Goal: Task Accomplishment & Management: Use online tool/utility

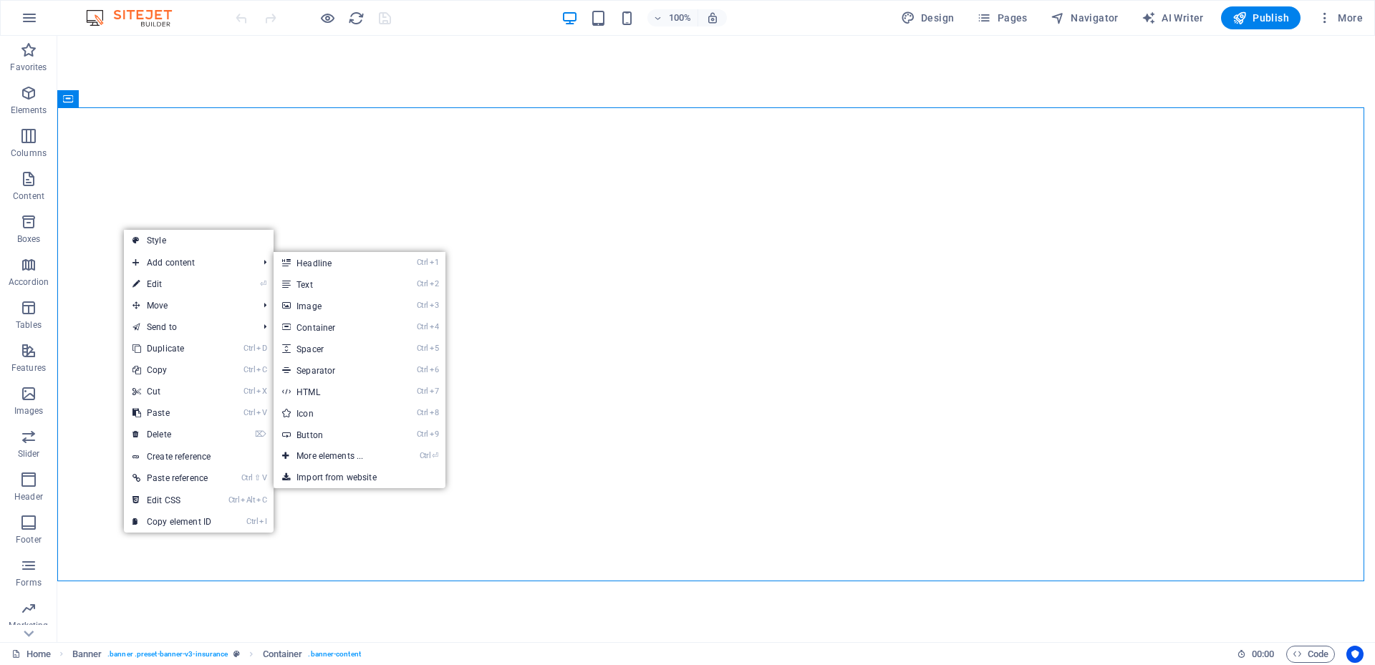
click at [155, 238] on link "Style" at bounding box center [199, 240] width 150 height 21
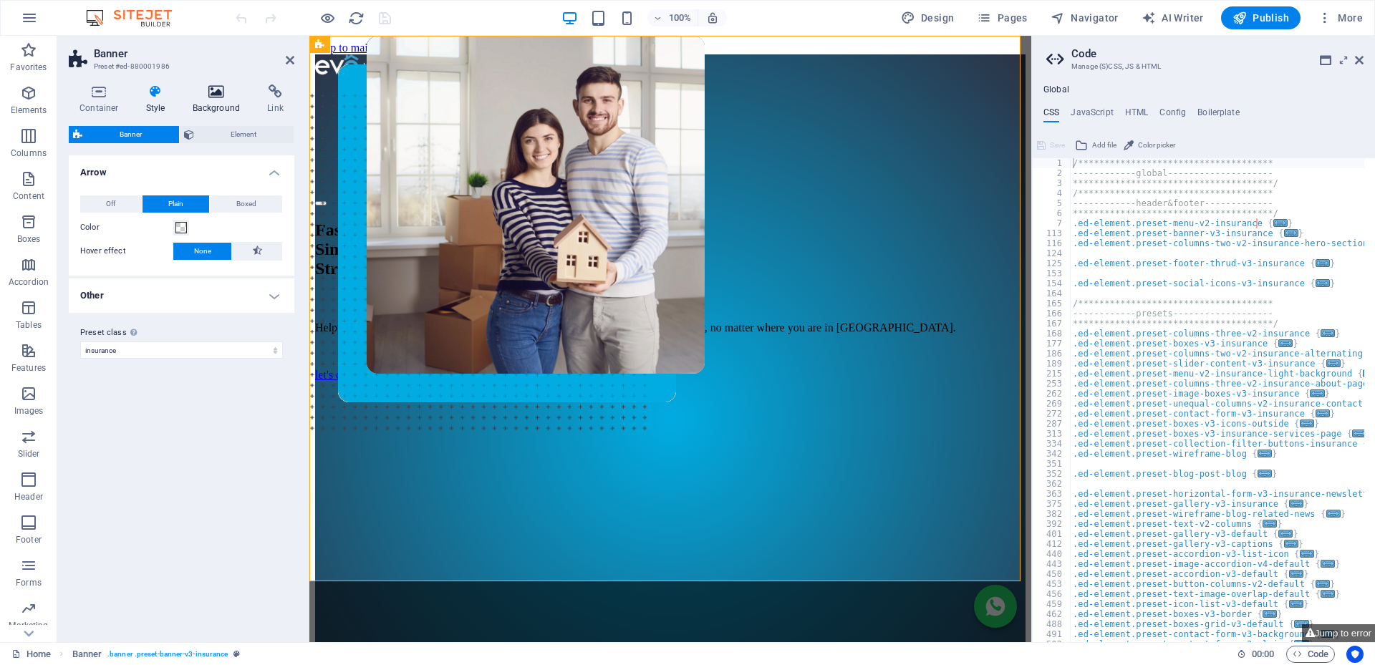
click at [223, 87] on icon at bounding box center [216, 91] width 69 height 14
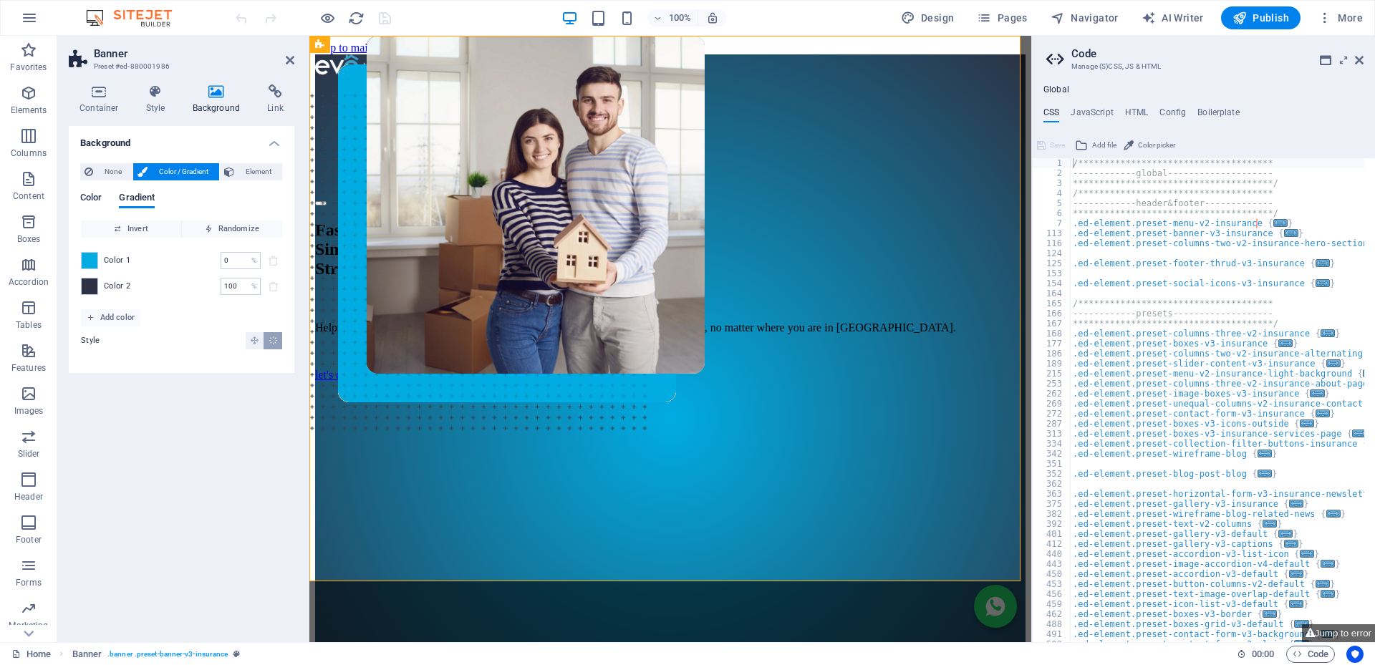
click at [94, 195] on span "Color" at bounding box center [90, 199] width 21 height 20
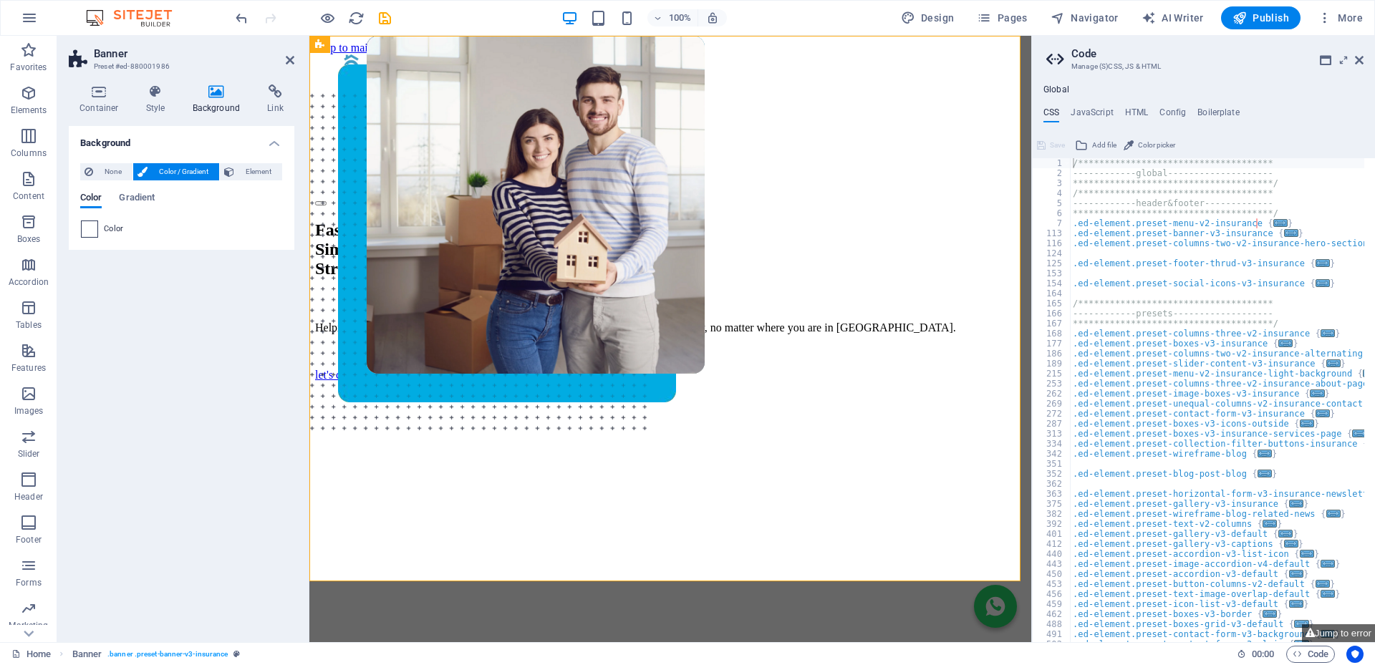
click at [92, 231] on span at bounding box center [90, 229] width 16 height 16
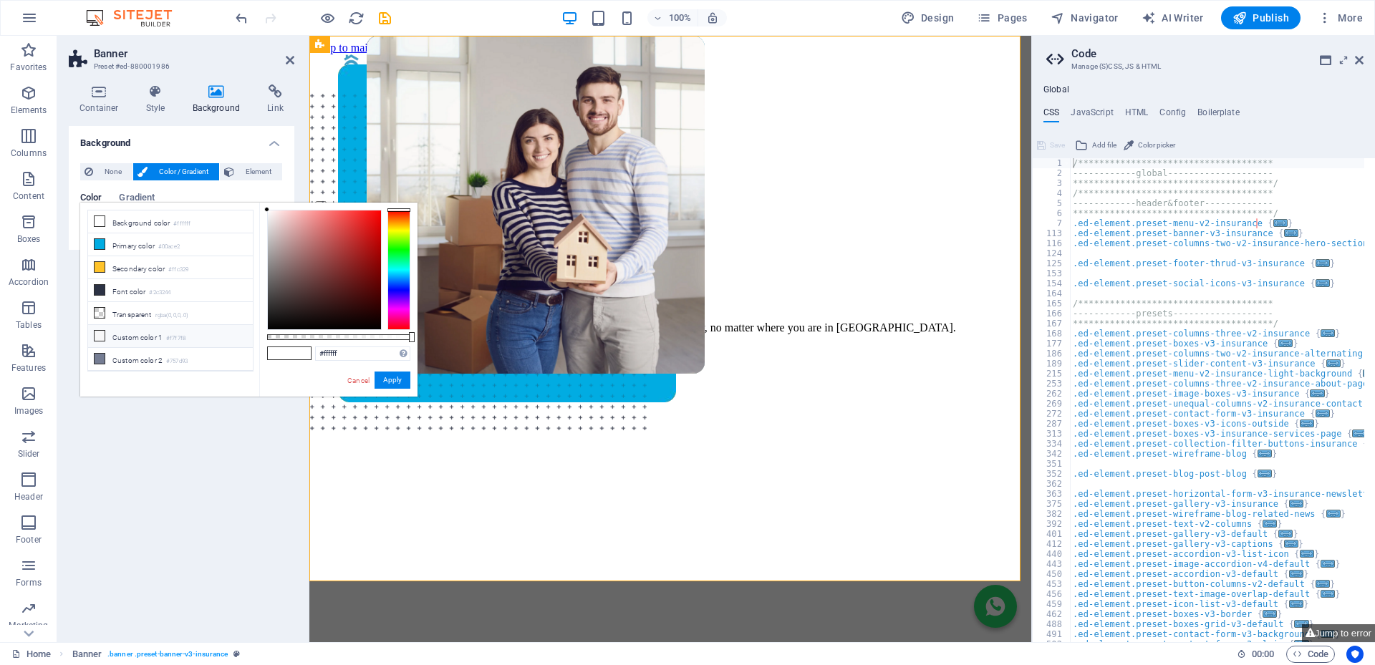
click at [97, 331] on icon at bounding box center [100, 336] width 10 height 10
type input "#f7f7f8"
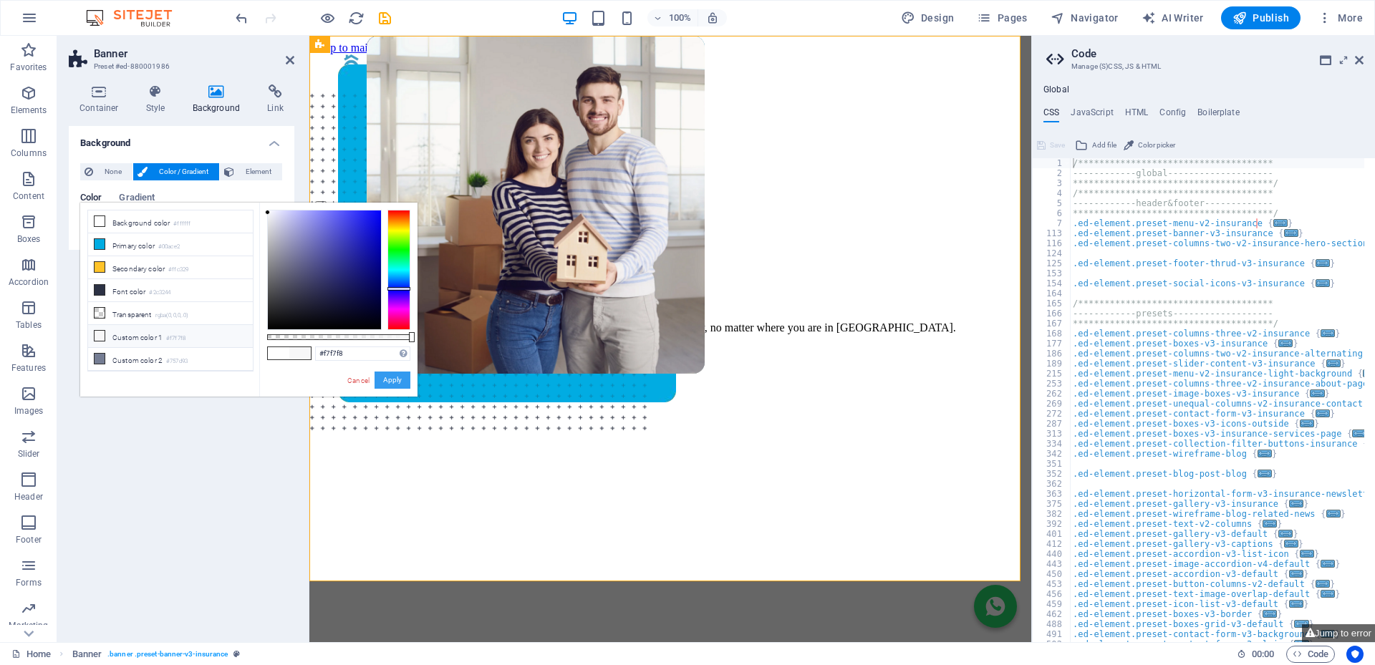
click at [389, 379] on button "Apply" at bounding box center [392, 380] width 36 height 17
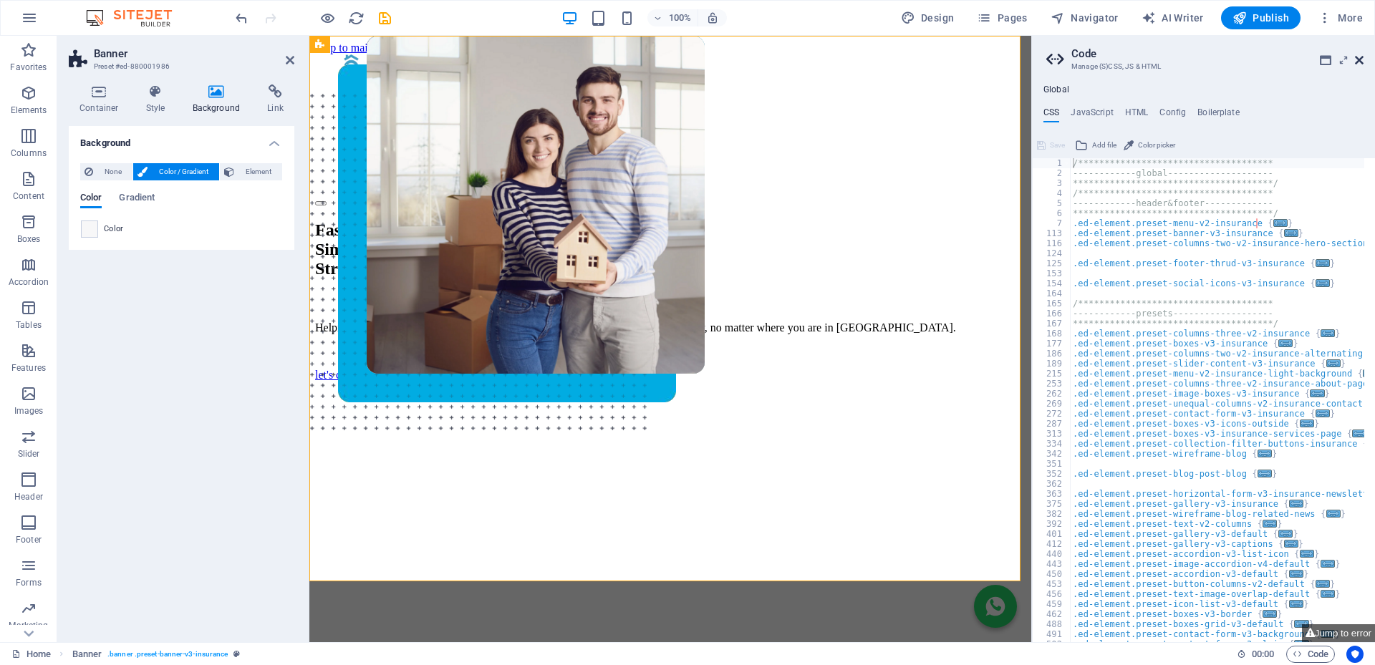
click at [1361, 64] on icon at bounding box center [1359, 59] width 9 height 11
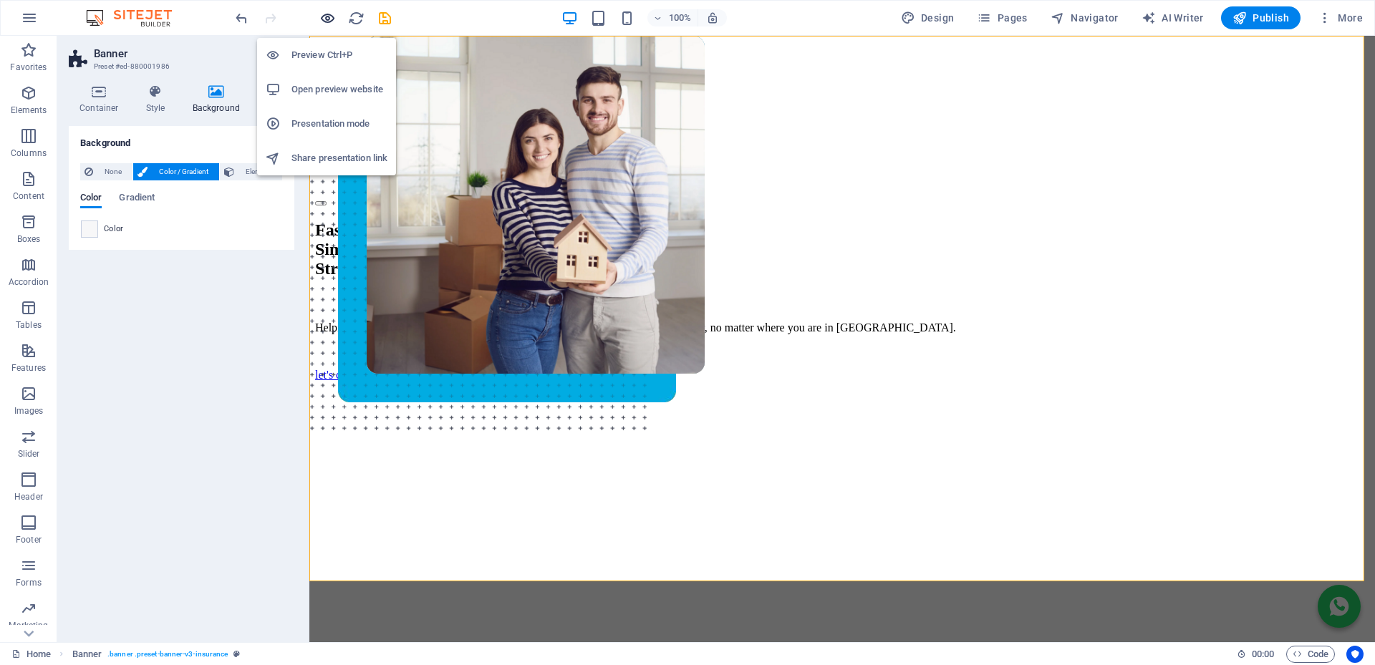
click at [326, 15] on icon "button" at bounding box center [327, 18] width 16 height 16
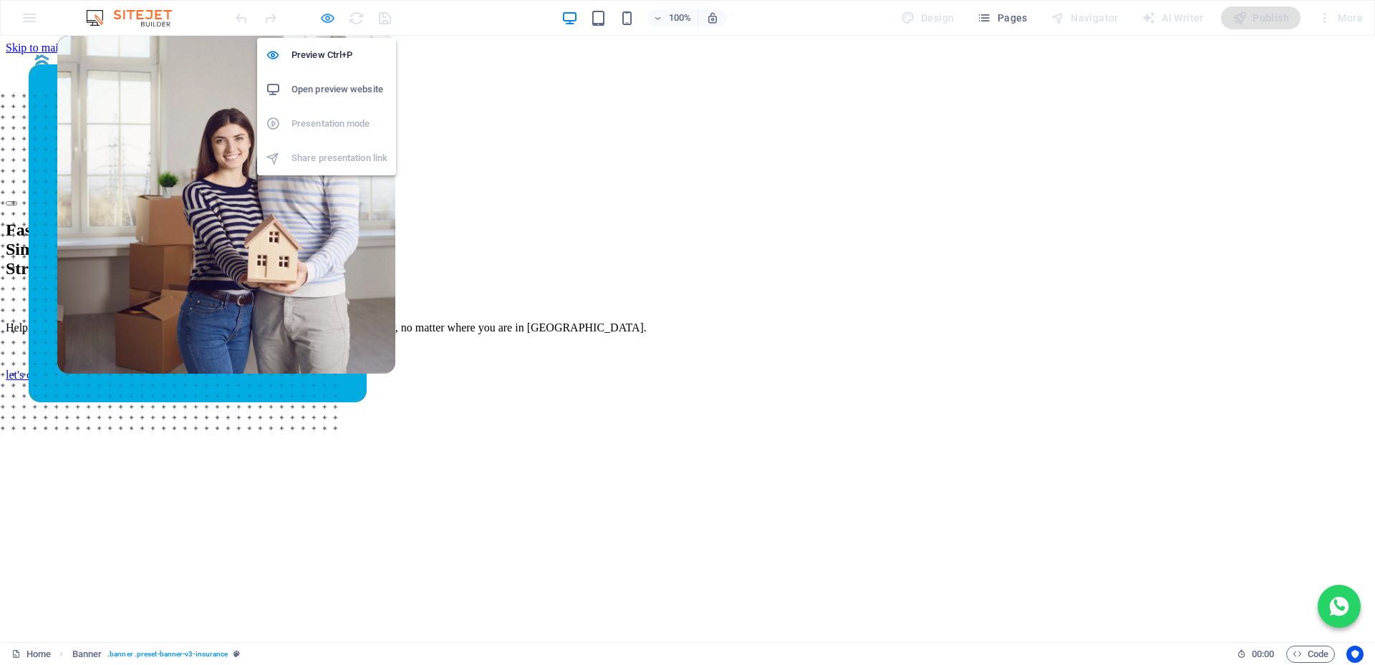
drag, startPoint x: 329, startPoint y: 21, endPoint x: 105, endPoint y: 246, distance: 317.4
click at [329, 21] on icon "button" at bounding box center [327, 18] width 16 height 16
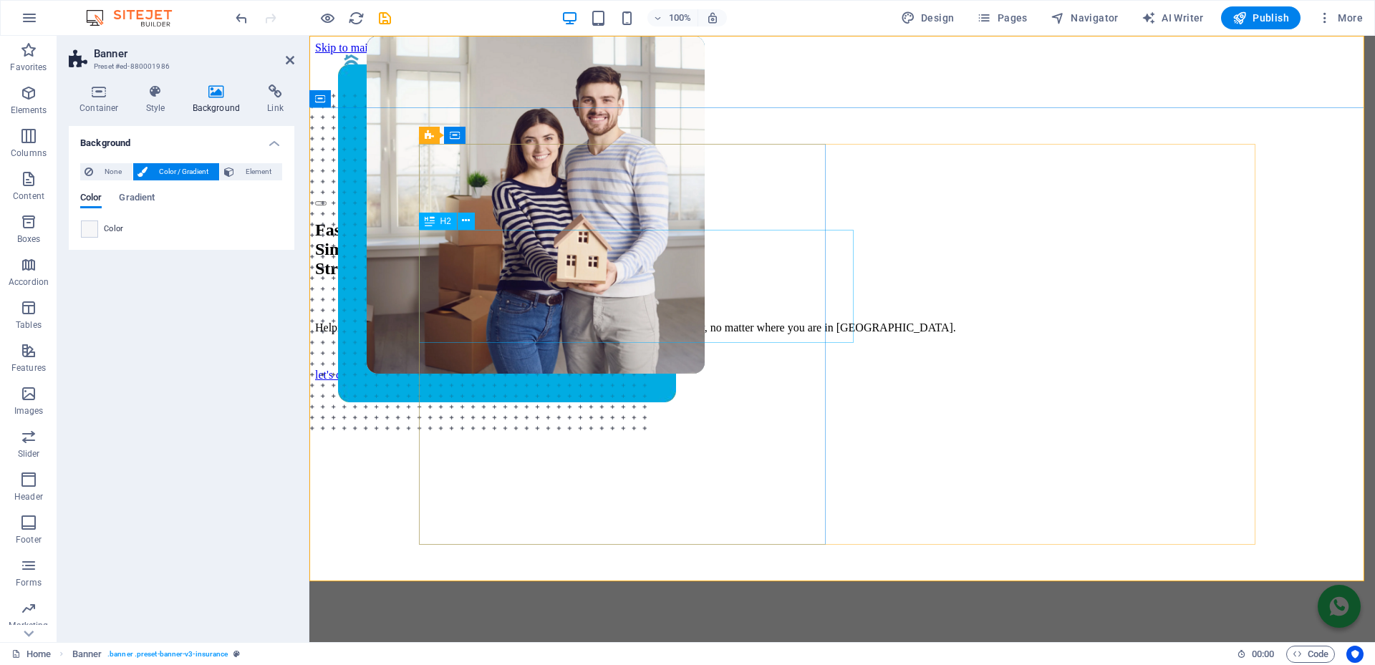
click at [494, 248] on div "Fast. Simple. Stress-free Bonds." at bounding box center [842, 250] width 1054 height 58
click at [531, 279] on div "Fast. Simple. Stress-free Bonds." at bounding box center [842, 250] width 1054 height 58
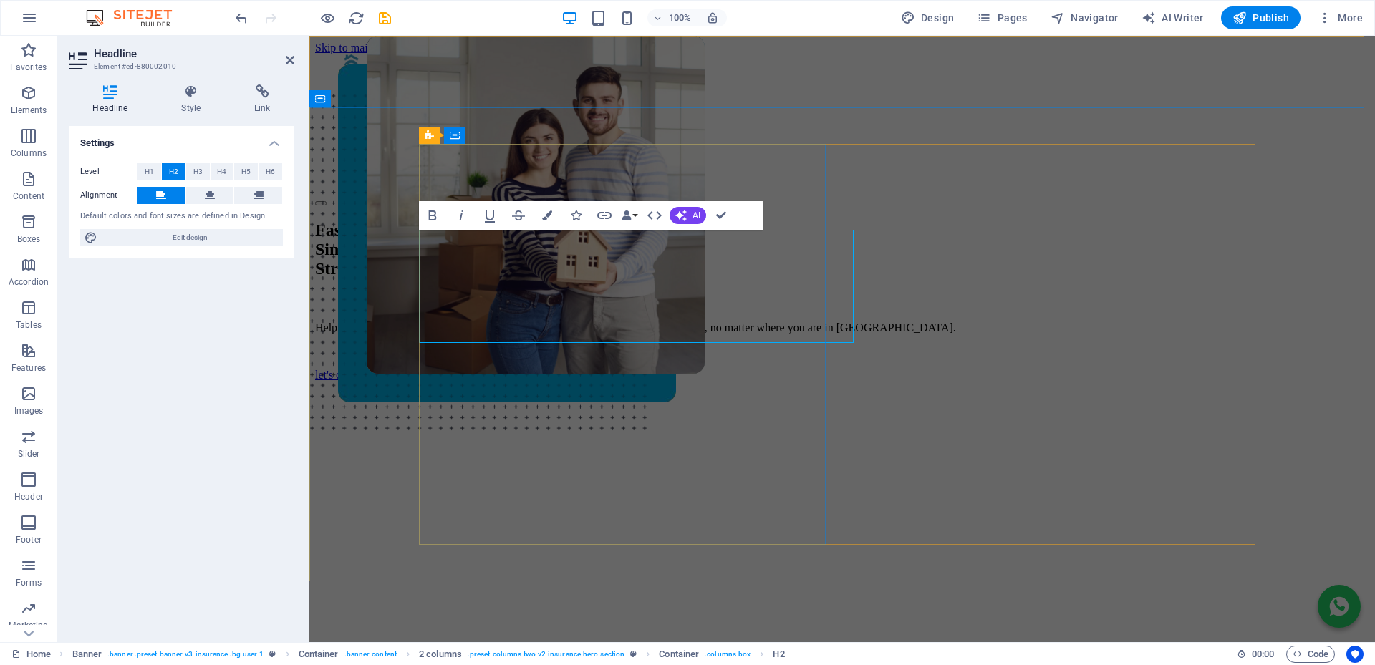
click at [550, 279] on h2 "Fast. Simple. Stress-free Bonds." at bounding box center [842, 250] width 1054 height 58
click at [370, 258] on span "Fast. Simple." at bounding box center [342, 240] width 55 height 38
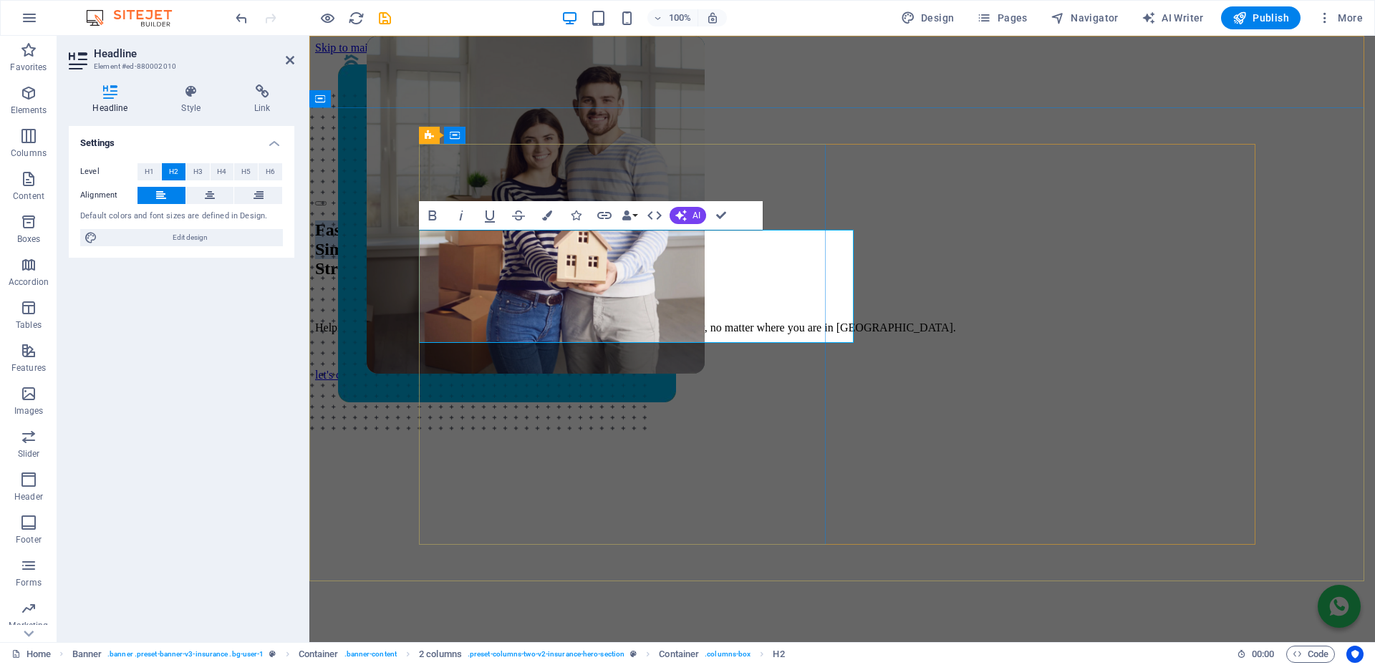
drag, startPoint x: 541, startPoint y: 284, endPoint x: 423, endPoint y: 246, distance: 124.3
click at [423, 246] on h2 "Fast. Simple. Stress-free Bonds." at bounding box center [842, 250] width 1054 height 58
click at [542, 215] on icon "button" at bounding box center [547, 215] width 10 height 10
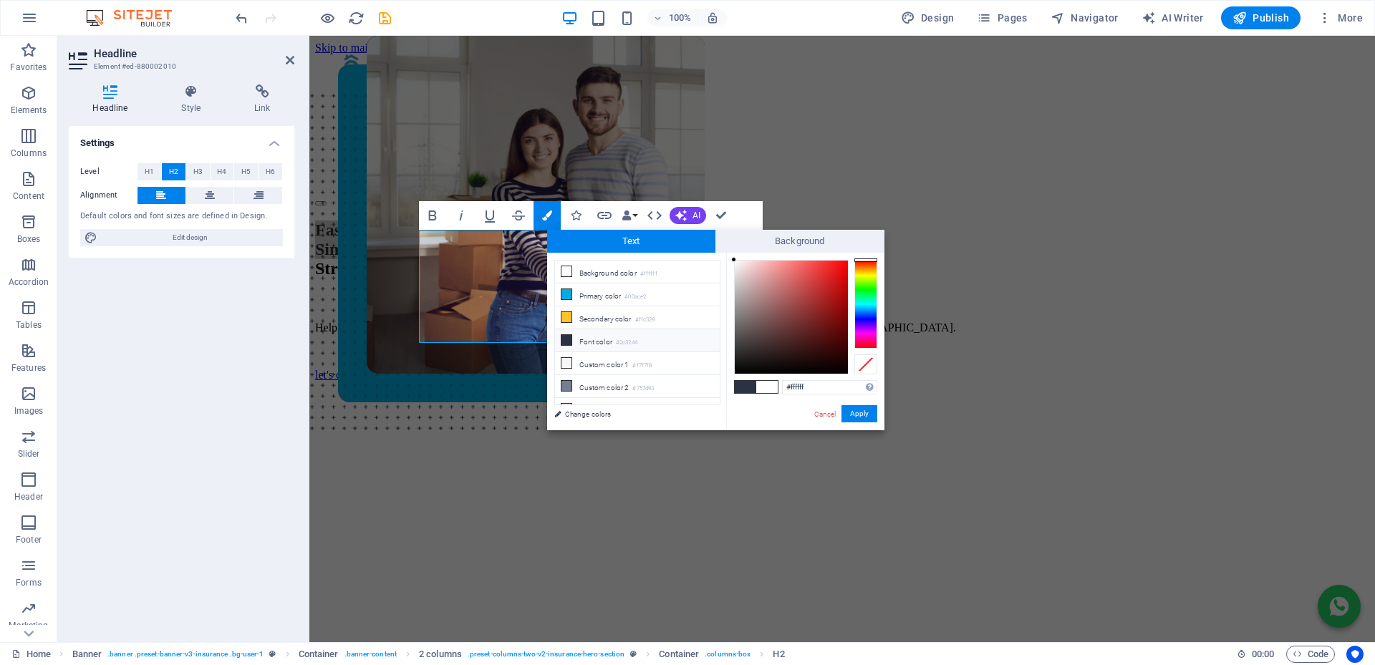
click at [566, 336] on icon at bounding box center [566, 340] width 10 height 10
type input "#2c3244"
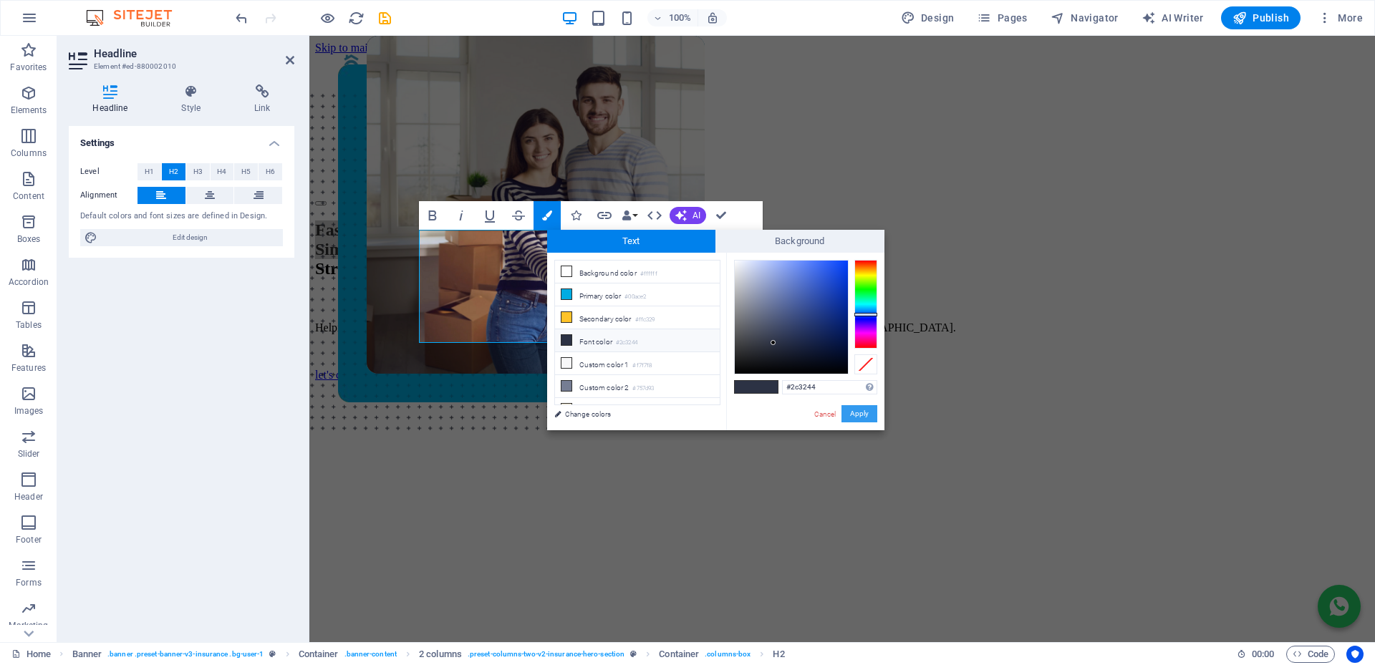
drag, startPoint x: 862, startPoint y: 412, endPoint x: 367, endPoint y: 269, distance: 515.0
click at [862, 412] on button "Apply" at bounding box center [859, 413] width 36 height 17
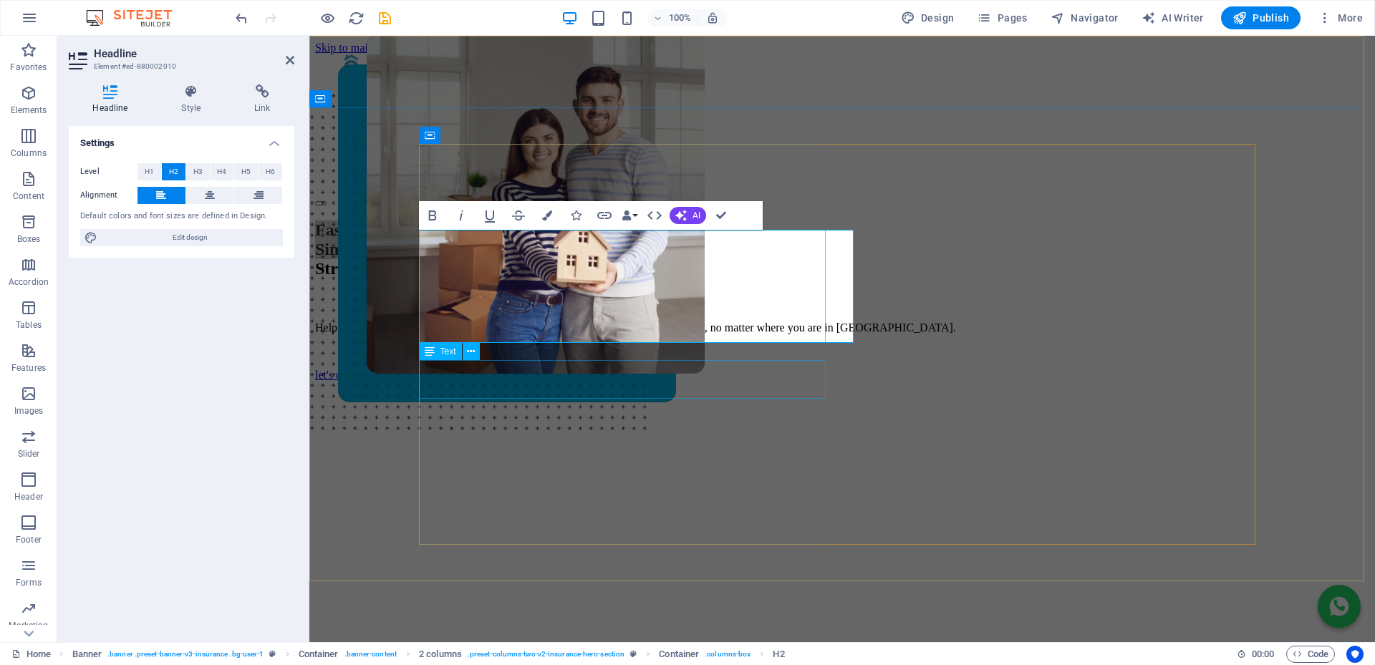
click at [487, 334] on div "Helping you buy your dream home with FREE, expert support every step of the way…" at bounding box center [842, 327] width 1054 height 13
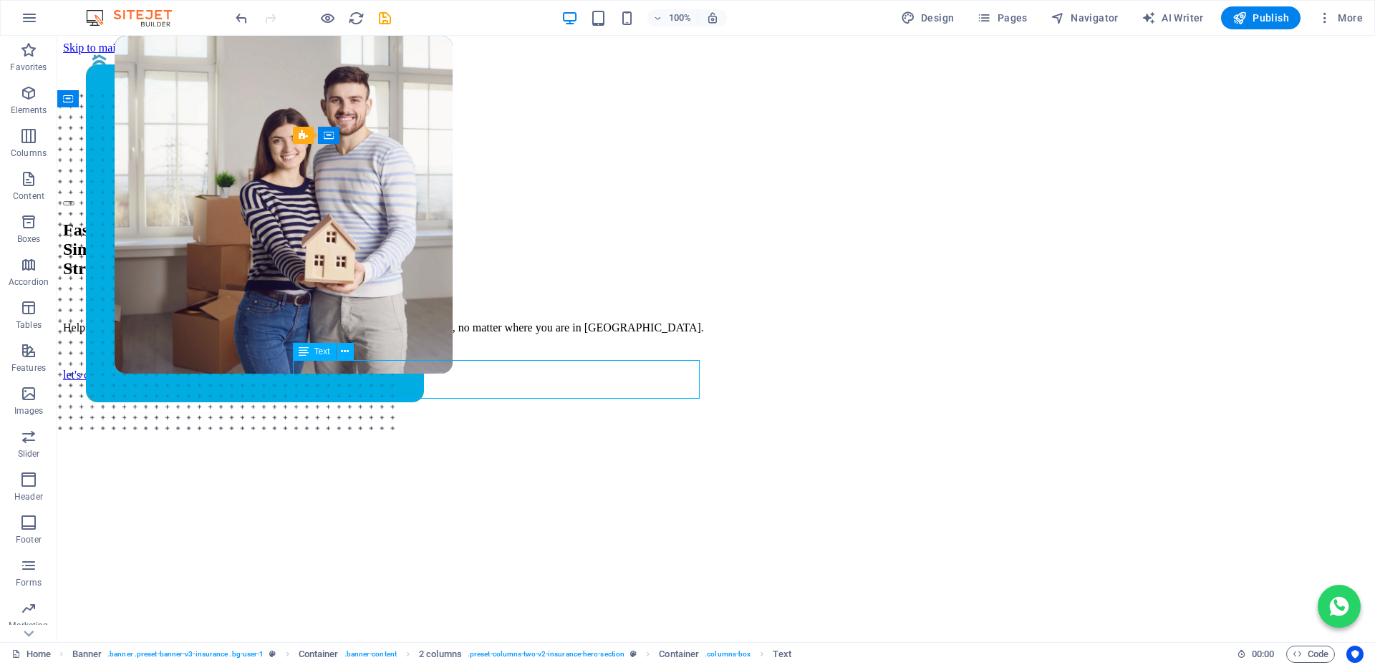
click at [490, 334] on div "Helping you buy your dream home with FREE, expert support every step of the way…" at bounding box center [716, 327] width 1306 height 13
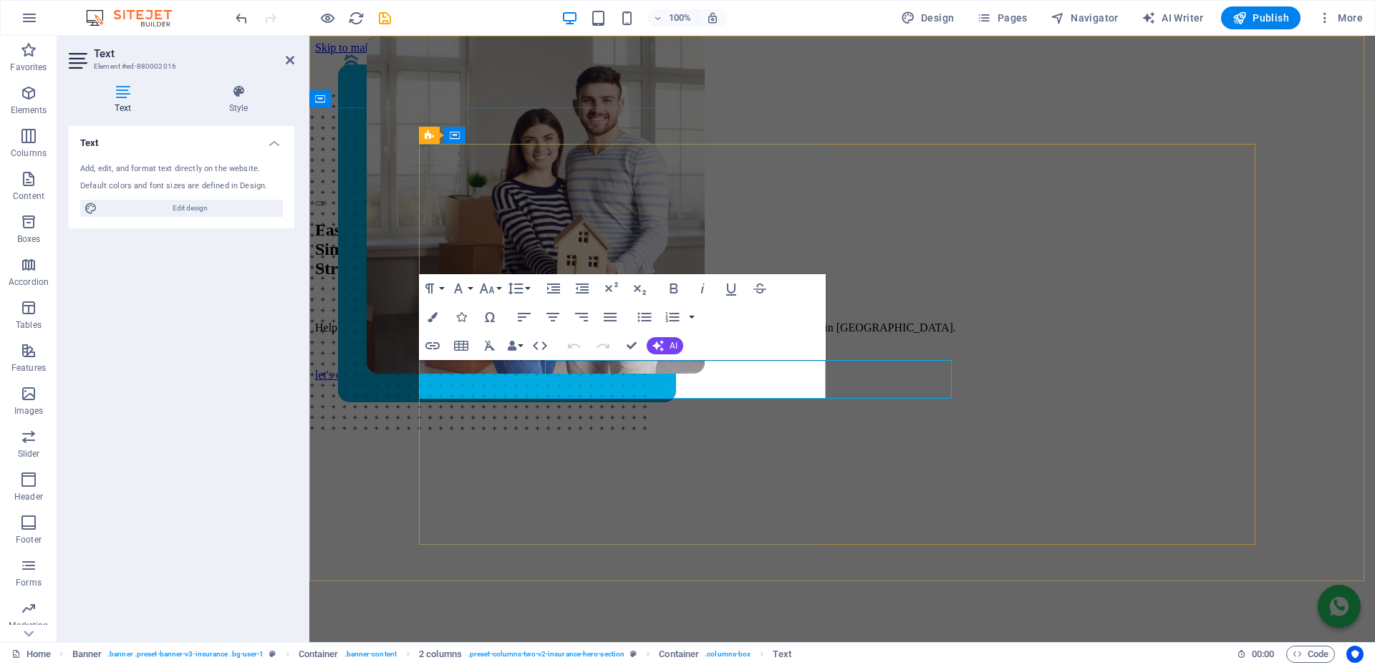
click at [597, 334] on span "Helping you buy your dream home with FREE, expert support every step of the way…" at bounding box center [635, 327] width 641 height 12
drag, startPoint x: 422, startPoint y: 319, endPoint x: 432, endPoint y: 317, distance: 10.1
click at [425, 319] on button "Colors" at bounding box center [432, 317] width 27 height 29
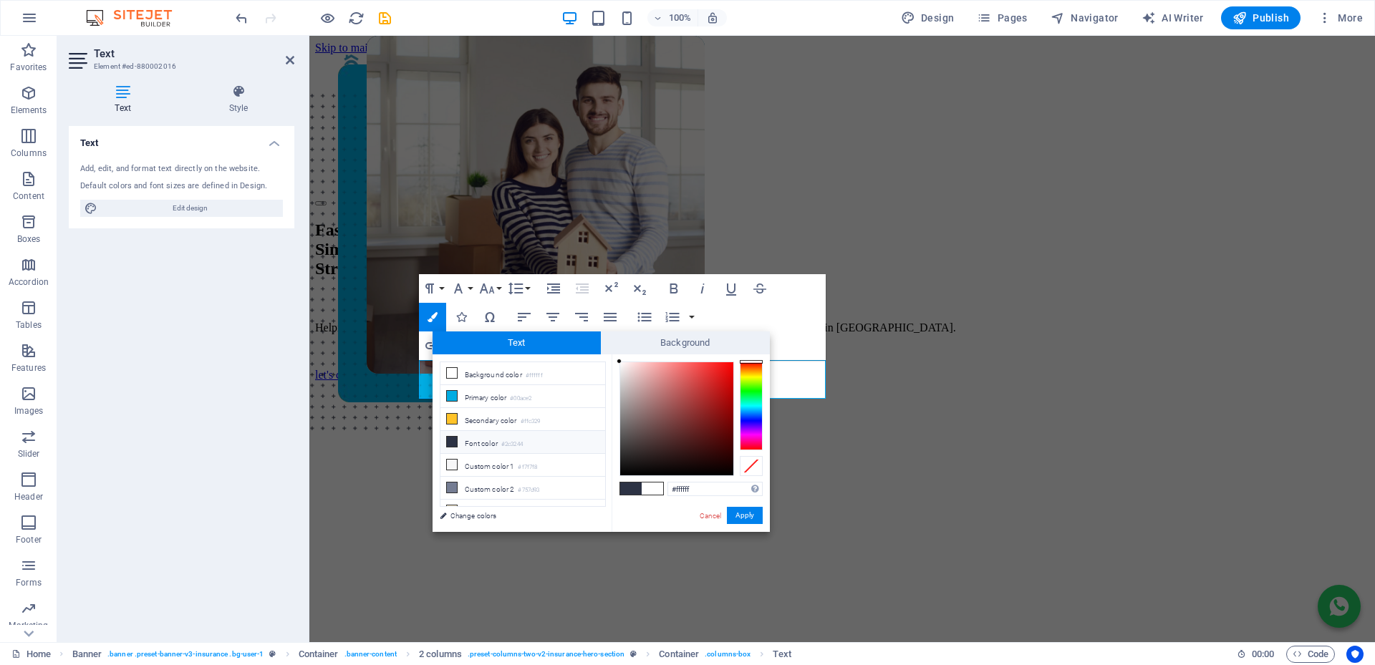
click at [455, 440] on icon at bounding box center [452, 442] width 10 height 10
type input "#2c3244"
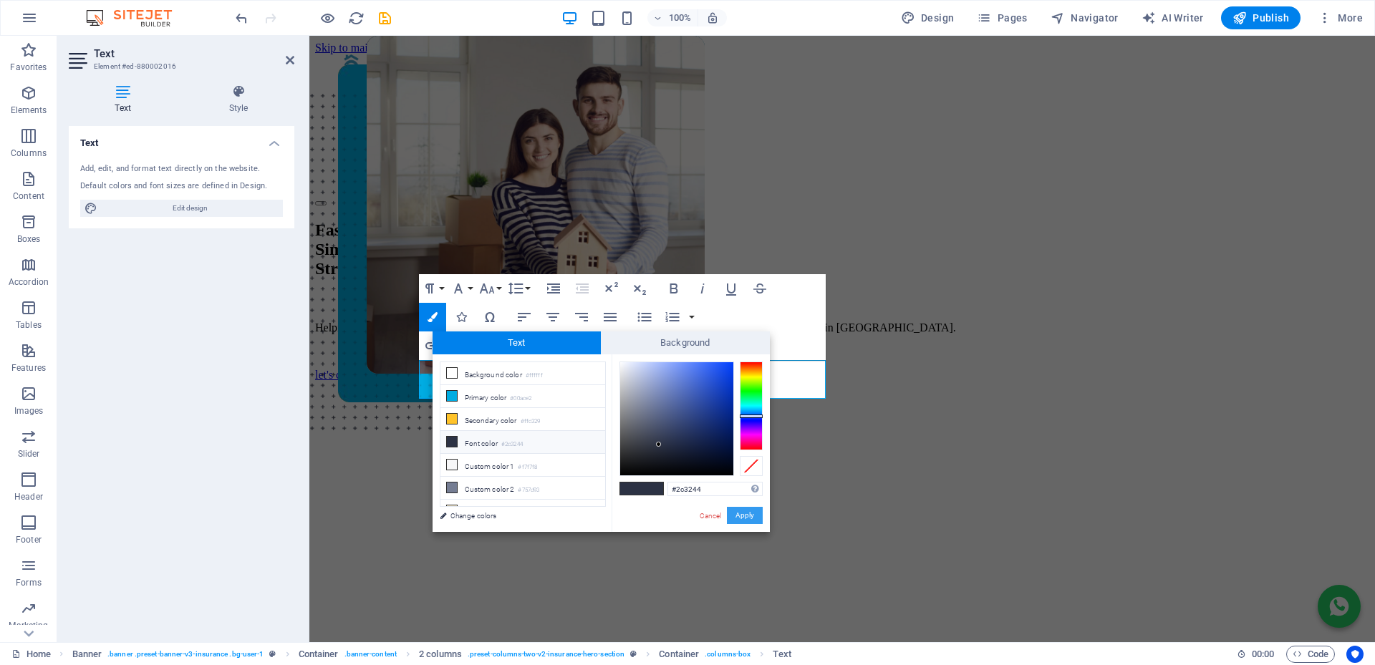
drag, startPoint x: 744, startPoint y: 513, endPoint x: 426, endPoint y: 469, distance: 321.0
click at [744, 513] on button "Apply" at bounding box center [745, 515] width 36 height 17
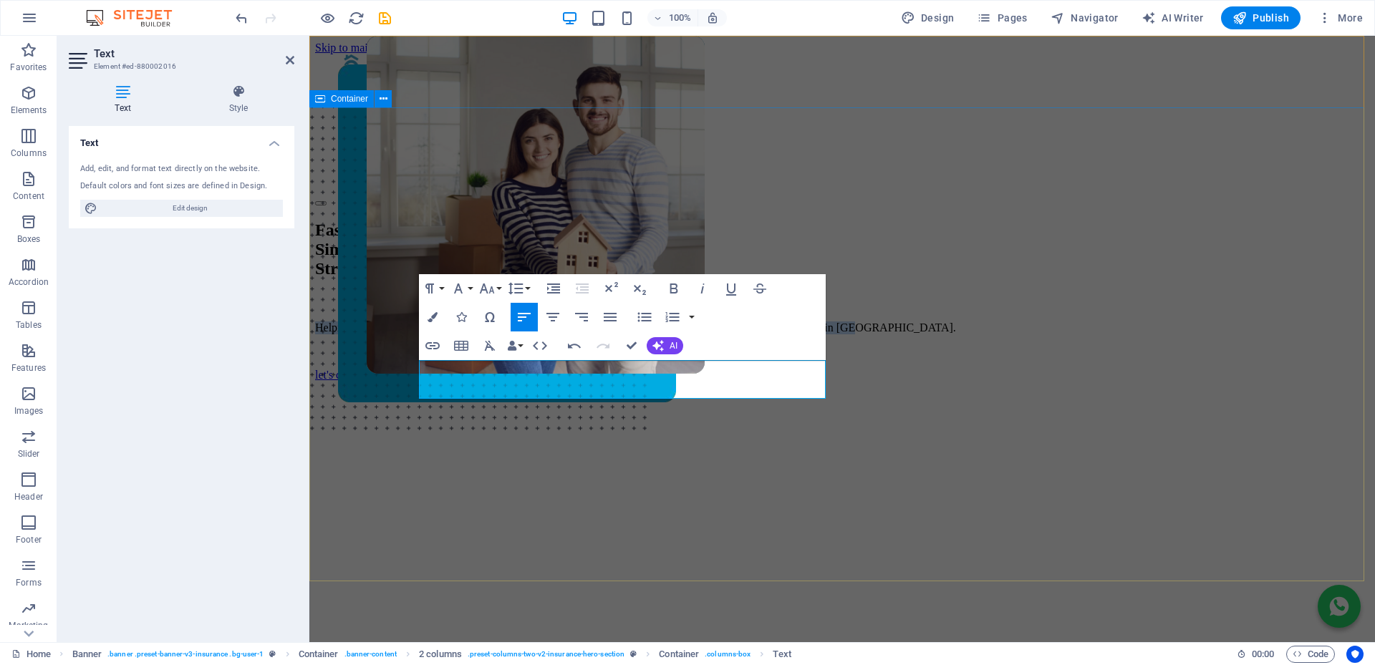
click at [364, 445] on div "Fast. Simple. Stress-free Bonds. Helping you buy your dream home with FREE, exp…" at bounding box center [842, 494] width 1054 height 576
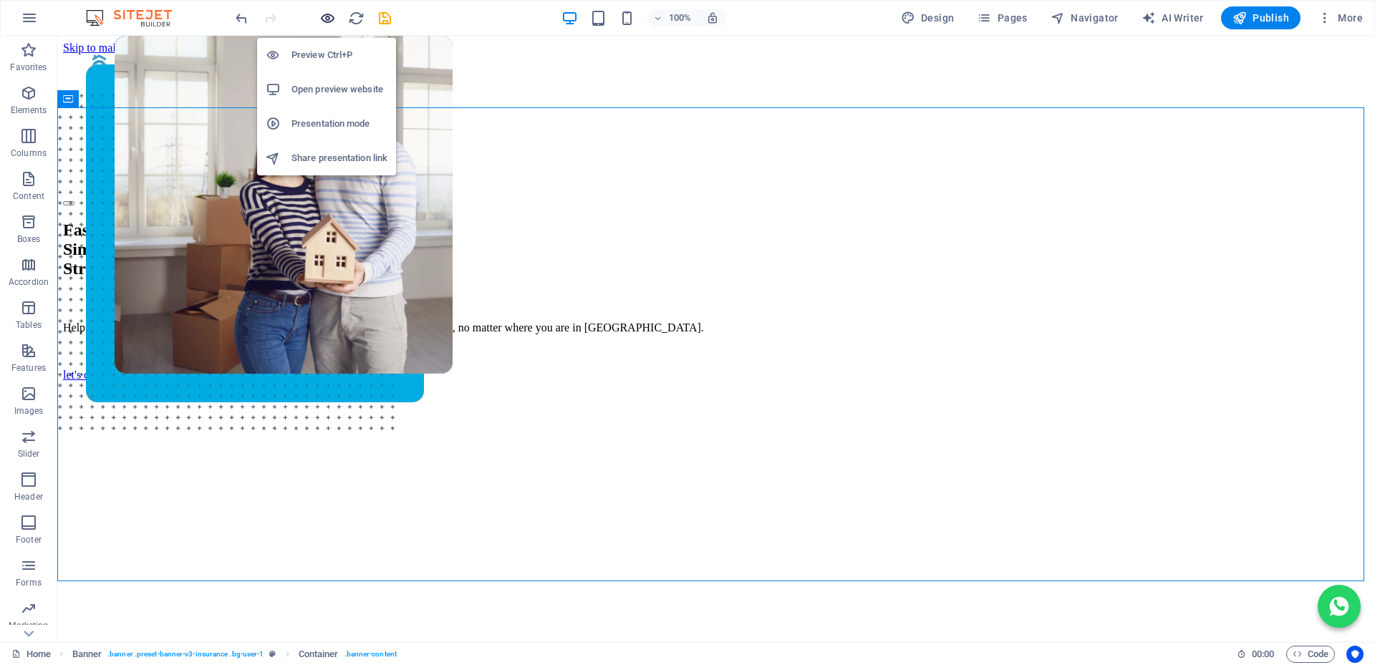
click at [331, 20] on icon "button" at bounding box center [327, 18] width 16 height 16
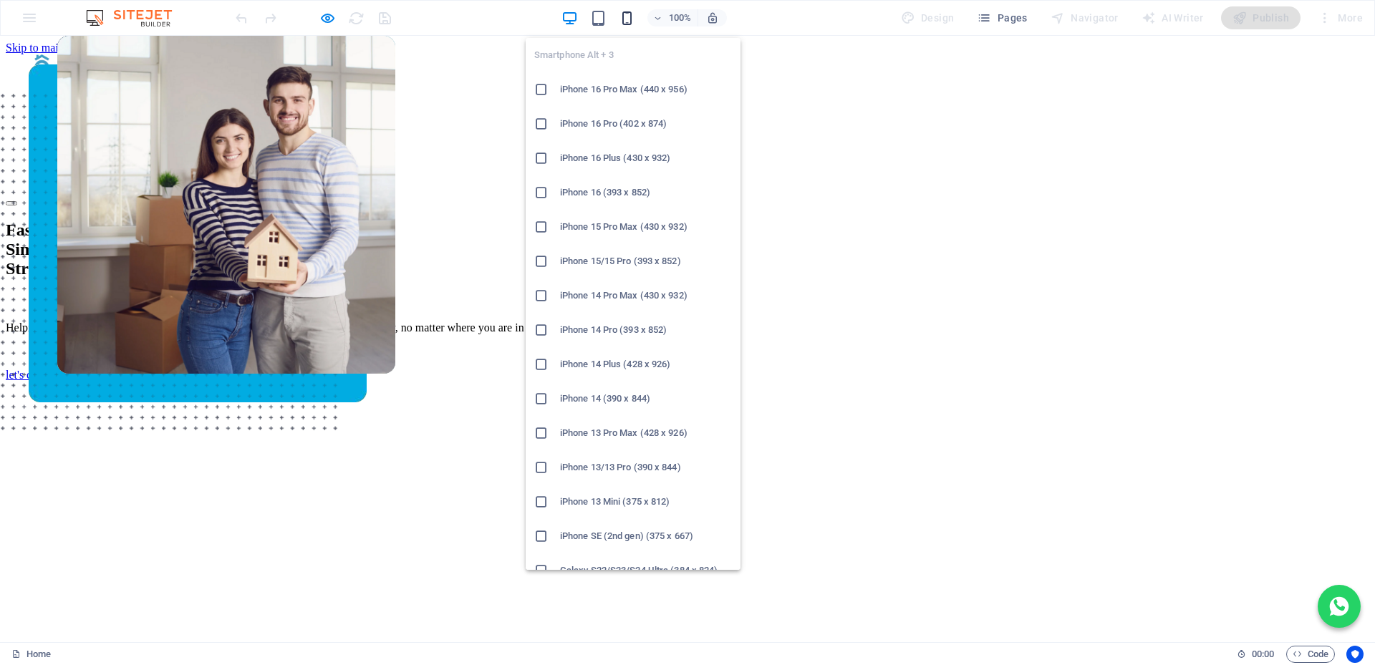
drag, startPoint x: 629, startPoint y: 21, endPoint x: 220, endPoint y: 230, distance: 459.2
click at [629, 21] on icon "button" at bounding box center [627, 18] width 16 height 16
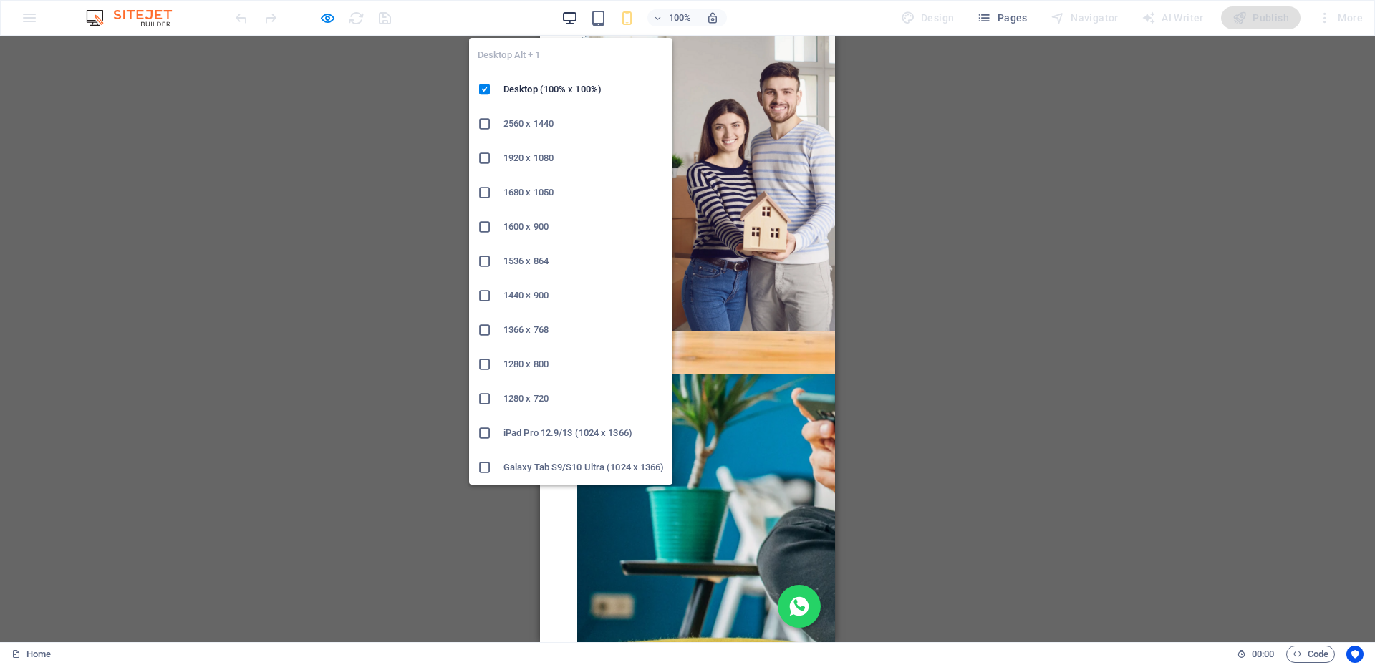
click at [572, 21] on icon "button" at bounding box center [569, 18] width 16 height 16
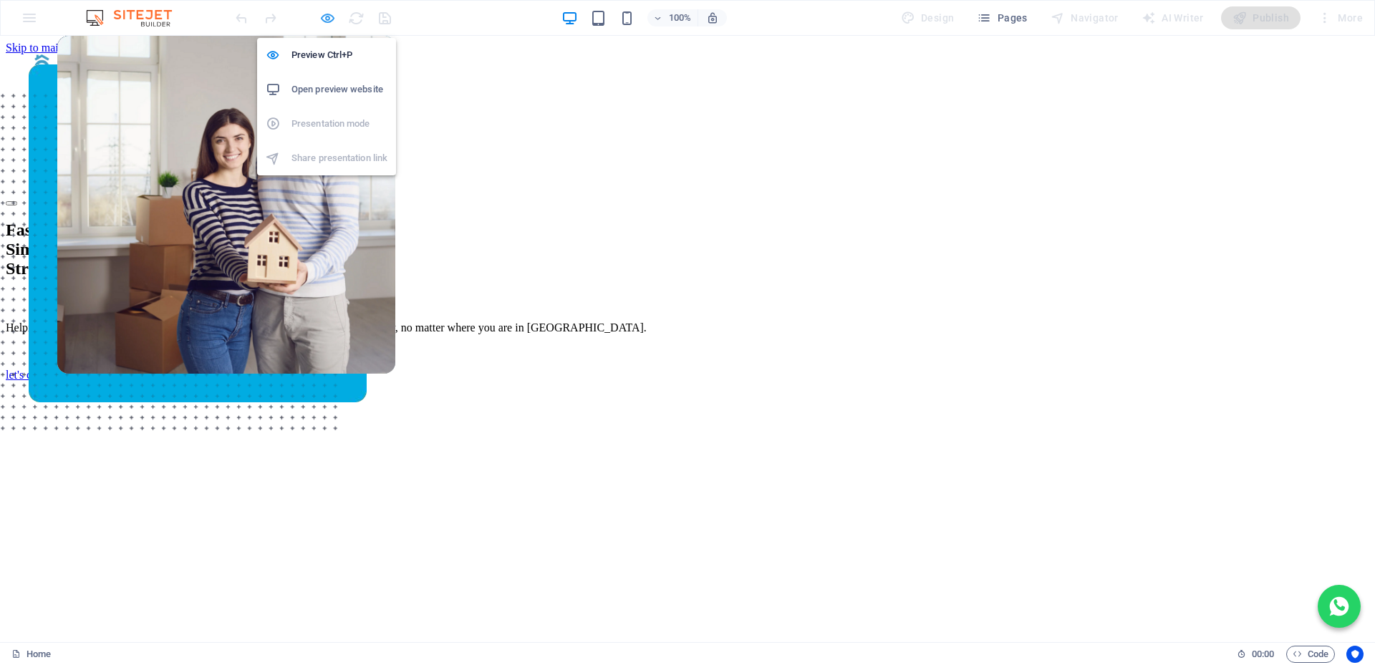
drag, startPoint x: 330, startPoint y: 16, endPoint x: 484, endPoint y: 284, distance: 309.5
click at [330, 16] on icon "button" at bounding box center [327, 18] width 16 height 16
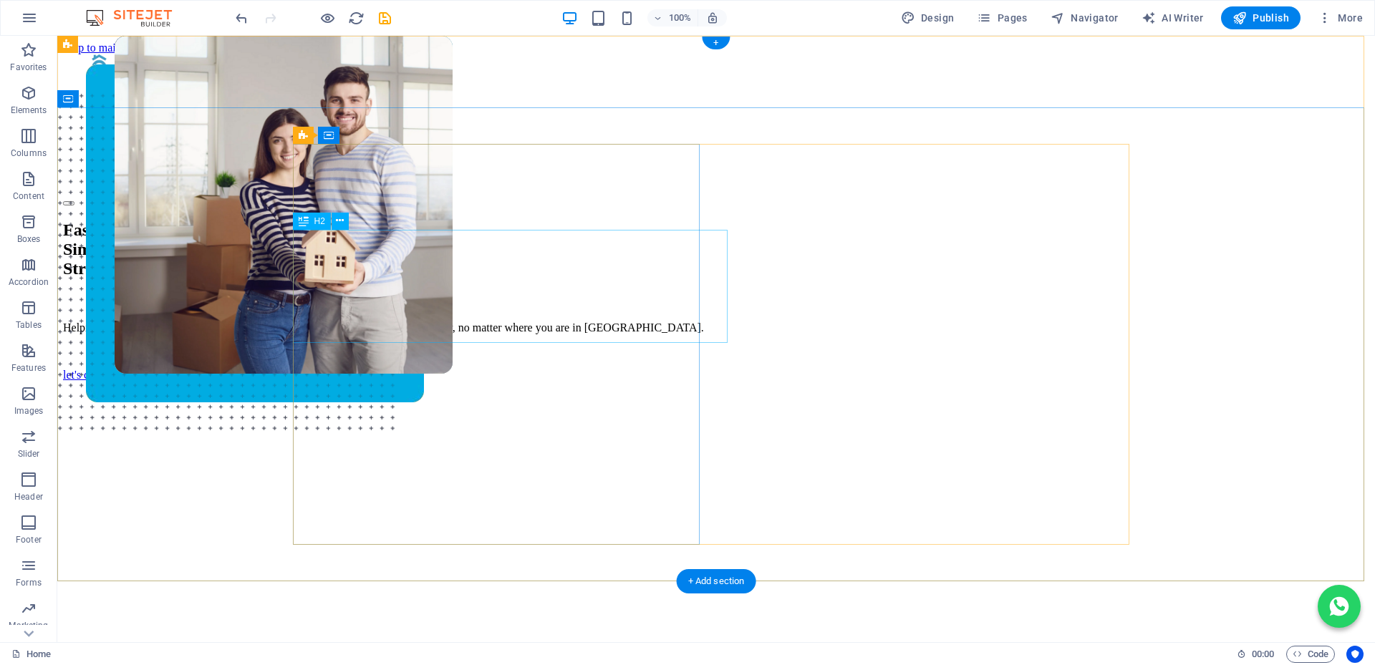
click at [587, 279] on div "Fast. Simple. Stress-free Bonds." at bounding box center [716, 250] width 1306 height 58
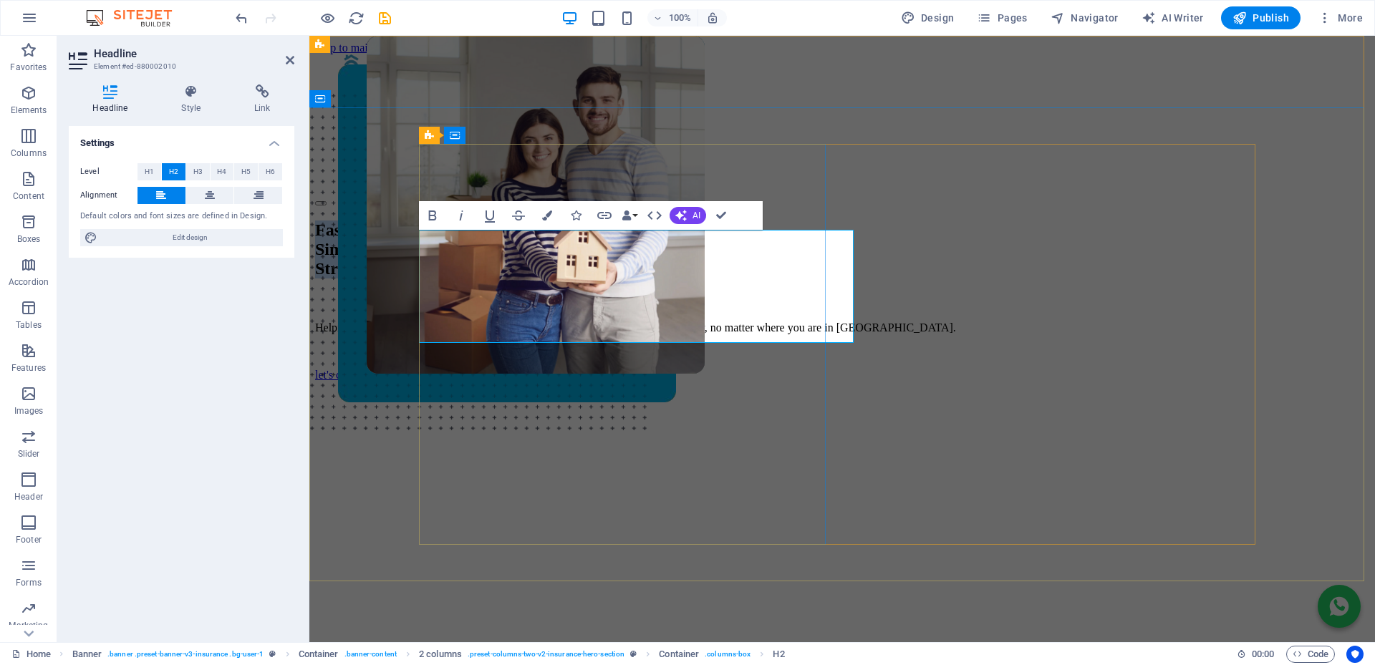
click at [715, 279] on h2 "Fast. Simple. Stress-free Bonds." at bounding box center [842, 250] width 1054 height 58
drag, startPoint x: 715, startPoint y: 321, endPoint x: 422, endPoint y: 317, distance: 292.8
click at [422, 279] on h2 "Fast. Simple. Stress-free Bonds." at bounding box center [842, 250] width 1054 height 58
click at [548, 210] on icon "button" at bounding box center [547, 215] width 10 height 10
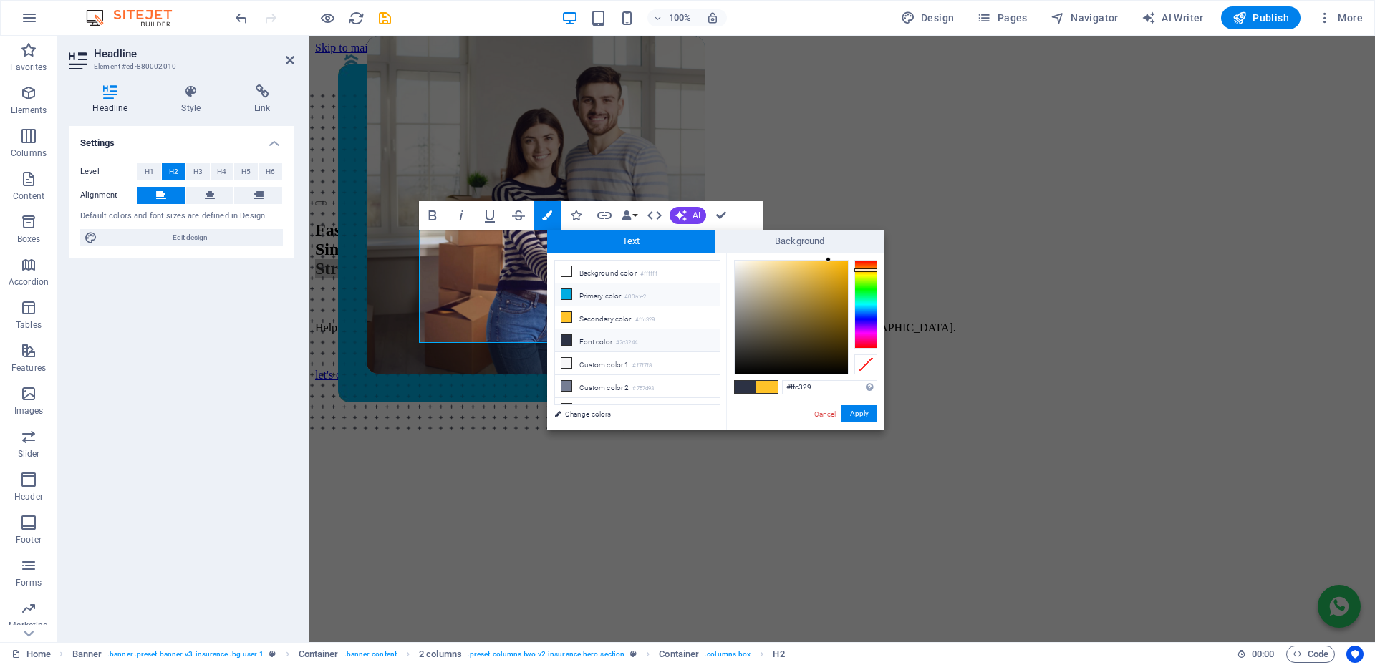
click at [566, 297] on icon at bounding box center [566, 294] width 10 height 10
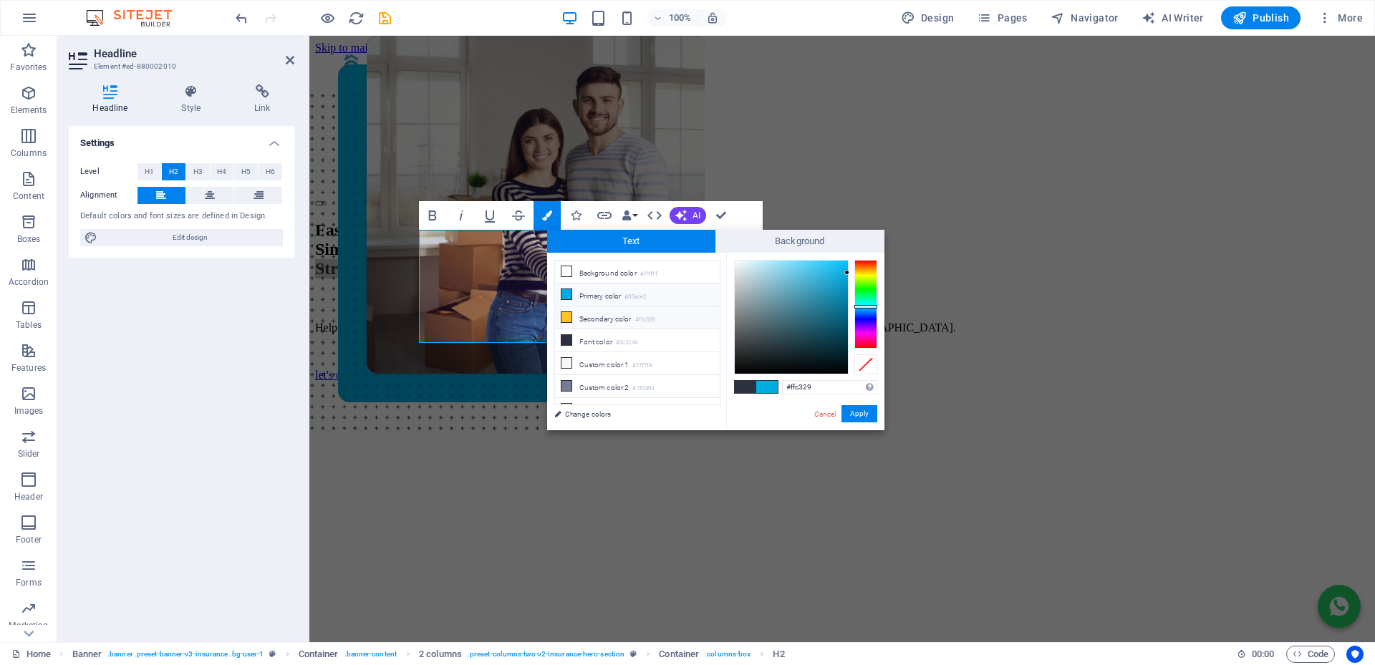
type input "#00ace2"
click at [865, 412] on button "Apply" at bounding box center [859, 413] width 36 height 17
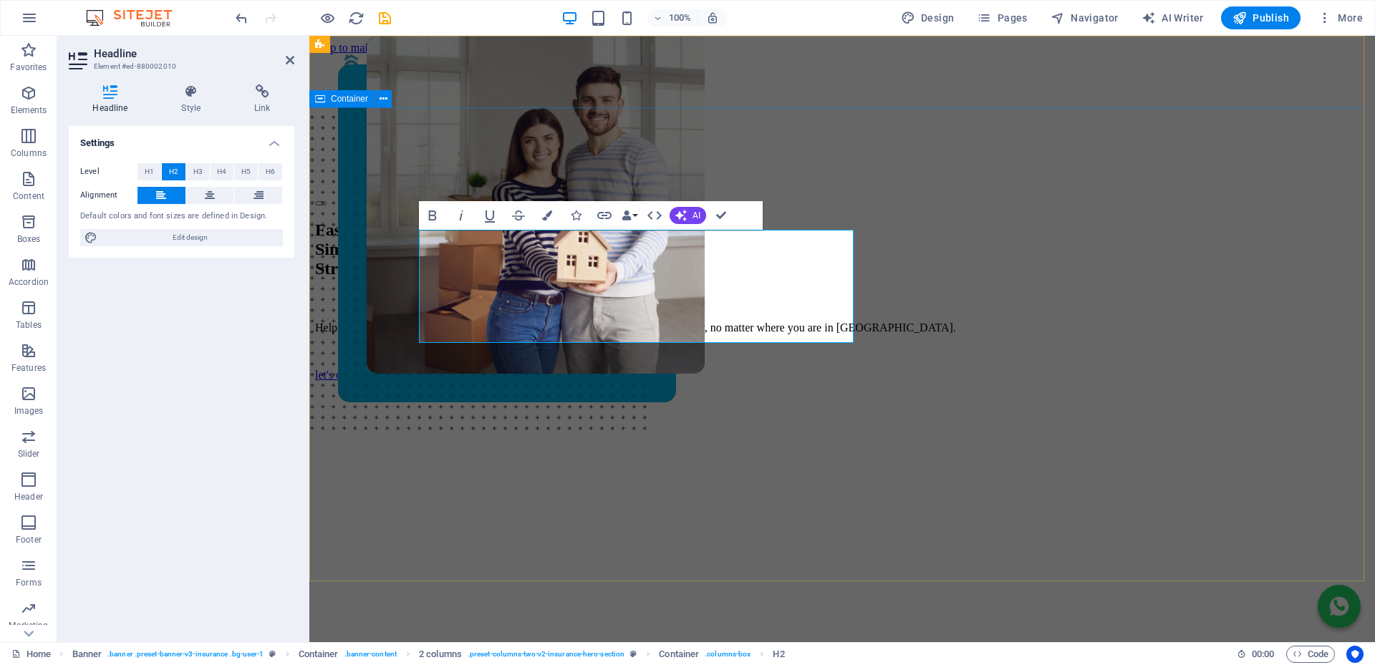
click at [357, 343] on div "Fast. Simple. Stress-free Bonds. Helping you buy your dream home with FREE, exp…" at bounding box center [842, 494] width 1054 height 576
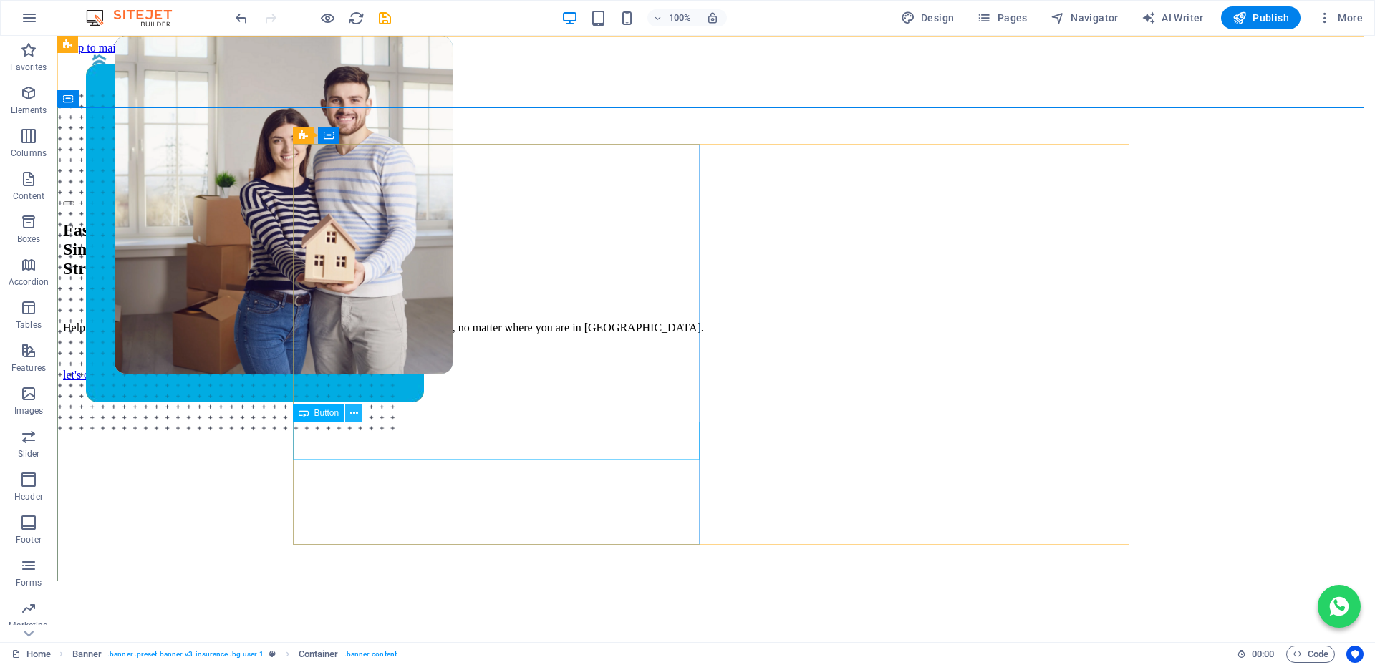
click at [356, 412] on icon at bounding box center [354, 413] width 8 height 15
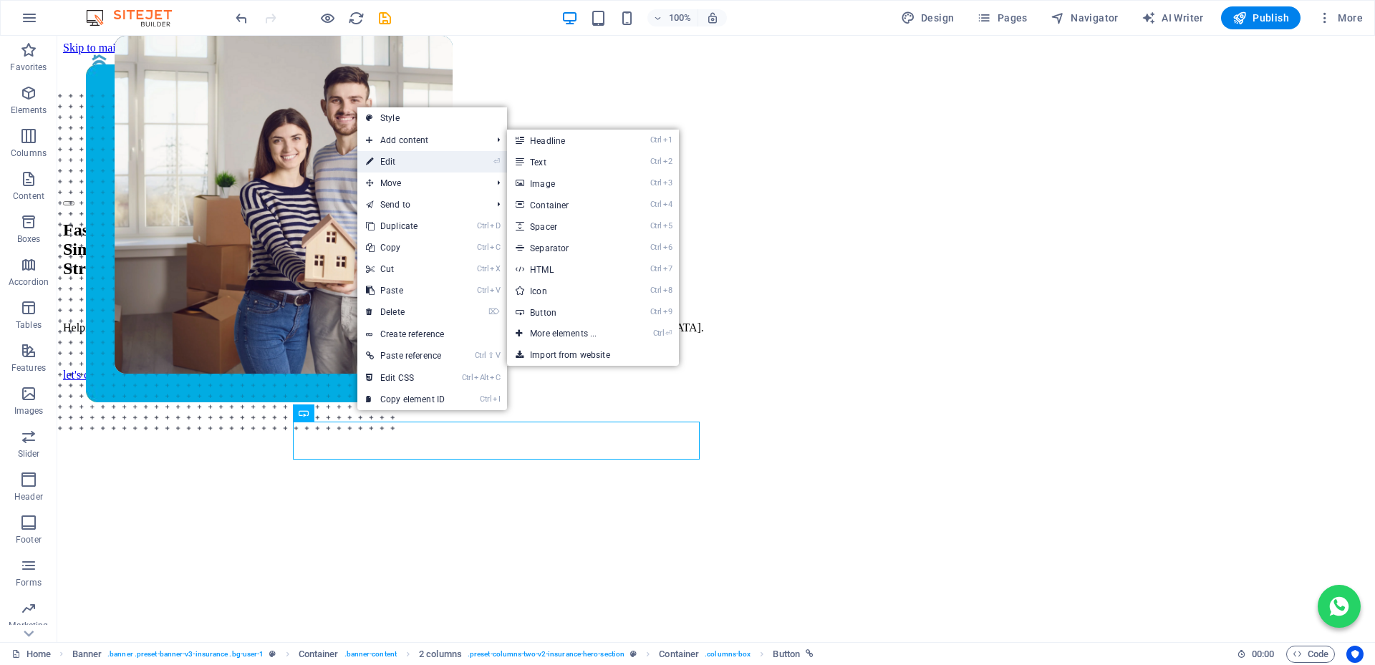
click at [405, 161] on link "⏎ Edit" at bounding box center [405, 161] width 96 height 21
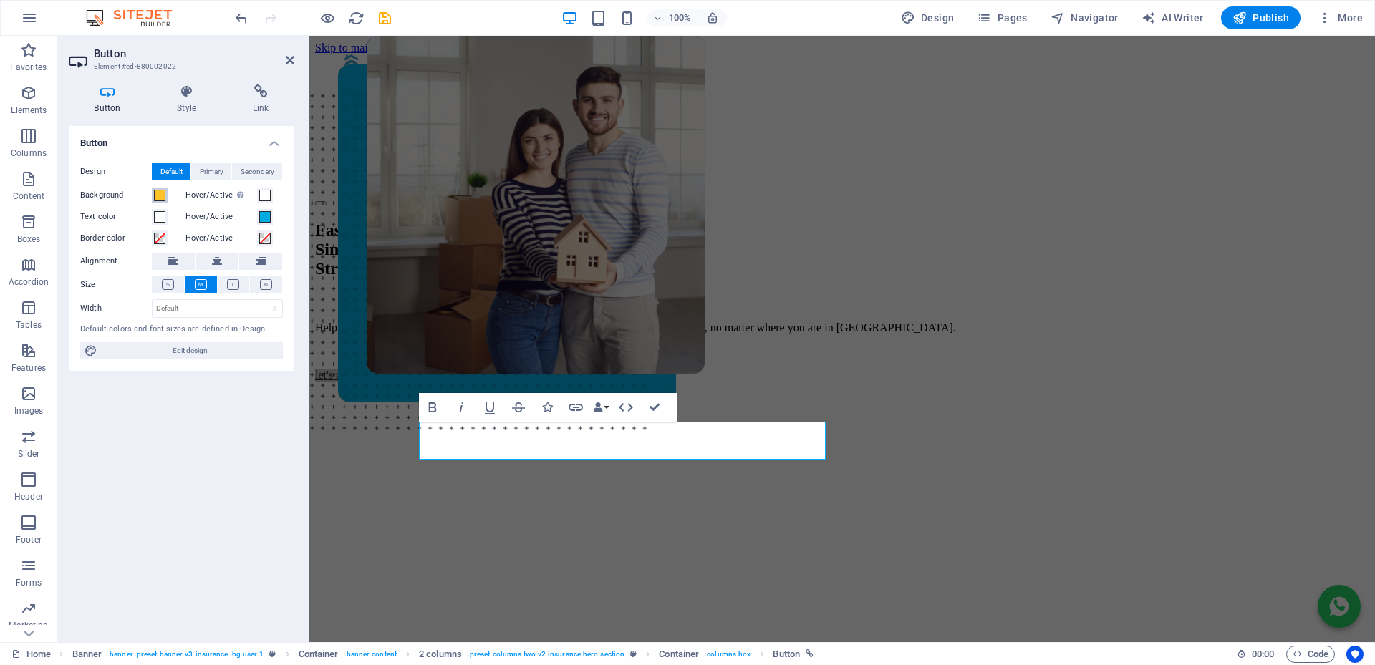
click at [158, 197] on span at bounding box center [159, 195] width 11 height 11
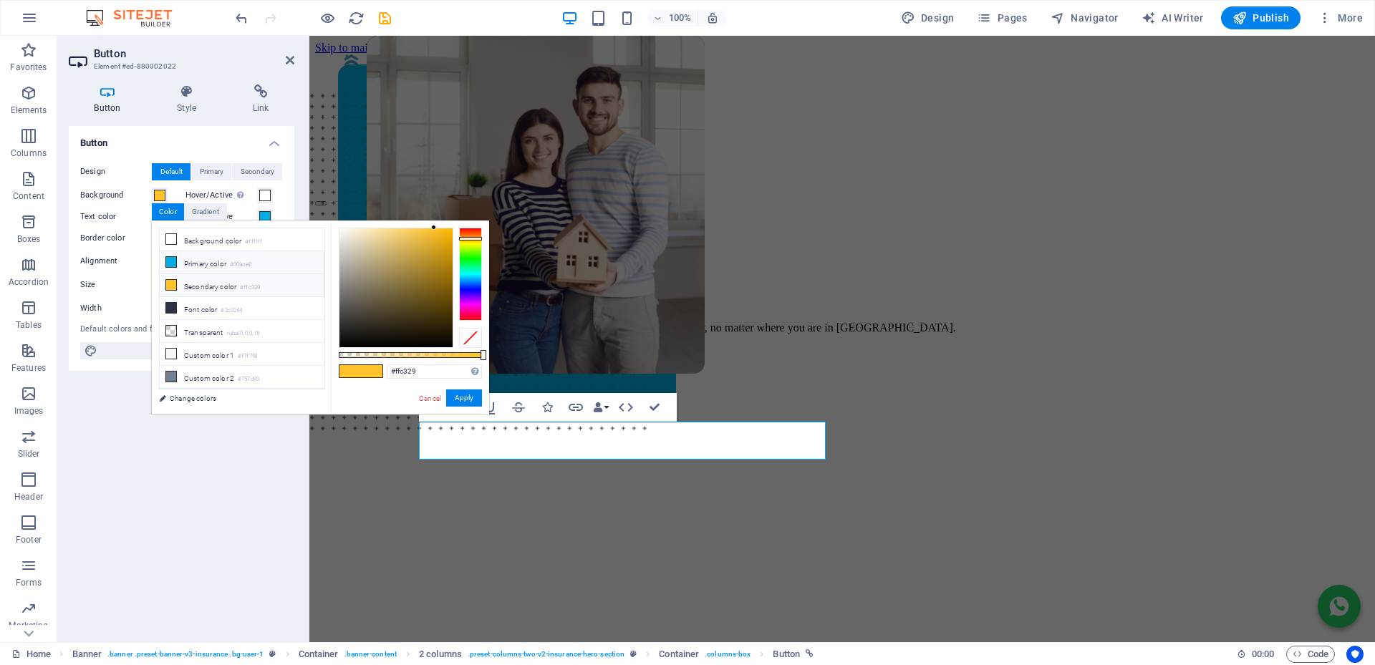
click at [170, 263] on icon at bounding box center [171, 262] width 10 height 10
type input "#00ace2"
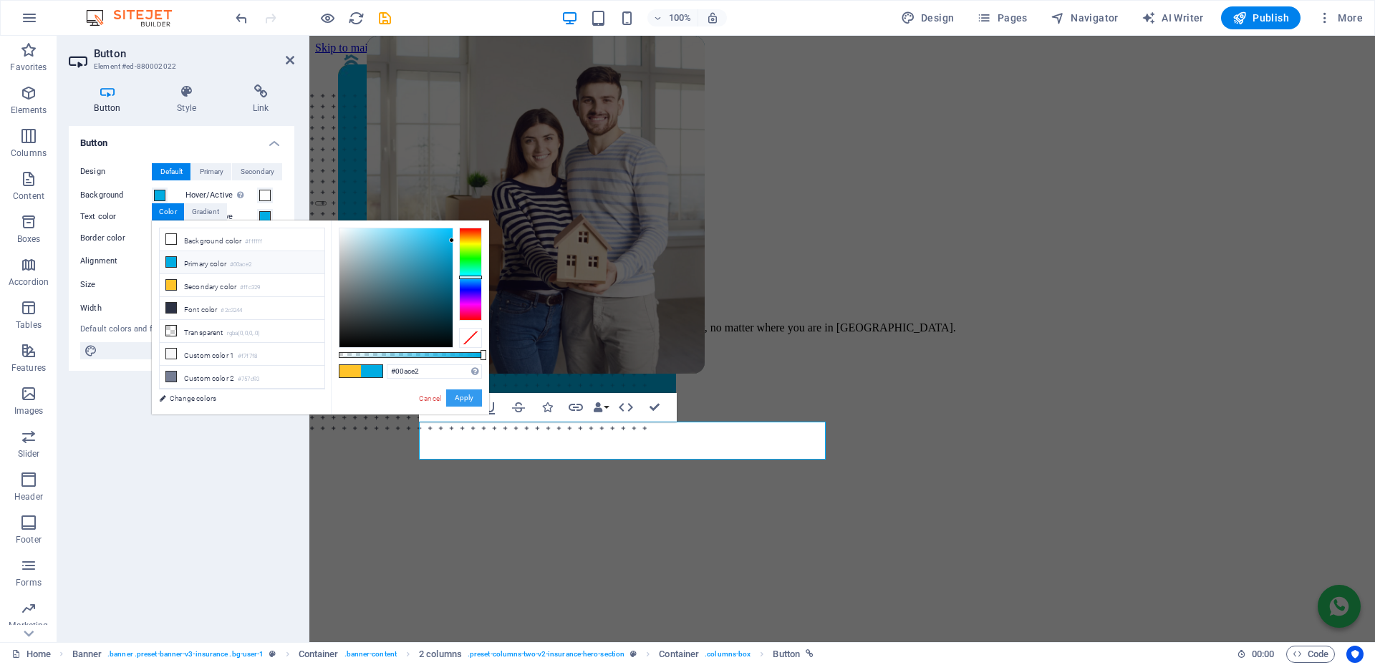
click at [468, 399] on button "Apply" at bounding box center [464, 397] width 36 height 17
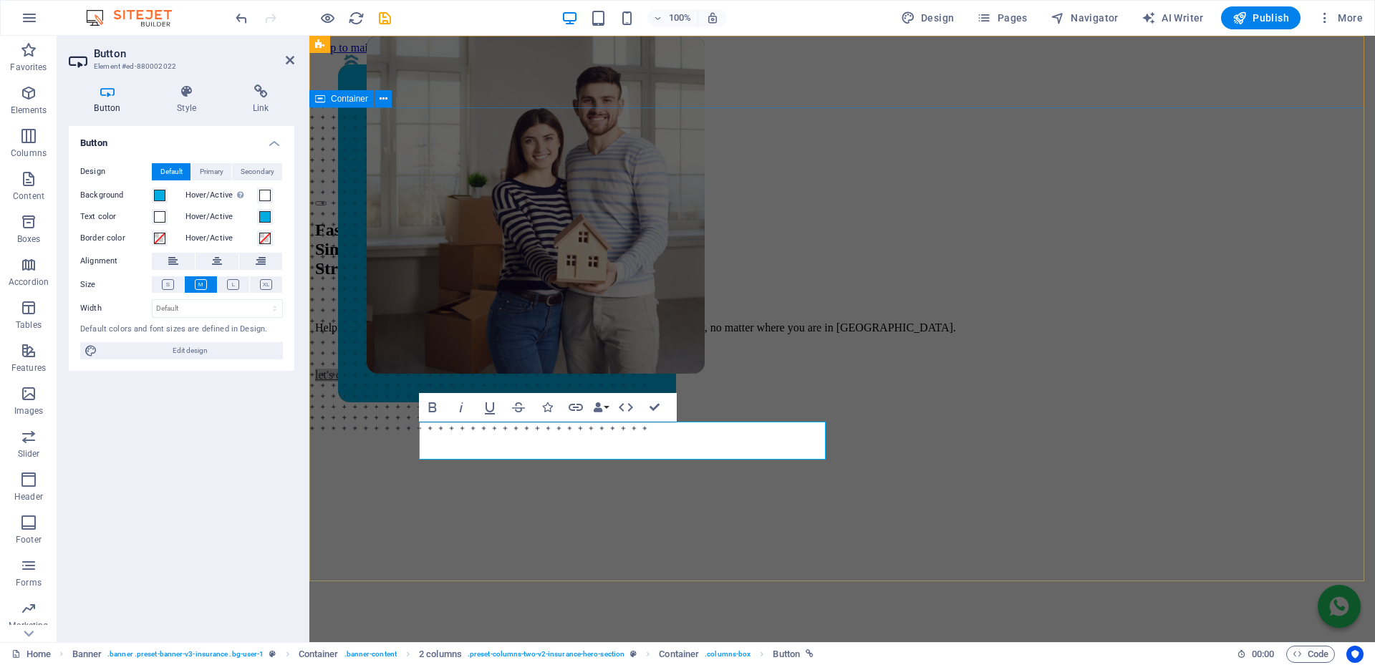
click at [357, 460] on div "Fast. Simple. Stress-free Bonds. Helping you buy your dream home with FREE, exp…" at bounding box center [842, 494] width 1054 height 576
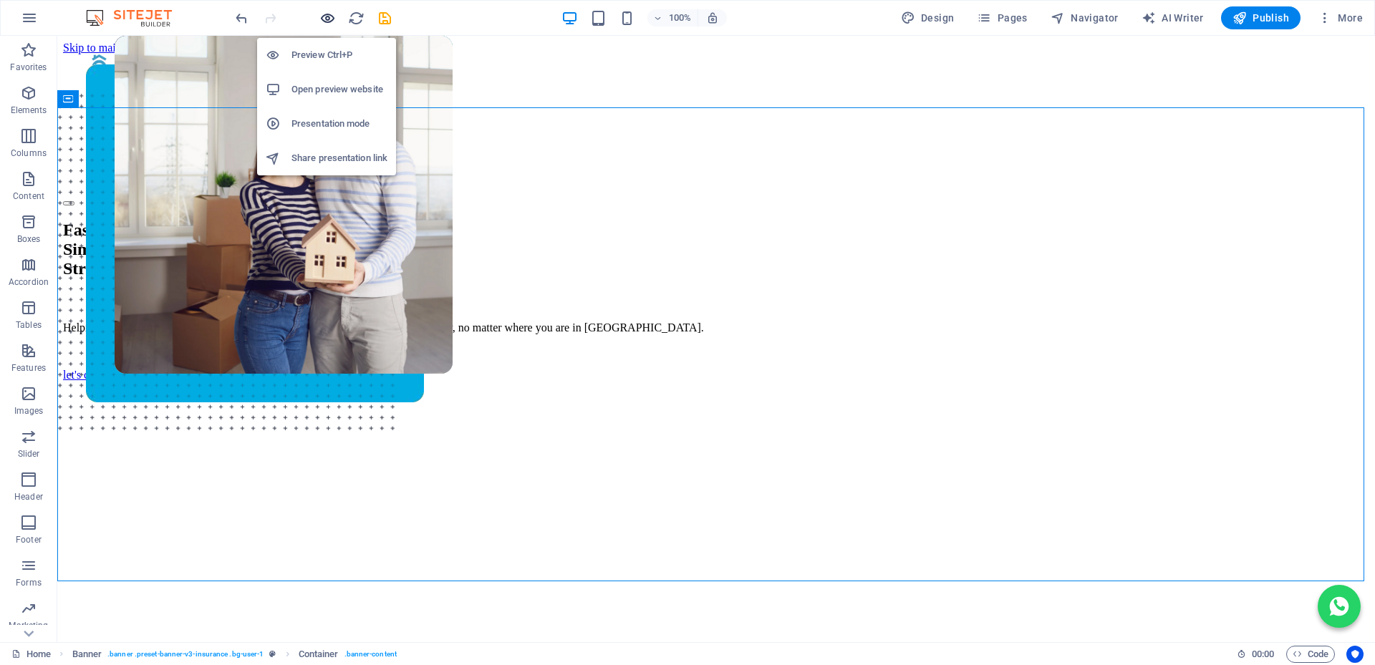
click at [326, 16] on icon "button" at bounding box center [327, 18] width 16 height 16
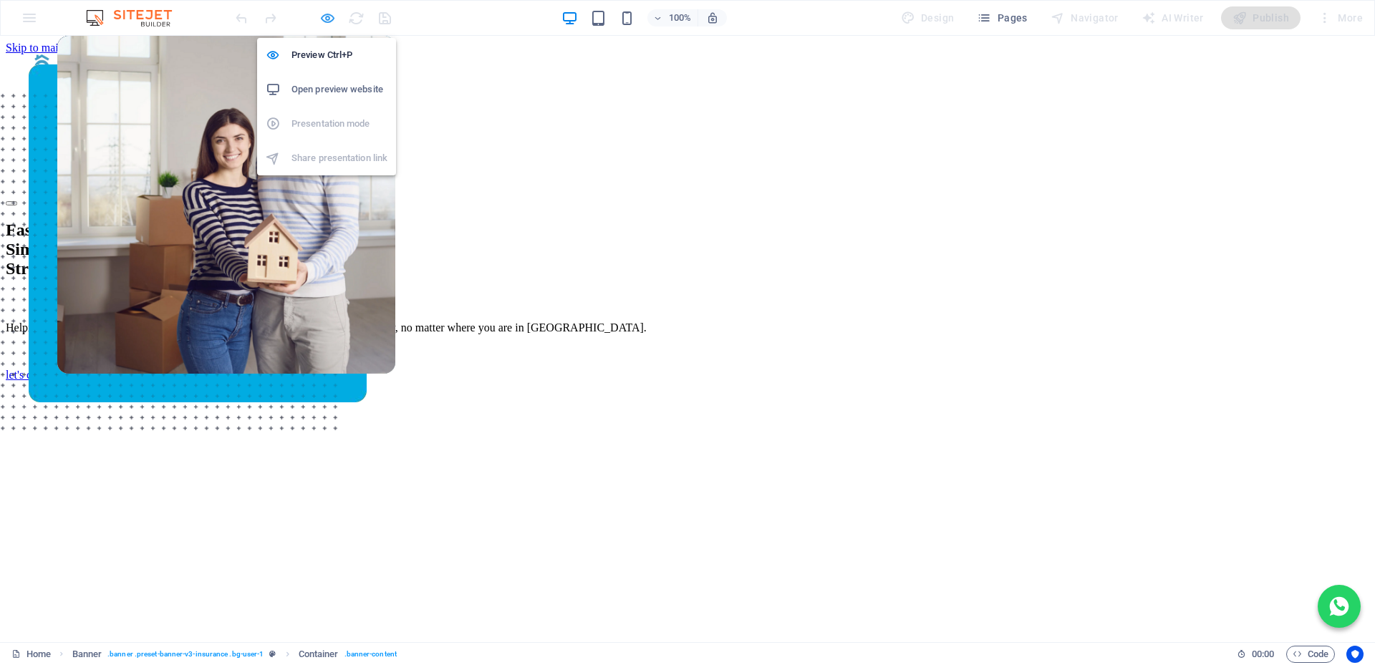
click at [327, 18] on icon "button" at bounding box center [327, 18] width 16 height 16
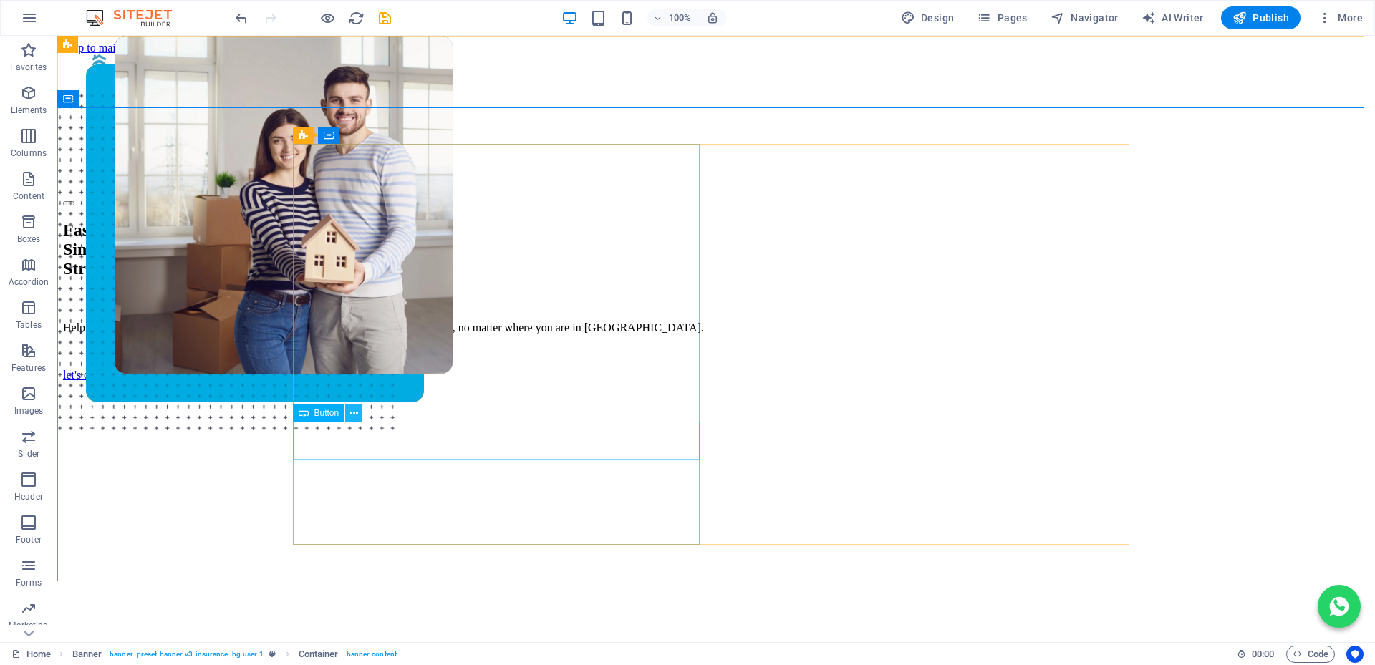
click at [357, 415] on icon at bounding box center [354, 413] width 8 height 15
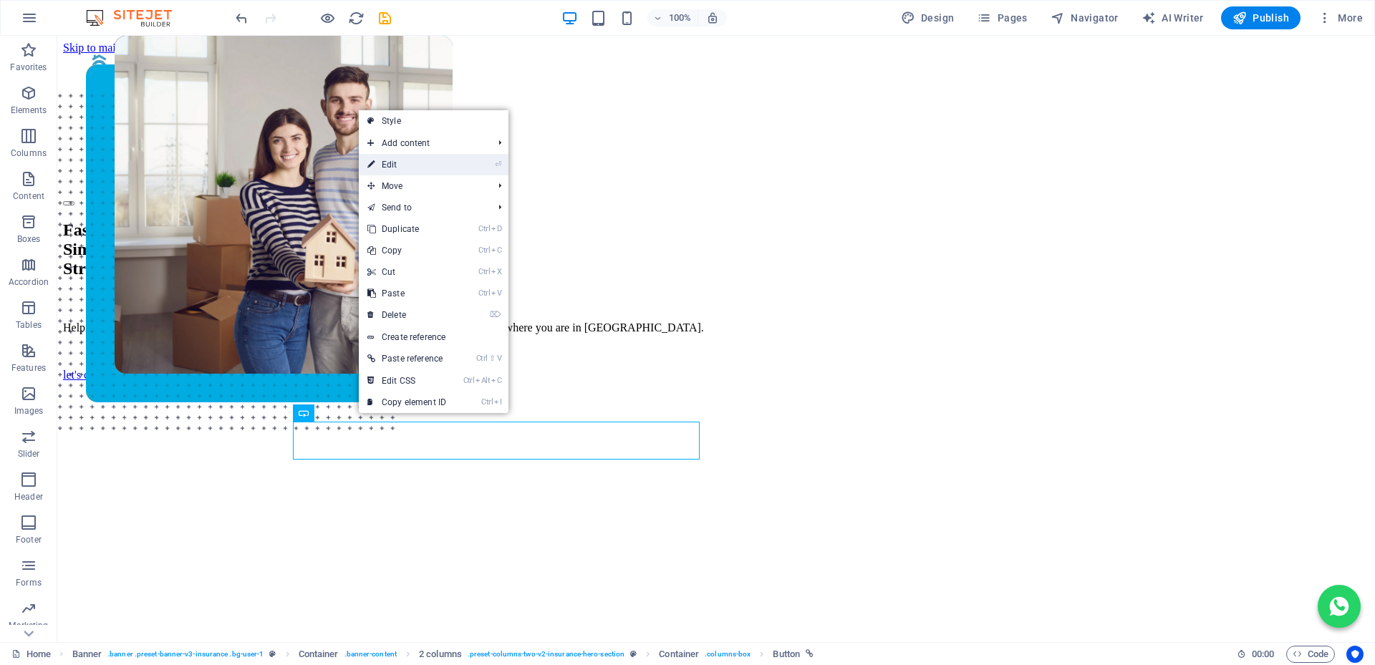
click at [394, 167] on link "⏎ Edit" at bounding box center [407, 164] width 96 height 21
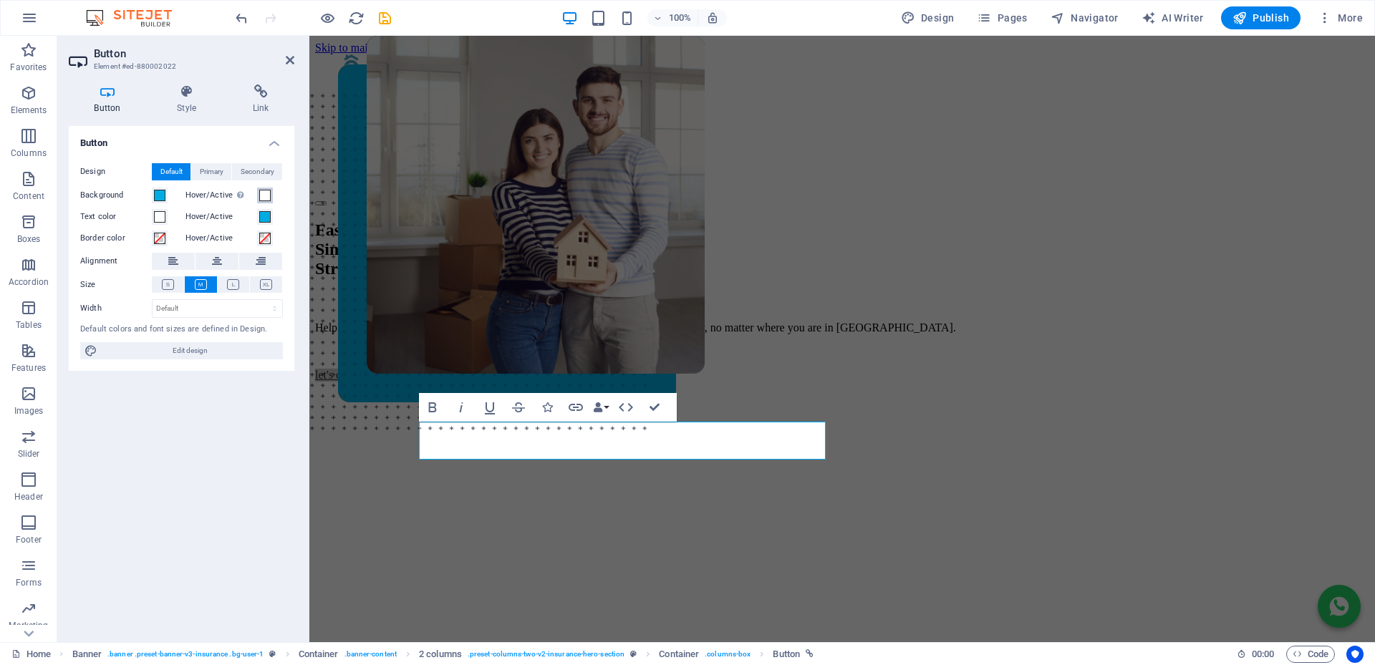
click at [261, 194] on span at bounding box center [264, 195] width 11 height 11
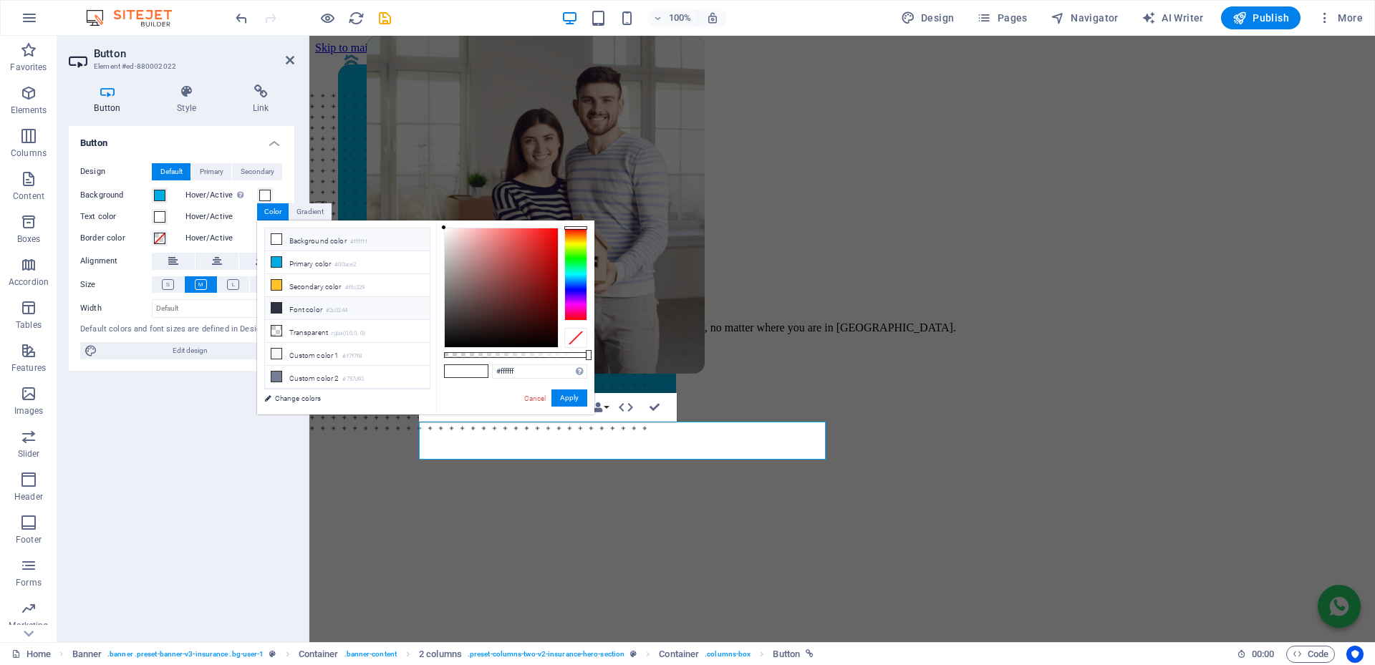
click at [276, 306] on icon at bounding box center [276, 308] width 10 height 10
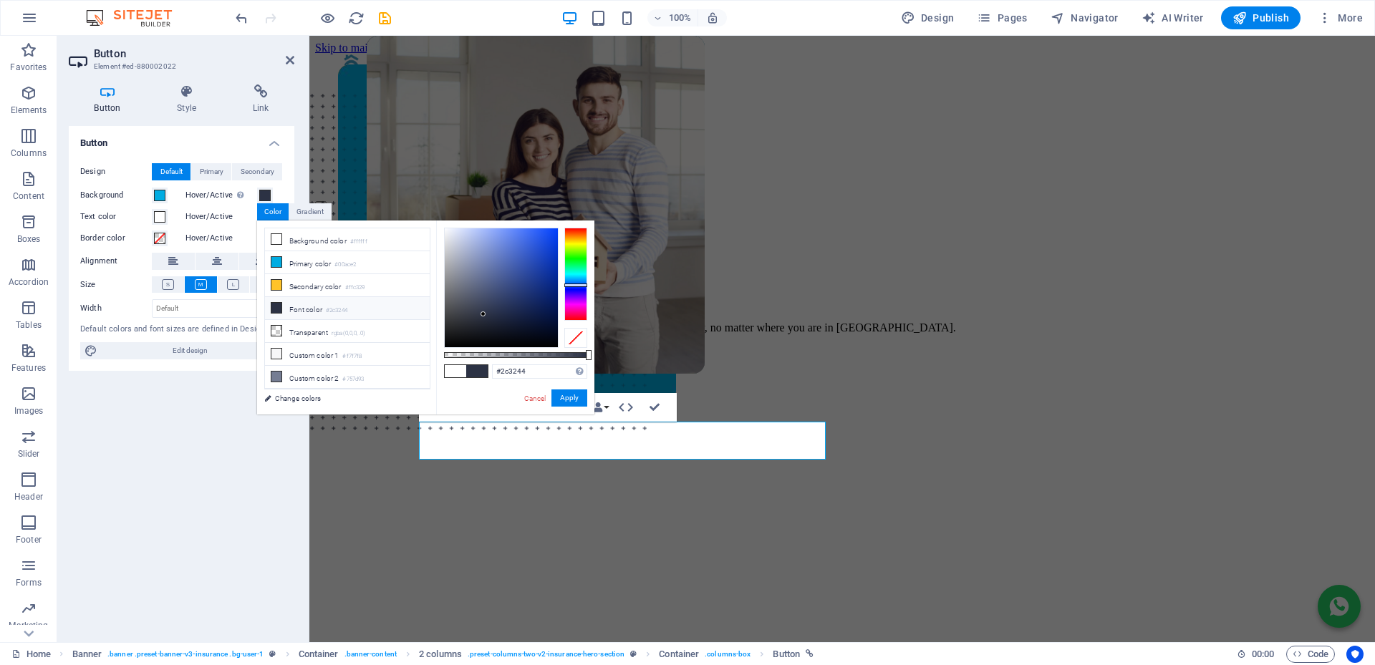
click at [185, 214] on label "Hover/Active" at bounding box center [221, 216] width 72 height 17
click at [257, 214] on button "Hover/Active" at bounding box center [265, 217] width 16 height 16
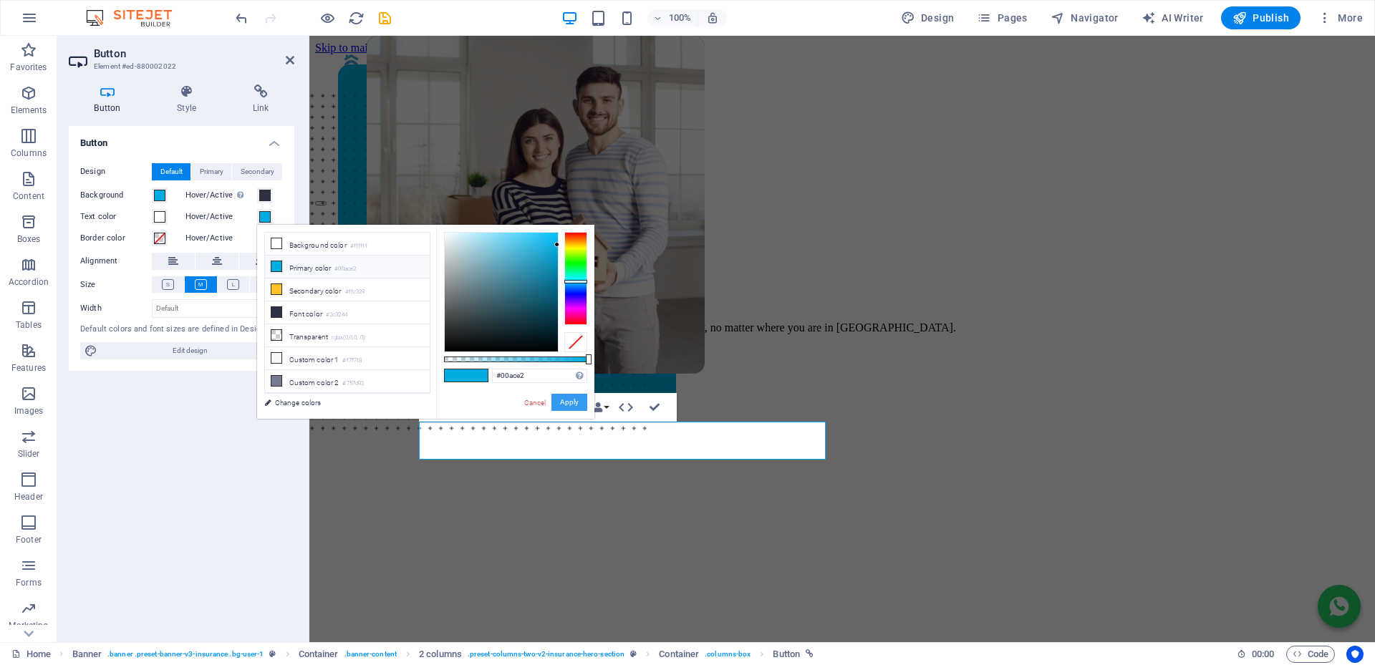
click at [569, 399] on button "Apply" at bounding box center [569, 402] width 36 height 17
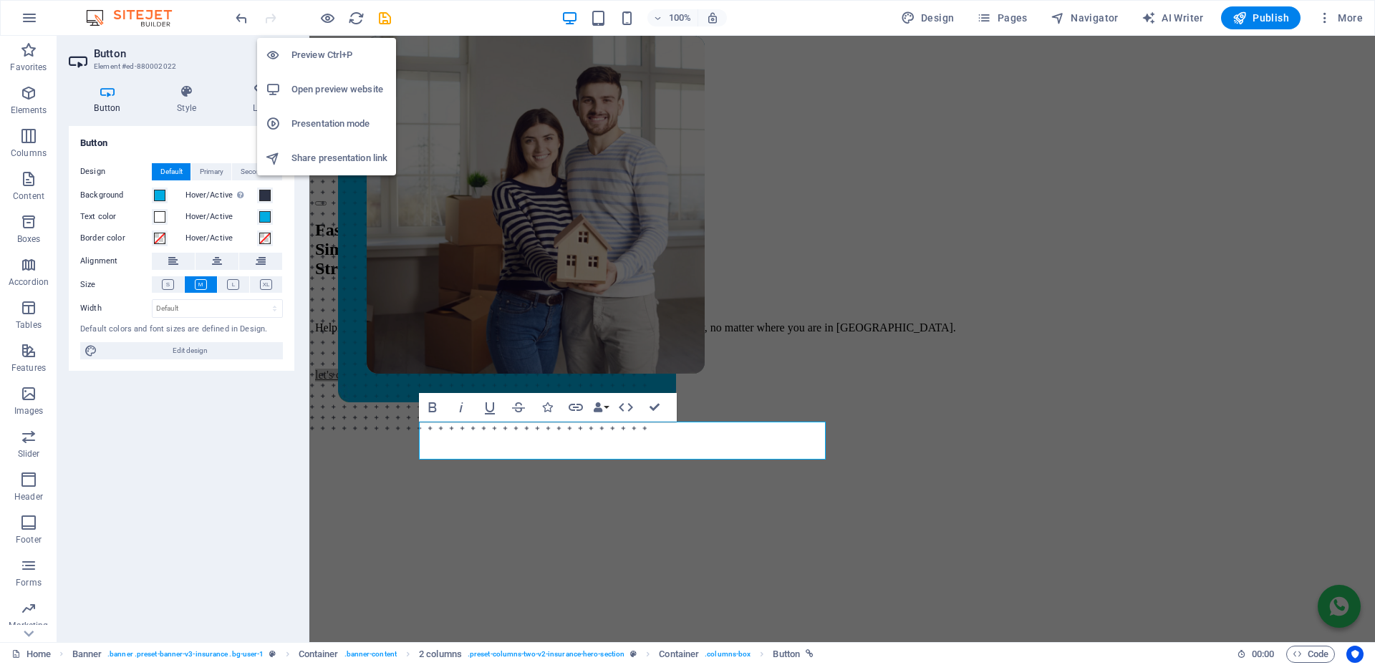
drag, startPoint x: 320, startPoint y: 16, endPoint x: 369, endPoint y: 35, distance: 52.8
click at [321, 16] on icon "button" at bounding box center [327, 18] width 16 height 16
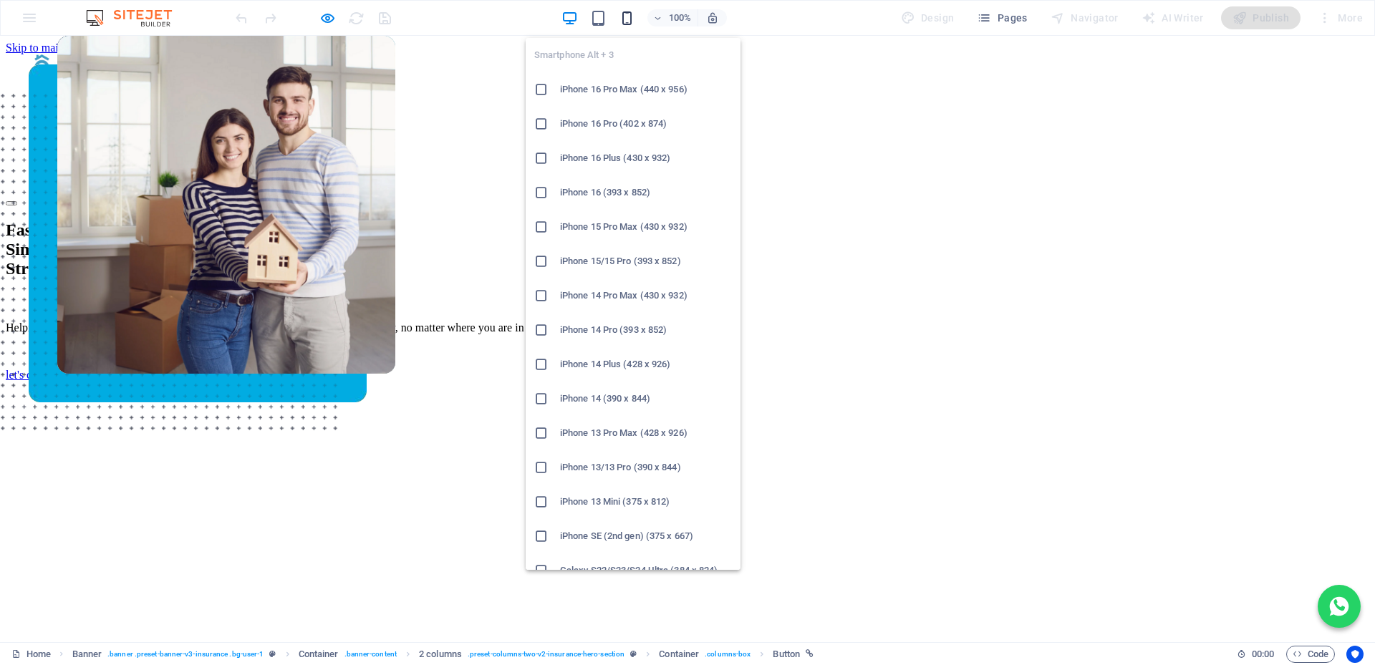
click at [632, 14] on icon "button" at bounding box center [627, 18] width 16 height 16
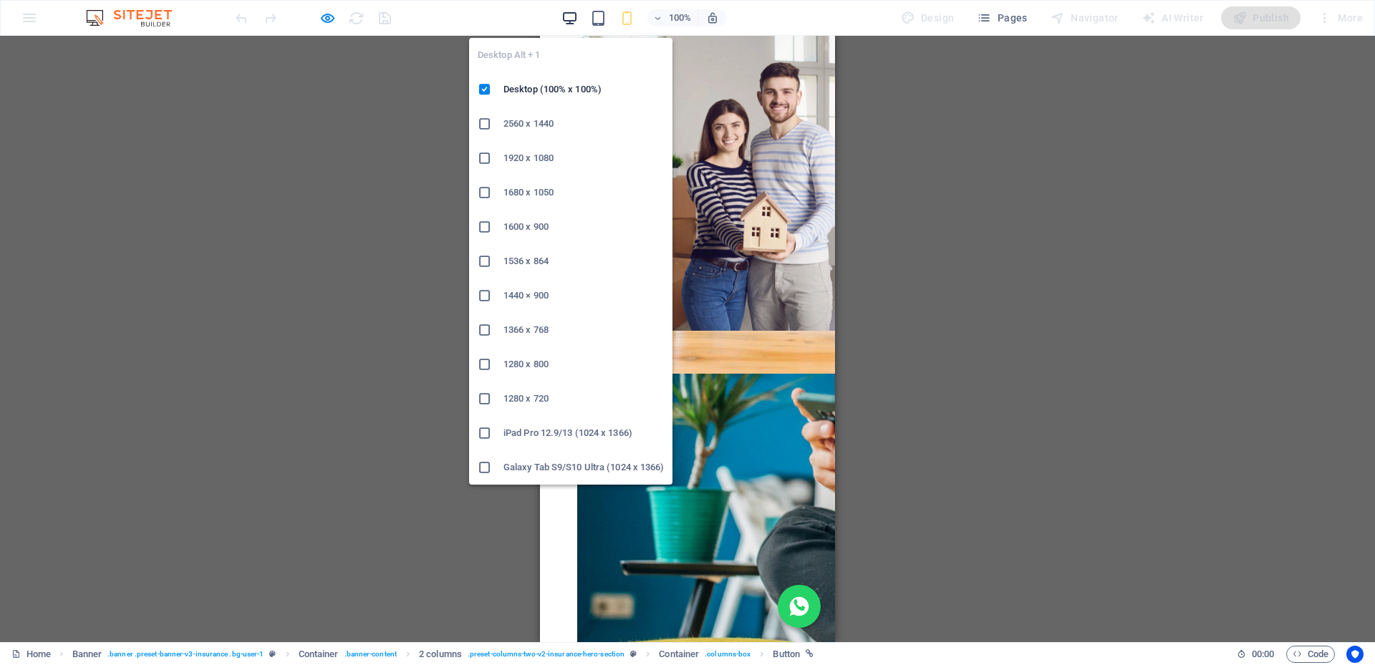
drag, startPoint x: 566, startPoint y: 16, endPoint x: 392, endPoint y: 268, distance: 306.2
click at [566, 16] on icon "button" at bounding box center [569, 18] width 16 height 16
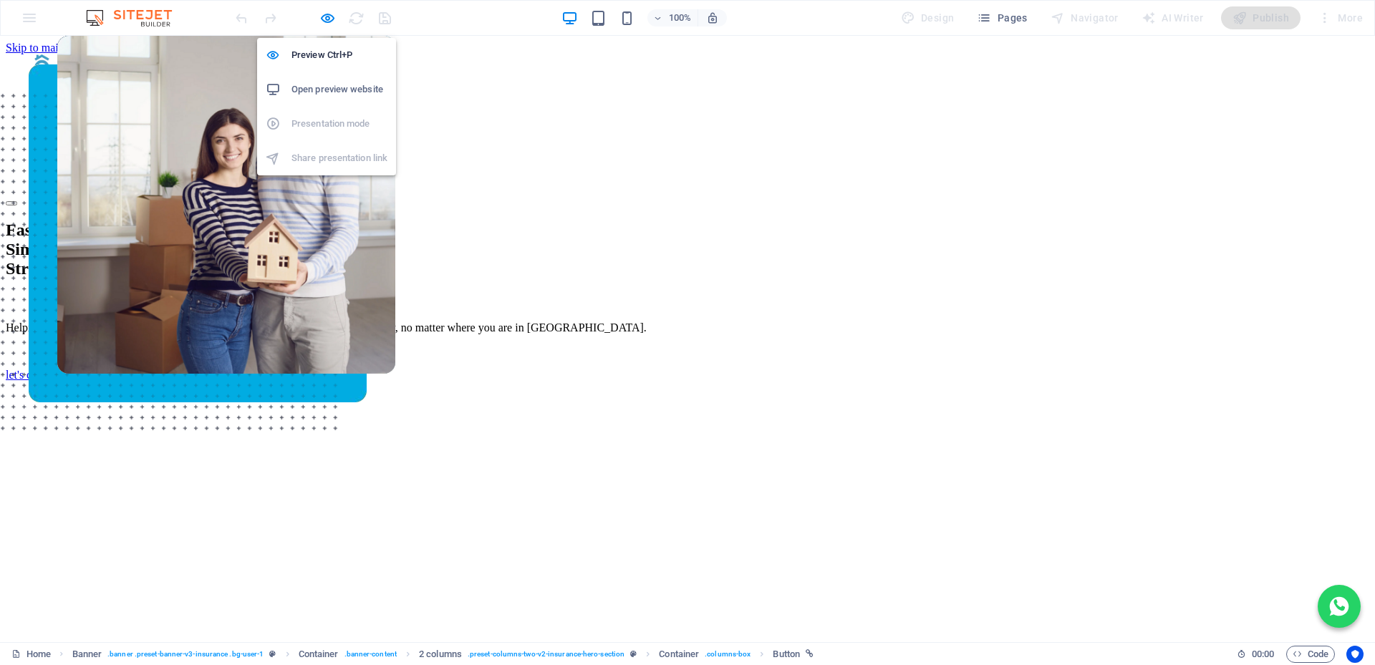
drag, startPoint x: 329, startPoint y: 12, endPoint x: 374, endPoint y: 147, distance: 142.9
click at [329, 12] on icon "button" at bounding box center [327, 18] width 16 height 16
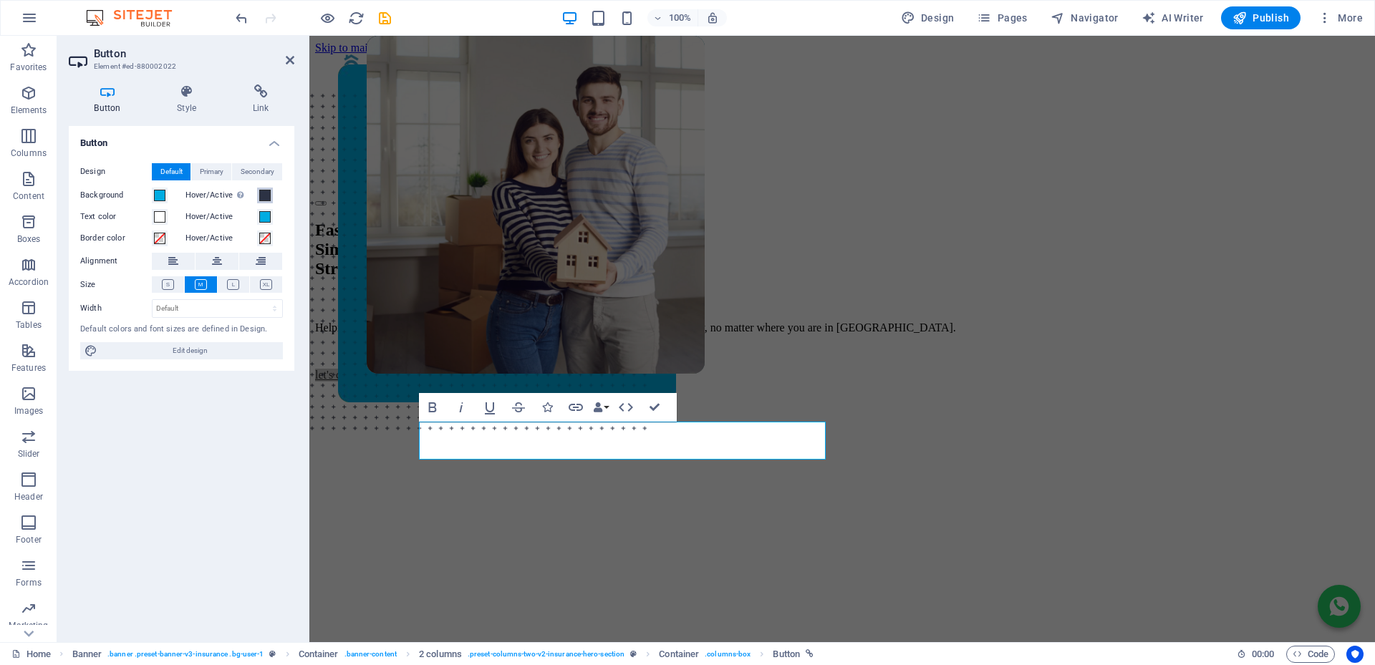
click at [264, 196] on span at bounding box center [264, 195] width 11 height 11
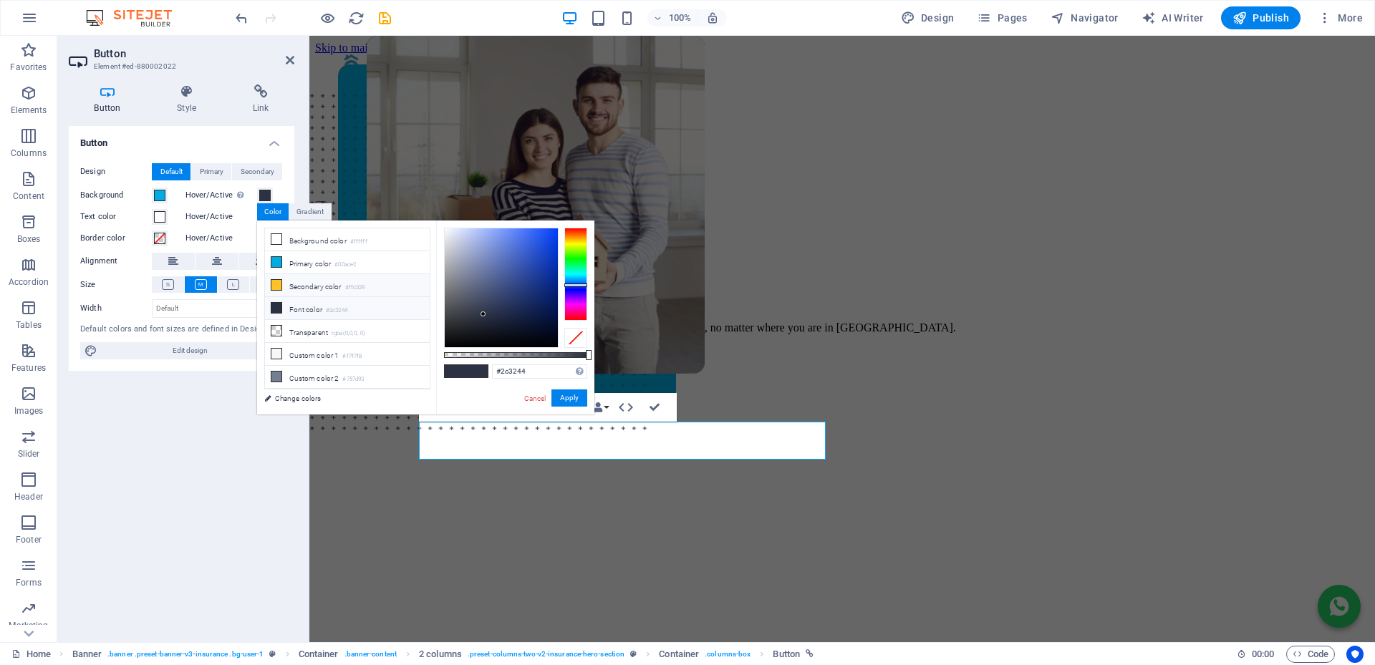
click at [276, 286] on icon at bounding box center [276, 285] width 10 height 10
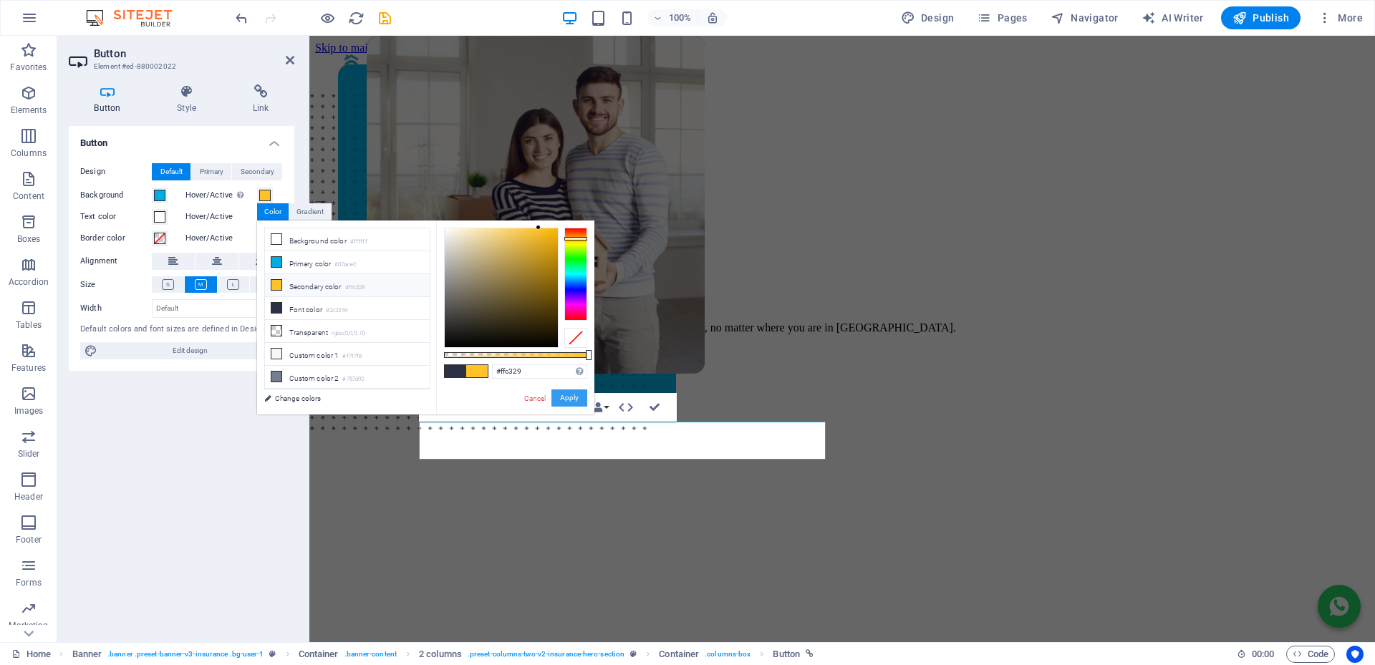
click at [574, 398] on button "Apply" at bounding box center [569, 397] width 36 height 17
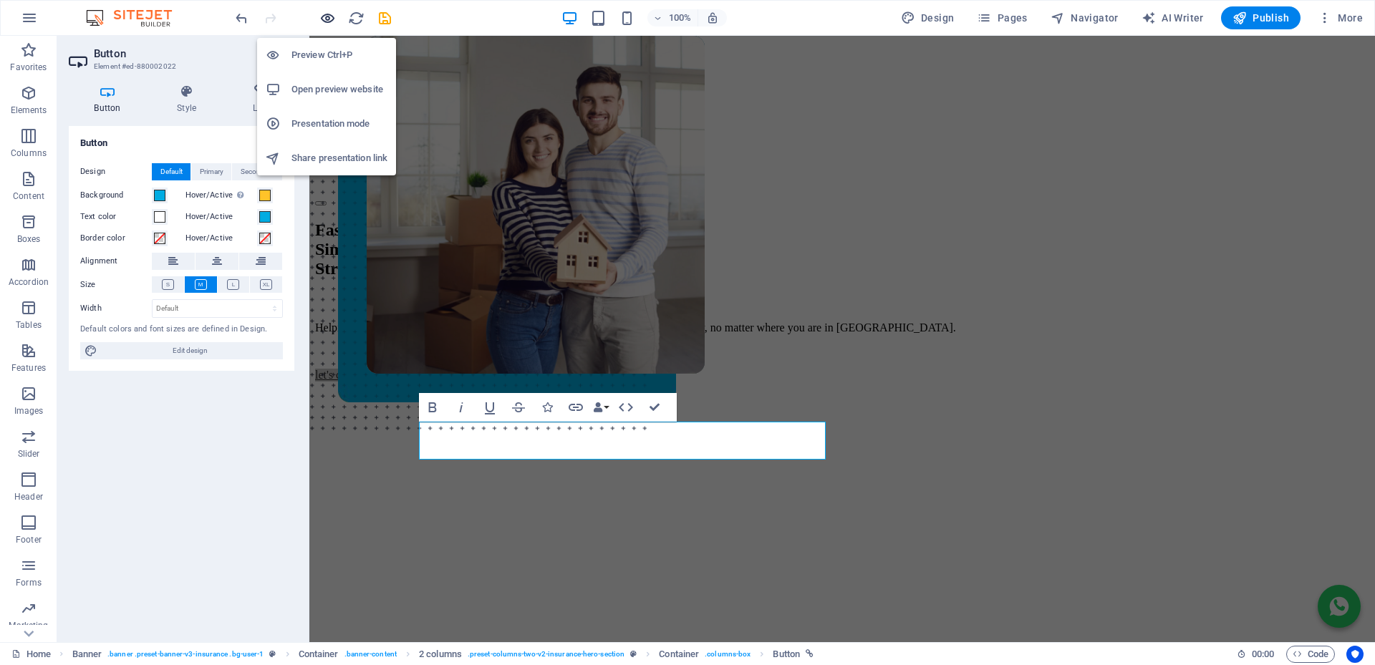
click at [328, 19] on icon "button" at bounding box center [327, 18] width 16 height 16
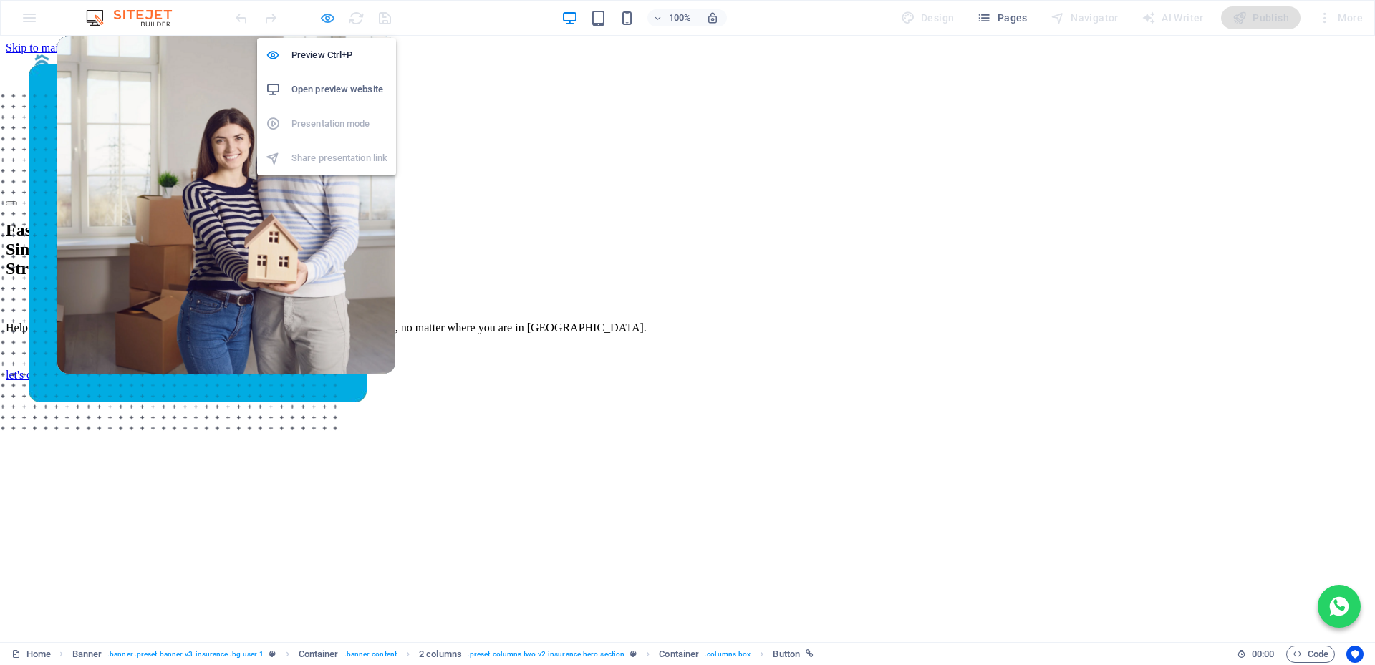
drag, startPoint x: 327, startPoint y: 17, endPoint x: 9, endPoint y: 243, distance: 390.2
click at [327, 17] on icon "button" at bounding box center [327, 18] width 16 height 16
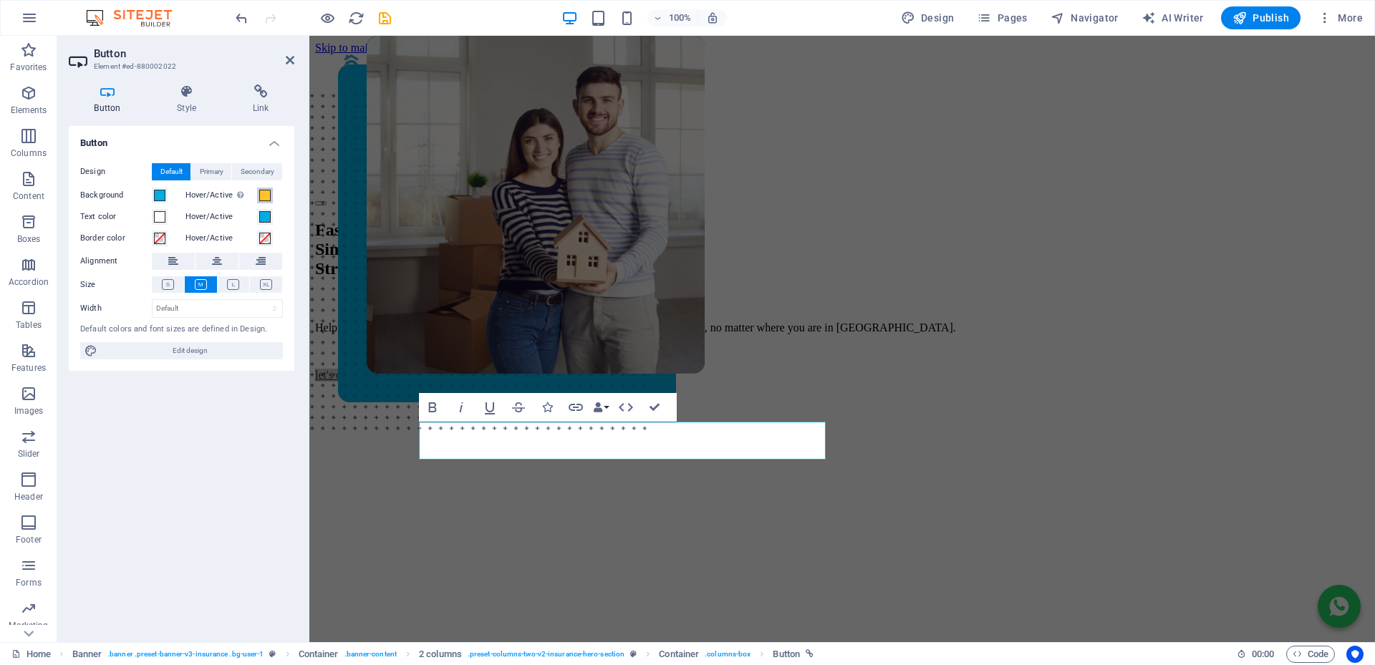
click at [264, 193] on span at bounding box center [264, 195] width 11 height 11
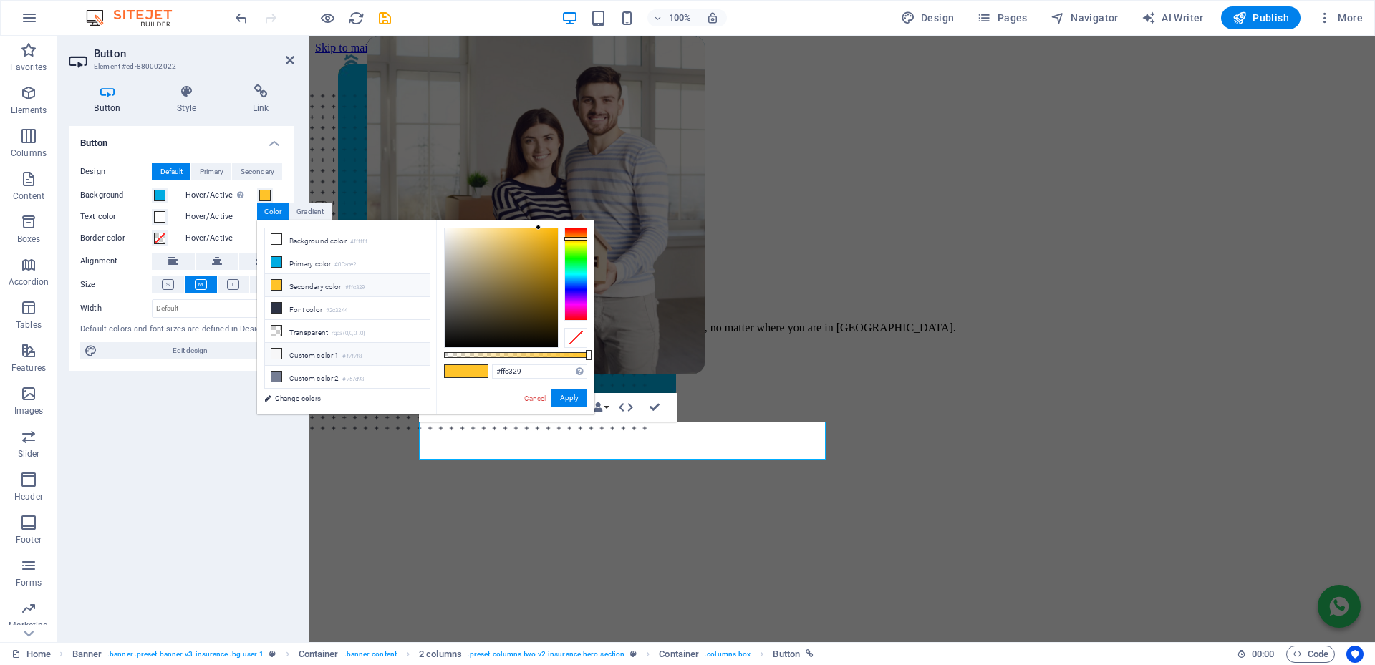
click at [280, 352] on icon at bounding box center [276, 354] width 10 height 10
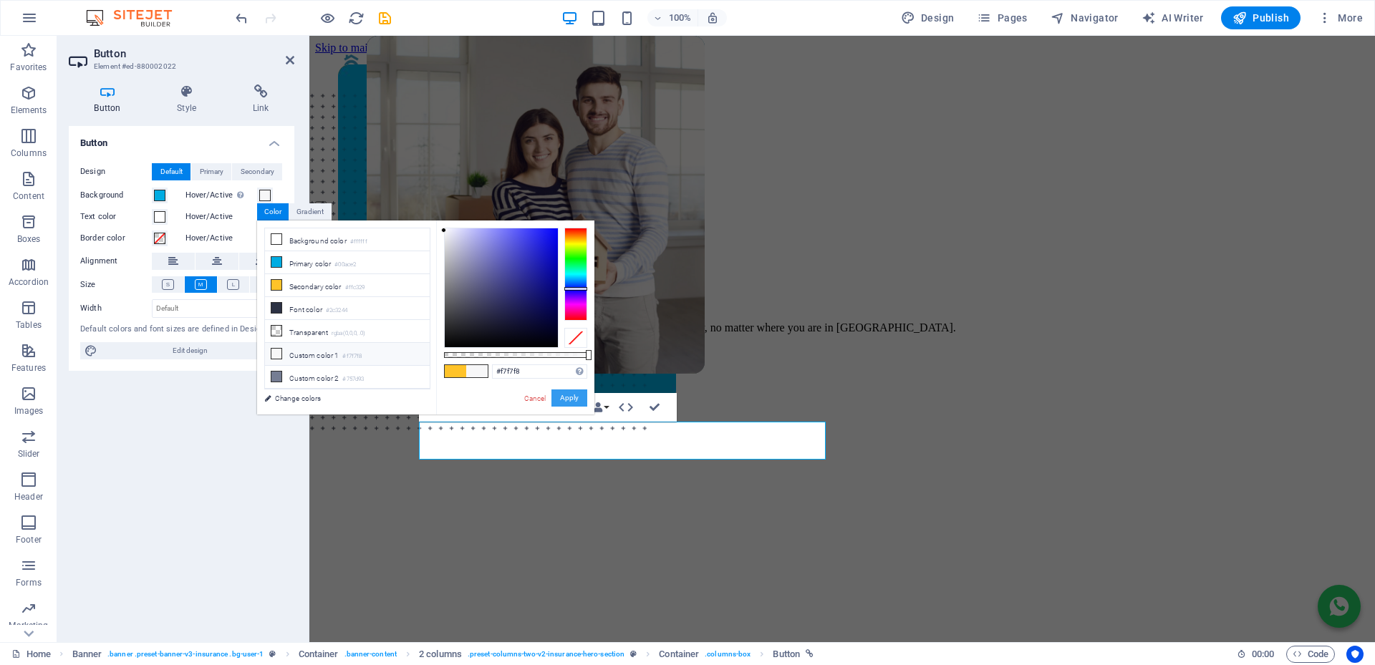
click at [564, 392] on button "Apply" at bounding box center [569, 397] width 36 height 17
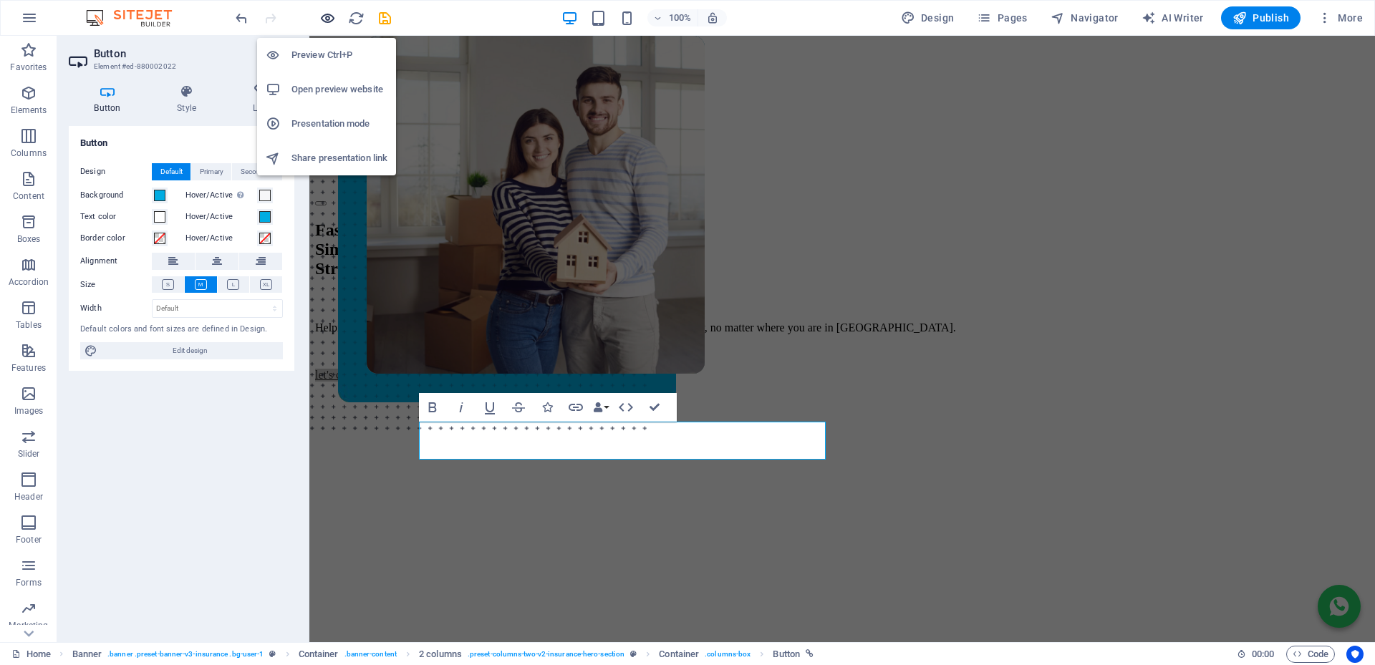
click at [327, 25] on icon "button" at bounding box center [327, 18] width 16 height 16
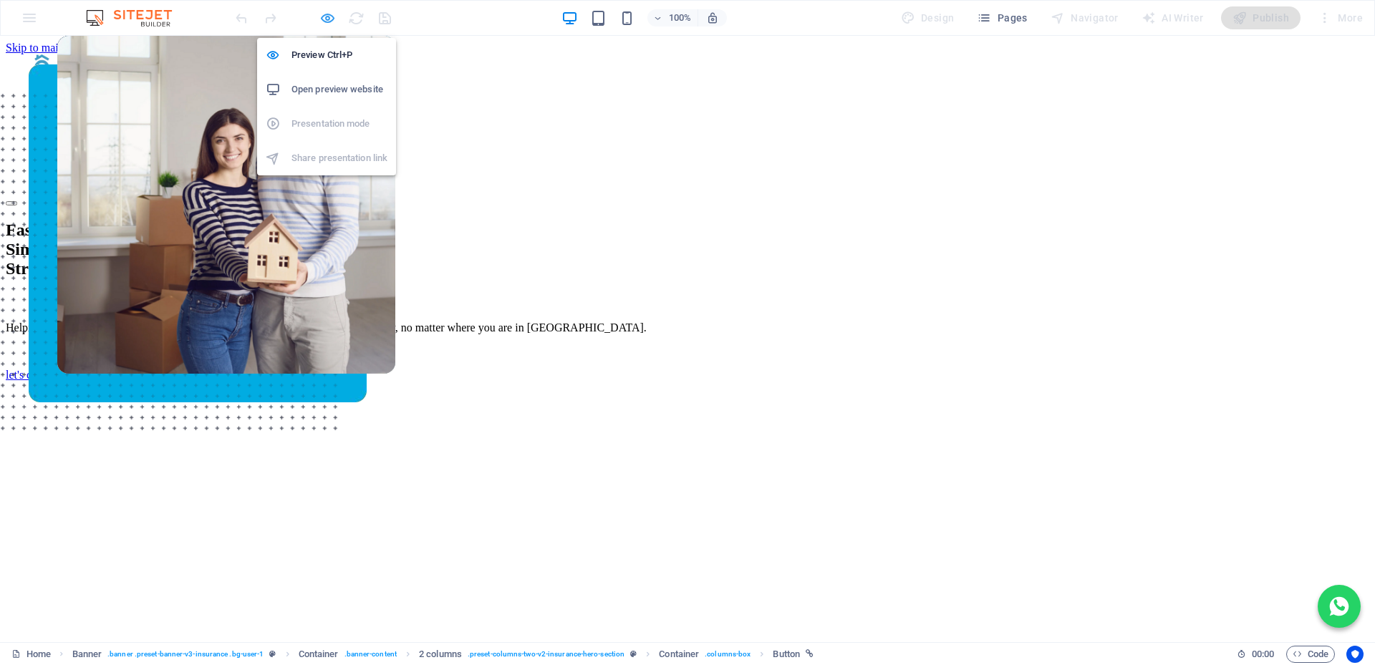
click at [322, 14] on icon "button" at bounding box center [327, 18] width 16 height 16
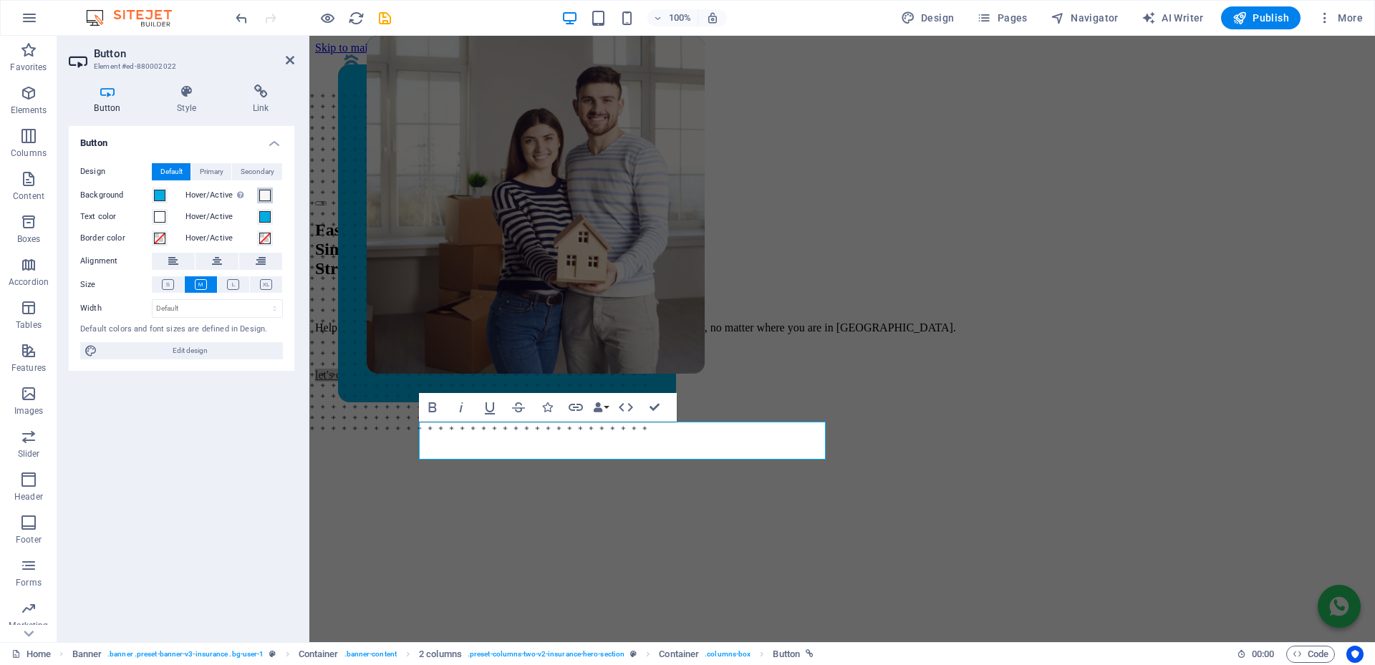
click at [265, 195] on span at bounding box center [264, 195] width 11 height 11
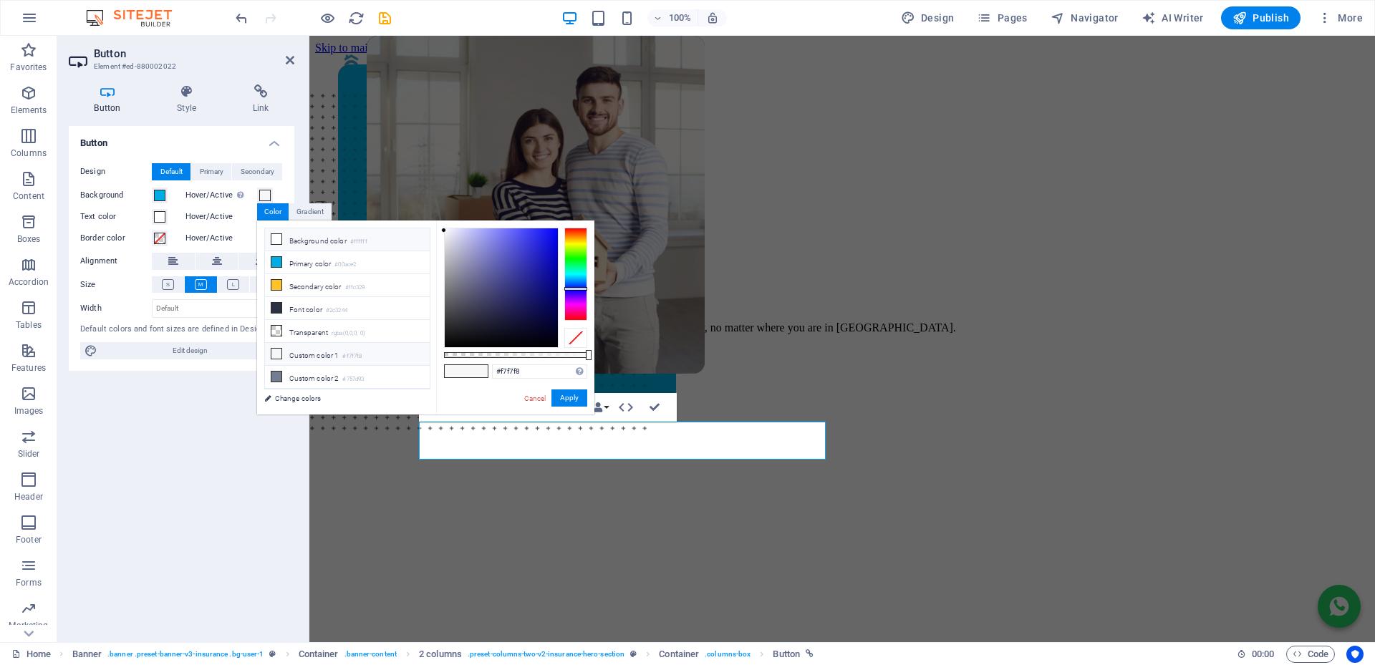
click at [279, 238] on icon at bounding box center [276, 239] width 10 height 10
type input "#ffffff"
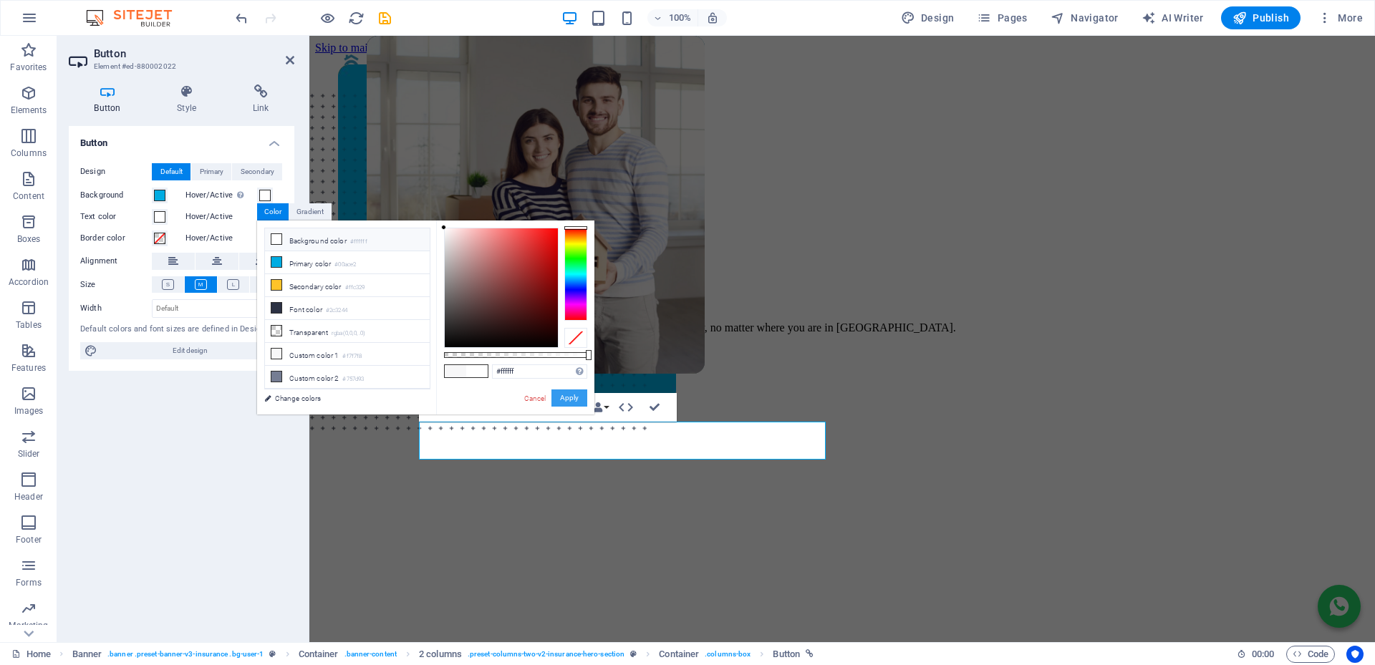
drag, startPoint x: 578, startPoint y: 392, endPoint x: 300, endPoint y: 38, distance: 450.3
click at [577, 392] on button "Apply" at bounding box center [569, 397] width 36 height 17
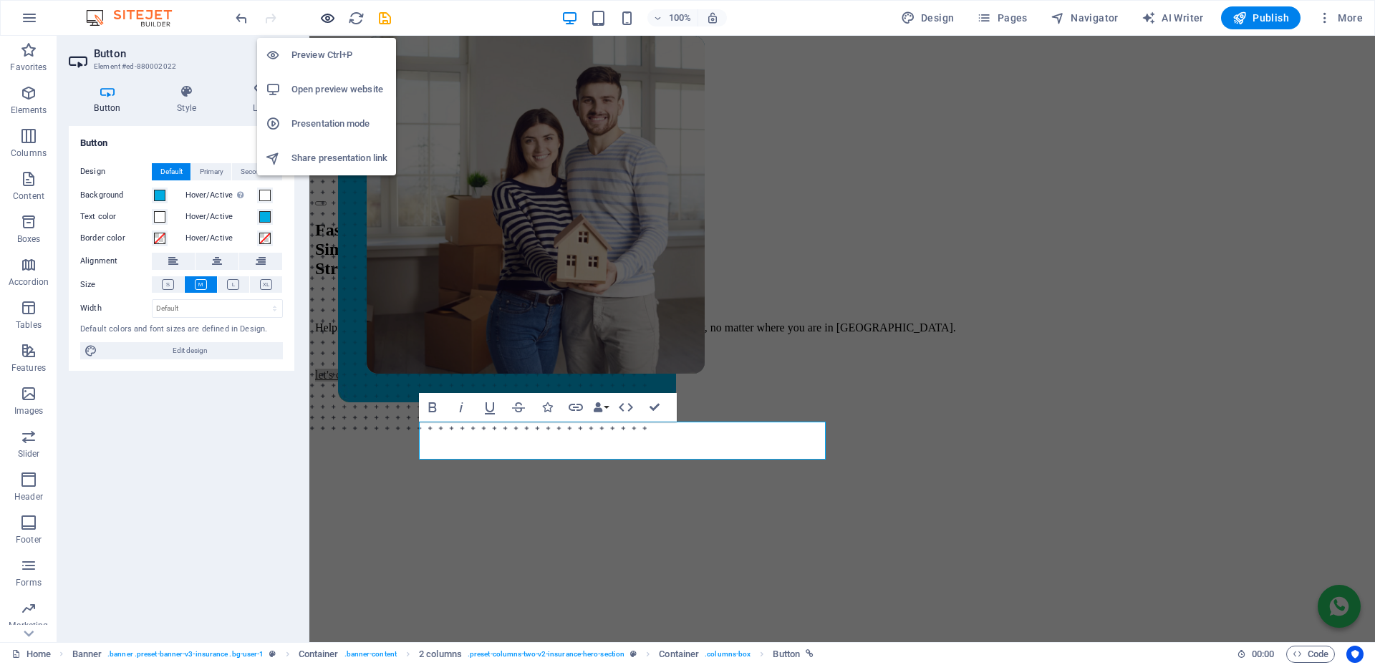
click at [329, 24] on icon "button" at bounding box center [327, 18] width 16 height 16
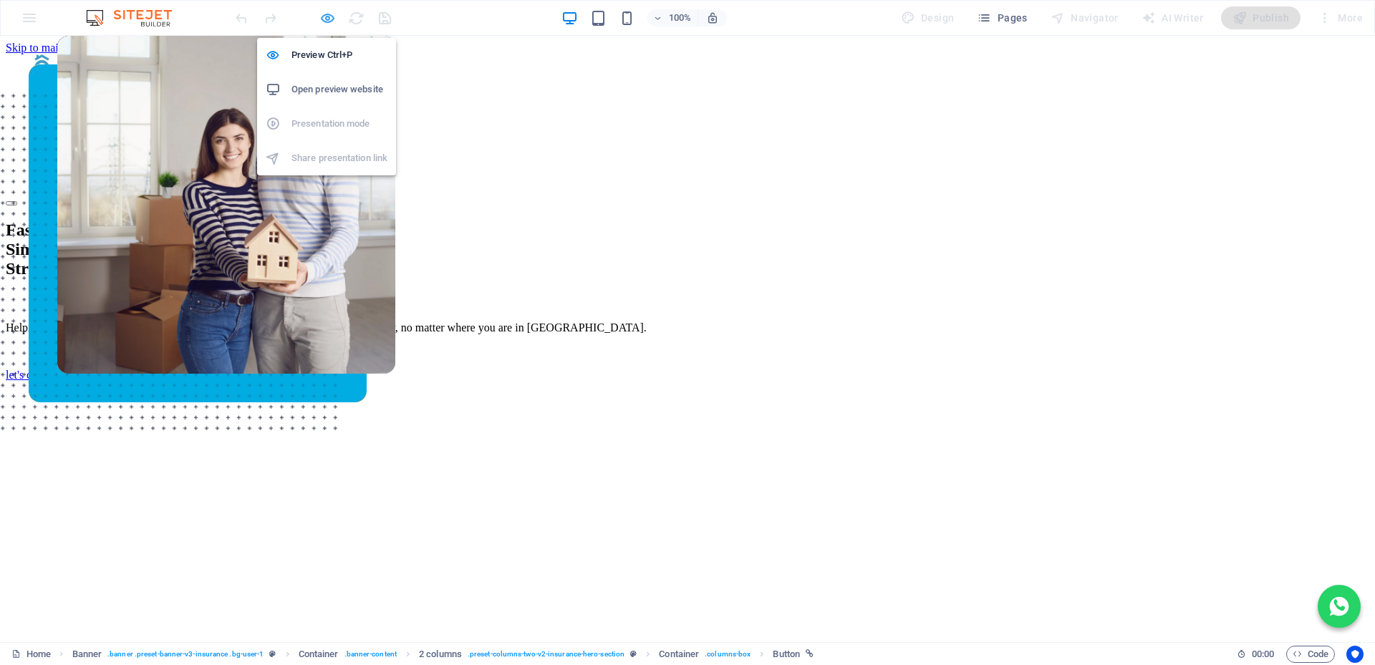
drag, startPoint x: 326, startPoint y: 11, endPoint x: 397, endPoint y: 130, distance: 138.7
click at [326, 11] on icon "button" at bounding box center [327, 18] width 16 height 16
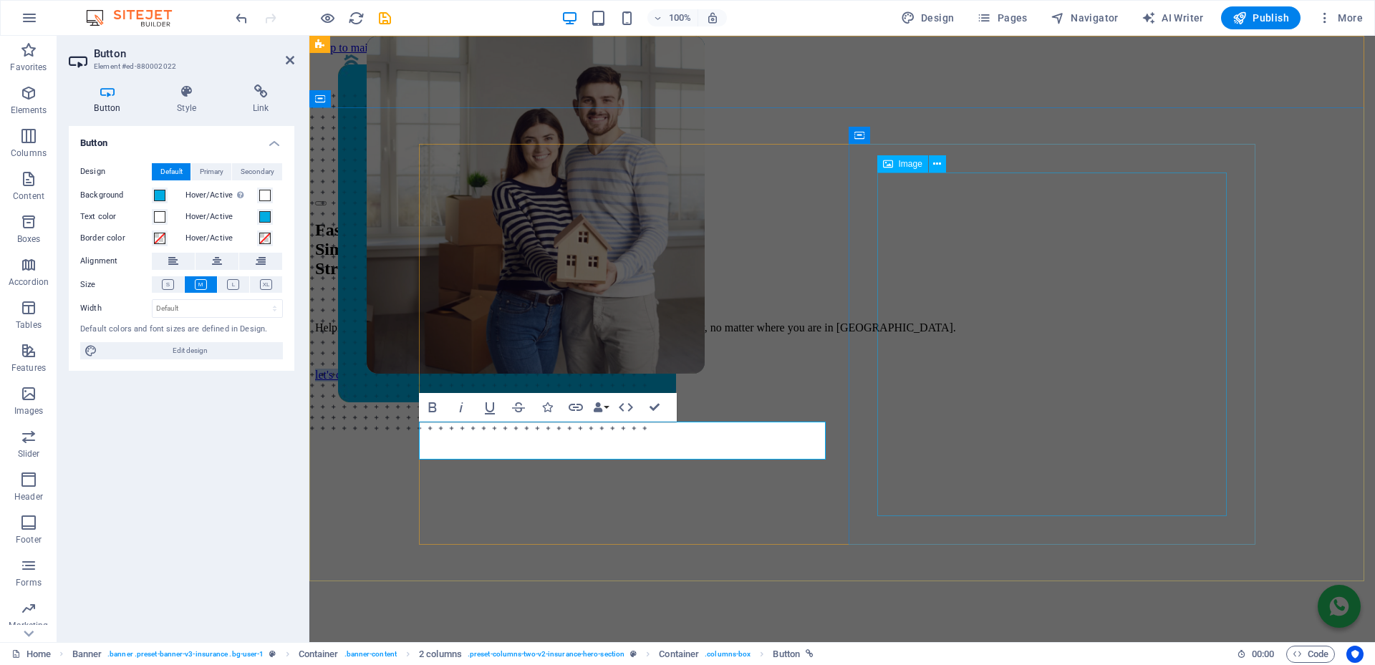
click at [895, 182] on figure at bounding box center [842, 338] width 1008 height 549
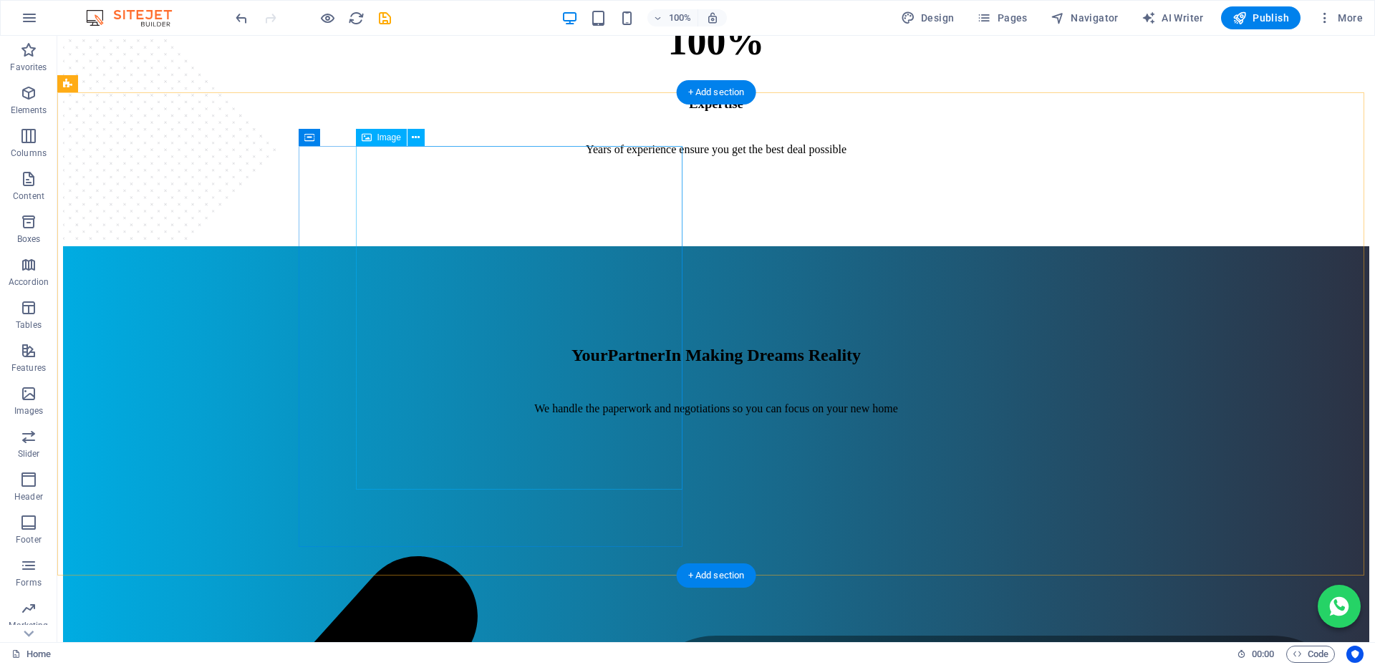
scroll to position [1503, 0]
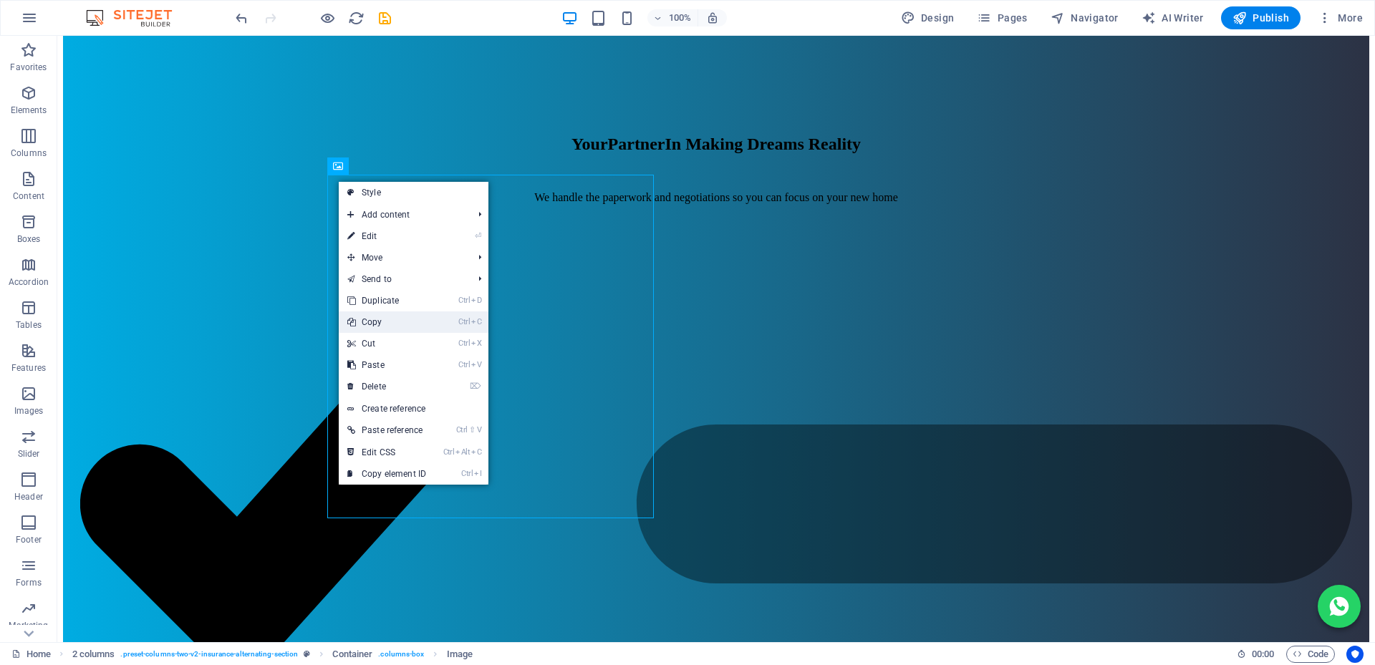
drag, startPoint x: 397, startPoint y: 324, endPoint x: 375, endPoint y: 281, distance: 47.4
click at [397, 324] on link "Ctrl C Copy" at bounding box center [387, 321] width 96 height 21
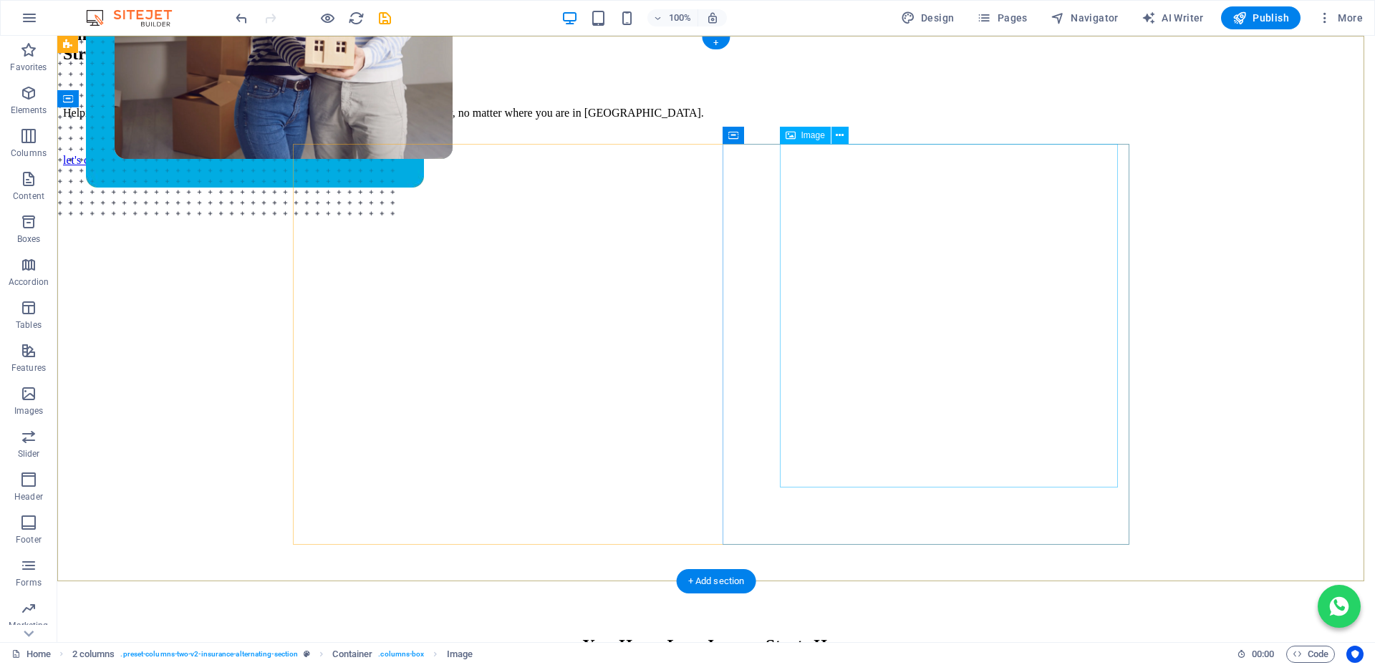
scroll to position [0, 0]
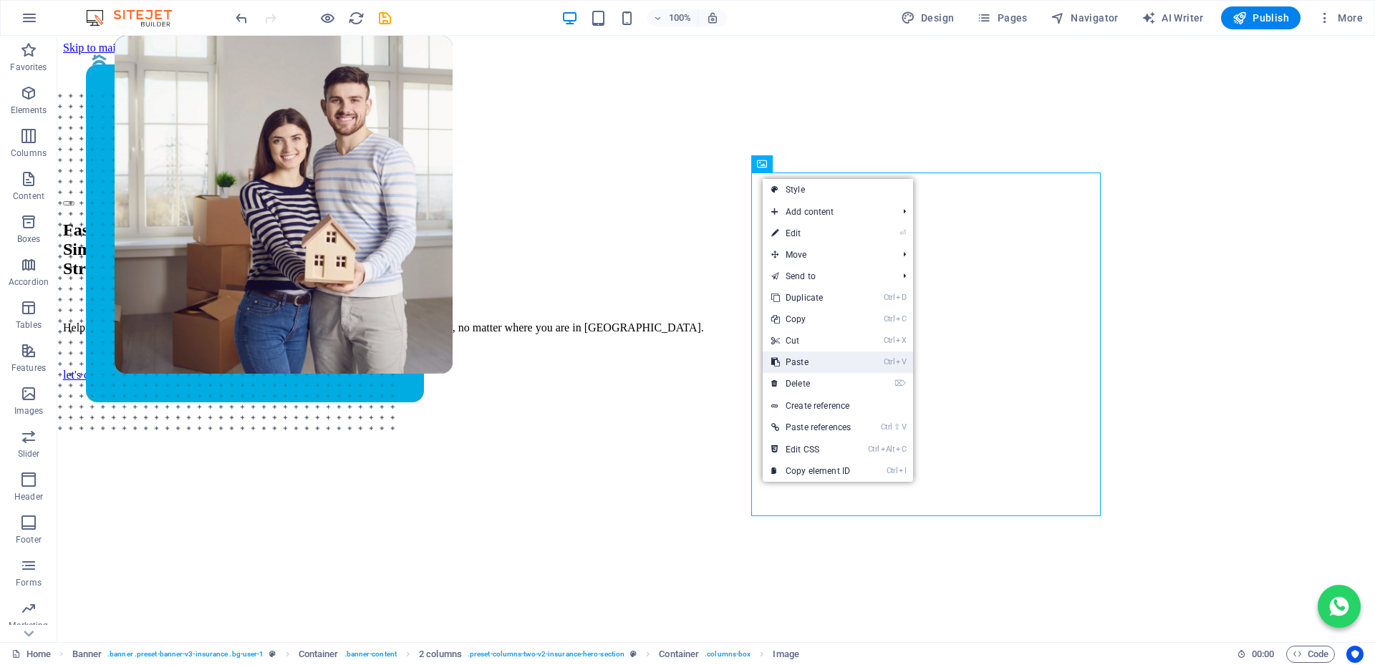
click at [802, 364] on link "Ctrl V Paste" at bounding box center [810, 362] width 97 height 21
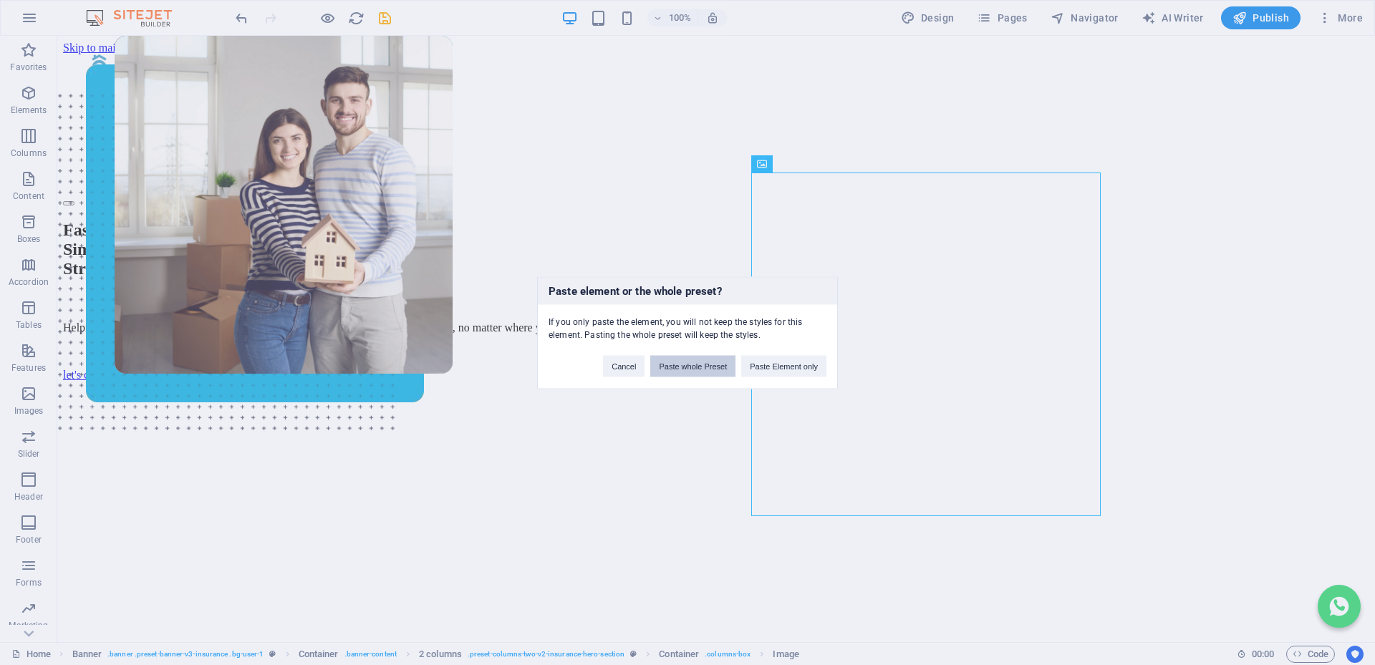
drag, startPoint x: 720, startPoint y: 367, endPoint x: 984, endPoint y: 253, distance: 287.4
click at [720, 367] on button "Paste whole Preset" at bounding box center [692, 365] width 85 height 21
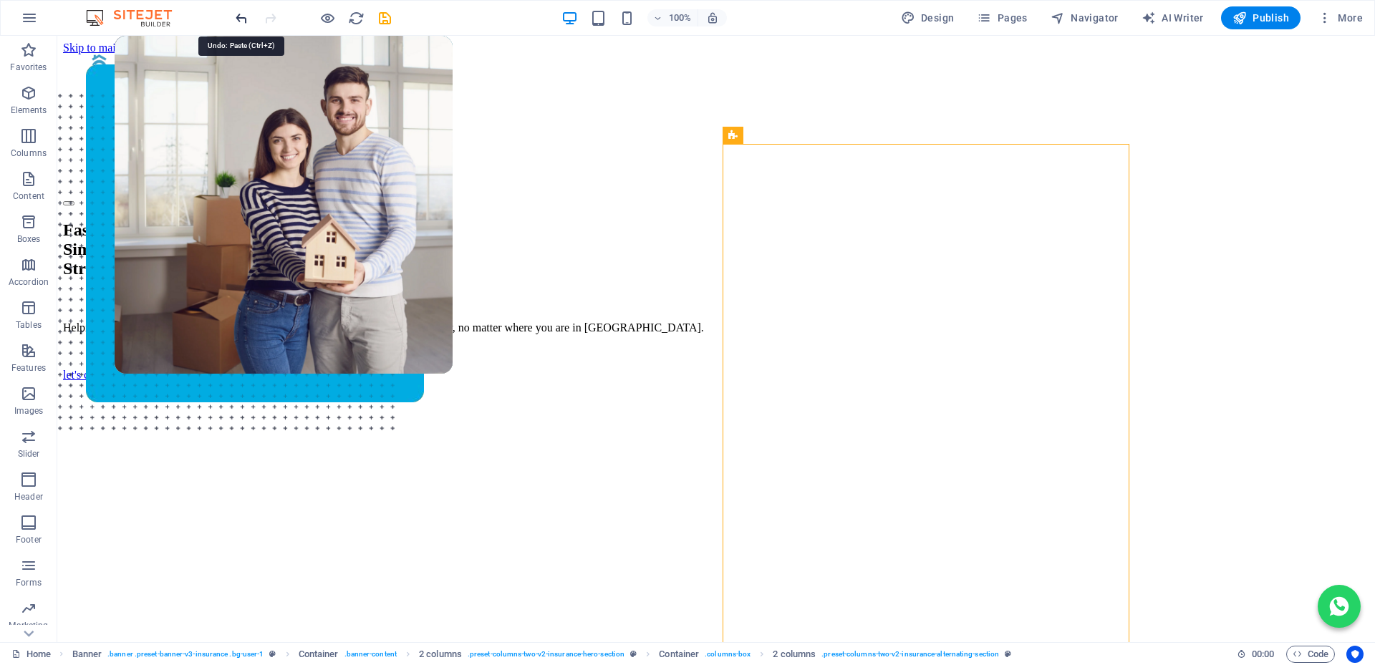
drag, startPoint x: 235, startPoint y: 15, endPoint x: 722, endPoint y: 110, distance: 496.8
click at [235, 15] on icon "undo" at bounding box center [241, 18] width 16 height 16
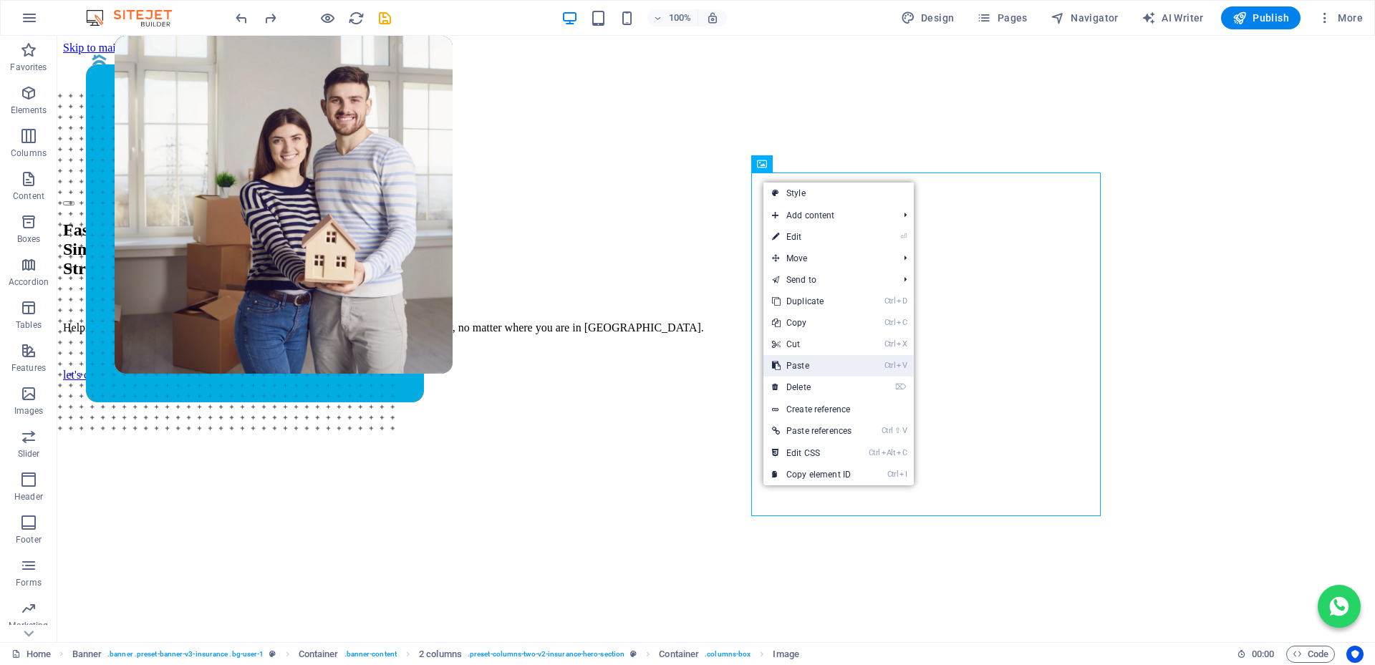
click at [815, 364] on link "Ctrl V Paste" at bounding box center [811, 365] width 97 height 21
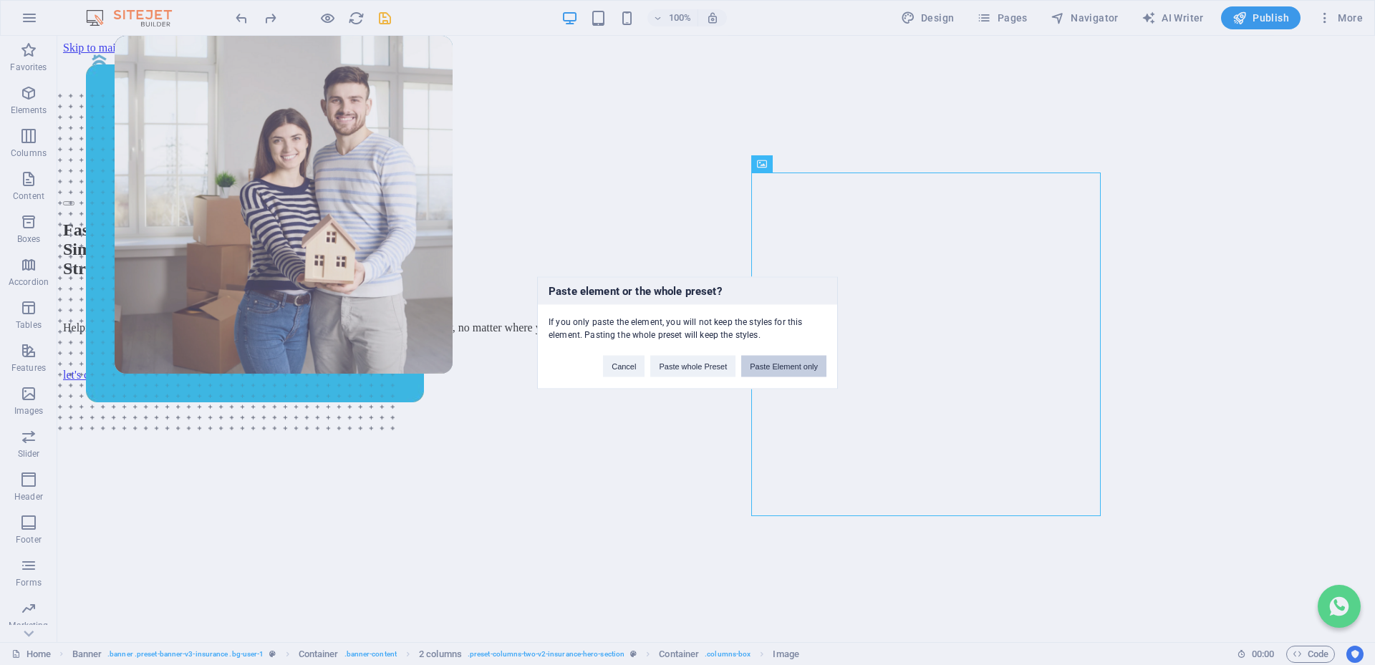
drag, startPoint x: 805, startPoint y: 361, endPoint x: 915, endPoint y: 316, distance: 119.1
click at [805, 361] on button "Paste Element only" at bounding box center [783, 365] width 85 height 21
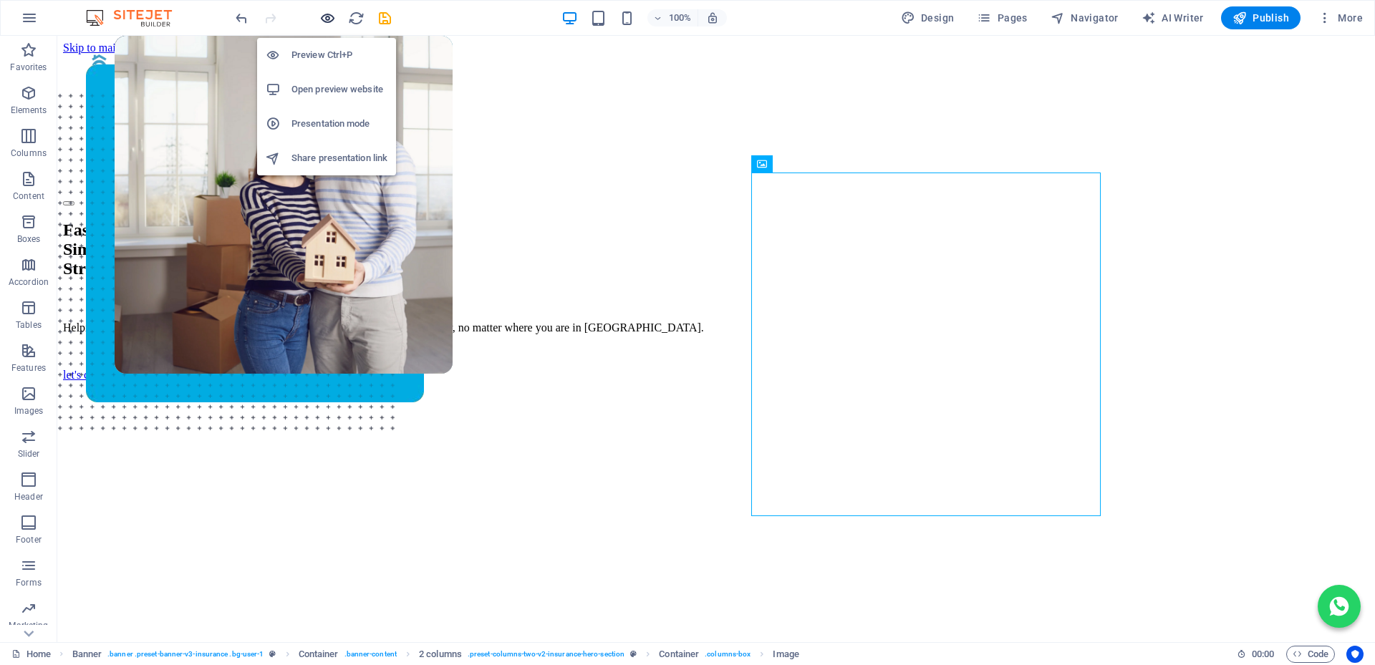
drag, startPoint x: 328, startPoint y: 16, endPoint x: 595, endPoint y: 173, distance: 309.7
click at [328, 16] on icon "button" at bounding box center [327, 18] width 16 height 16
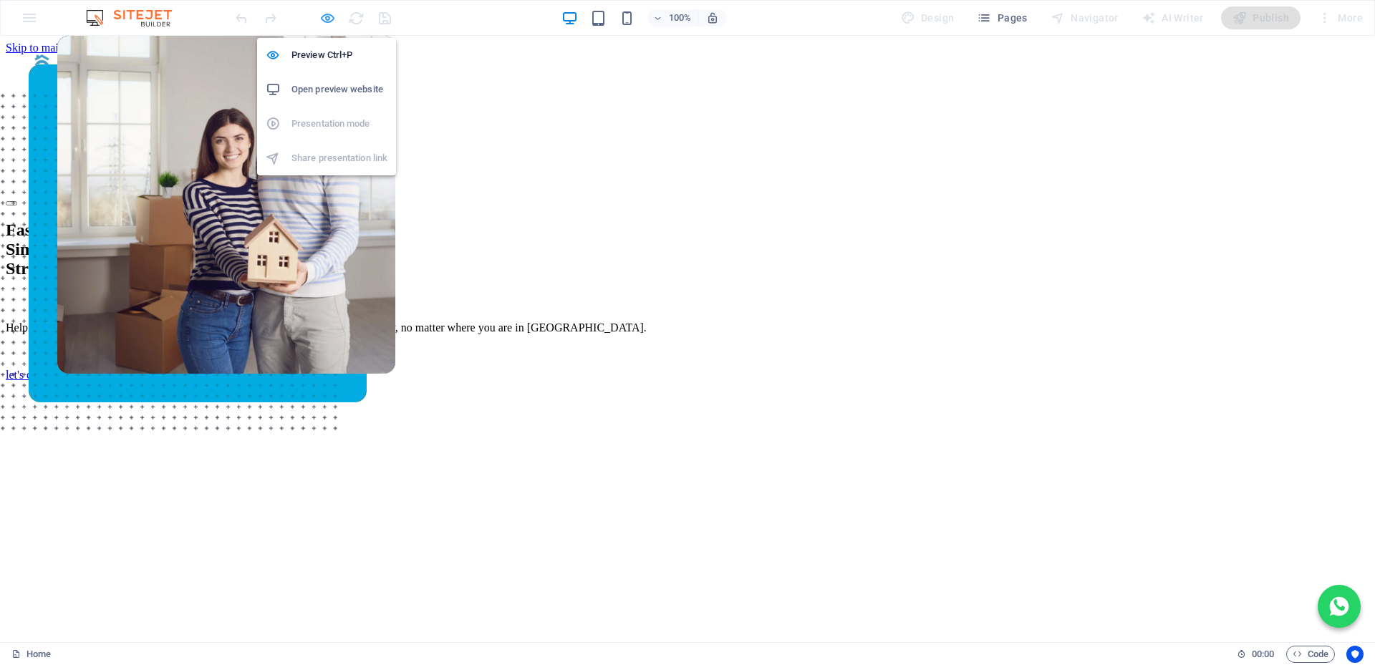
click at [326, 14] on icon "button" at bounding box center [327, 18] width 16 height 16
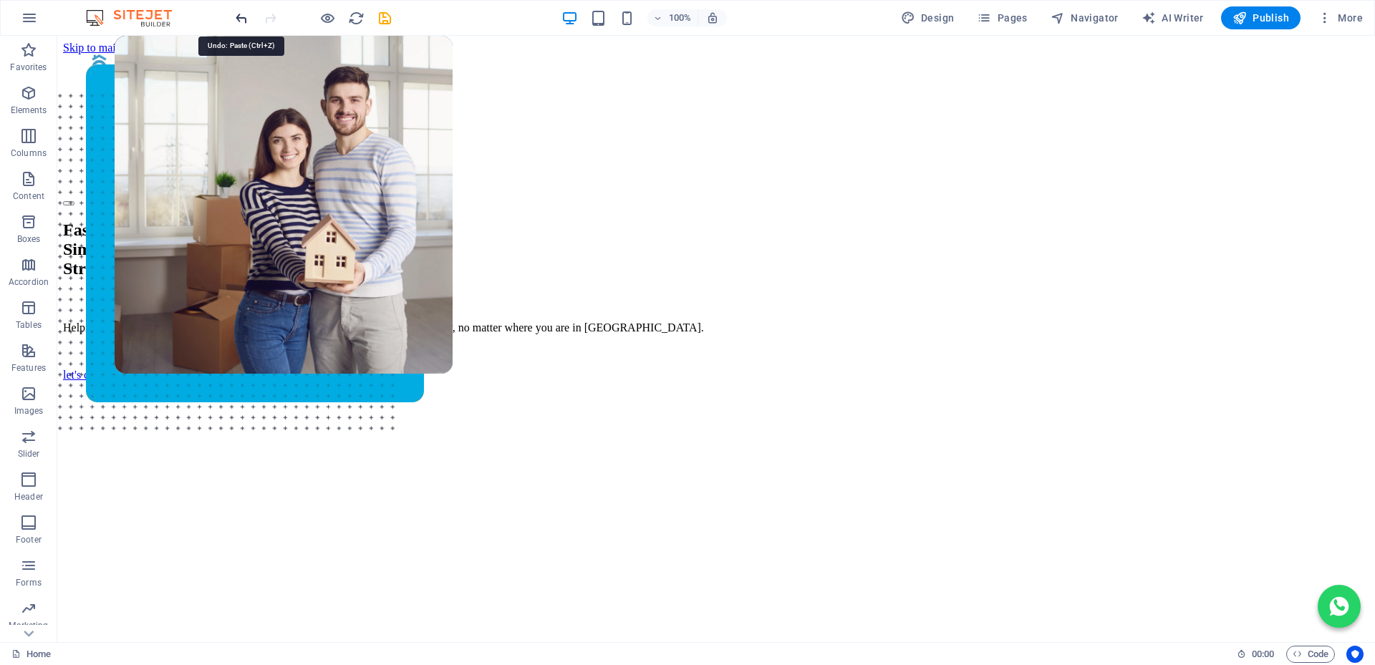
click at [237, 15] on icon "undo" at bounding box center [241, 18] width 16 height 16
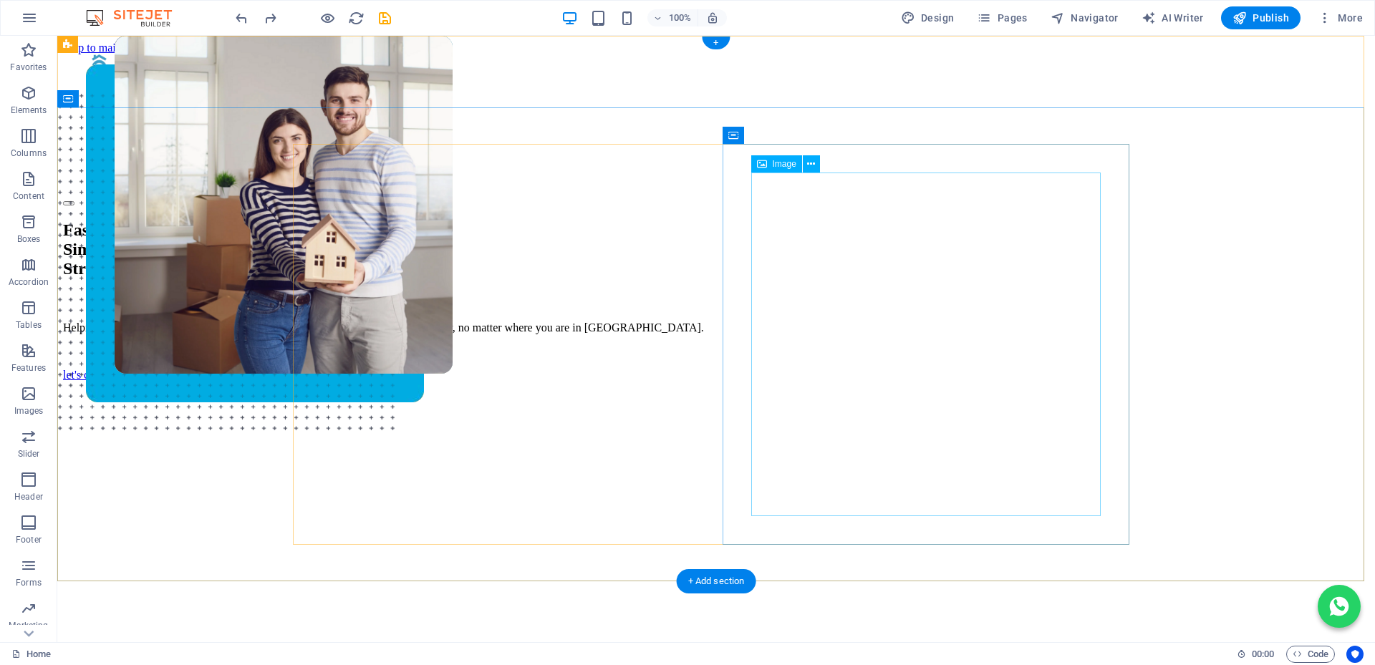
click at [762, 182] on figure at bounding box center [716, 338] width 1260 height 549
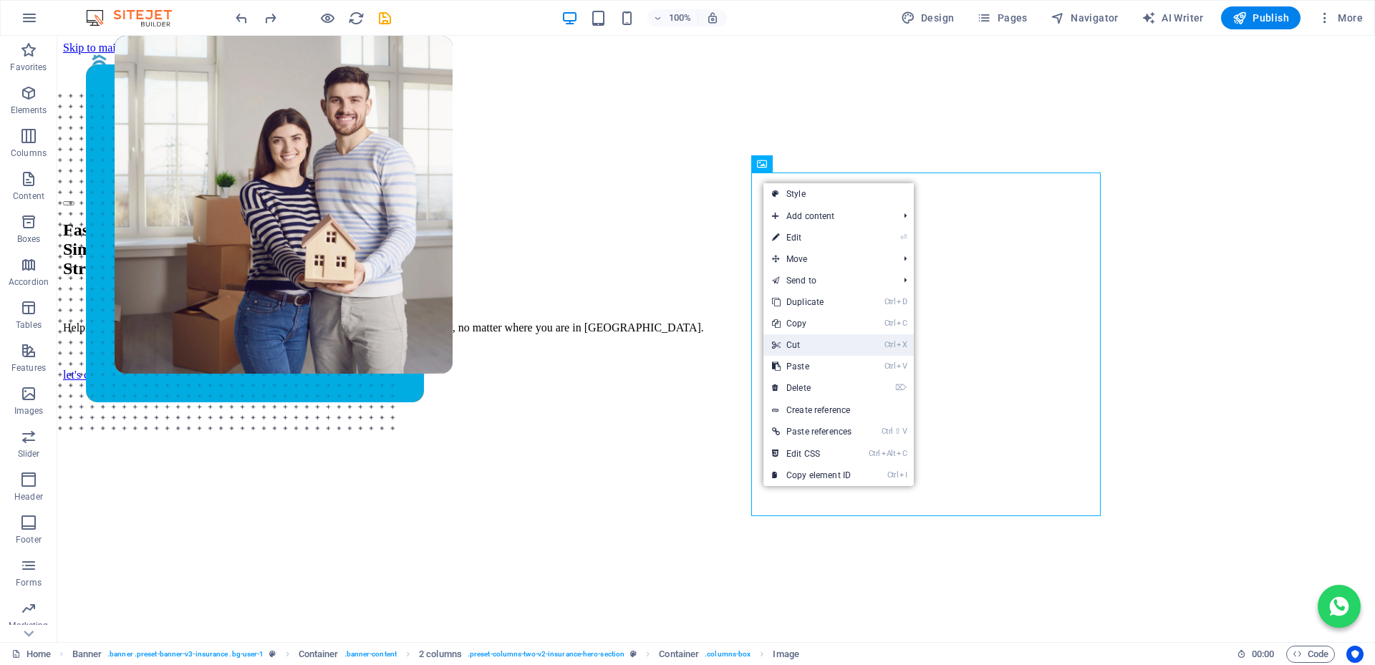
click at [798, 341] on link "Ctrl X Cut" at bounding box center [811, 344] width 97 height 21
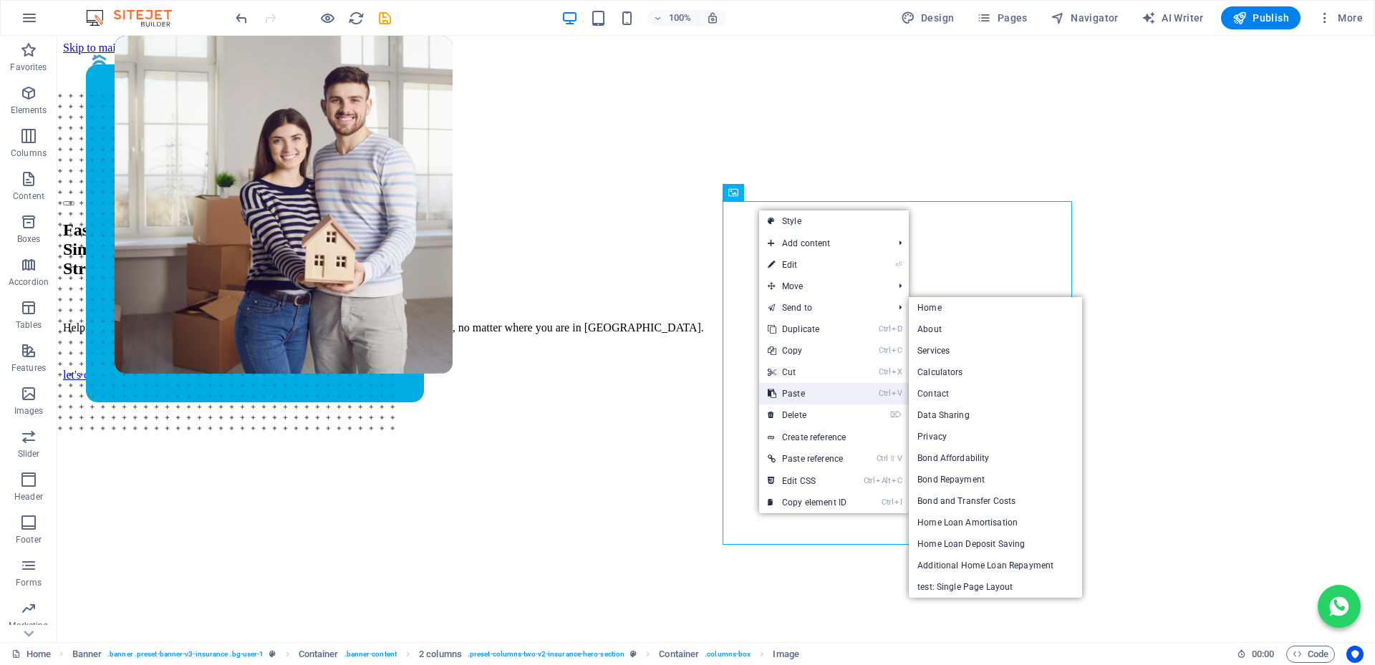
click at [788, 393] on link "Ctrl V Paste" at bounding box center [807, 393] width 96 height 21
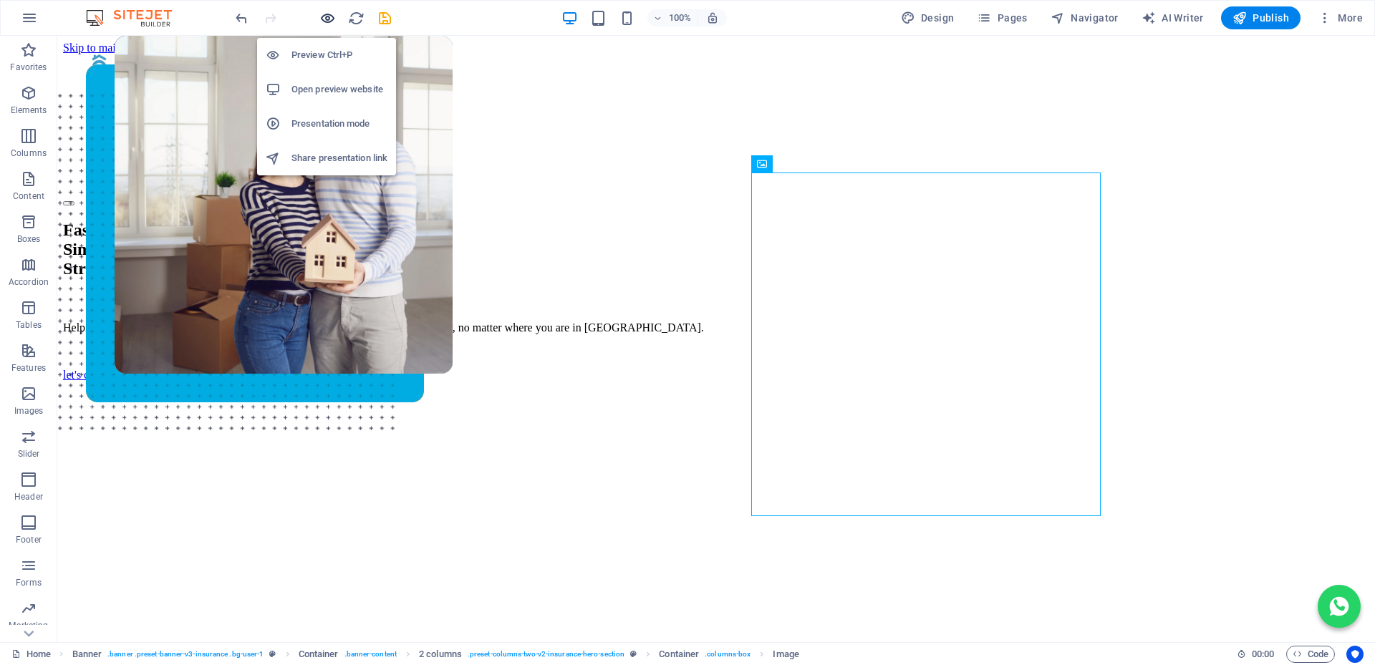
drag, startPoint x: 327, startPoint y: 23, endPoint x: 901, endPoint y: 304, distance: 638.5
click at [327, 23] on icon "button" at bounding box center [327, 18] width 16 height 16
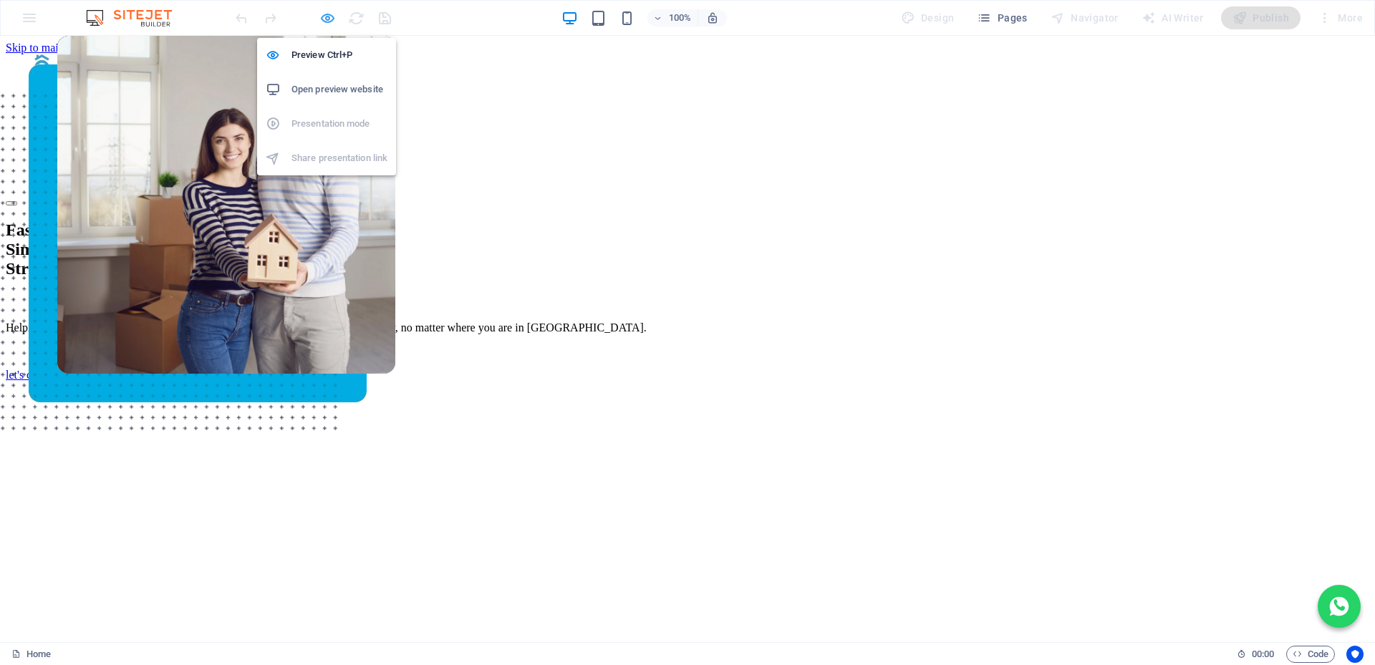
drag, startPoint x: 324, startPoint y: 14, endPoint x: 616, endPoint y: 165, distance: 328.9
click at [324, 14] on icon "button" at bounding box center [327, 18] width 16 height 16
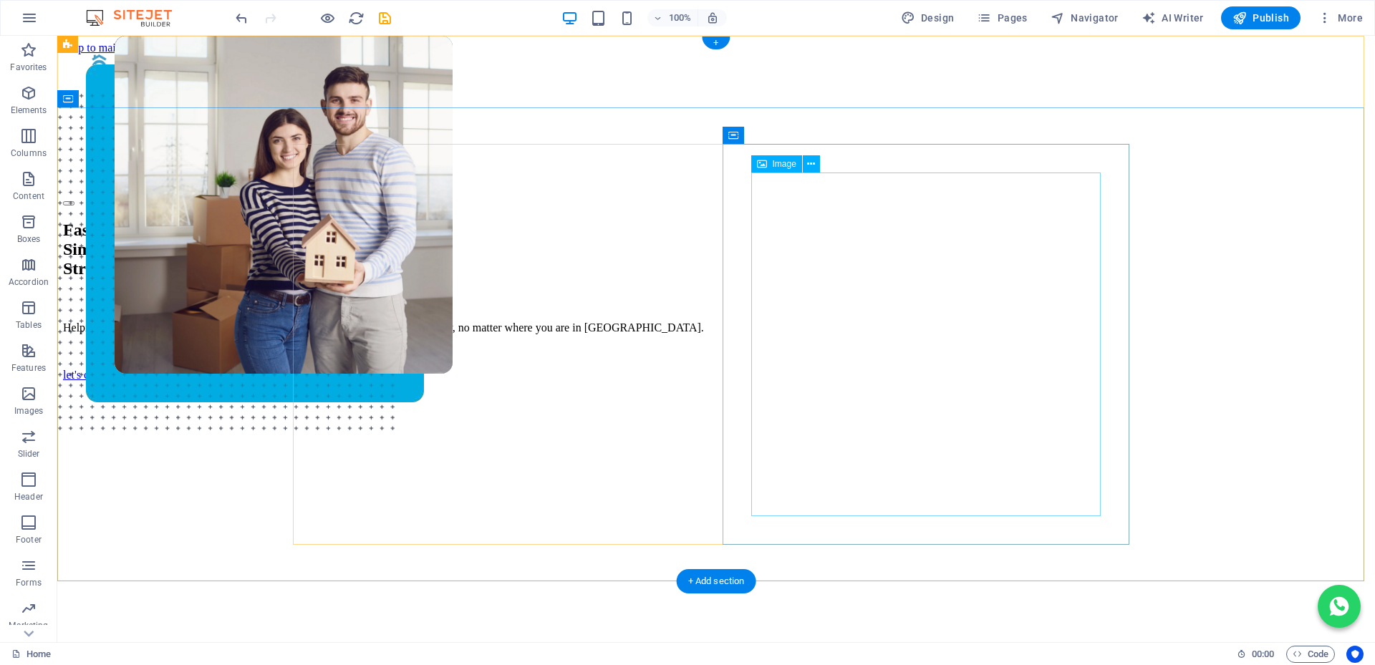
click at [762, 180] on figure at bounding box center [716, 338] width 1260 height 549
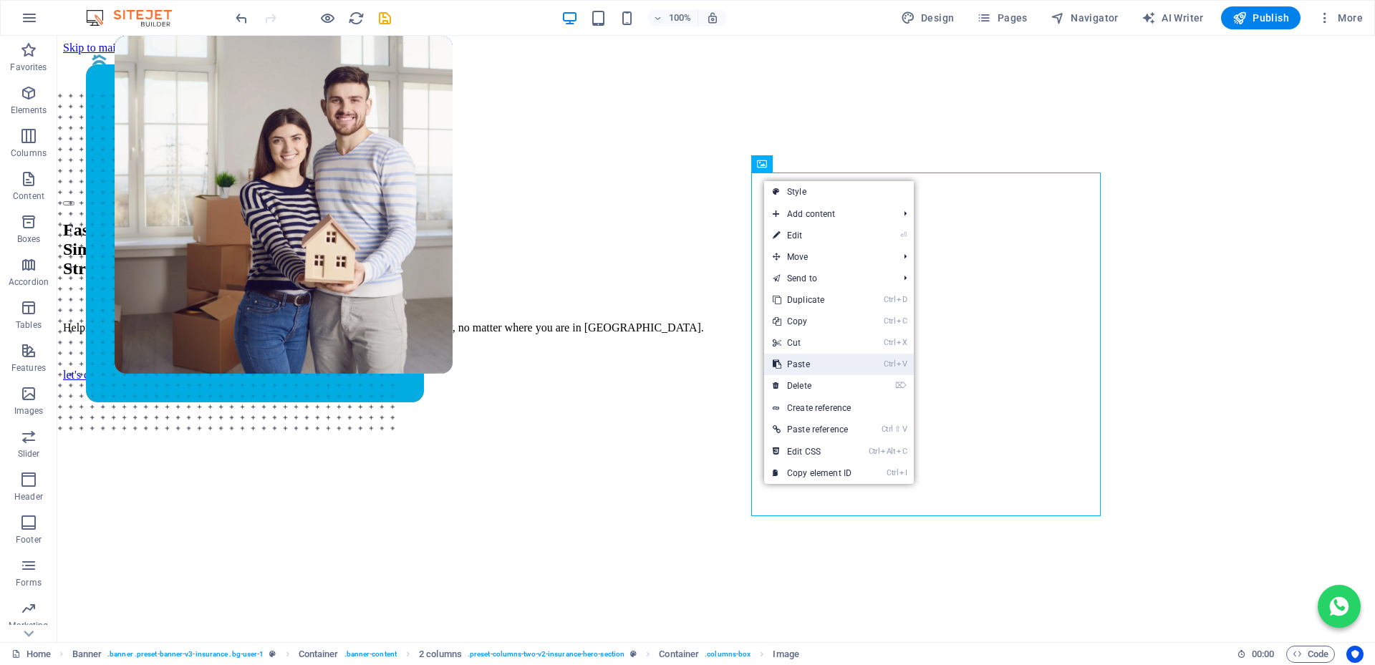
click at [819, 364] on link "Ctrl V Paste" at bounding box center [812, 364] width 96 height 21
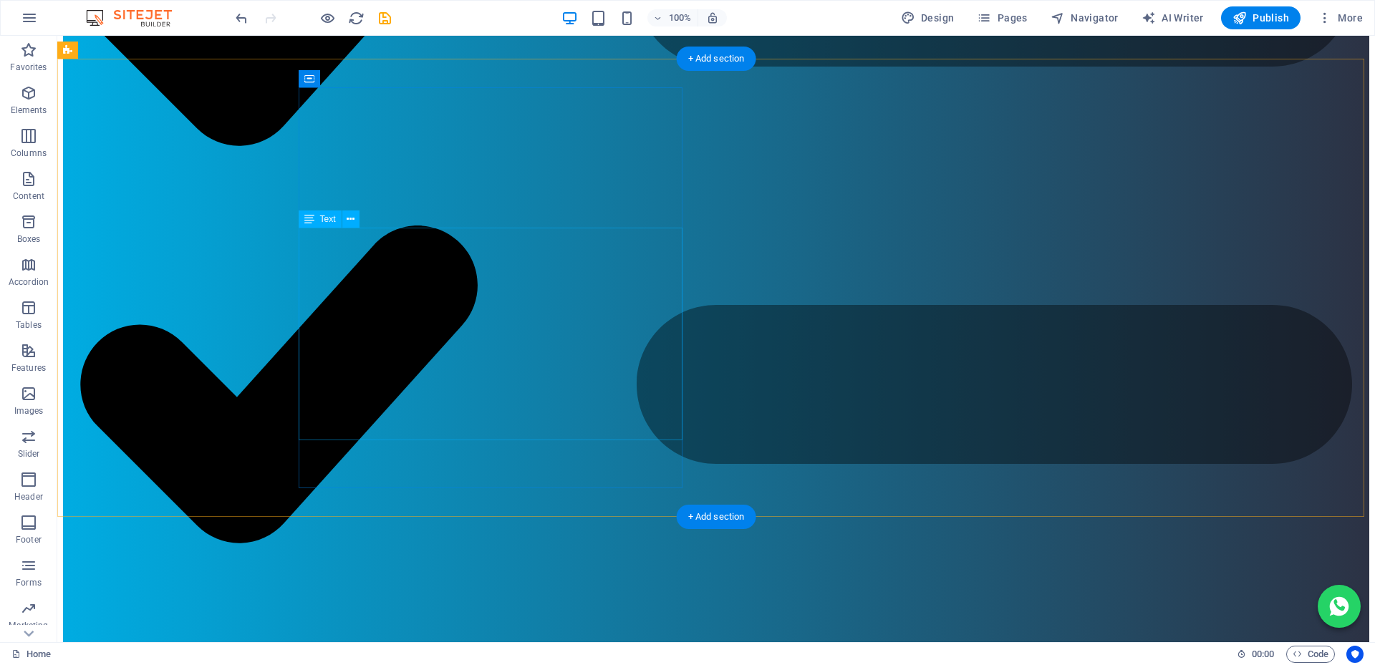
scroll to position [2434, 0]
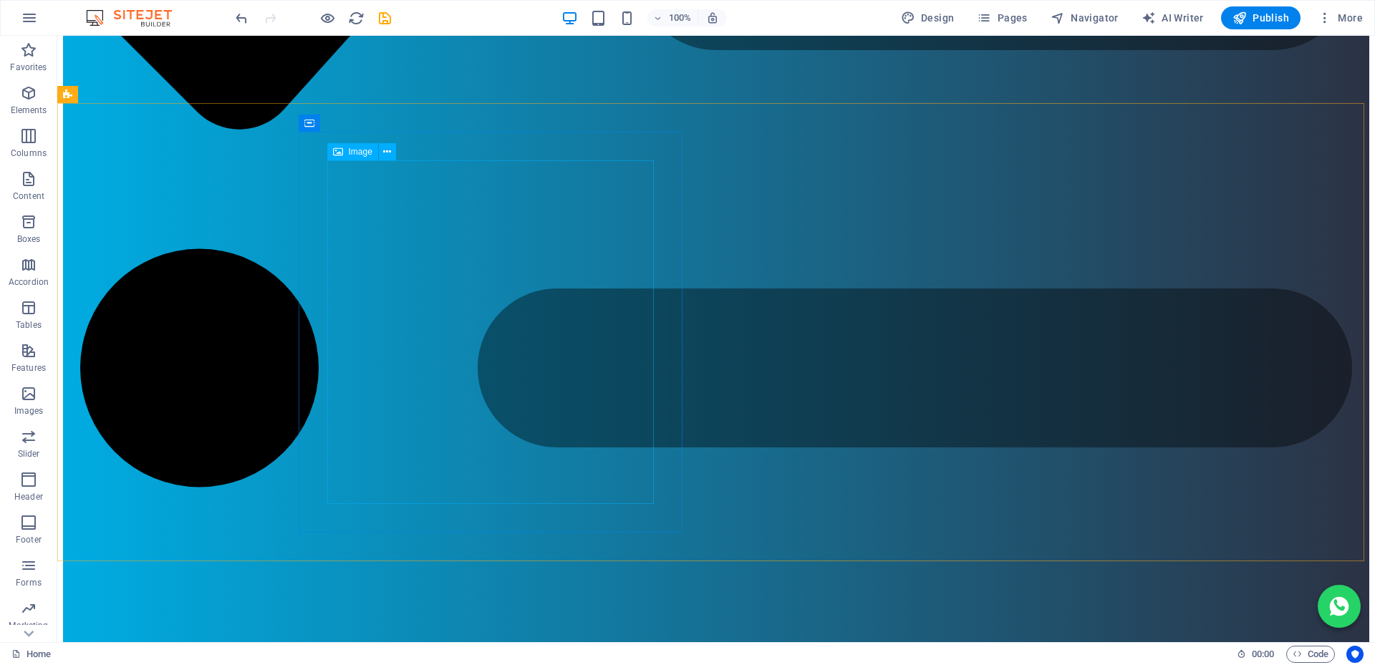
click at [342, 161] on div "Image" at bounding box center [366, 152] width 78 height 18
drag, startPoint x: 342, startPoint y: 161, endPoint x: 387, endPoint y: 152, distance: 46.8
click at [387, 152] on icon at bounding box center [387, 152] width 8 height 15
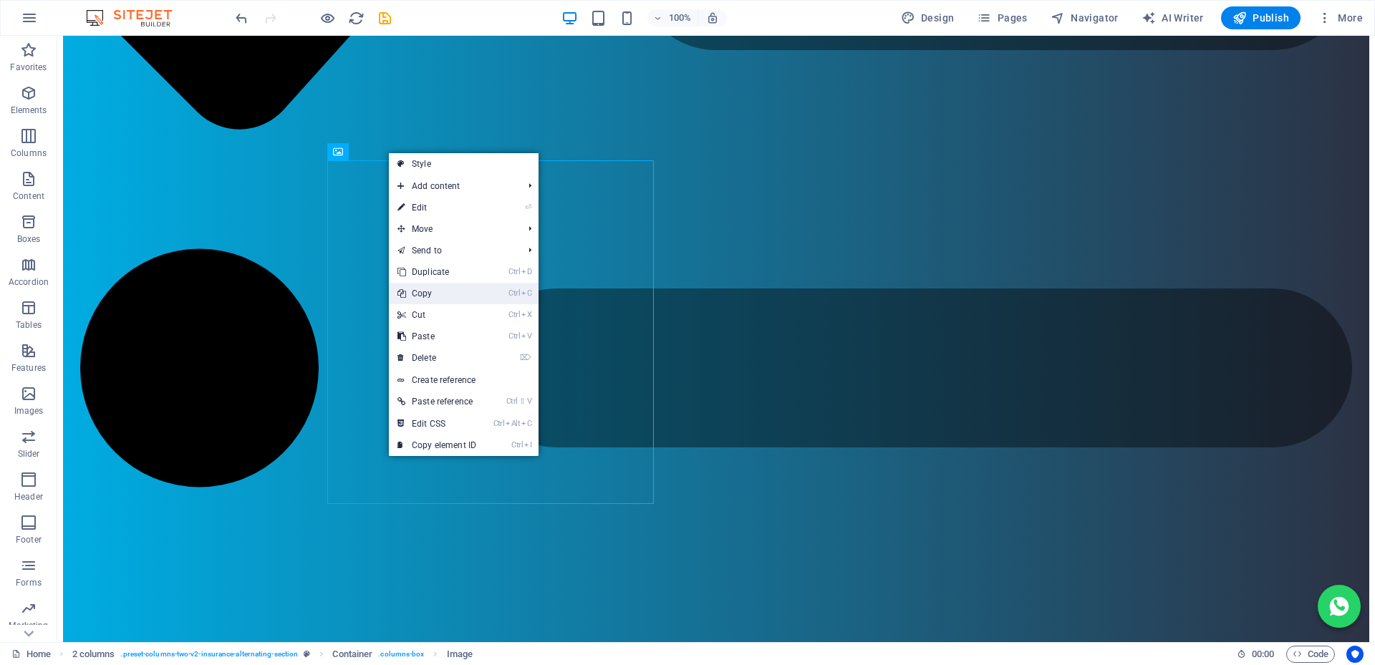
click at [439, 295] on link "Ctrl C Copy" at bounding box center [437, 293] width 96 height 21
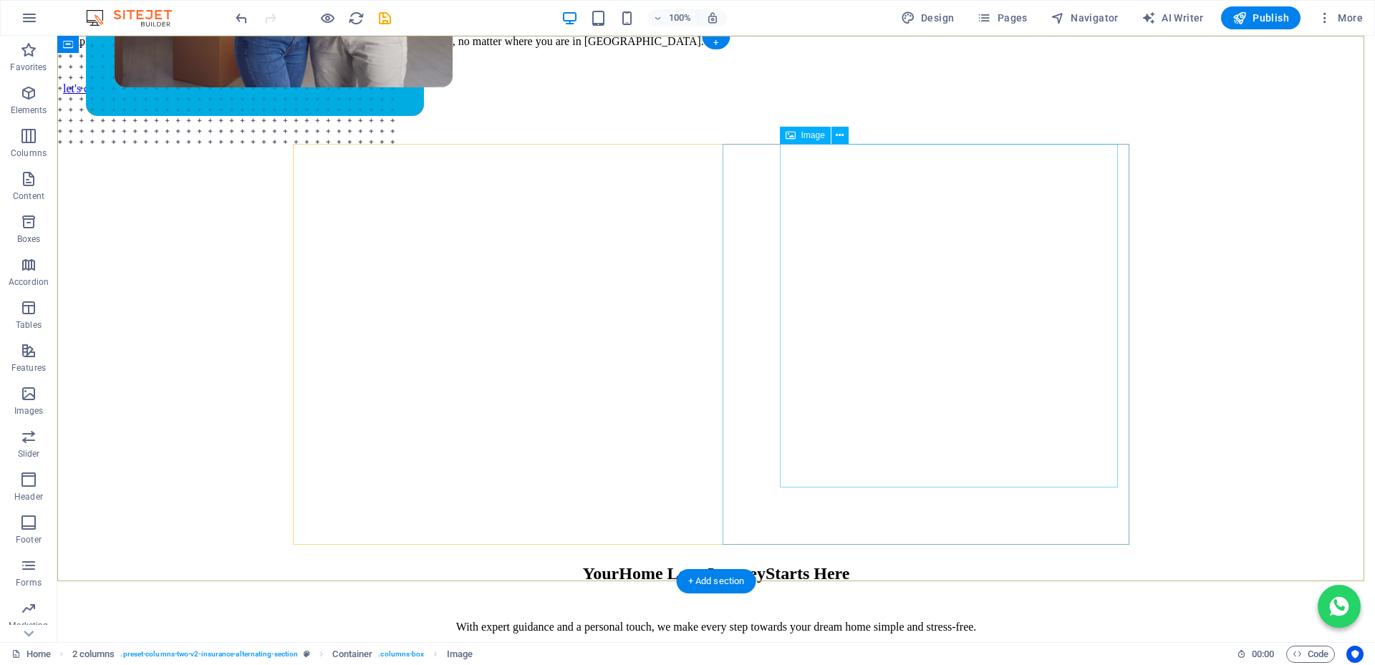
scroll to position [0, 0]
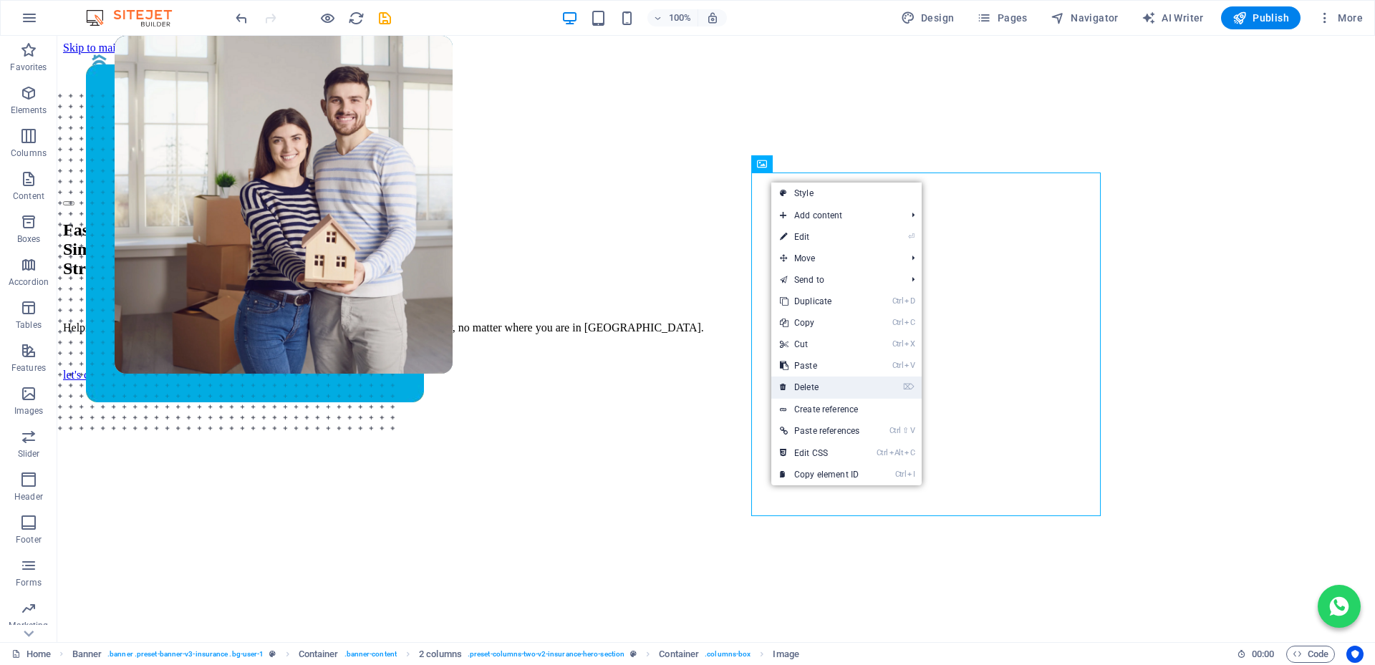
click at [814, 386] on link "⌦ Delete" at bounding box center [819, 387] width 97 height 21
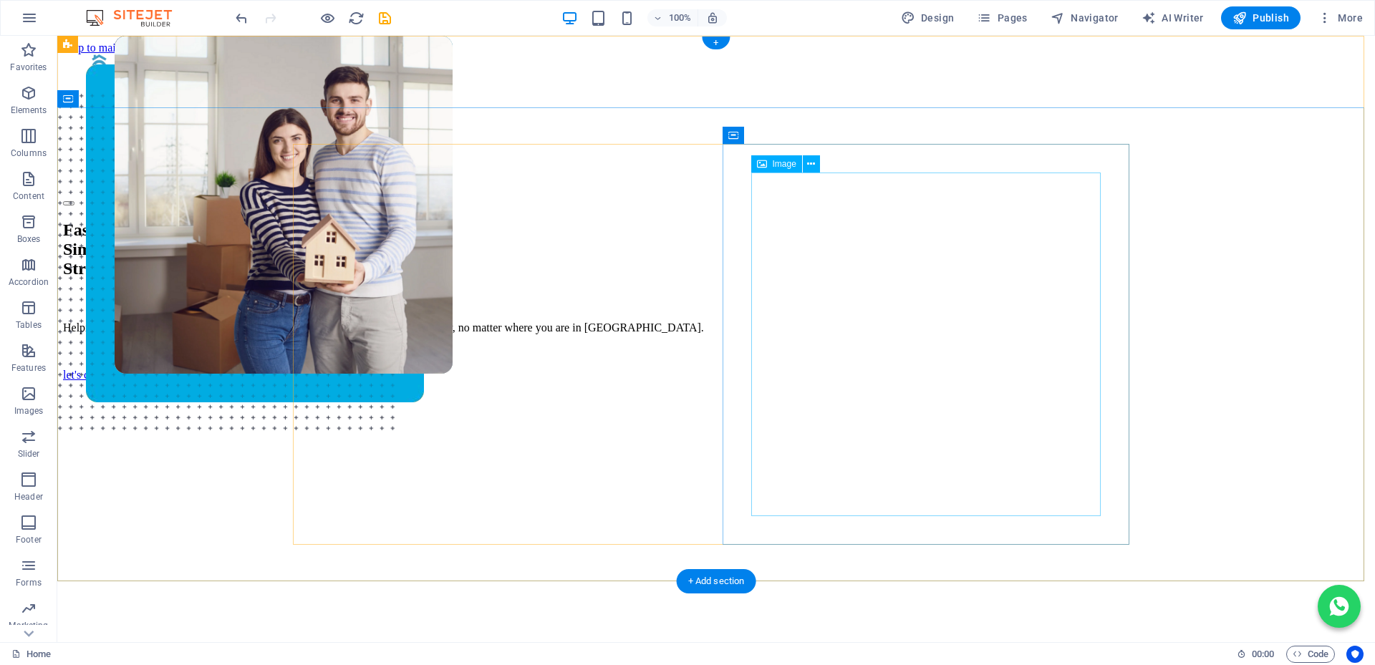
click at [765, 179] on figure at bounding box center [716, 338] width 1260 height 549
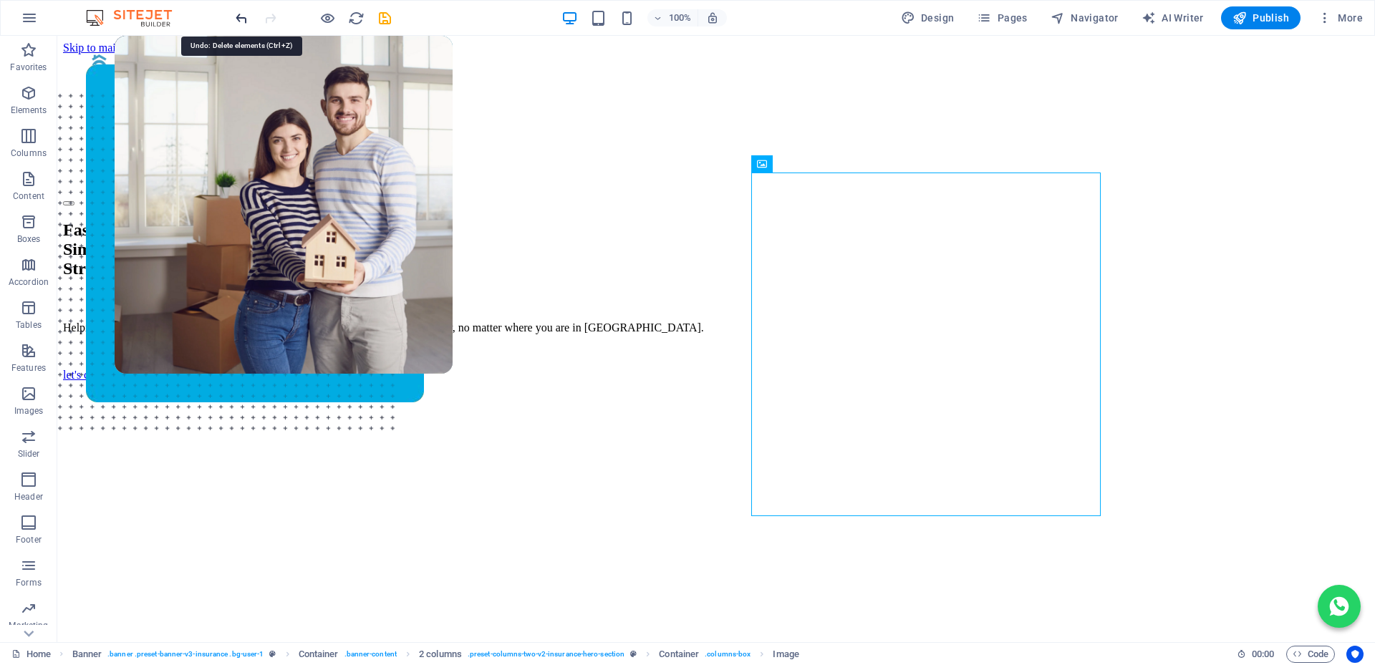
drag, startPoint x: 241, startPoint y: 16, endPoint x: 585, endPoint y: 90, distance: 352.2
click at [241, 16] on icon "undo" at bounding box center [241, 18] width 16 height 16
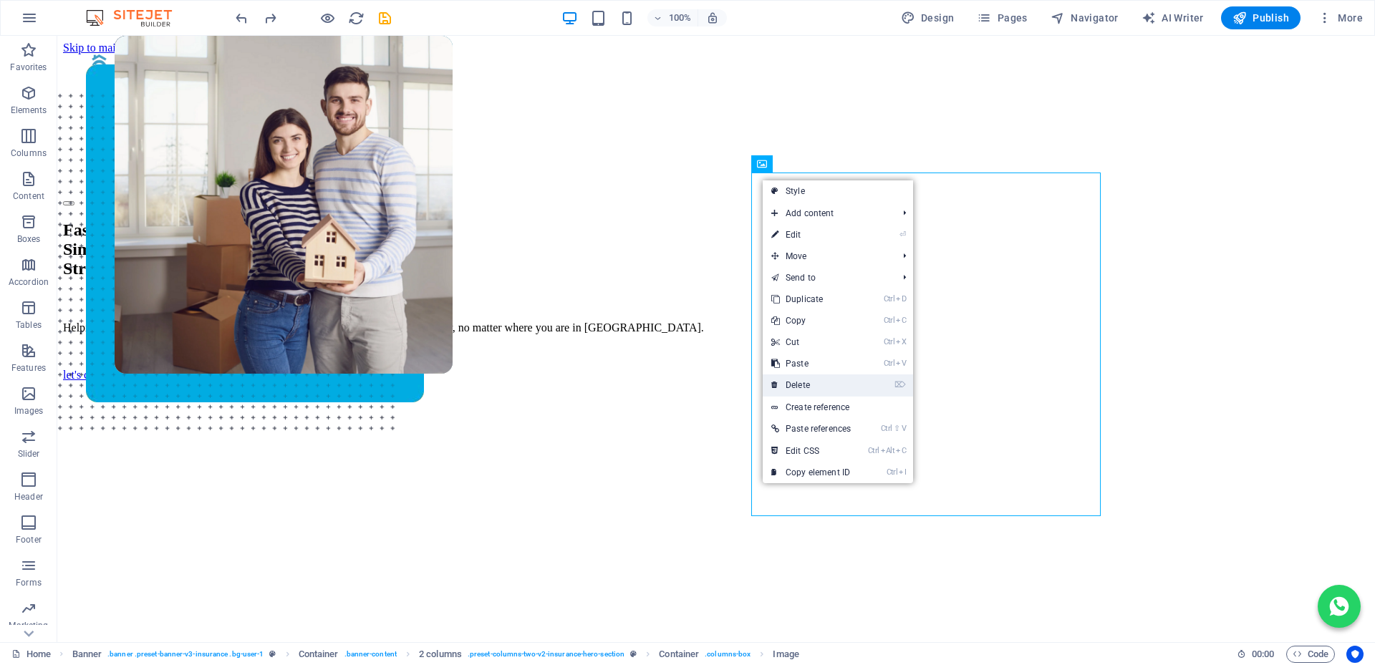
click at [806, 388] on link "⌦ Delete" at bounding box center [810, 384] width 97 height 21
click at [808, 359] on link "Ctrl V Paste" at bounding box center [816, 363] width 97 height 21
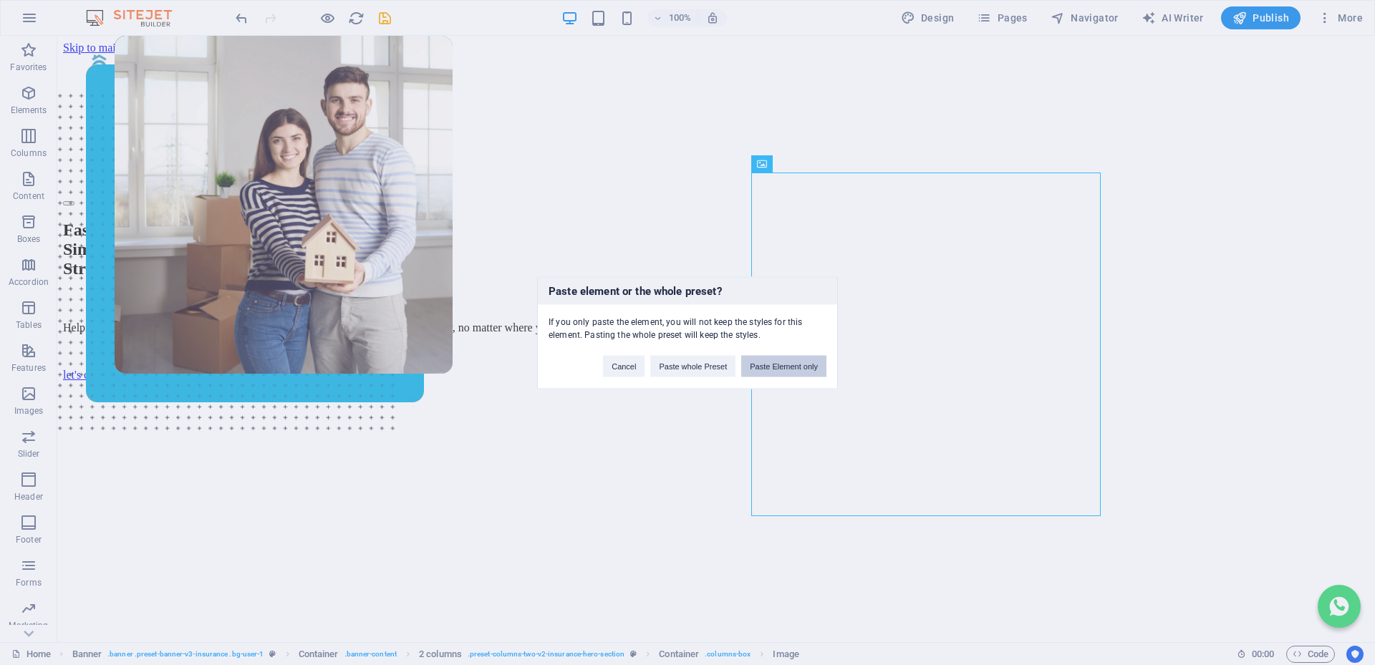
drag, startPoint x: 809, startPoint y: 365, endPoint x: 913, endPoint y: 253, distance: 153.0
click at [809, 365] on button "Paste Element only" at bounding box center [783, 365] width 85 height 21
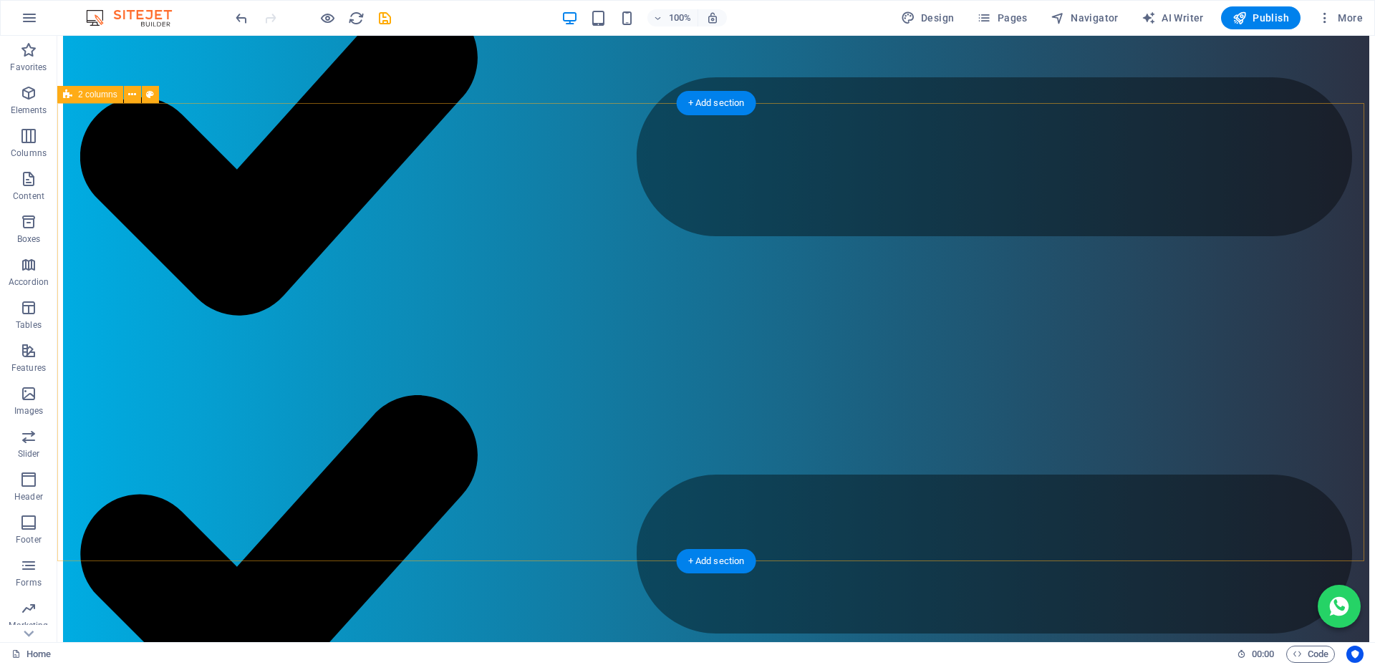
scroll to position [2434, 0]
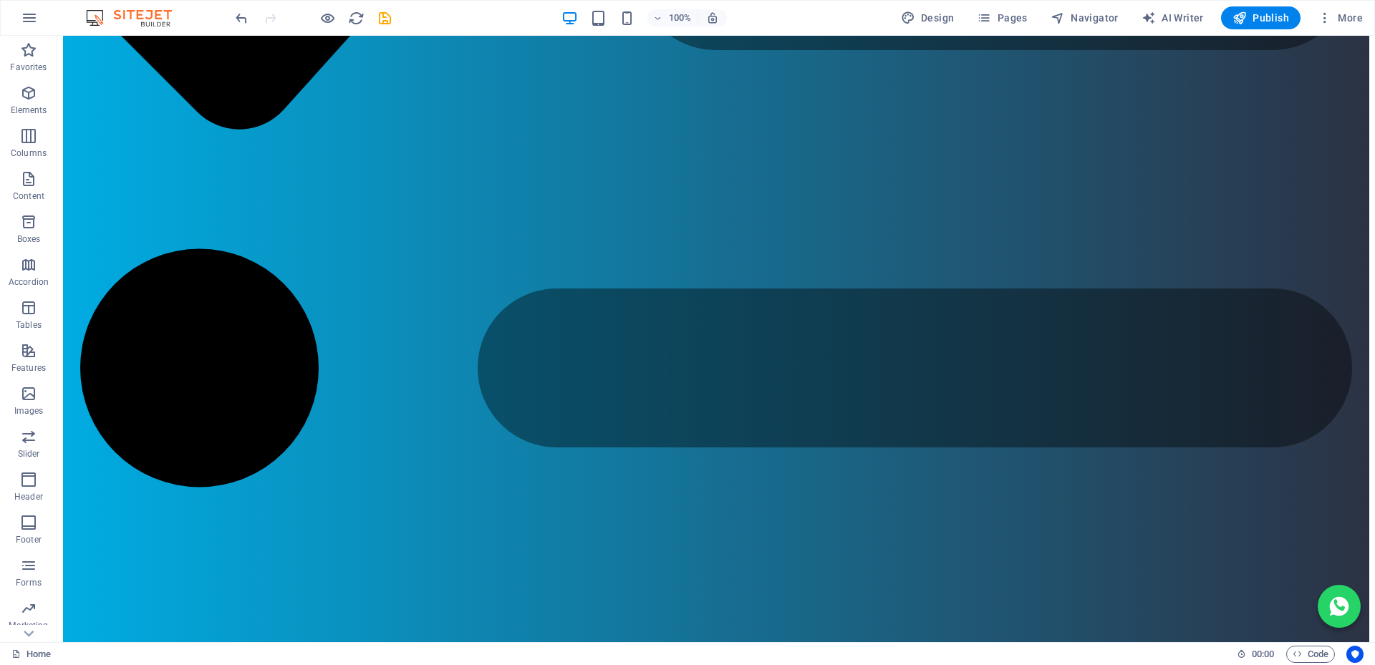
click at [630, 14] on icon "button" at bounding box center [627, 18] width 16 height 16
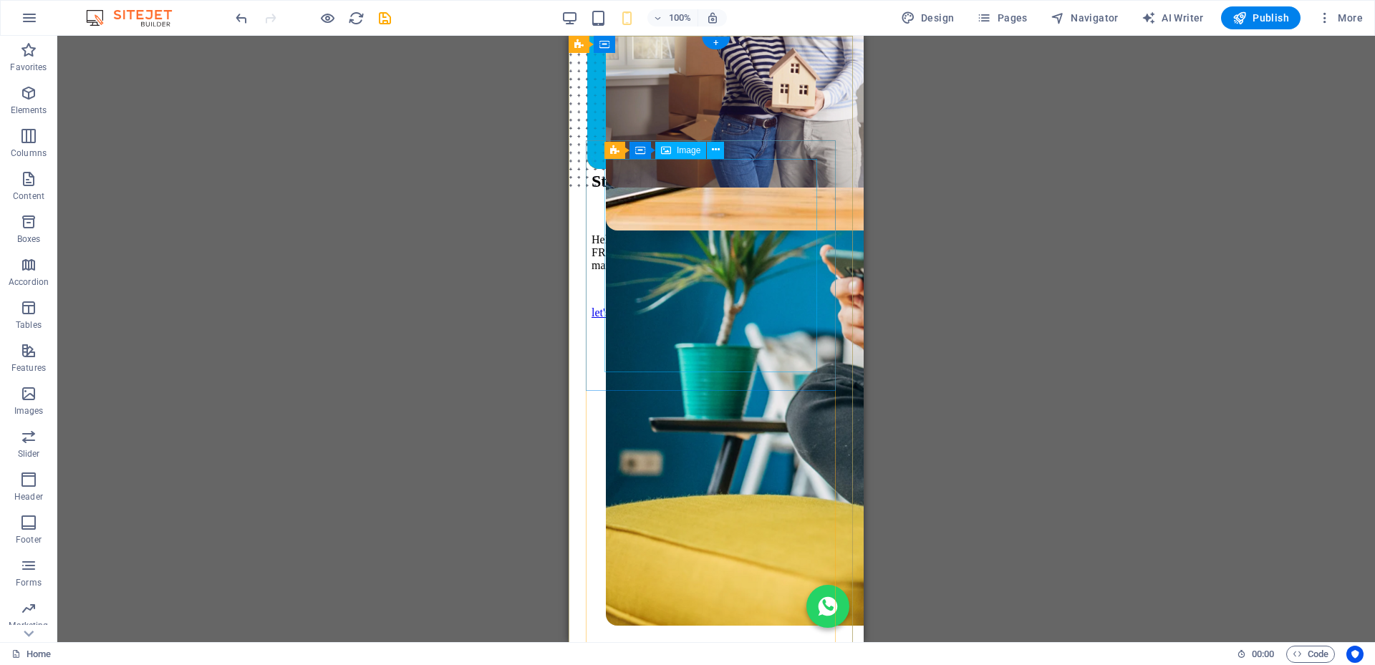
scroll to position [0, 0]
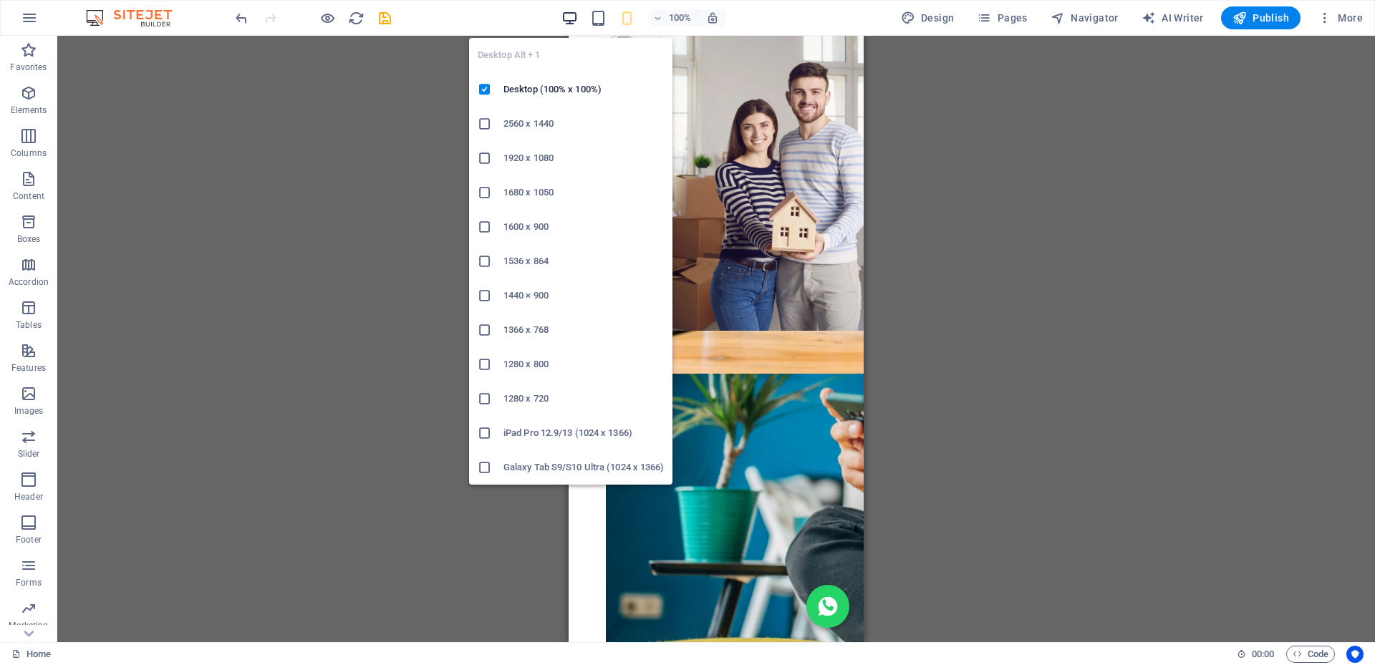
click at [573, 15] on icon "button" at bounding box center [569, 18] width 16 height 16
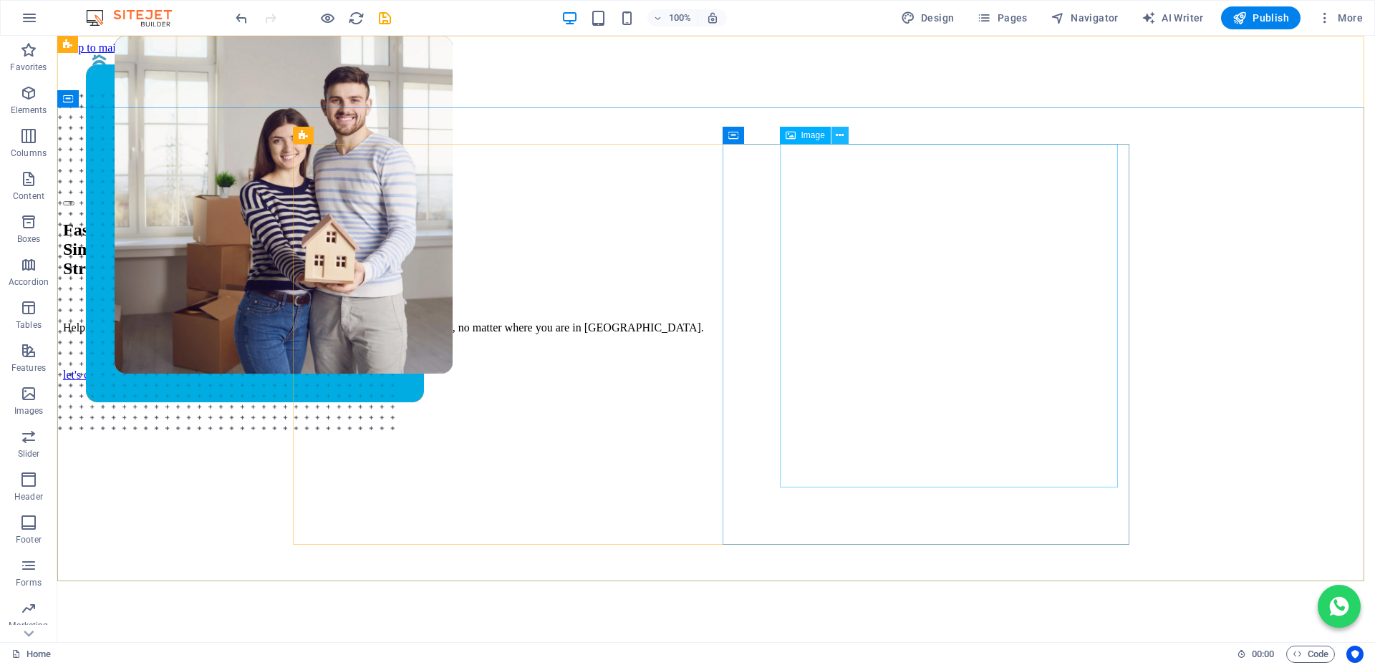
click at [840, 137] on icon at bounding box center [840, 135] width 8 height 15
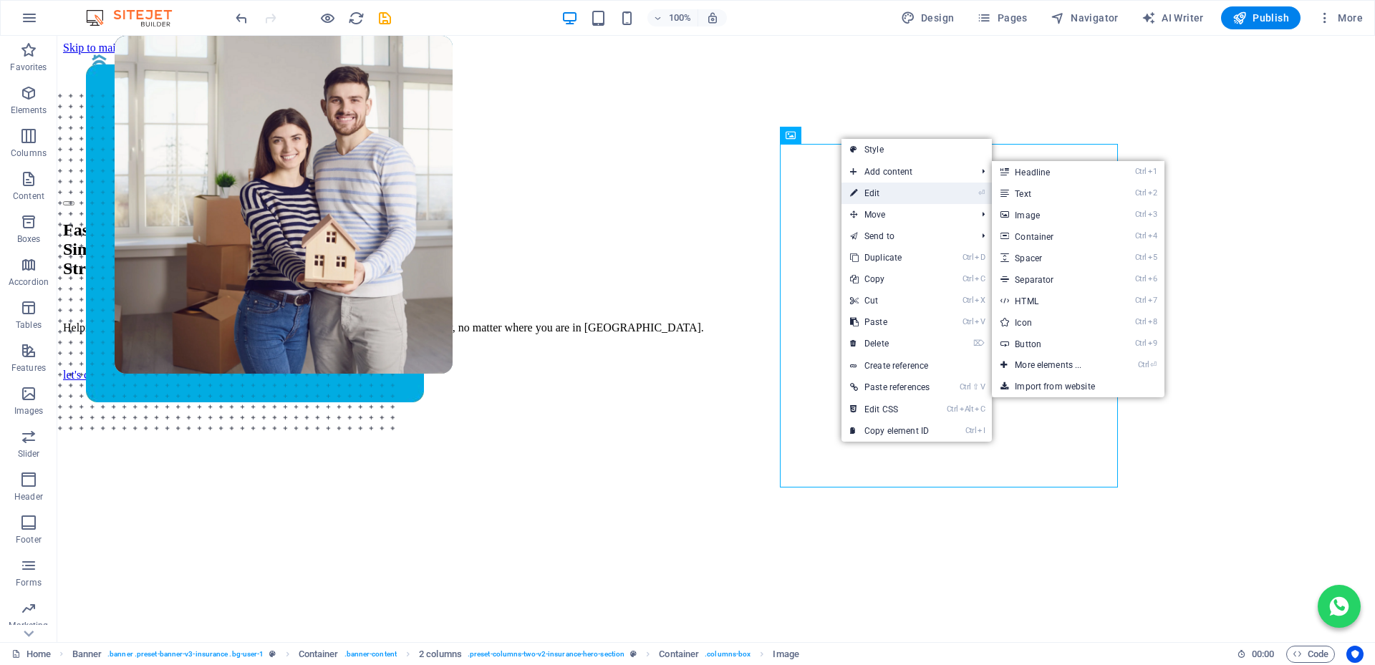
drag, startPoint x: 888, startPoint y: 196, endPoint x: 149, endPoint y: 218, distance: 739.9
click at [888, 196] on link "⏎ Edit" at bounding box center [889, 193] width 97 height 21
select select "px"
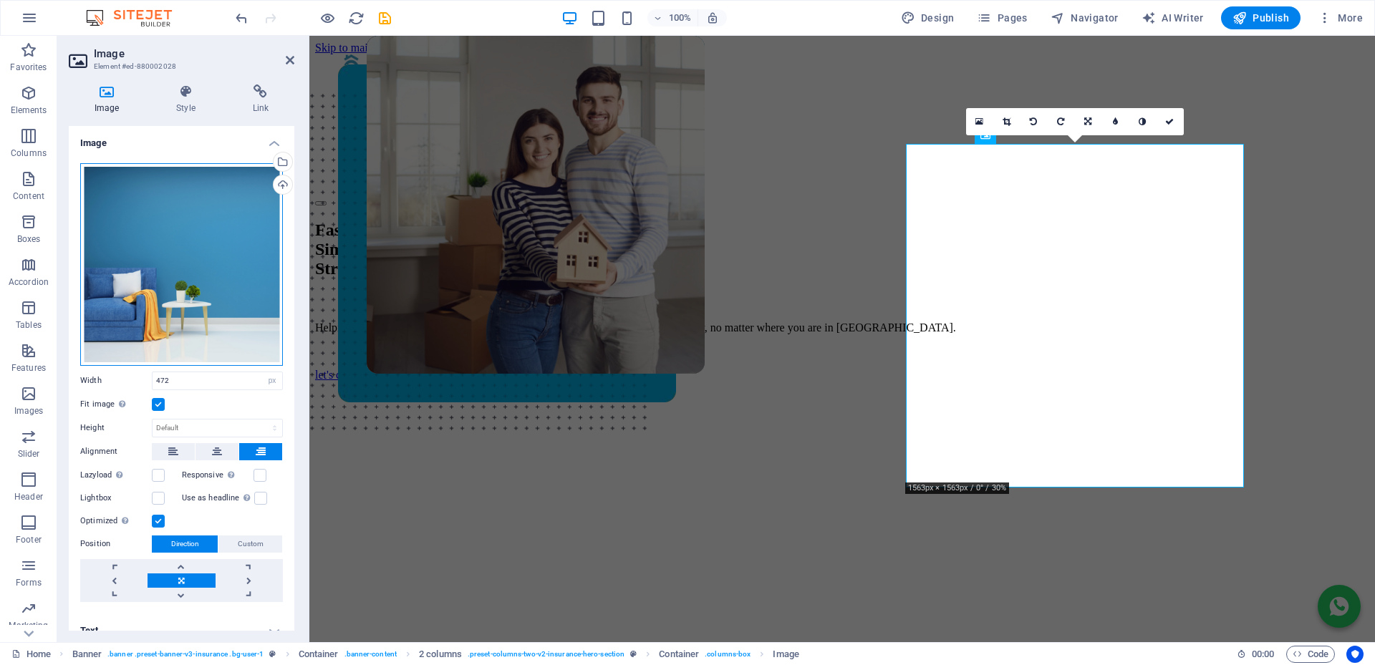
click at [167, 288] on div "Drag files here, click to choose files or select files from Files or our free s…" at bounding box center [181, 264] width 203 height 203
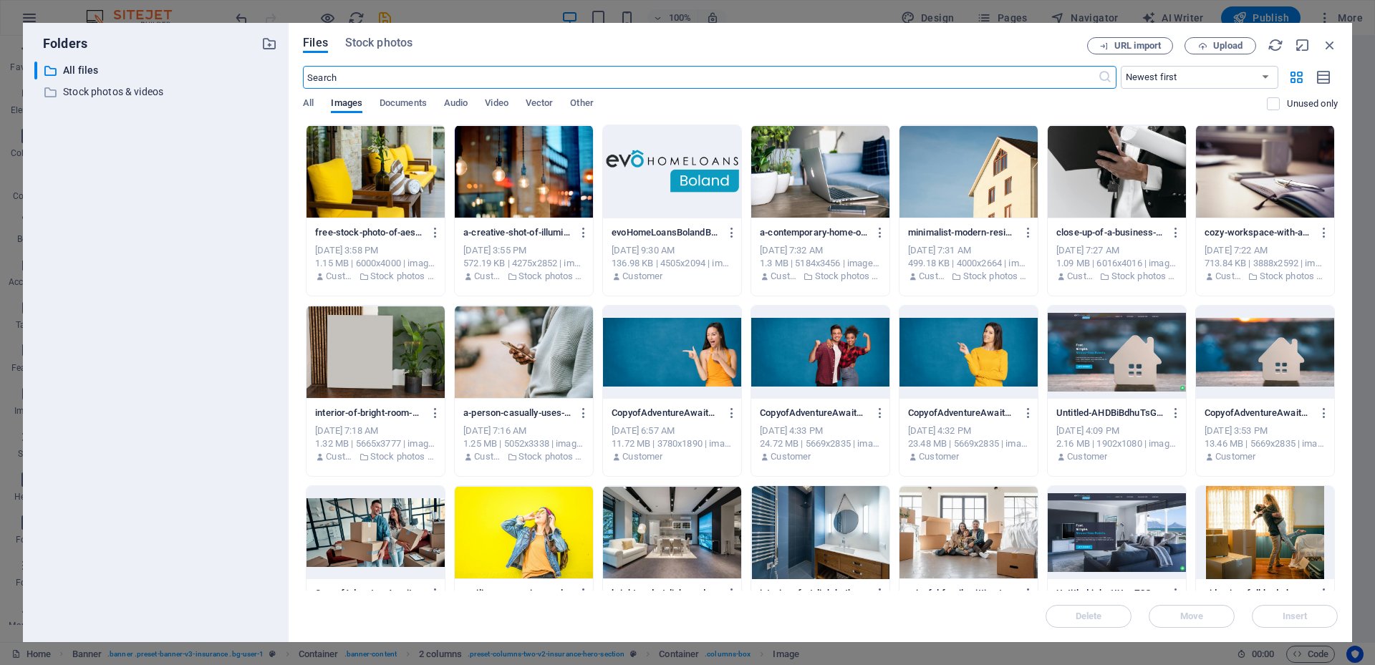
click at [951, 336] on div at bounding box center [968, 352] width 138 height 93
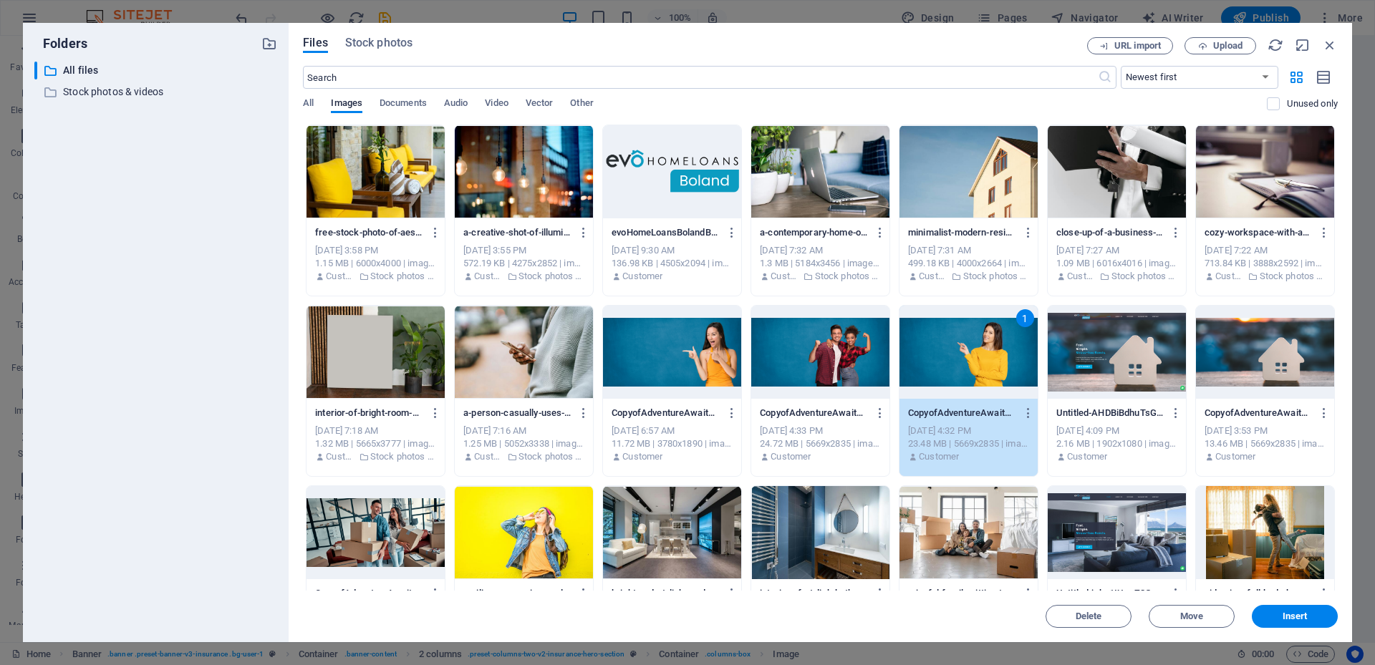
drag, startPoint x: 951, startPoint y: 336, endPoint x: 791, endPoint y: 327, distance: 159.9
click at [951, 336] on div "1" at bounding box center [968, 352] width 138 height 93
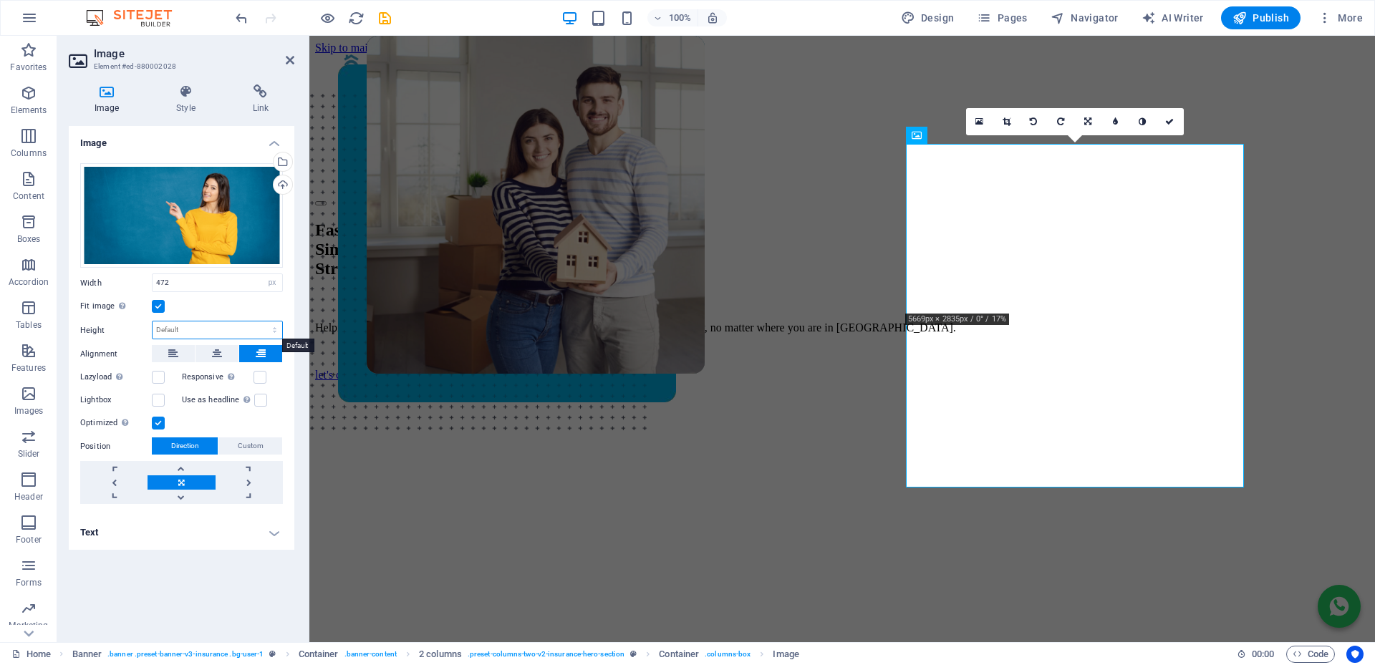
click at [275, 332] on select "Default auto px" at bounding box center [217, 329] width 130 height 17
click at [152, 321] on select "Default auto px" at bounding box center [217, 329] width 130 height 17
click at [215, 332] on select "Default auto px" at bounding box center [217, 329] width 130 height 17
select select "px"
click at [262, 321] on select "Default auto px" at bounding box center [217, 329] width 130 height 17
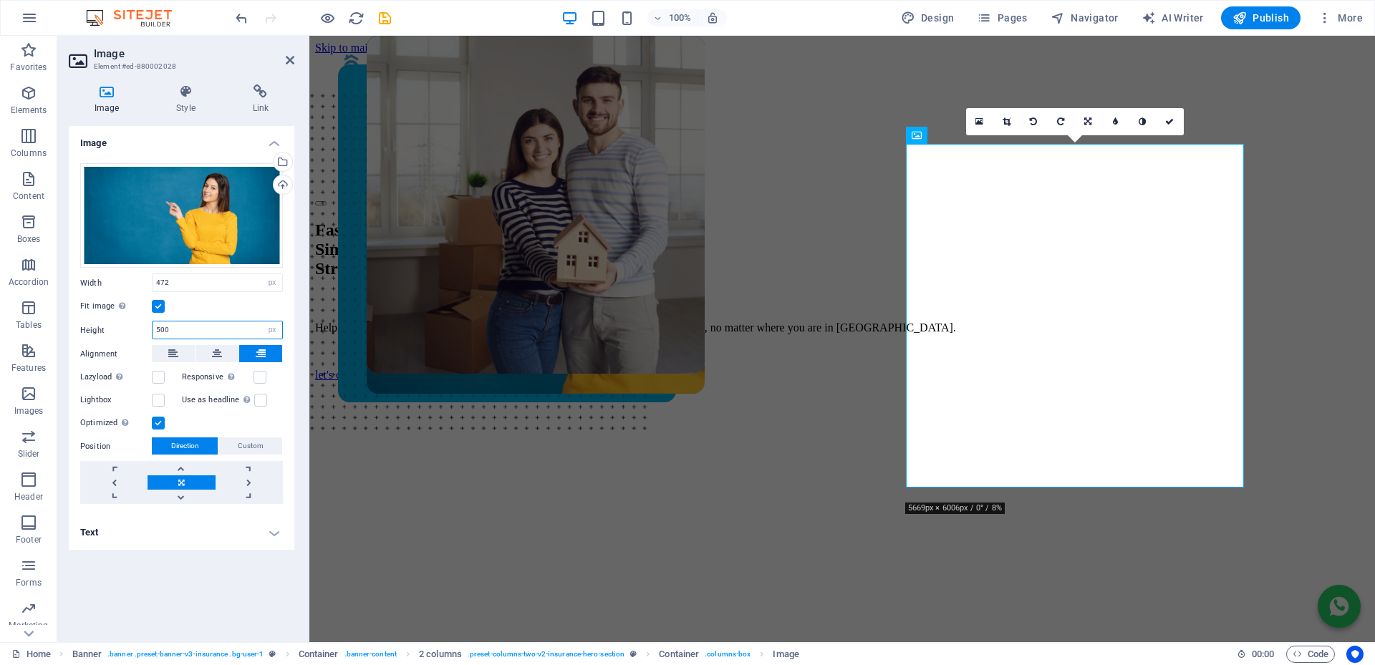
click at [122, 334] on div "Height 500 Default auto px" at bounding box center [181, 330] width 203 height 19
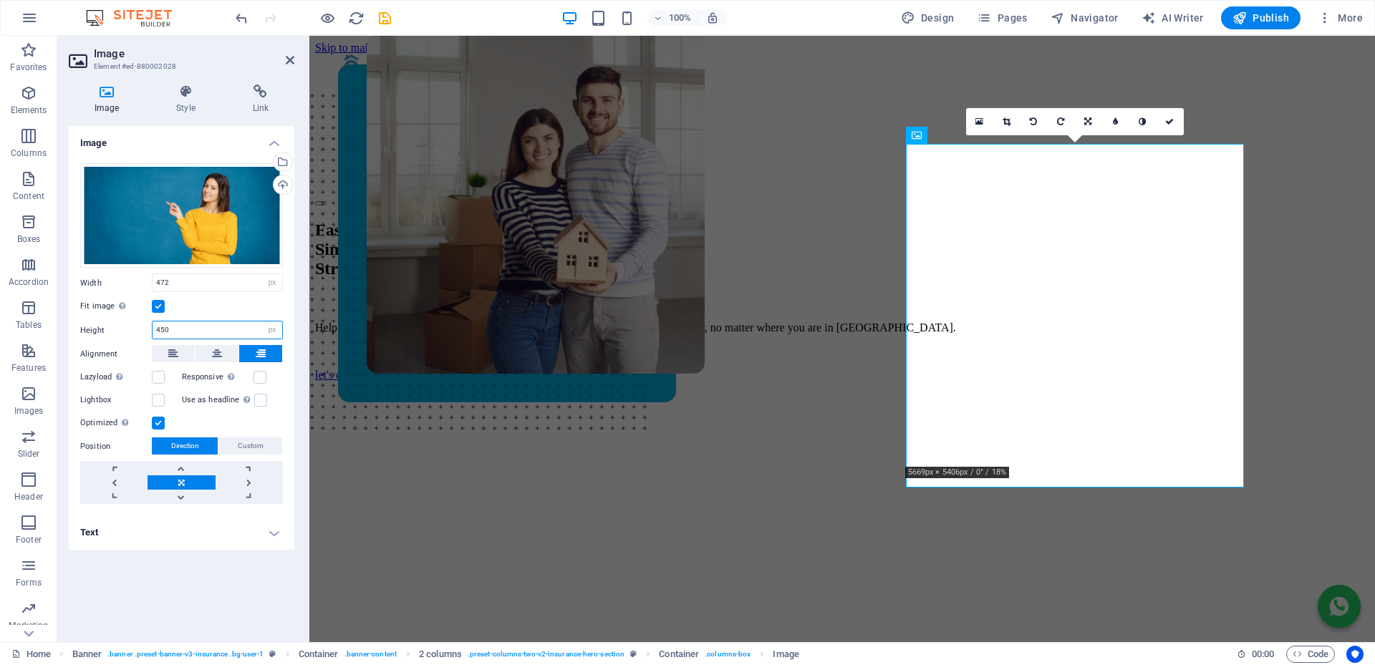
drag, startPoint x: 183, startPoint y: 327, endPoint x: 100, endPoint y: 321, distance: 84.0
click at [100, 321] on div "Height 450 Default auto px" at bounding box center [181, 330] width 203 height 19
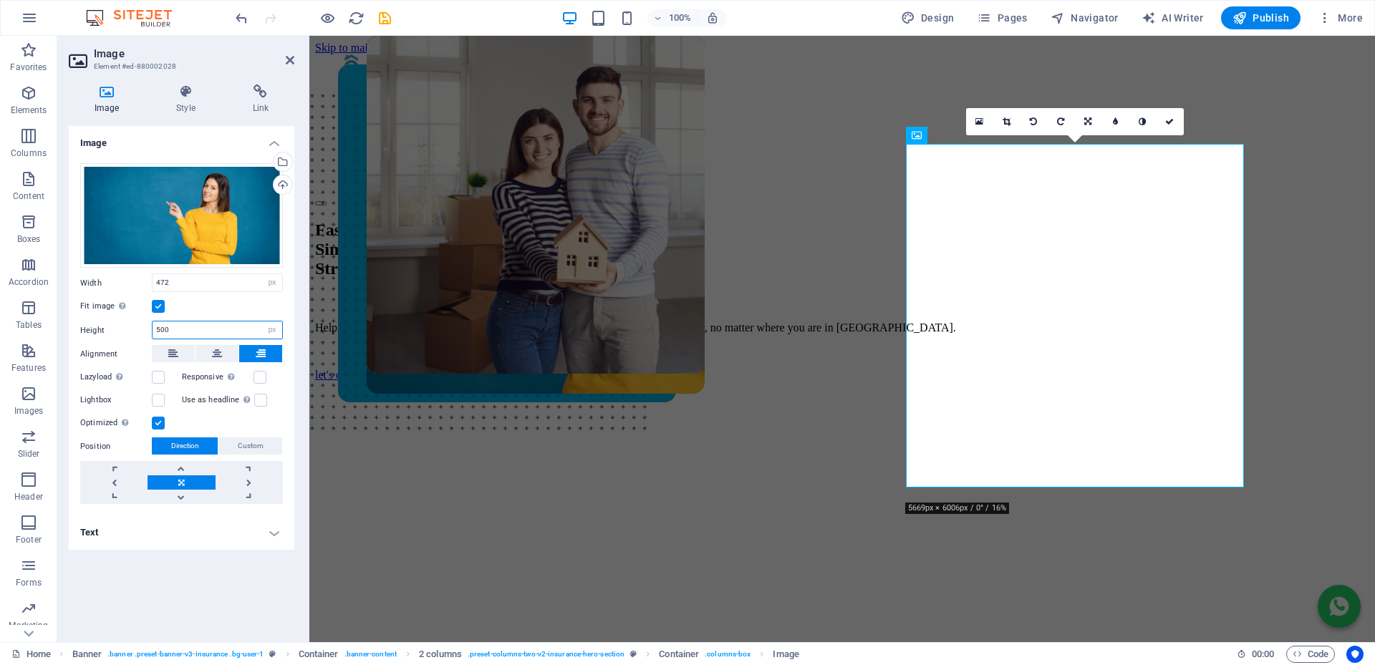
drag, startPoint x: 166, startPoint y: 329, endPoint x: 118, endPoint y: 318, distance: 49.3
click at [118, 318] on div "Drag files here, click to choose files or select files from Files or our free s…" at bounding box center [182, 334] width 226 height 364
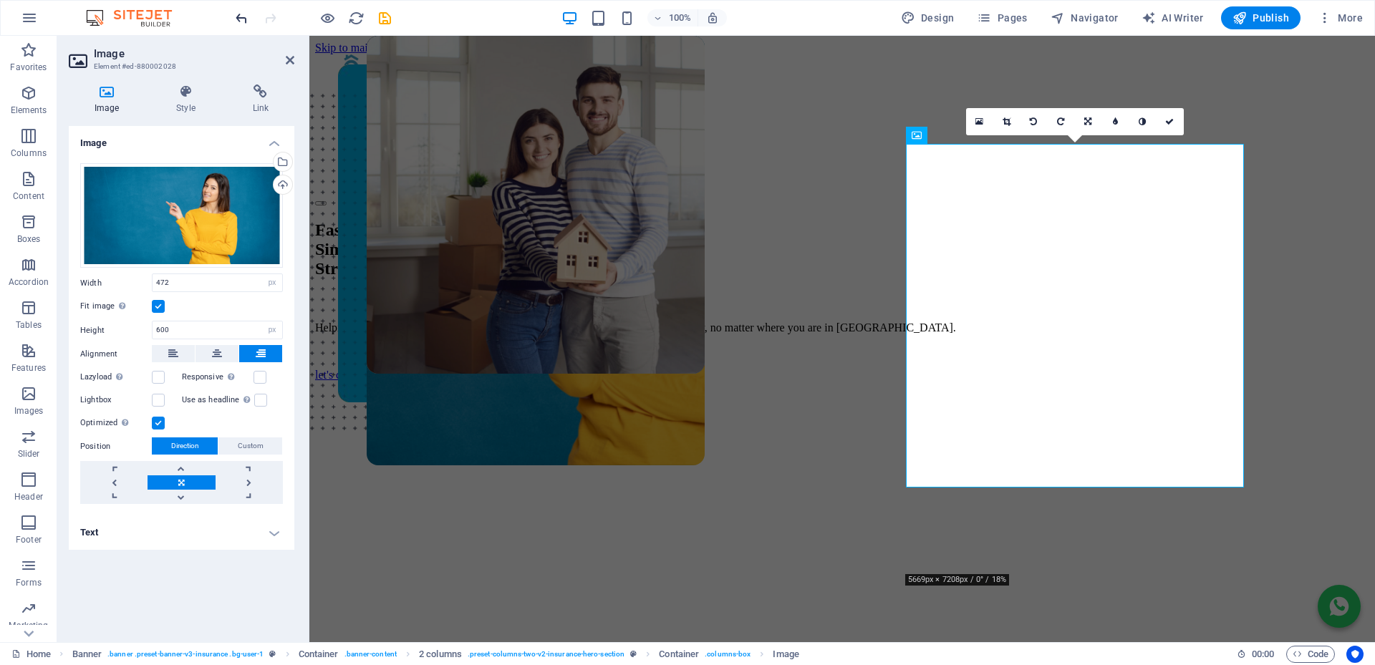
click at [238, 12] on icon "undo" at bounding box center [241, 18] width 16 height 16
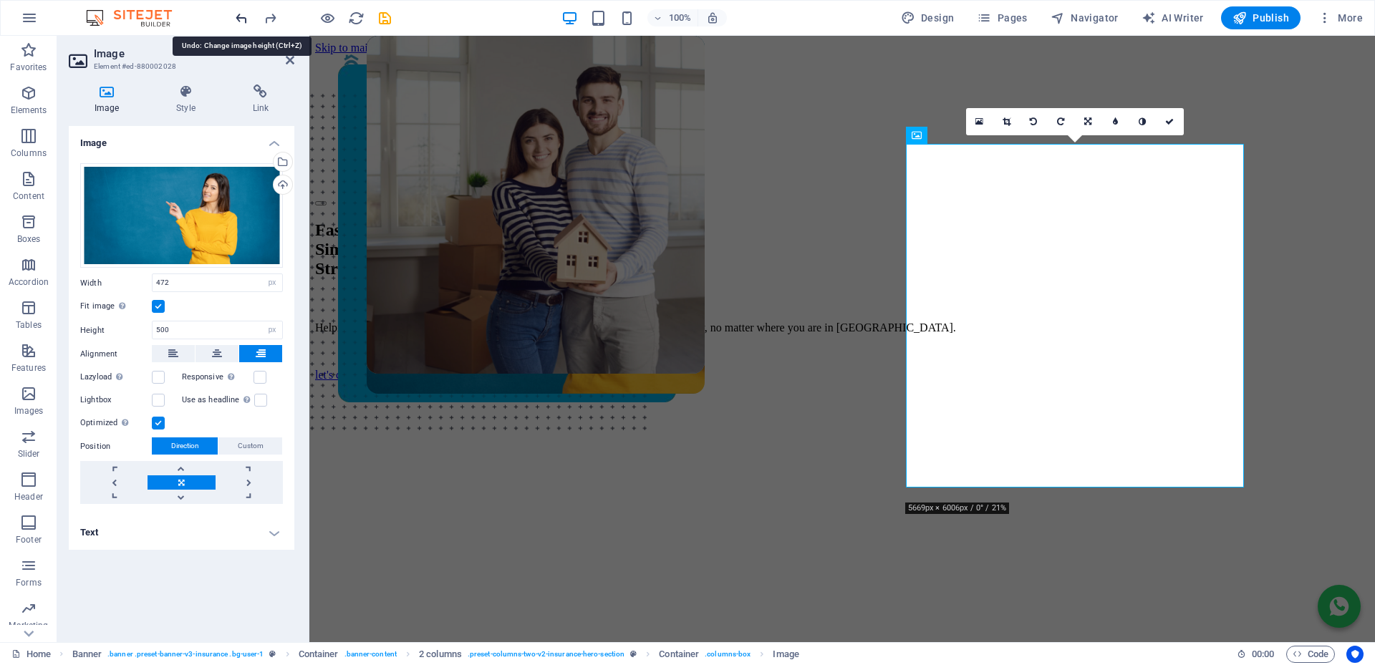
click at [238, 12] on icon "undo" at bounding box center [241, 18] width 16 height 16
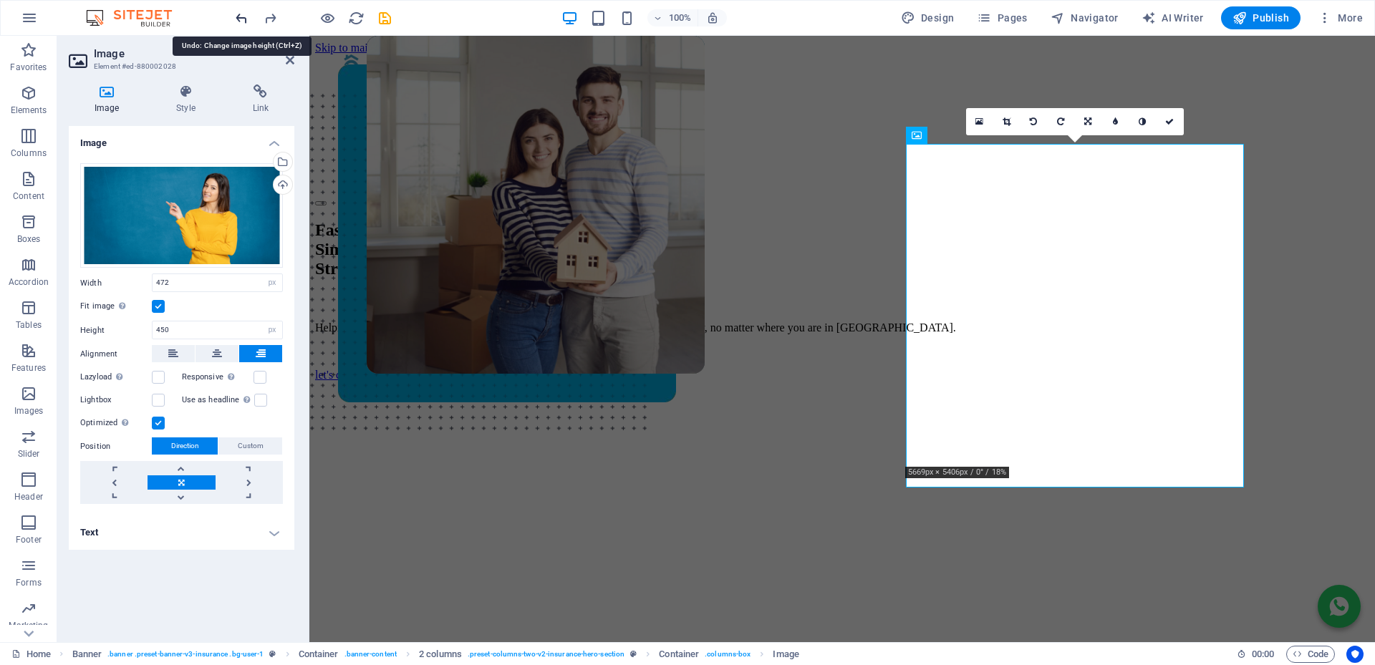
click at [238, 12] on icon "undo" at bounding box center [241, 18] width 16 height 16
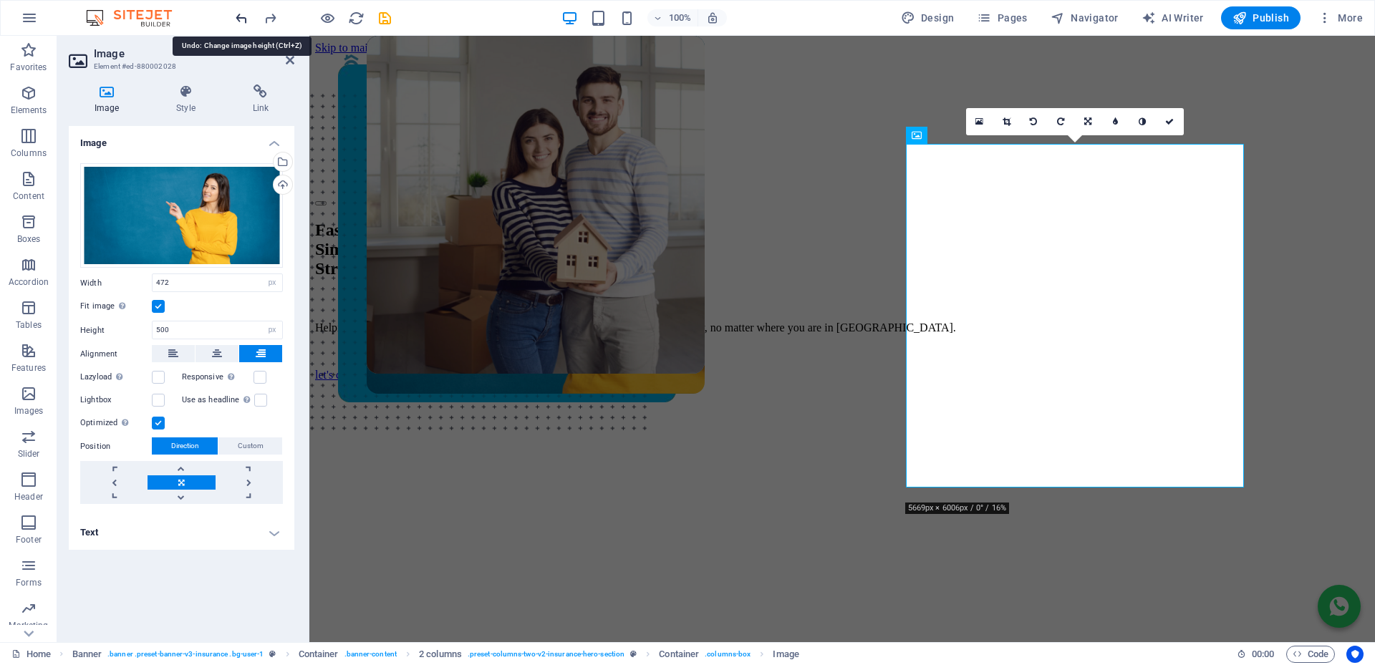
click at [238, 12] on icon "undo" at bounding box center [241, 18] width 16 height 16
type input "236"
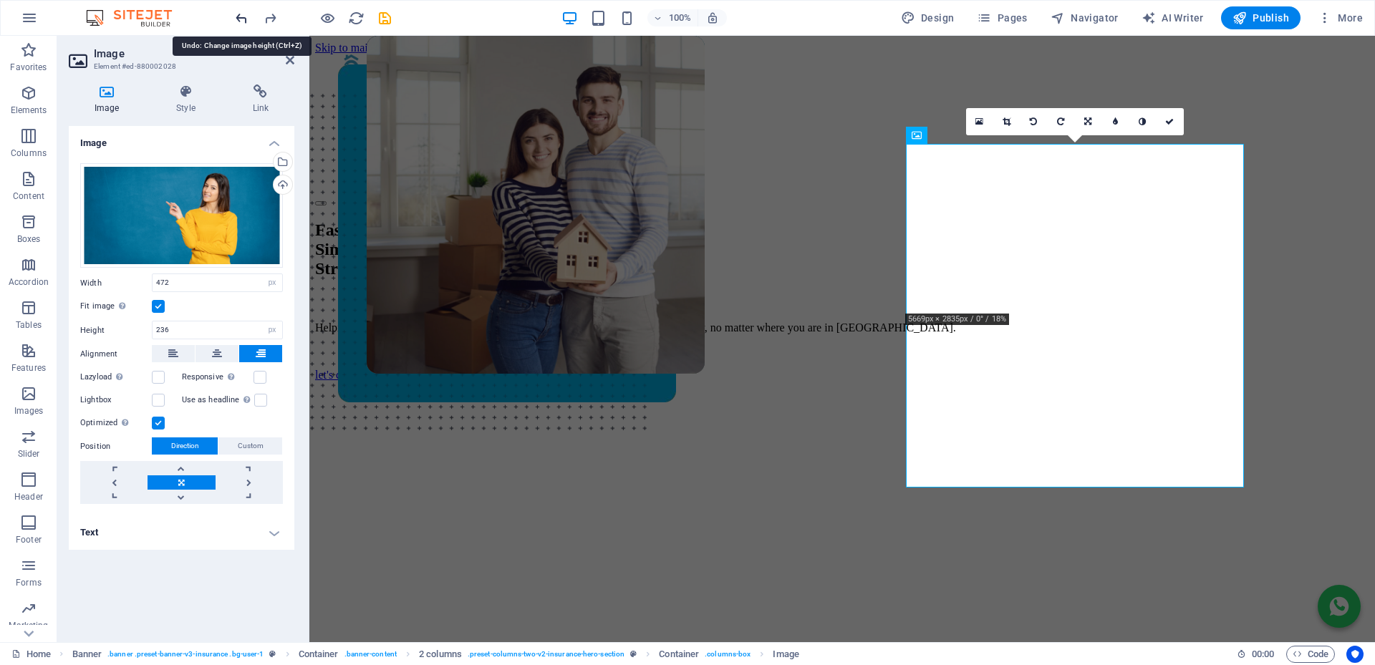
click at [238, 12] on icon "undo" at bounding box center [241, 18] width 16 height 16
click at [241, 19] on icon "undo" at bounding box center [241, 18] width 16 height 16
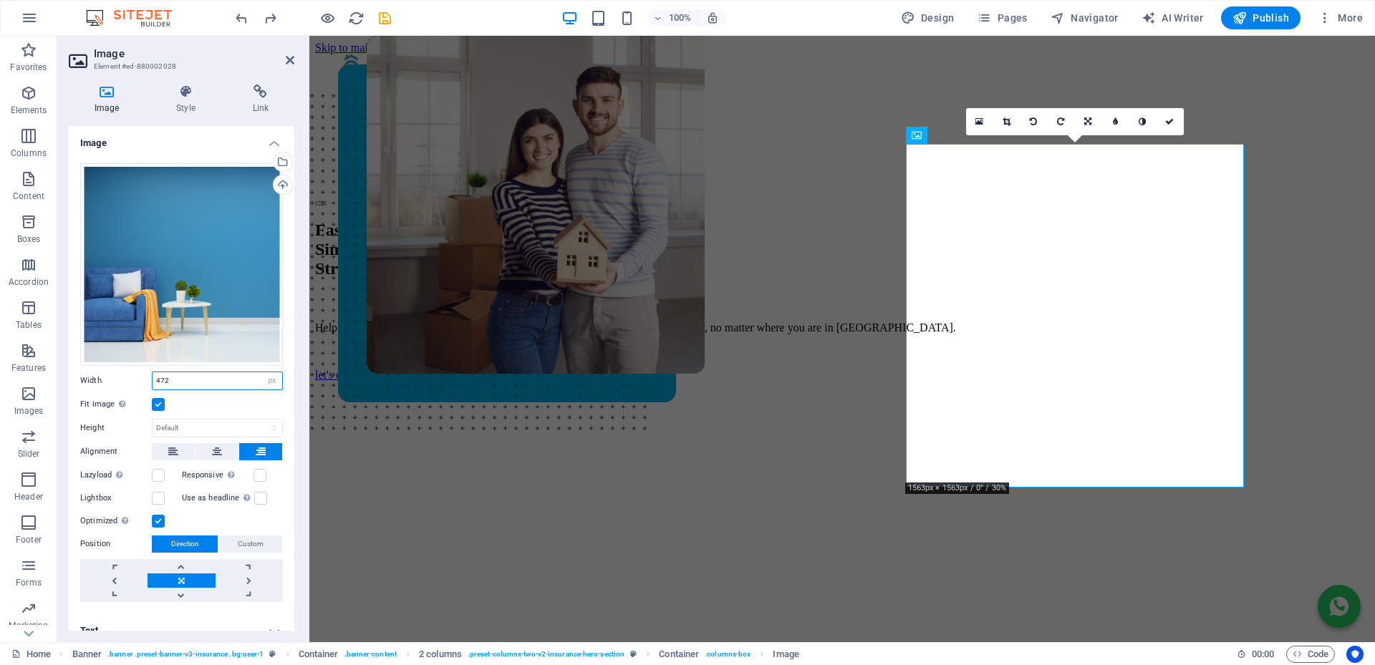
click at [210, 378] on input "472" at bounding box center [217, 380] width 130 height 17
click at [231, 425] on select "Default auto px" at bounding box center [217, 428] width 130 height 17
select select "px"
click at [259, 420] on select "Default auto px" at bounding box center [217, 428] width 130 height 17
type input "472"
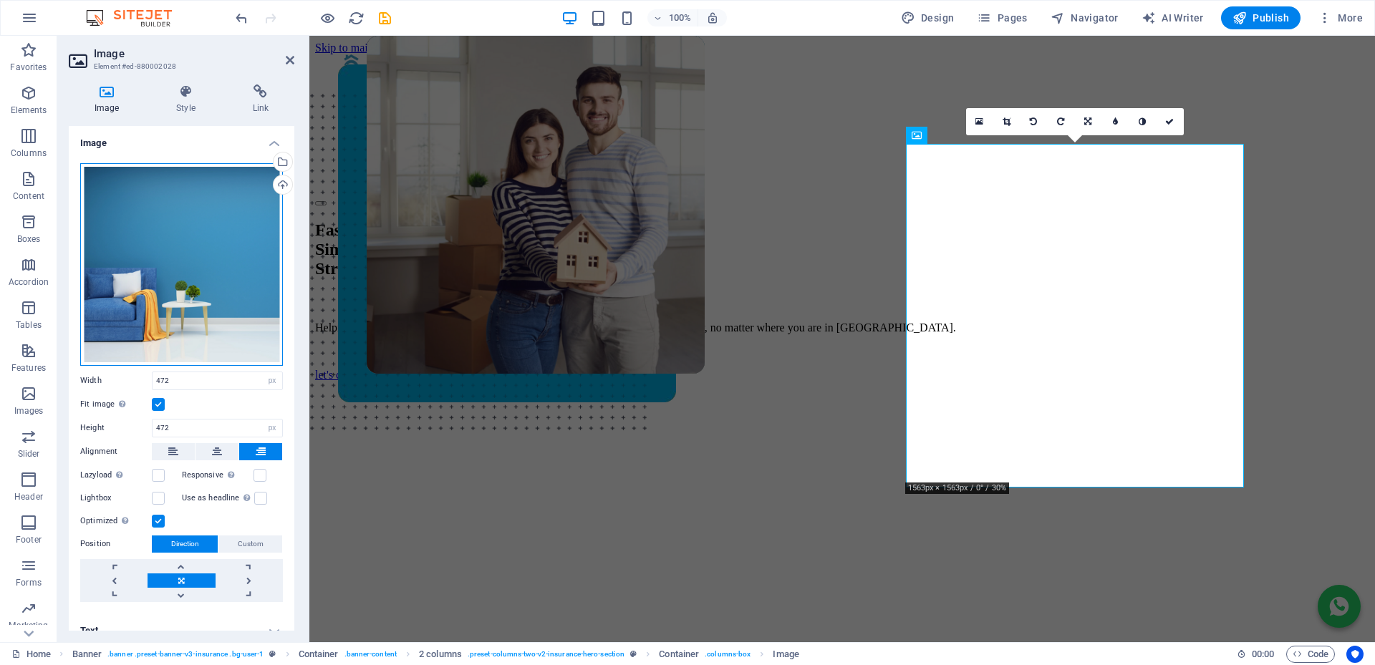
click at [191, 256] on div "Drag files here, click to choose files or select files from Files or our free s…" at bounding box center [181, 264] width 203 height 203
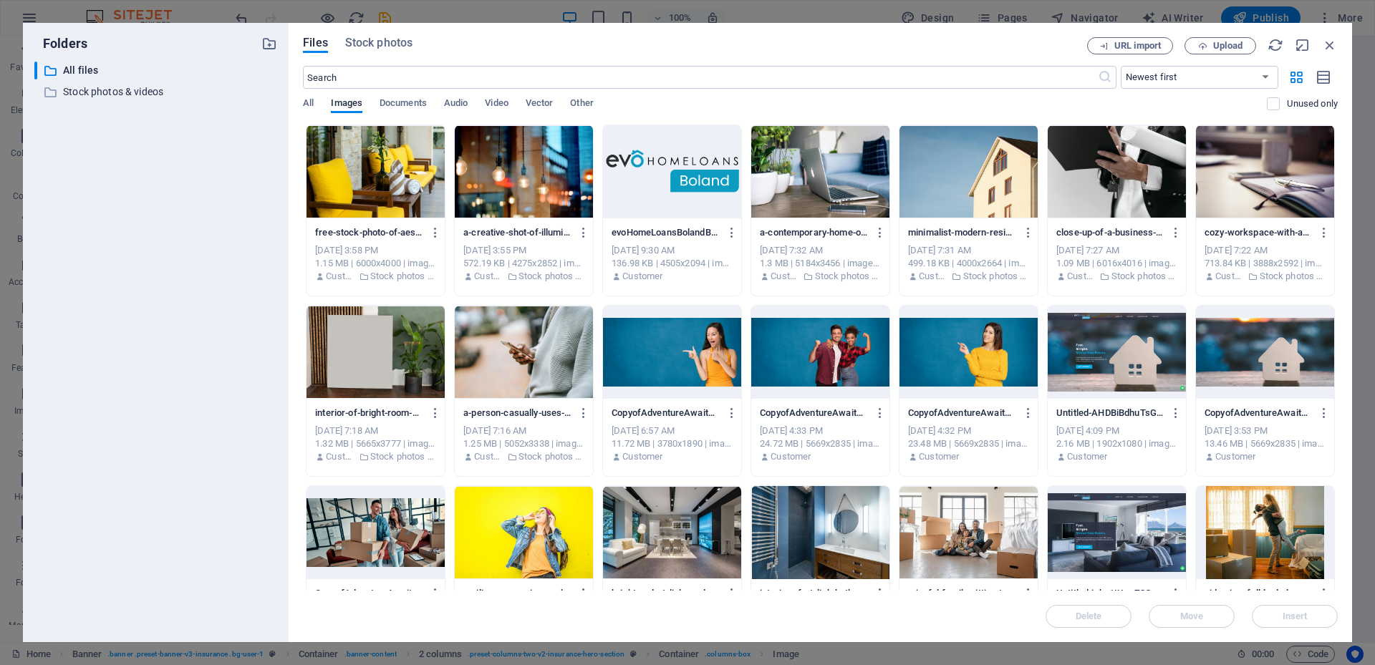
click at [828, 351] on div at bounding box center [820, 352] width 138 height 93
click at [830, 347] on div at bounding box center [820, 352] width 138 height 93
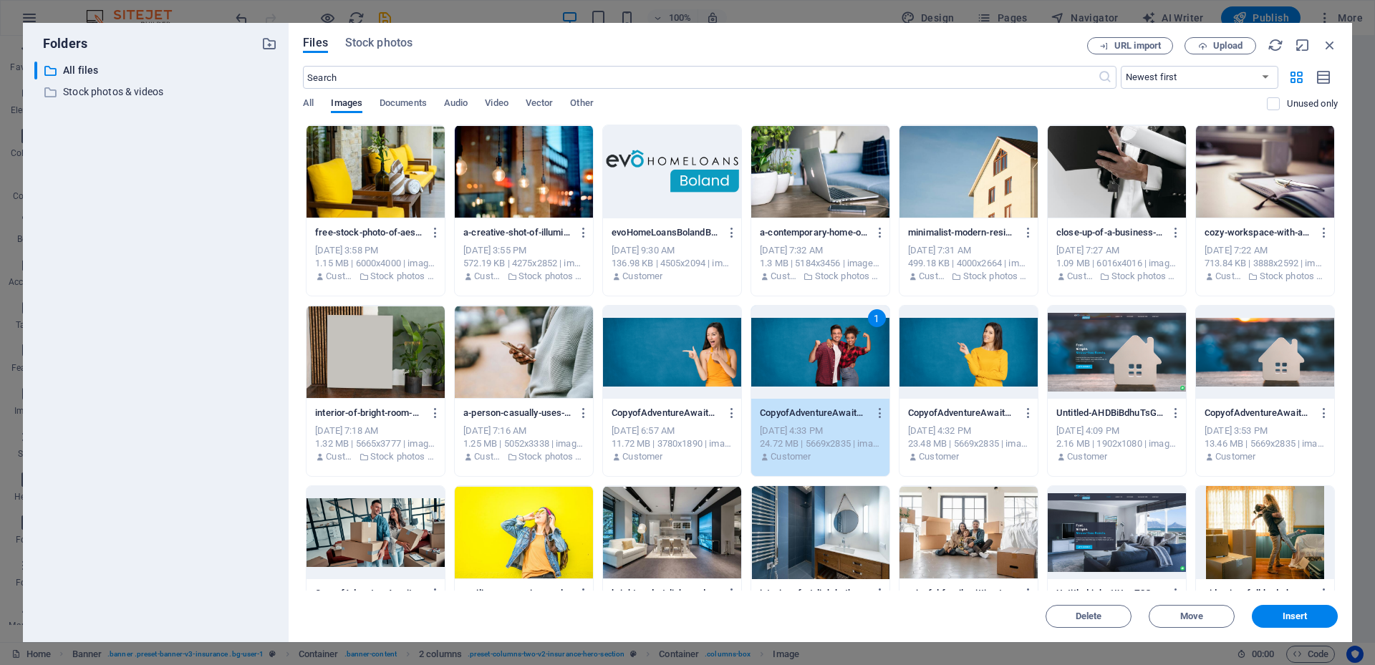
drag, startPoint x: 830, startPoint y: 347, endPoint x: 518, endPoint y: 312, distance: 314.1
click at [830, 347] on div "1" at bounding box center [820, 352] width 138 height 93
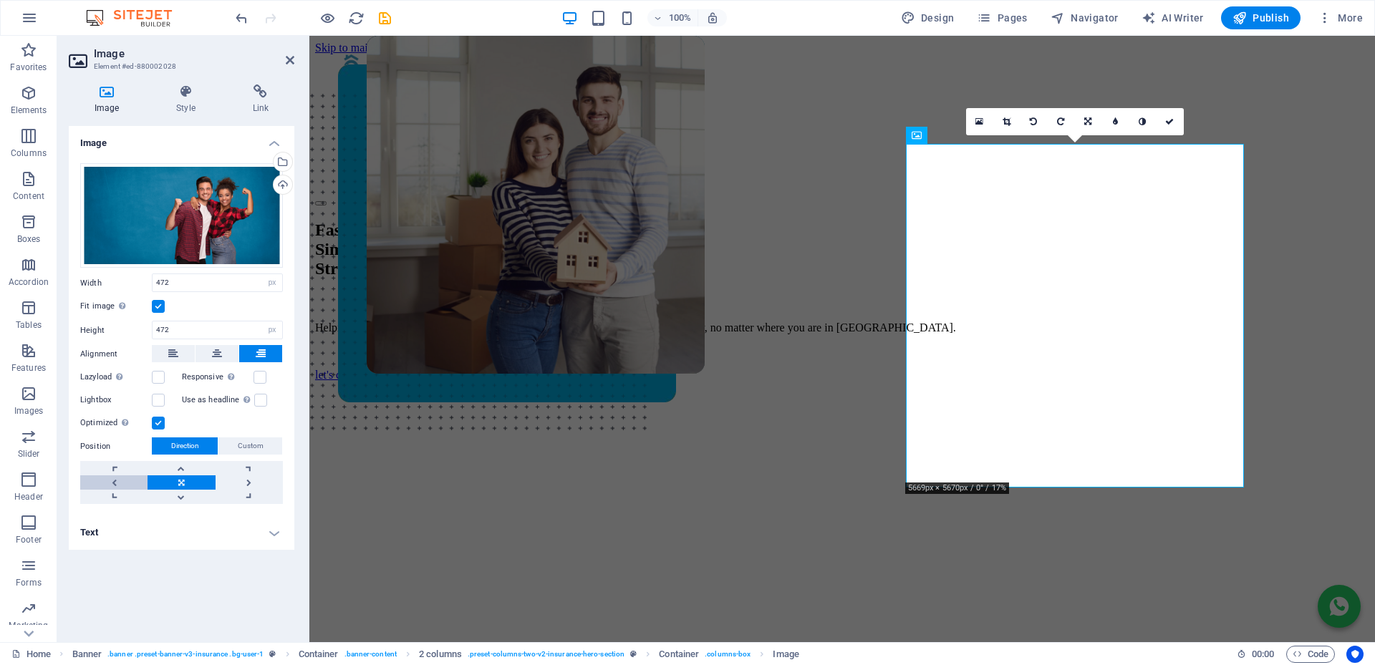
click at [112, 483] on link at bounding box center [113, 482] width 67 height 14
click at [253, 485] on link at bounding box center [248, 482] width 67 height 14
click at [190, 477] on link at bounding box center [180, 482] width 67 height 14
click at [263, 441] on span "Custom" at bounding box center [251, 445] width 26 height 17
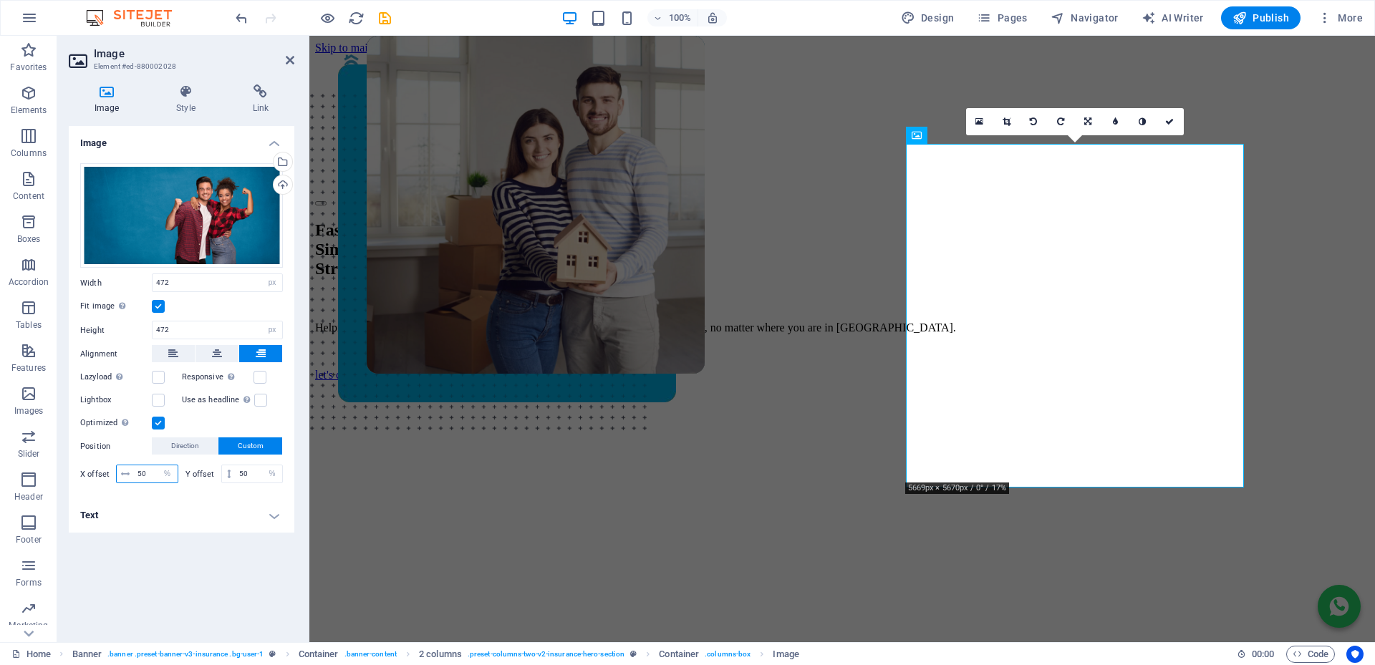
drag, startPoint x: 150, startPoint y: 477, endPoint x: 95, endPoint y: 468, distance: 55.9
click at [95, 468] on div "X offset 50 px rem % vh vw" at bounding box center [129, 474] width 98 height 19
drag, startPoint x: 102, startPoint y: 468, endPoint x: 91, endPoint y: 468, distance: 10.8
click at [91, 468] on div "X offset 60 px rem % vh vw" at bounding box center [129, 474] width 98 height 19
type input "75"
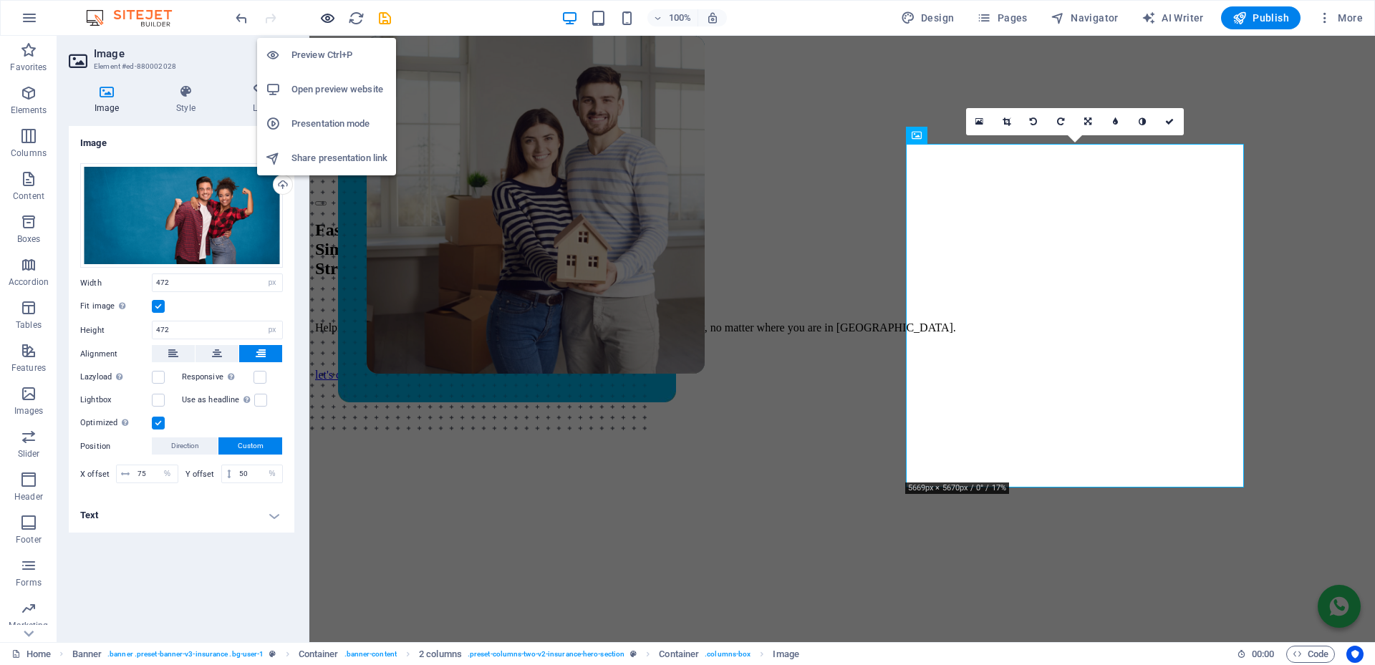
click at [326, 19] on icon "button" at bounding box center [327, 18] width 16 height 16
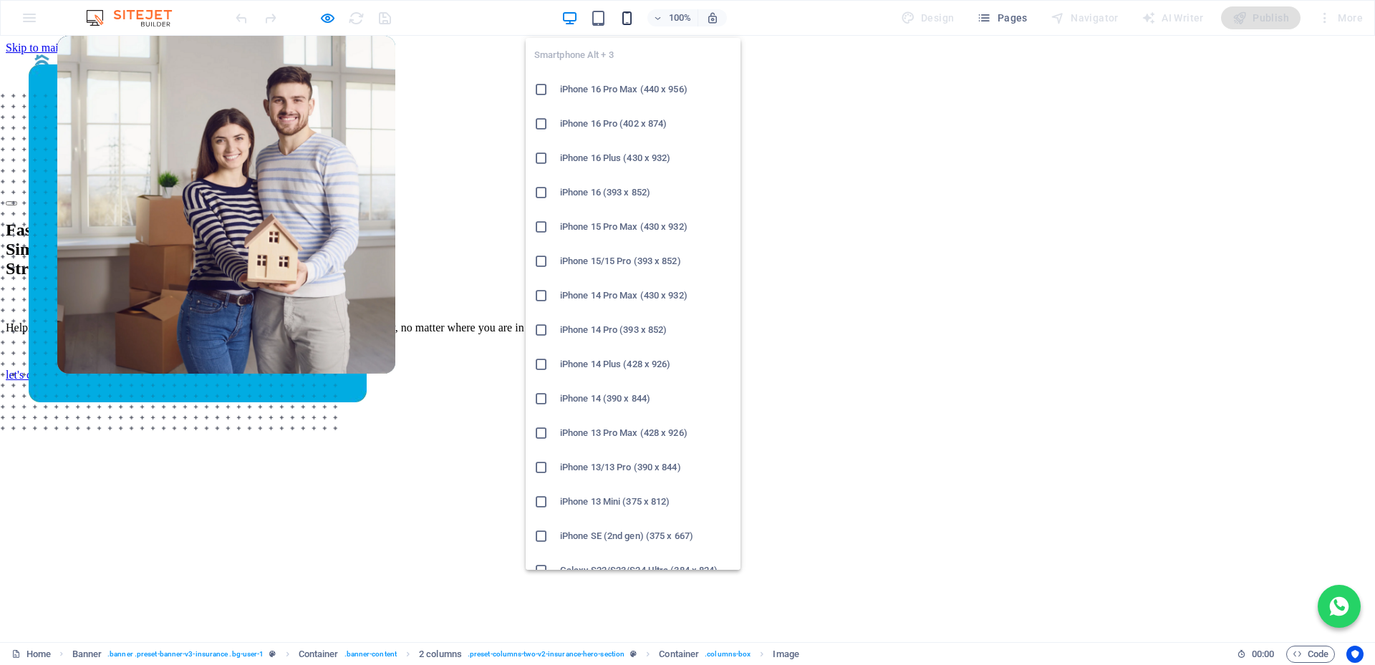
drag, startPoint x: 631, startPoint y: 15, endPoint x: 281, endPoint y: 82, distance: 356.4
click at [631, 15] on icon "button" at bounding box center [627, 18] width 16 height 16
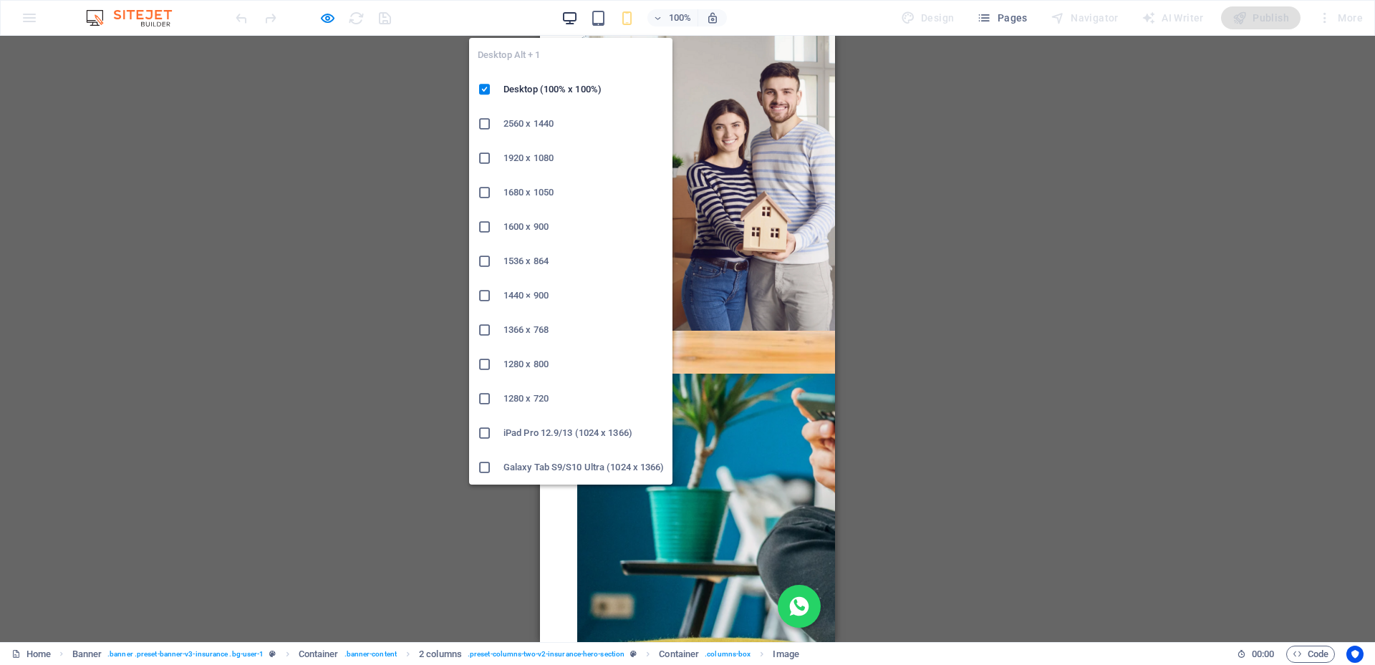
click at [573, 14] on icon "button" at bounding box center [569, 18] width 16 height 16
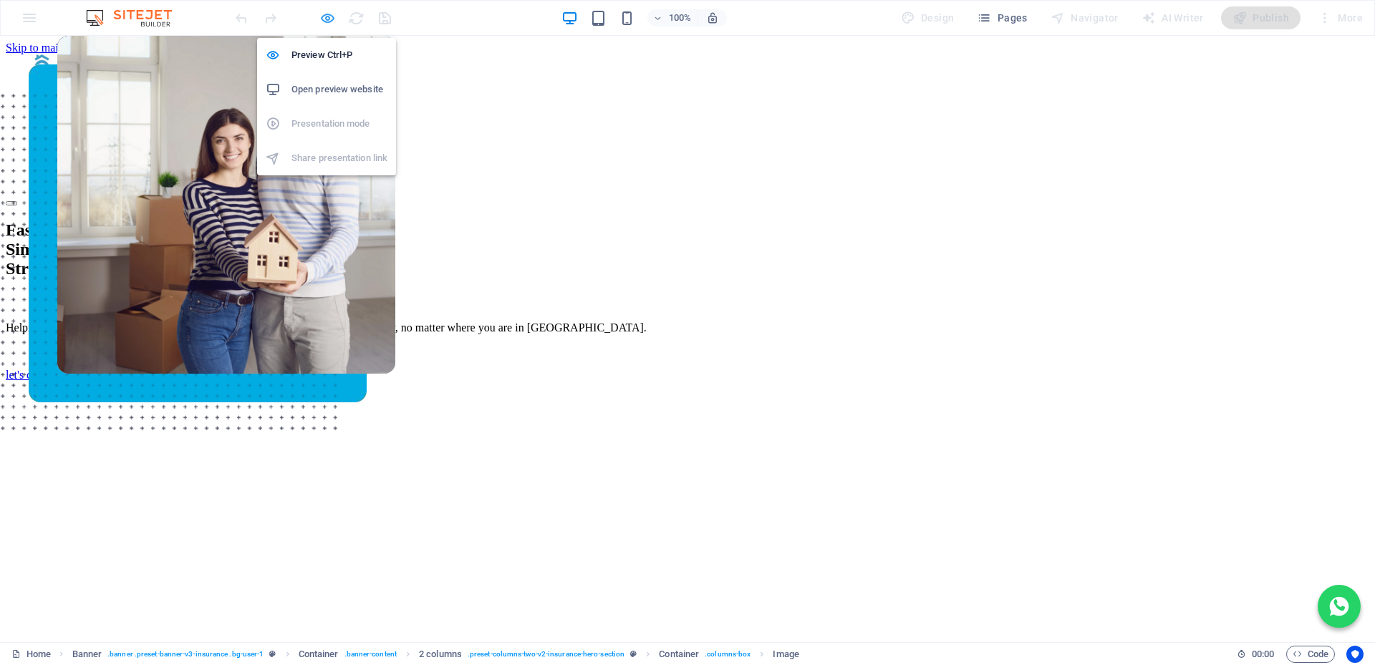
drag, startPoint x: 325, startPoint y: 16, endPoint x: 280, endPoint y: 125, distance: 118.5
click at [325, 16] on icon "button" at bounding box center [327, 18] width 16 height 16
select select "px"
select select "%"
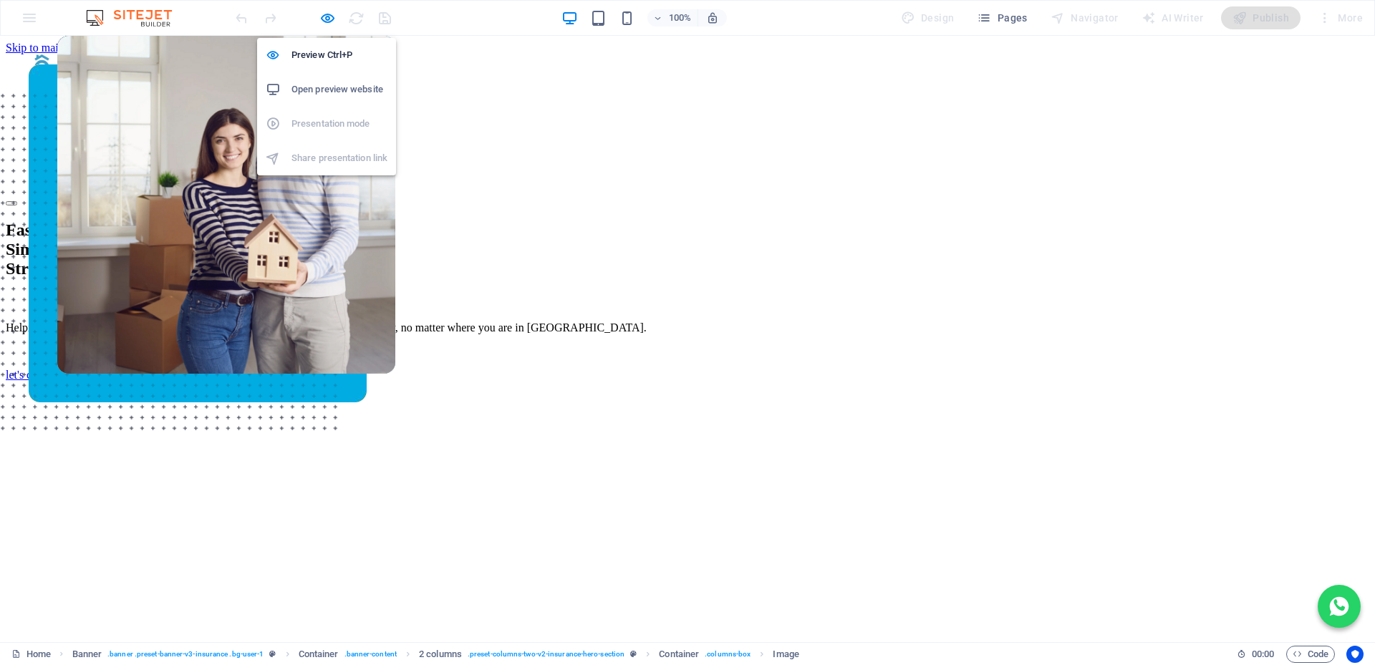
select select "%"
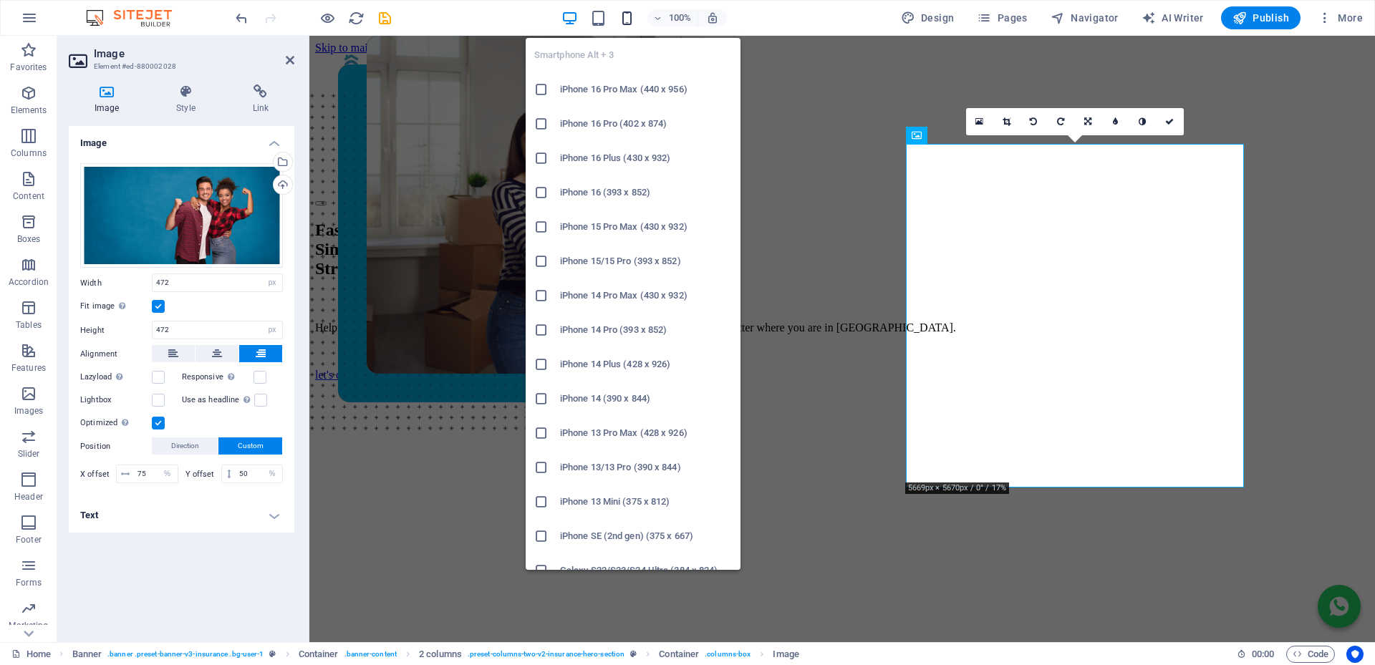
click at [631, 19] on icon "button" at bounding box center [627, 18] width 16 height 16
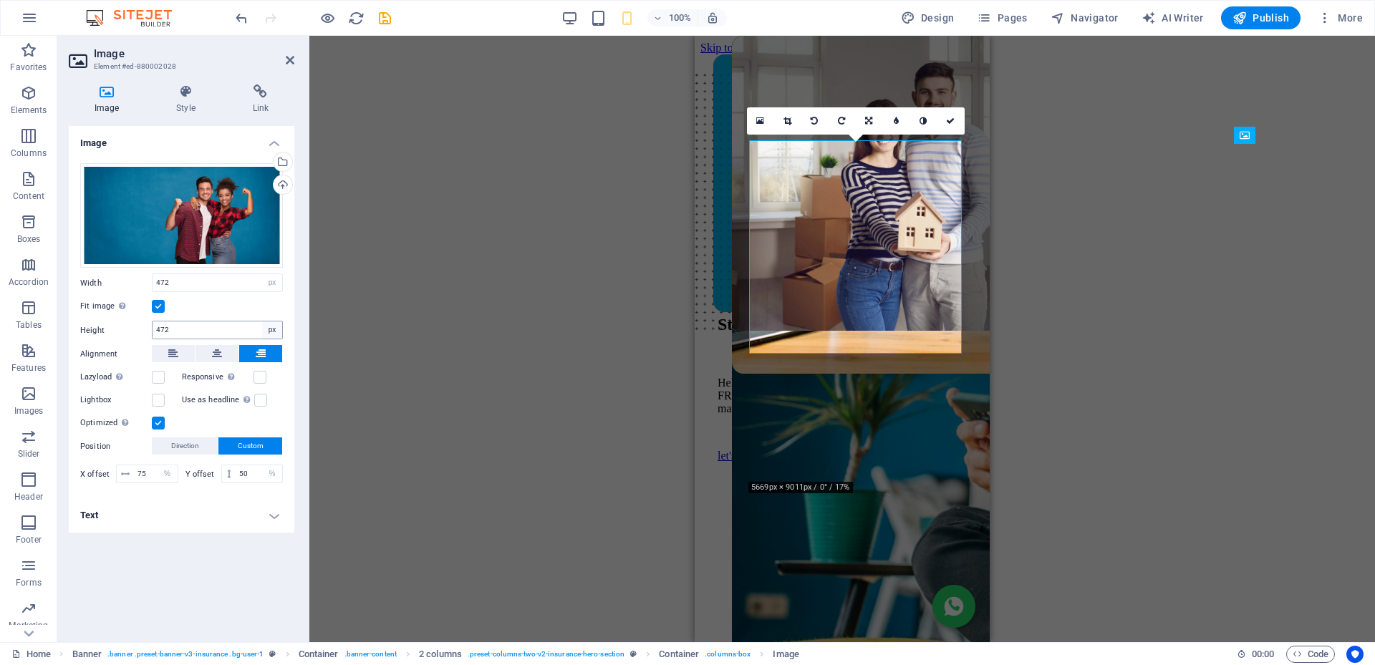
select select "DISABLED_OPTION_VALUE"
click at [275, 328] on select "Default auto px" at bounding box center [272, 329] width 20 height 17
select select "default"
click at [262, 321] on select "Default auto px" at bounding box center [272, 329] width 20 height 17
type input "472"
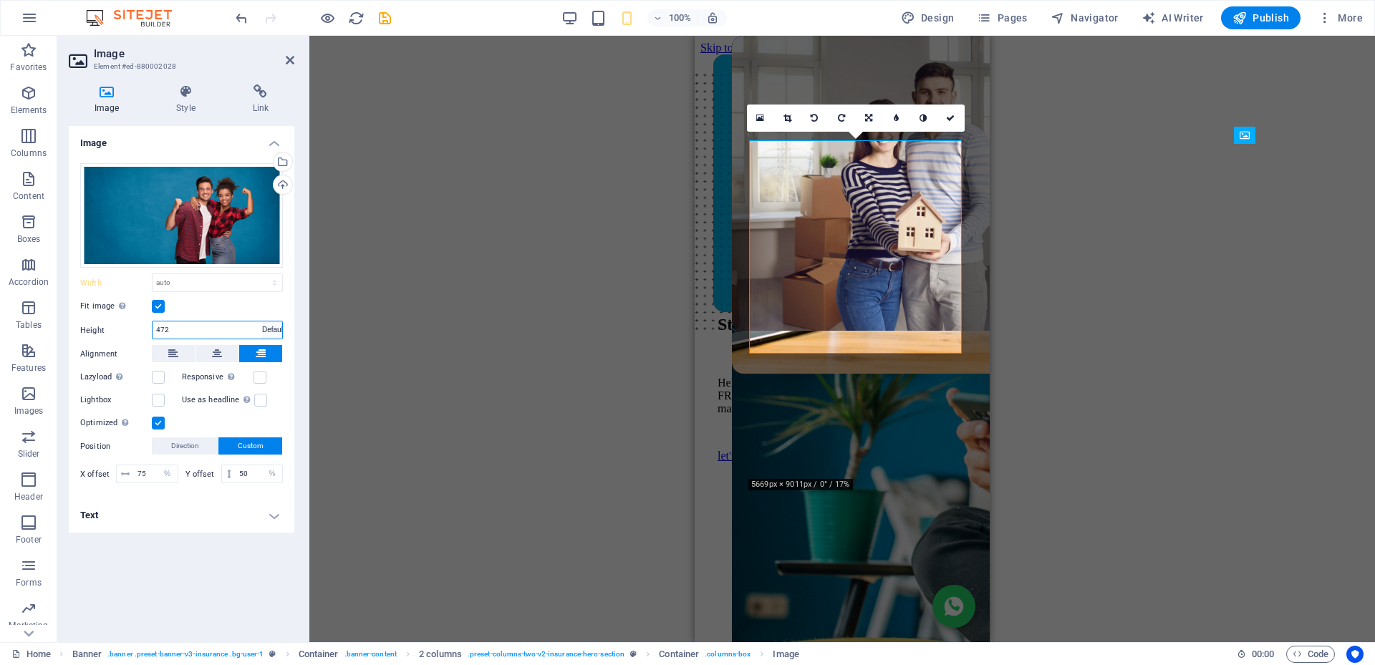
select select "px"
click at [214, 279] on select "Default auto px rem % em vh vw" at bounding box center [217, 282] width 130 height 17
select select "px"
click at [262, 274] on select "Default auto px rem % em vh vw" at bounding box center [217, 282] width 130 height 17
type input "297"
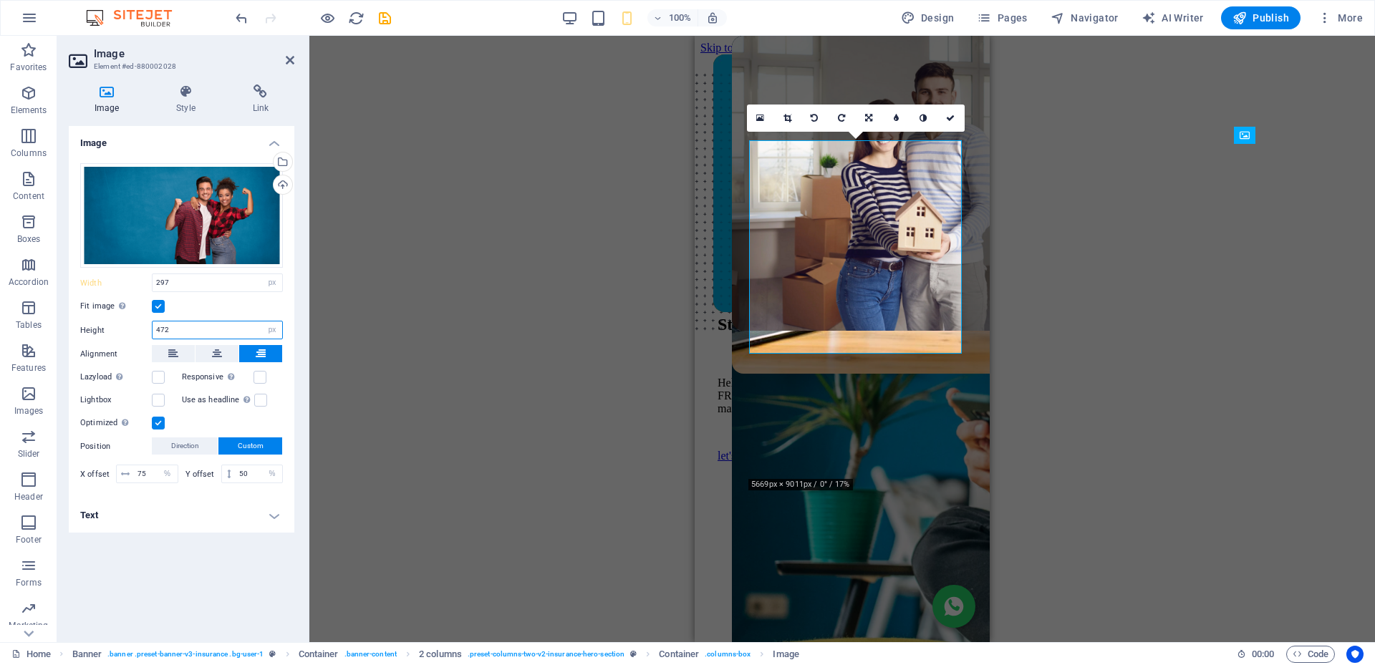
drag, startPoint x: 168, startPoint y: 329, endPoint x: 137, endPoint y: 323, distance: 30.8
click at [137, 323] on div "Height 472 Default auto px" at bounding box center [181, 330] width 203 height 19
type input "297"
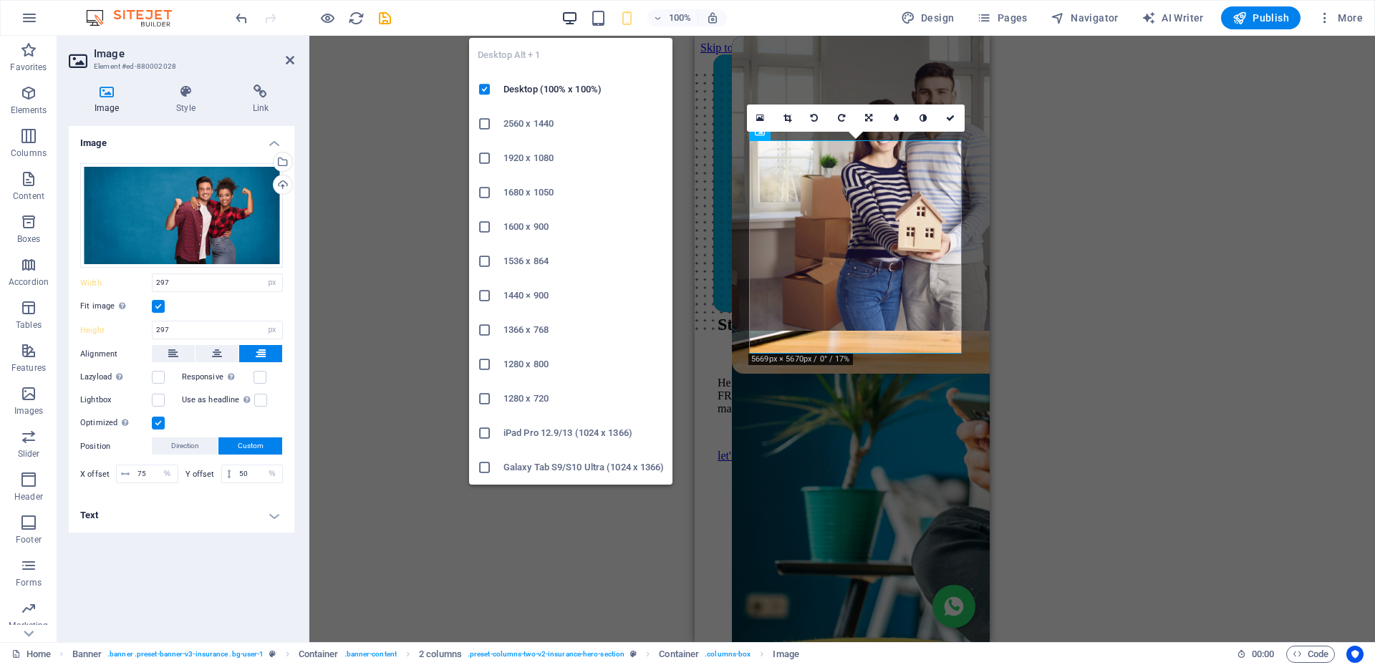
click at [578, 19] on icon "button" at bounding box center [569, 18] width 16 height 16
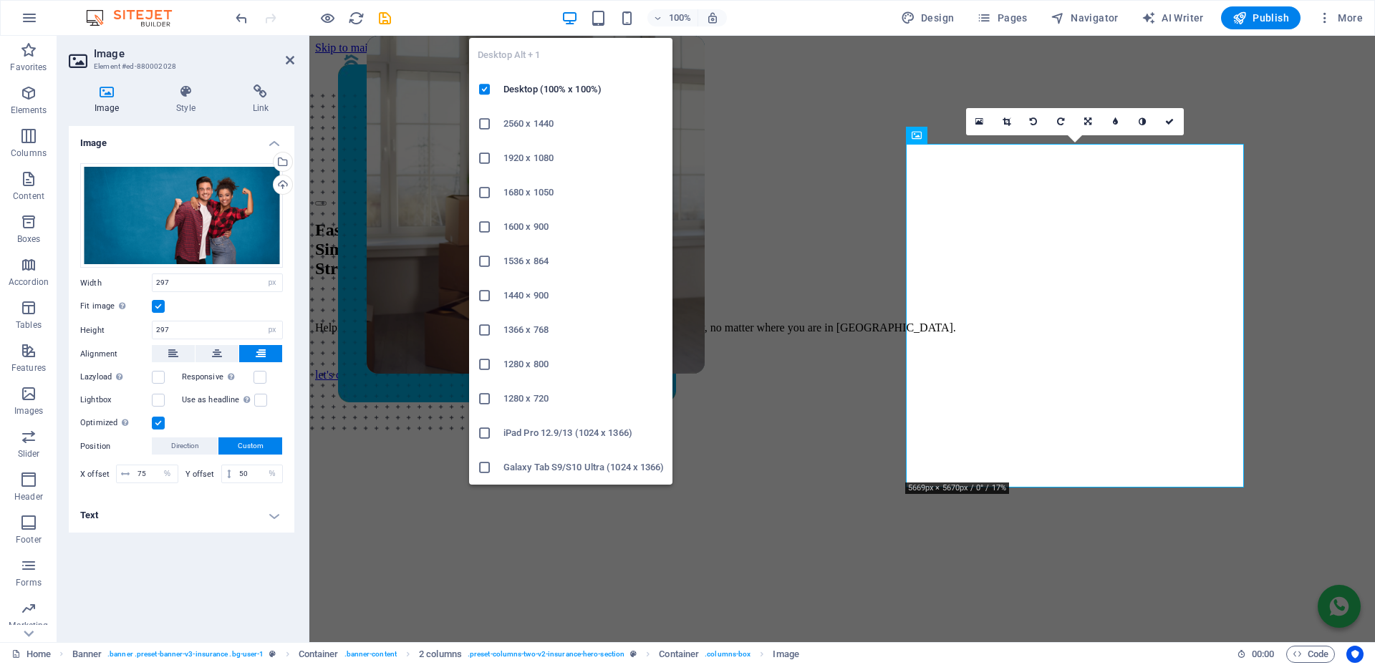
type input "472"
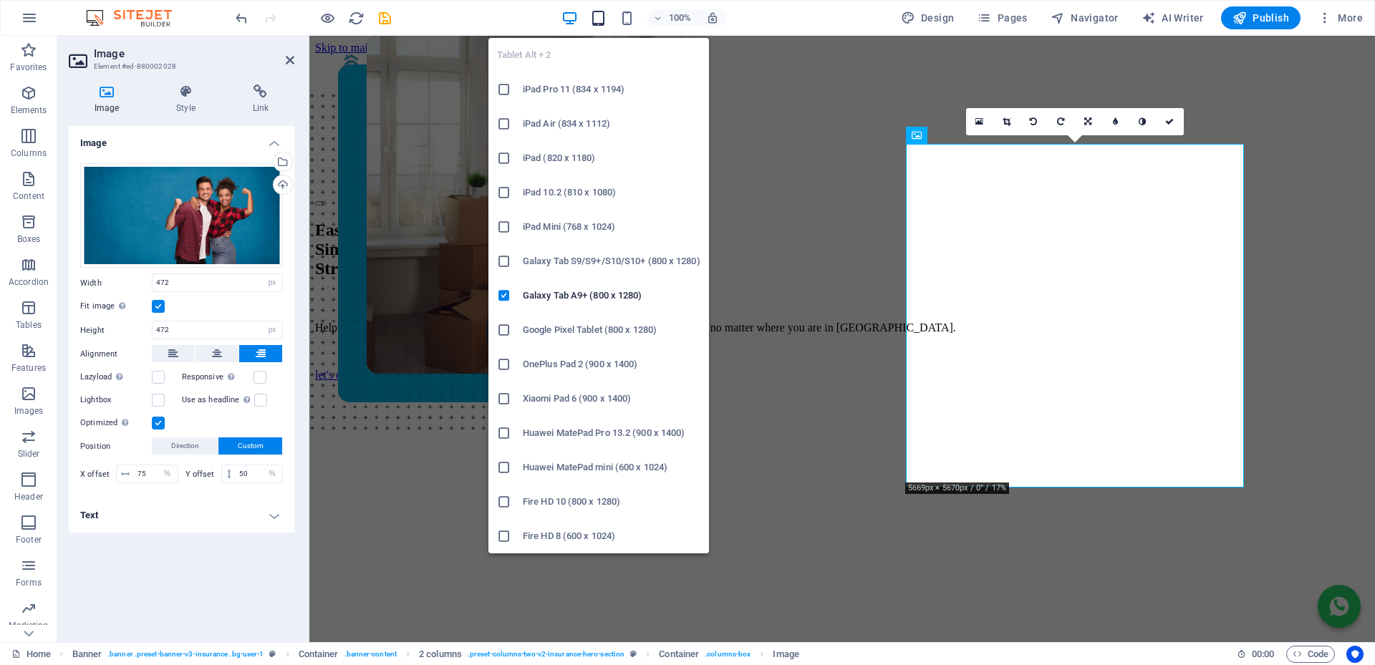
click at [604, 14] on icon "button" at bounding box center [598, 18] width 16 height 16
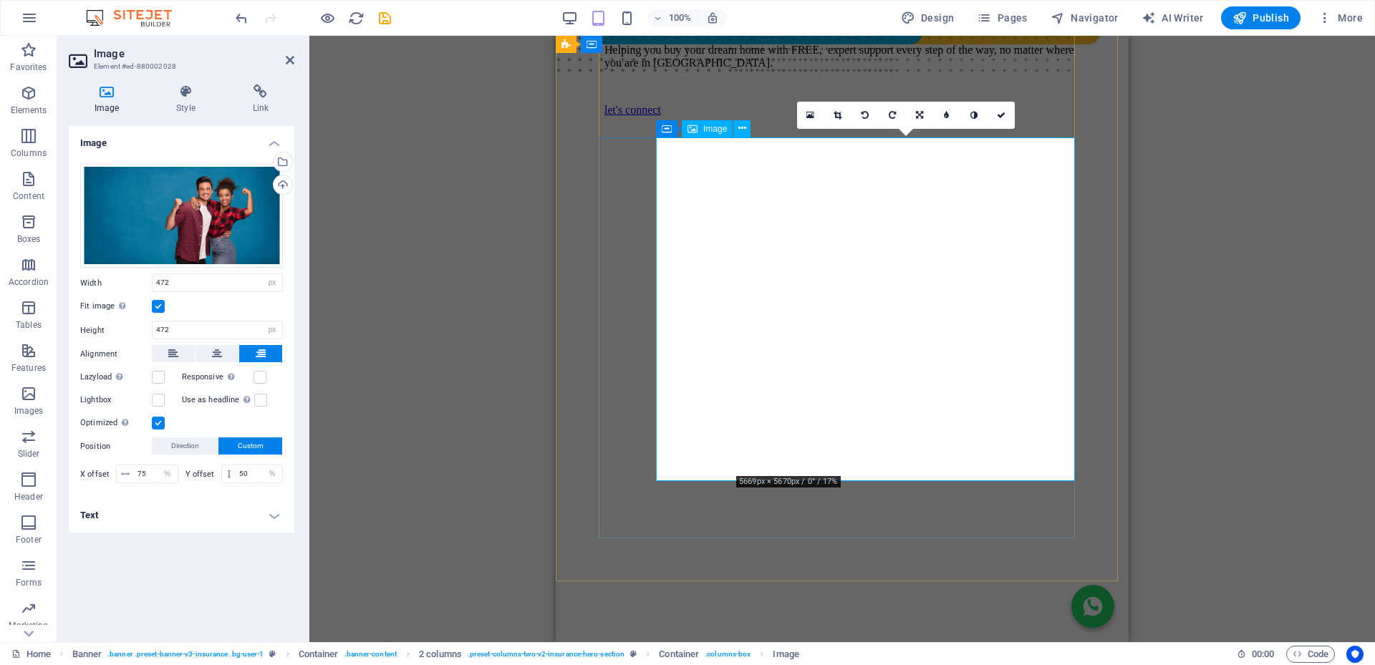
scroll to position [286, 0]
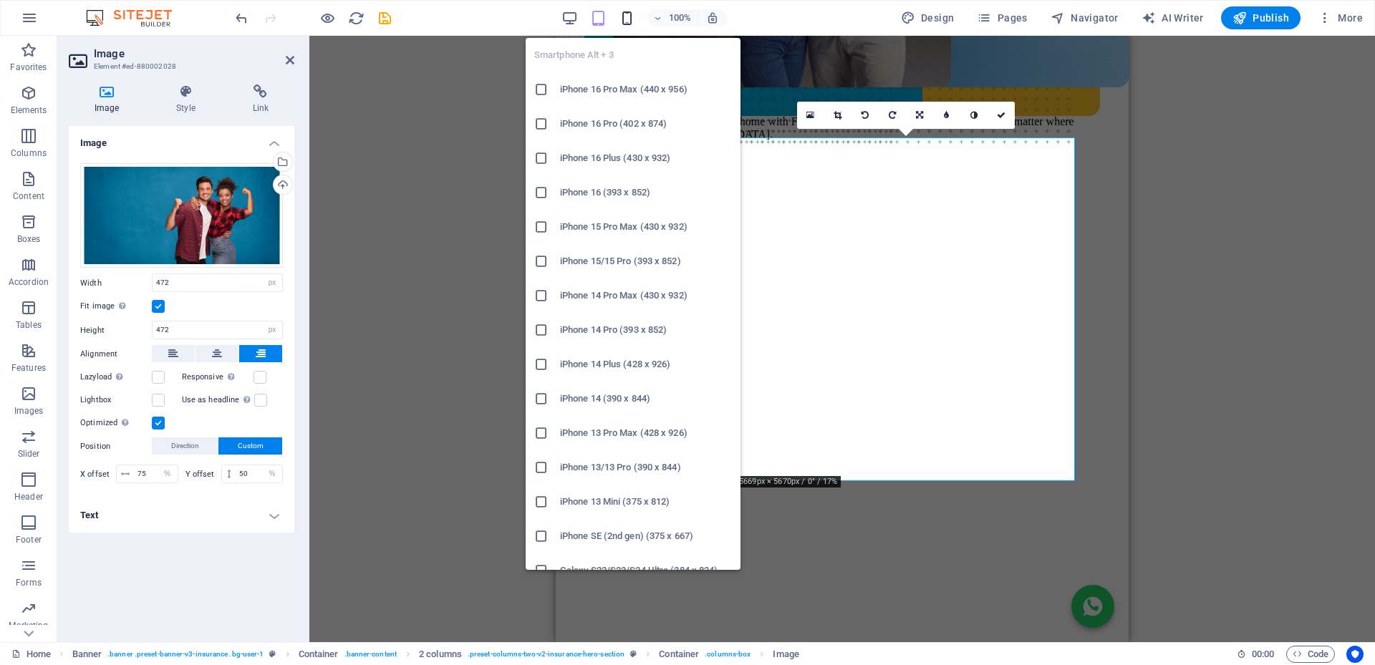
drag, startPoint x: 628, startPoint y: 21, endPoint x: 268, endPoint y: 379, distance: 507.3
click at [628, 21] on icon "button" at bounding box center [627, 18] width 16 height 16
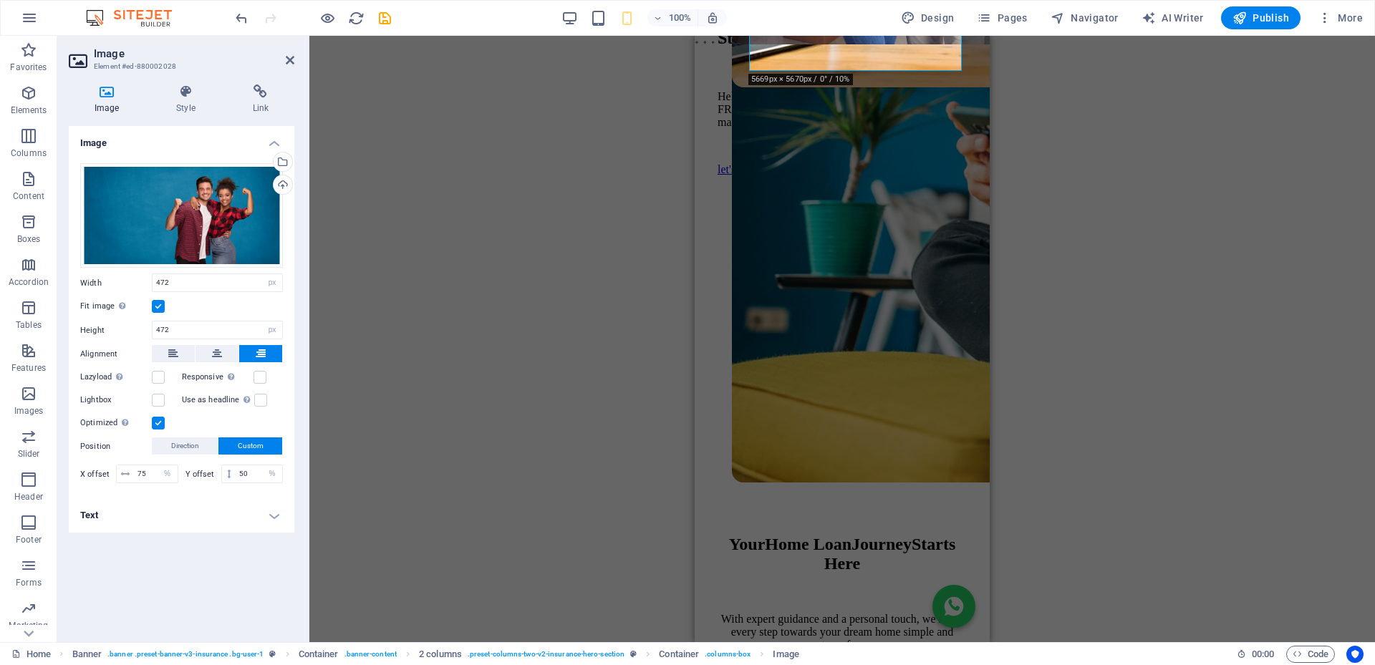
scroll to position [283, 0]
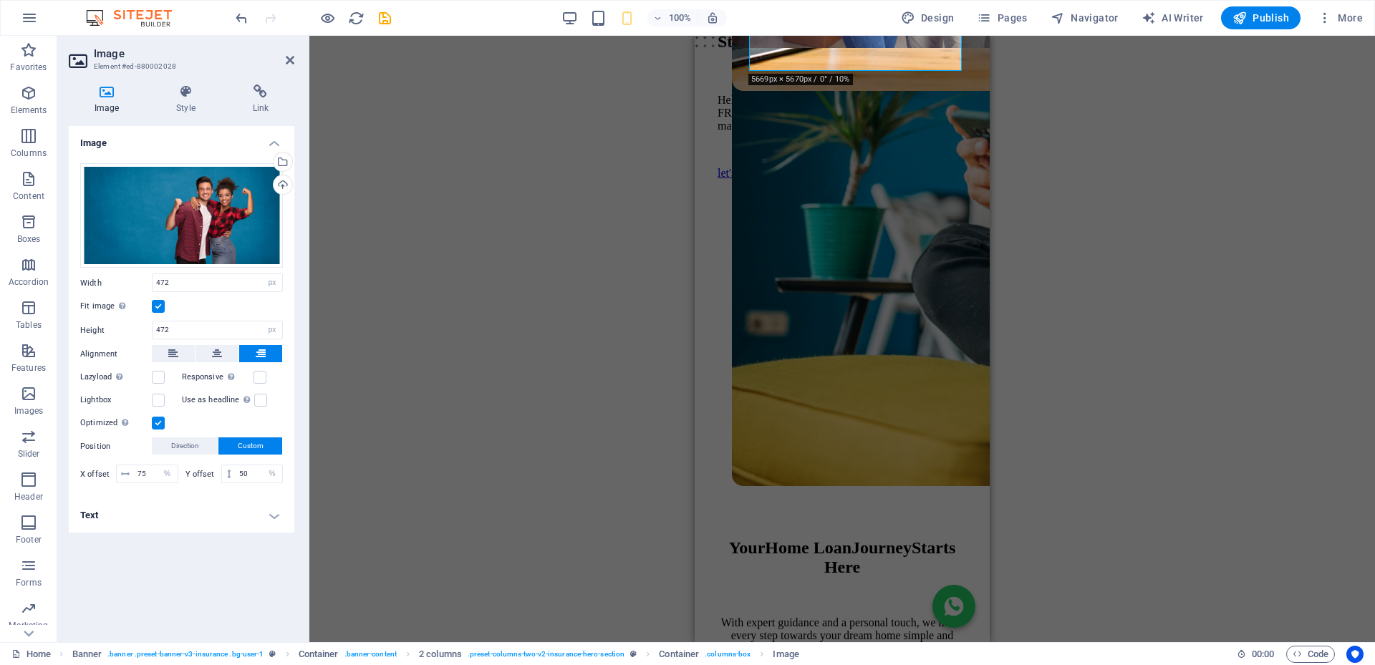
type input "297"
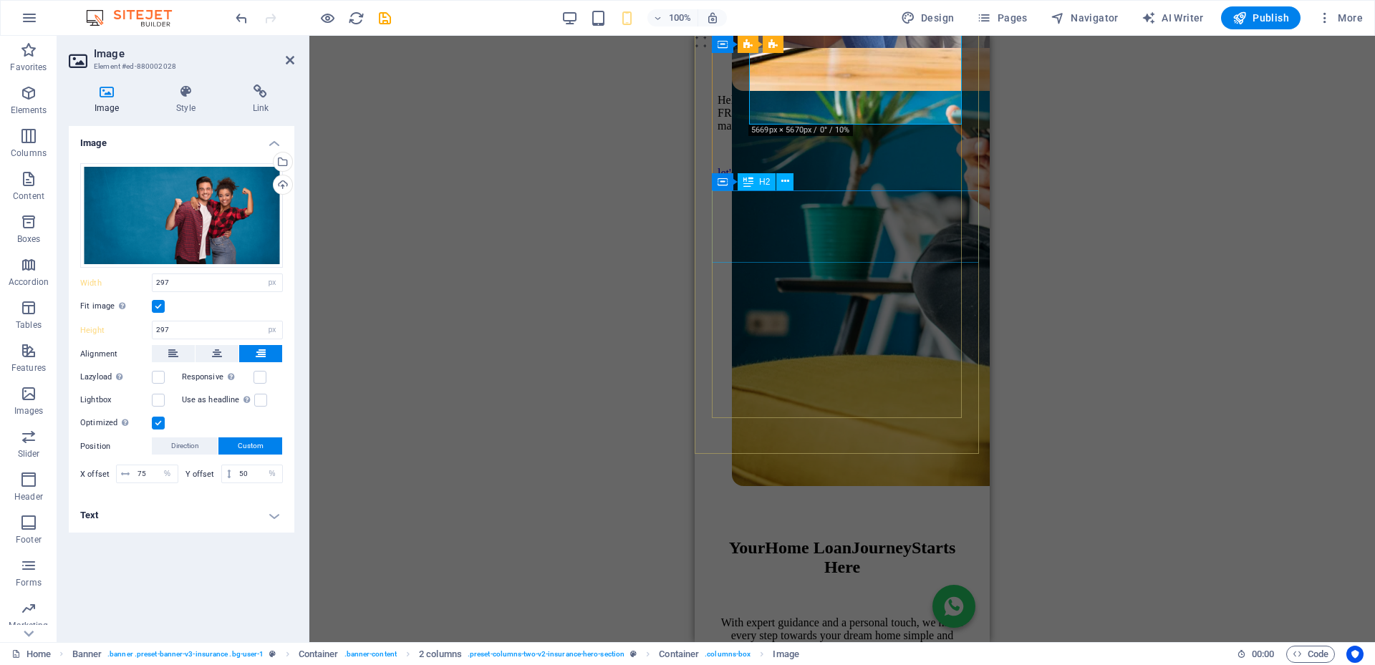
scroll to position [0, 0]
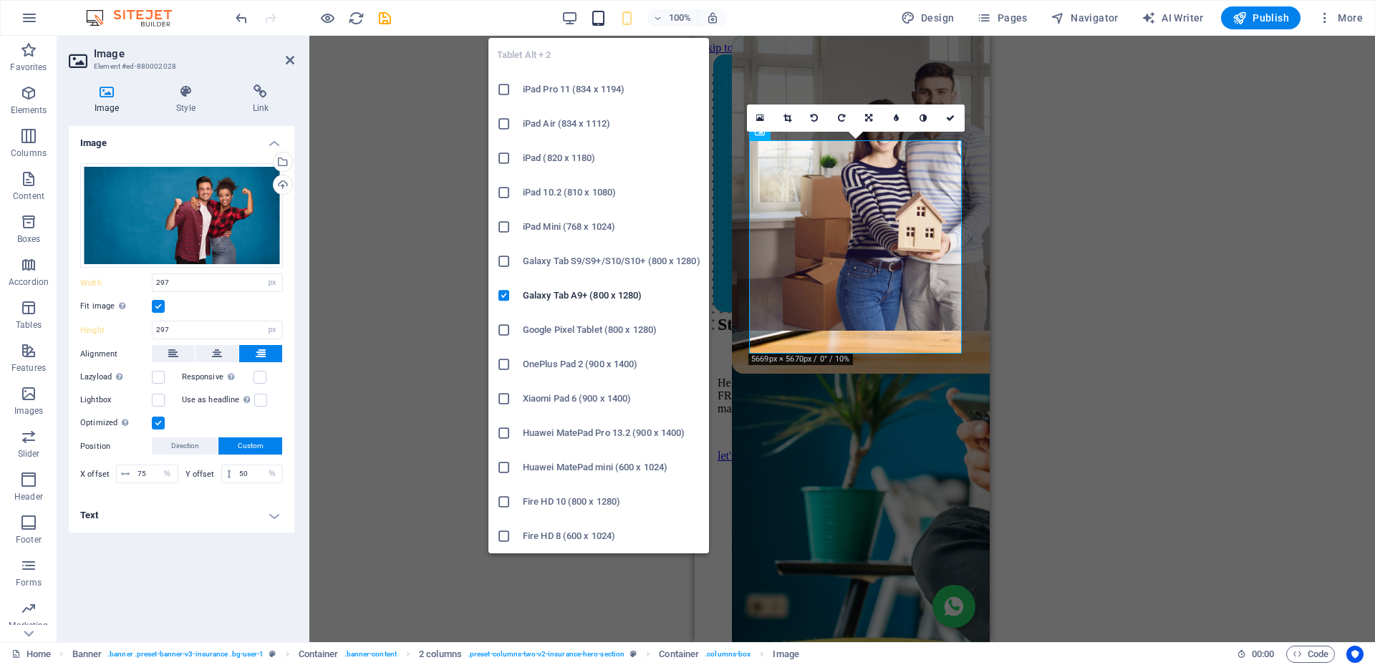
click at [605, 19] on icon "button" at bounding box center [598, 18] width 16 height 16
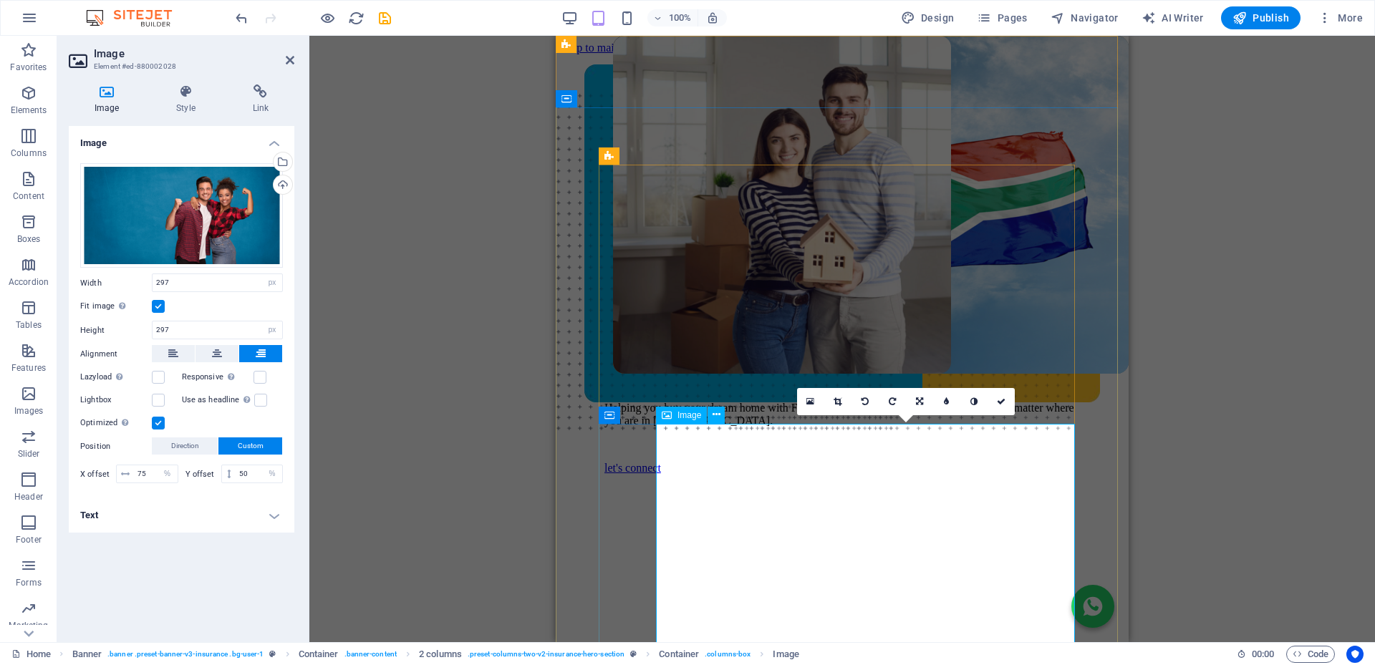
type input "472"
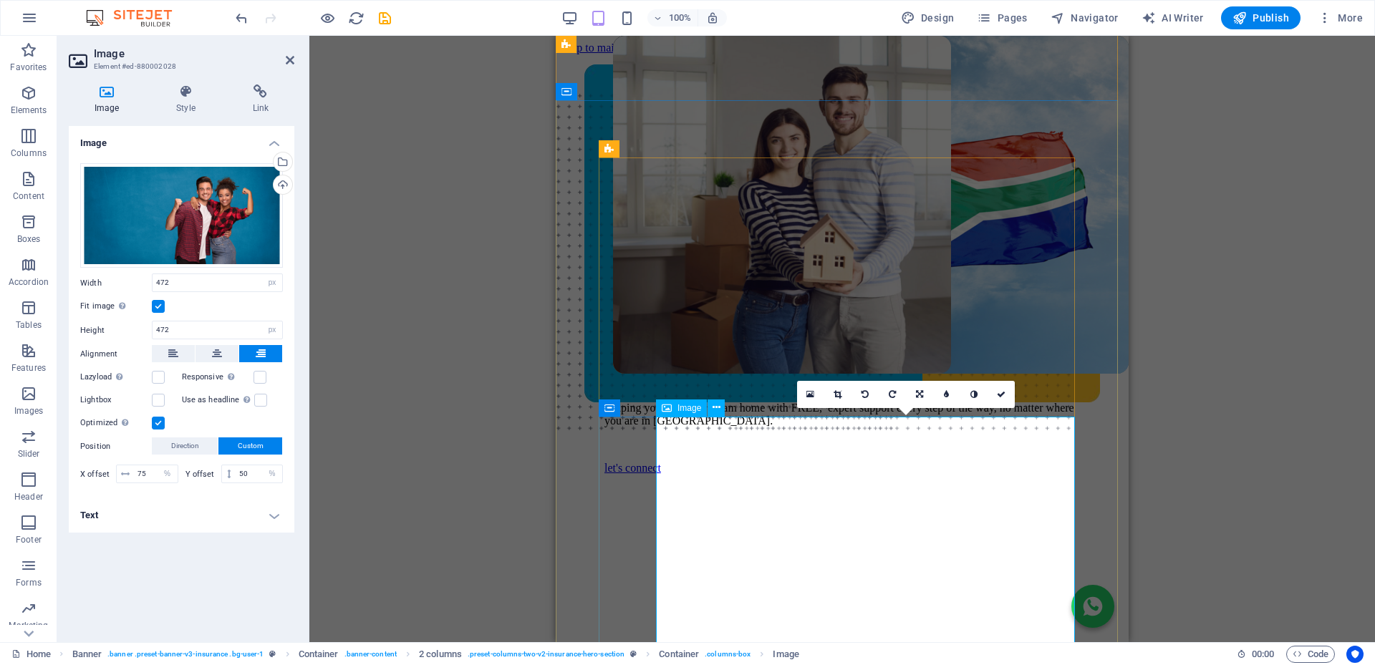
scroll to position [215, 0]
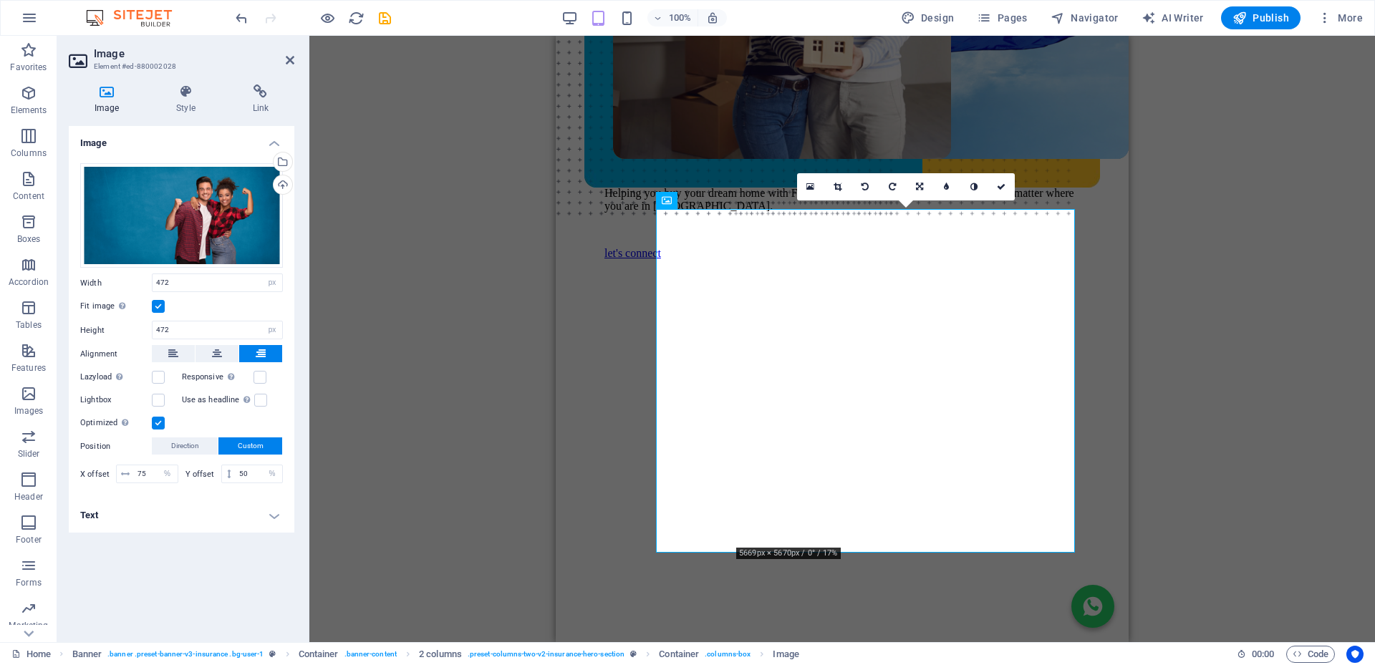
click at [470, 176] on div "Drag here to replace the existing content. Press “Ctrl” if you want to create a…" at bounding box center [841, 339] width 1065 height 606
click at [290, 59] on icon at bounding box center [290, 59] width 9 height 11
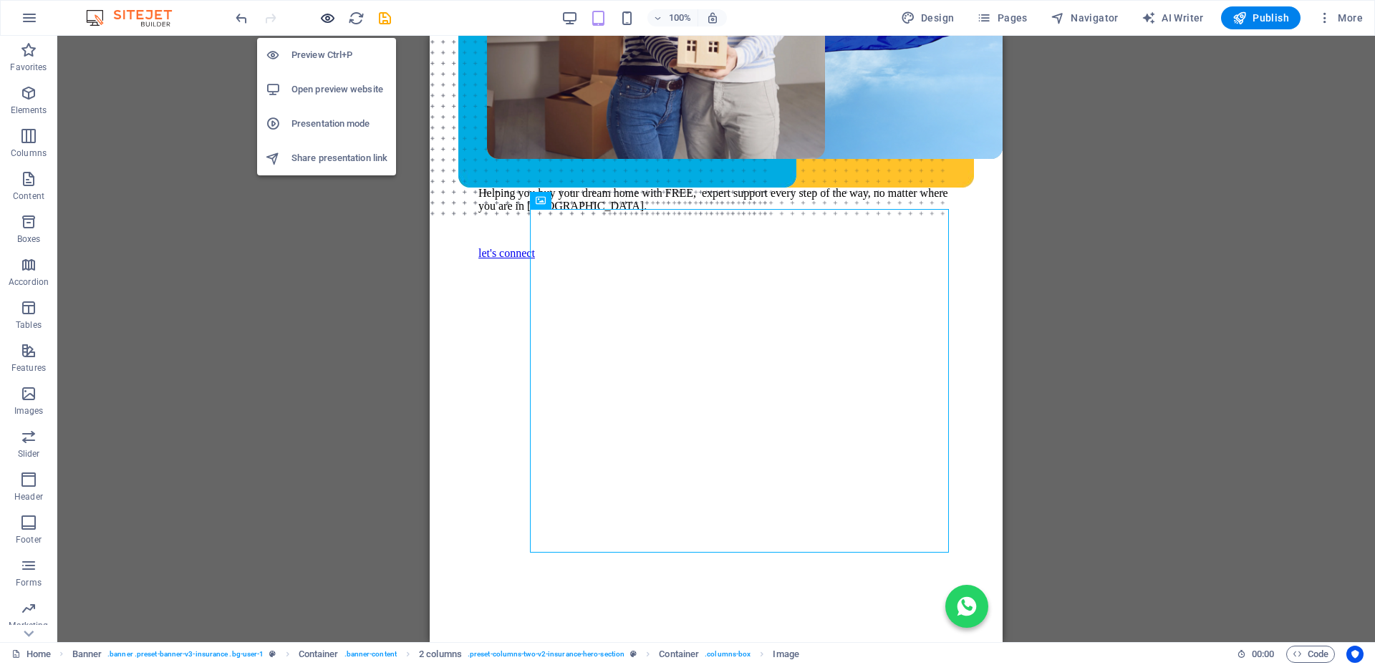
drag, startPoint x: 326, startPoint y: 18, endPoint x: 320, endPoint y: 247, distance: 229.2
click at [326, 18] on icon "button" at bounding box center [327, 18] width 16 height 16
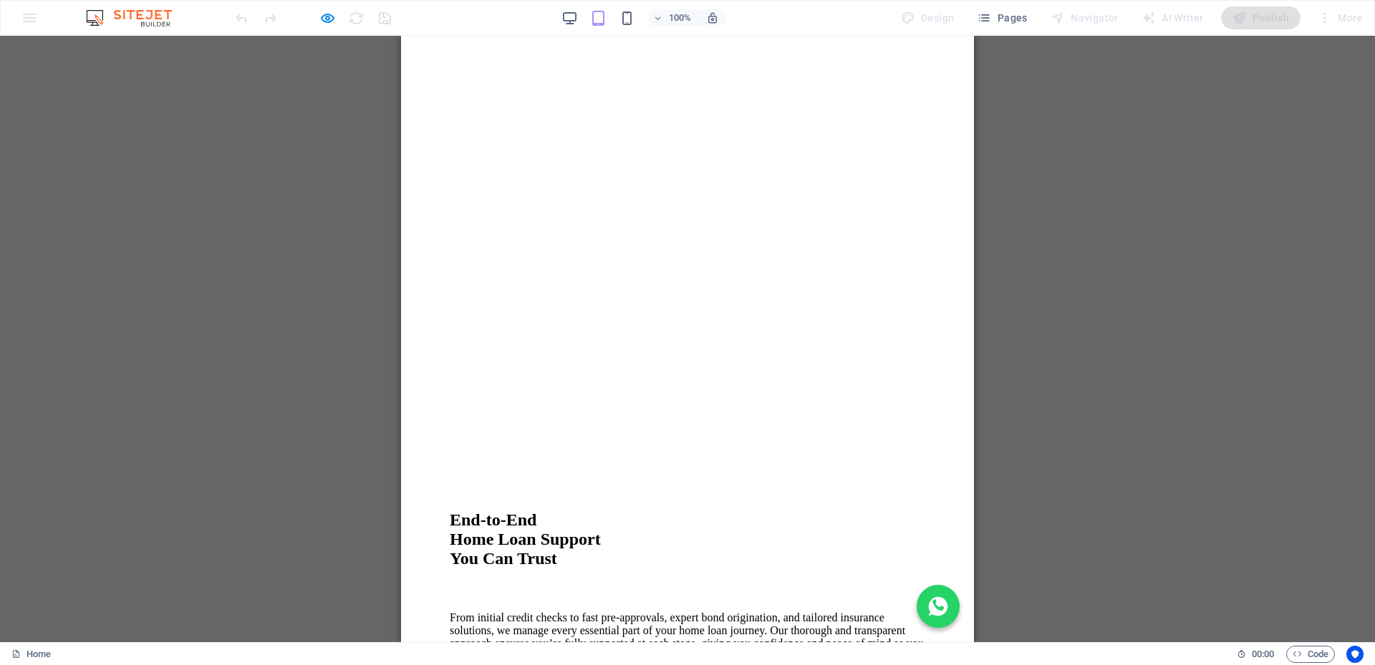
scroll to position [4152, 0]
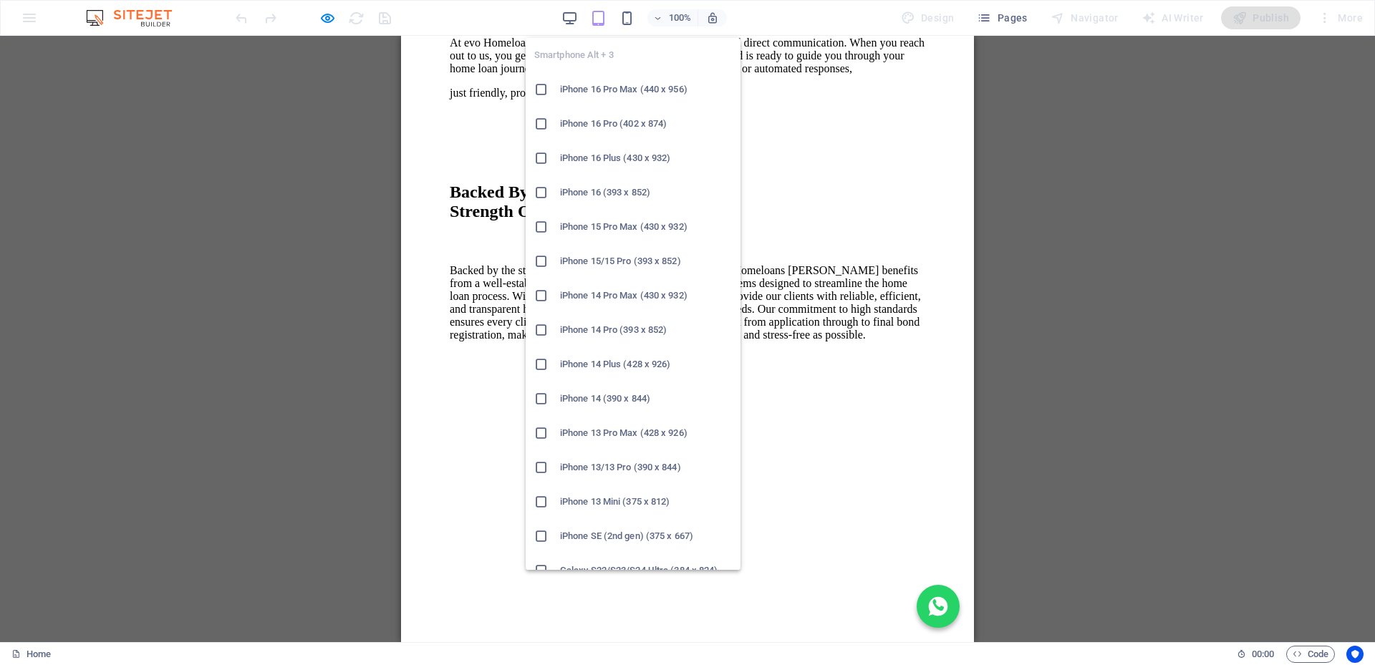
click at [615, 87] on h6 "iPhone 16 Pro Max (440 x 956)" at bounding box center [646, 89] width 172 height 17
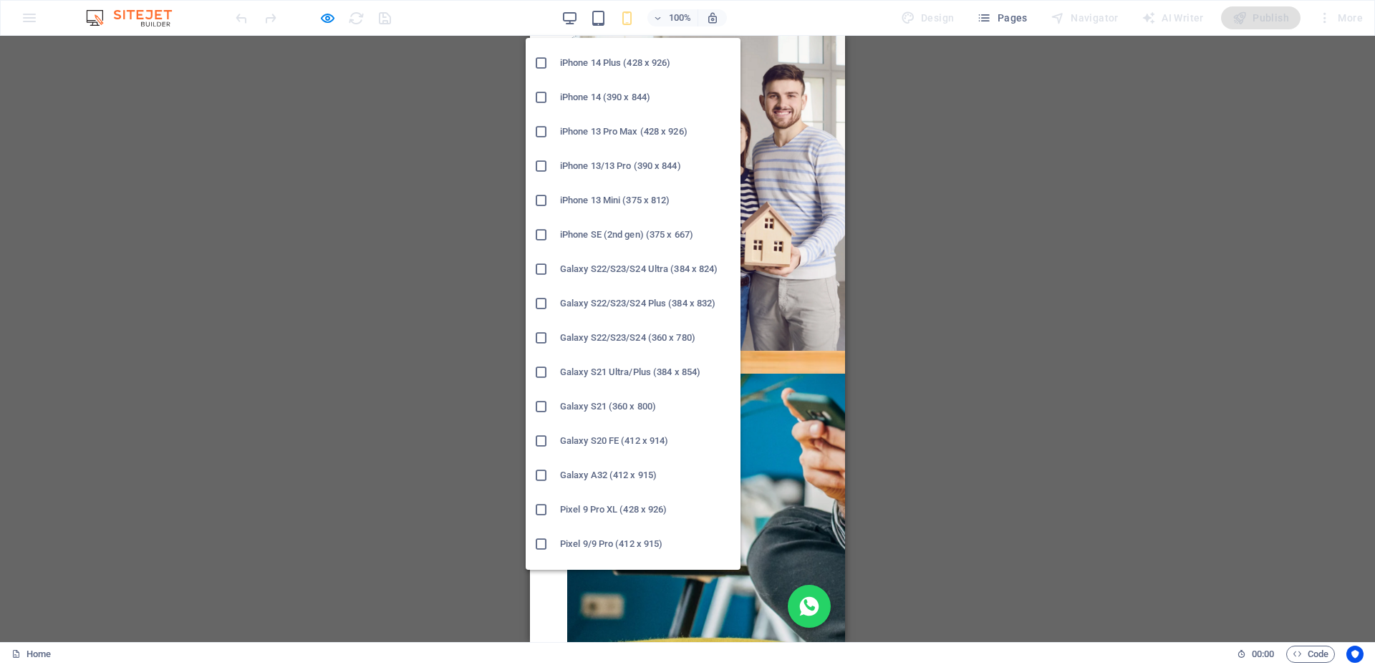
scroll to position [358, 0]
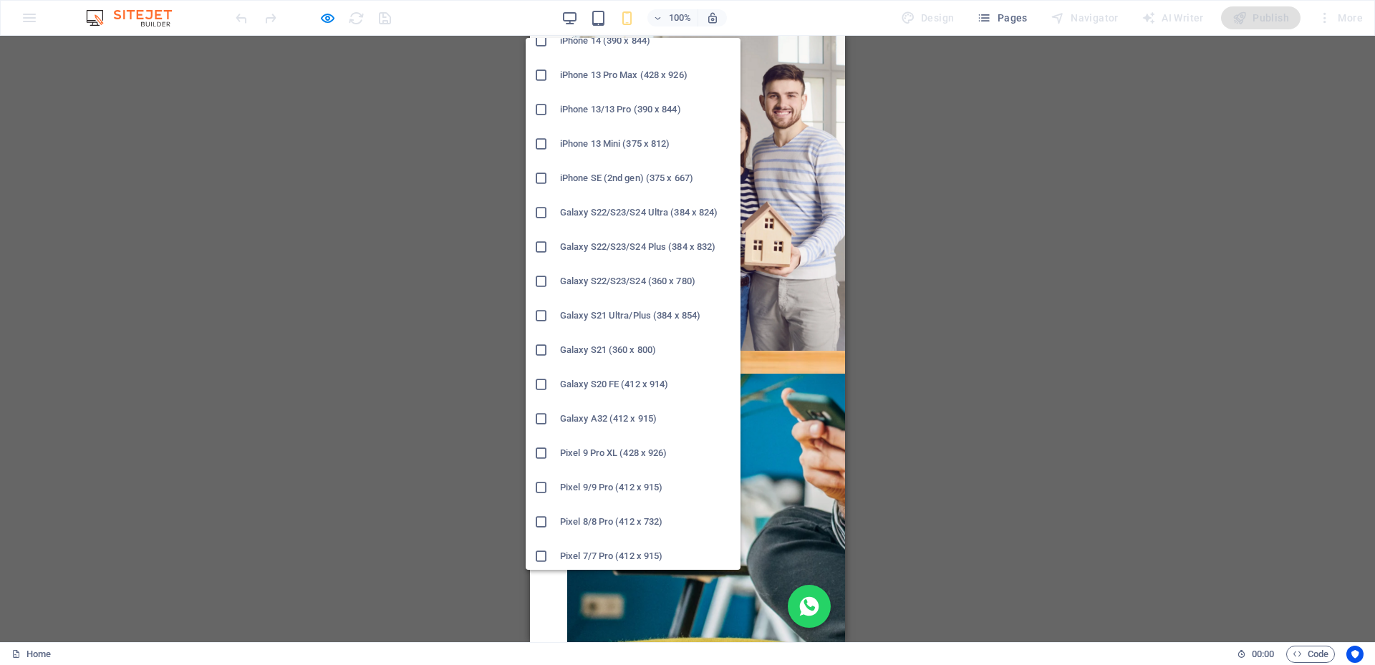
drag, startPoint x: 628, startPoint y: 419, endPoint x: 276, endPoint y: 394, distance: 353.1
click at [628, 419] on h6 "Galaxy A32 (412 x 915)" at bounding box center [646, 418] width 172 height 17
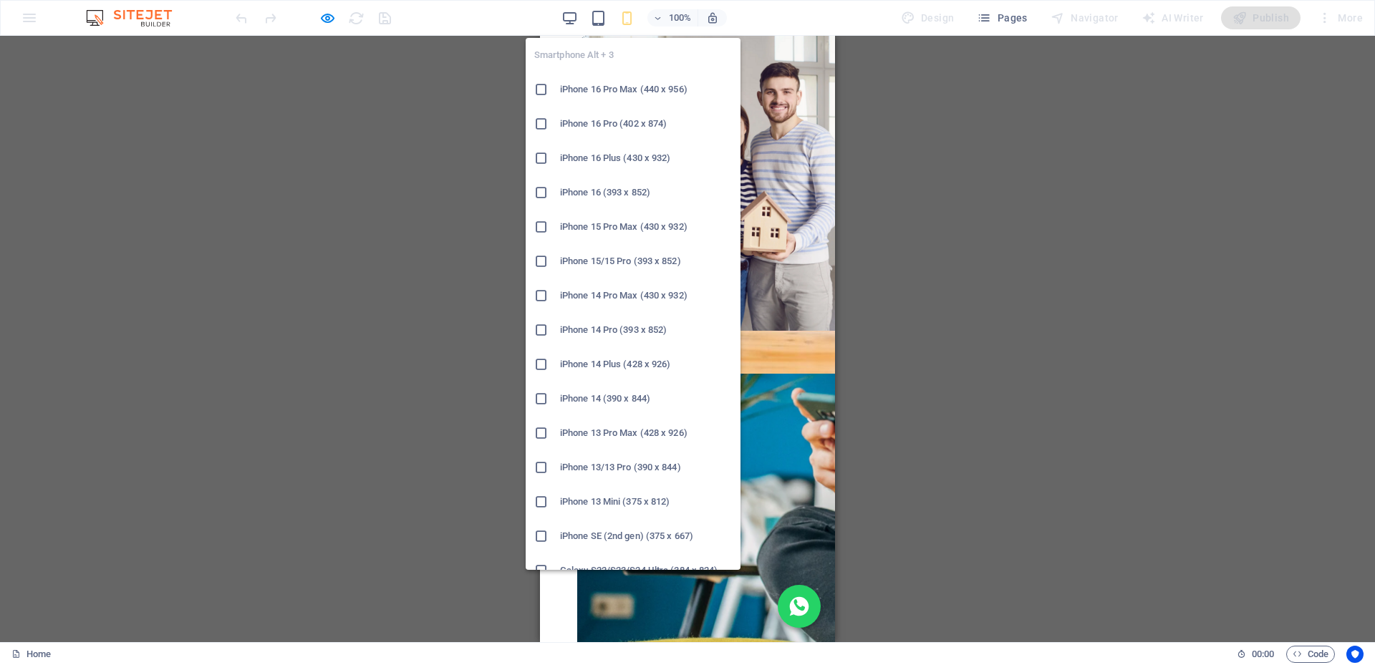
drag, startPoint x: 601, startPoint y: 89, endPoint x: 281, endPoint y: 292, distance: 378.2
click at [601, 89] on h6 "iPhone 16 Pro Max (440 x 956)" at bounding box center [646, 89] width 172 height 17
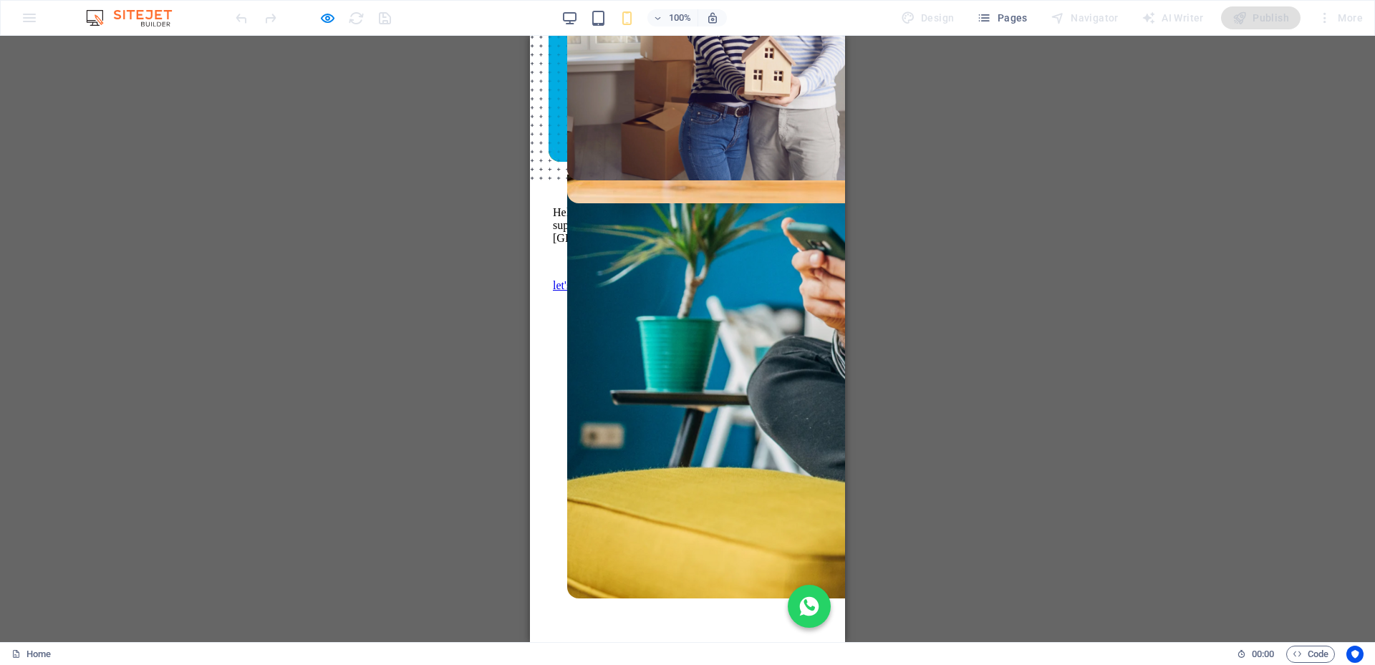
scroll to position [0, 0]
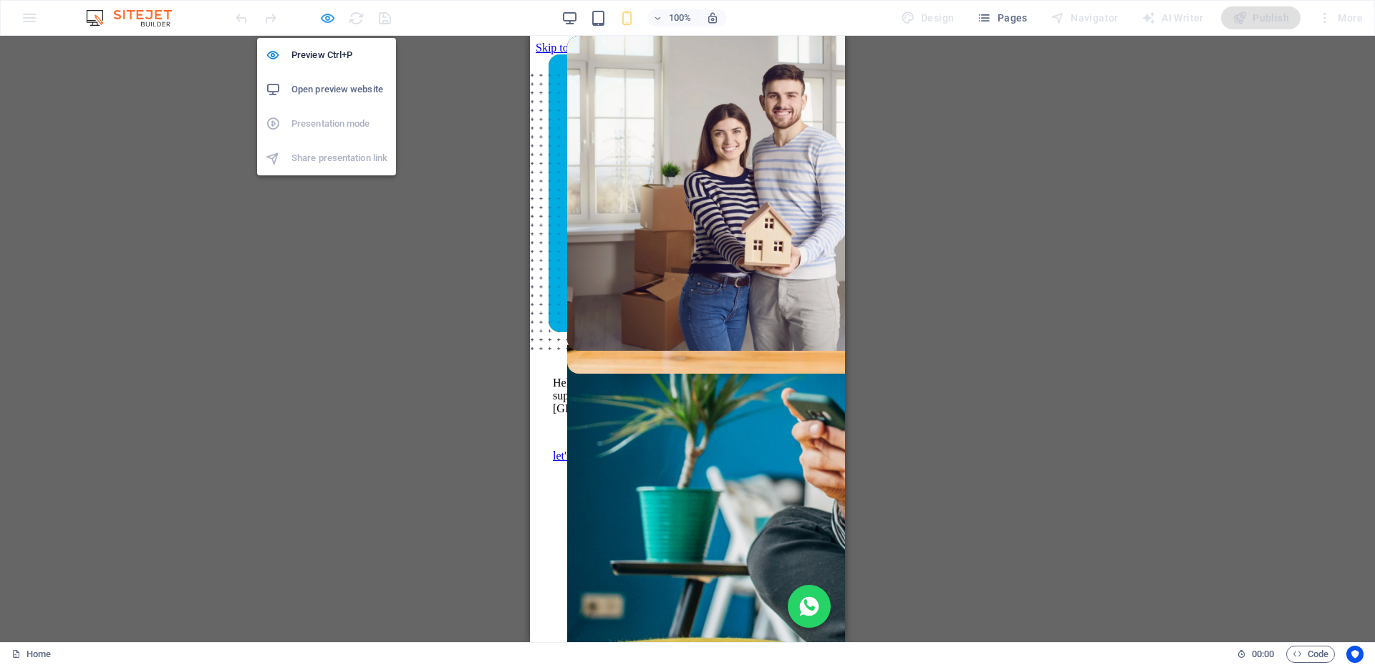
drag, startPoint x: 324, startPoint y: 19, endPoint x: 146, endPoint y: 187, distance: 245.1
click at [324, 19] on icon "button" at bounding box center [327, 18] width 16 height 16
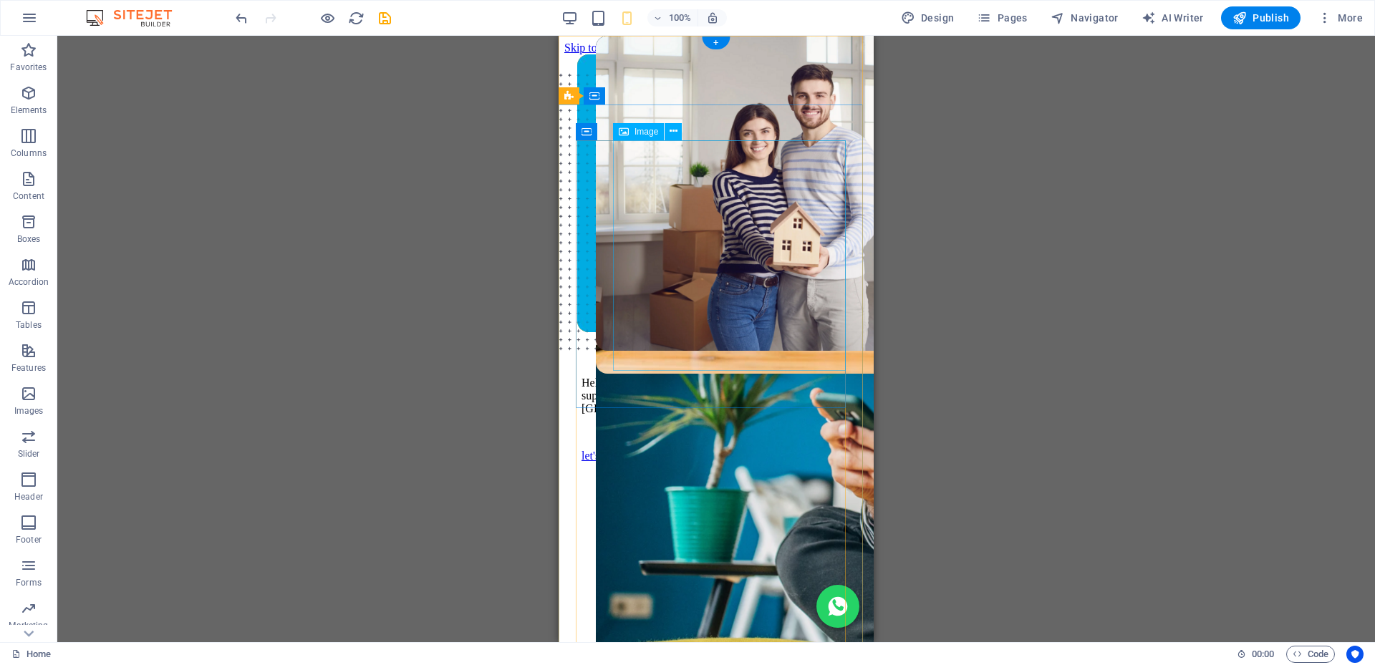
click at [728, 226] on figure at bounding box center [735, 320] width 278 height 569
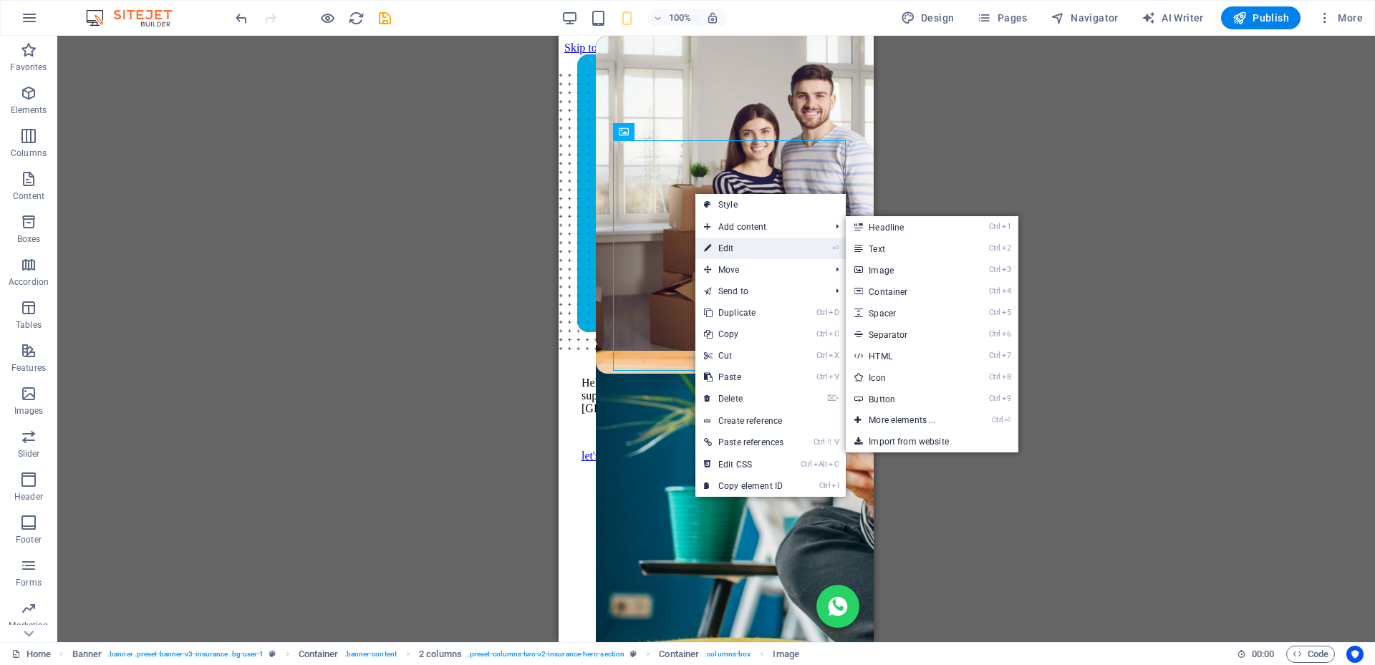
click at [733, 249] on link "⏎ Edit" at bounding box center [743, 248] width 97 height 21
select select "px"
select select "%"
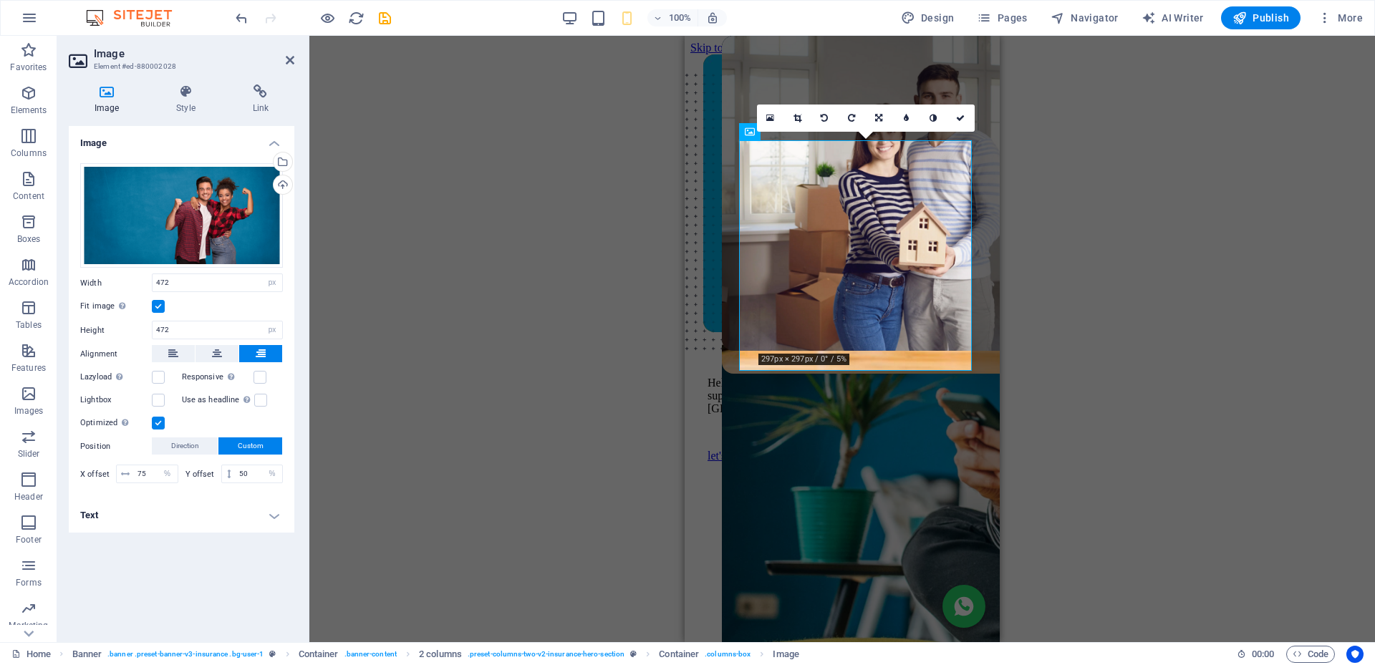
type input "297"
click at [193, 284] on input "297" at bounding box center [217, 282] width 130 height 17
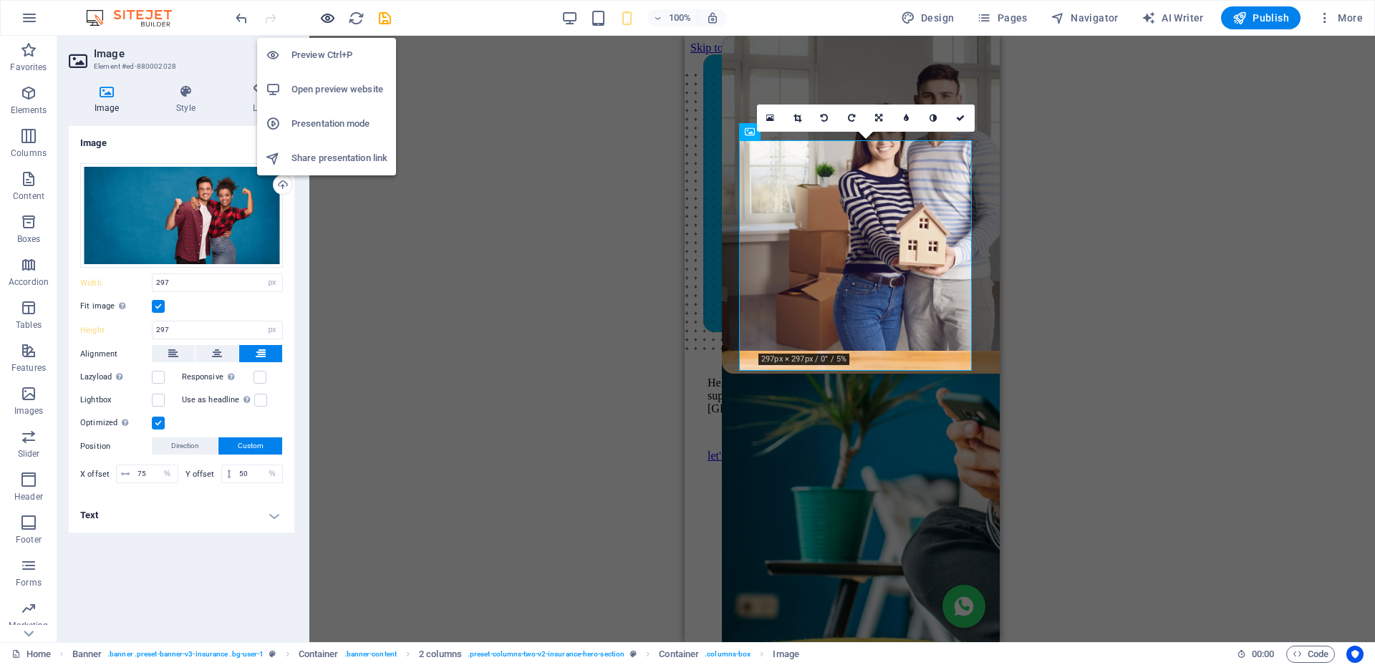
click at [324, 14] on icon "button" at bounding box center [327, 18] width 16 height 16
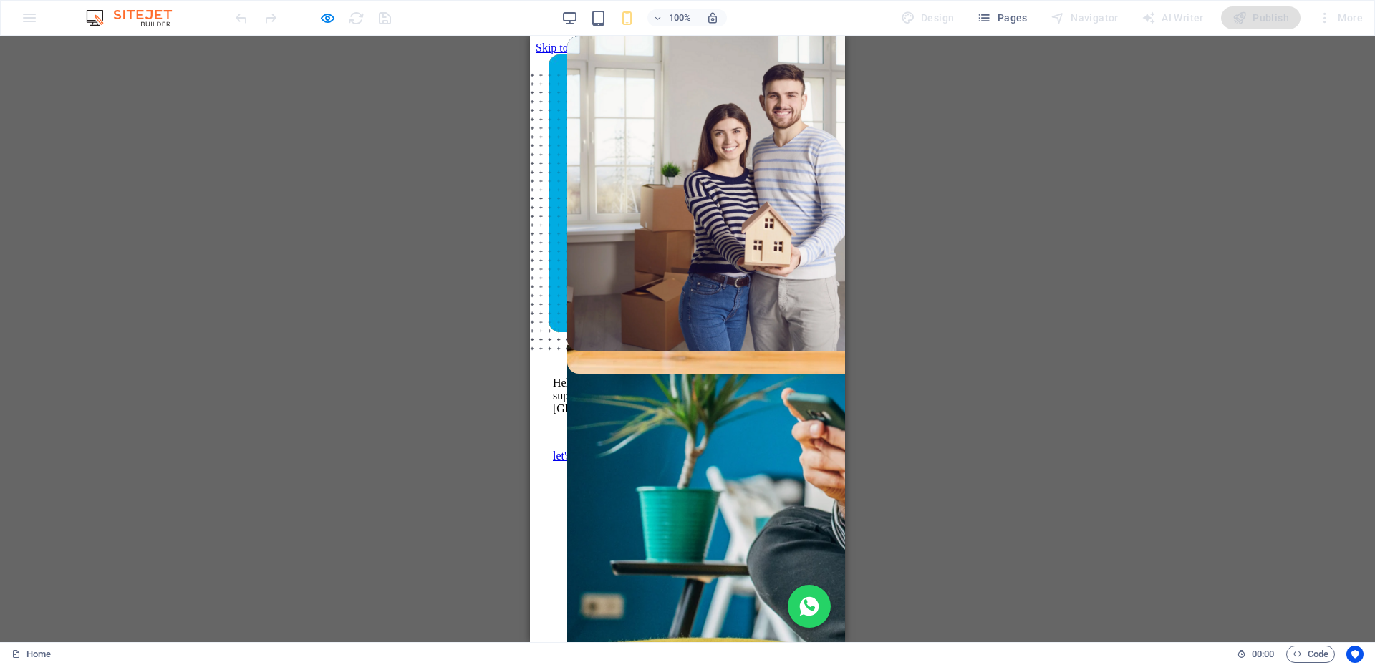
click at [689, 226] on img at bounding box center [738, 142] width 213 height 213
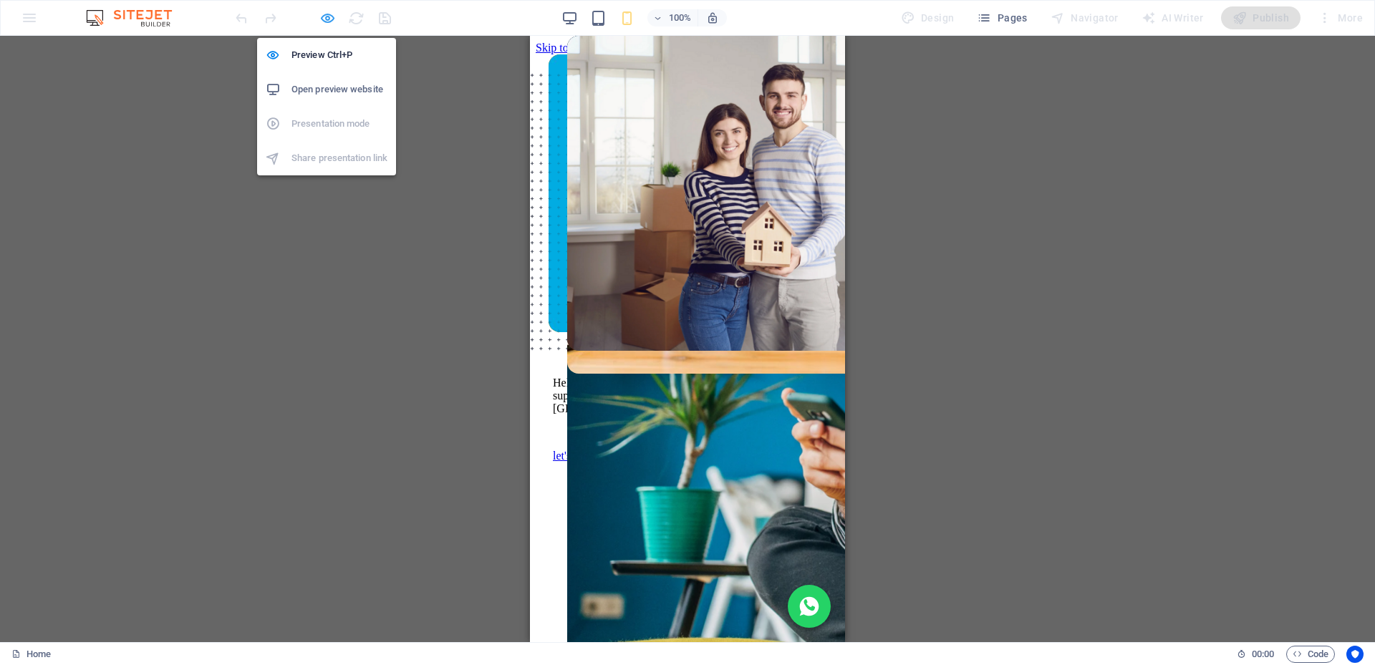
click at [326, 16] on icon "button" at bounding box center [327, 18] width 16 height 16
select select "px"
select select "%"
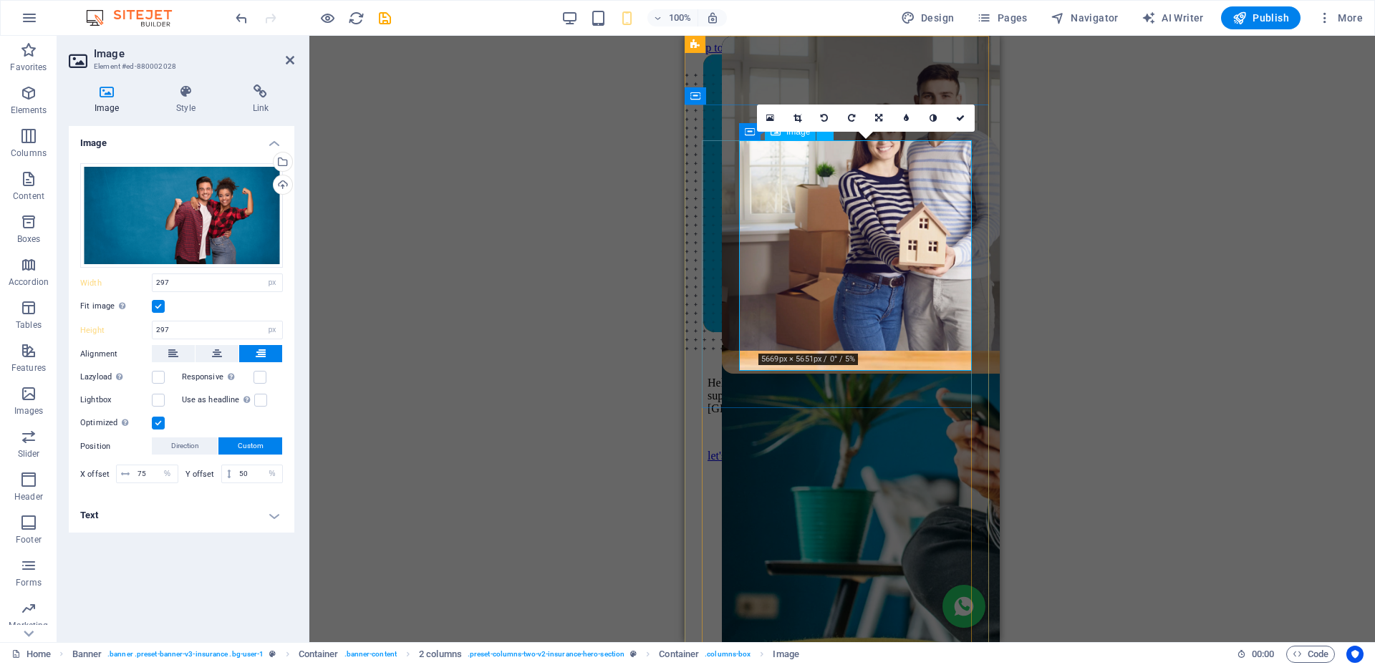
click at [747, 299] on figure at bounding box center [861, 320] width 278 height 569
click at [728, 294] on figure at bounding box center [842, 338] width 278 height 569
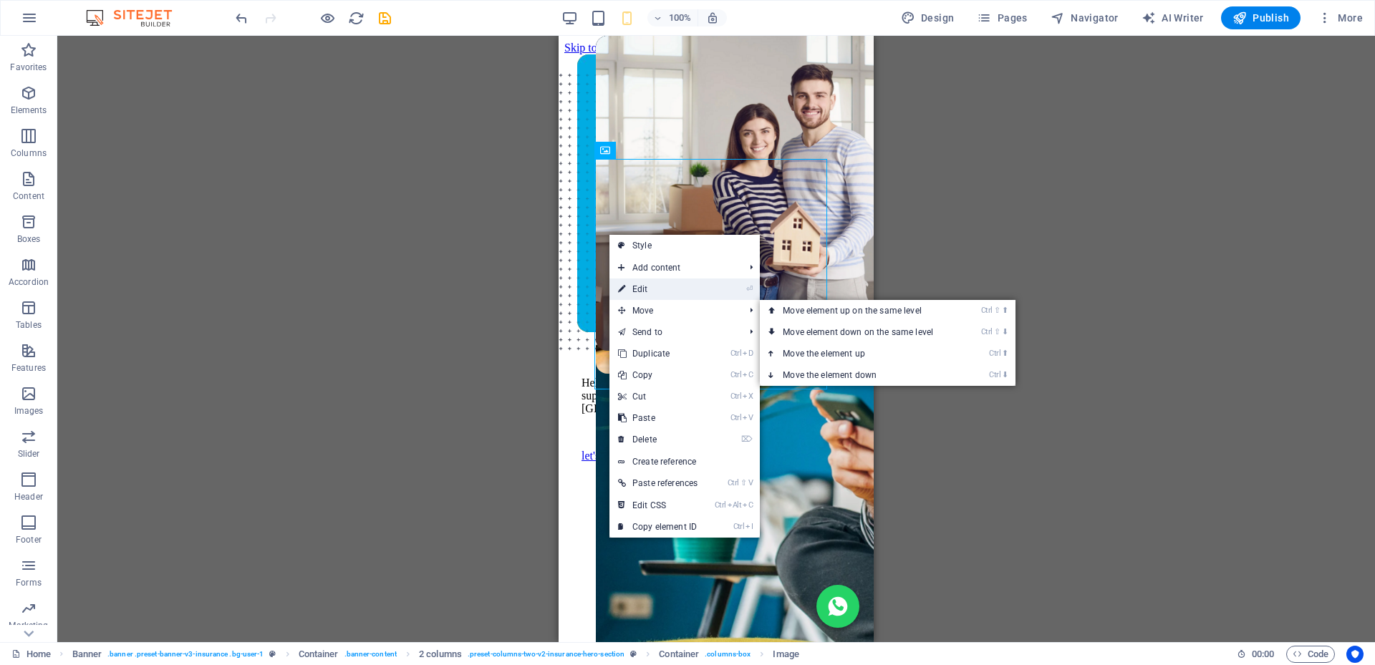
click at [657, 293] on link "⏎ Edit" at bounding box center [657, 289] width 97 height 21
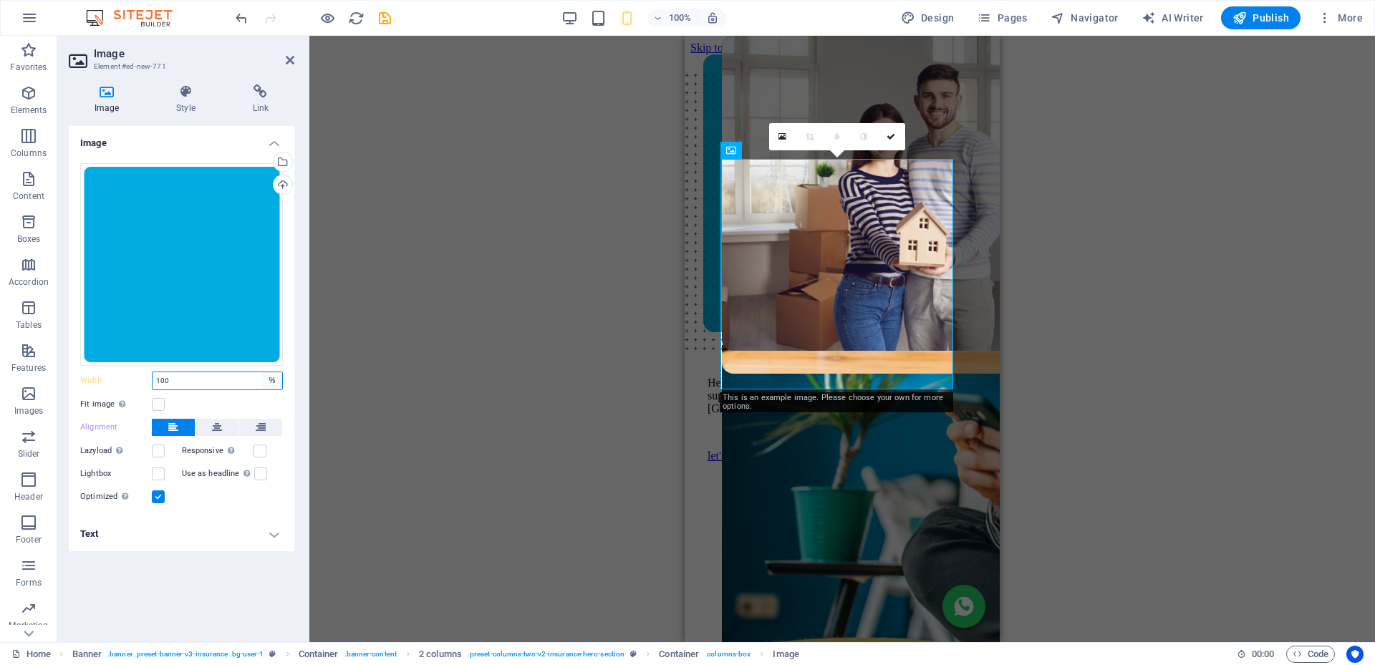
click at [270, 379] on select "Default auto px rem % em vh vw" at bounding box center [272, 380] width 20 height 17
select select "px"
click at [262, 372] on select "Default auto px rem % em vh vw" at bounding box center [272, 380] width 20 height 17
type input "325"
click at [959, 165] on figure at bounding box center [861, 320] width 278 height 569
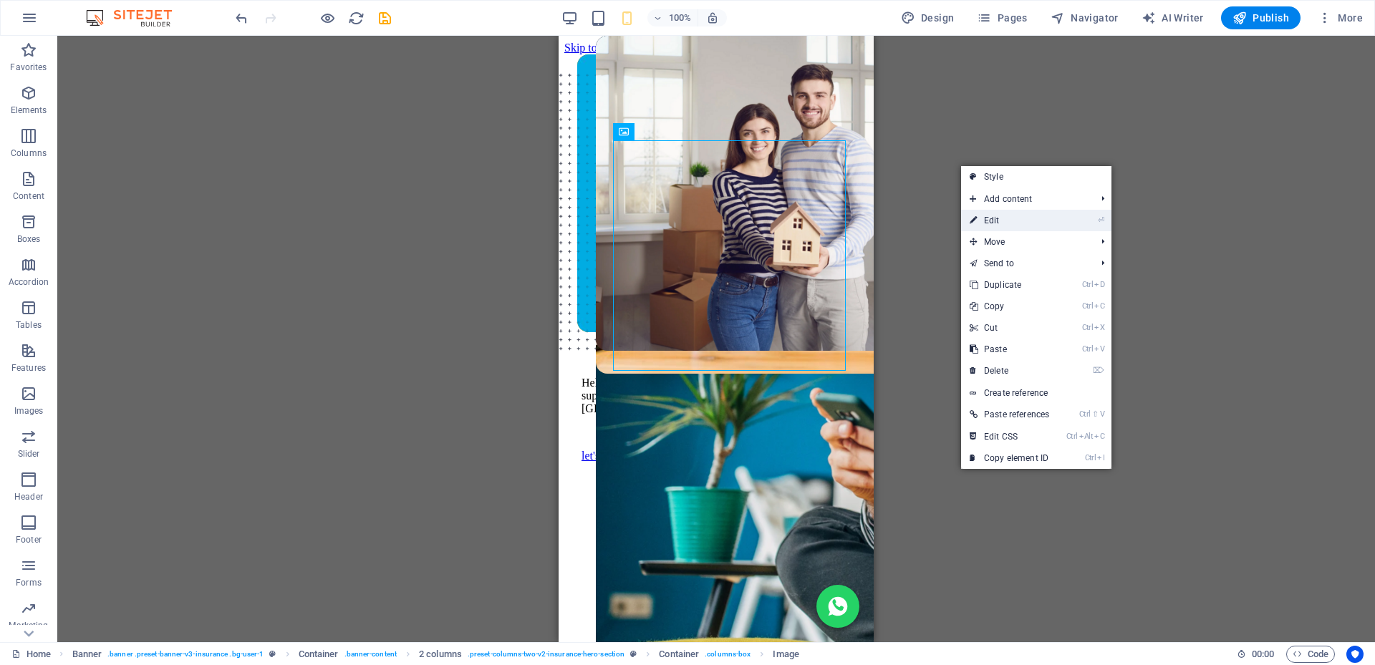
click at [997, 217] on link "⏎ Edit" at bounding box center [1009, 220] width 97 height 21
select select "px"
select select "%"
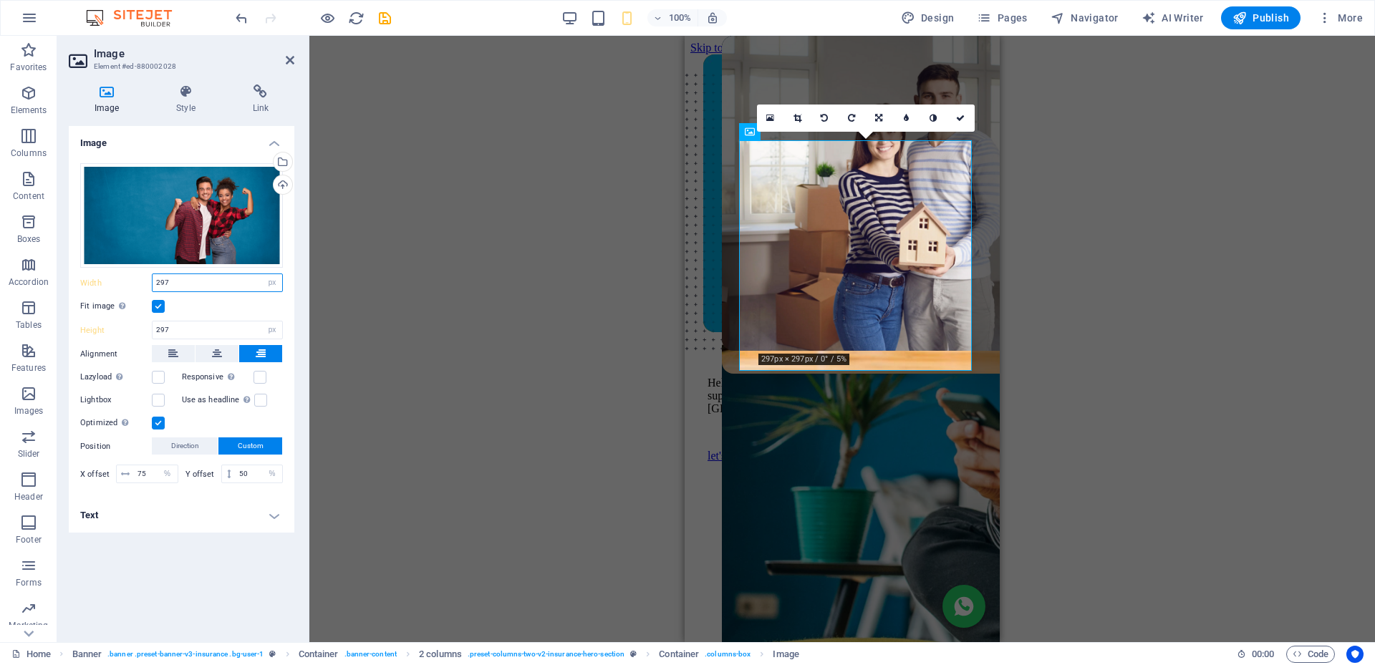
drag, startPoint x: 178, startPoint y: 286, endPoint x: 59, endPoint y: 276, distance: 119.3
click at [59, 276] on div "Image Style Link Image Drag files here, click to choose files or select files f…" at bounding box center [181, 357] width 248 height 569
type input "325"
drag, startPoint x: 178, startPoint y: 330, endPoint x: 69, endPoint y: 330, distance: 109.5
click at [69, 330] on div "Drag files here, click to choose files or select files from Files or our free s…" at bounding box center [182, 325] width 226 height 347
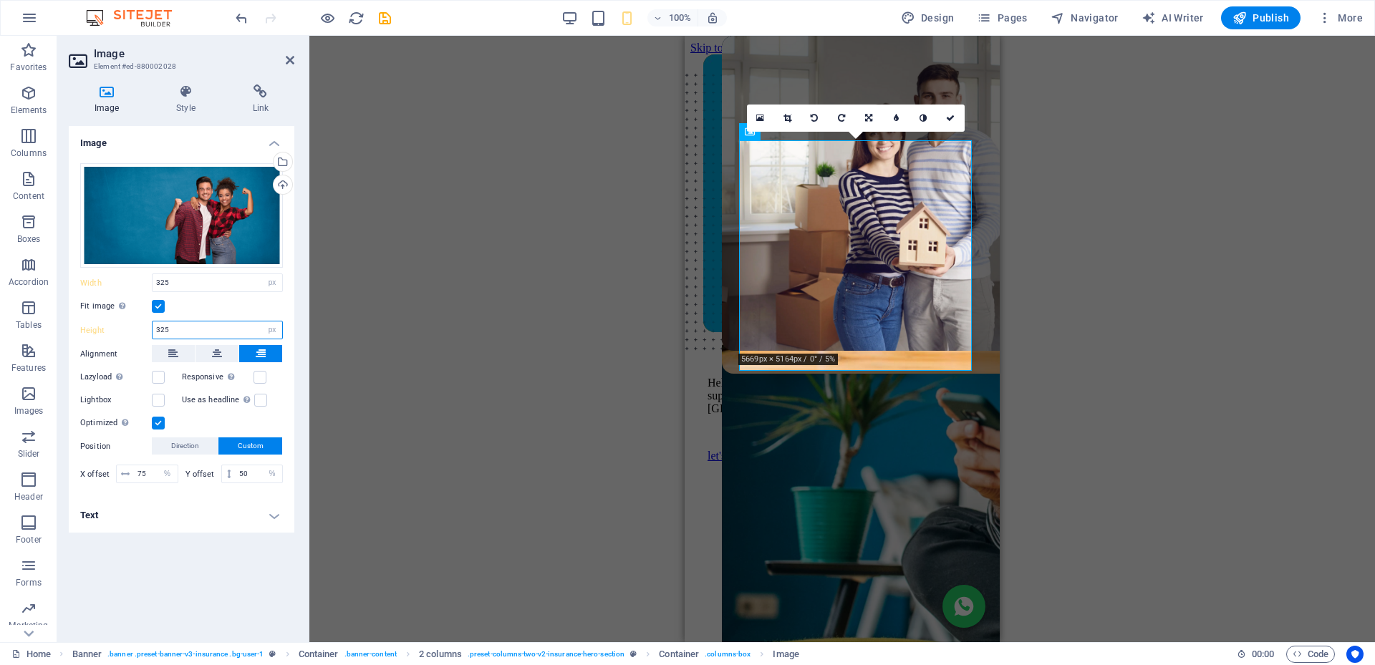
type input "325"
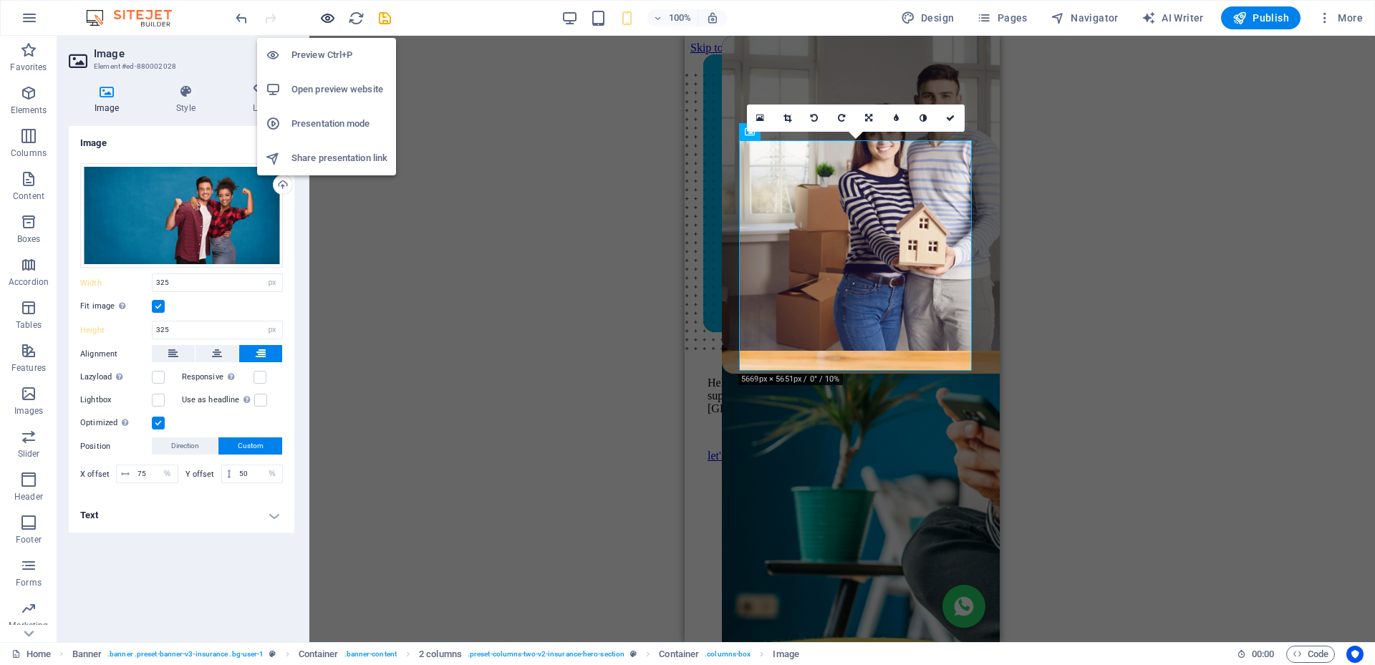
click at [327, 18] on icon "button" at bounding box center [327, 18] width 16 height 16
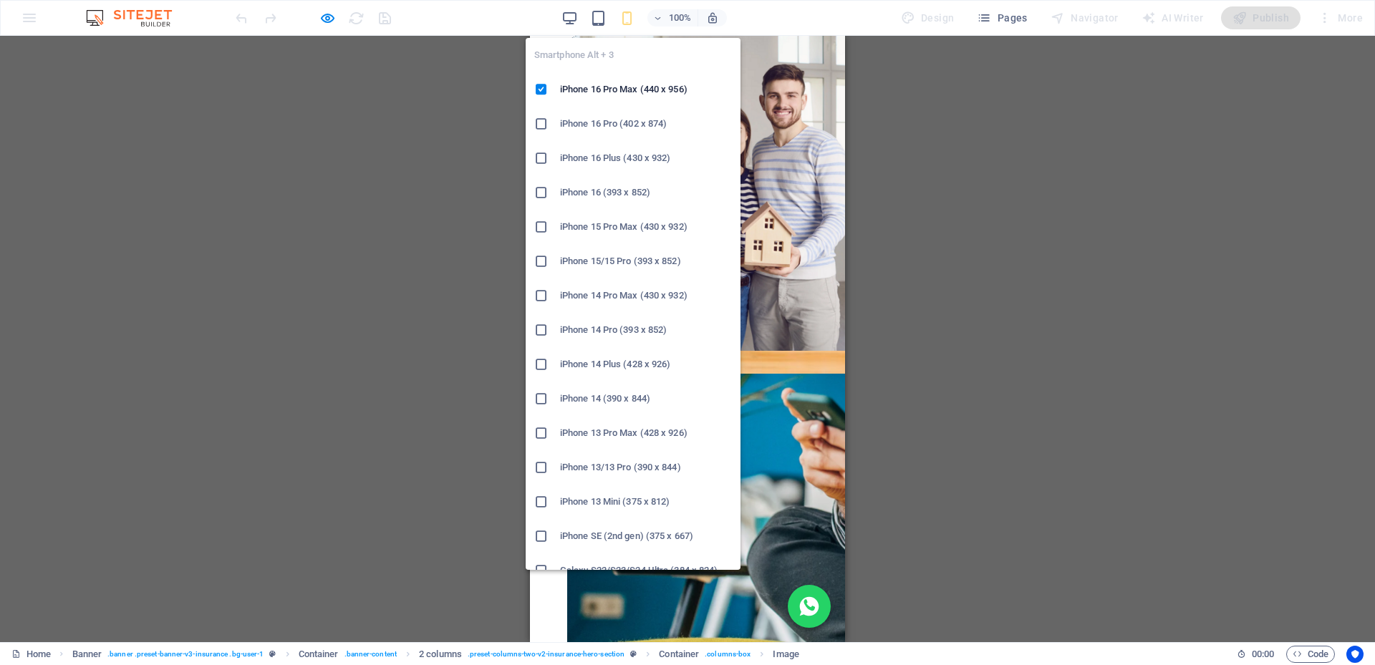
click at [600, 124] on h6 "iPhone 16 Pro (402 x 874)" at bounding box center [646, 123] width 172 height 17
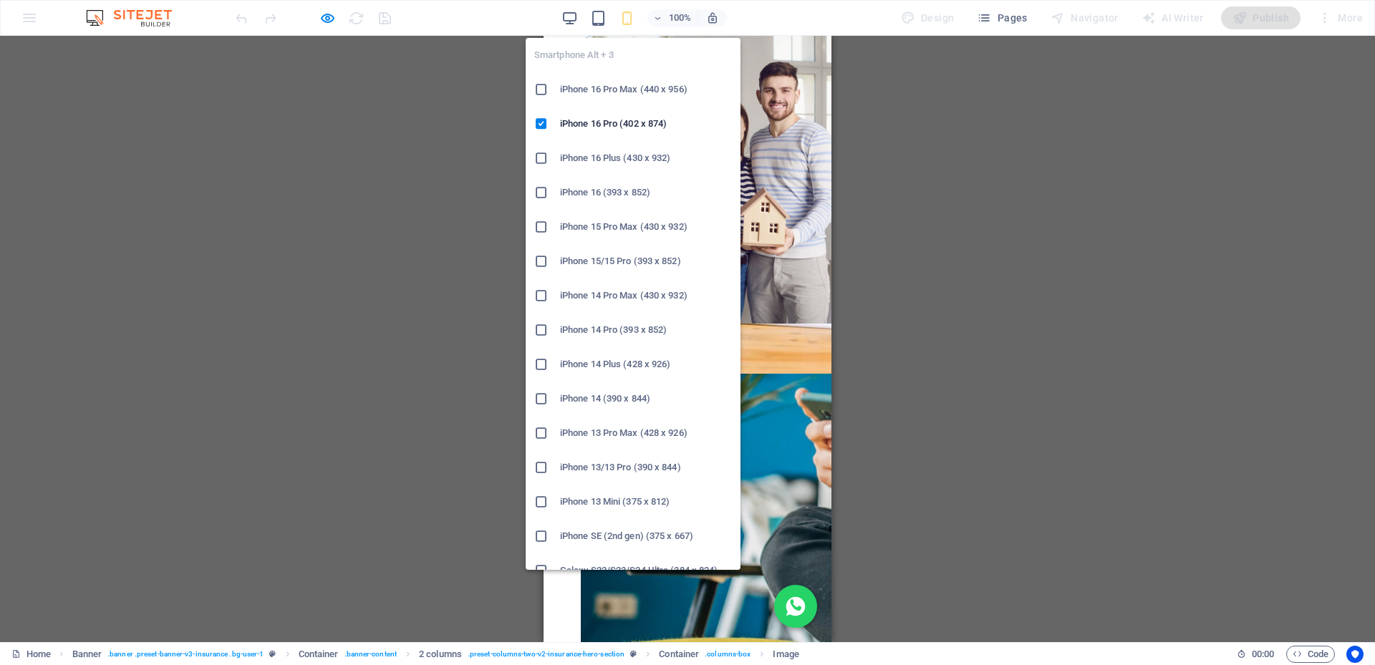
drag, startPoint x: 617, startPoint y: 193, endPoint x: 69, endPoint y: 157, distance: 548.9
click at [617, 193] on h6 "iPhone 16 (393 x 852)" at bounding box center [646, 192] width 172 height 17
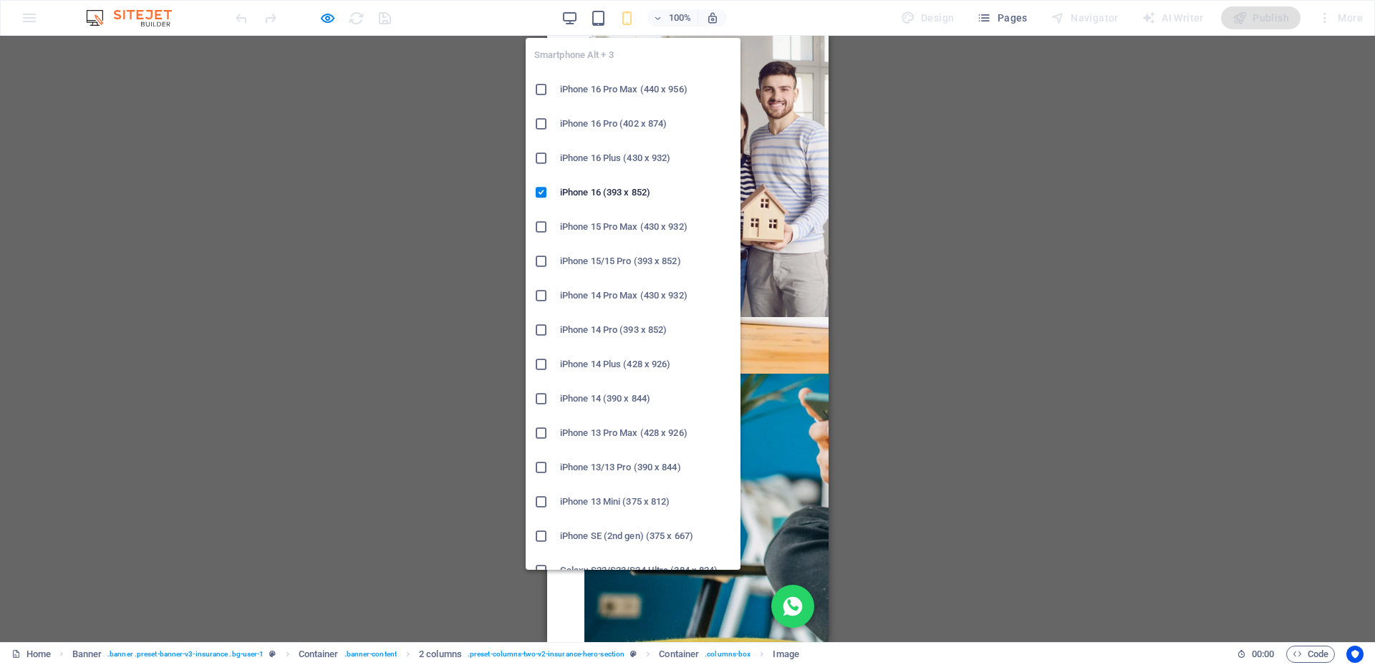
drag, startPoint x: 619, startPoint y: 226, endPoint x: 47, endPoint y: 135, distance: 579.9
click at [619, 226] on h6 "iPhone 15 Pro Max (430 x 932)" at bounding box center [646, 226] width 172 height 17
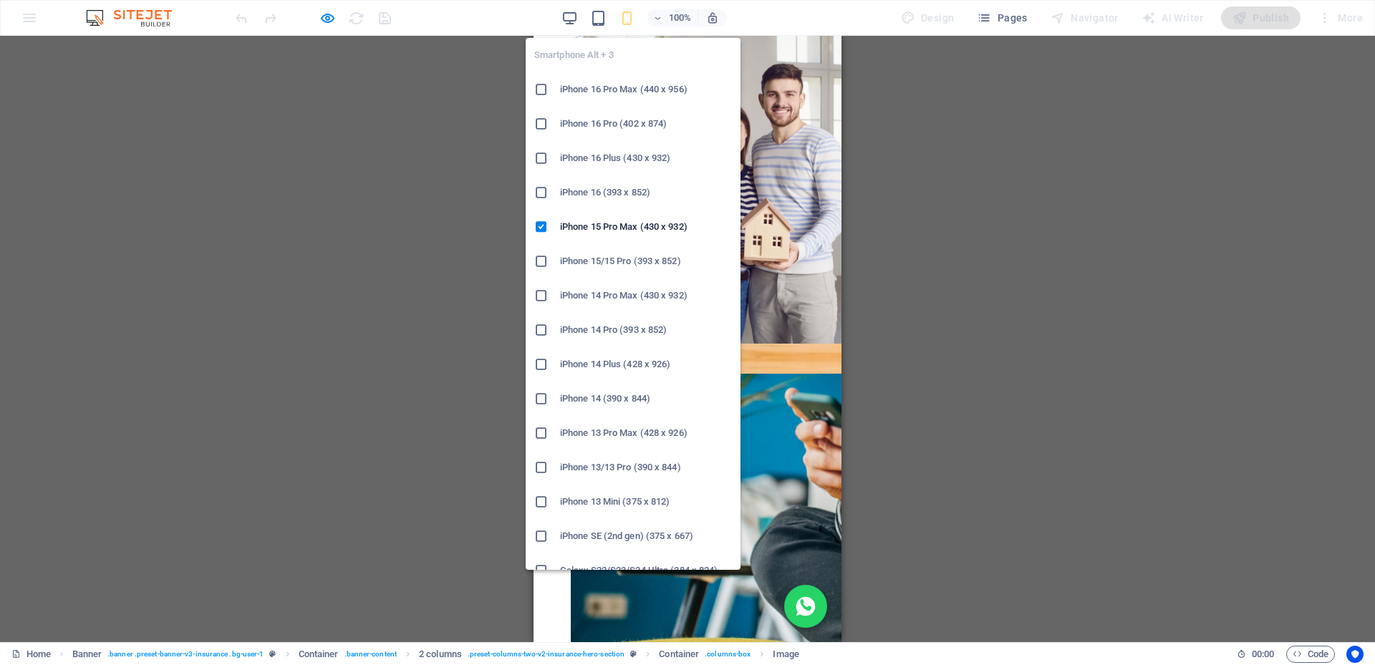
click at [623, 259] on h6 "iPhone 15/15 Pro (393 x 852)" at bounding box center [646, 261] width 172 height 17
click at [611, 392] on h6 "iPhone 14 (390 x 844)" at bounding box center [646, 398] width 172 height 17
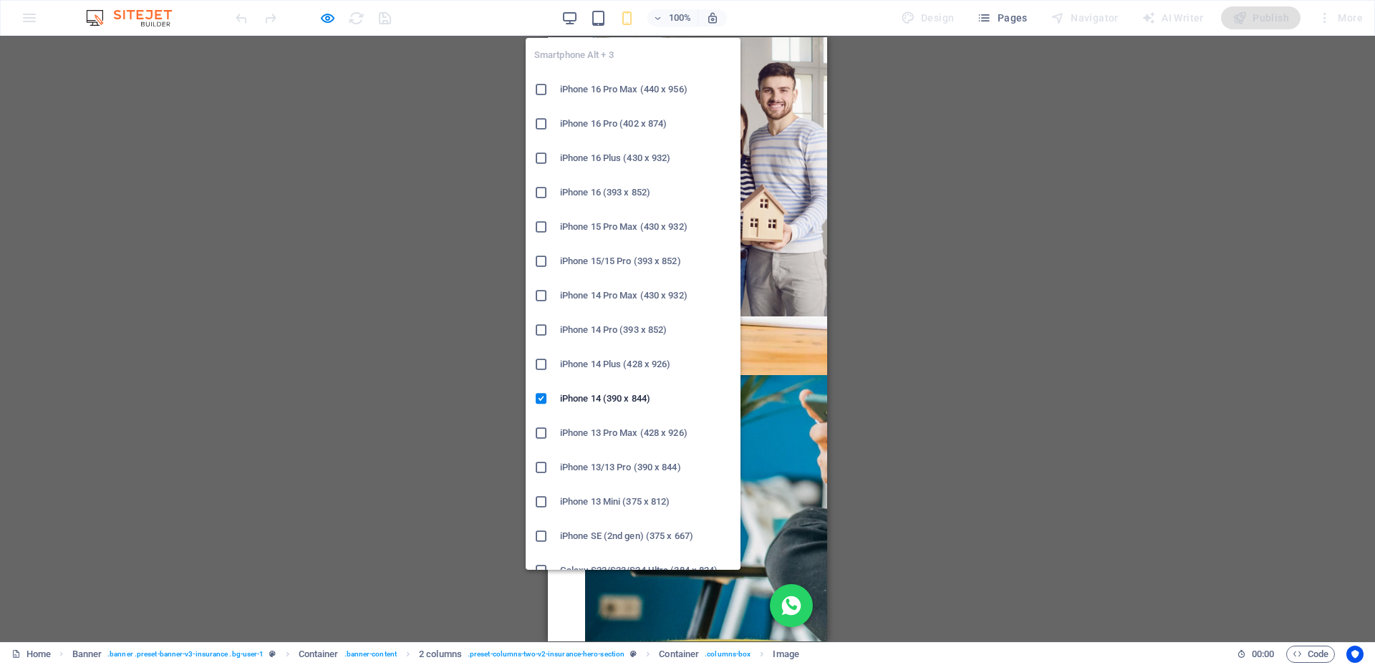
click at [612, 435] on h6 "iPhone 13 Pro Max (428 x 926)" at bounding box center [646, 433] width 172 height 17
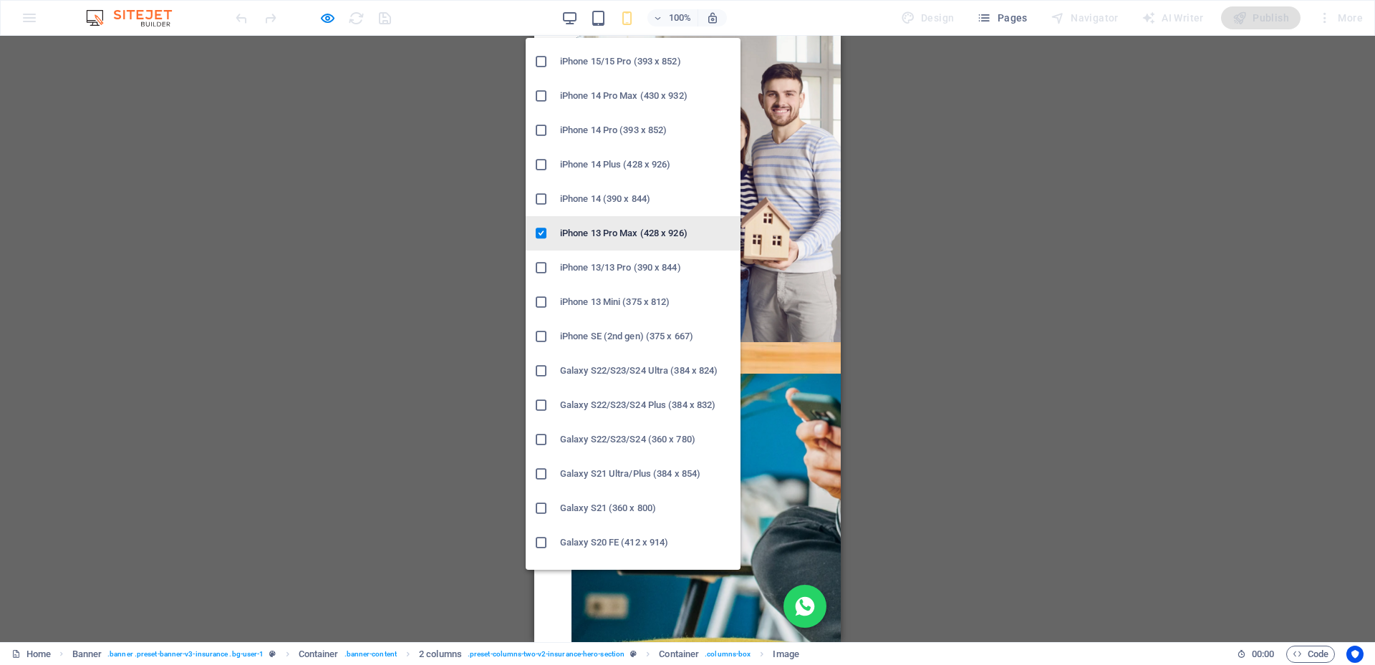
scroll to position [286, 0]
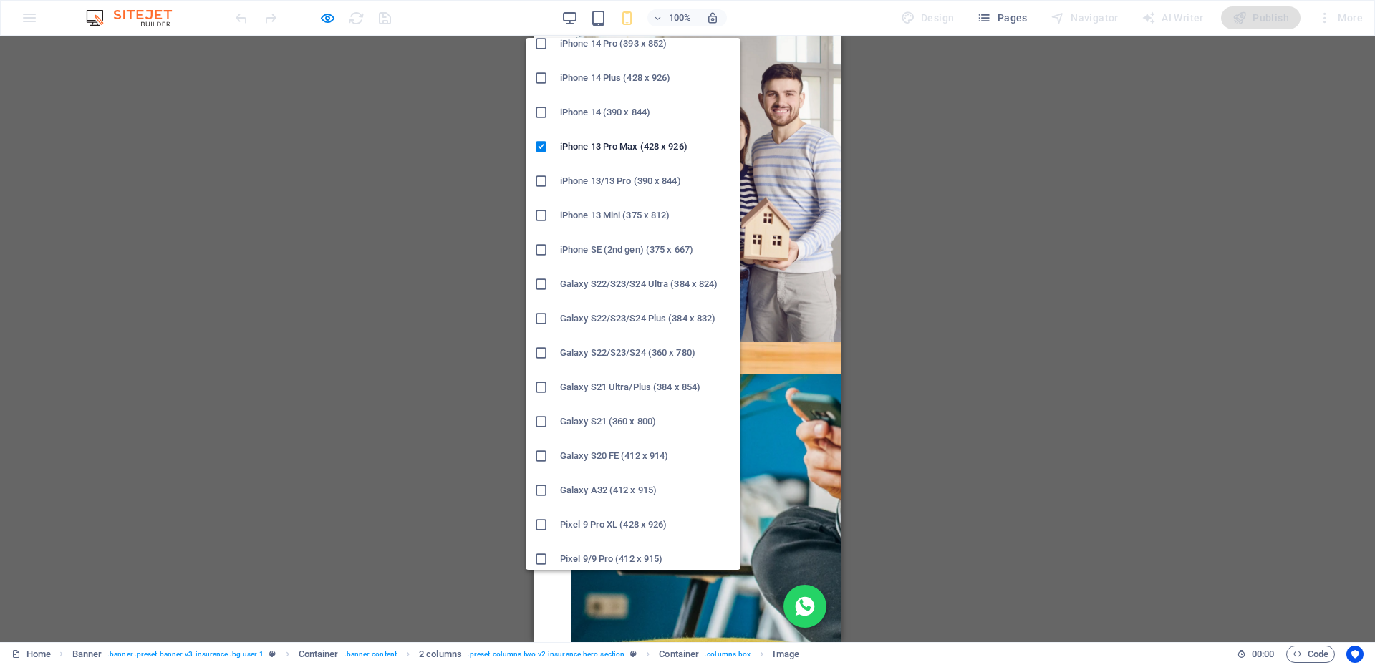
drag, startPoint x: 614, startPoint y: 390, endPoint x: 32, endPoint y: 336, distance: 584.6
click at [614, 390] on h6 "Galaxy S21 Ultra/Plus (384 x 854)" at bounding box center [646, 387] width 172 height 17
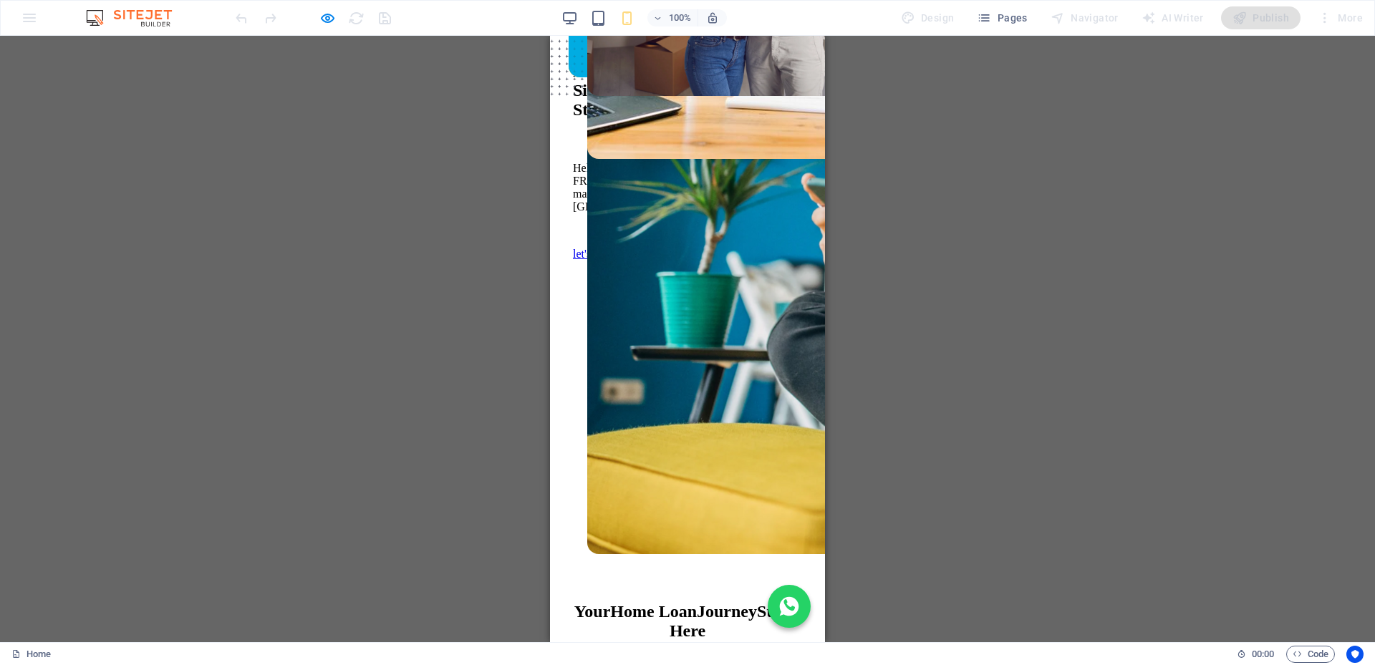
scroll to position [0, 0]
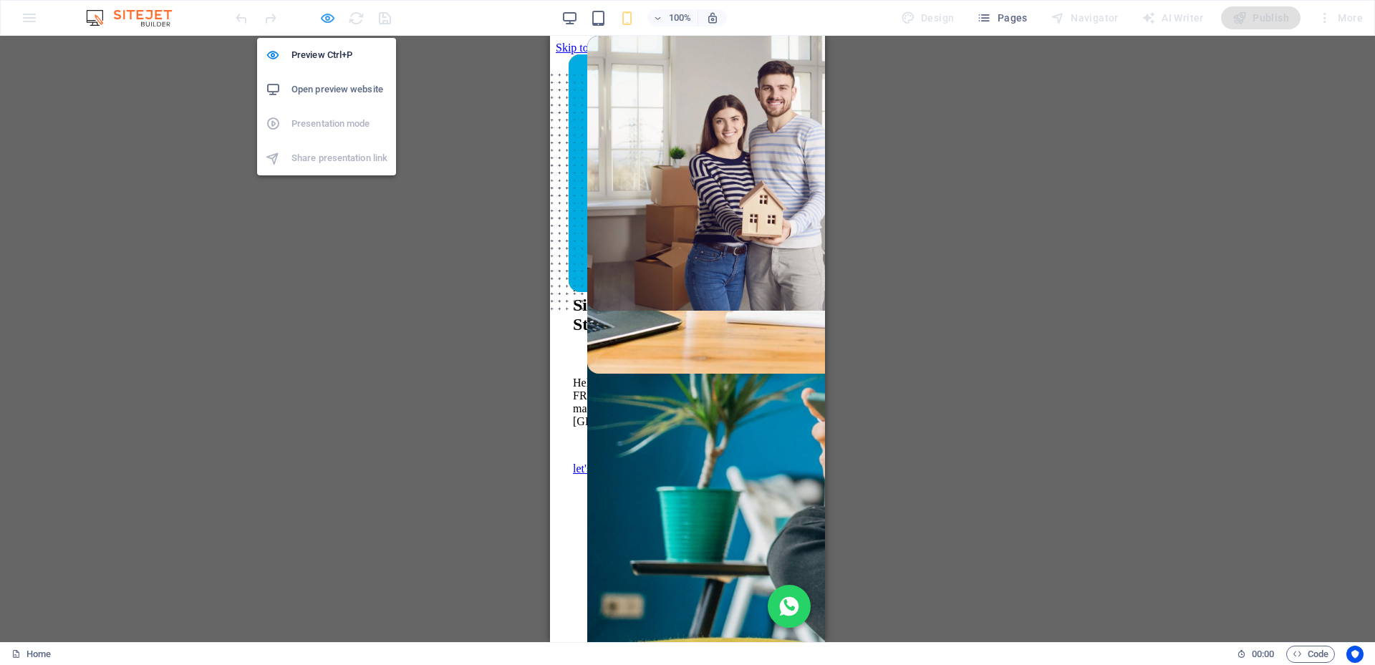
click at [328, 16] on icon "button" at bounding box center [327, 18] width 16 height 16
select select "px"
select select "%"
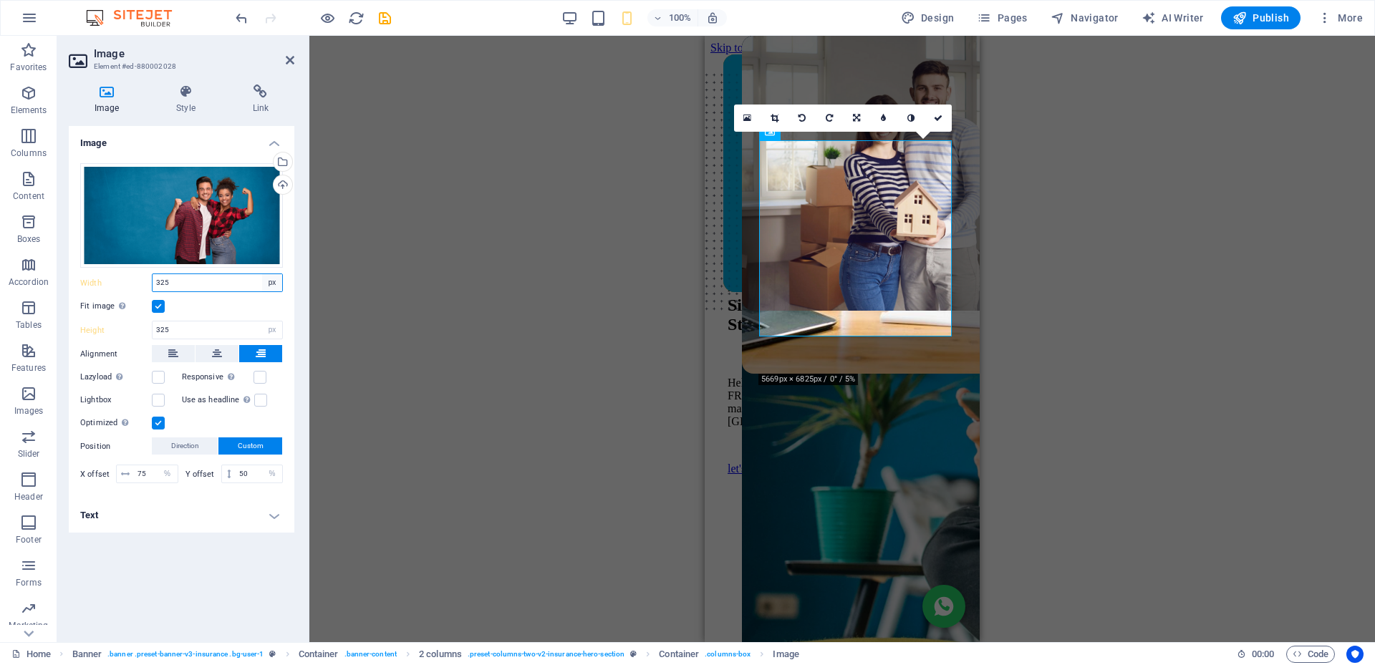
click at [272, 285] on select "Default auto px rem % em vh vw" at bounding box center [272, 282] width 20 height 17
select select "auto"
click at [262, 274] on select "Default auto px rem % em vh vw" at bounding box center [272, 282] width 20 height 17
select select "DISABLED_OPTION_VALUE"
click at [273, 329] on select "Default auto px" at bounding box center [272, 329] width 20 height 17
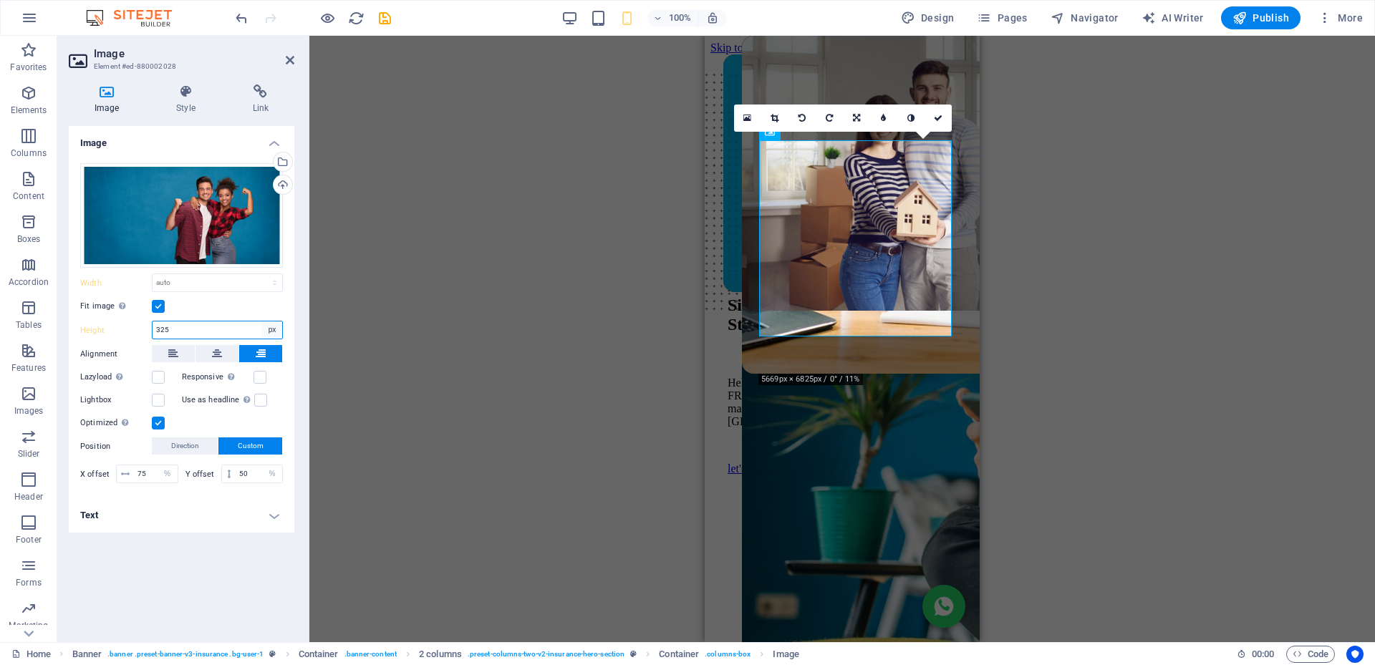
select select "auto"
click at [262, 321] on select "Default auto px" at bounding box center [272, 329] width 20 height 17
select select "DISABLED_OPTION_VALUE"
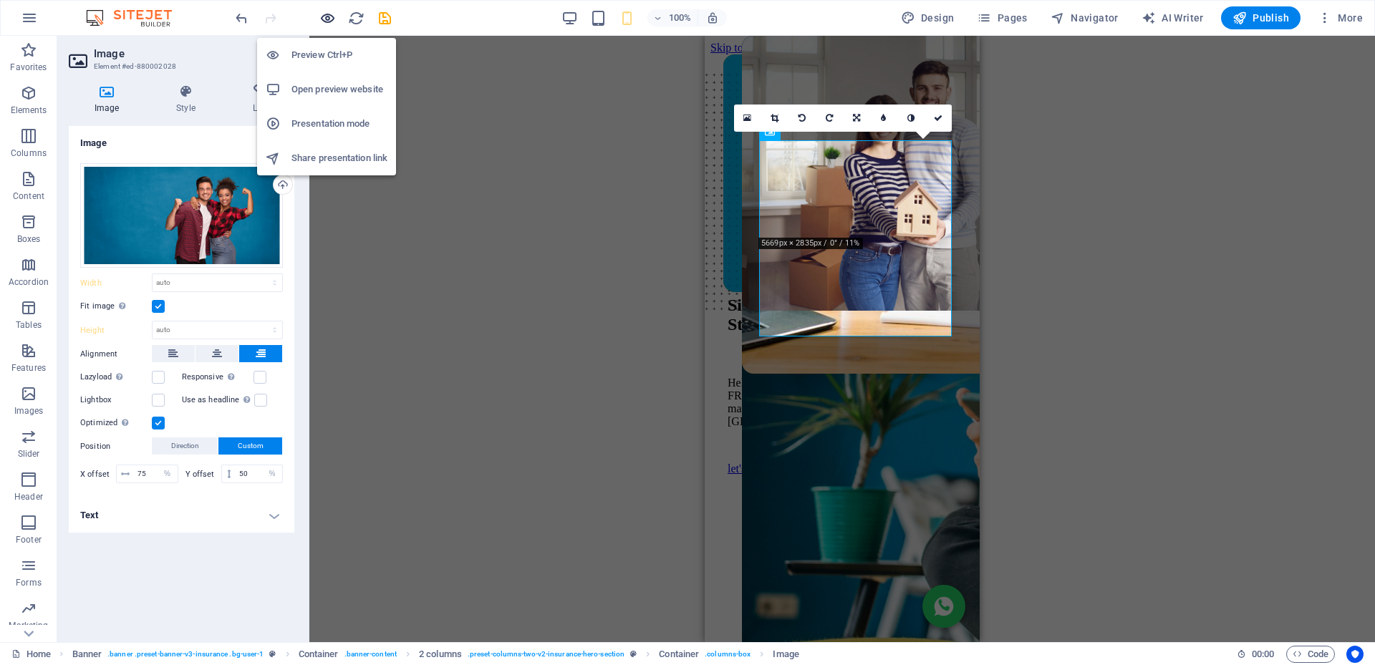
drag, startPoint x: 327, startPoint y: 18, endPoint x: 191, endPoint y: 233, distance: 254.8
click at [327, 18] on icon "button" at bounding box center [327, 18] width 16 height 16
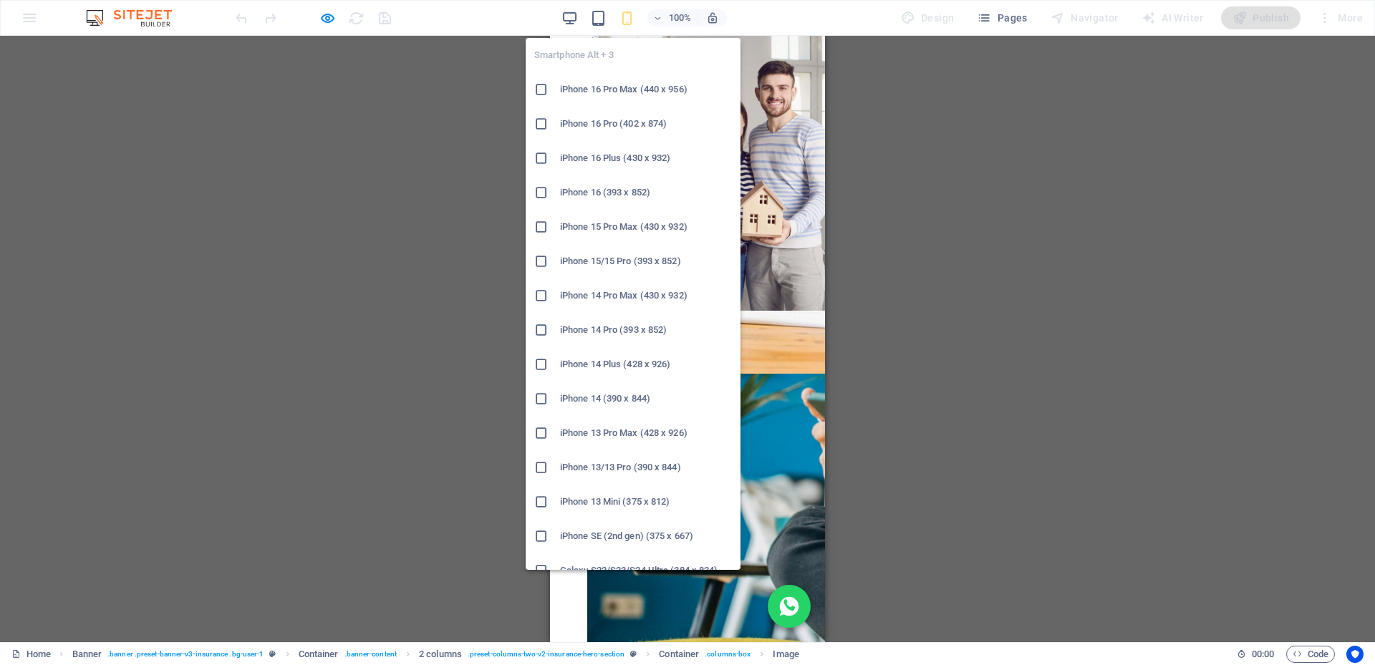
click at [602, 89] on h6 "iPhone 16 Pro Max (440 x 956)" at bounding box center [646, 89] width 172 height 17
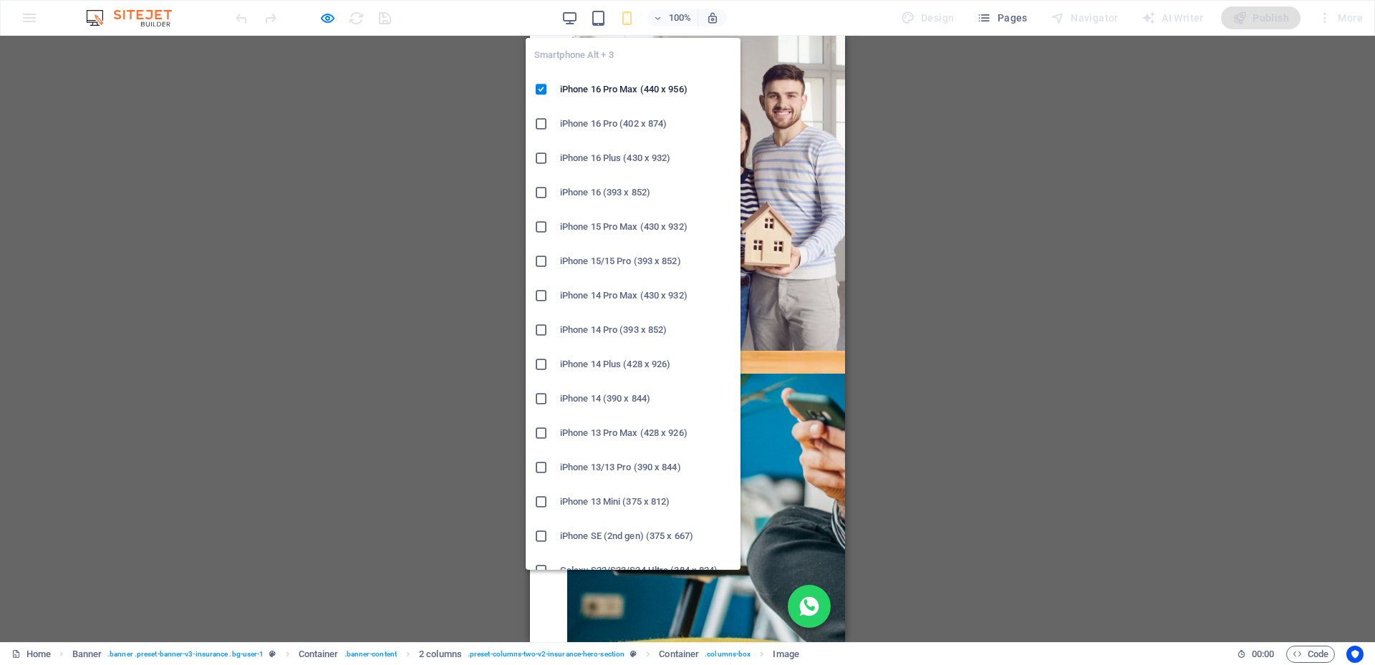
scroll to position [358, 0]
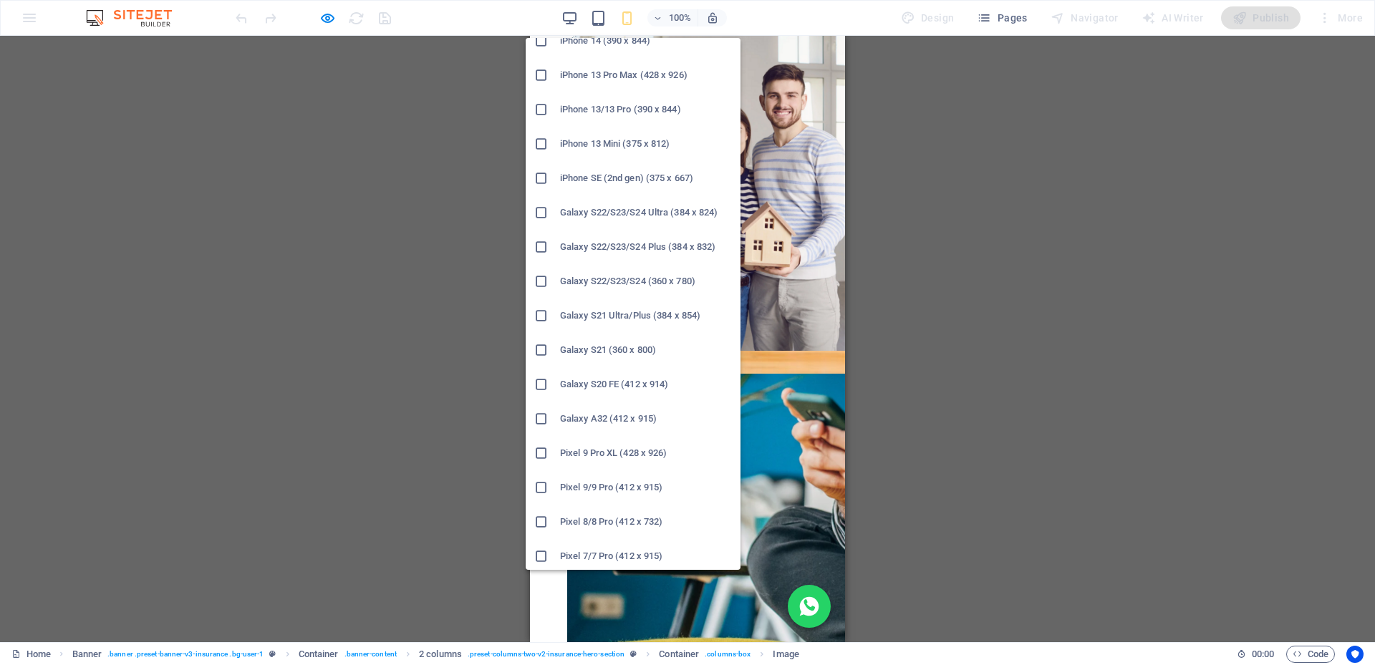
drag, startPoint x: 619, startPoint y: 417, endPoint x: 60, endPoint y: 271, distance: 577.9
click at [619, 417] on h6 "Galaxy A32 (412 x 915)" at bounding box center [646, 418] width 172 height 17
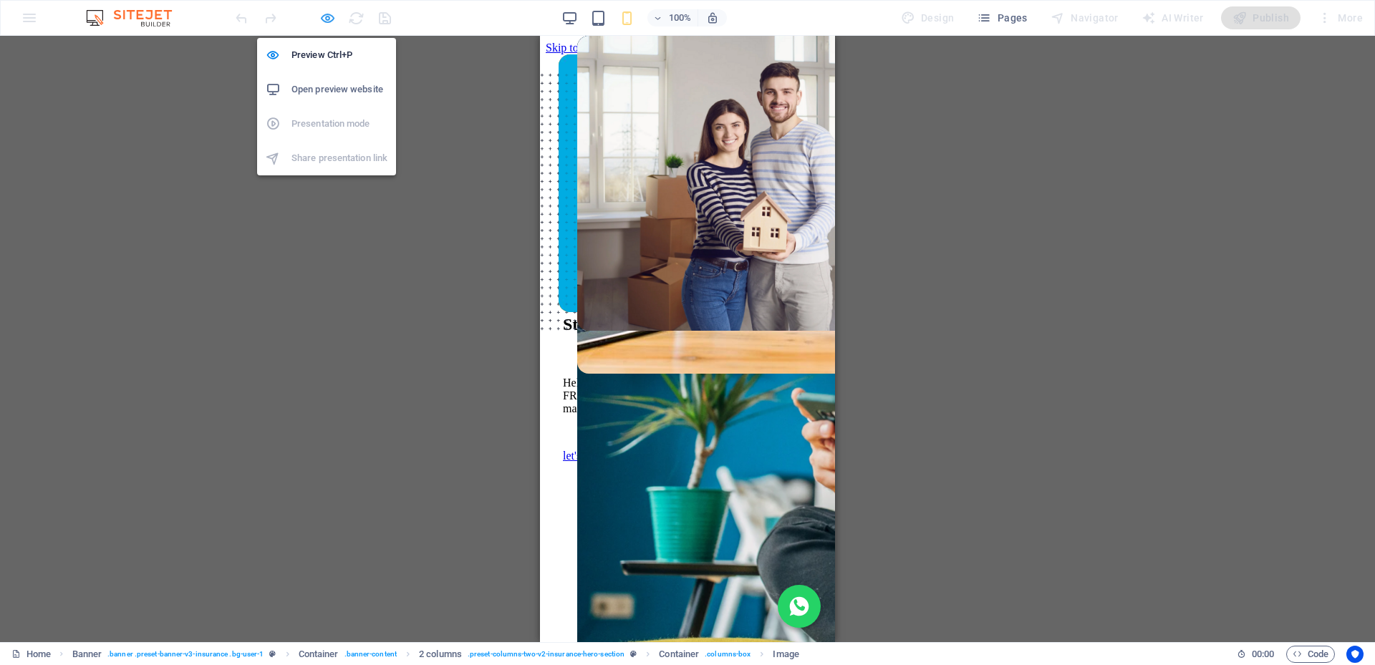
click at [330, 12] on icon "button" at bounding box center [327, 18] width 16 height 16
select select "%"
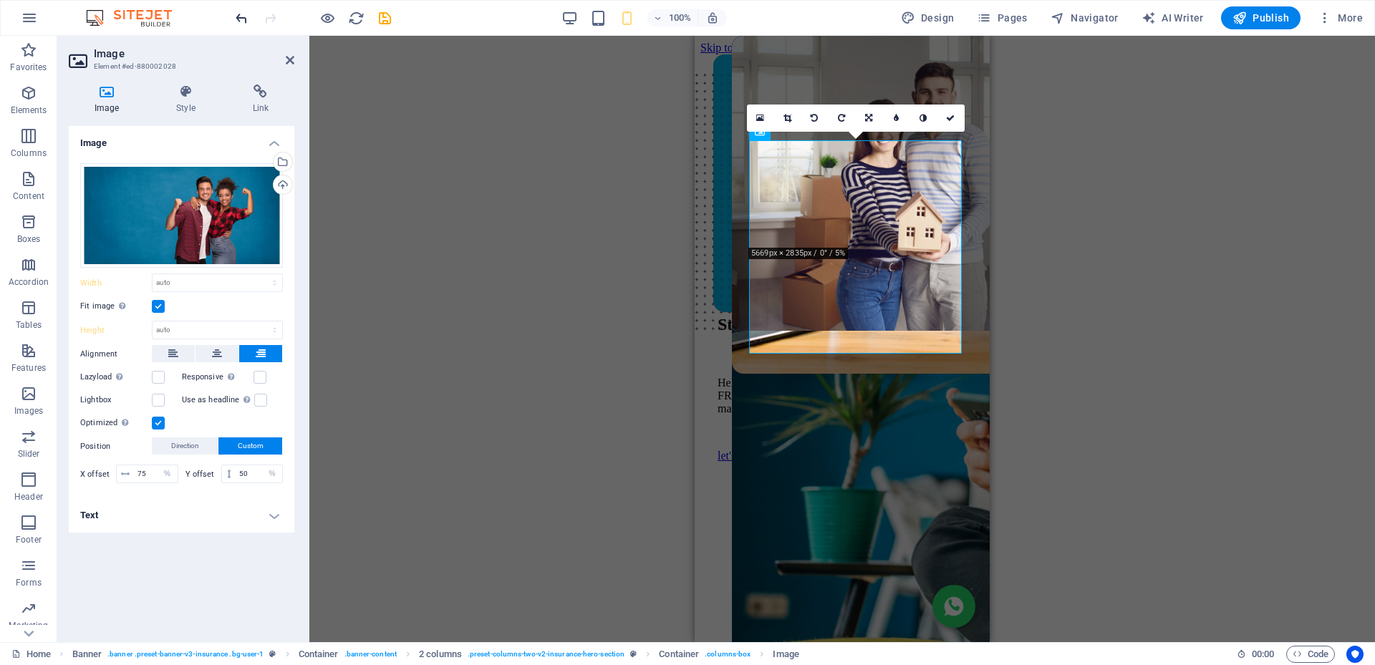
click at [241, 18] on icon "undo" at bounding box center [241, 18] width 16 height 16
type input "325"
click at [273, 329] on select "Default auto px" at bounding box center [272, 329] width 20 height 17
select select "default"
click at [262, 321] on select "Default auto px" at bounding box center [272, 329] width 20 height 17
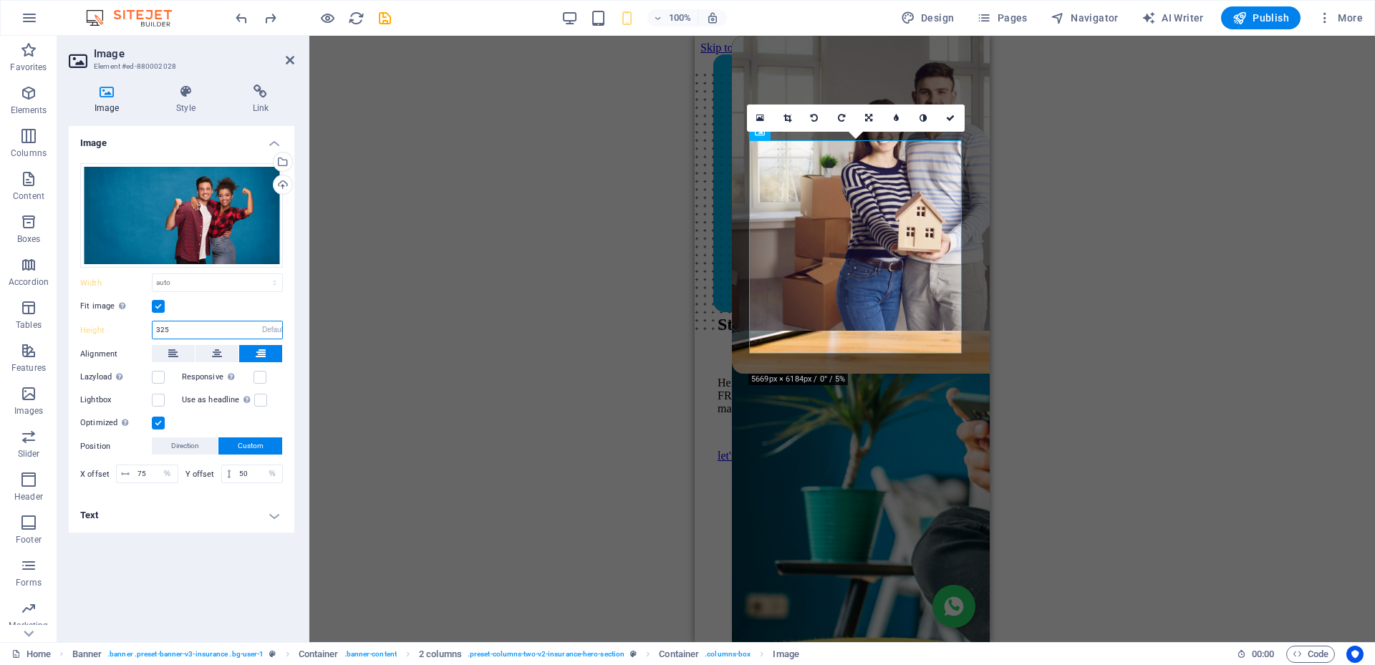
type input "472"
select select "px"
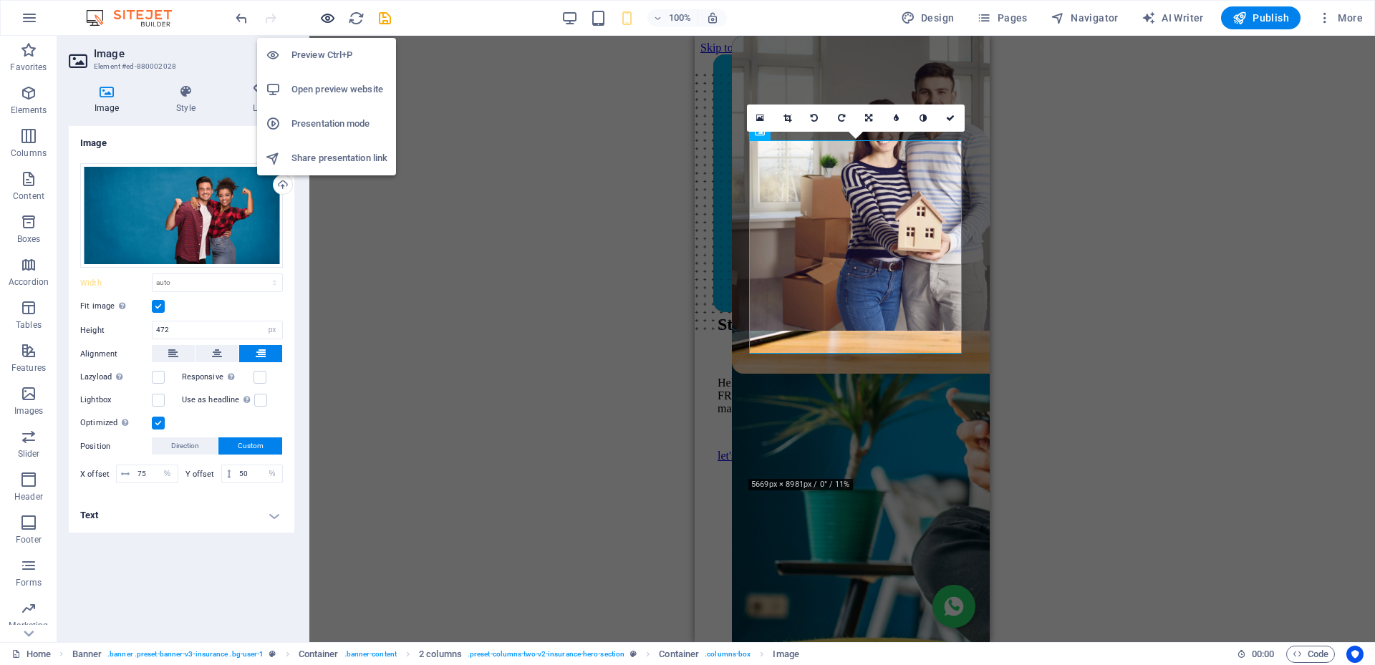
drag, startPoint x: 324, startPoint y: 21, endPoint x: 153, endPoint y: 150, distance: 213.6
click at [324, 21] on icon "button" at bounding box center [327, 18] width 16 height 16
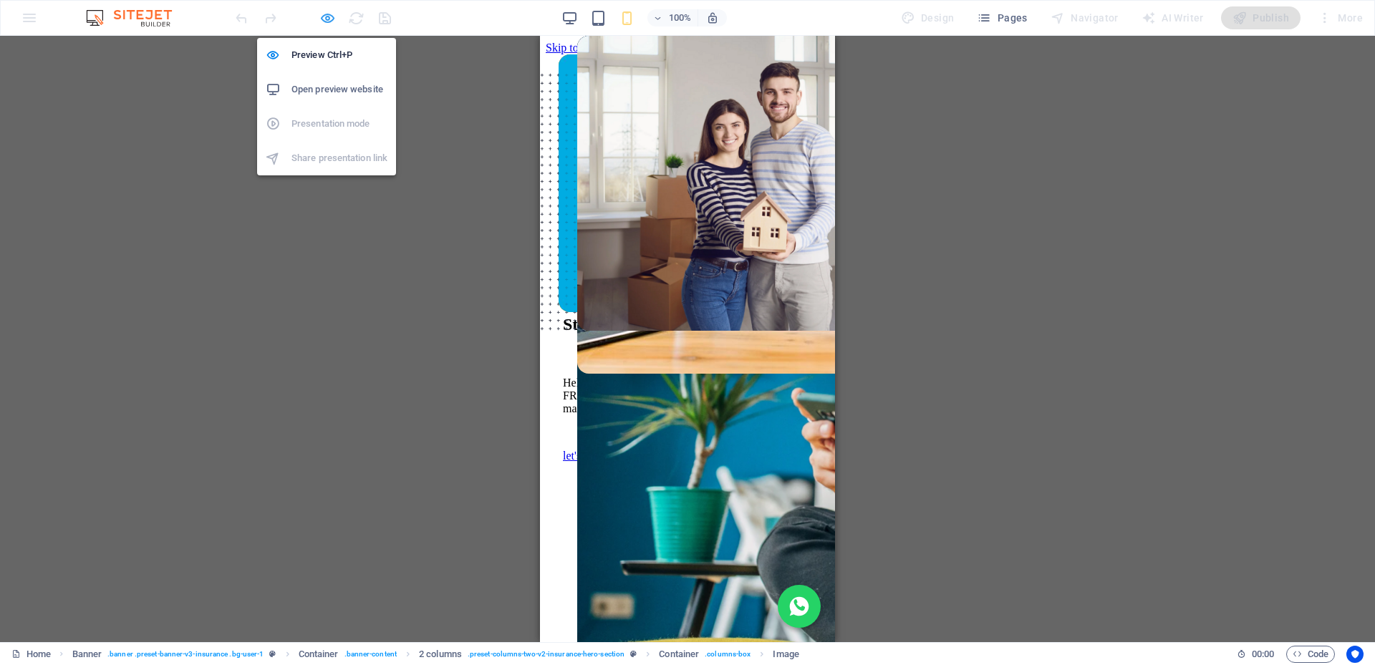
click at [324, 19] on icon "button" at bounding box center [327, 18] width 16 height 16
select select "px"
select select "%"
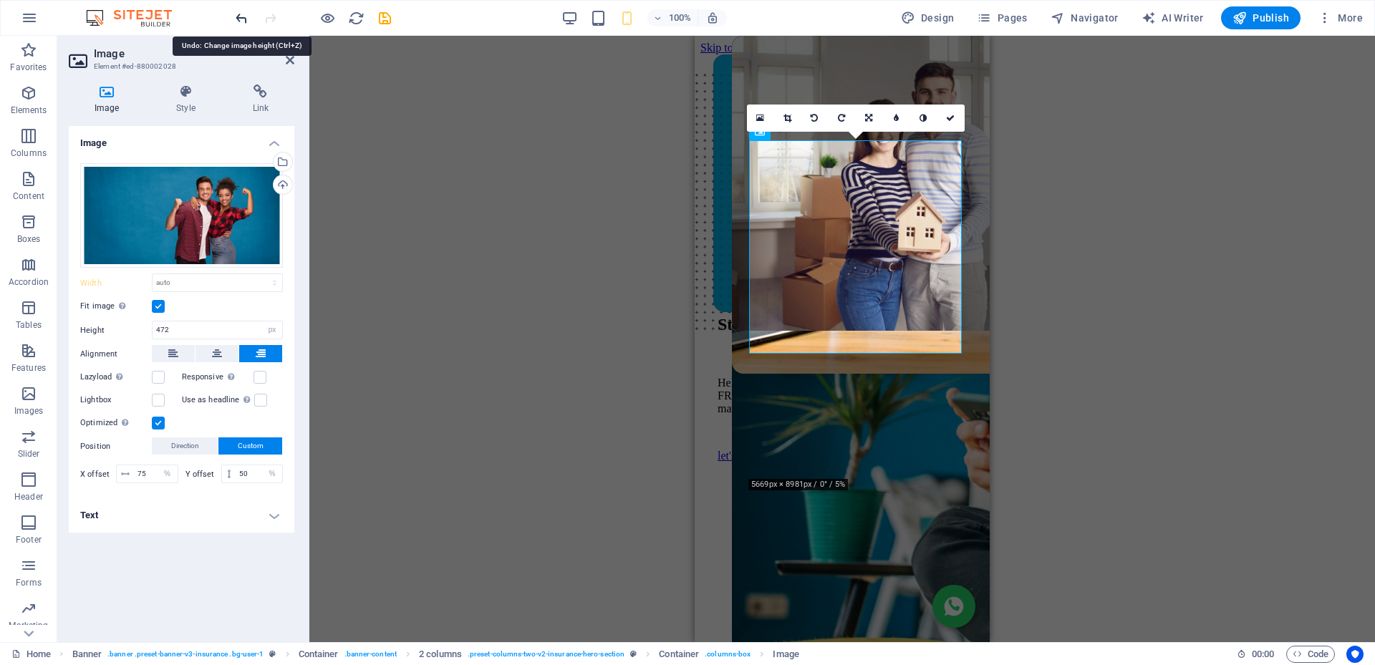
click at [248, 25] on icon "undo" at bounding box center [241, 18] width 16 height 16
type input "325"
click at [245, 18] on icon "undo" at bounding box center [241, 18] width 16 height 16
type input "325"
select select "px"
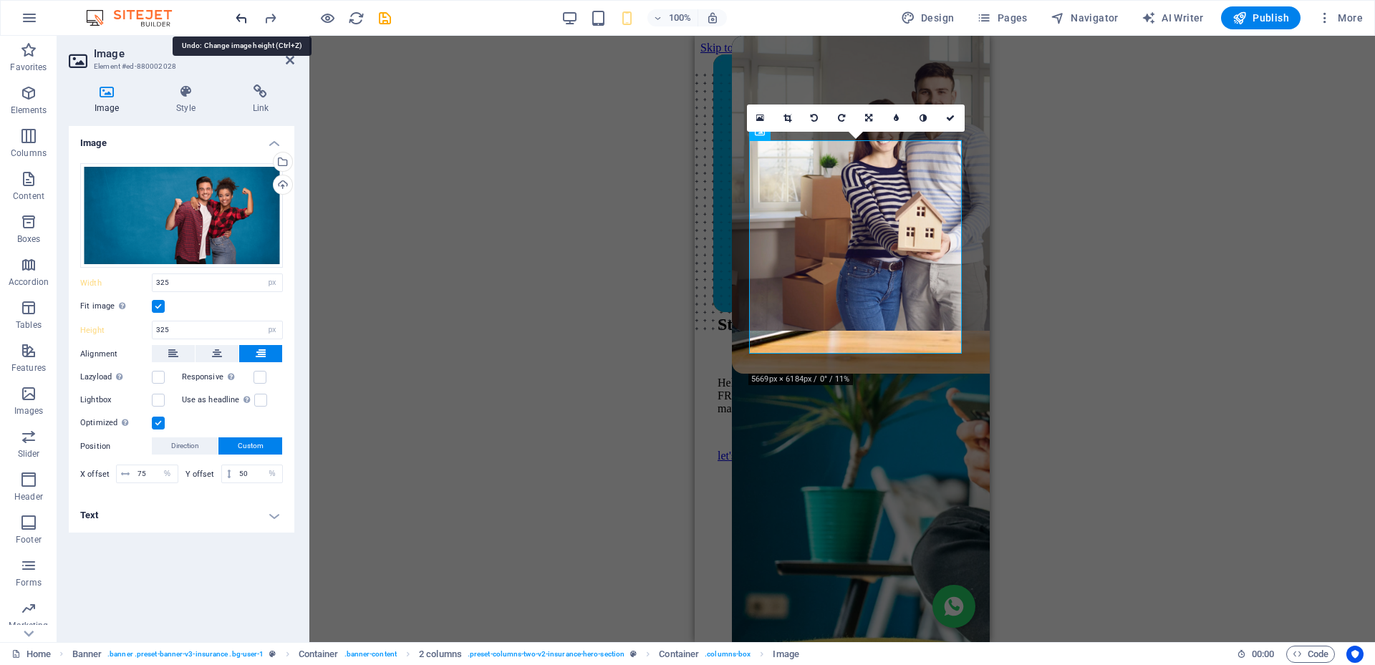
click at [245, 18] on icon "undo" at bounding box center [241, 18] width 16 height 16
type input "297"
click at [245, 18] on icon "undo" at bounding box center [241, 18] width 16 height 16
type input "297"
click at [245, 18] on icon "undo" at bounding box center [241, 18] width 16 height 16
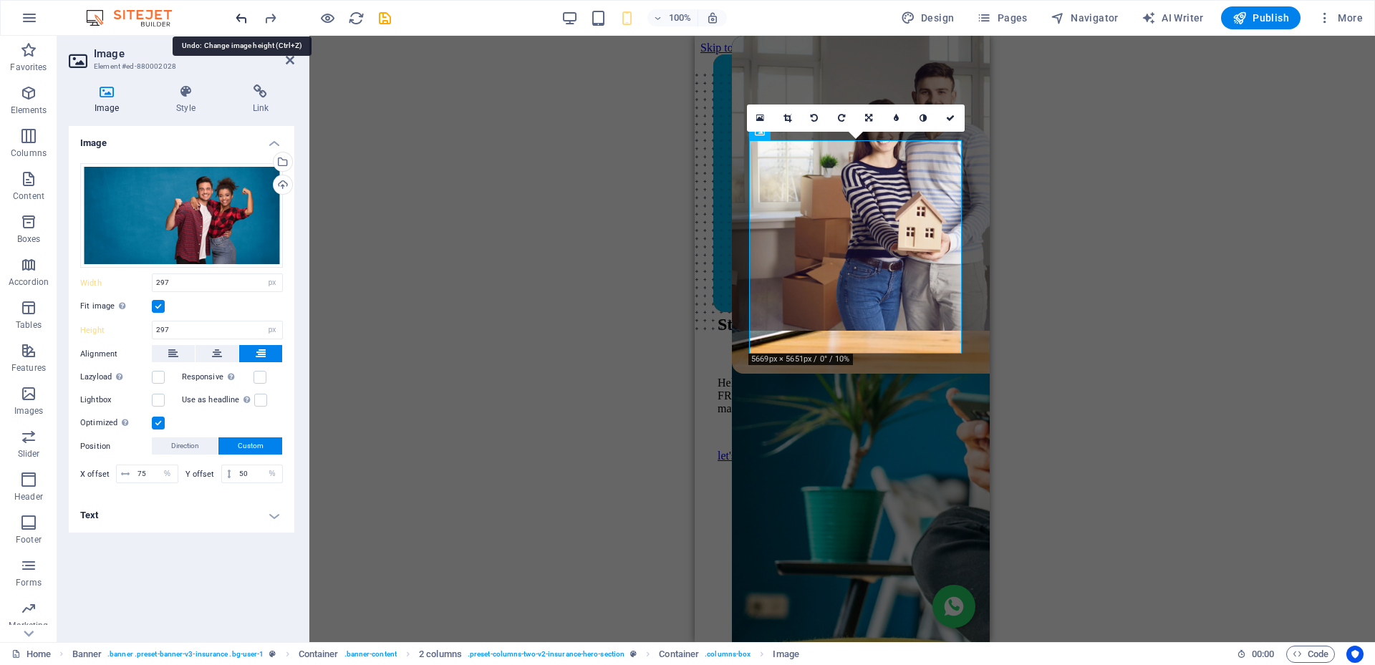
click at [245, 18] on icon "undo" at bounding box center [241, 18] width 16 height 16
type input "472"
click at [245, 18] on icon "undo" at bounding box center [241, 18] width 16 height 16
type input "472"
drag, startPoint x: 358, startPoint y: 15, endPoint x: 183, endPoint y: 6, distance: 174.9
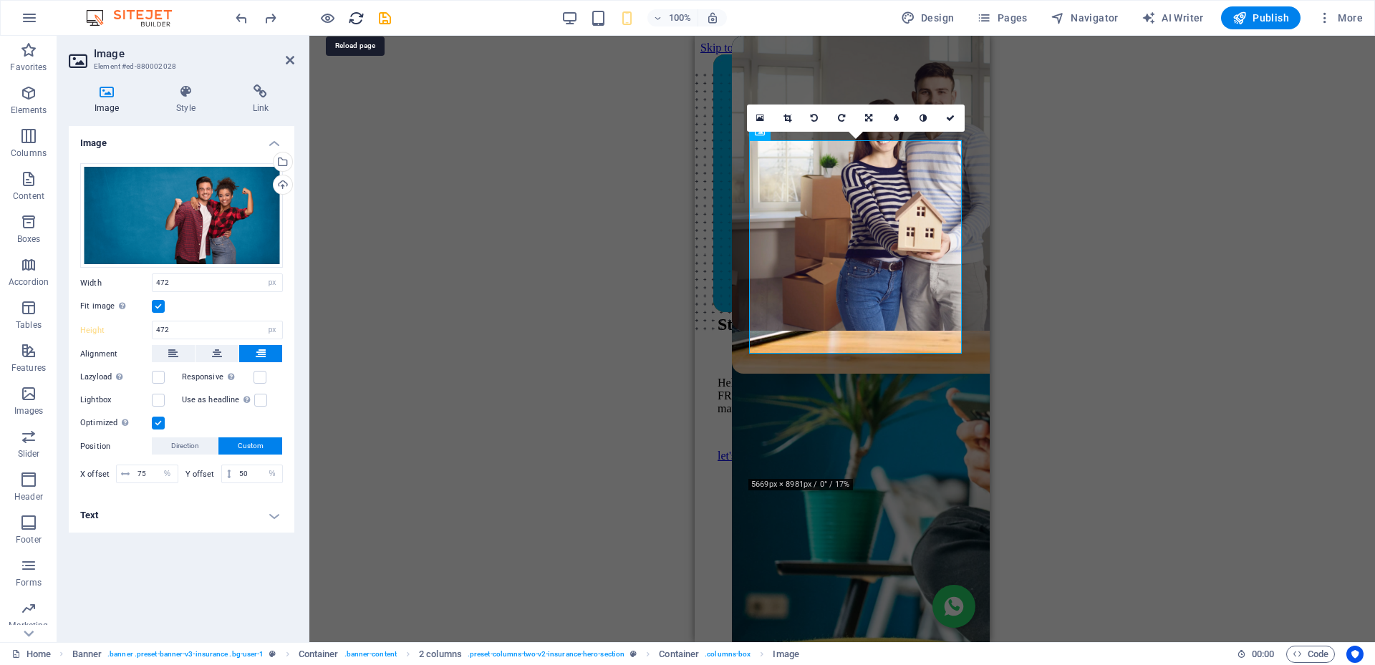
click at [358, 15] on icon "reload" at bounding box center [356, 18] width 16 height 16
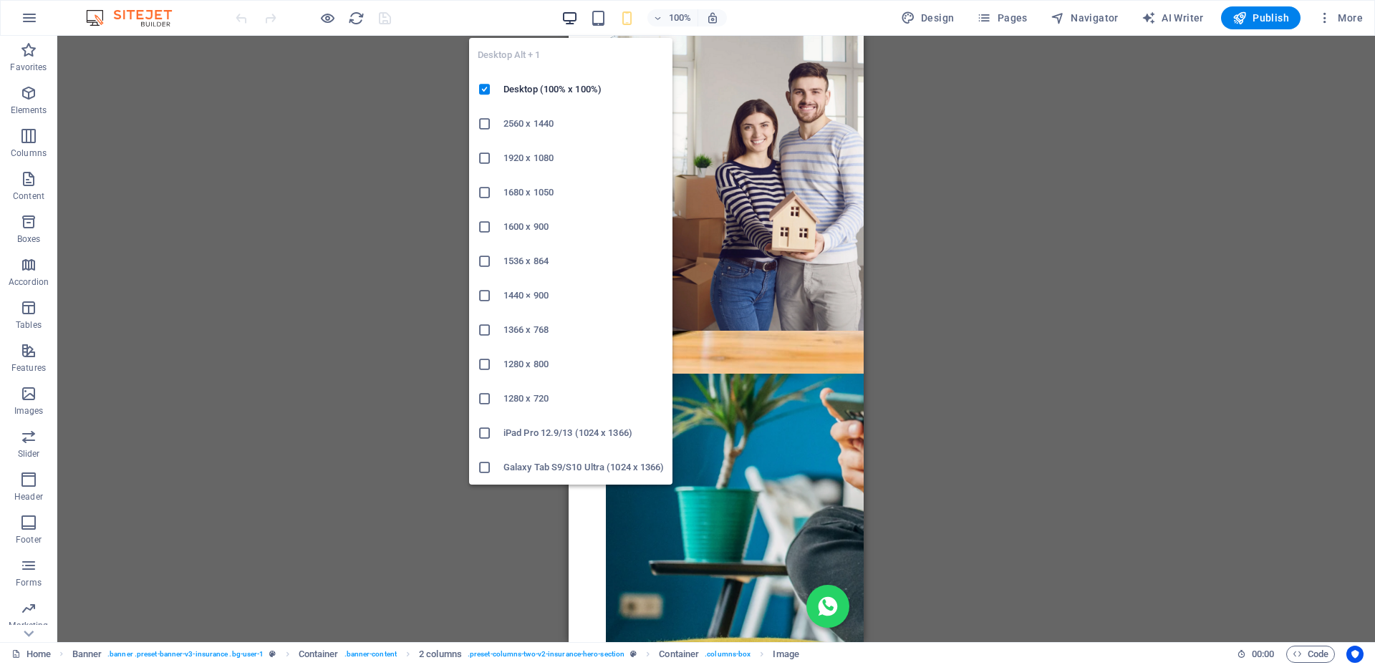
click at [569, 13] on icon "button" at bounding box center [569, 18] width 16 height 16
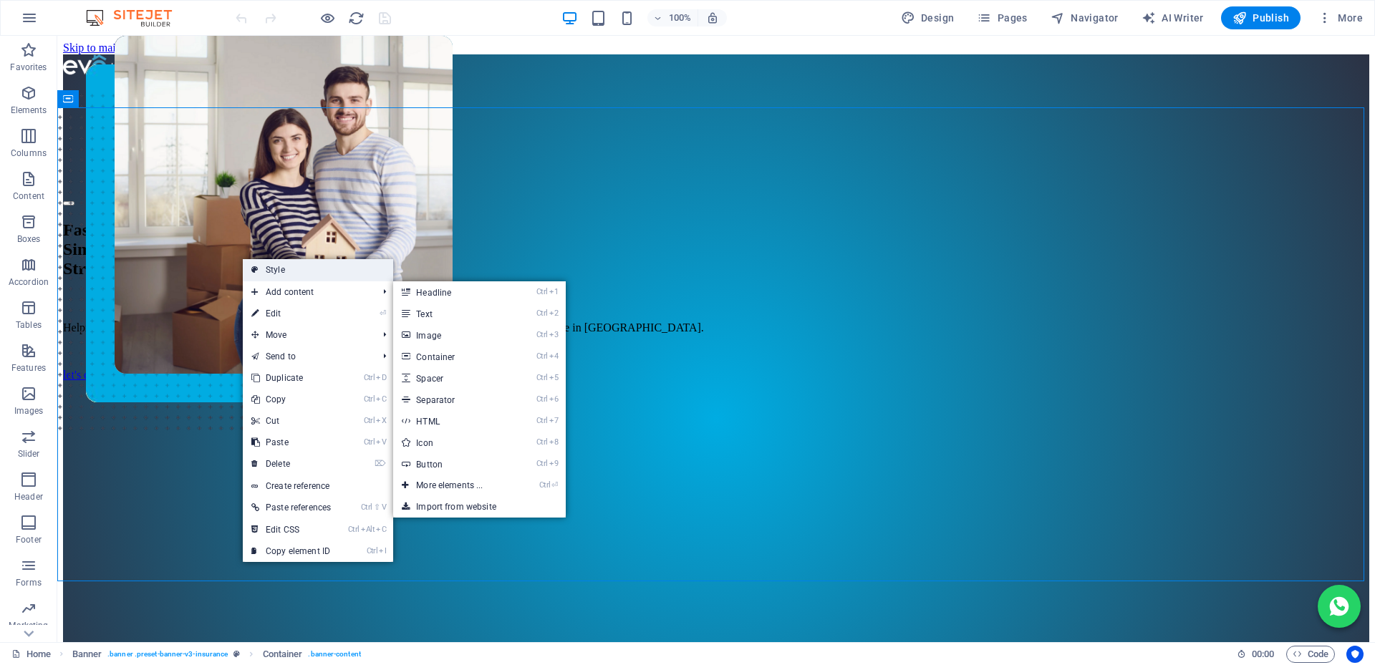
scroll to position [0, 0]
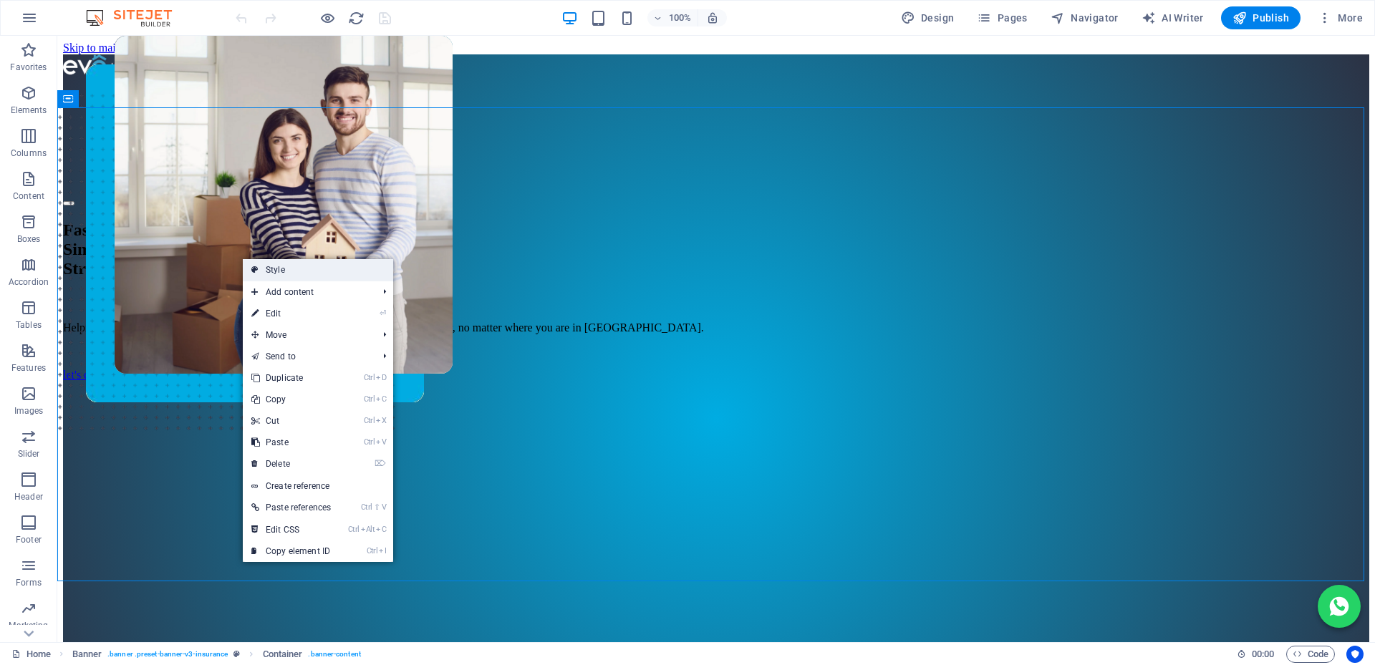
click at [284, 271] on link "Style" at bounding box center [318, 269] width 150 height 21
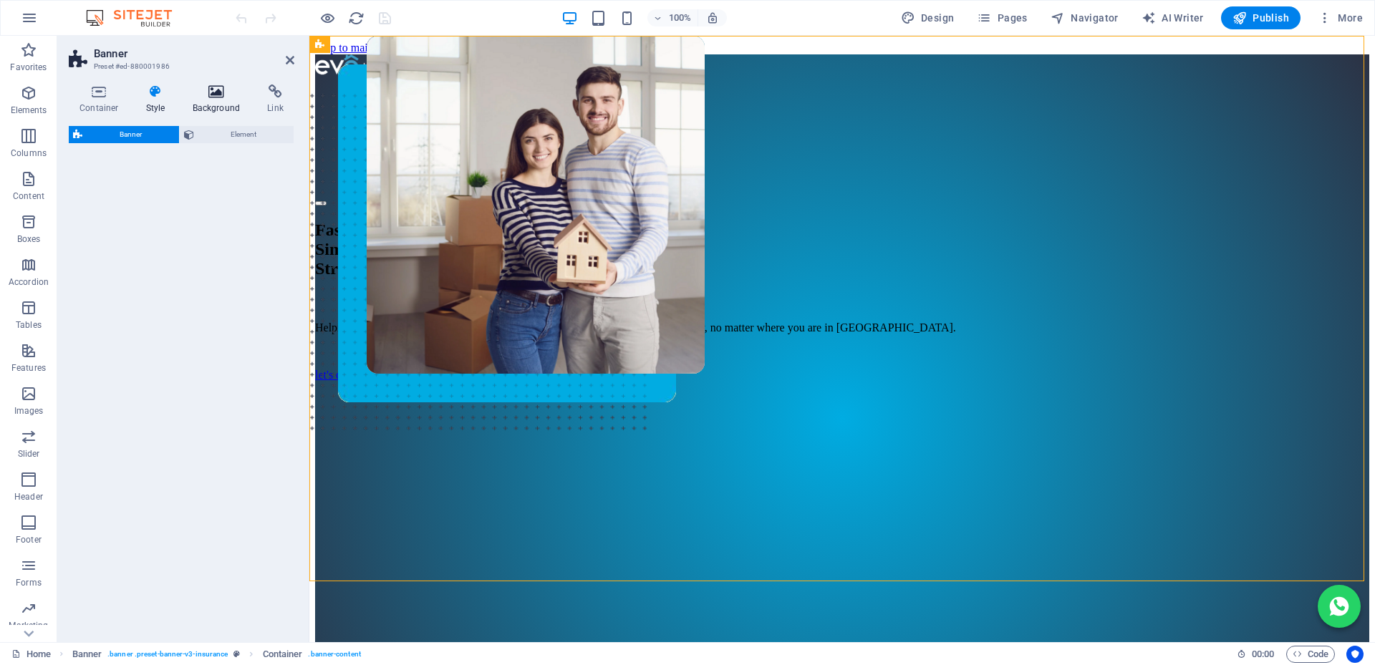
click at [223, 92] on icon at bounding box center [216, 91] width 69 height 14
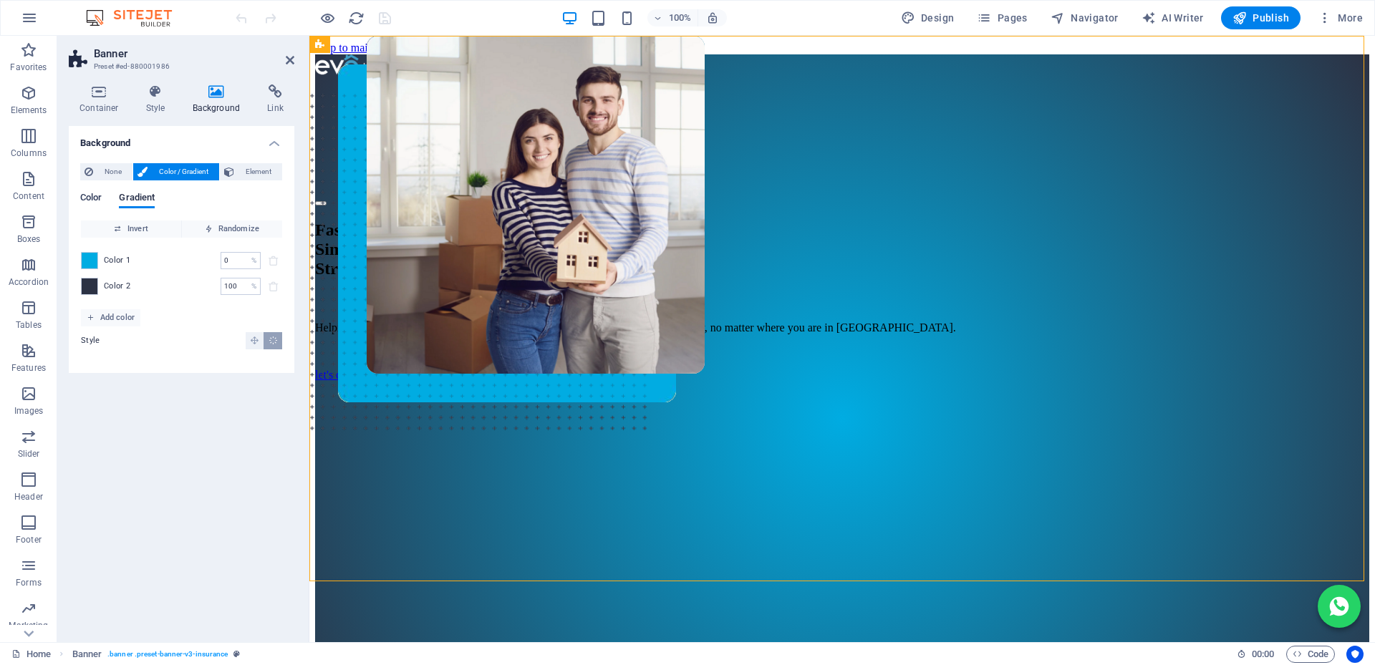
click at [102, 198] on span "Color" at bounding box center [90, 199] width 21 height 20
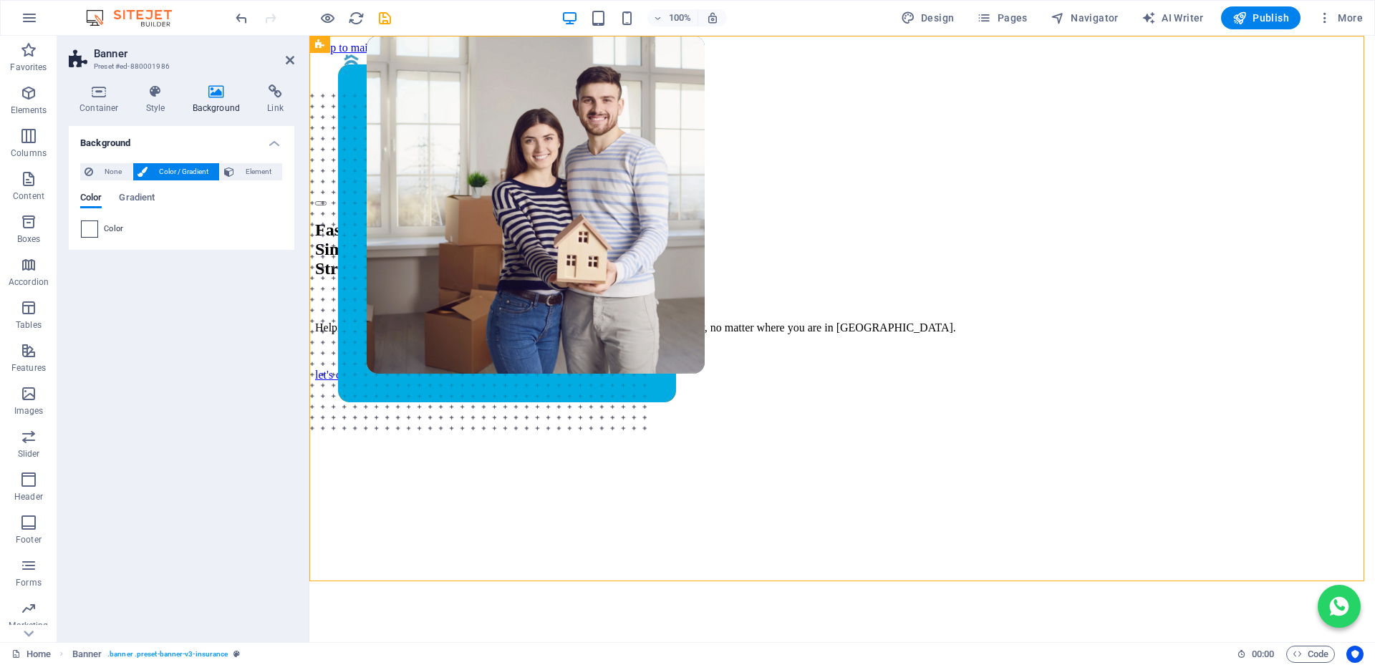
click at [89, 227] on span at bounding box center [90, 229] width 16 height 16
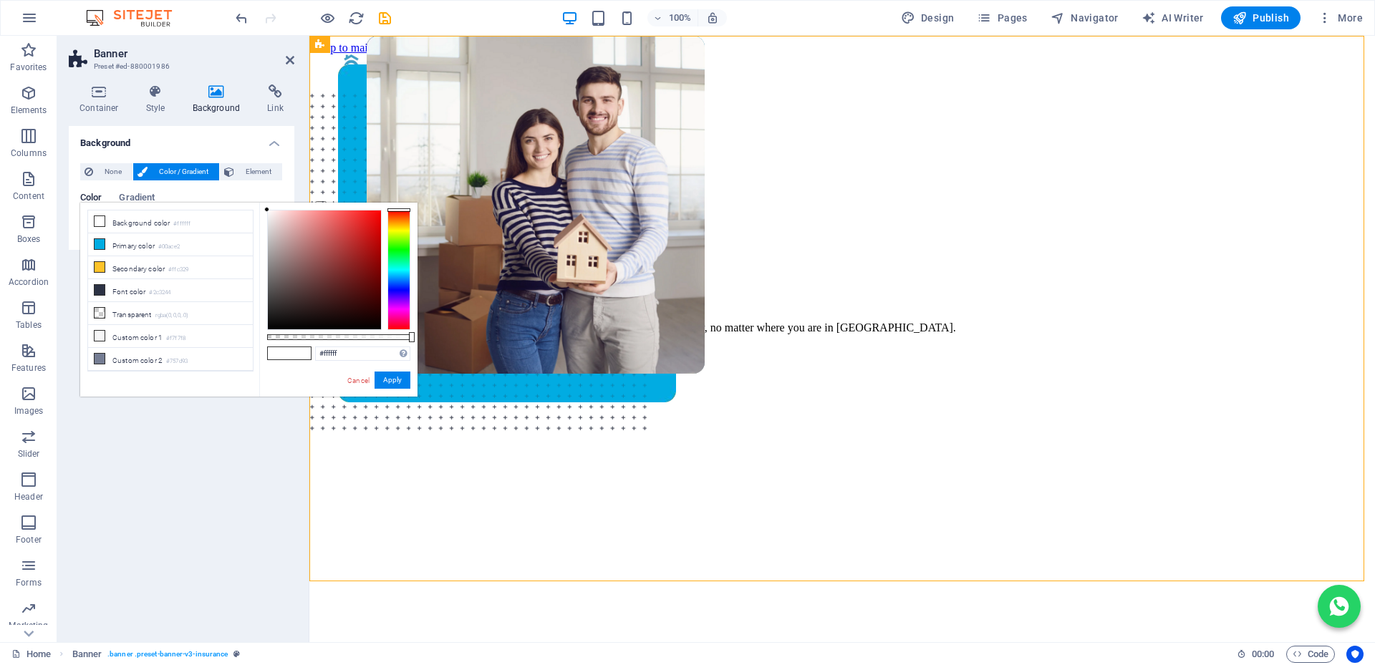
click at [100, 331] on icon at bounding box center [100, 336] width 10 height 10
type input "#f7f7f8"
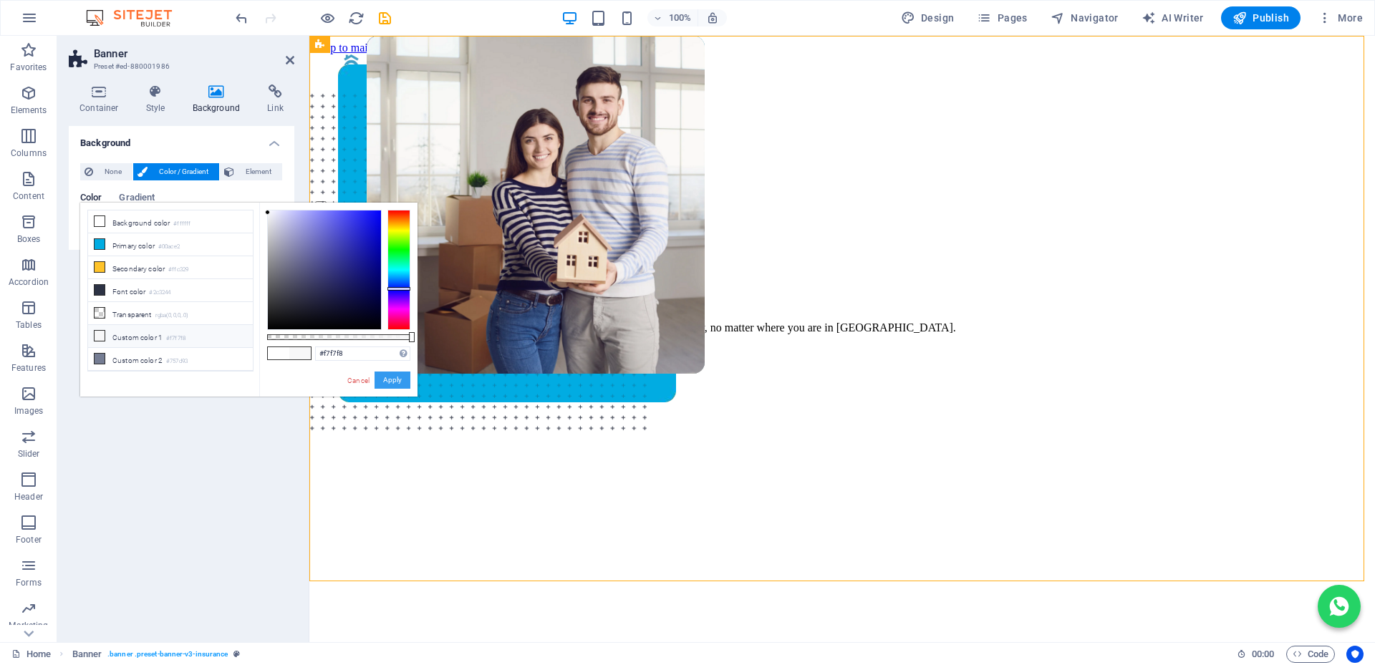
drag, startPoint x: 386, startPoint y: 374, endPoint x: 7, endPoint y: 317, distance: 383.0
click at [386, 374] on button "Apply" at bounding box center [392, 380] width 36 height 17
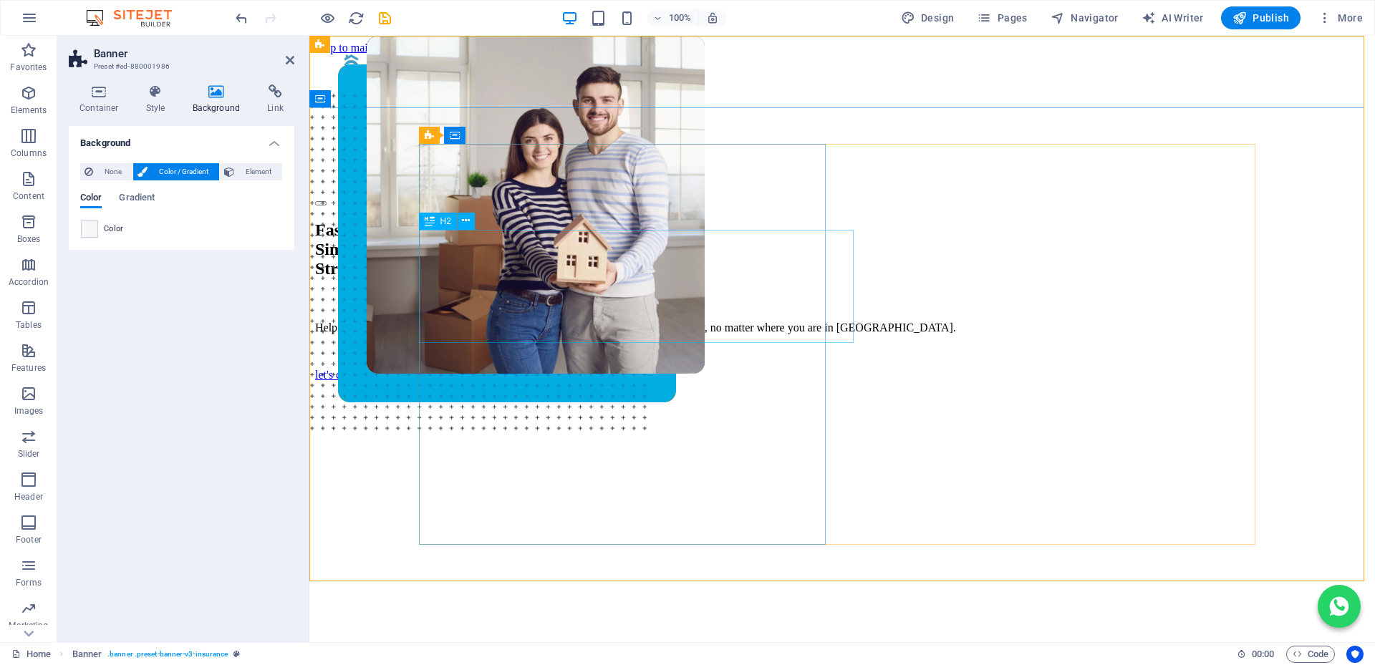
click at [456, 267] on div "Fast. Simple. Stress-free Bonds." at bounding box center [842, 250] width 1054 height 58
click at [477, 277] on div "Fast. Simple. Stress-free Bonds." at bounding box center [842, 250] width 1054 height 58
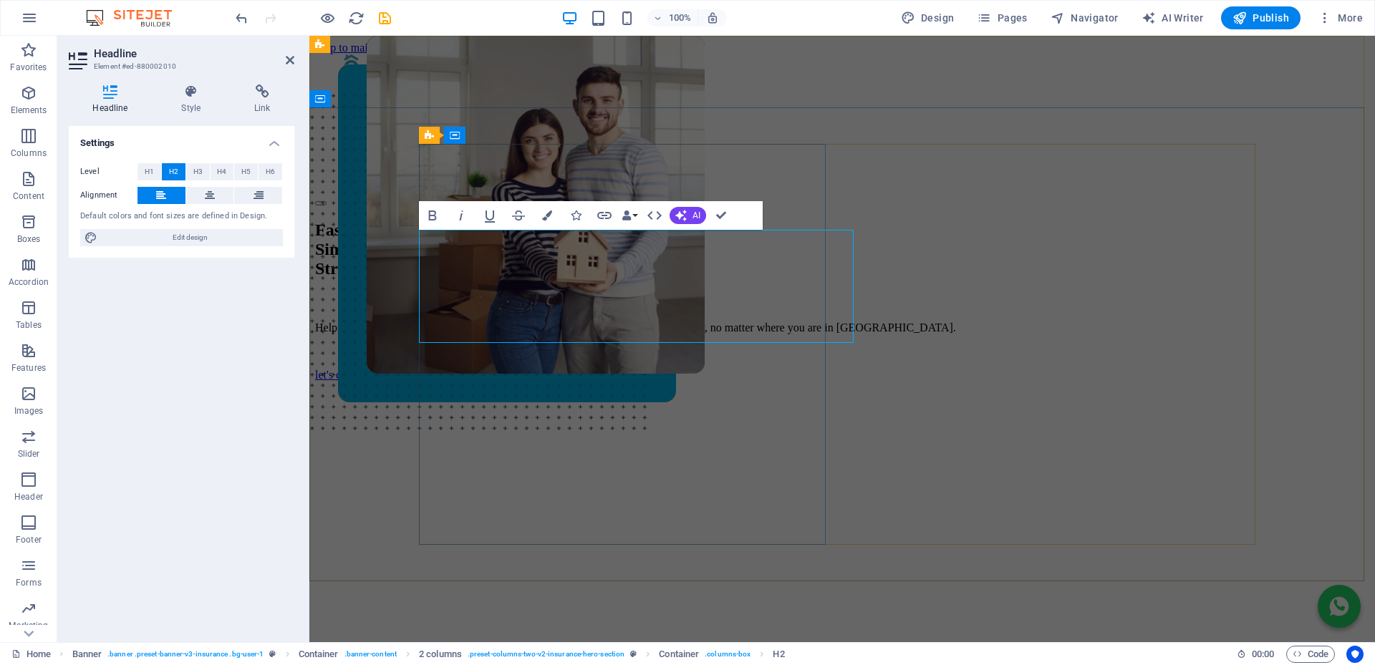
click at [586, 279] on h2 "Fast. Simple. Stress-free Bonds." at bounding box center [842, 250] width 1054 height 58
click at [541, 279] on h2 "Fast. Simple. Stress-free Bonds." at bounding box center [842, 250] width 1054 height 58
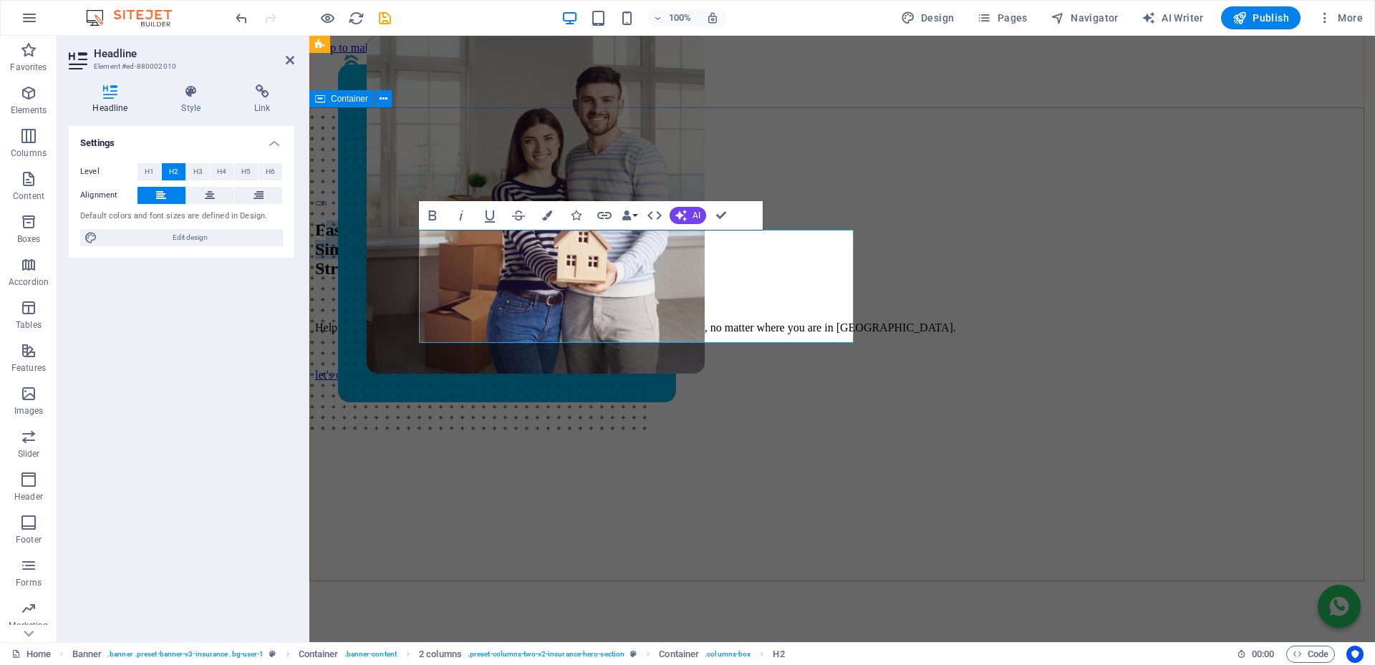
drag, startPoint x: 548, startPoint y: 285, endPoint x: 420, endPoint y: 248, distance: 133.5
click at [420, 248] on h2 "Fast. Simple. Stress-free Bonds." at bounding box center [842, 250] width 1054 height 58
click at [543, 213] on icon "button" at bounding box center [547, 215] width 10 height 10
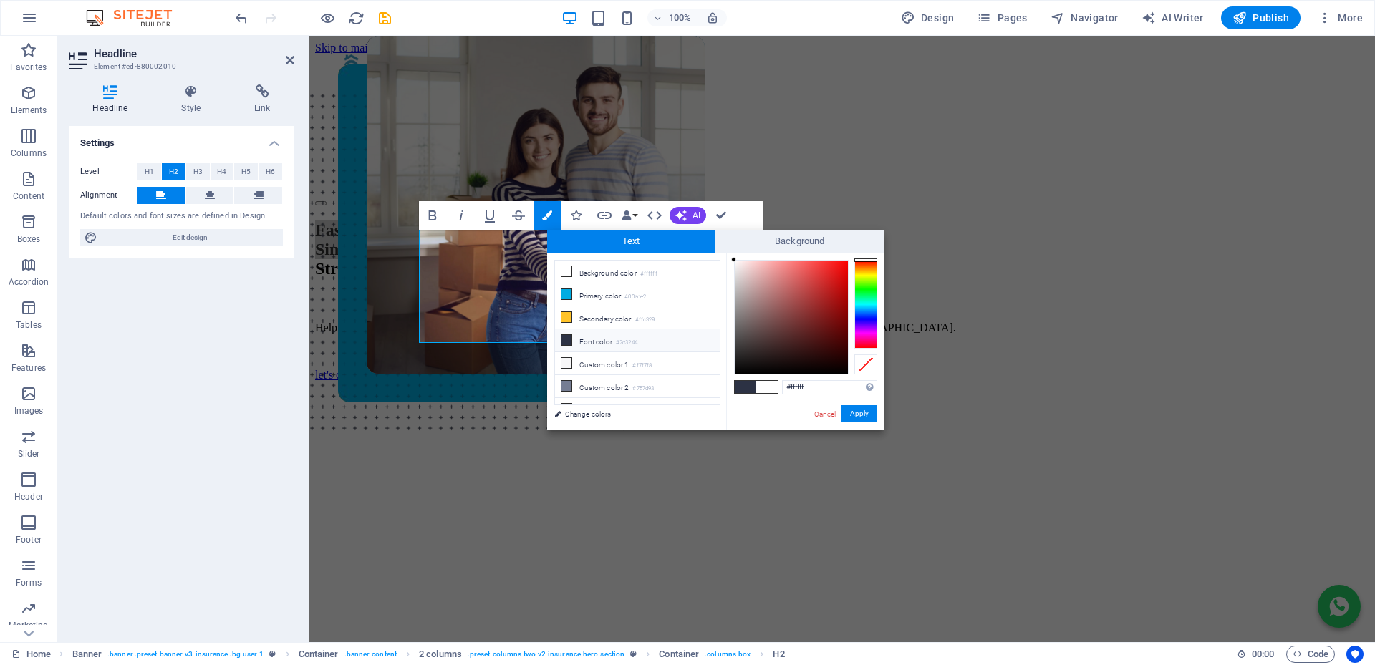
click at [564, 340] on icon at bounding box center [566, 340] width 10 height 10
type input "#2c3244"
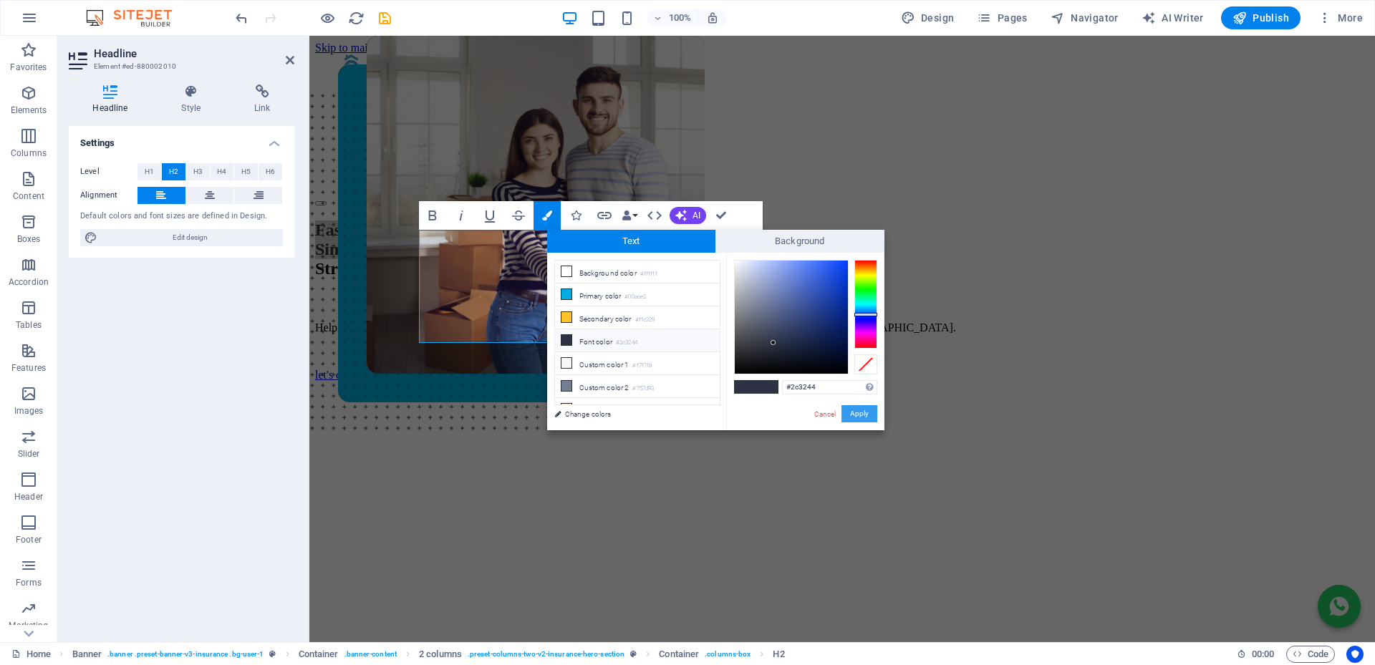
drag, startPoint x: 856, startPoint y: 412, endPoint x: 226, endPoint y: 356, distance: 632.5
click at [856, 412] on button "Apply" at bounding box center [859, 413] width 36 height 17
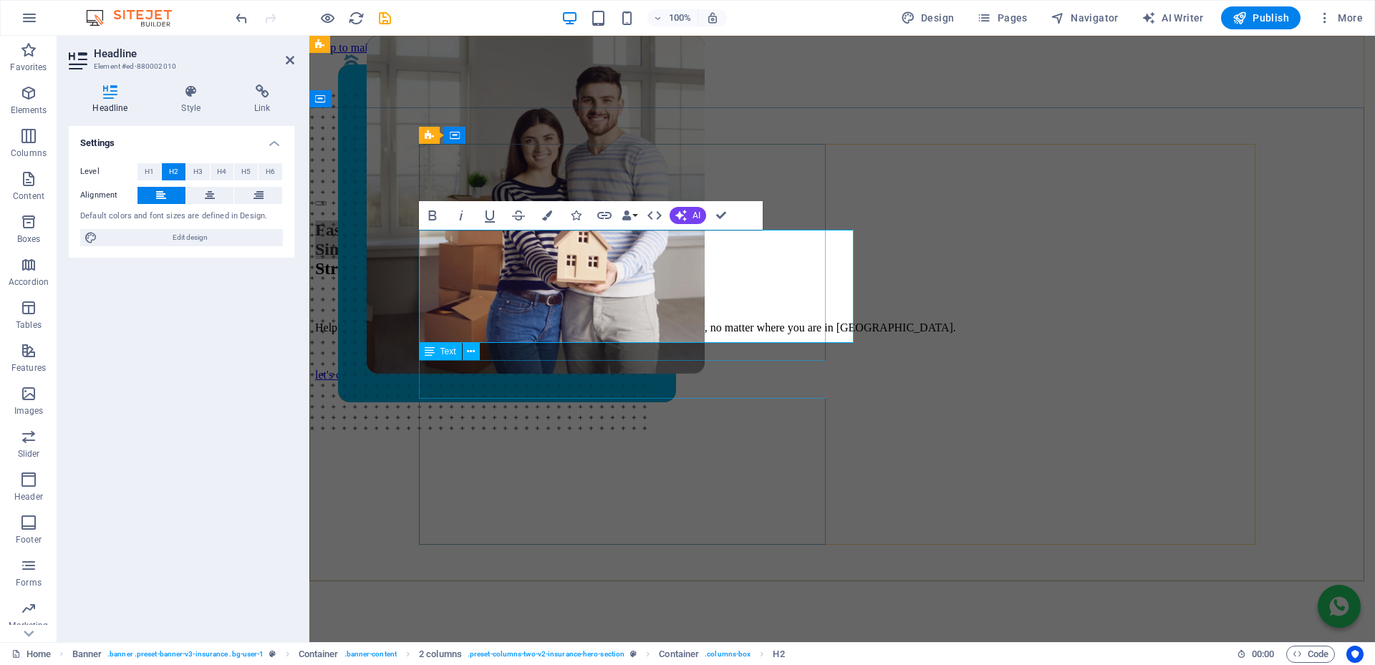
click at [513, 334] on div "Helping you buy your dream home with FREE, expert support every step of the way…" at bounding box center [842, 327] width 1054 height 13
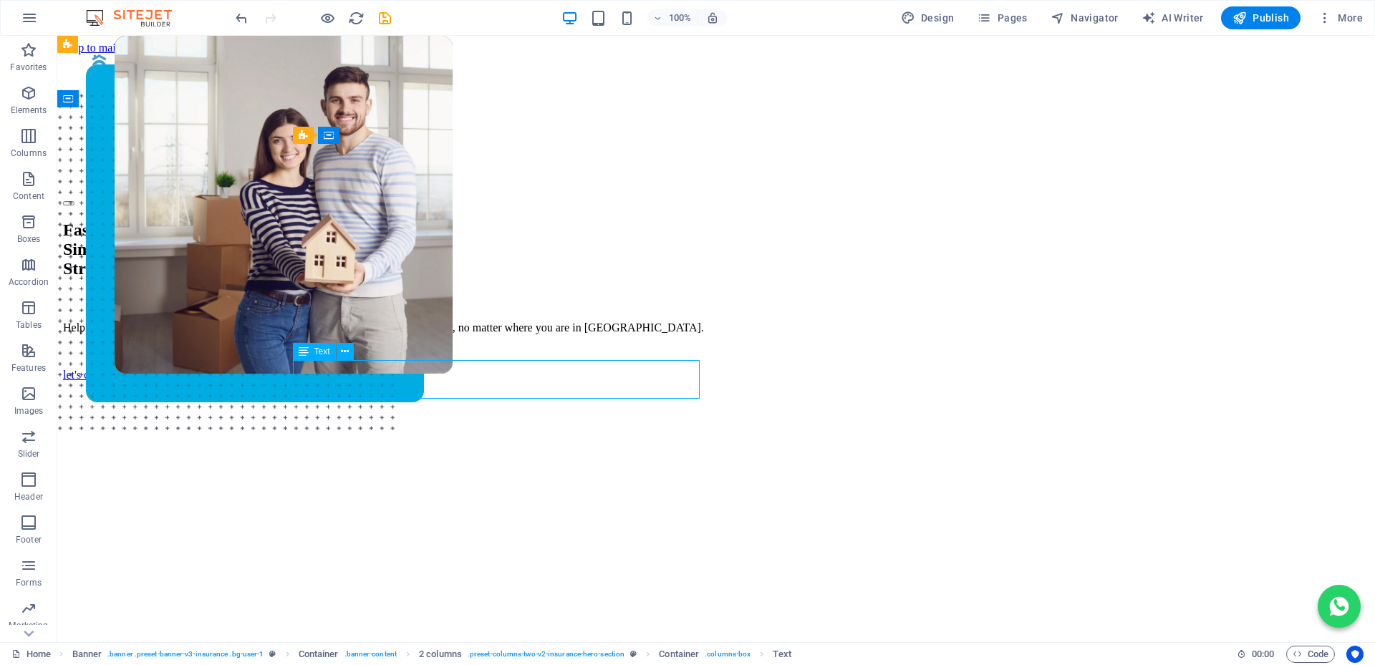
click at [513, 334] on div "Helping you buy your dream home with FREE, expert support every step of the way…" at bounding box center [716, 327] width 1306 height 13
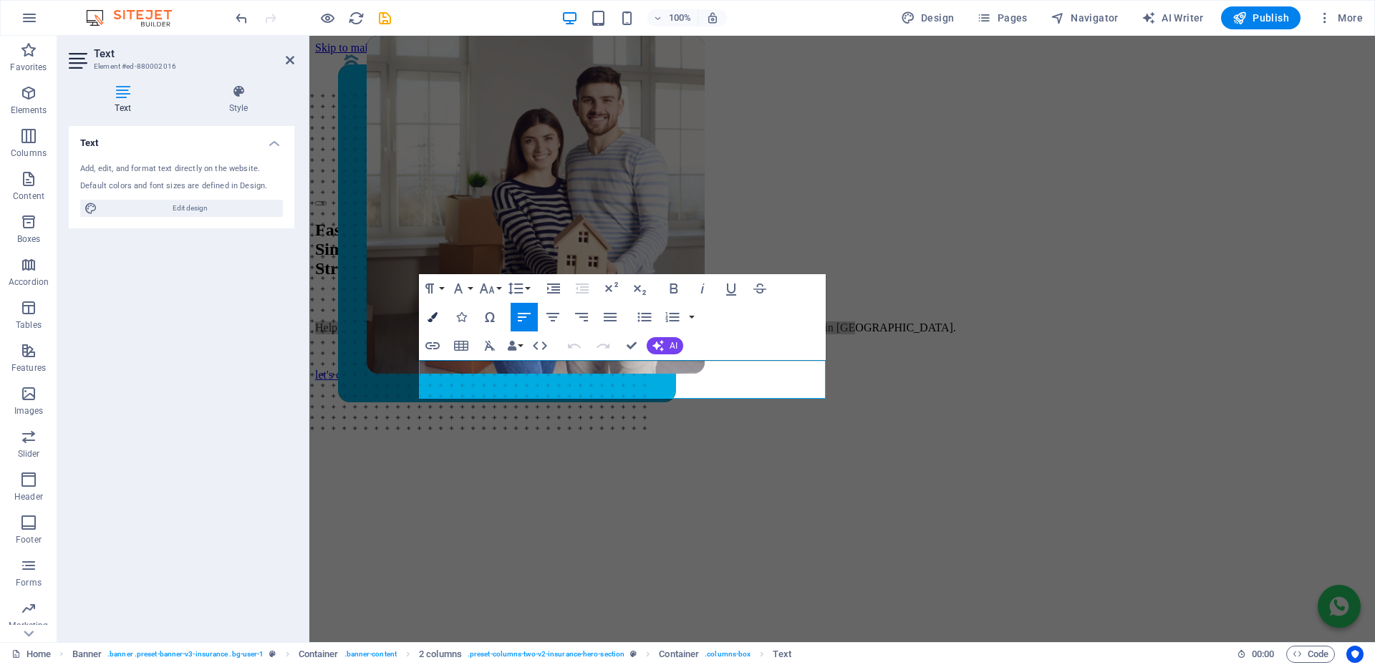
click at [434, 313] on icon "button" at bounding box center [432, 317] width 10 height 10
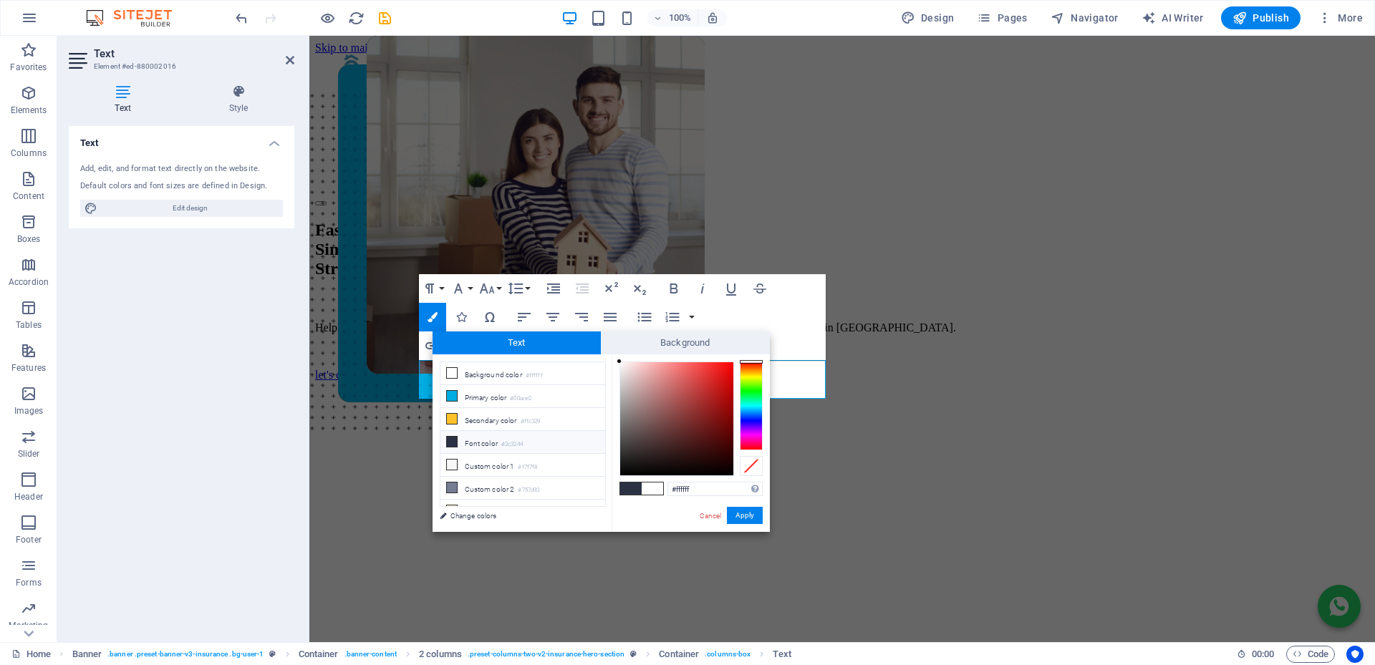
click at [451, 440] on icon at bounding box center [452, 442] width 10 height 10
type input "#2c3244"
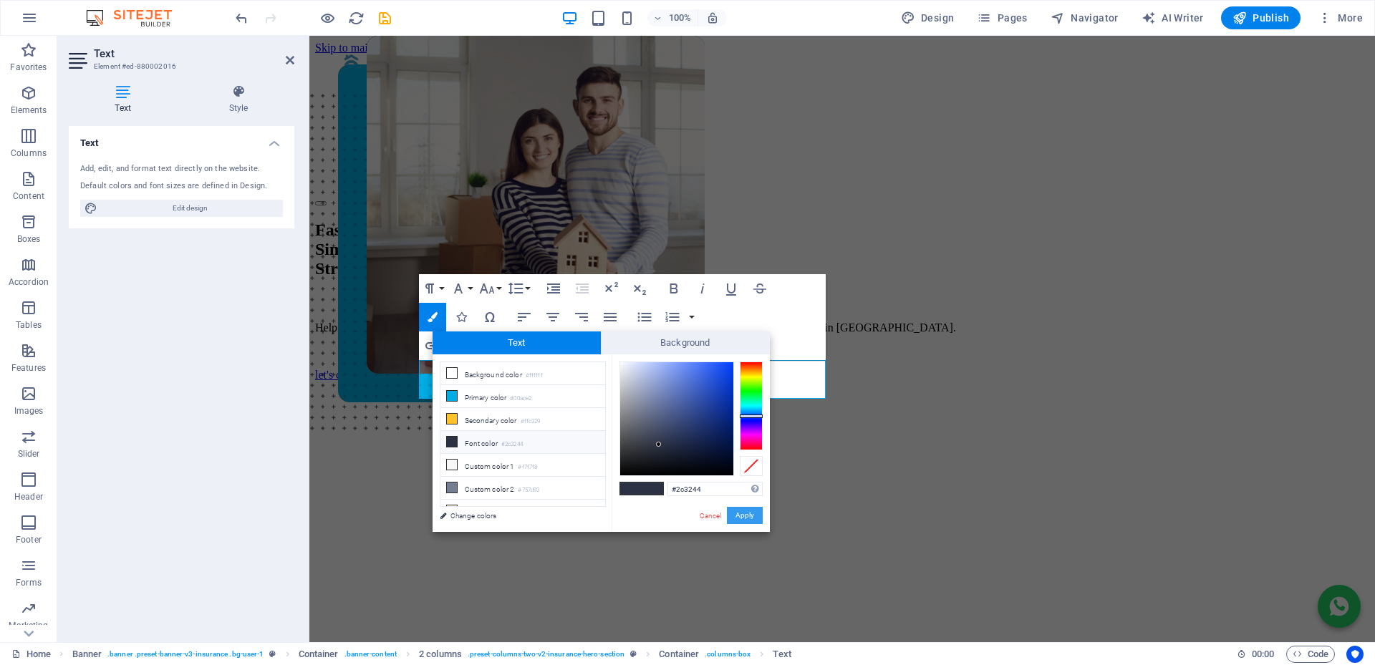
drag, startPoint x: 746, startPoint y: 516, endPoint x: 324, endPoint y: 375, distance: 445.3
click at [746, 516] on button "Apply" at bounding box center [745, 515] width 36 height 17
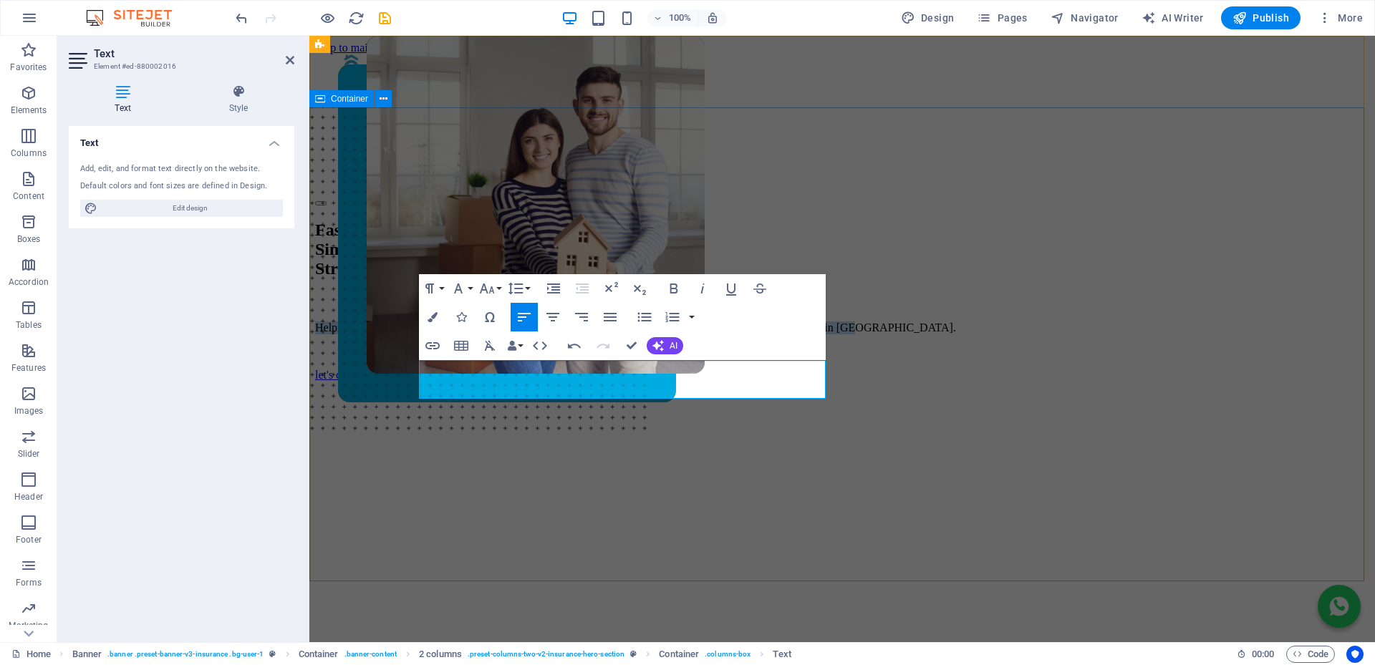
click at [379, 206] on div "Fast. Simple. Stress-free Bonds. Helping you buy your dream home with FREE, exp…" at bounding box center [842, 494] width 1054 height 576
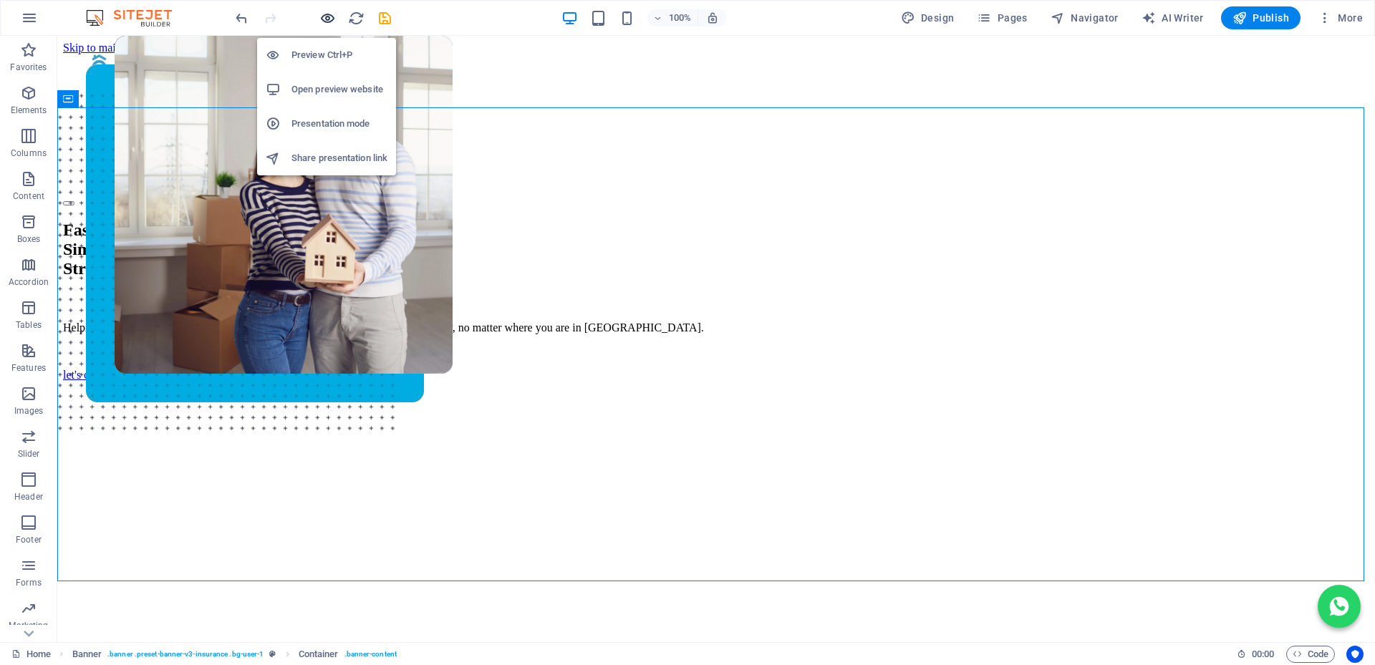
click at [332, 16] on icon "button" at bounding box center [327, 18] width 16 height 16
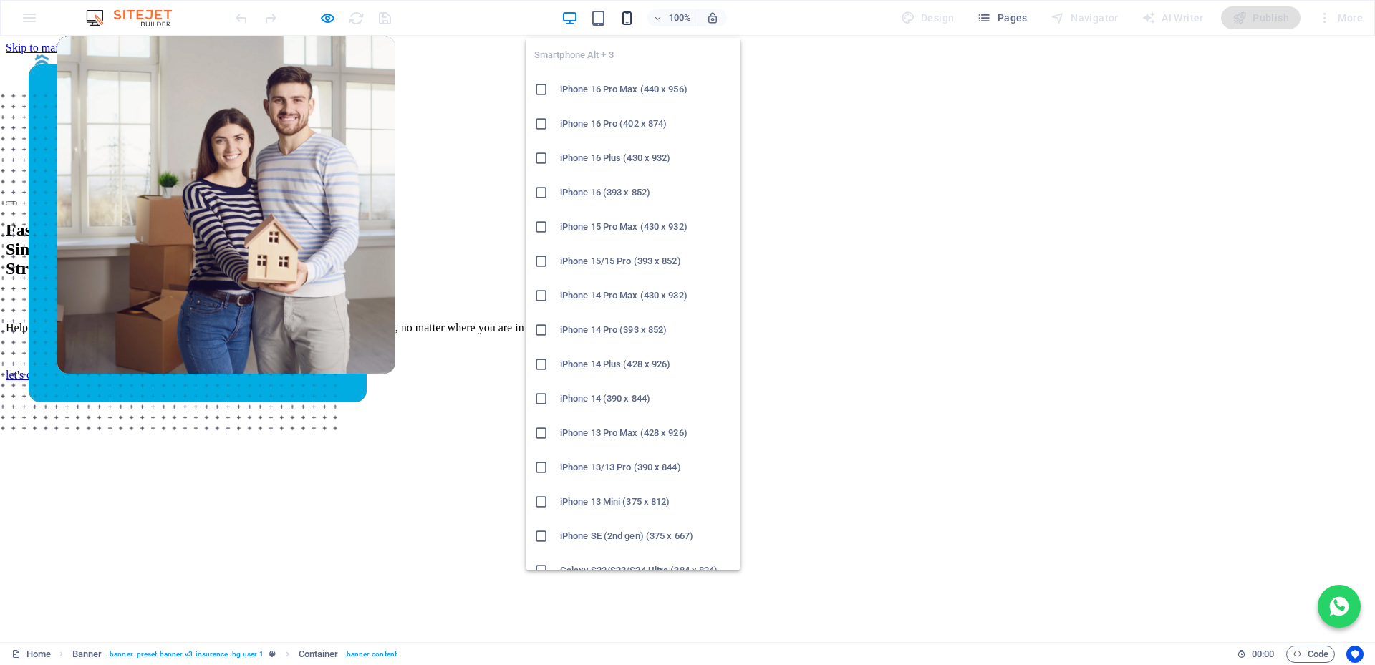
click at [627, 16] on icon "button" at bounding box center [627, 18] width 16 height 16
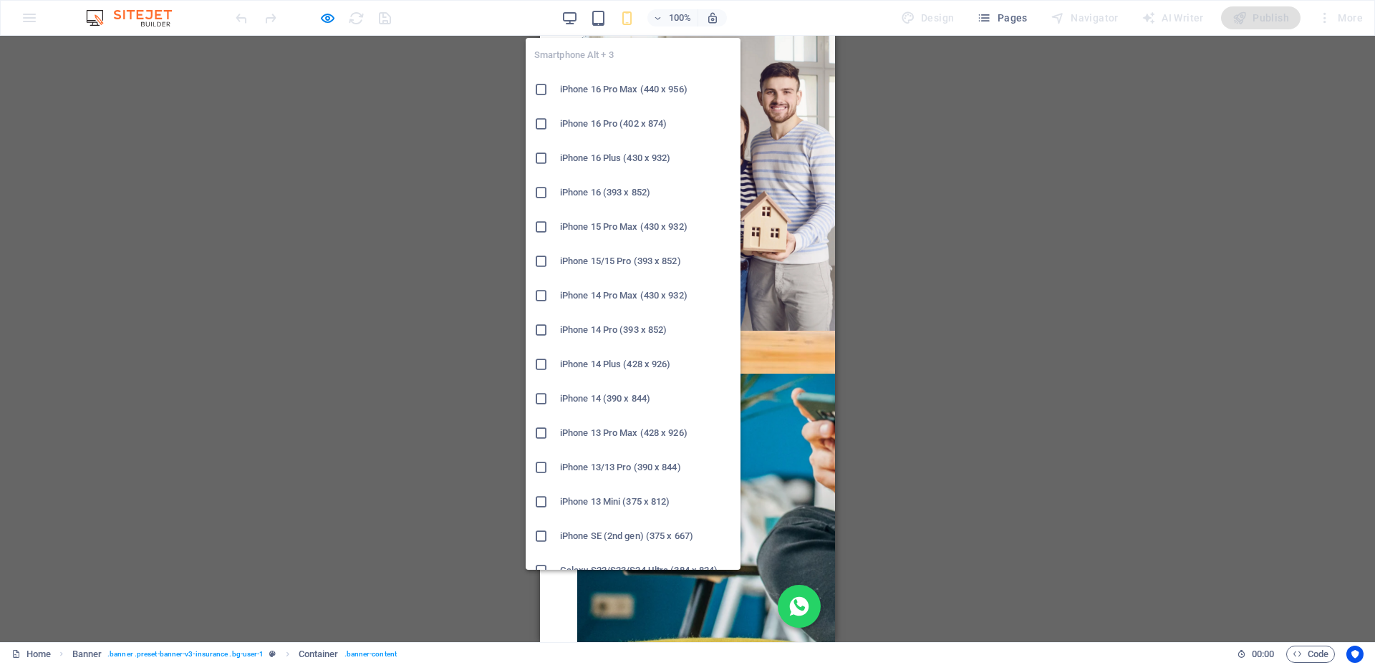
click at [608, 88] on h6 "iPhone 16 Pro Max (440 x 956)" at bounding box center [646, 89] width 172 height 17
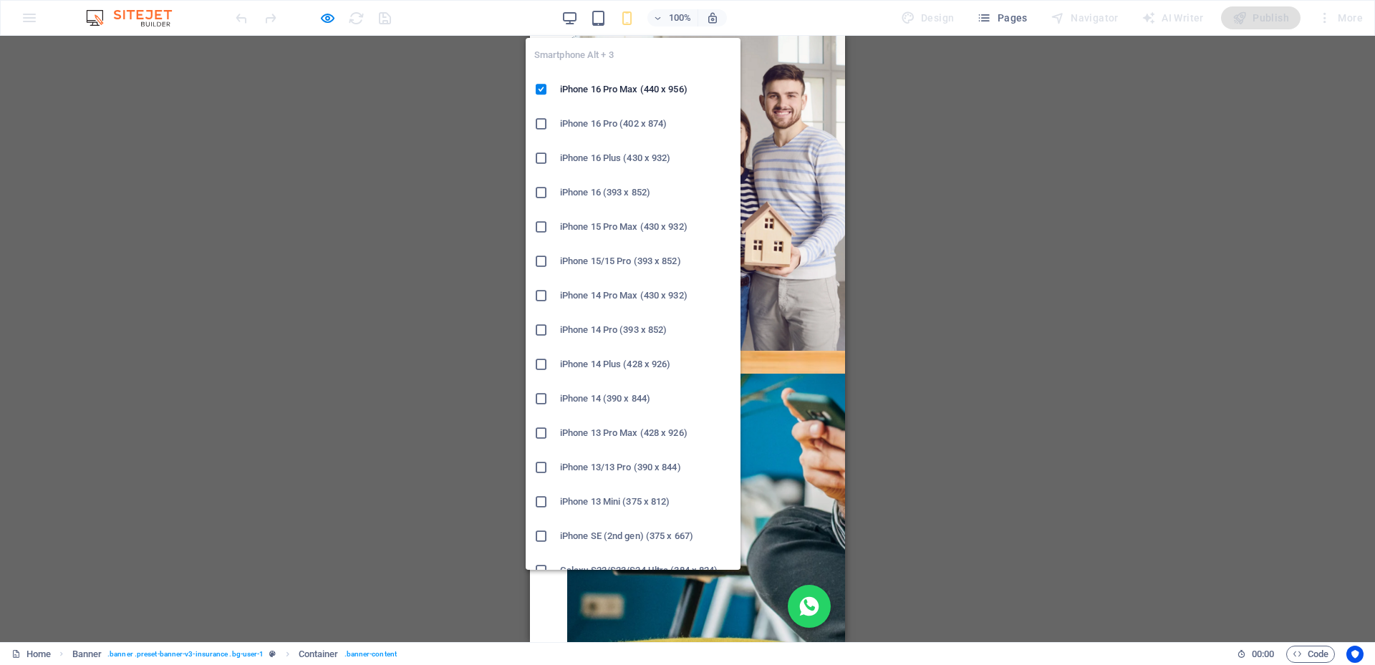
click at [591, 329] on h6 "iPhone 14 Pro (393 x 852)" at bounding box center [646, 329] width 172 height 17
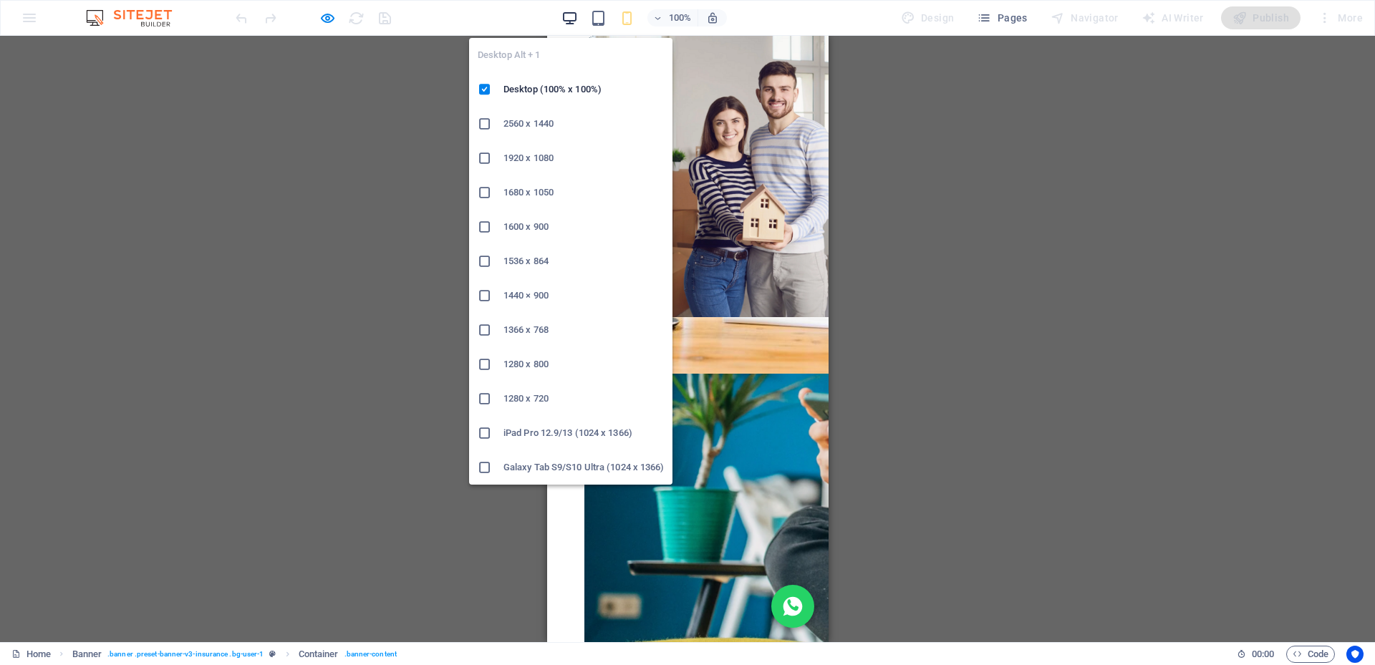
click at [571, 17] on icon "button" at bounding box center [569, 18] width 16 height 16
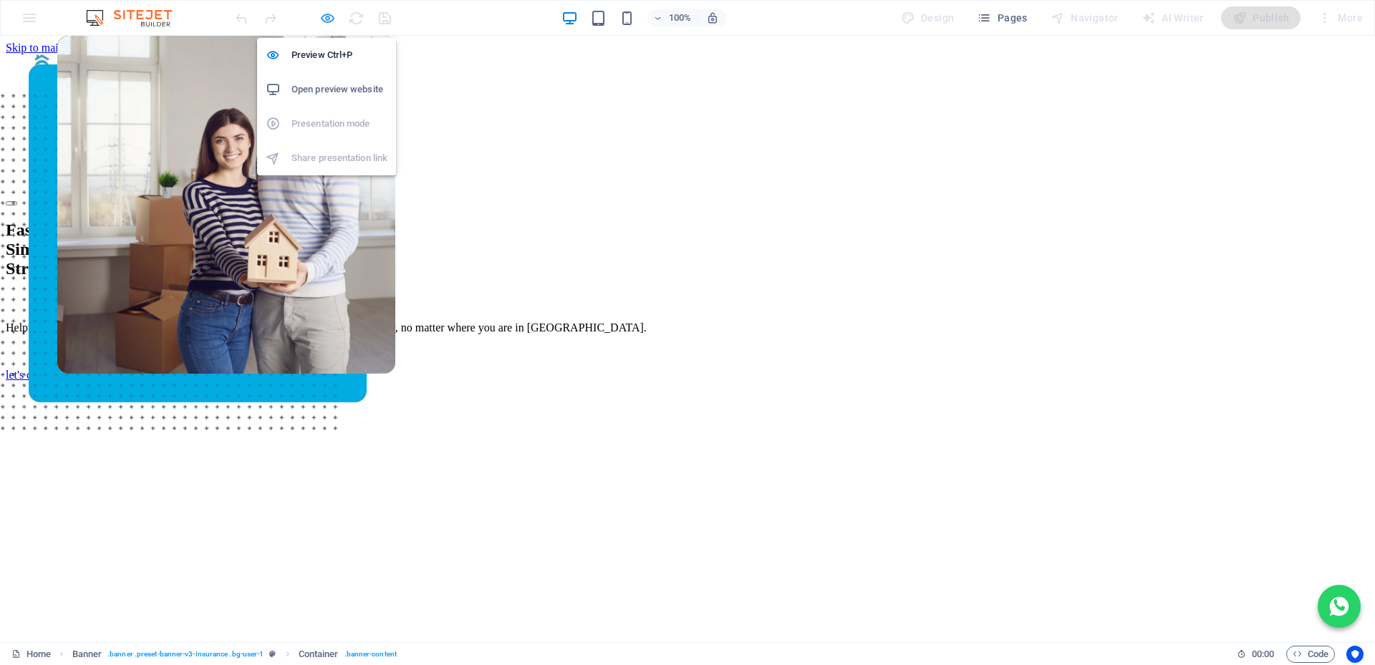
click at [328, 14] on icon "button" at bounding box center [327, 18] width 16 height 16
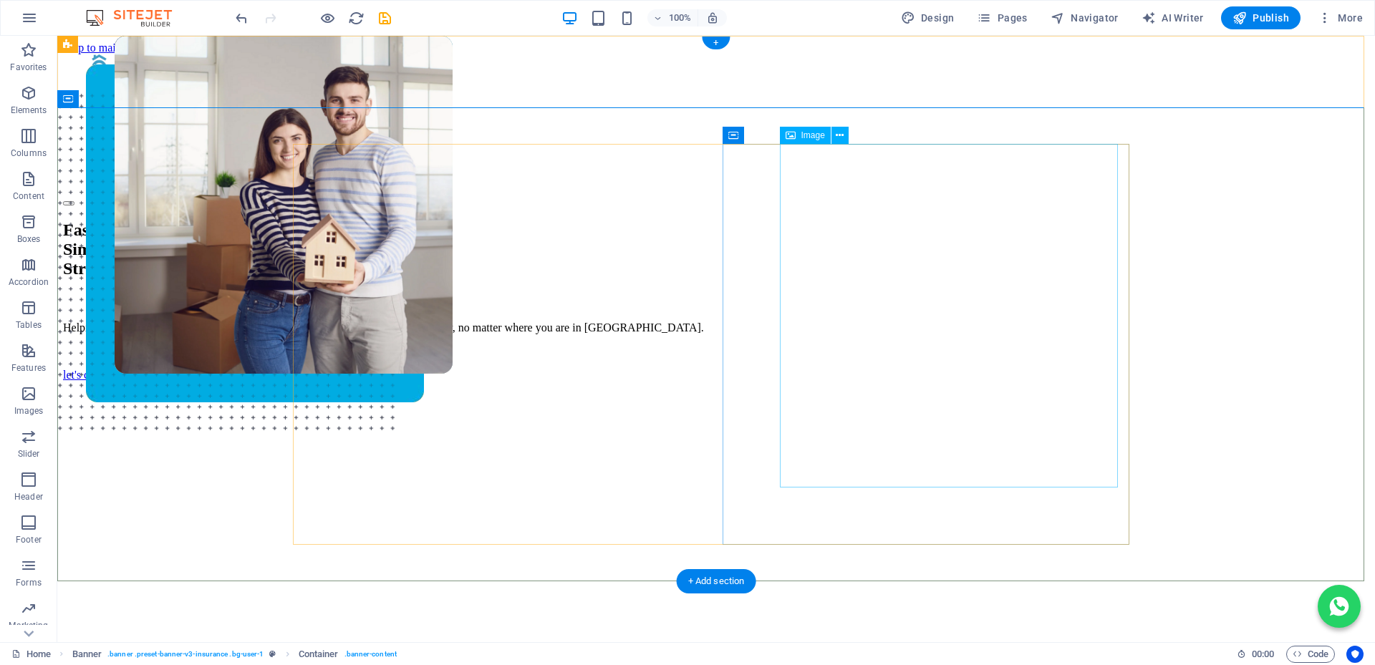
click at [452, 181] on figure at bounding box center [284, 310] width 338 height 549
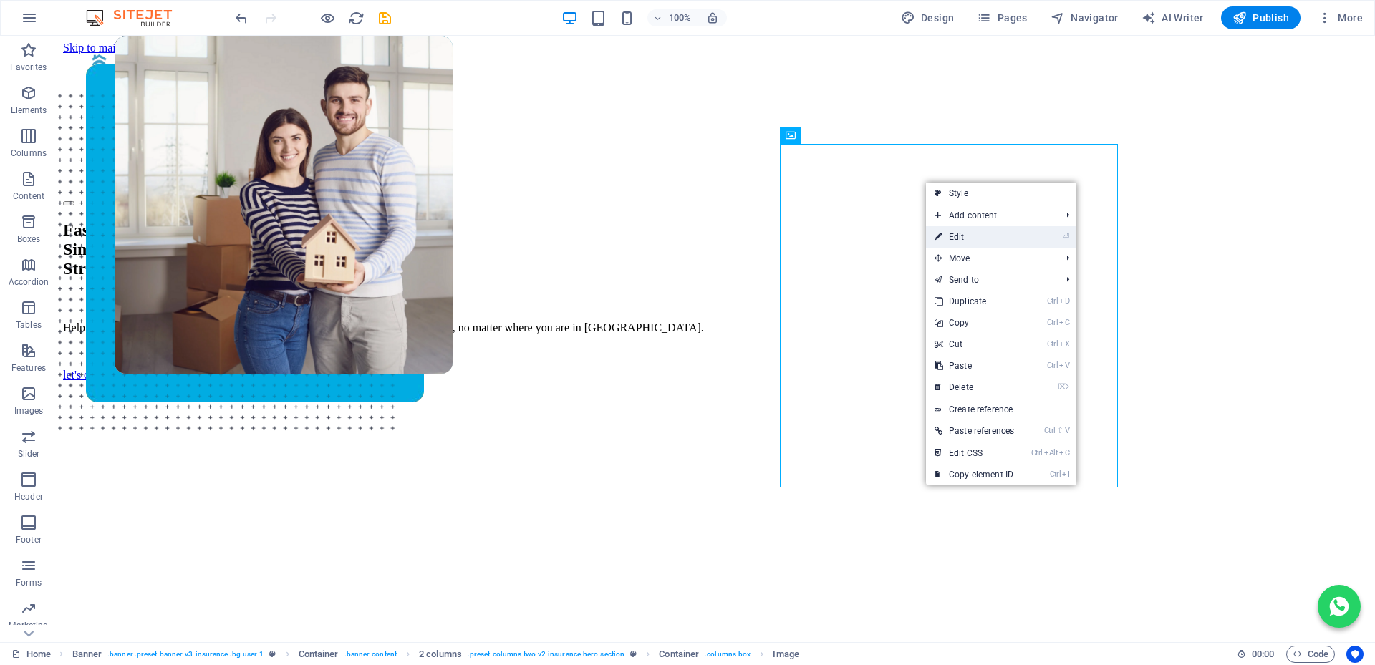
drag, startPoint x: 967, startPoint y: 239, endPoint x: 351, endPoint y: 205, distance: 617.3
click at [967, 239] on link "⏎ Edit" at bounding box center [974, 236] width 97 height 21
select select "px"
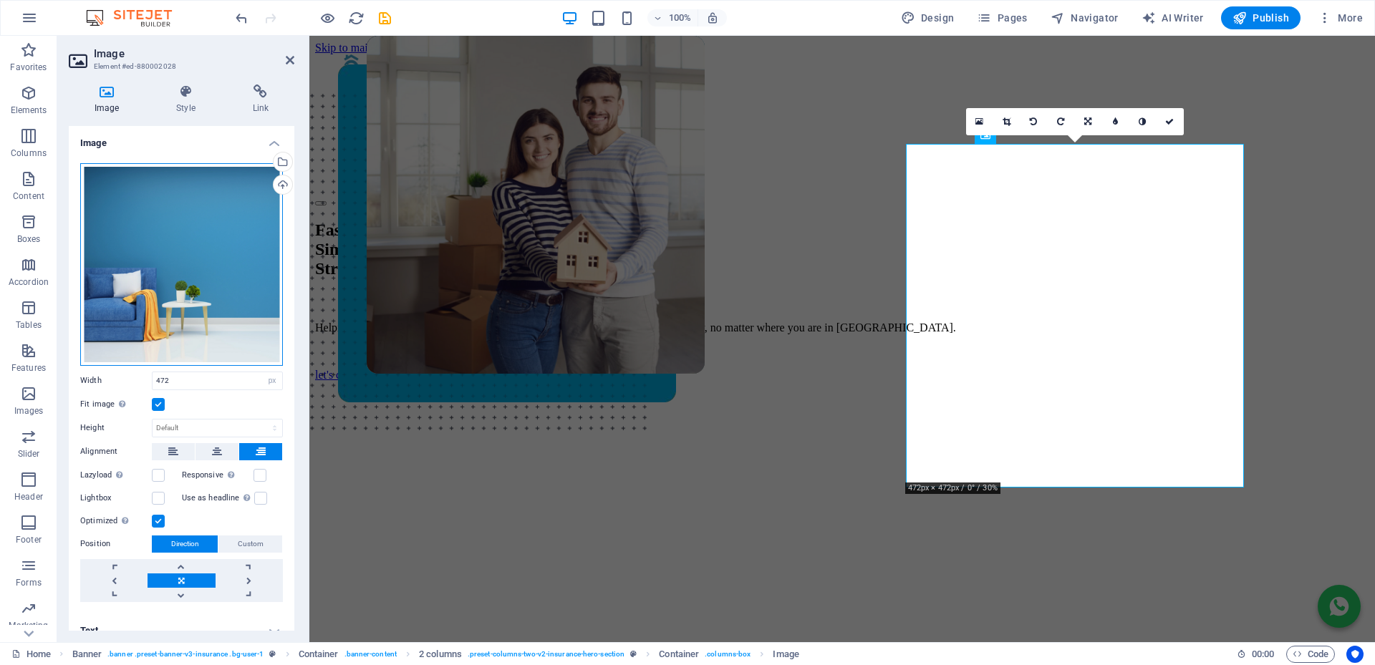
click at [213, 243] on div "Drag files here, click to choose files or select files from Files or our free s…" at bounding box center [181, 264] width 203 height 203
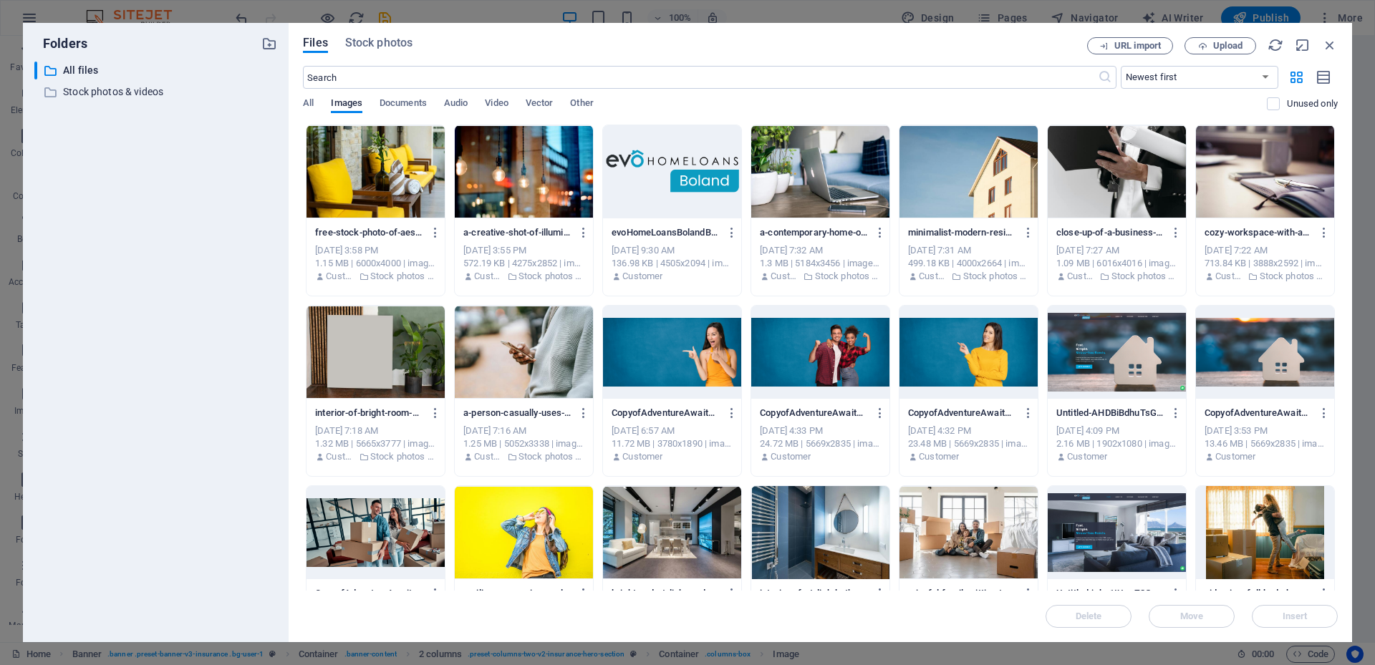
click at [548, 519] on div at bounding box center [524, 532] width 138 height 93
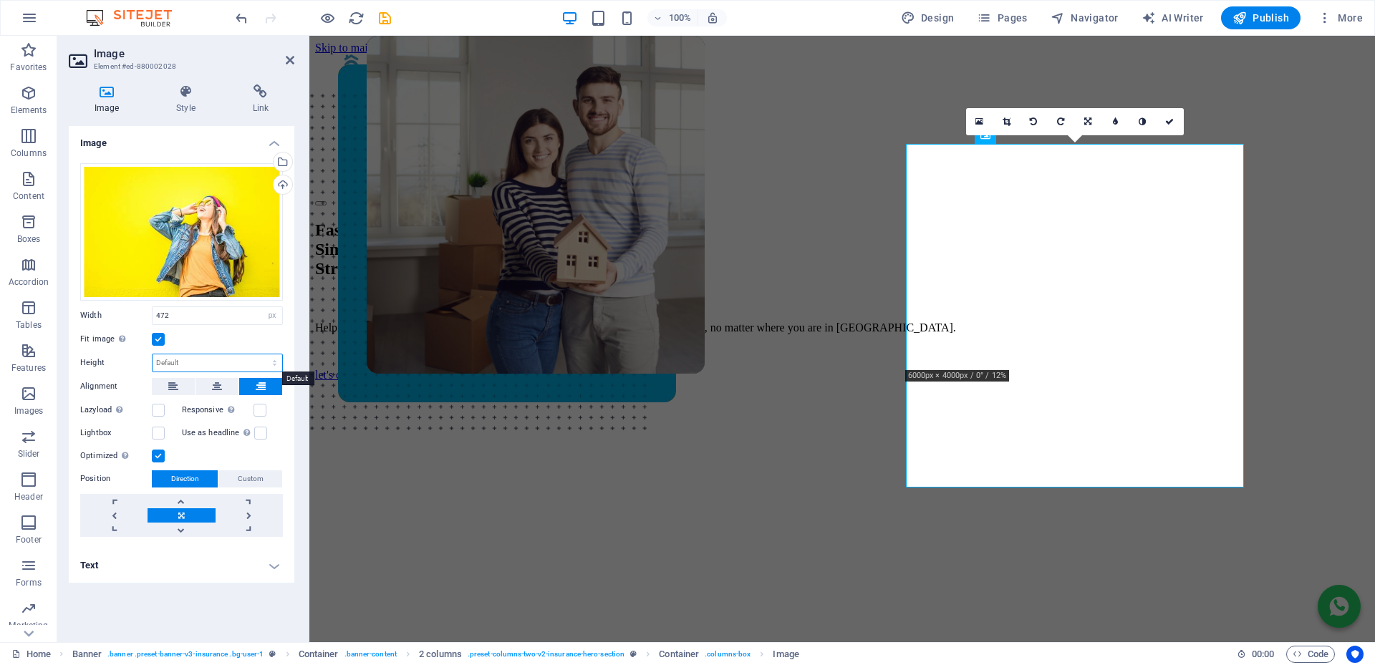
click at [214, 359] on select "Default auto px" at bounding box center [217, 362] width 130 height 17
click at [152, 354] on select "Default auto px" at bounding box center [217, 362] width 130 height 17
select select "DISABLED_OPTION_VALUE"
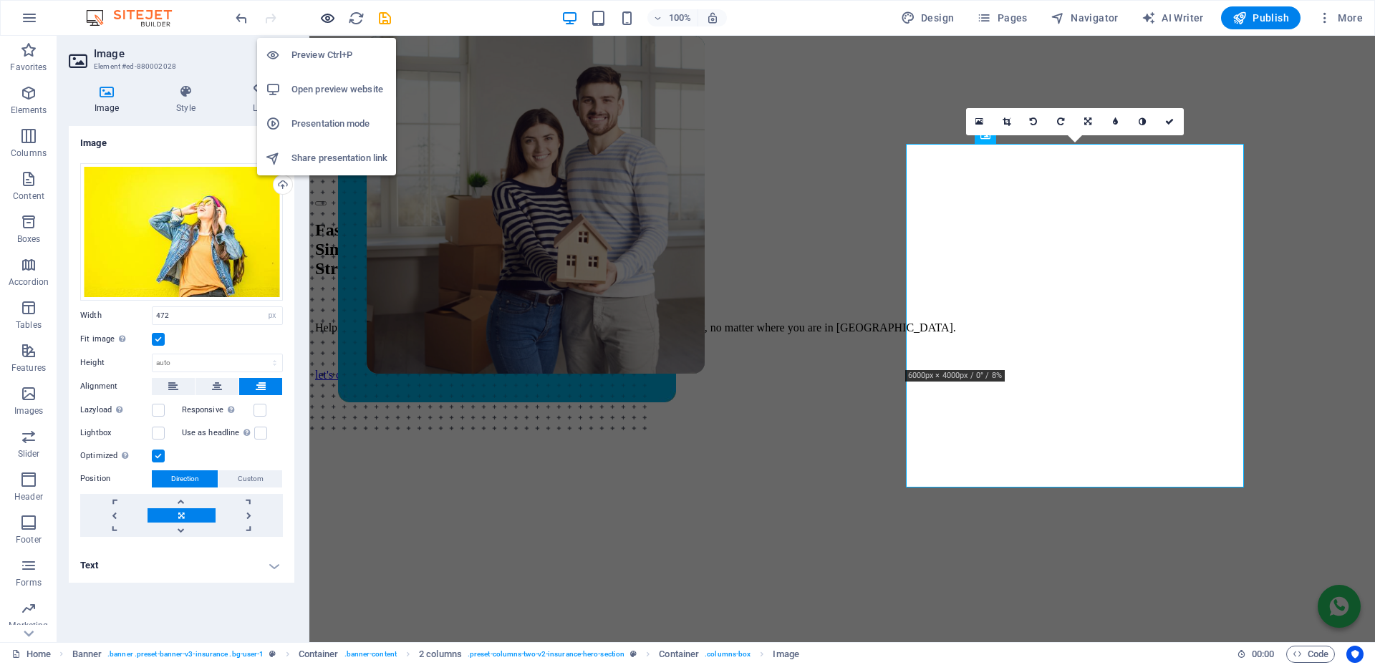
click at [329, 16] on icon "button" at bounding box center [327, 18] width 16 height 16
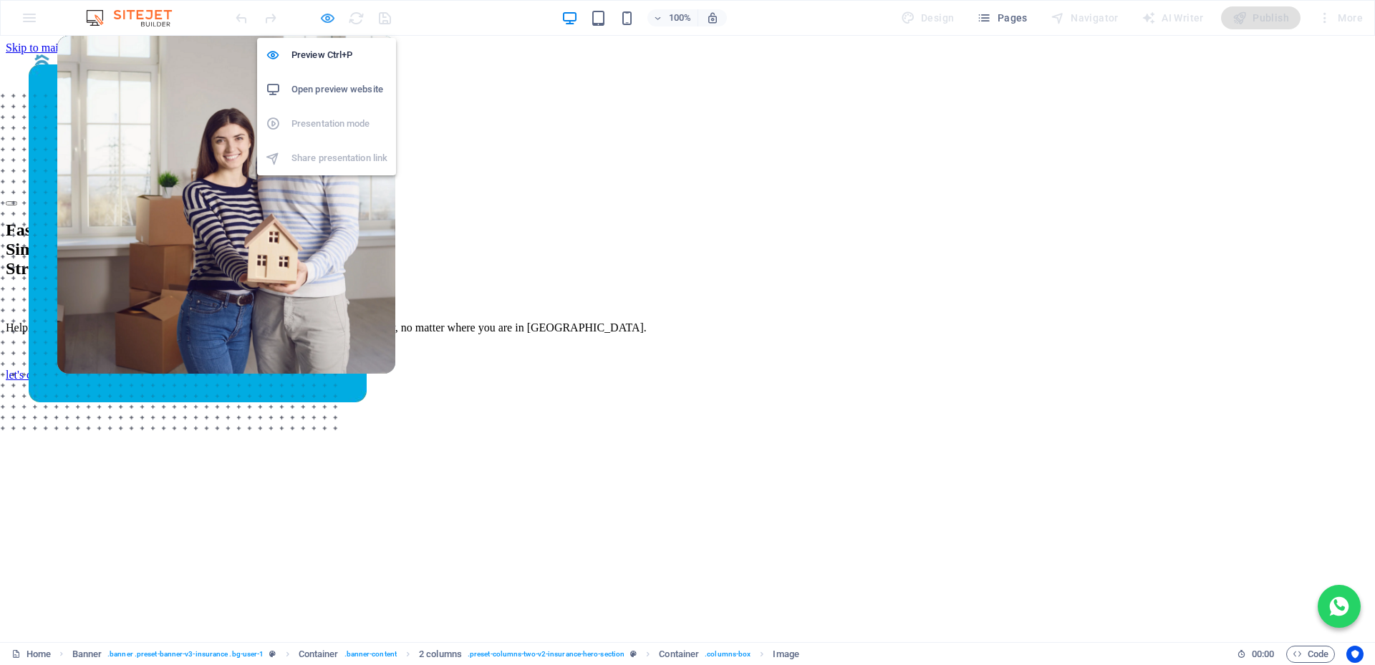
click at [331, 19] on icon "button" at bounding box center [327, 18] width 16 height 16
select select "px"
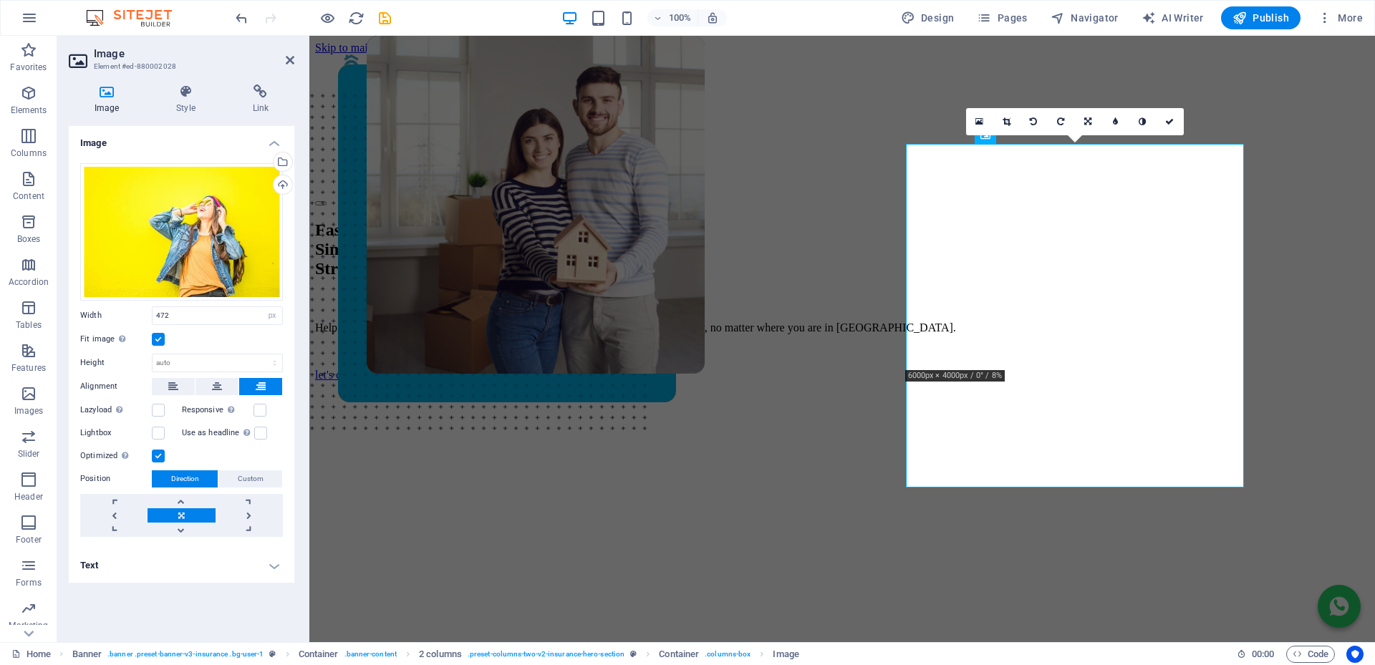
click at [160, 338] on label at bounding box center [158, 339] width 13 height 13
click at [0, 0] on input "Fit image Automatically fit image to a fixed width and height" at bounding box center [0, 0] width 0 height 0
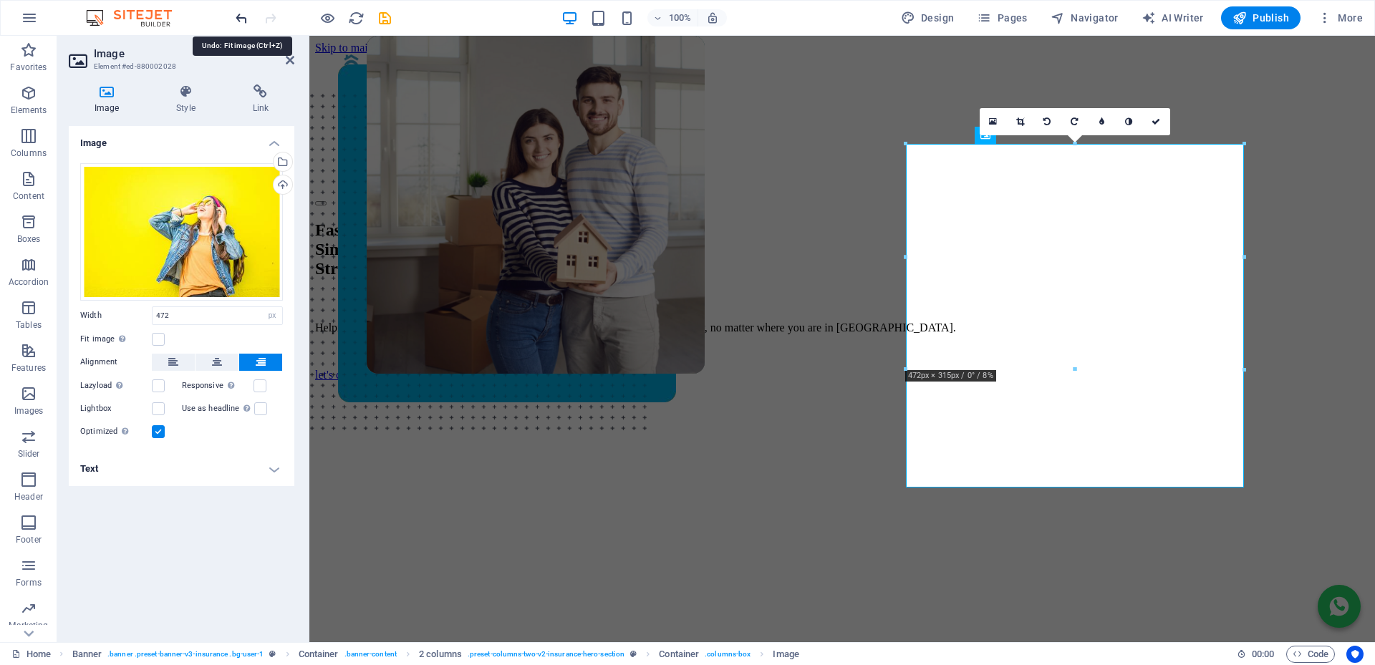
click at [240, 24] on icon "undo" at bounding box center [241, 18] width 16 height 16
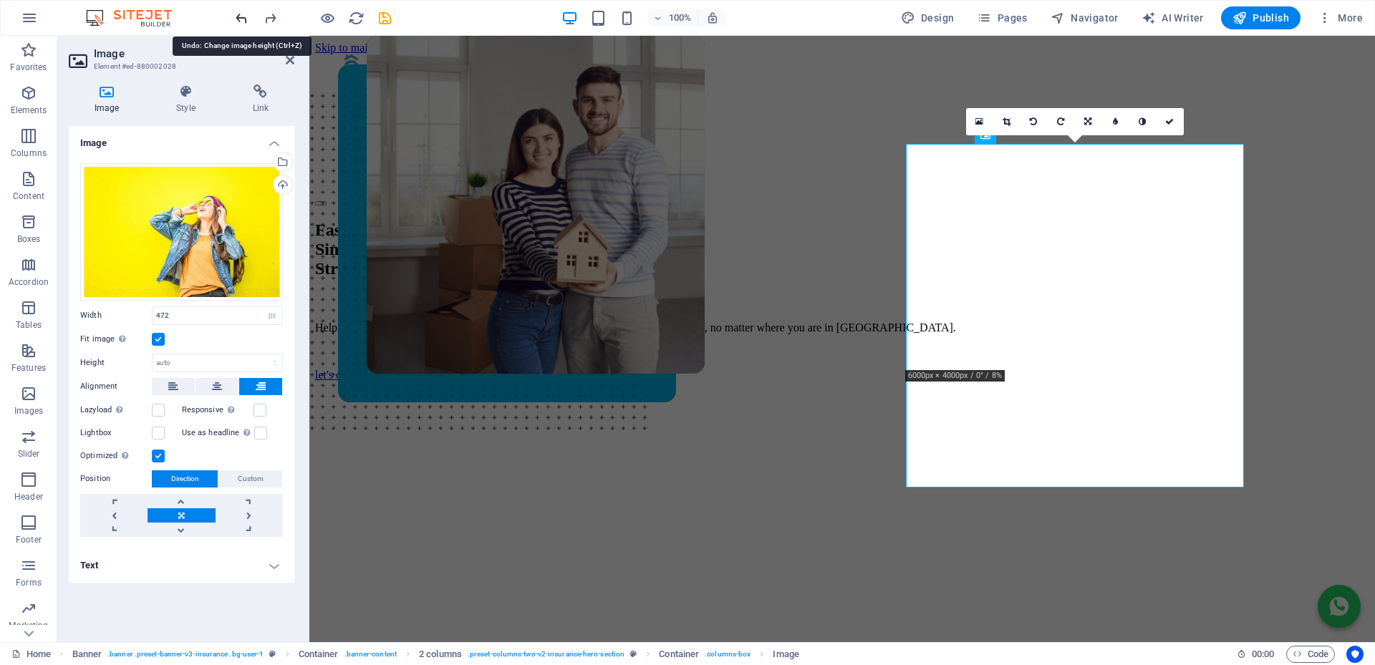
click at [240, 24] on icon "undo" at bounding box center [241, 18] width 16 height 16
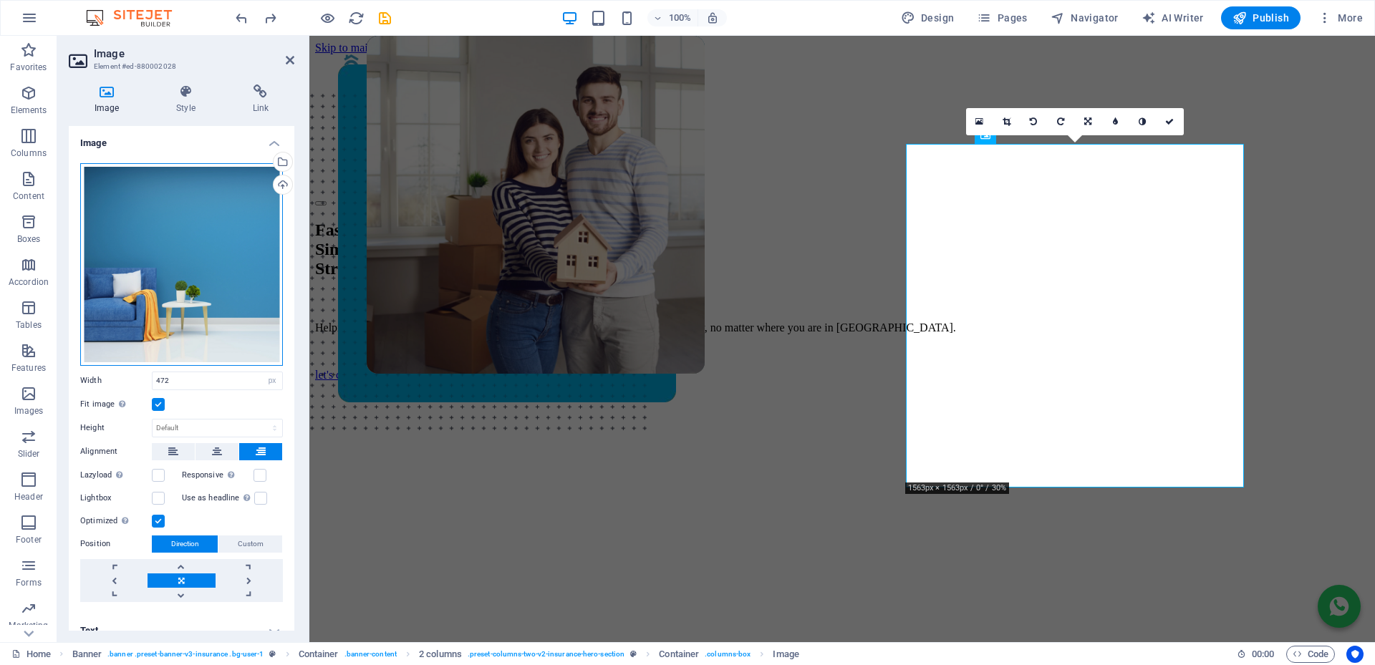
click at [233, 258] on div "Drag files here, click to choose files or select files from Files or our free s…" at bounding box center [181, 264] width 203 height 203
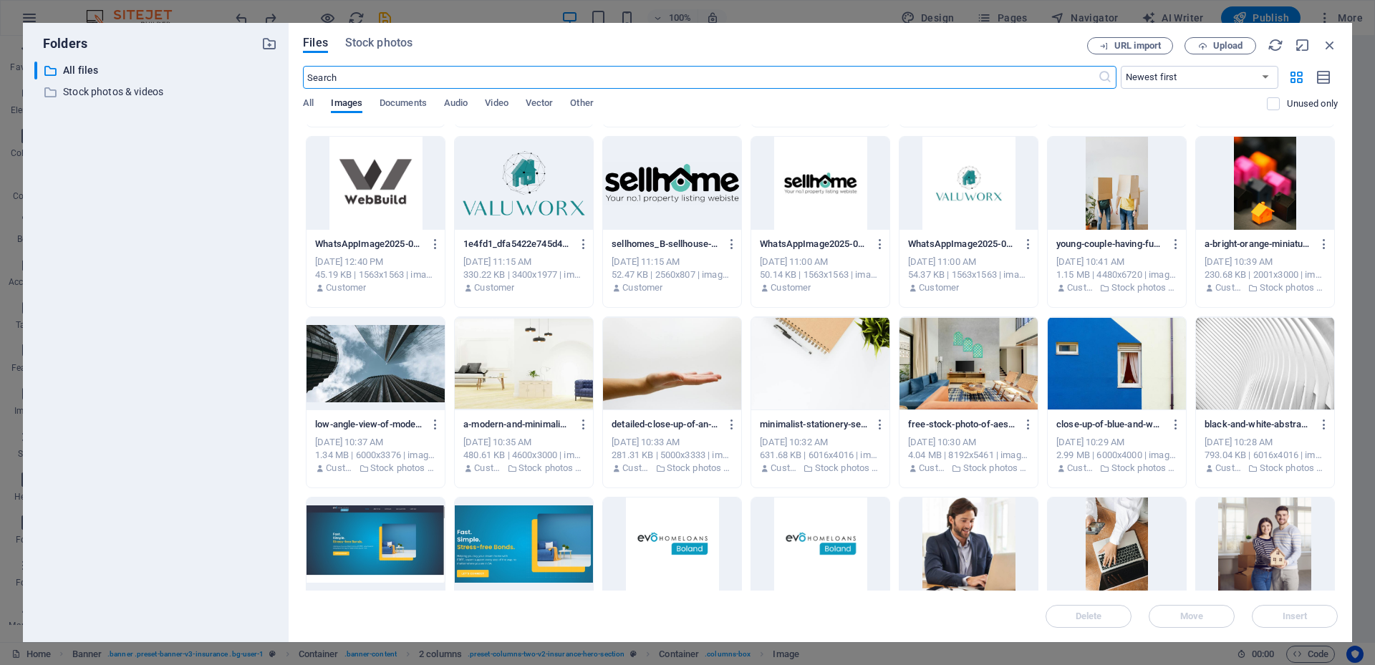
scroll to position [1718, 0]
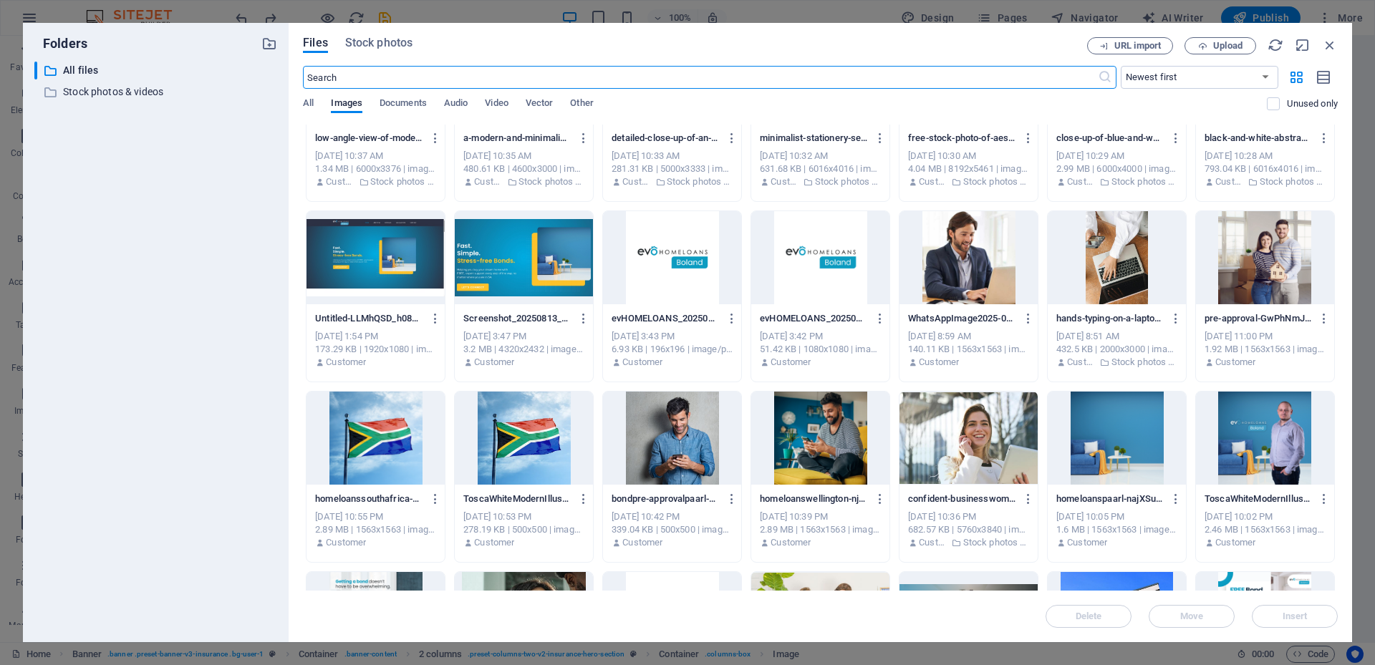
click at [695, 442] on div at bounding box center [672, 438] width 138 height 93
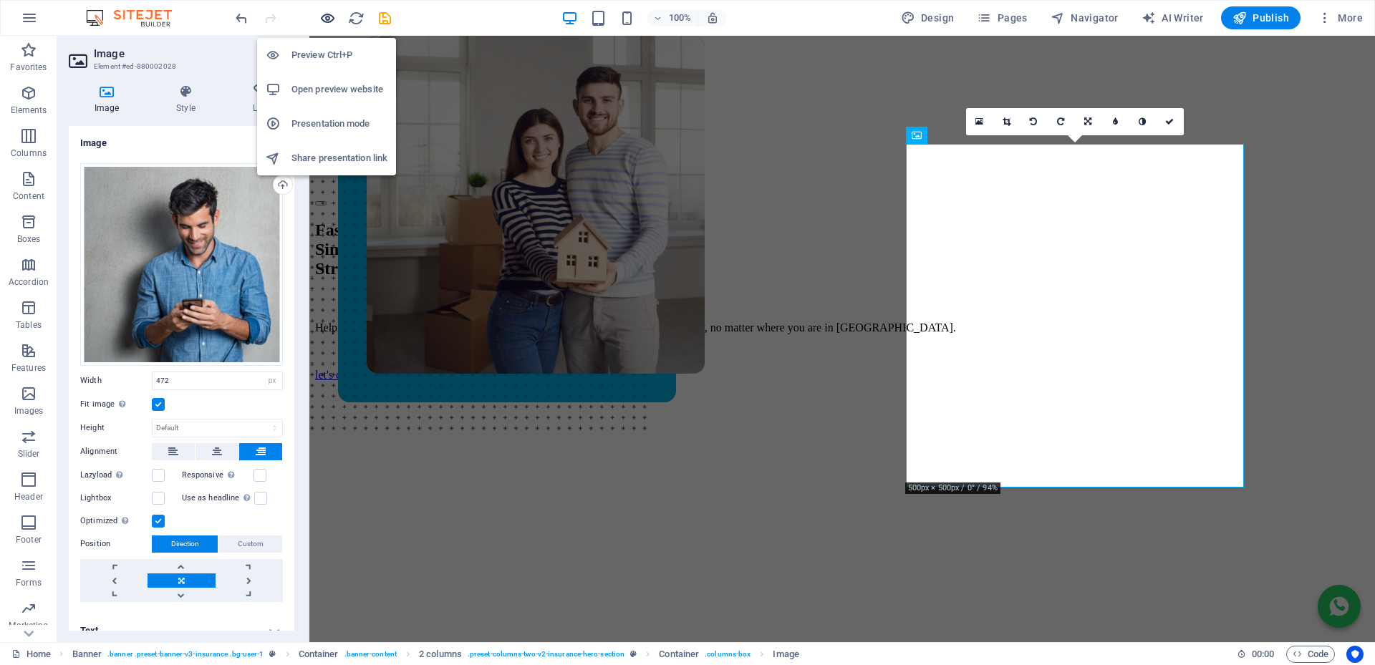
drag, startPoint x: 324, startPoint y: 21, endPoint x: 954, endPoint y: 284, distance: 682.3
click at [324, 21] on icon "button" at bounding box center [327, 18] width 16 height 16
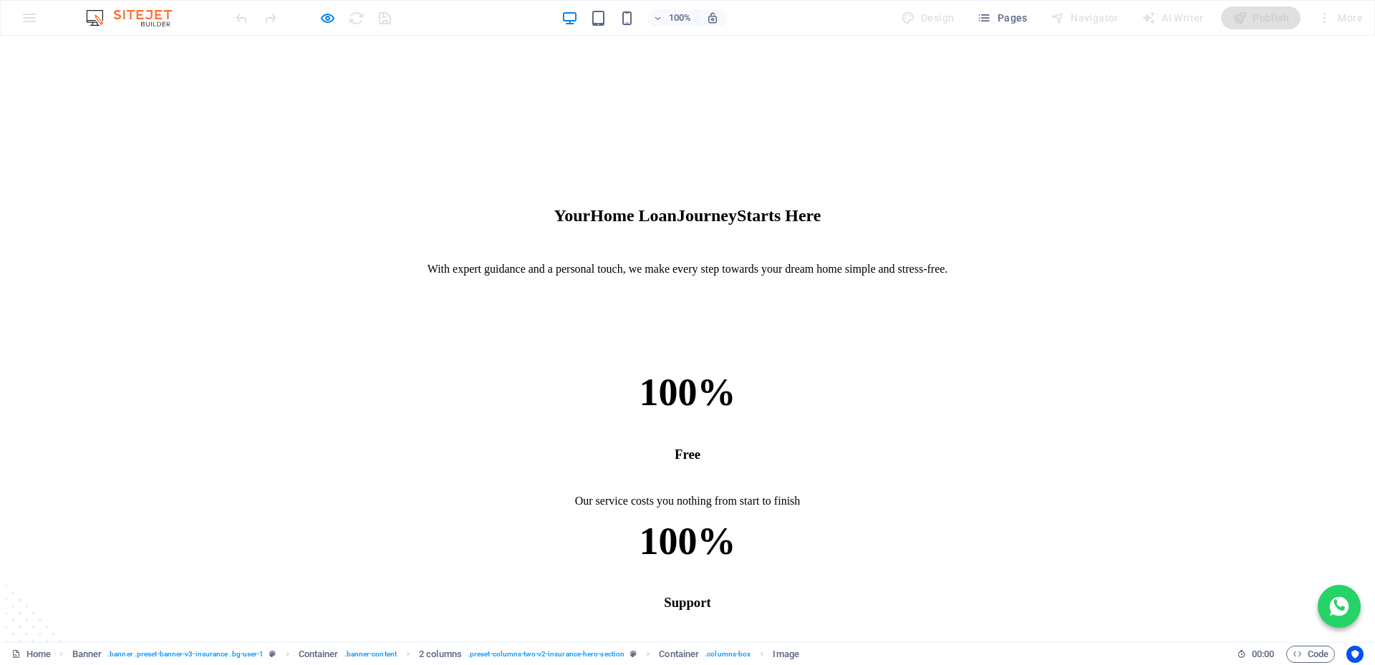
scroll to position [0, 0]
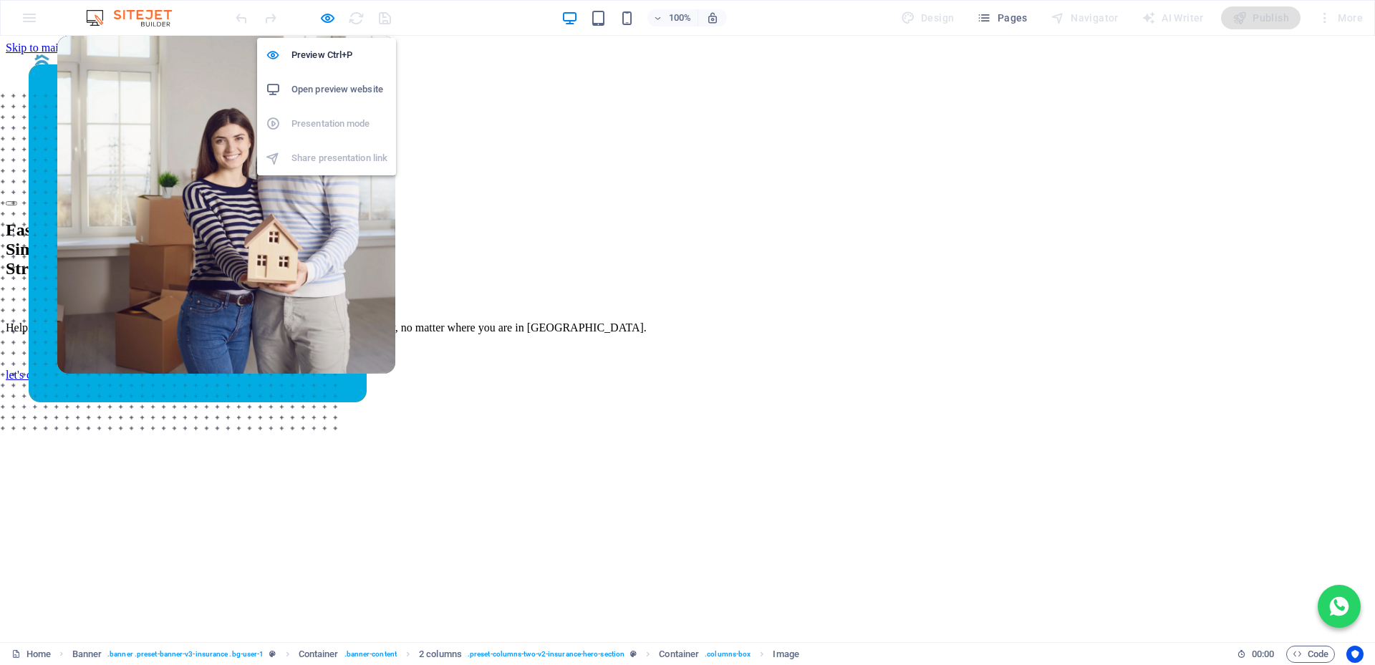
drag, startPoint x: 325, startPoint y: 16, endPoint x: 236, endPoint y: 15, distance: 89.5
click at [326, 16] on icon "button" at bounding box center [327, 18] width 16 height 16
select select "px"
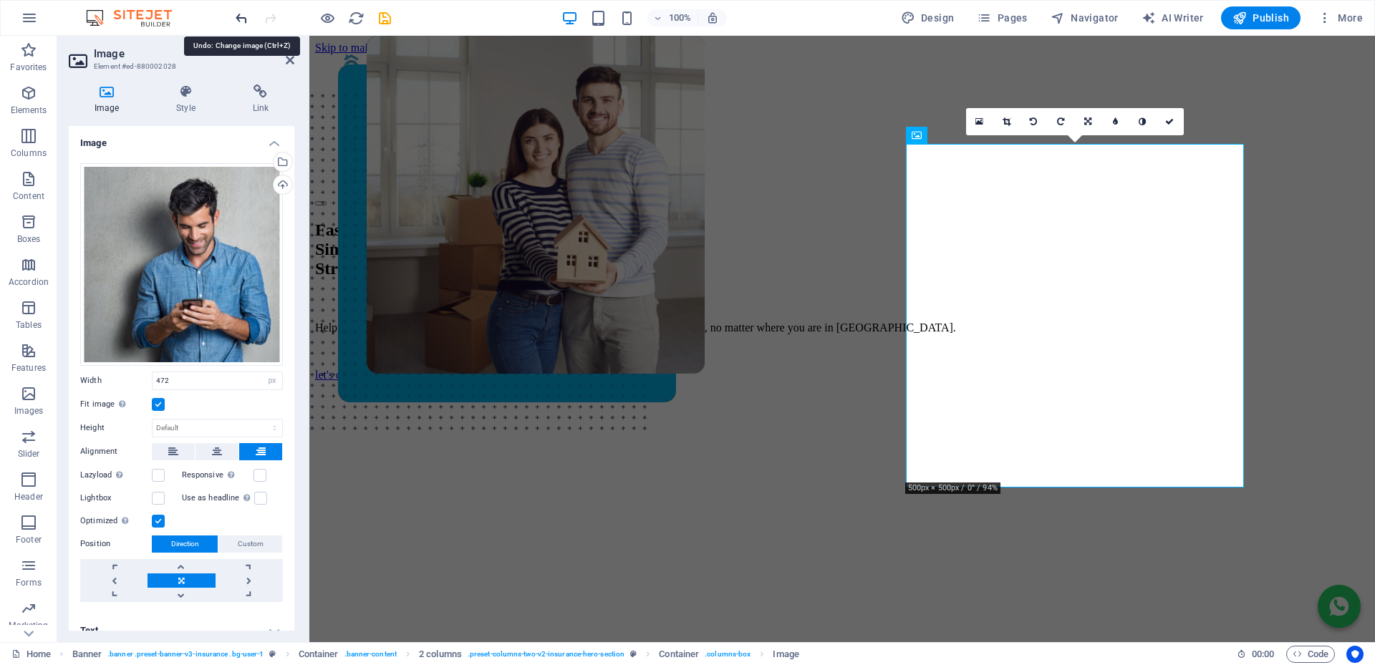
click at [244, 18] on icon "undo" at bounding box center [241, 18] width 16 height 16
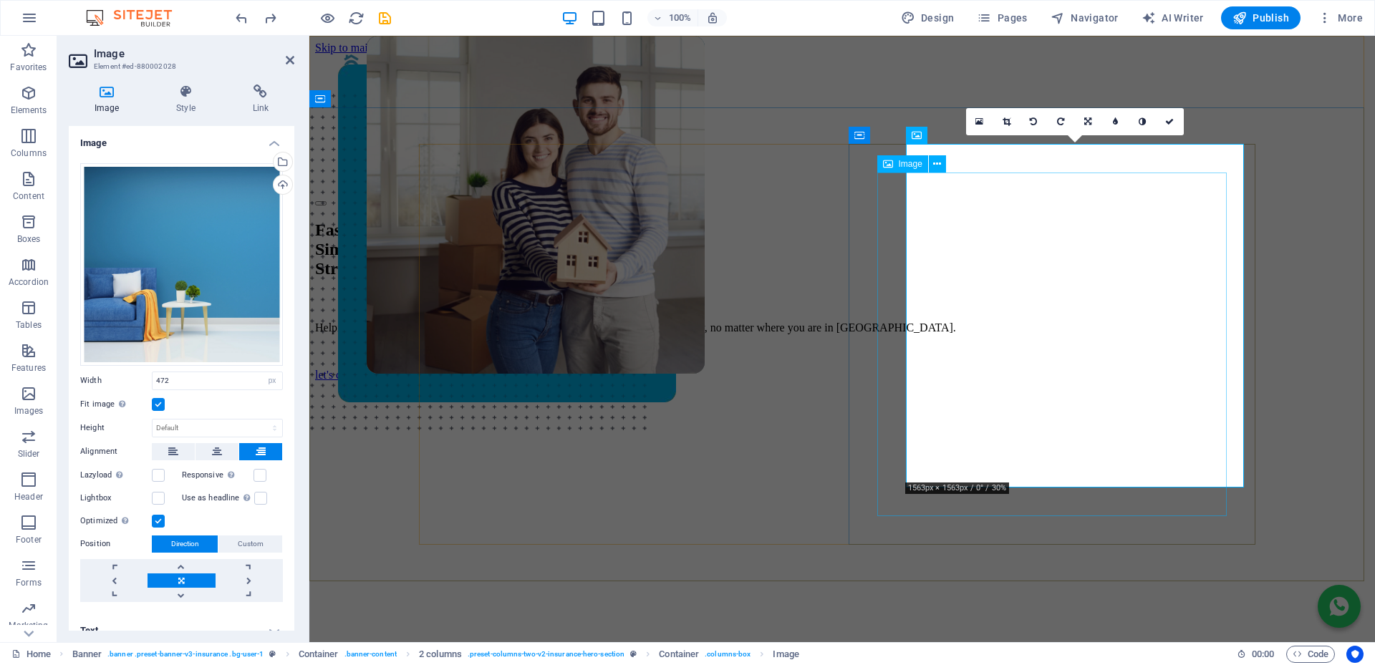
click at [893, 178] on figure at bounding box center [842, 338] width 1008 height 549
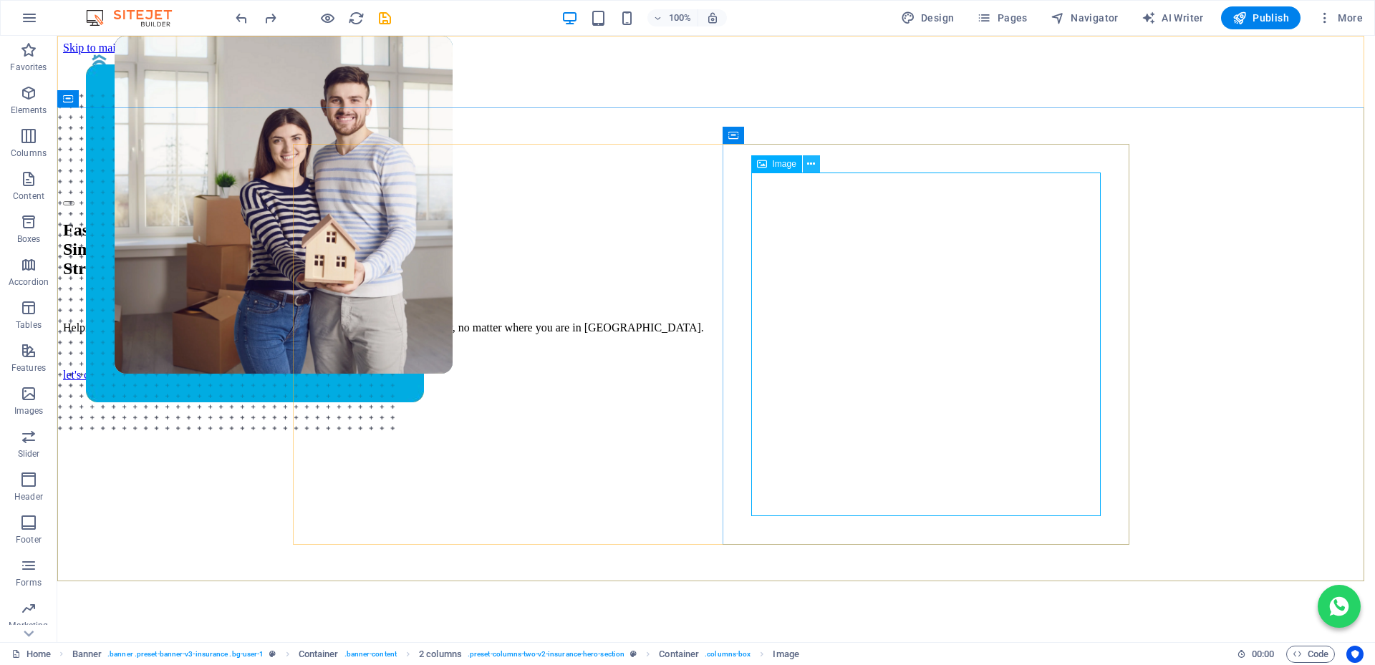
click at [813, 160] on icon at bounding box center [811, 164] width 8 height 15
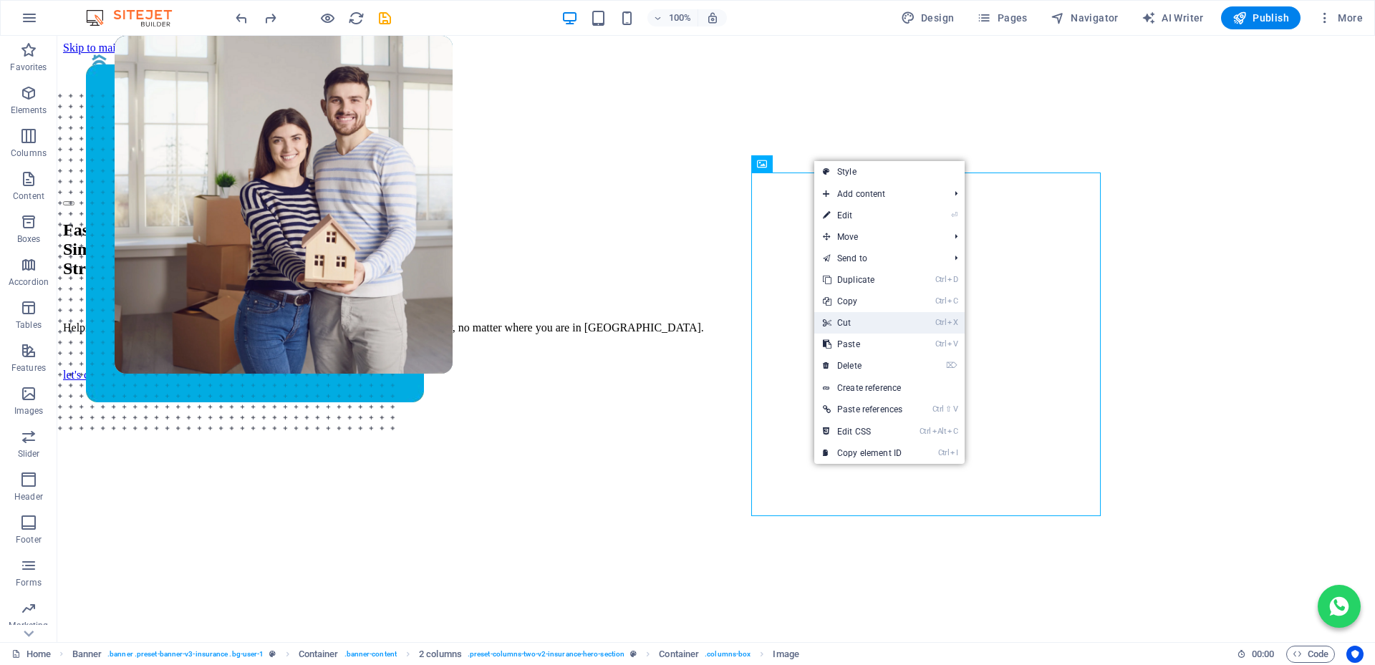
click at [847, 326] on link "Ctrl X Cut" at bounding box center [862, 322] width 97 height 21
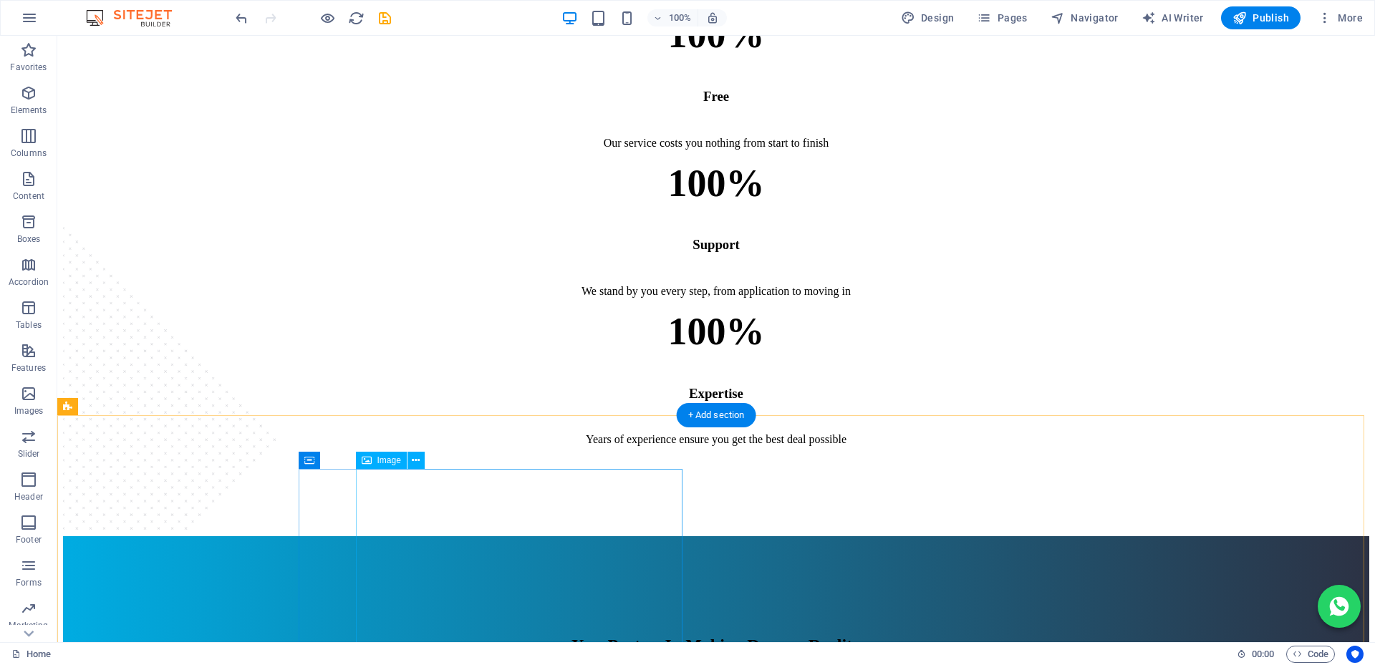
scroll to position [1432, 0]
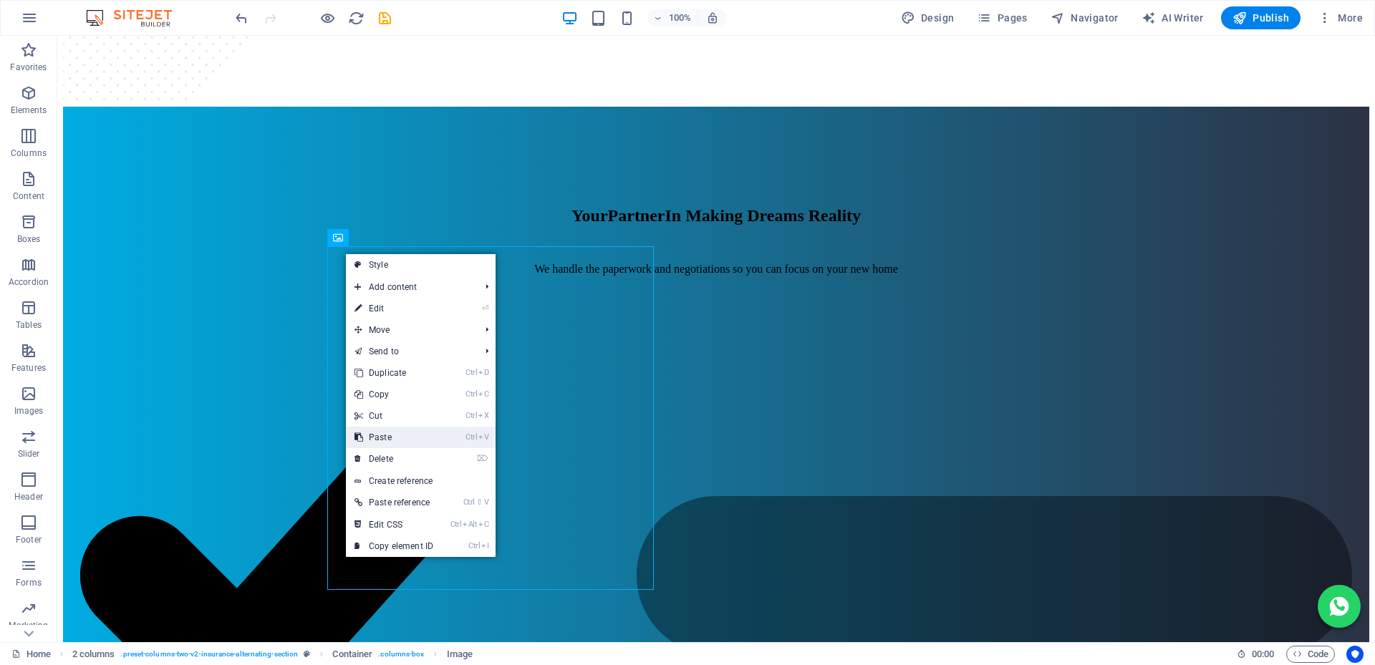
drag, startPoint x: 400, startPoint y: 437, endPoint x: 548, endPoint y: 332, distance: 181.4
click at [400, 437] on link "Ctrl V Paste" at bounding box center [394, 437] width 96 height 21
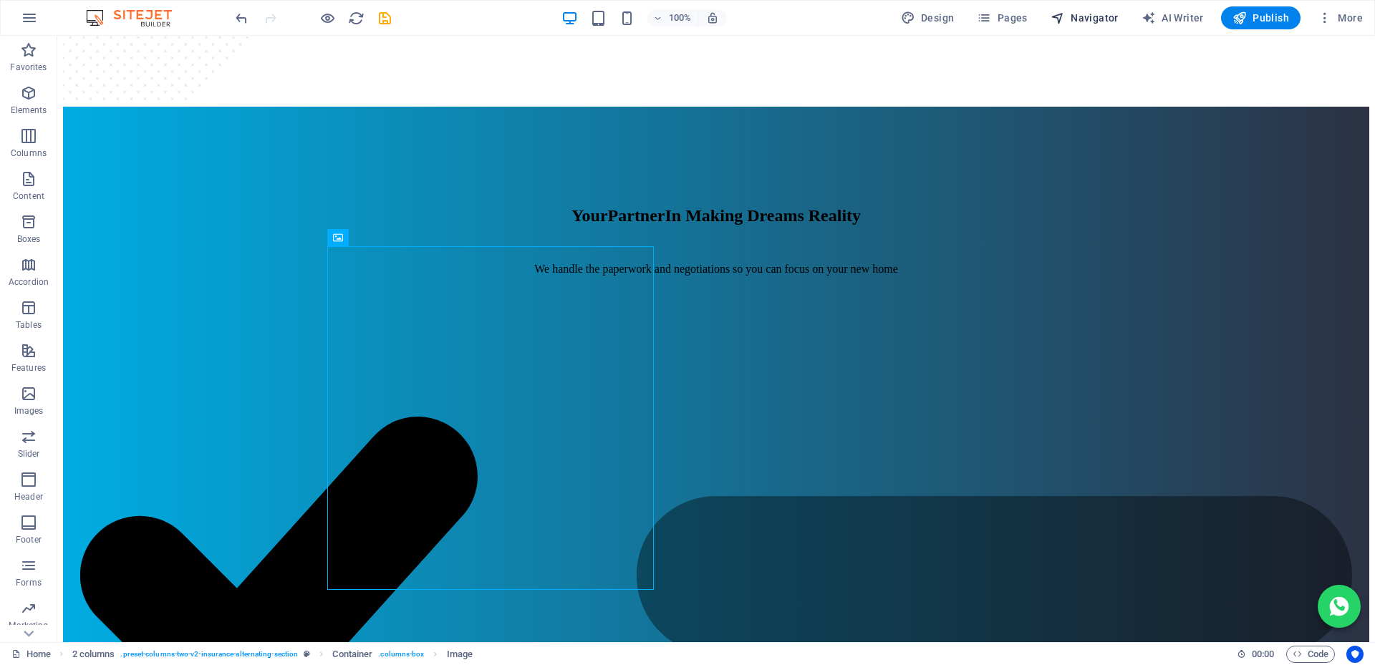
click at [1085, 21] on span "Navigator" at bounding box center [1084, 18] width 68 height 14
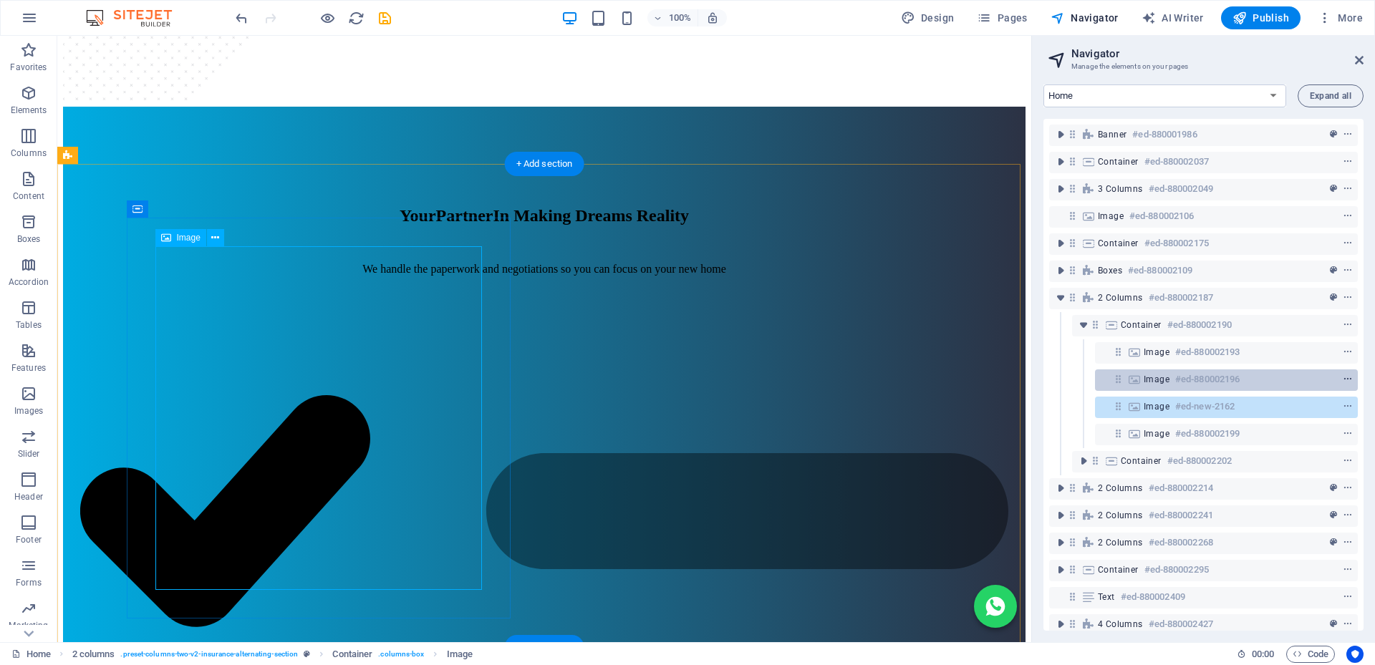
click at [1346, 374] on icon "context-menu" at bounding box center [1347, 379] width 10 height 10
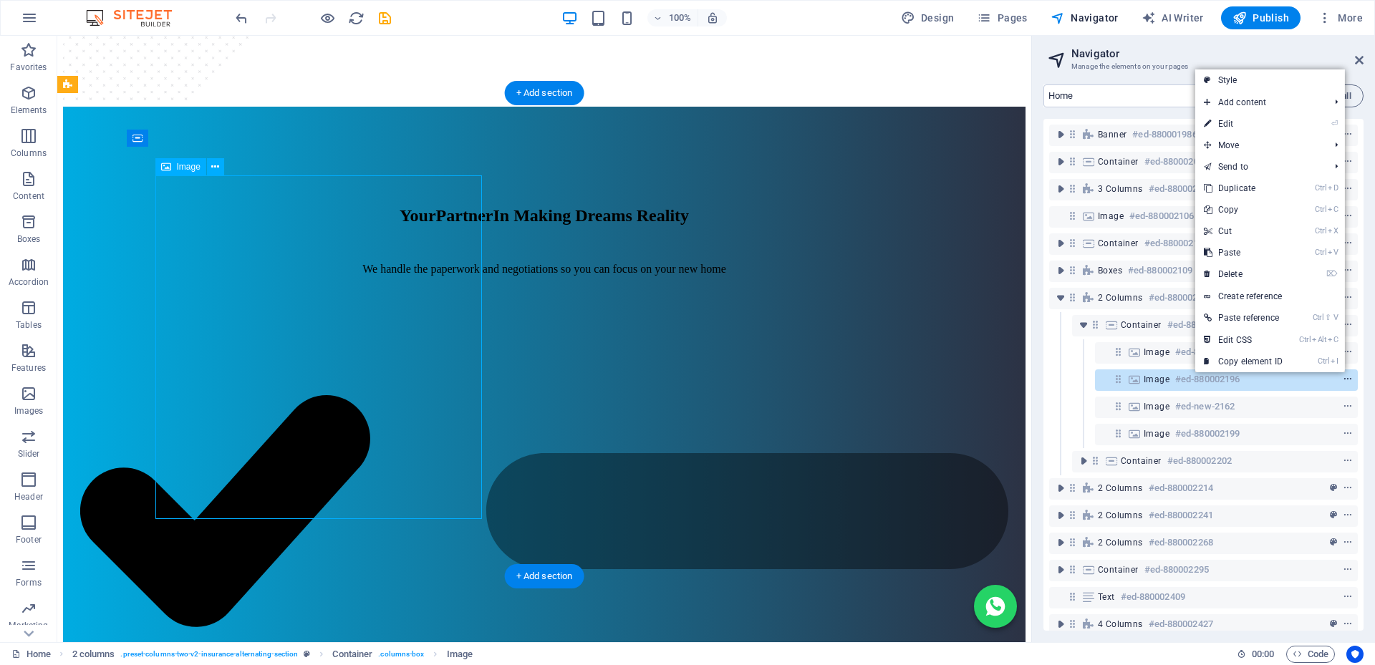
scroll to position [1503, 0]
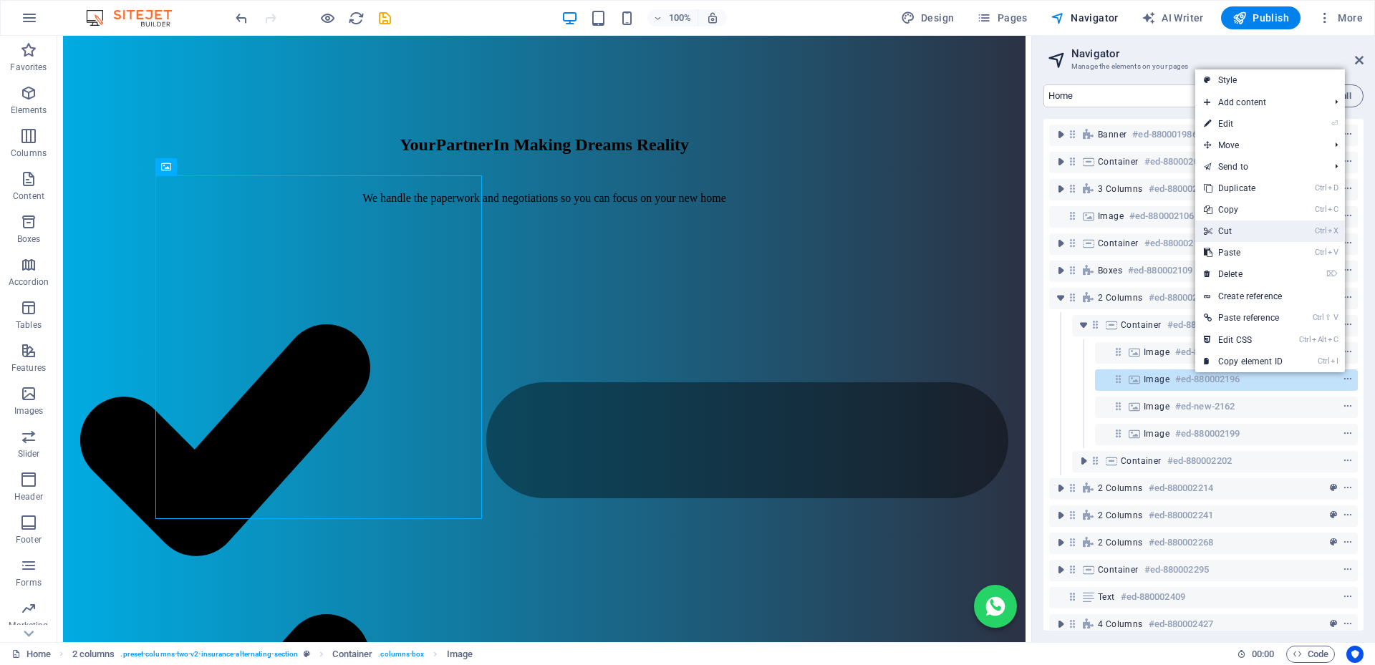
drag, startPoint x: 1226, startPoint y: 231, endPoint x: 713, endPoint y: 273, distance: 515.0
click at [1226, 231] on link "Ctrl X Cut" at bounding box center [1243, 231] width 96 height 21
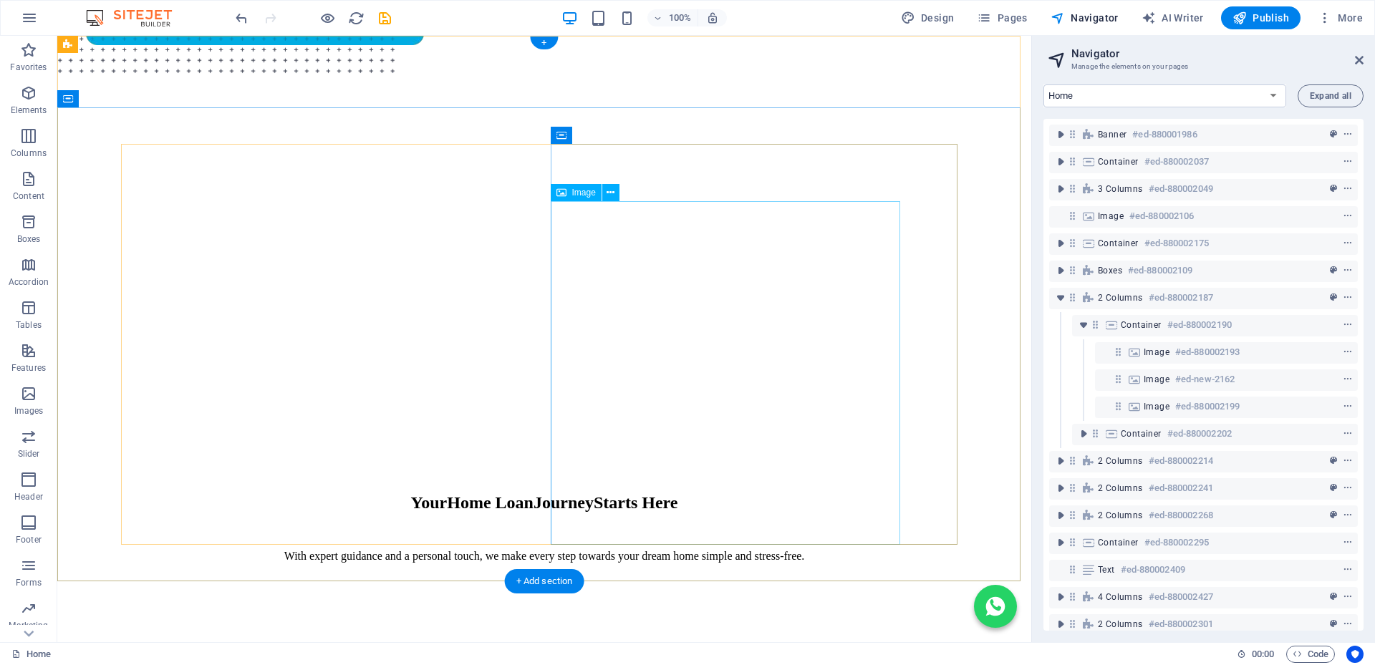
scroll to position [0, 0]
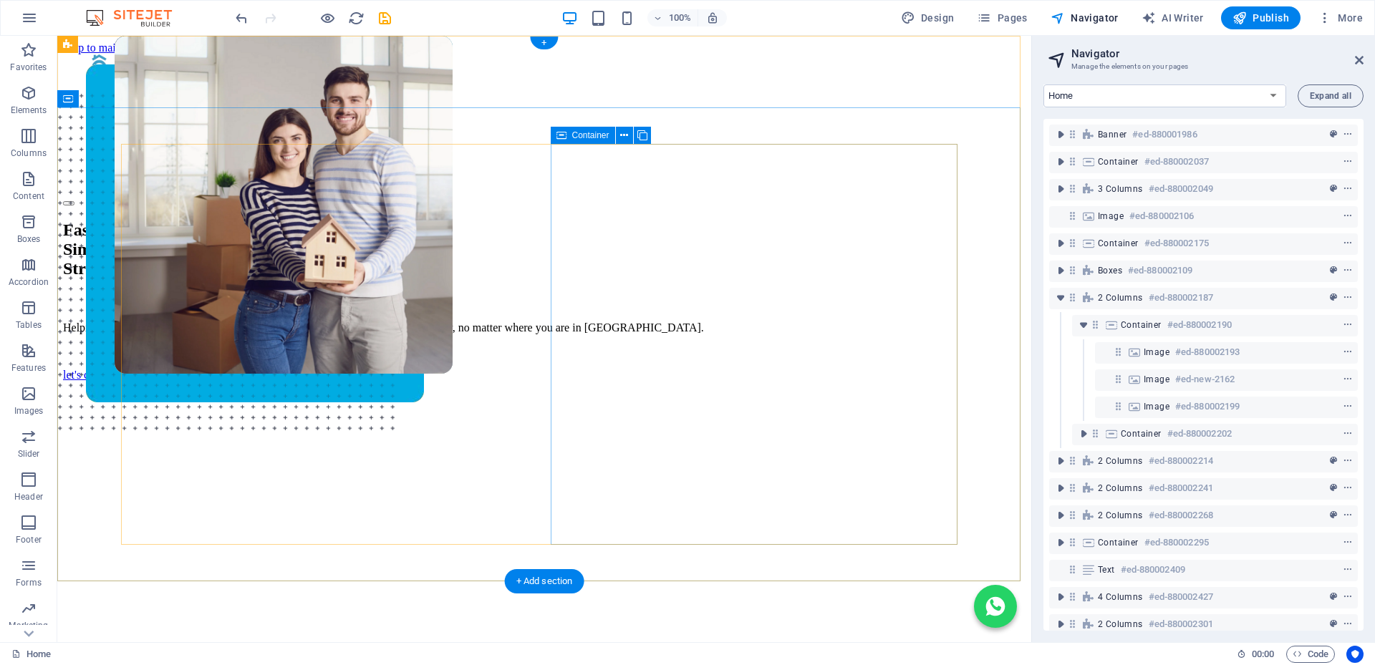
click at [592, 382] on div at bounding box center [544, 582] width 962 height 401
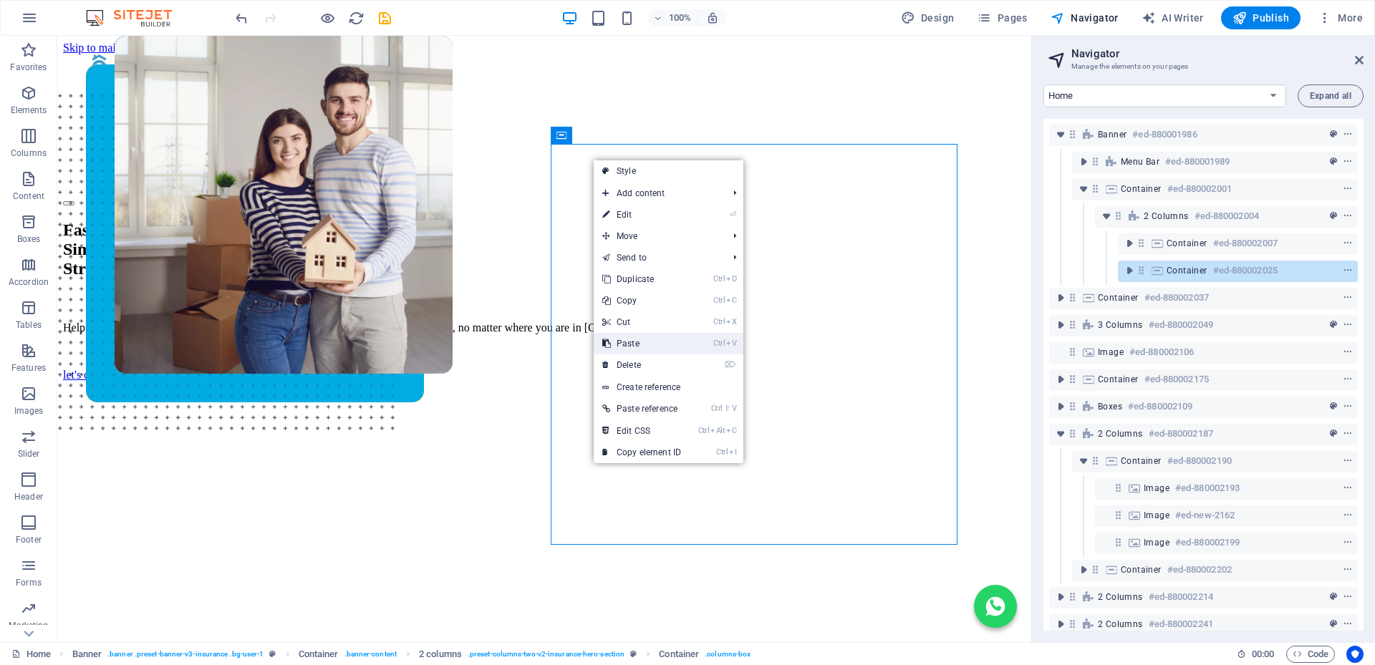
drag, startPoint x: 644, startPoint y: 348, endPoint x: 251, endPoint y: 261, distance: 403.3
click at [644, 348] on link "Ctrl V Paste" at bounding box center [642, 343] width 96 height 21
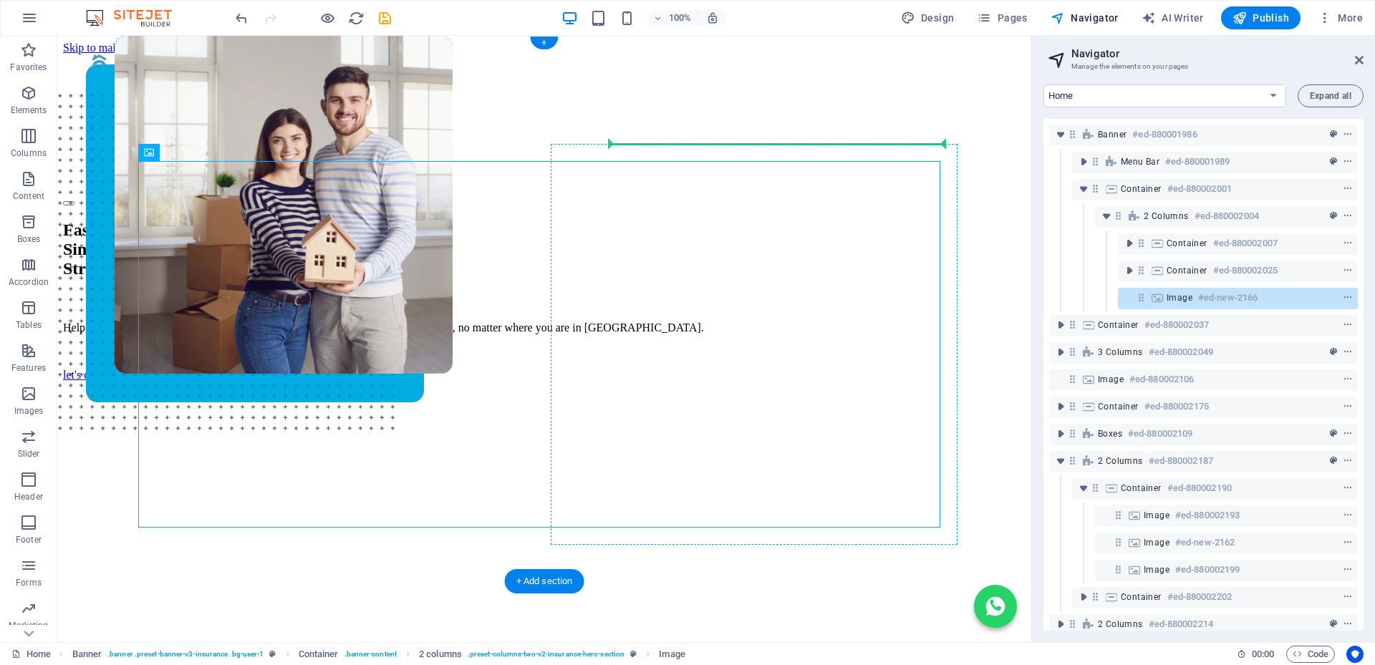
drag, startPoint x: 646, startPoint y: 147, endPoint x: 1148, endPoint y: 294, distance: 522.2
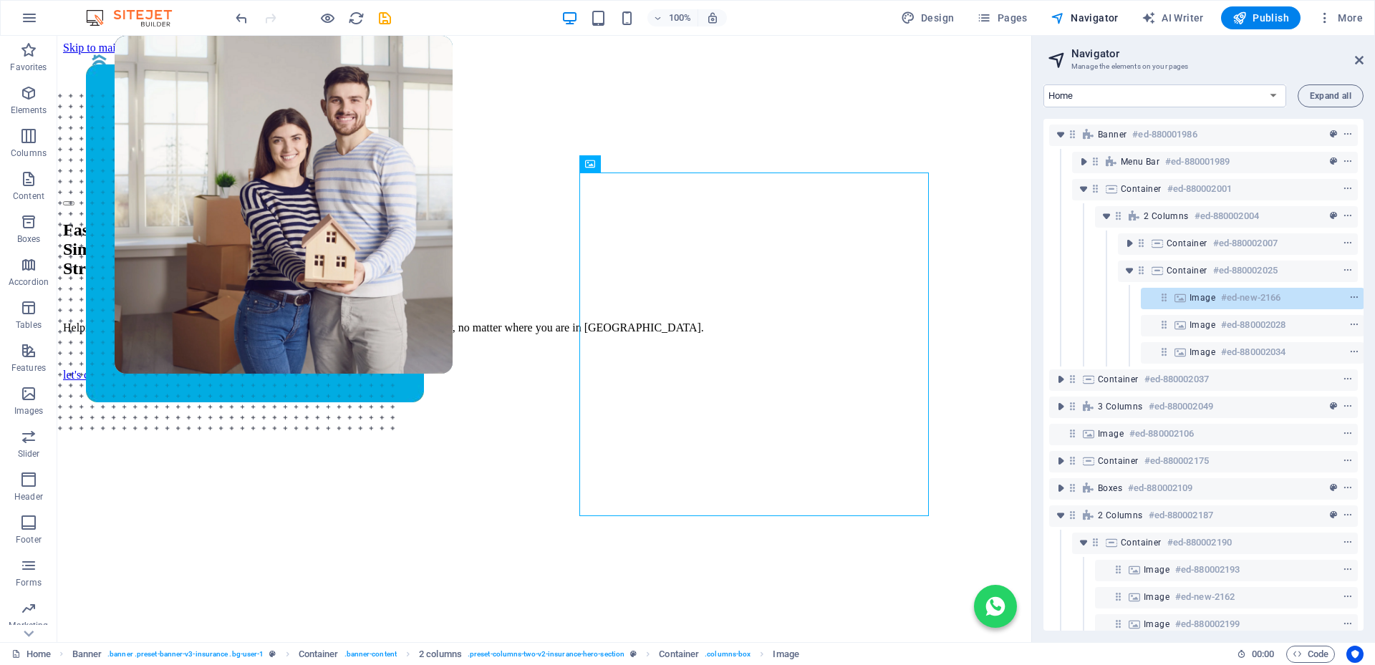
scroll to position [0, 4]
drag, startPoint x: 669, startPoint y: 274, endPoint x: 1360, endPoint y: 57, distance: 724.1
click at [1360, 57] on icon at bounding box center [1359, 59] width 9 height 11
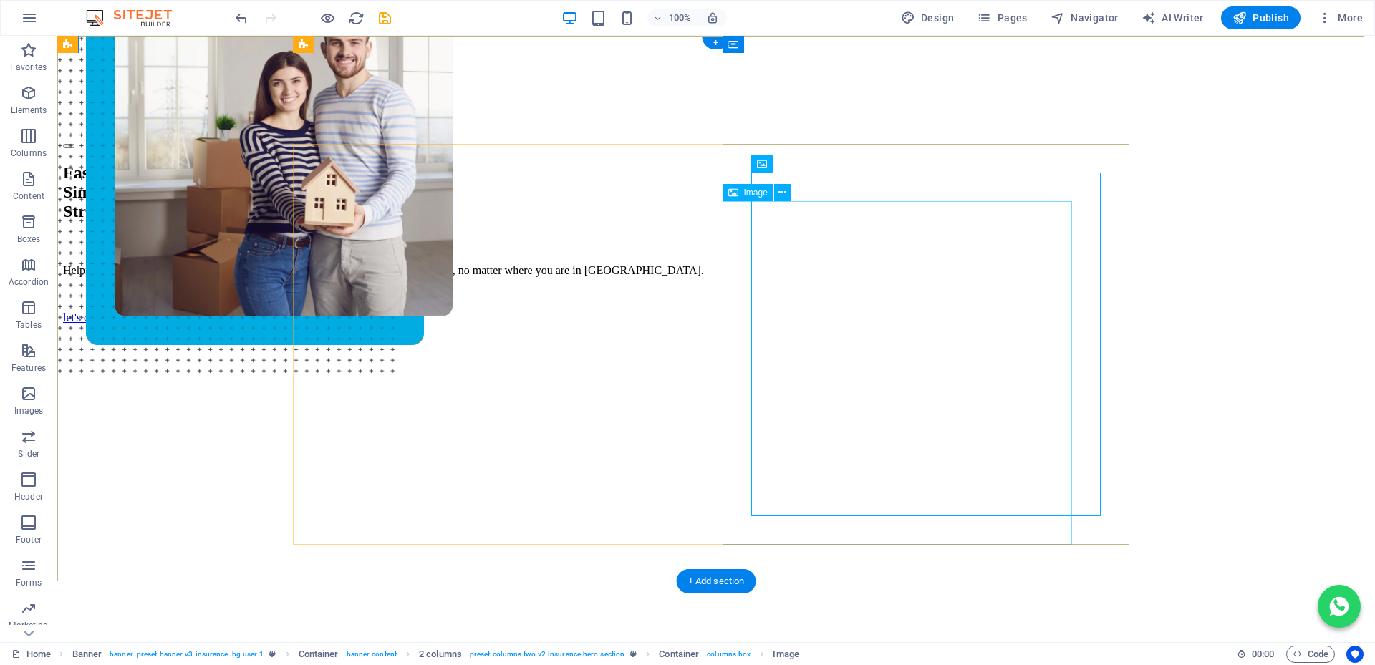
scroll to position [0, 0]
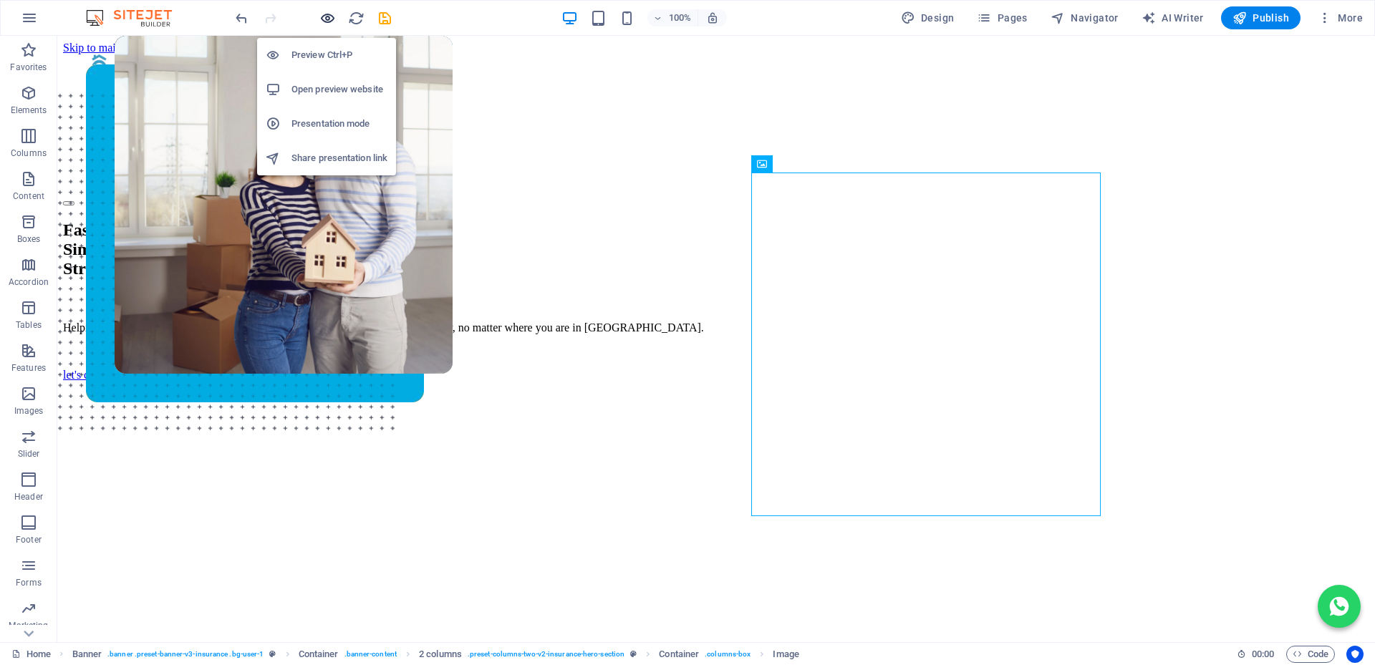
click at [327, 15] on icon "button" at bounding box center [327, 18] width 16 height 16
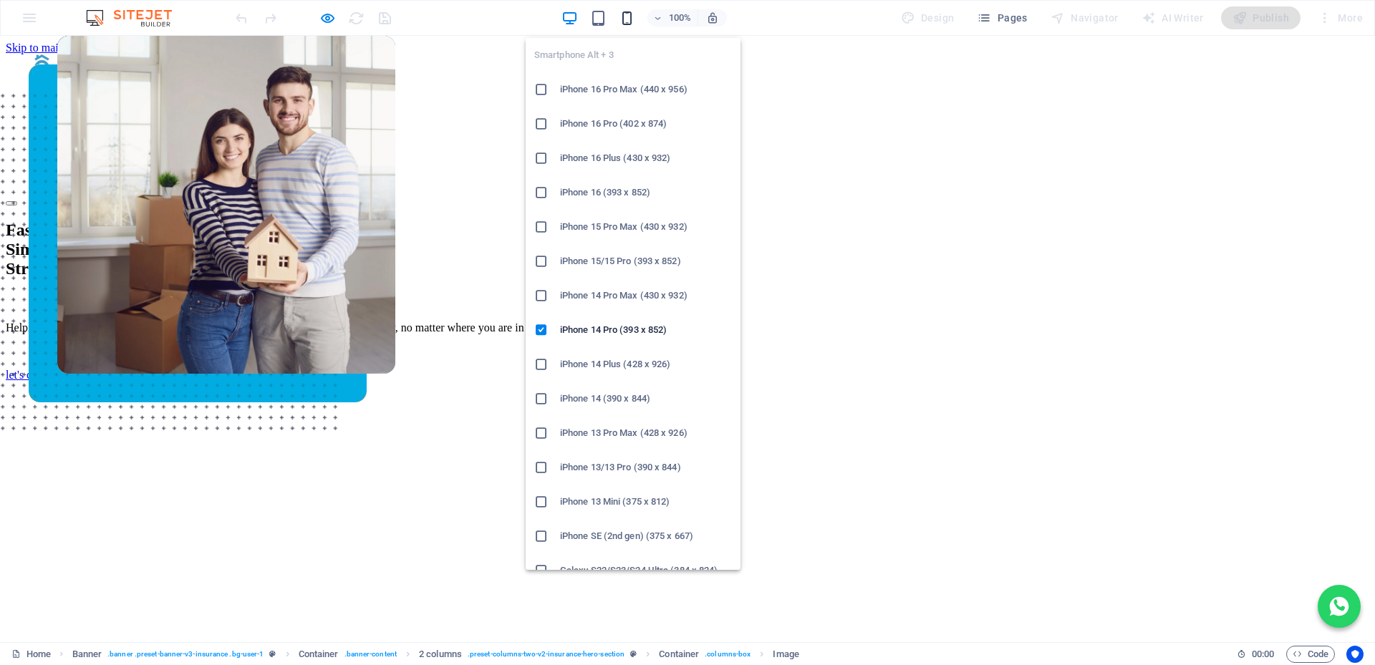
click at [630, 19] on icon "button" at bounding box center [627, 18] width 16 height 16
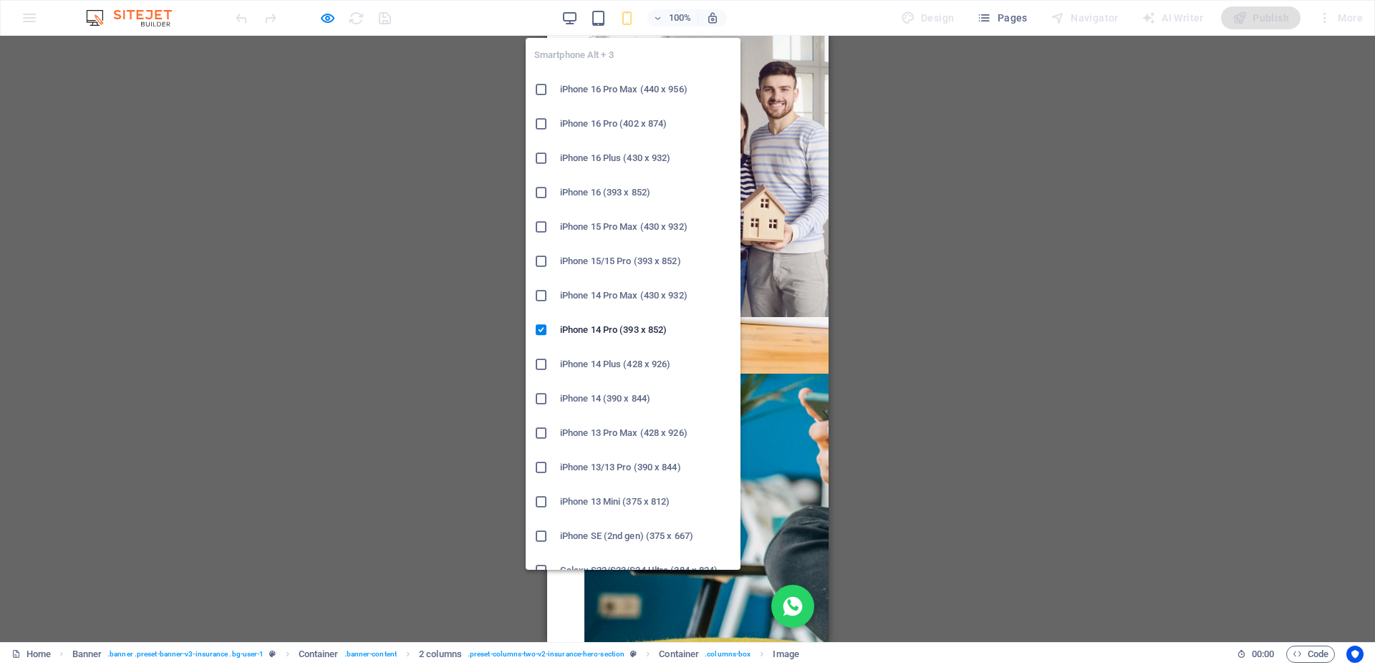
click at [576, 90] on h6 "iPhone 16 Pro Max (440 x 956)" at bounding box center [646, 89] width 172 height 17
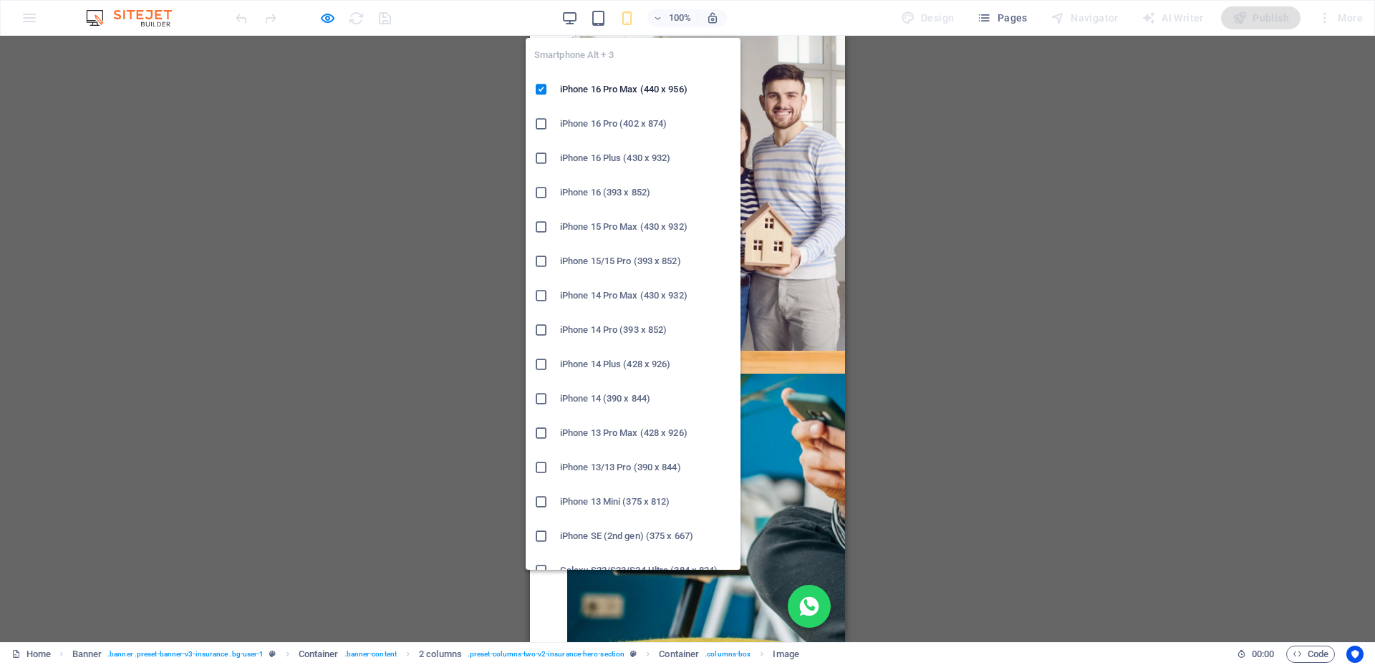
scroll to position [430, 0]
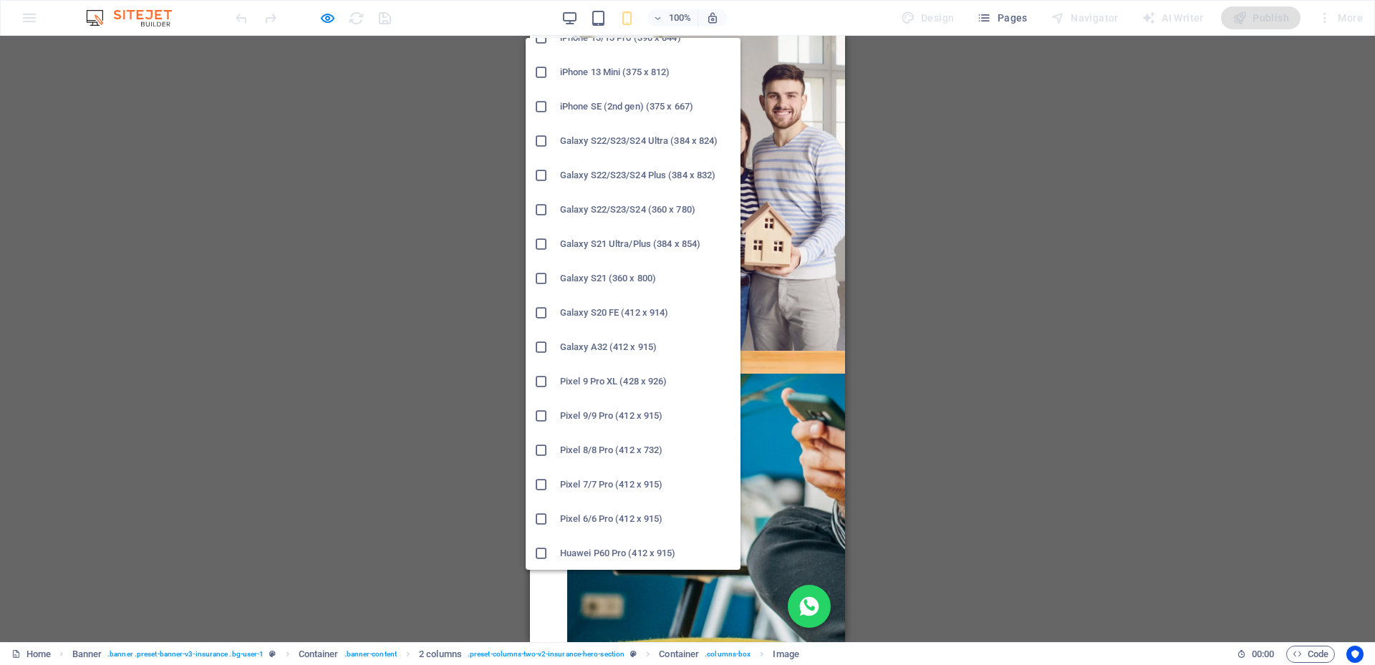
click at [601, 311] on h6 "Galaxy S20 FE (412 x 914)" at bounding box center [646, 312] width 172 height 17
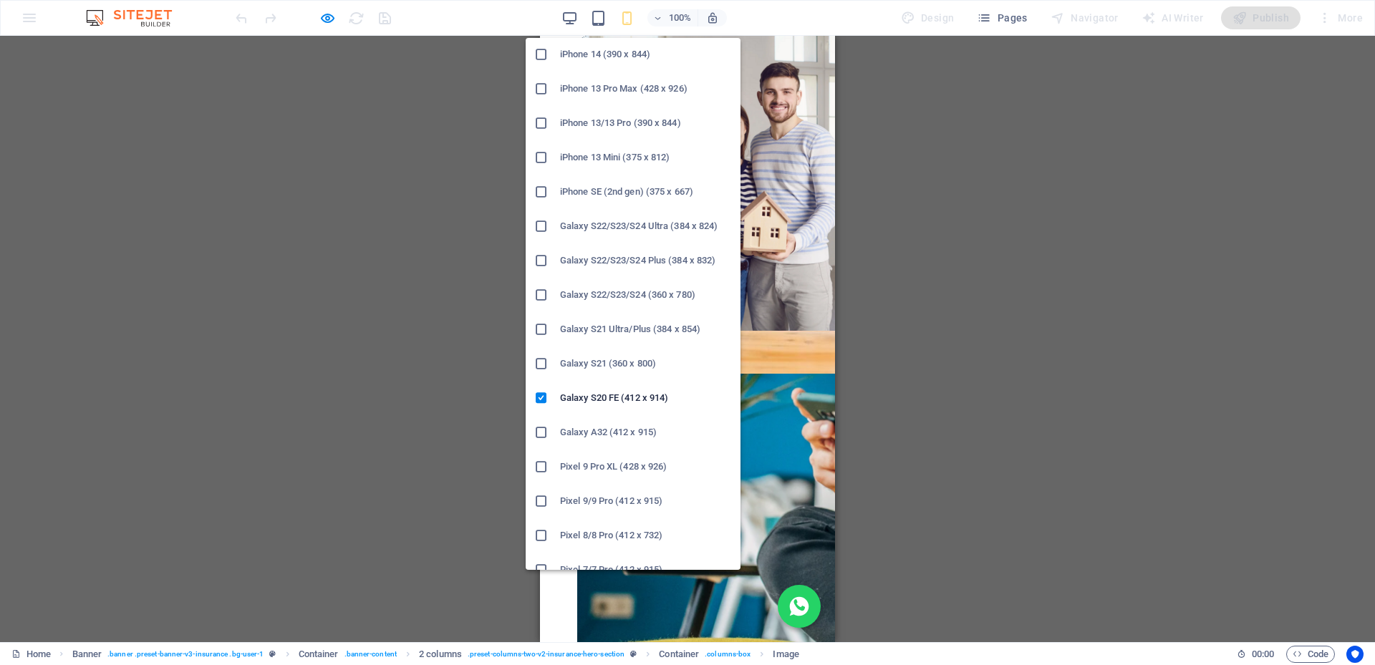
scroll to position [501, 0]
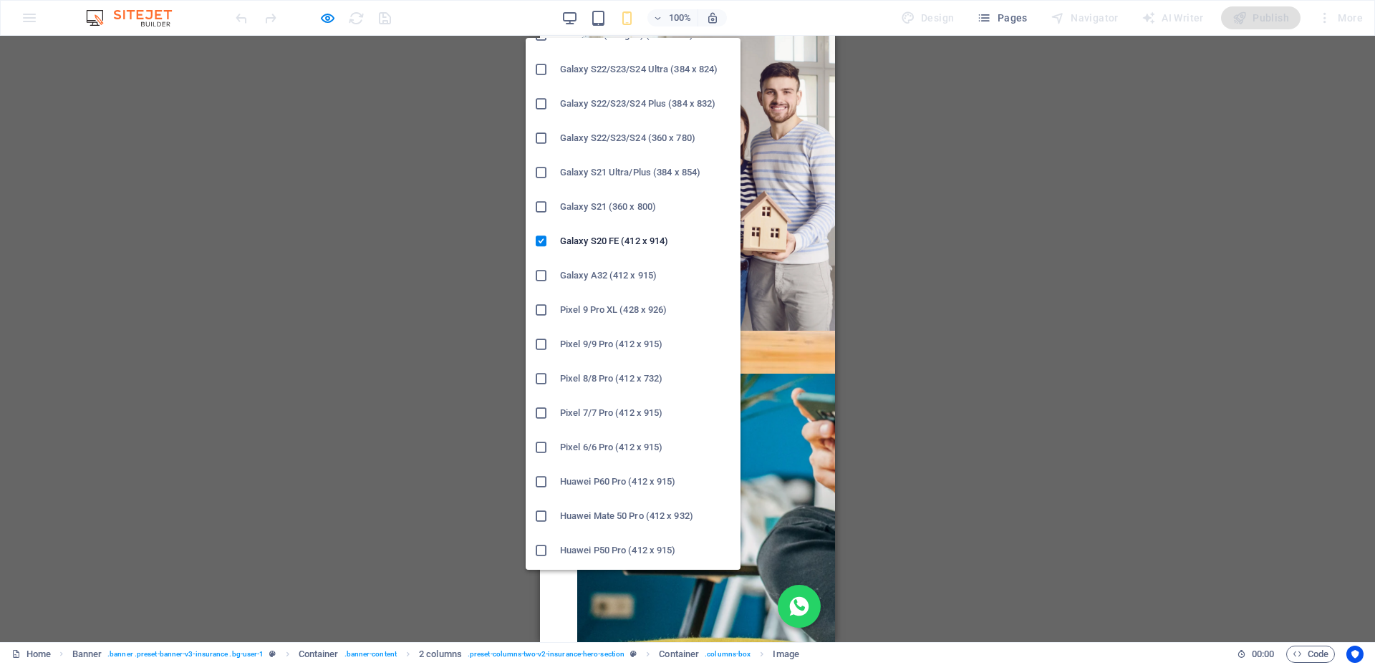
click at [608, 275] on h6 "Galaxy A32 (412 x 915)" at bounding box center [646, 275] width 172 height 17
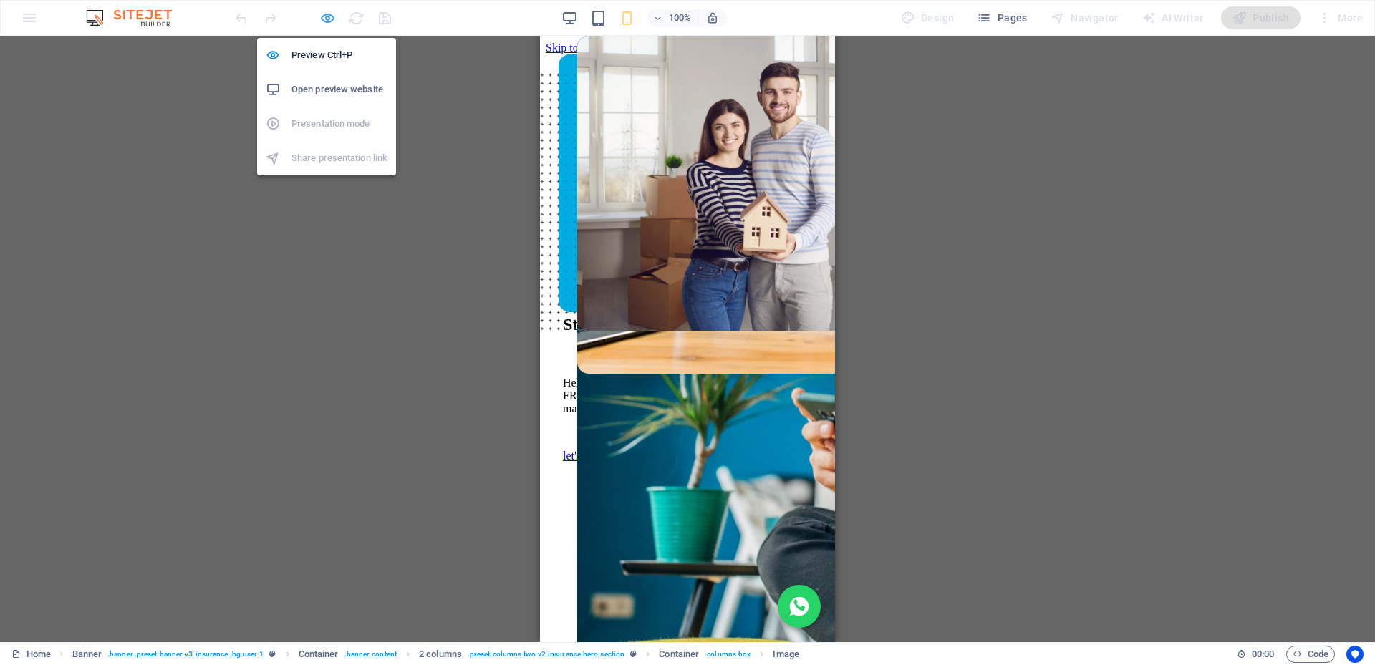
click at [329, 21] on icon "button" at bounding box center [327, 18] width 16 height 16
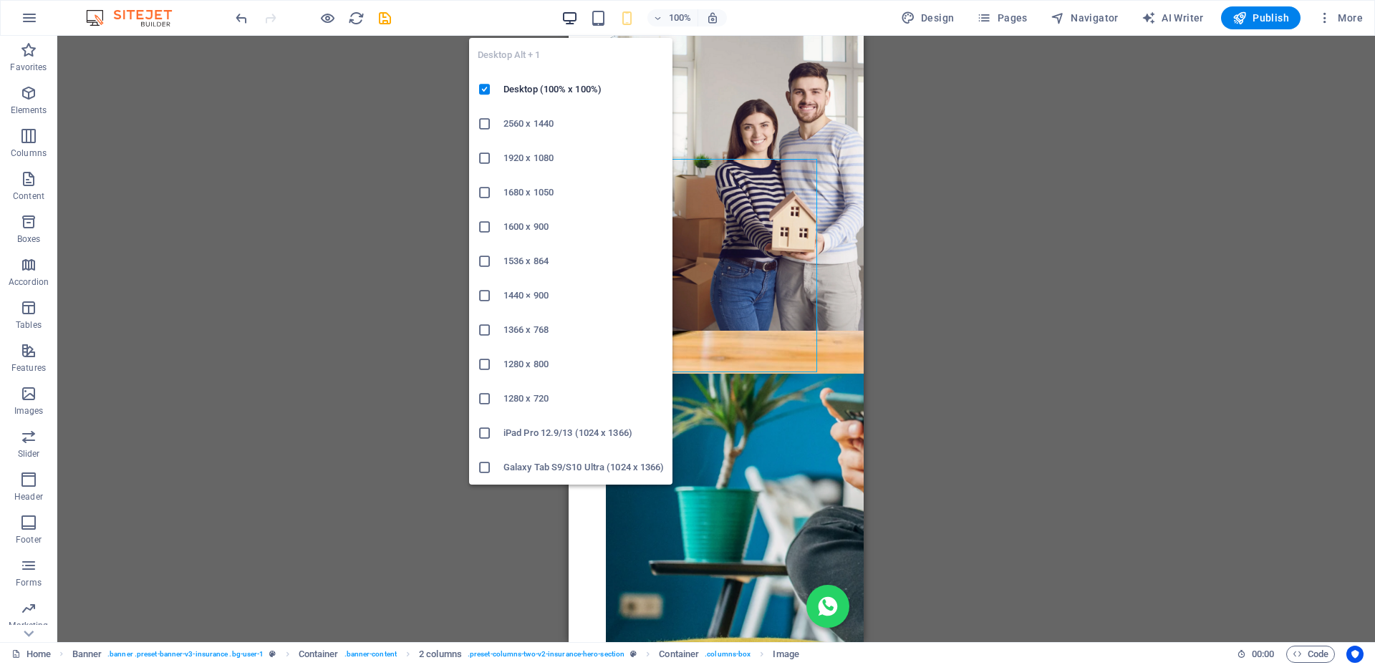
click at [573, 18] on icon "button" at bounding box center [569, 18] width 16 height 16
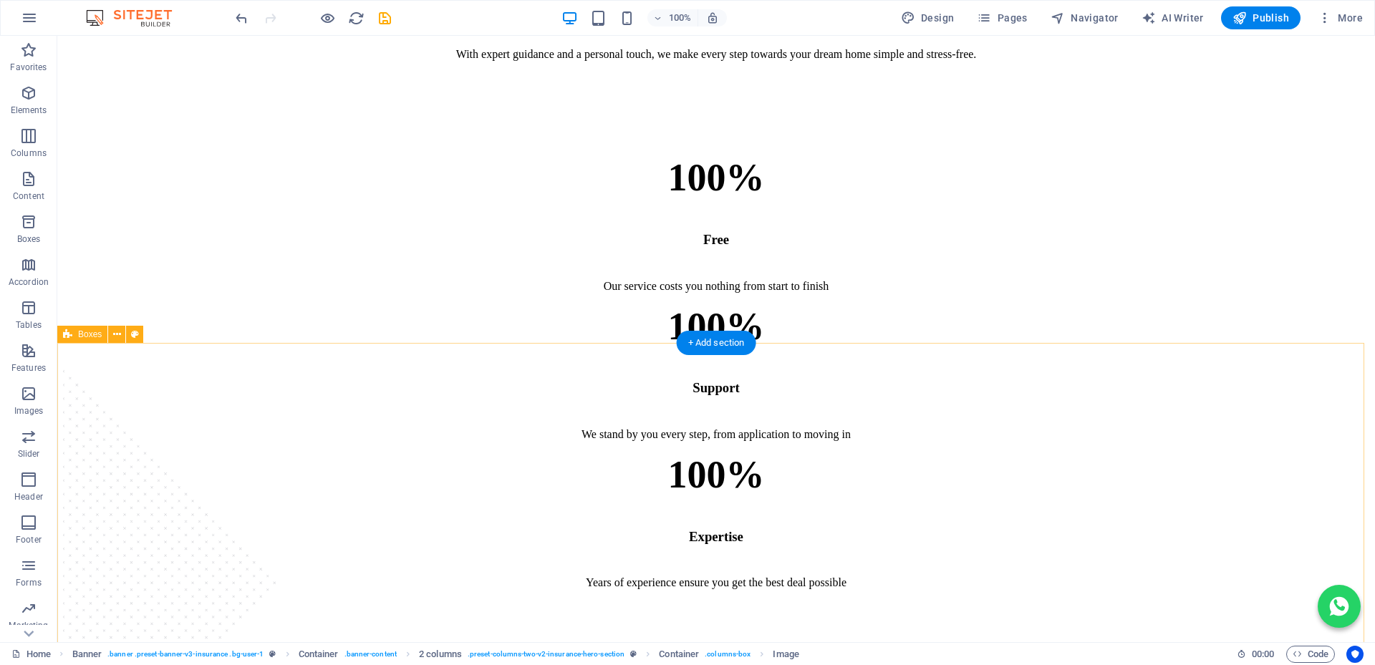
scroll to position [1360, 0]
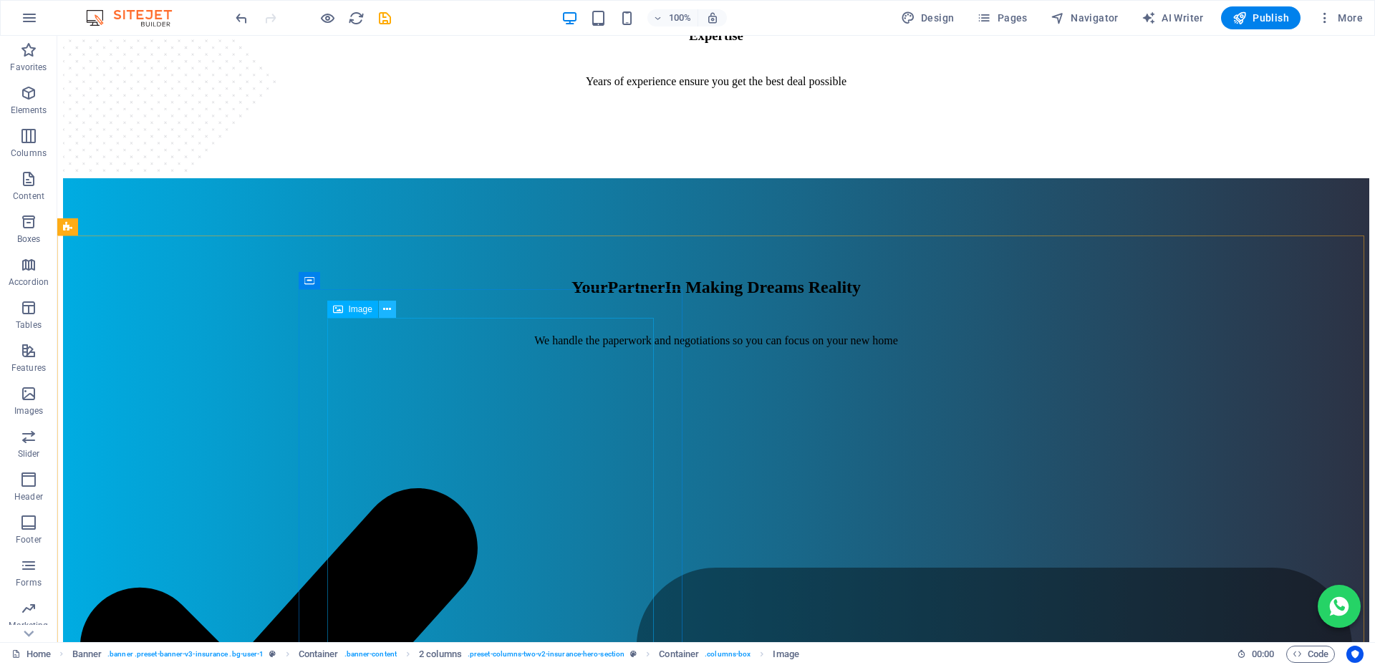
click at [384, 309] on icon at bounding box center [387, 309] width 8 height 15
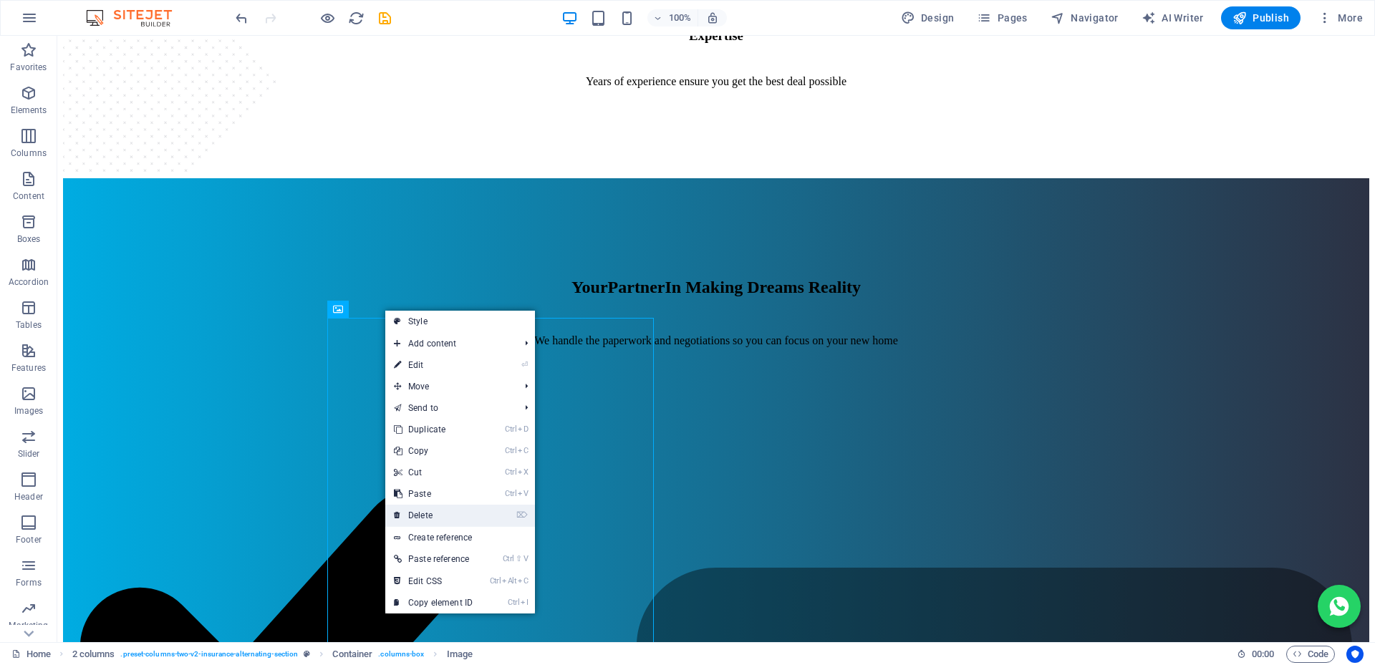
drag, startPoint x: 432, startPoint y: 515, endPoint x: 523, endPoint y: 466, distance: 103.8
click at [432, 515] on link "⌦ Delete" at bounding box center [433, 515] width 96 height 21
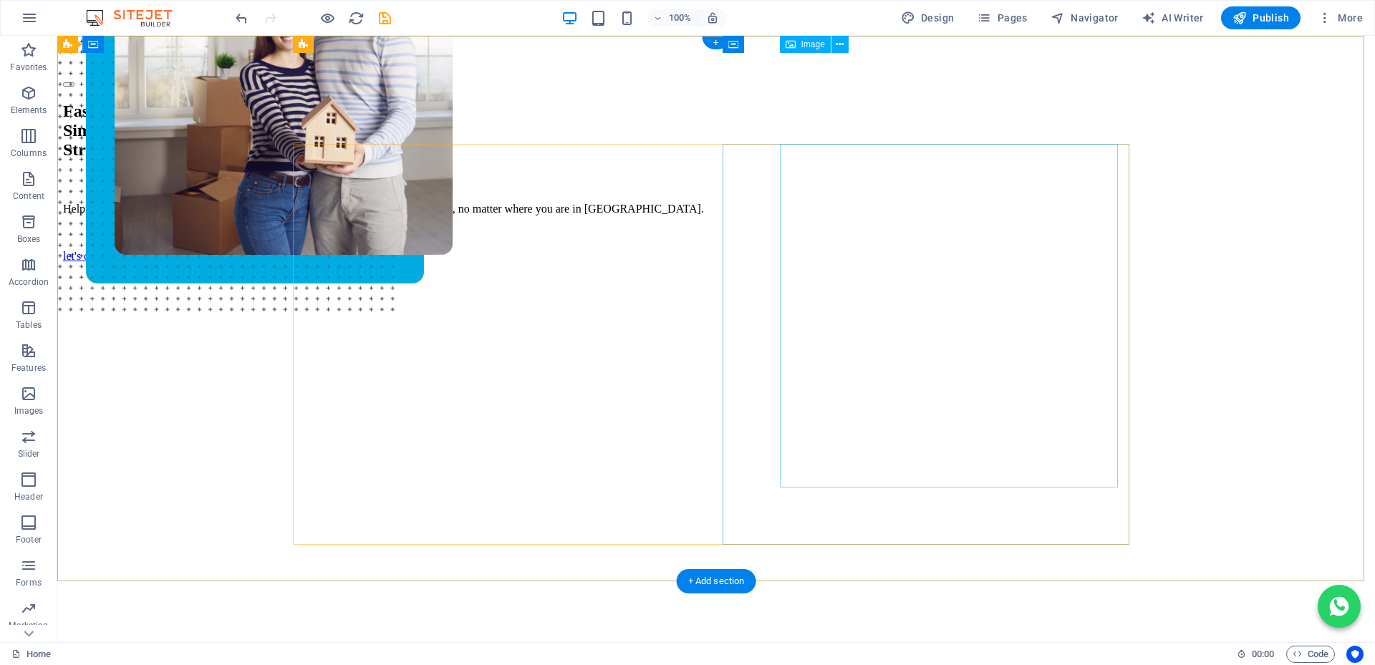
scroll to position [0, 0]
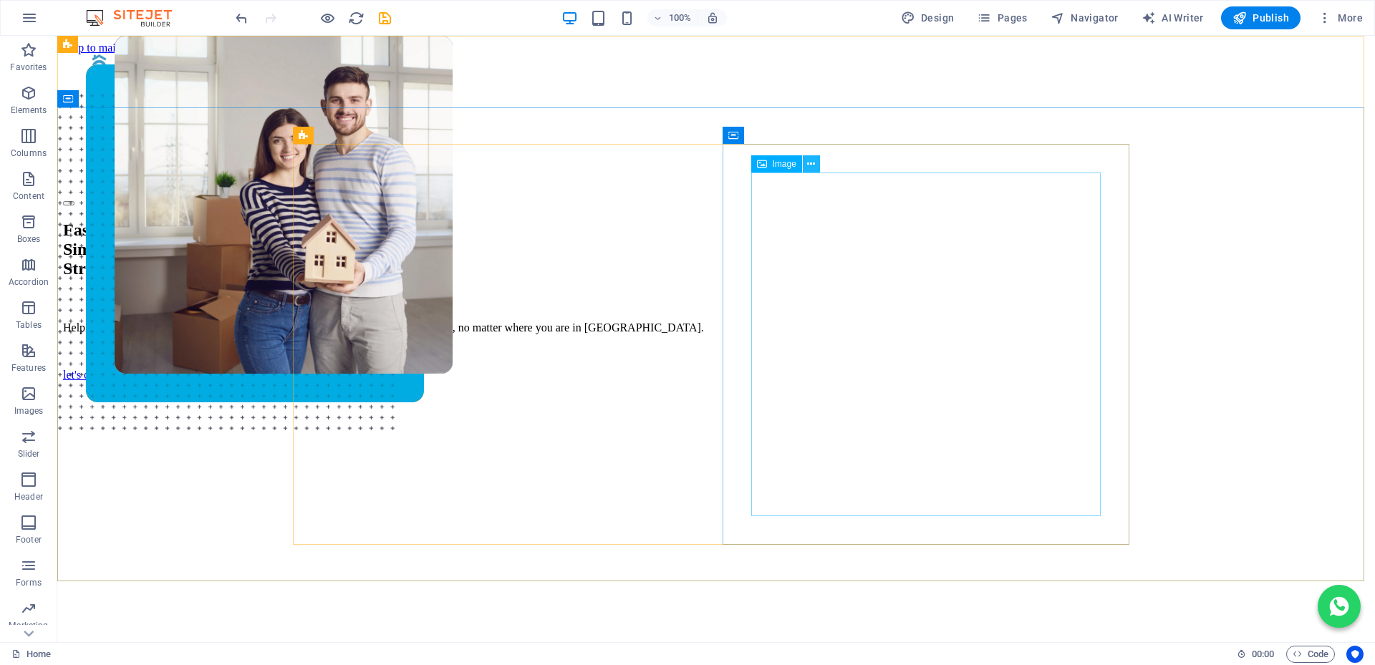
click at [808, 161] on icon at bounding box center [811, 164] width 8 height 15
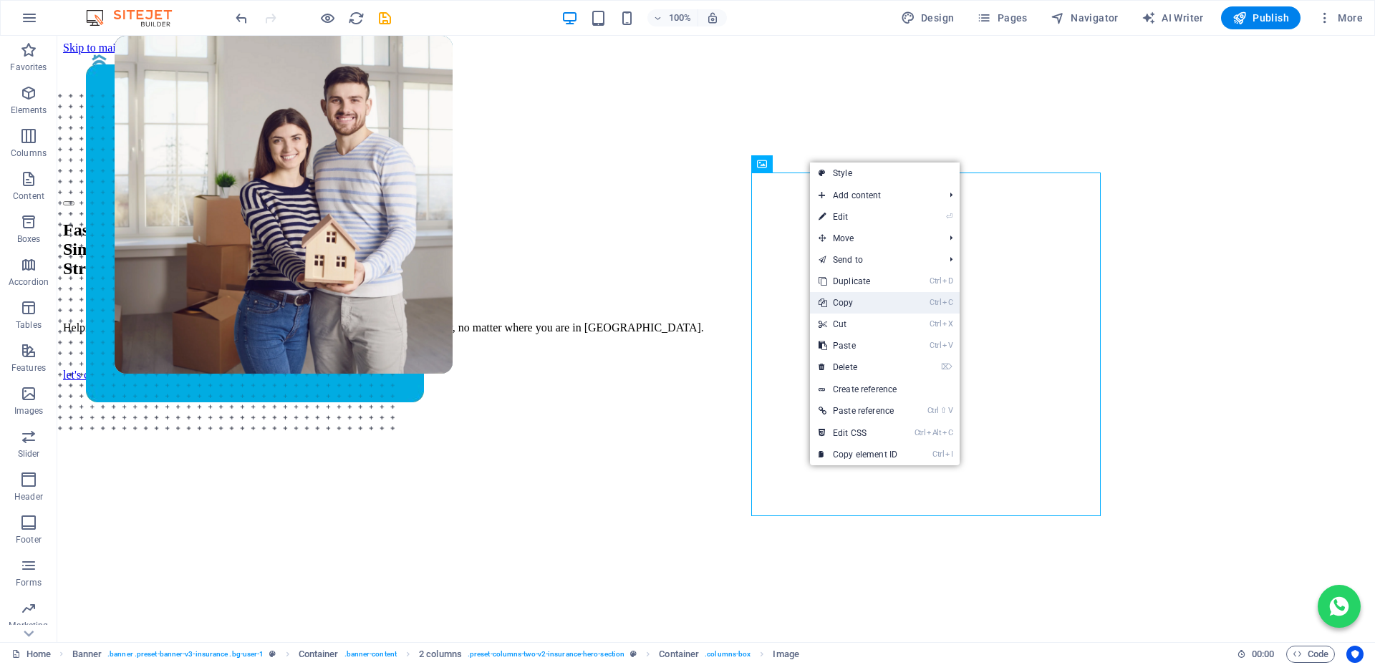
click at [851, 301] on link "Ctrl C Copy" at bounding box center [858, 302] width 96 height 21
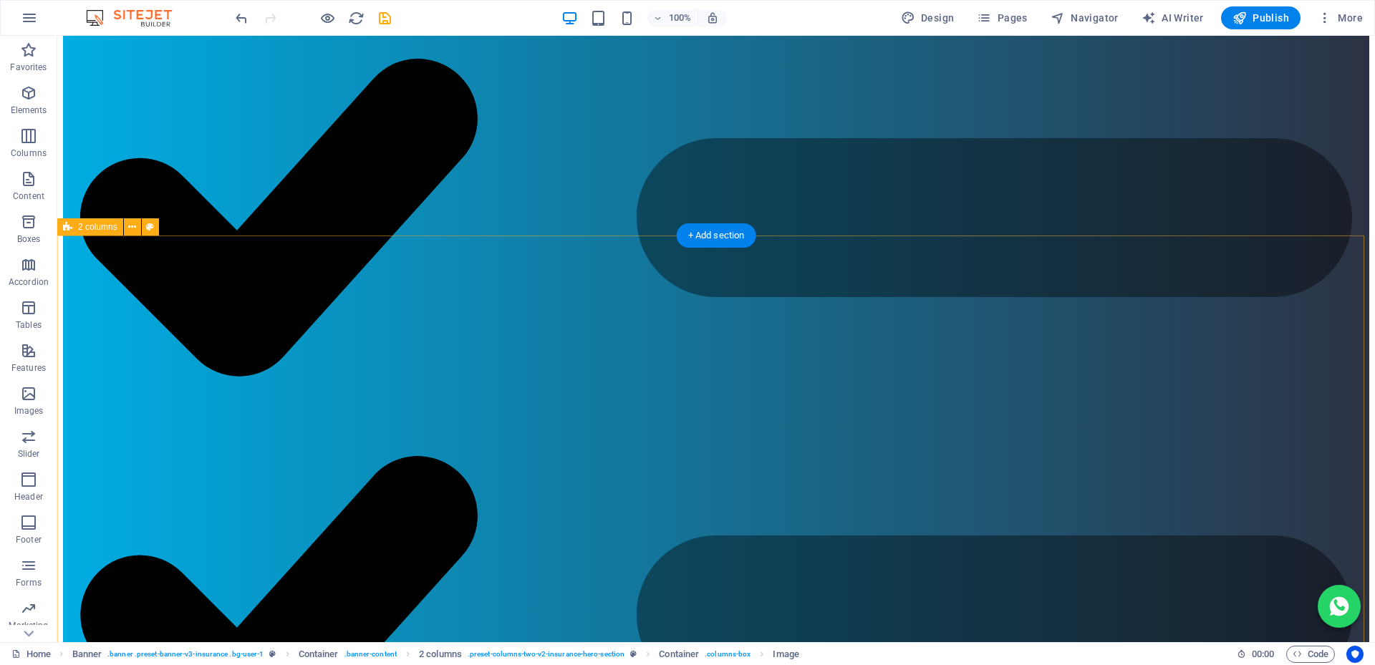
scroll to position [1360, 0]
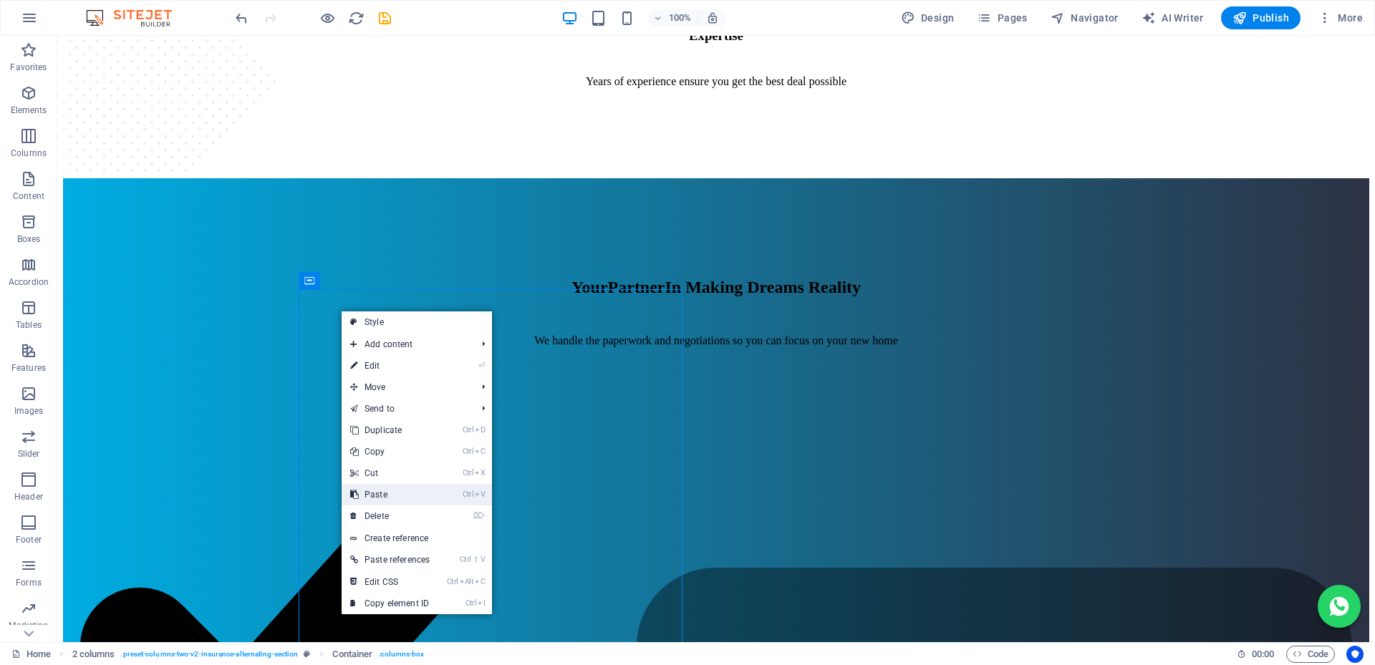
click at [398, 498] on link "Ctrl V Paste" at bounding box center [390, 494] width 97 height 21
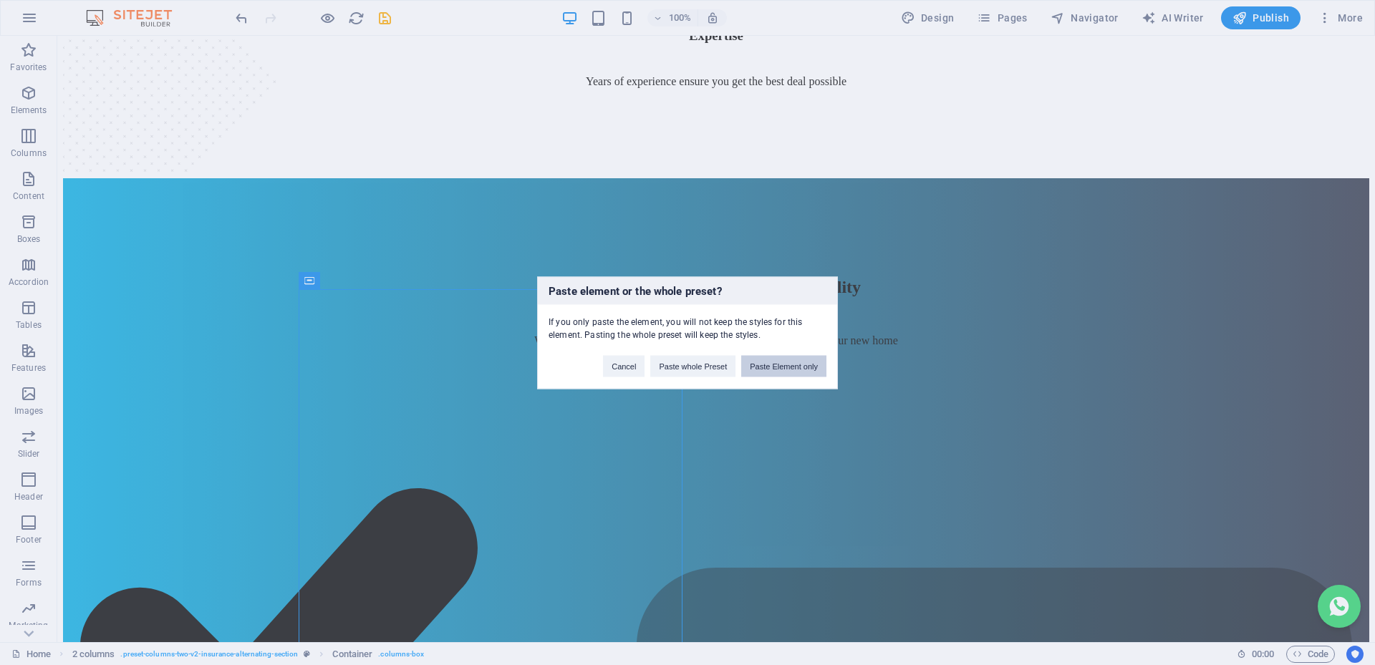
click at [783, 367] on button "Paste Element only" at bounding box center [783, 365] width 85 height 21
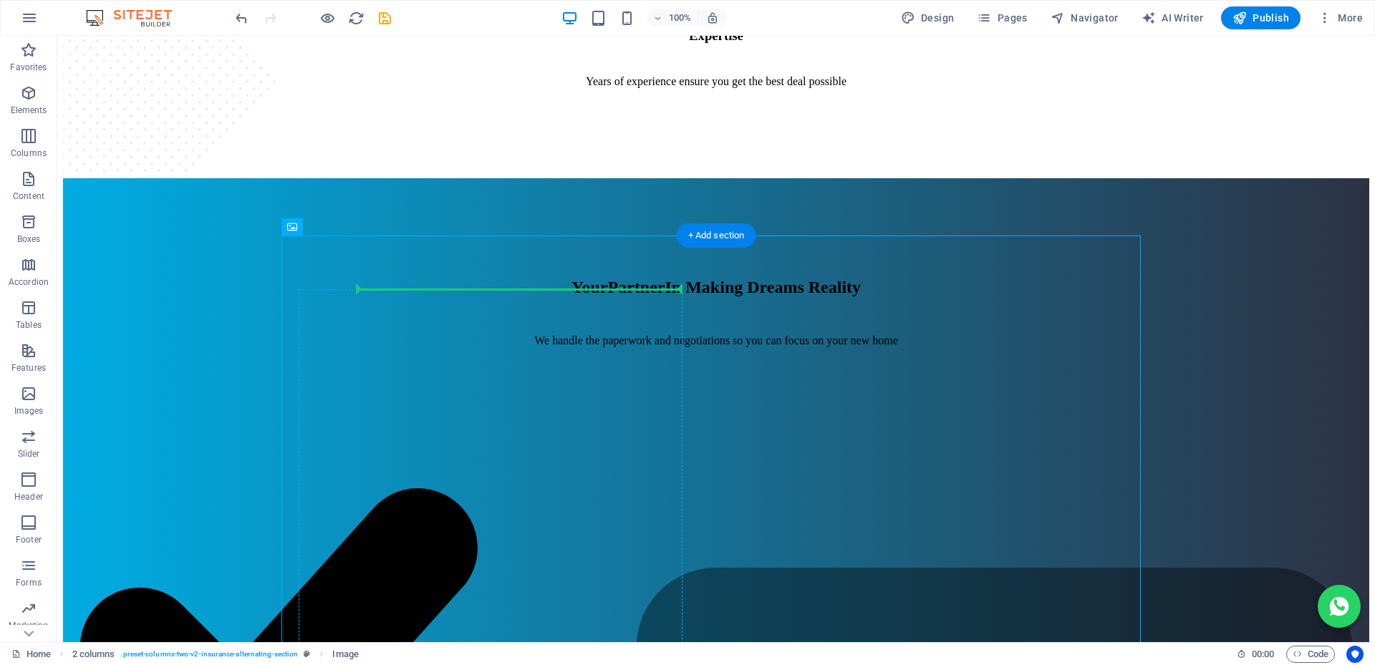
drag, startPoint x: 368, startPoint y: 258, endPoint x: 417, endPoint y: 334, distance: 90.6
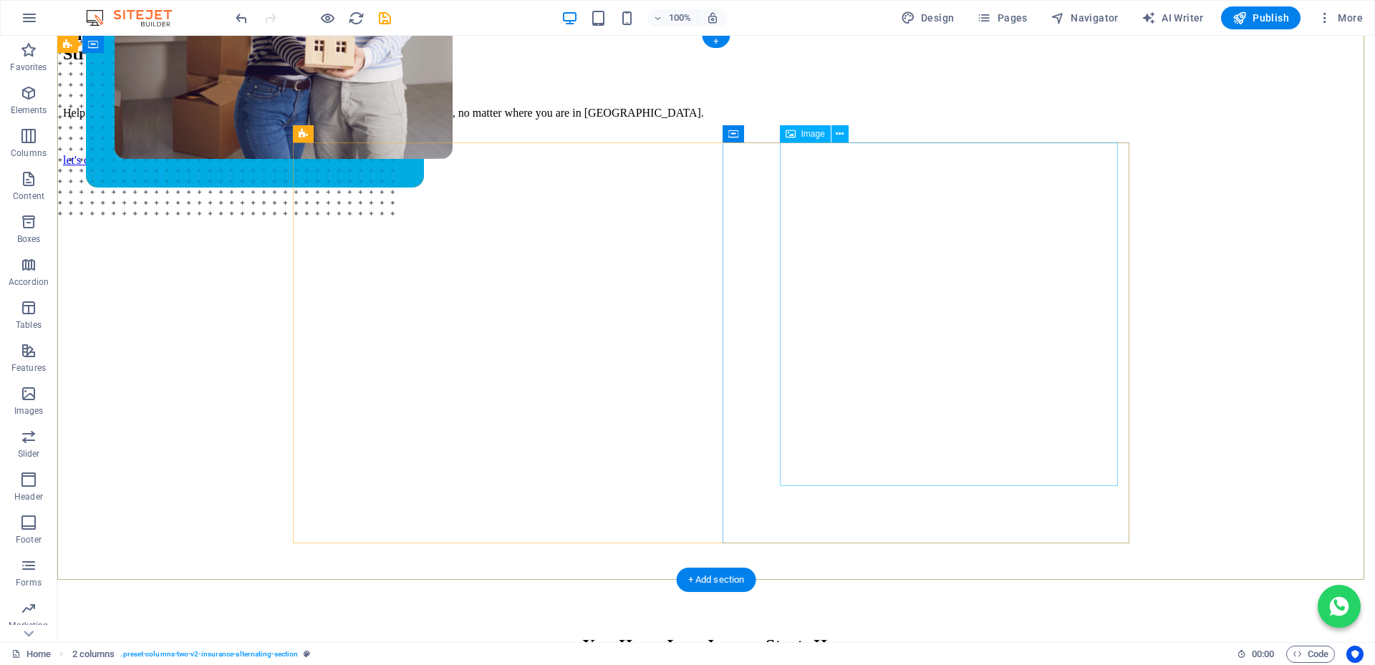
scroll to position [0, 0]
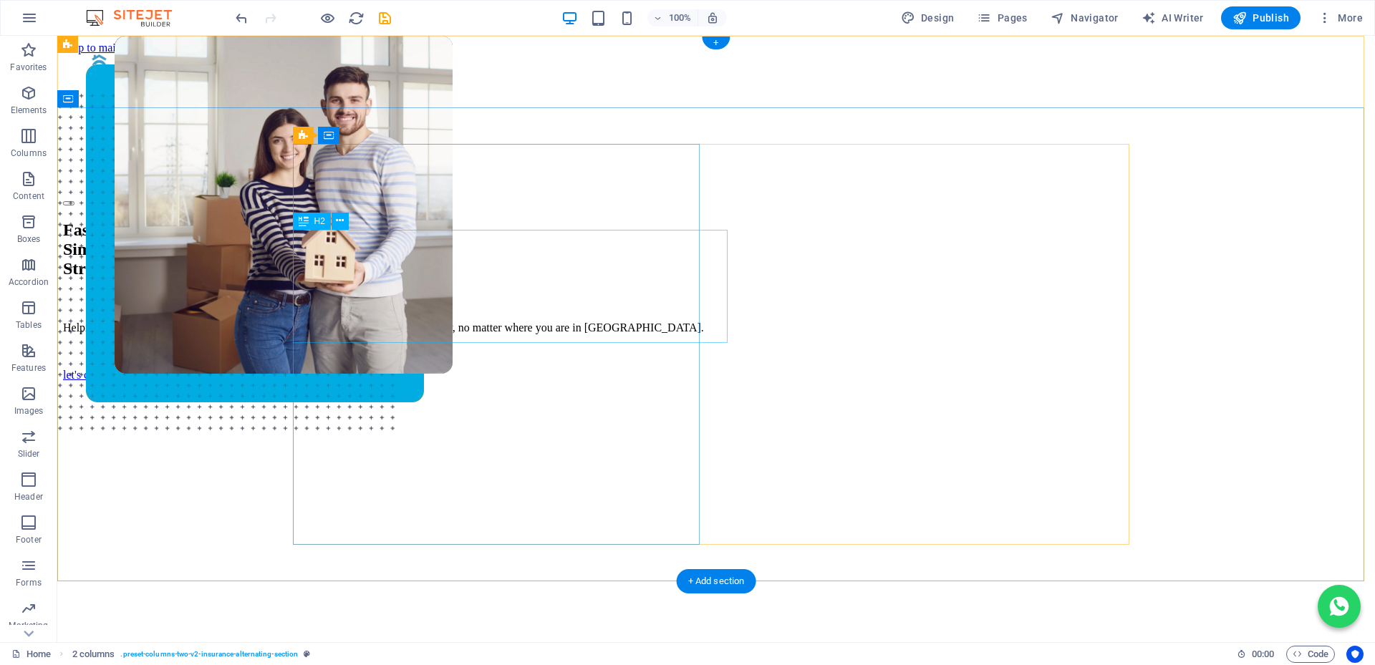
click at [431, 279] on div "Fast. Simple. Stress-free Bonds." at bounding box center [716, 250] width 1306 height 58
click at [581, 279] on div "Fast. Simple. Stress-free Bonds." at bounding box center [716, 250] width 1306 height 58
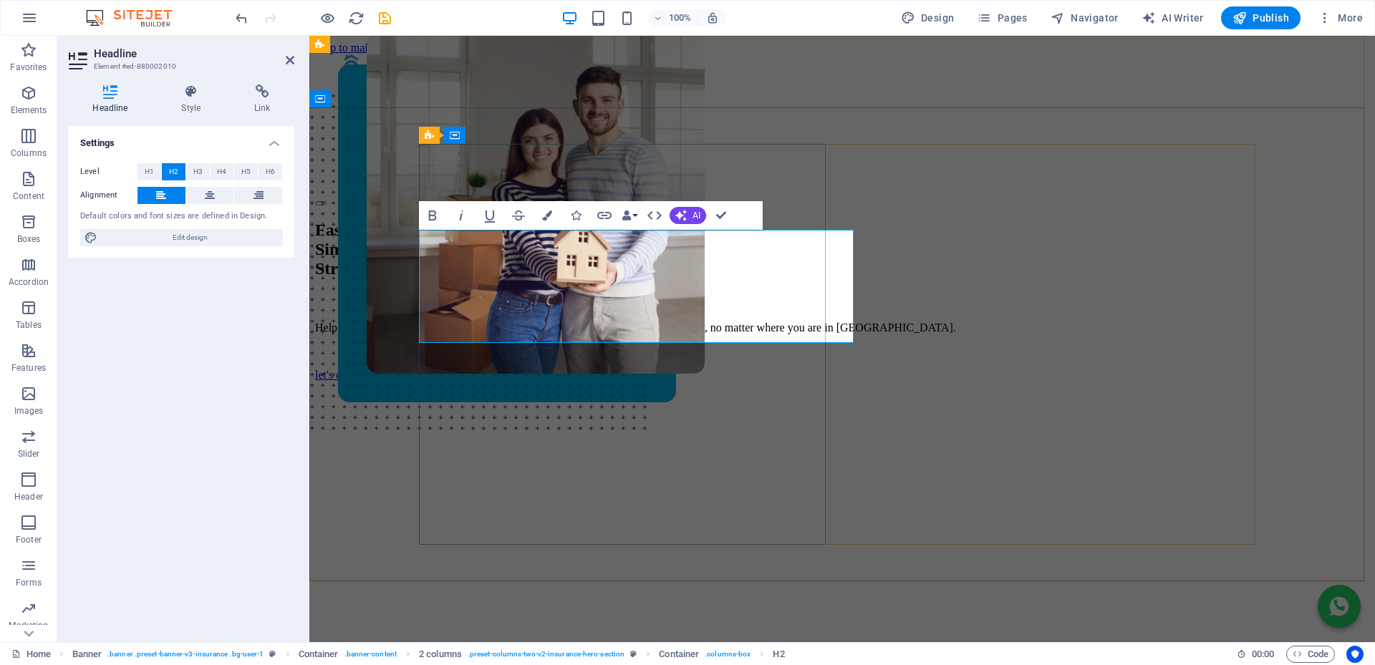
click at [447, 278] on span "Stress-free Bonds." at bounding box center [381, 268] width 132 height 19
drag, startPoint x: 717, startPoint y: 321, endPoint x: 420, endPoint y: 330, distance: 297.3
click at [420, 279] on h2 "Fast. Simple. Stress-free Bonds." at bounding box center [842, 250] width 1054 height 58
click at [548, 213] on icon "button" at bounding box center [547, 215] width 10 height 10
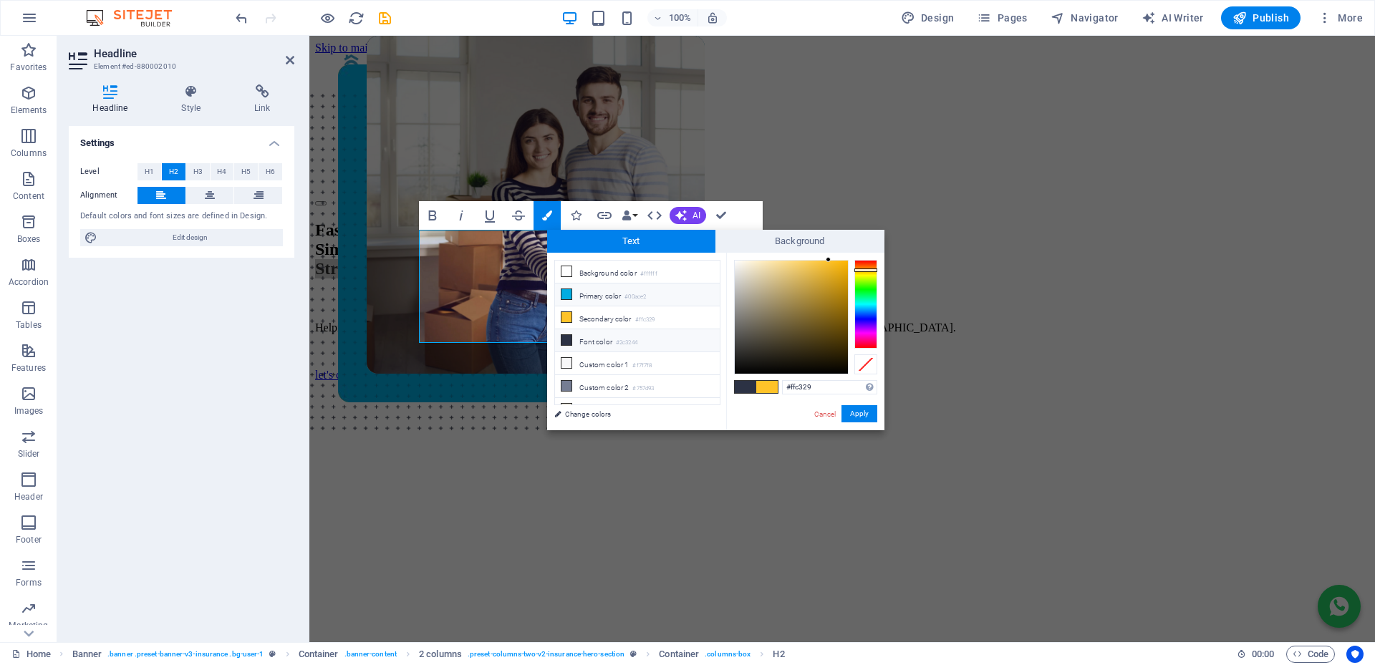
click at [565, 294] on icon at bounding box center [566, 294] width 10 height 10
type input "#00ace2"
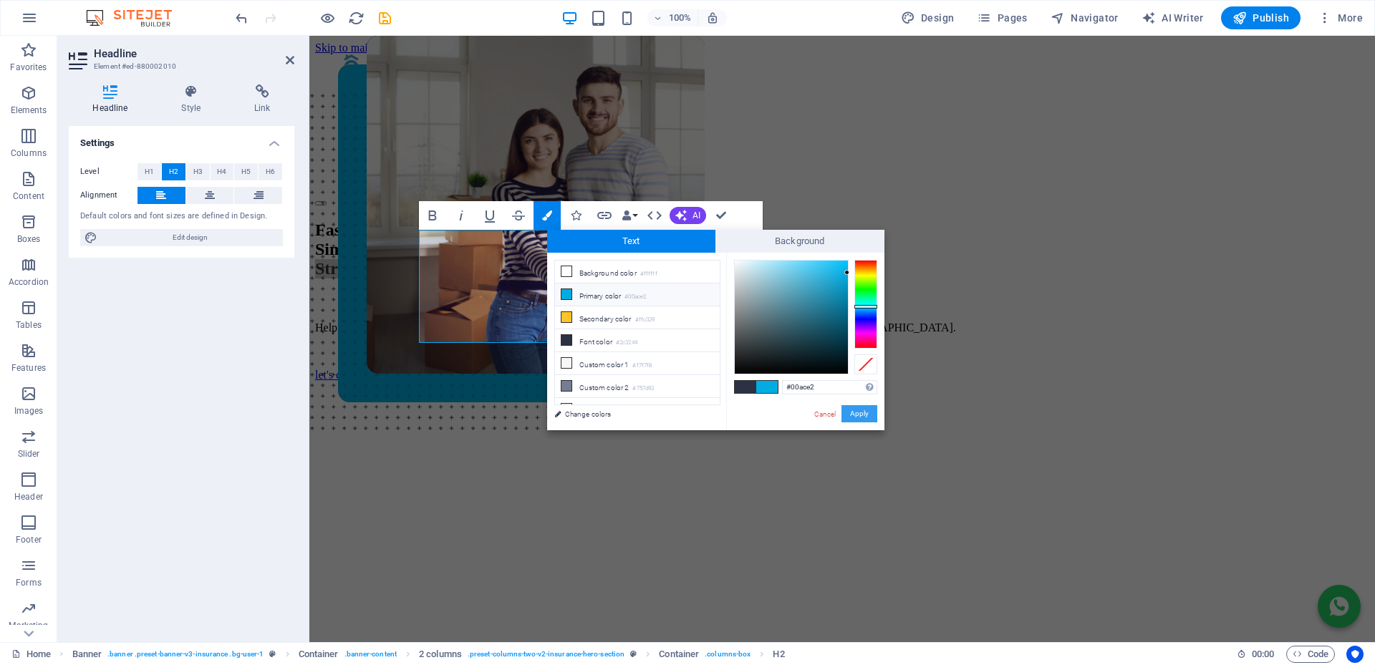
click at [851, 410] on button "Apply" at bounding box center [859, 413] width 36 height 17
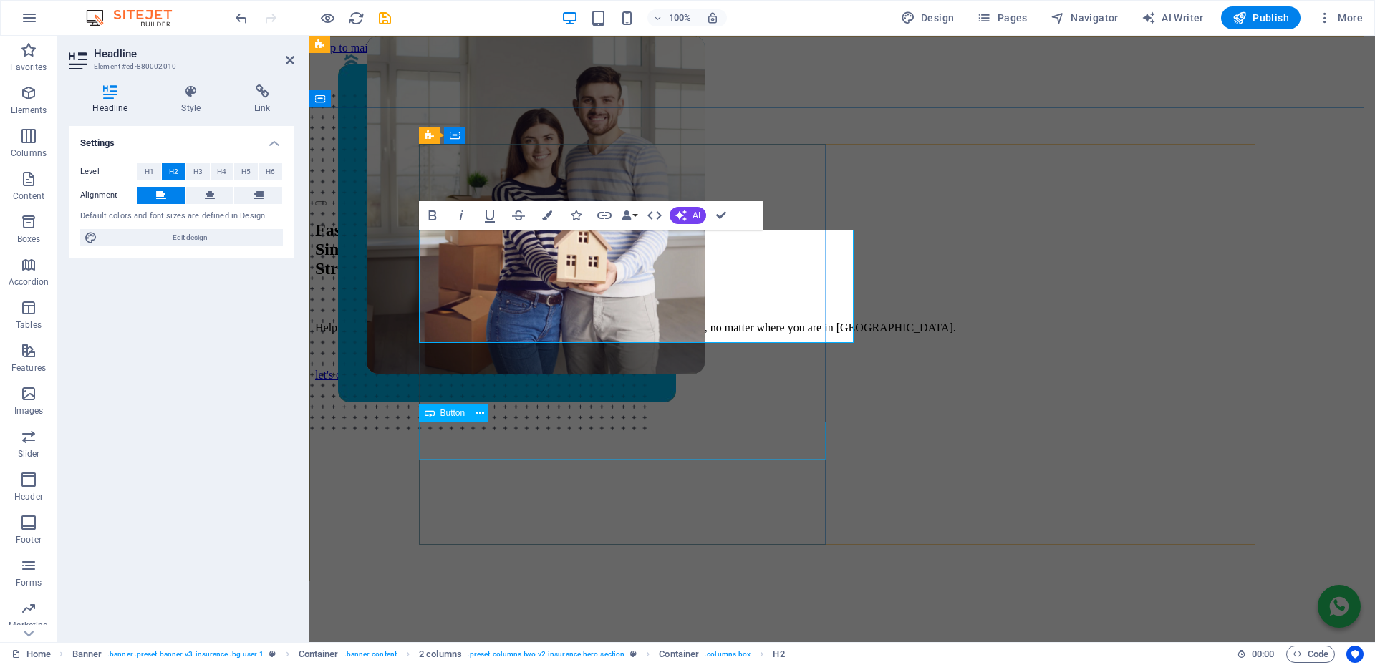
click at [600, 382] on div "let's connect" at bounding box center [842, 375] width 1054 height 13
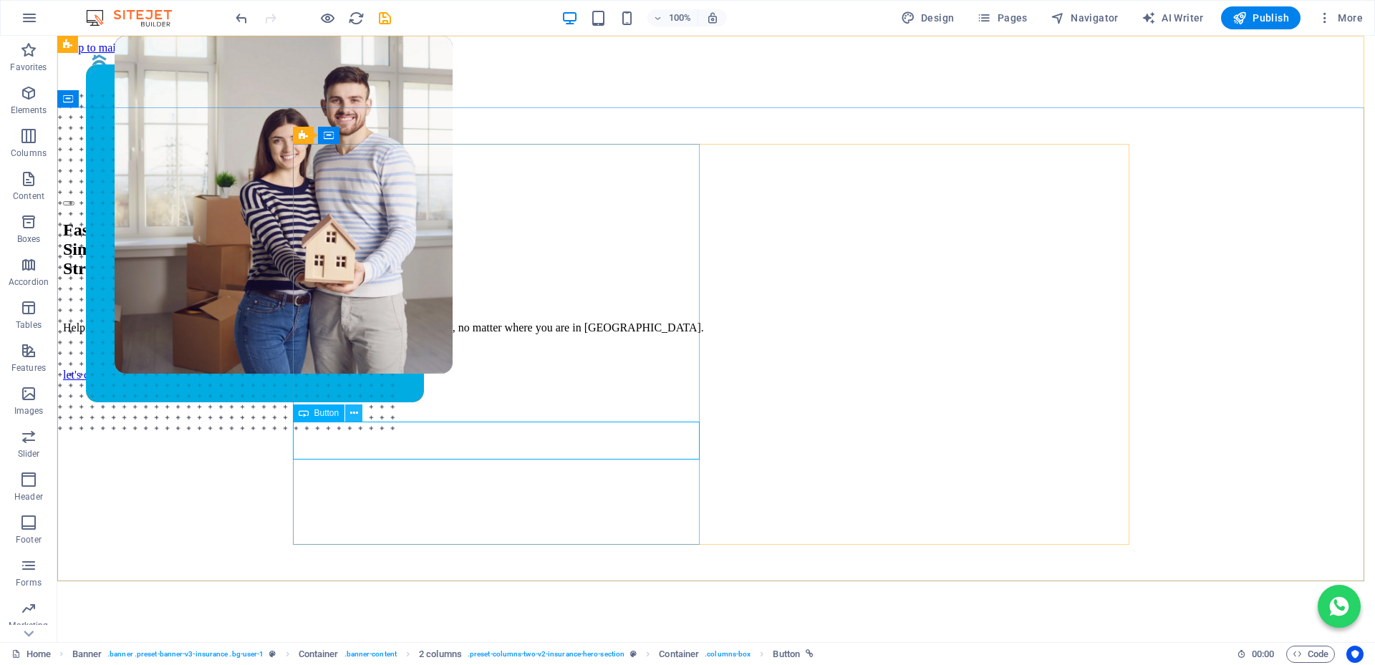
click at [353, 412] on icon at bounding box center [354, 413] width 8 height 15
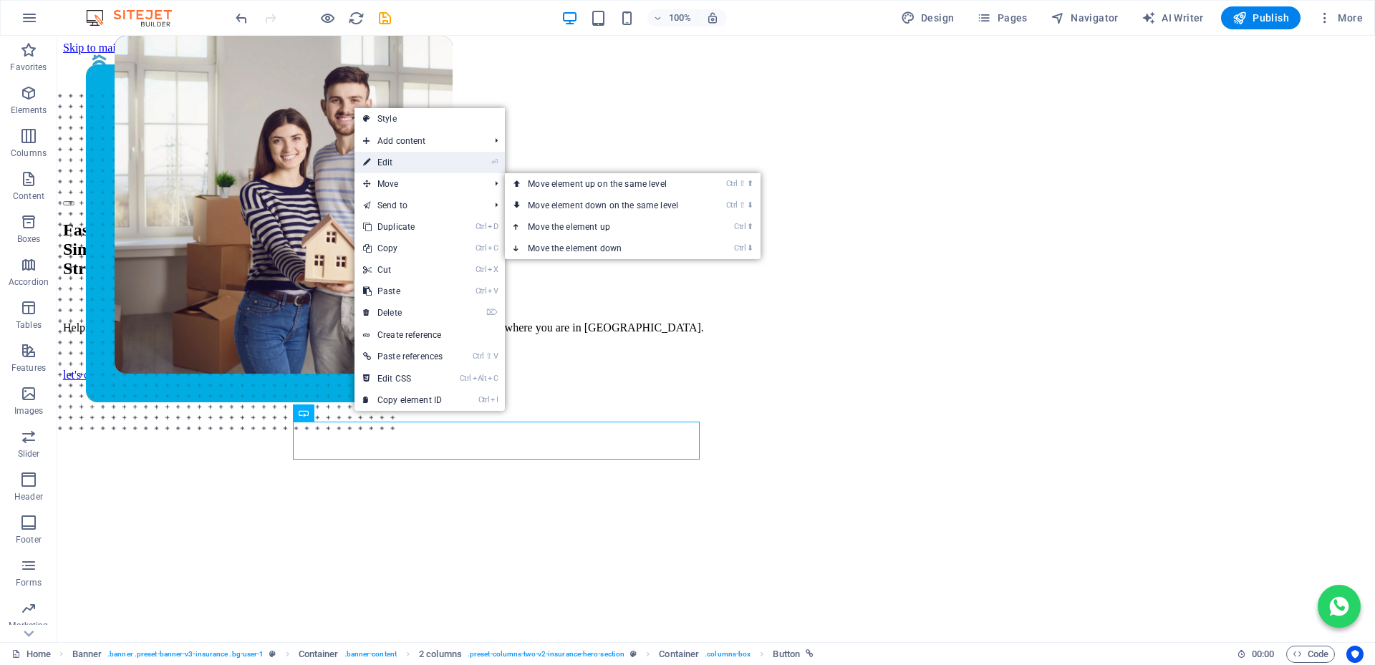
click at [398, 164] on link "⏎ Edit" at bounding box center [402, 162] width 97 height 21
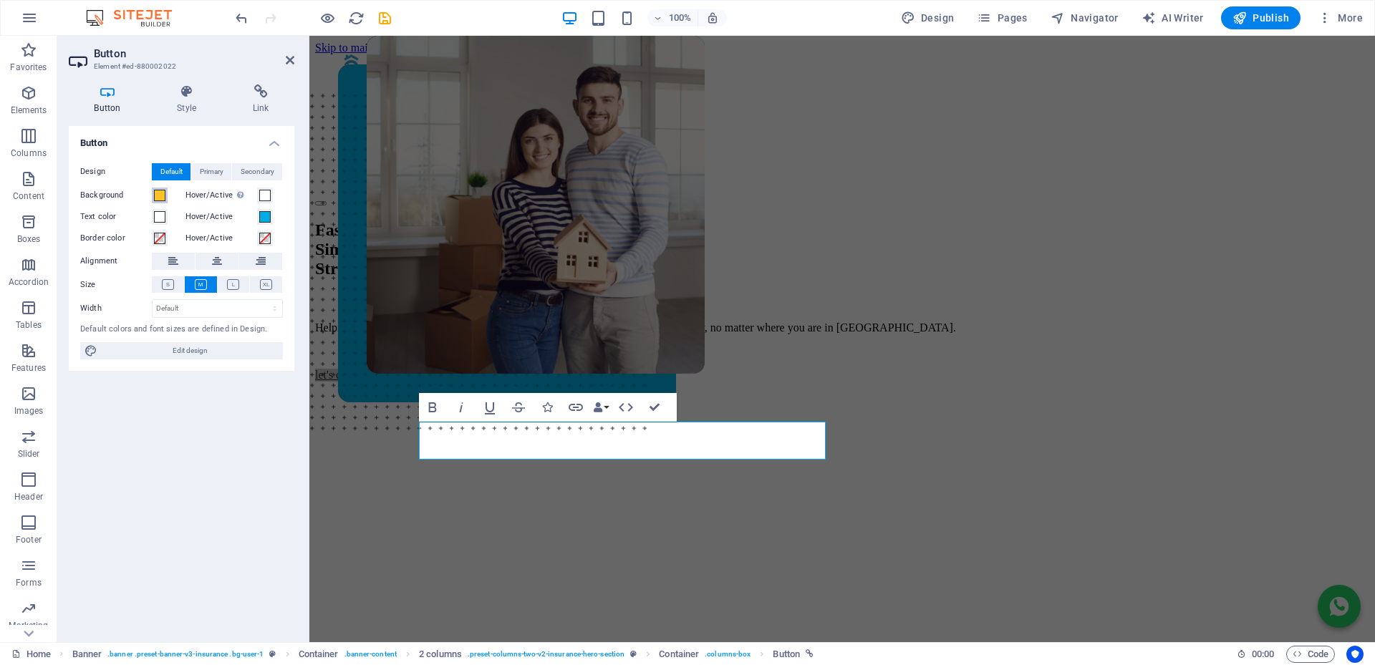
click at [161, 191] on span at bounding box center [159, 195] width 11 height 11
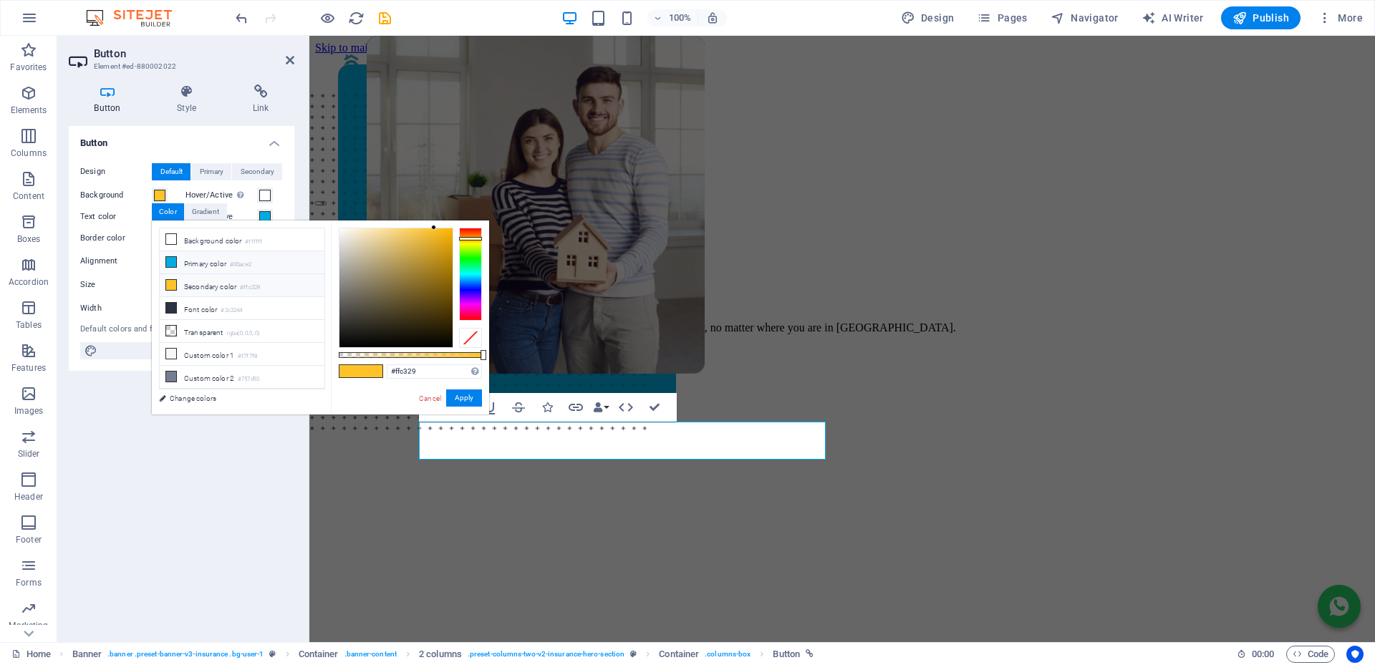
click at [170, 261] on icon at bounding box center [171, 262] width 10 height 10
type input "#00ace2"
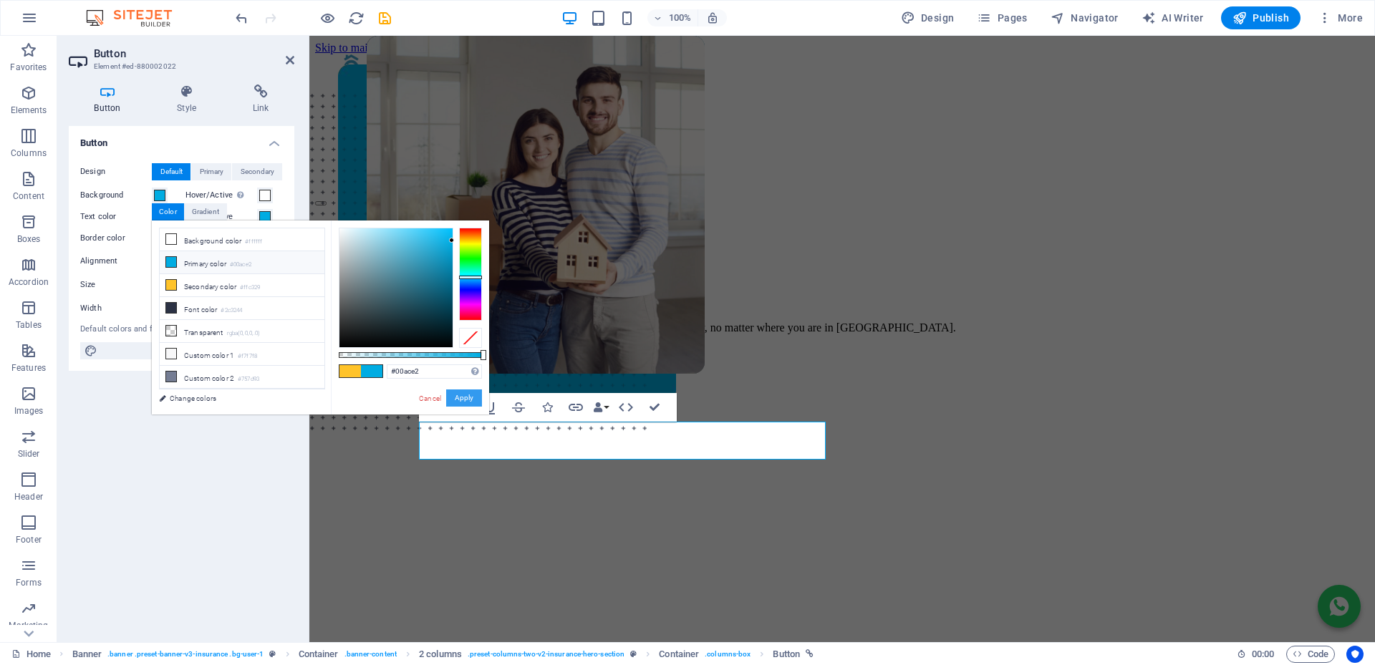
drag, startPoint x: 473, startPoint y: 399, endPoint x: 297, endPoint y: 142, distance: 311.2
click at [473, 399] on button "Apply" at bounding box center [464, 397] width 36 height 17
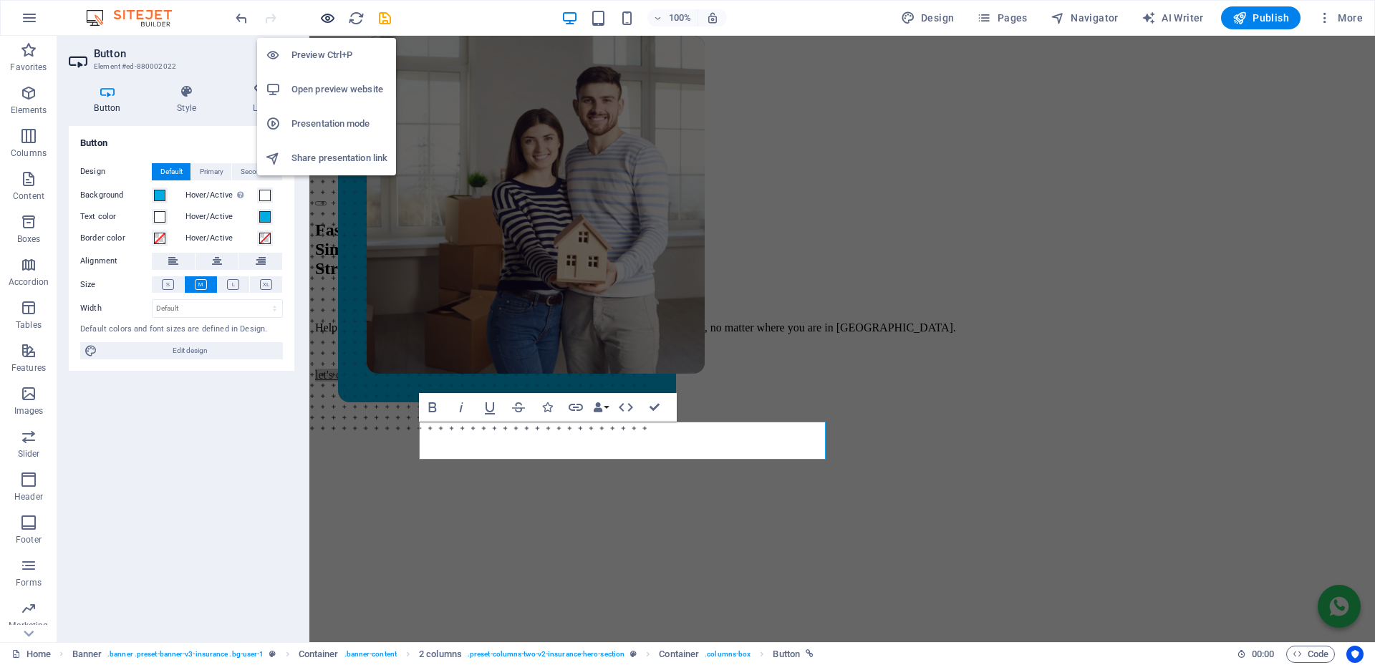
click at [329, 19] on icon "button" at bounding box center [327, 18] width 16 height 16
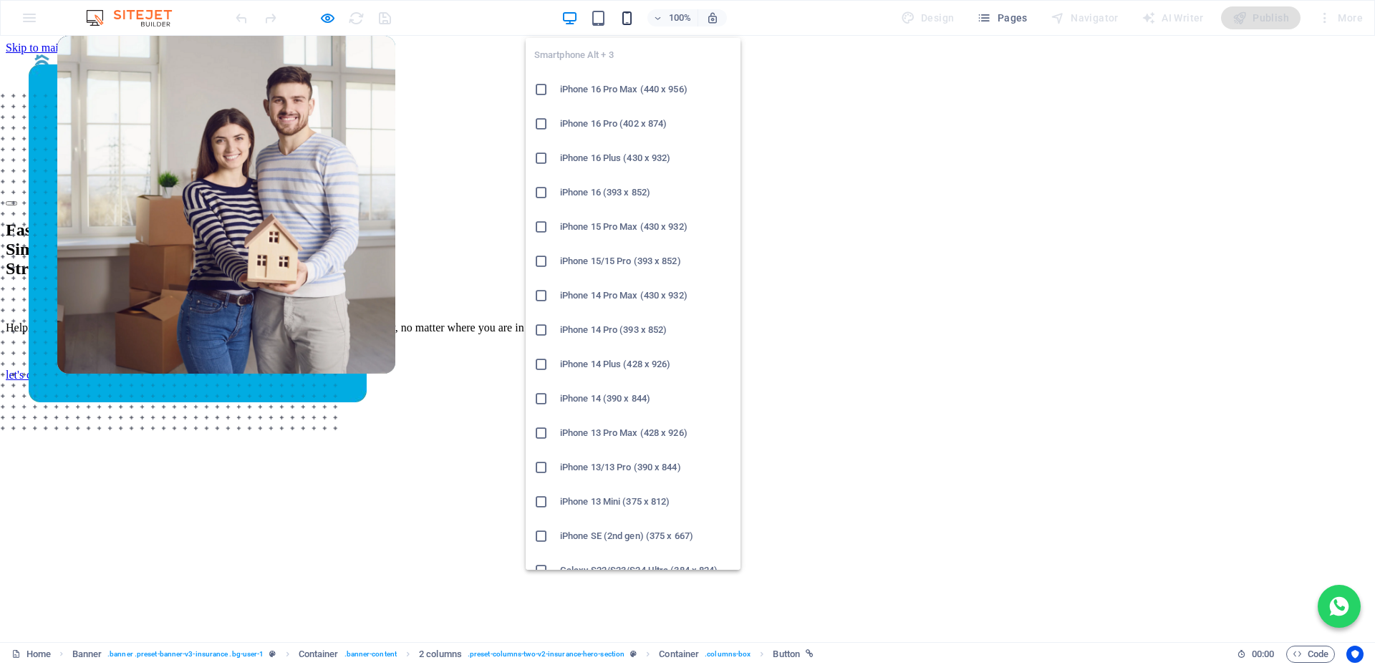
drag, startPoint x: 624, startPoint y: 18, endPoint x: 226, endPoint y: 215, distance: 443.5
click at [624, 18] on icon "button" at bounding box center [627, 18] width 16 height 16
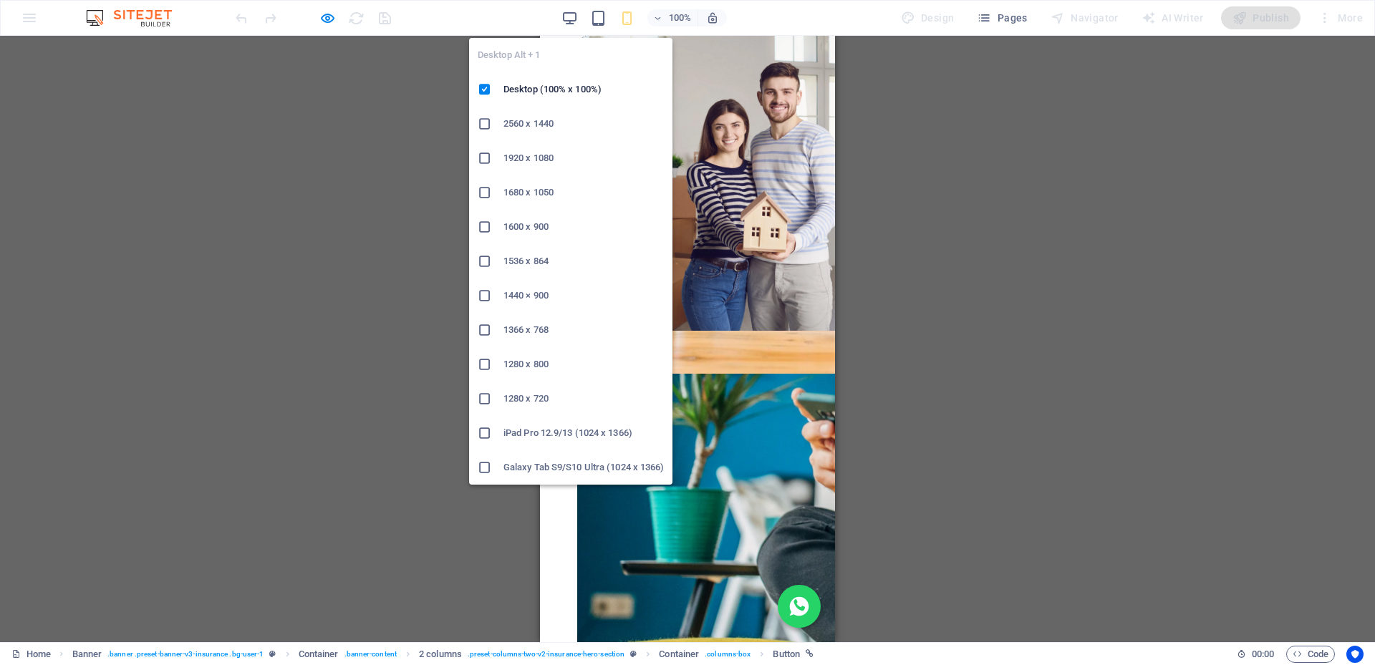
drag, startPoint x: 572, startPoint y: 19, endPoint x: 597, endPoint y: 364, distance: 346.7
click at [572, 19] on icon "button" at bounding box center [569, 18] width 16 height 16
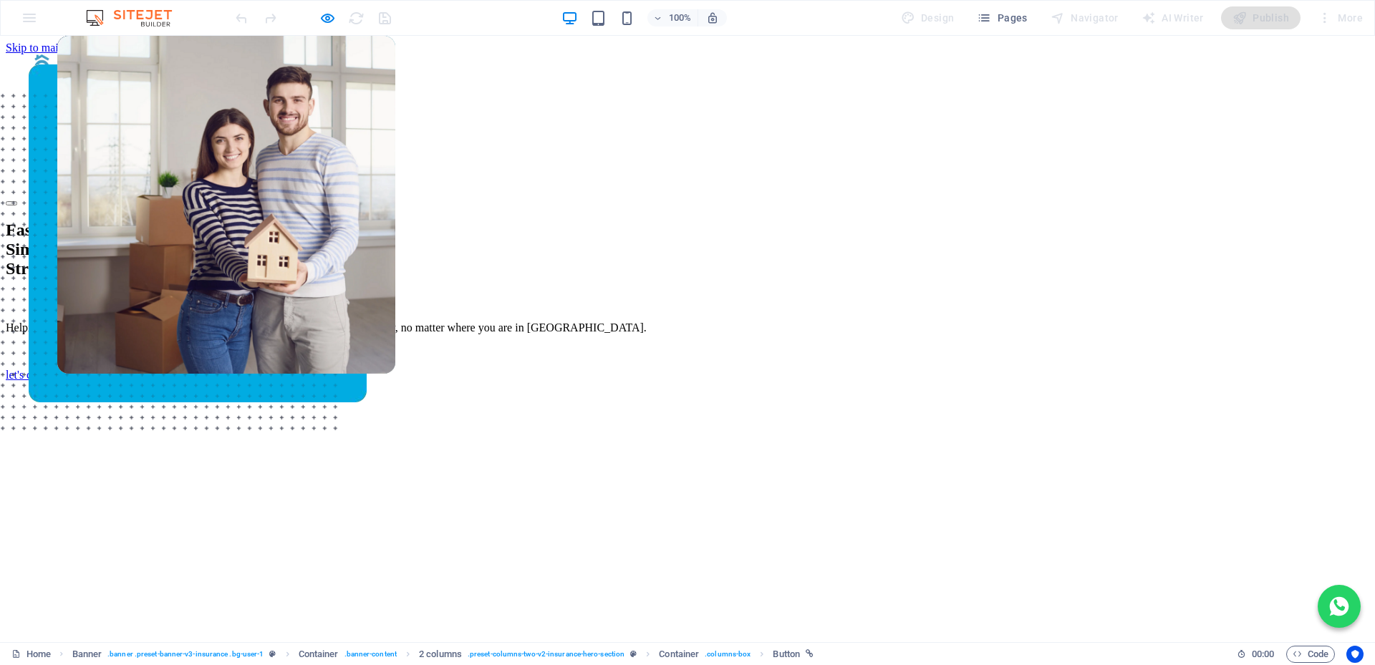
click at [395, 261] on img at bounding box center [226, 205] width 338 height 338
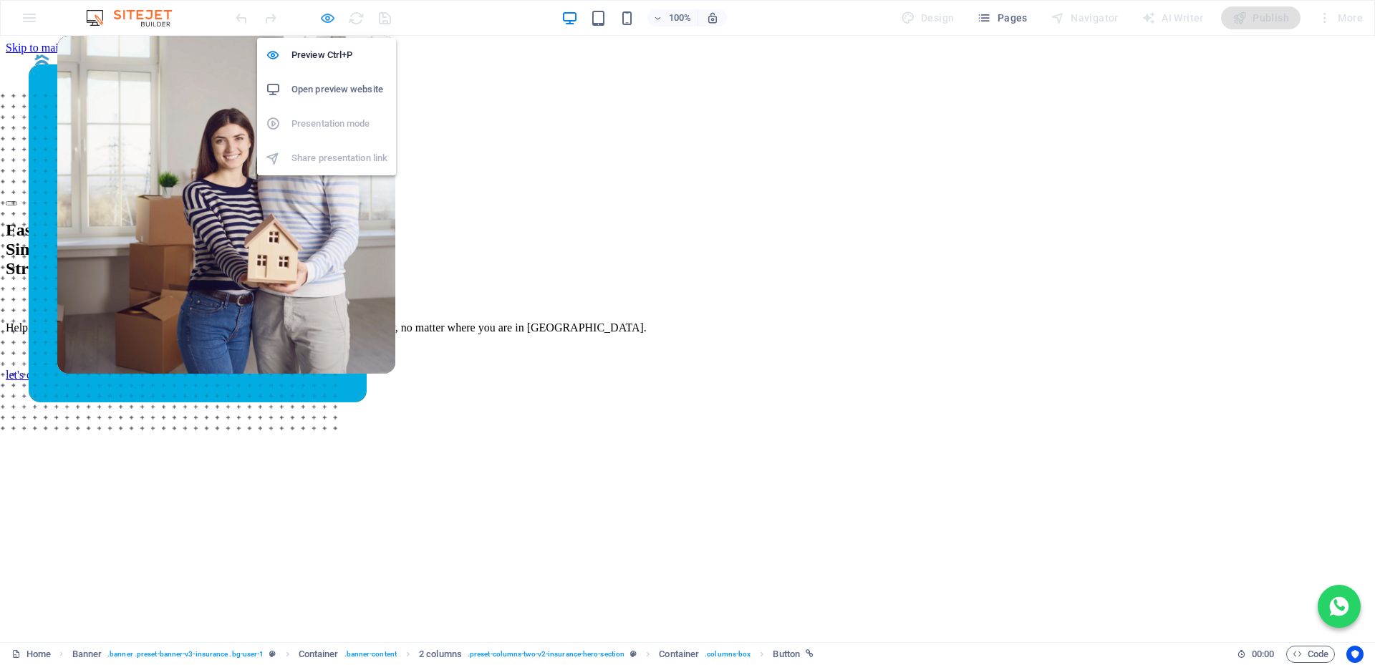
click at [325, 15] on icon "button" at bounding box center [327, 18] width 16 height 16
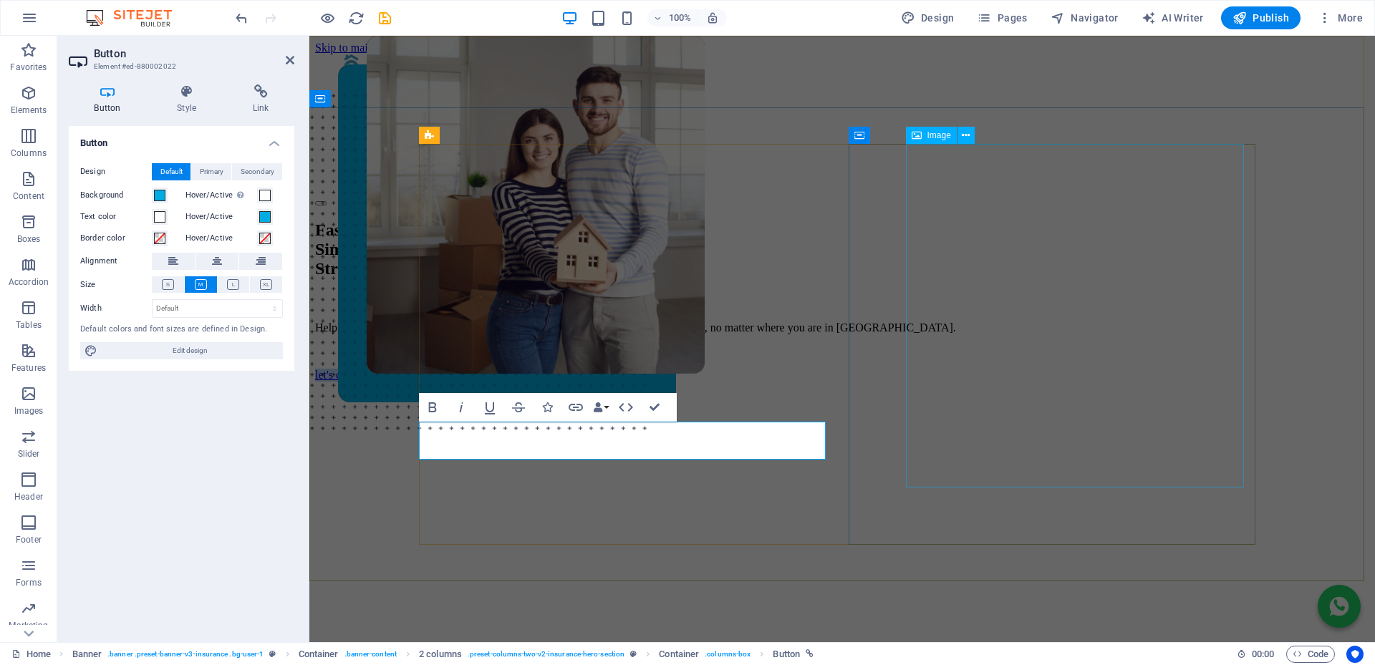
click at [704, 261] on figure at bounding box center [536, 310] width 338 height 549
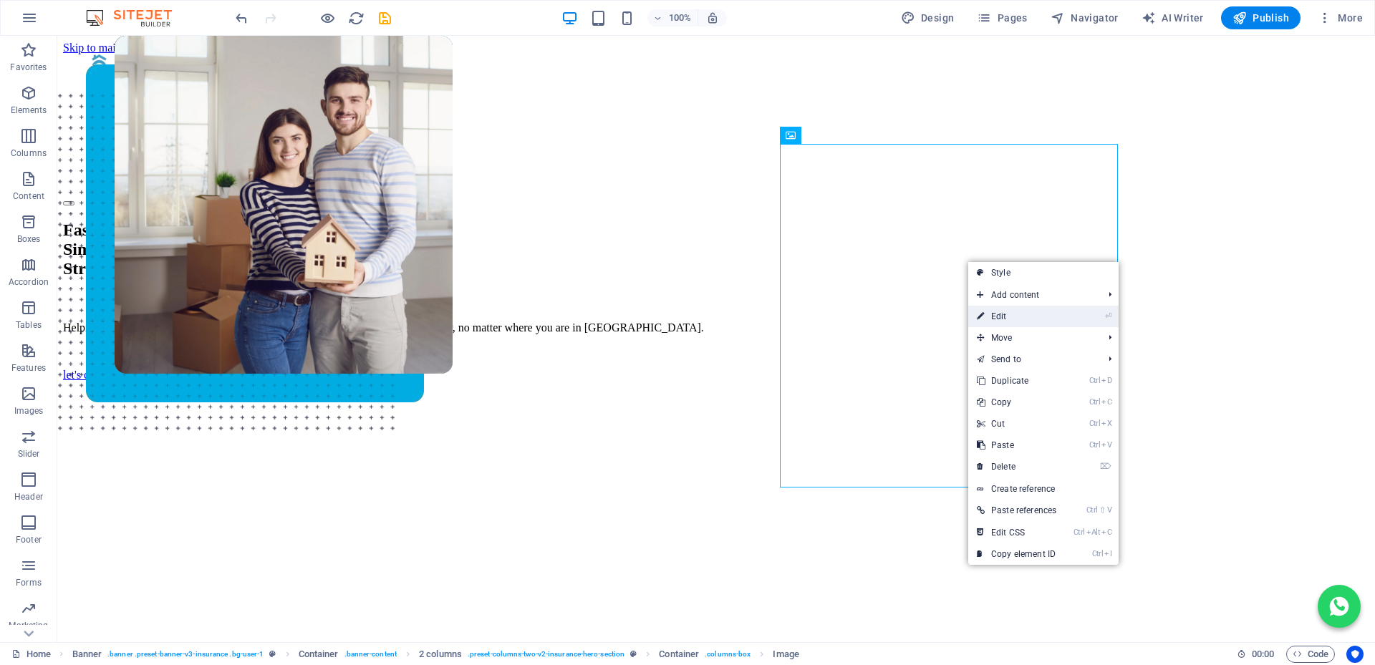
drag, startPoint x: 1002, startPoint y: 316, endPoint x: 102, endPoint y: 271, distance: 901.8
click at [1002, 316] on link "⏎ Edit" at bounding box center [1016, 316] width 97 height 21
select select "px"
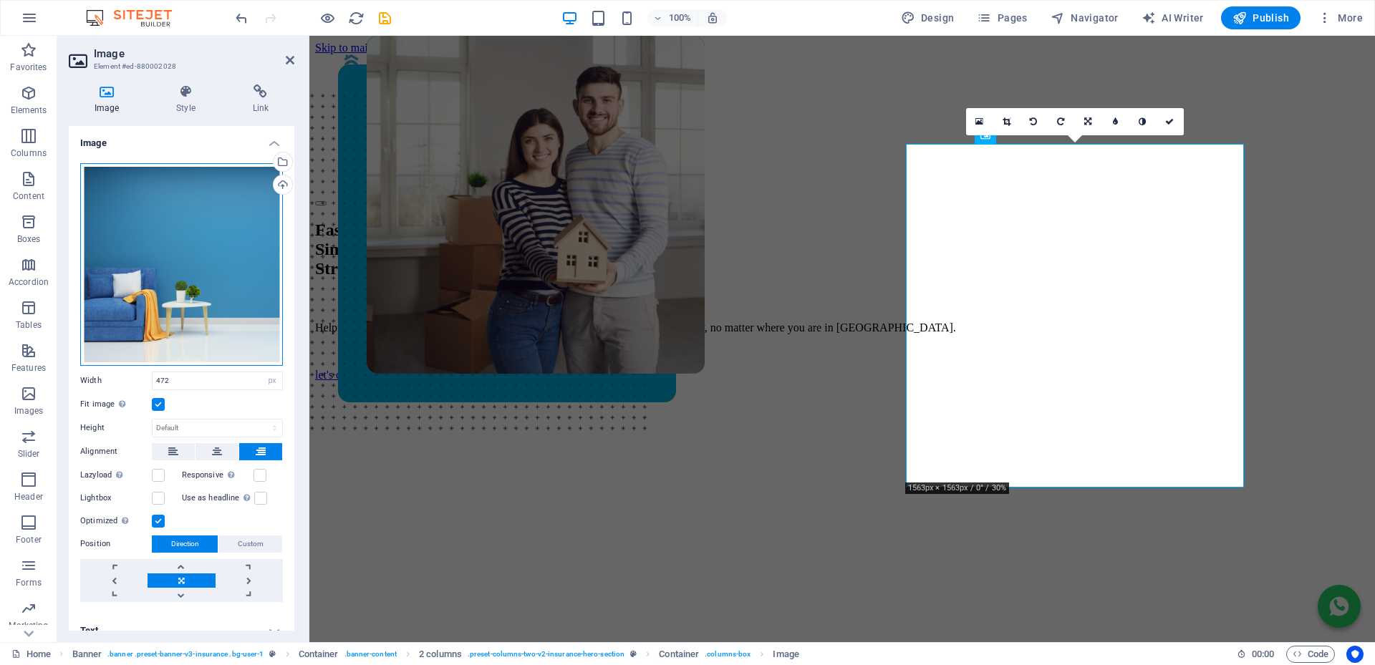
drag, startPoint x: 189, startPoint y: 218, endPoint x: 9, endPoint y: 259, distance: 184.4
click at [189, 218] on div "Drag files here, click to choose files or select files from Files or our free s…" at bounding box center [181, 264] width 203 height 203
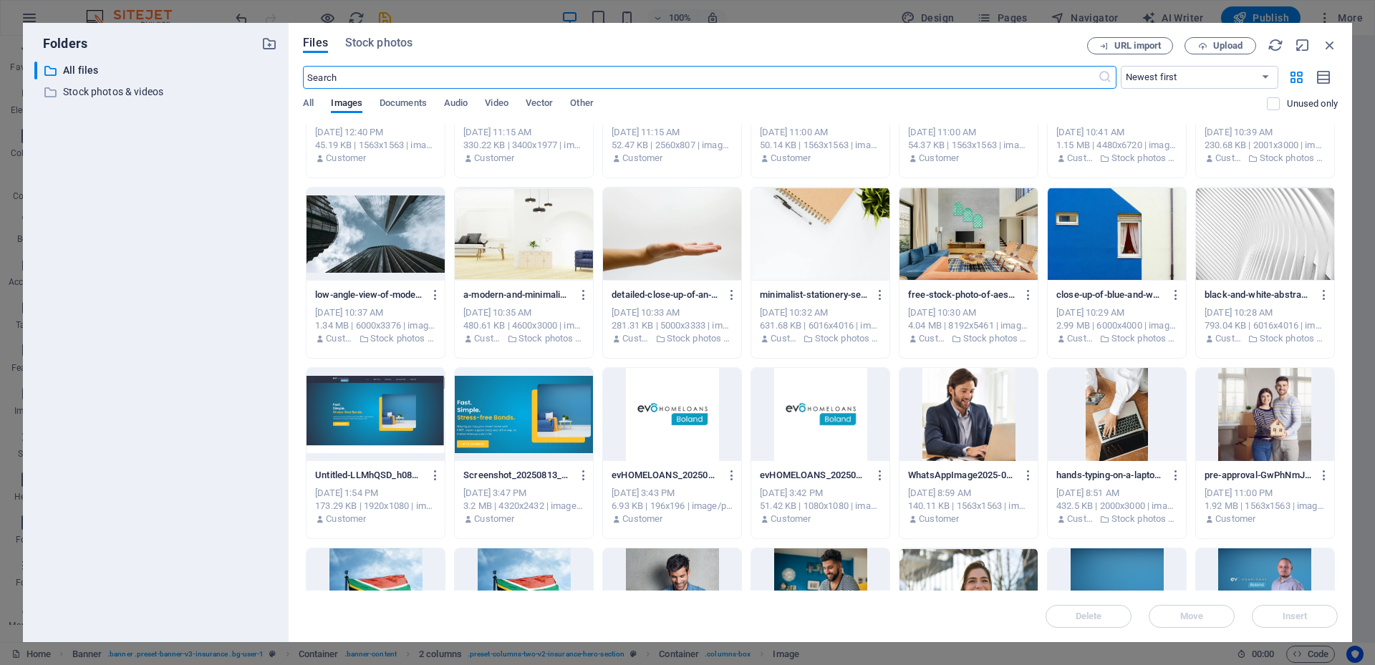
scroll to position [1575, 0]
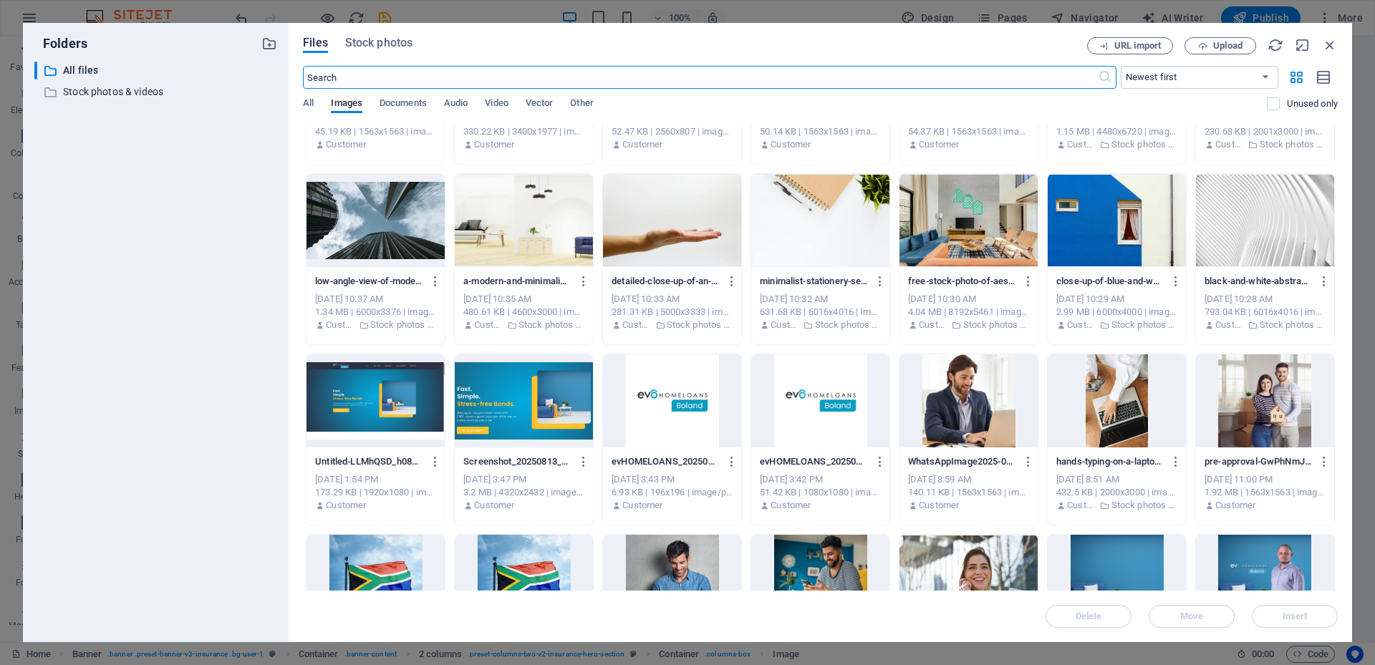
click at [679, 402] on div at bounding box center [672, 400] width 138 height 93
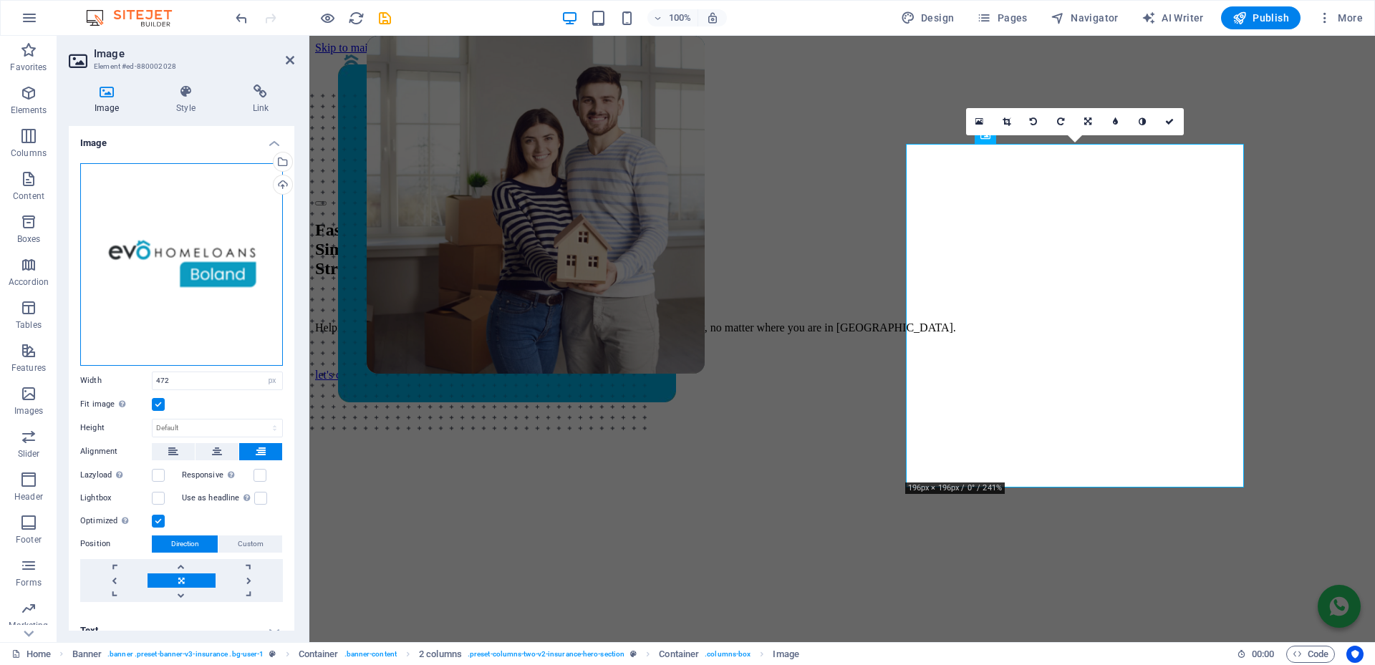
click at [162, 245] on div "Drag files here, click to choose files or select files from Files or our free s…" at bounding box center [181, 264] width 203 height 203
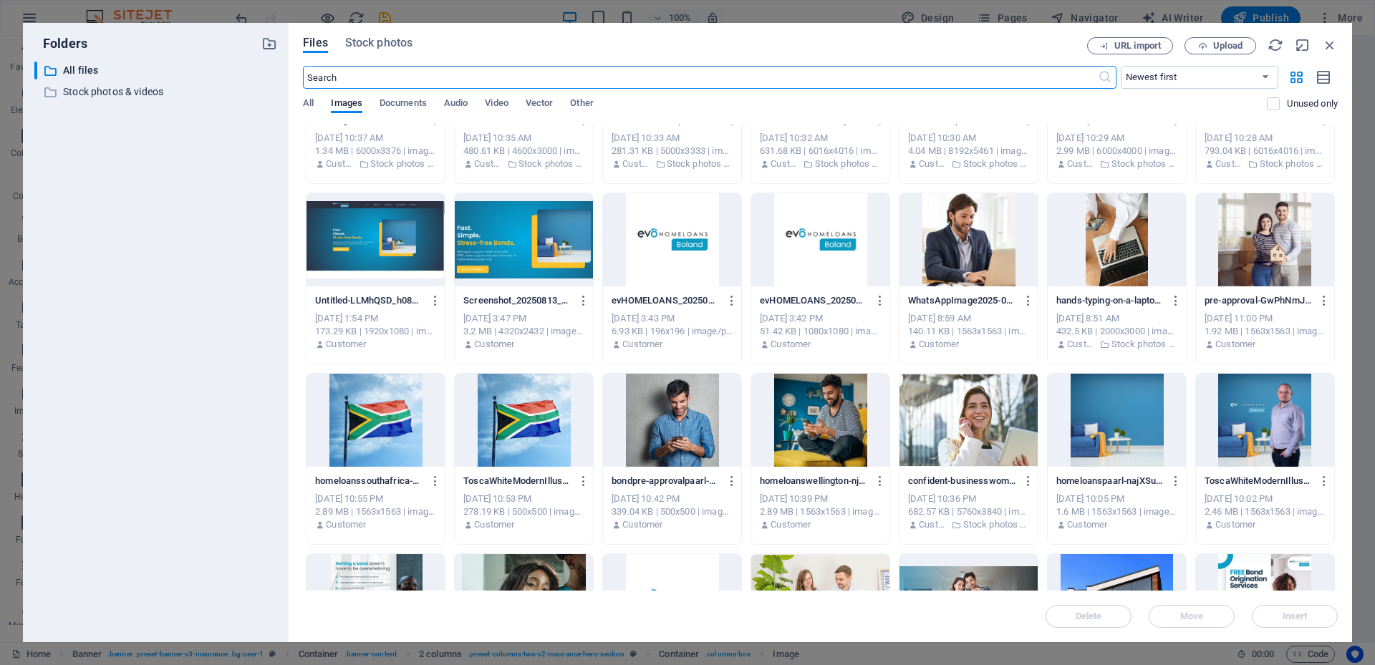
scroll to position [1788, 0]
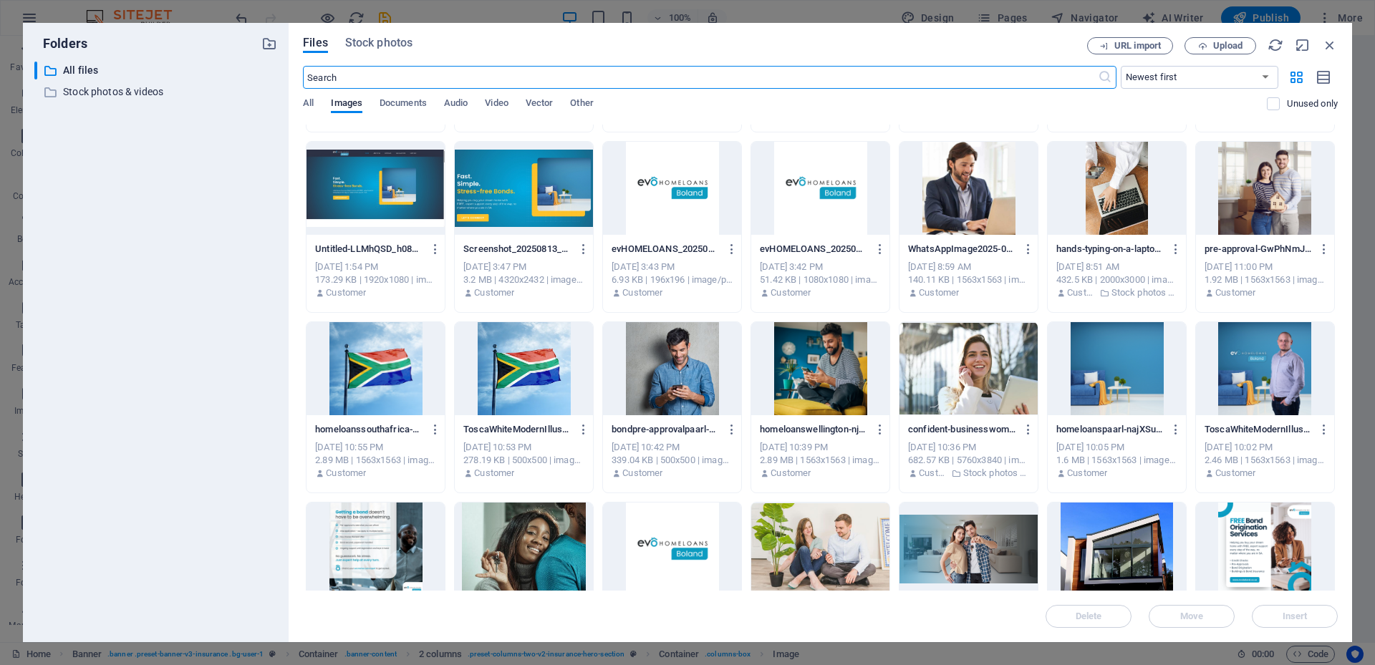
click at [799, 198] on div at bounding box center [820, 188] width 138 height 93
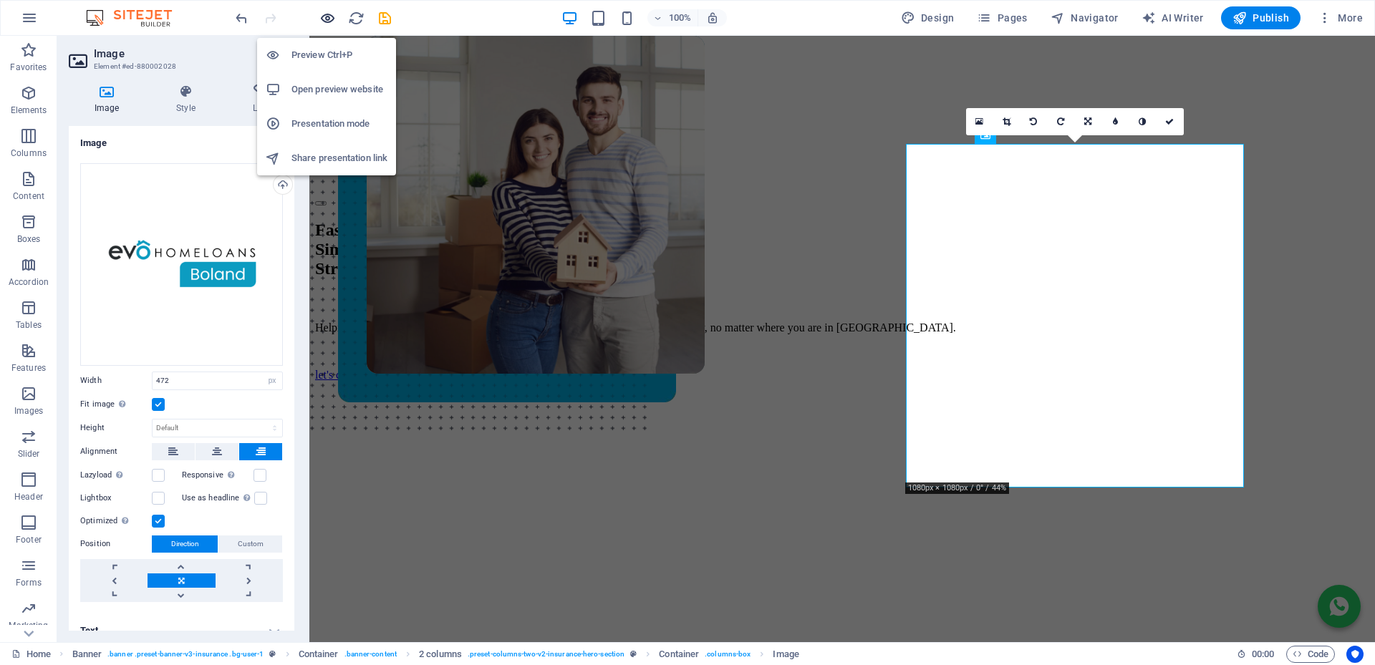
drag, startPoint x: 331, startPoint y: 22, endPoint x: 725, endPoint y: 218, distance: 439.6
click at [331, 22] on icon "button" at bounding box center [327, 18] width 16 height 16
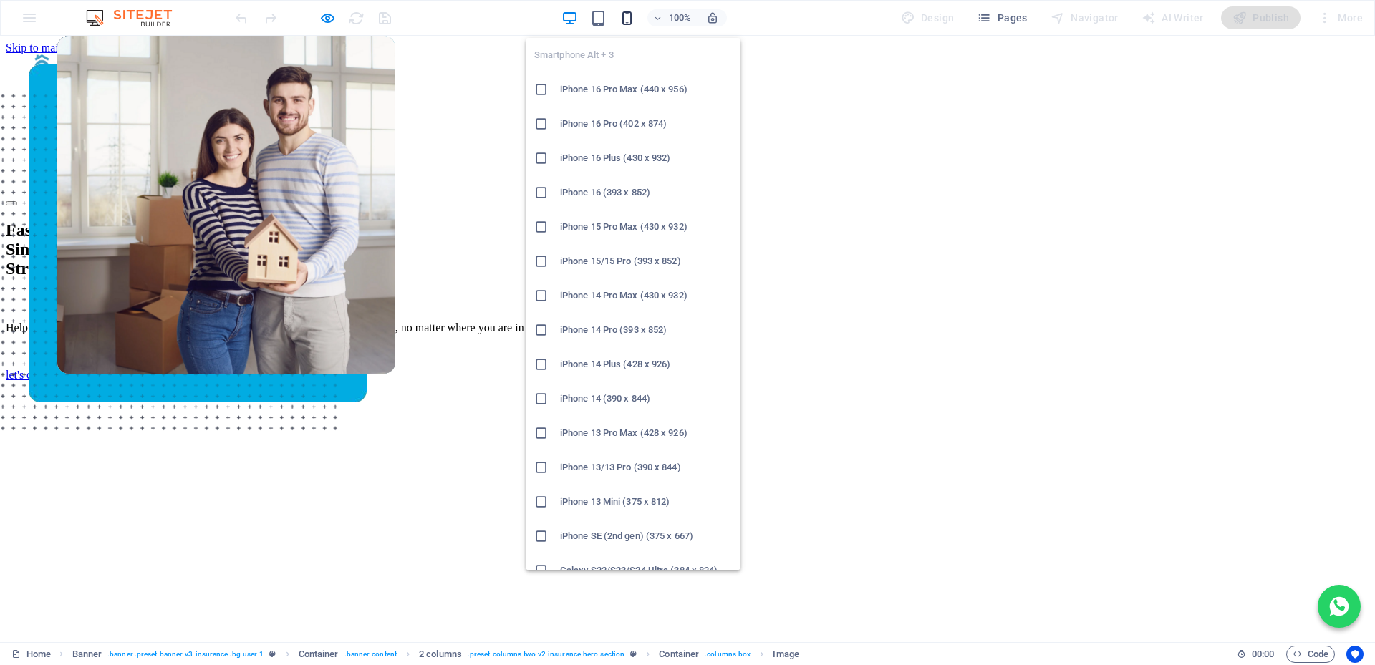
click at [629, 19] on icon "button" at bounding box center [627, 18] width 16 height 16
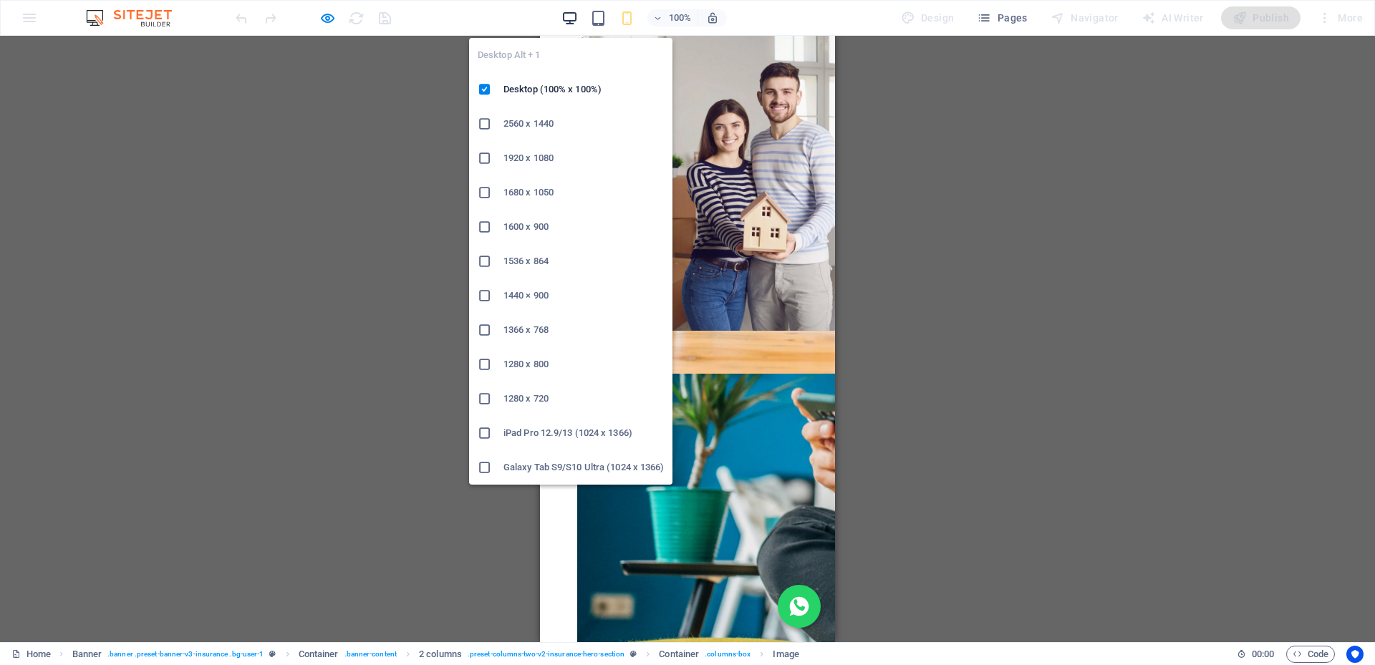
click at [578, 16] on icon "button" at bounding box center [569, 18] width 16 height 16
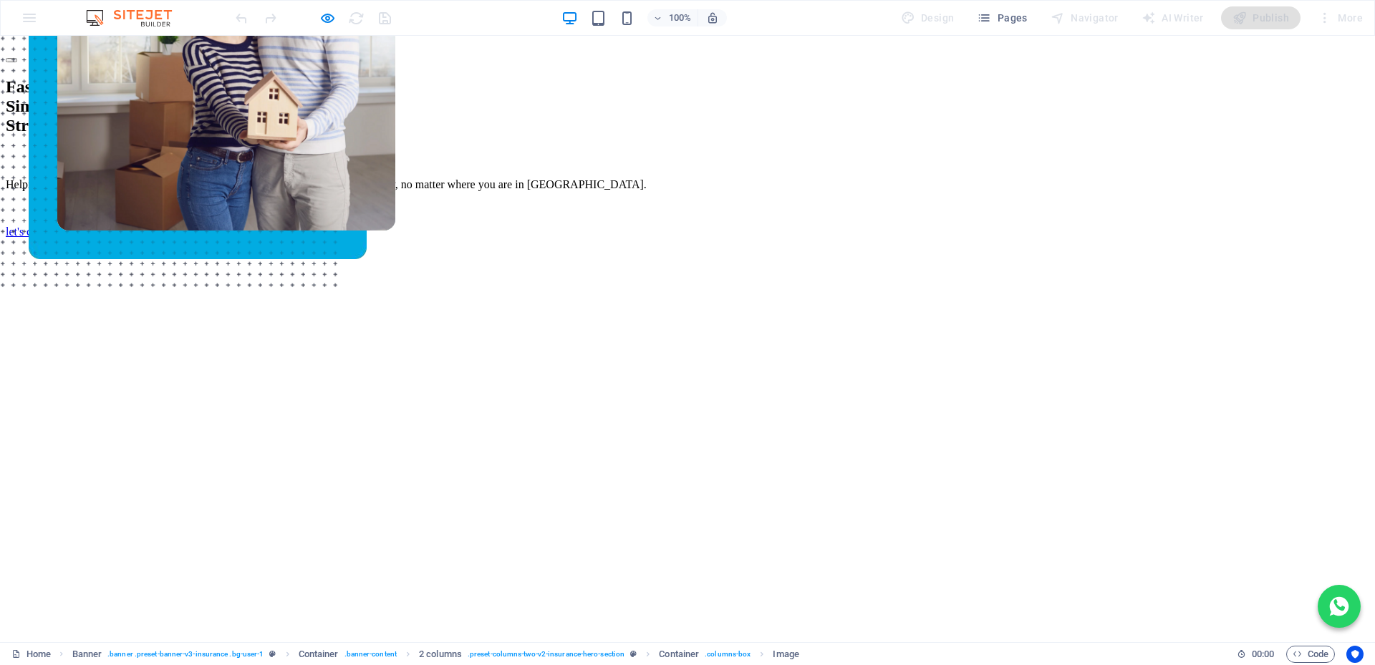
scroll to position [0, 0]
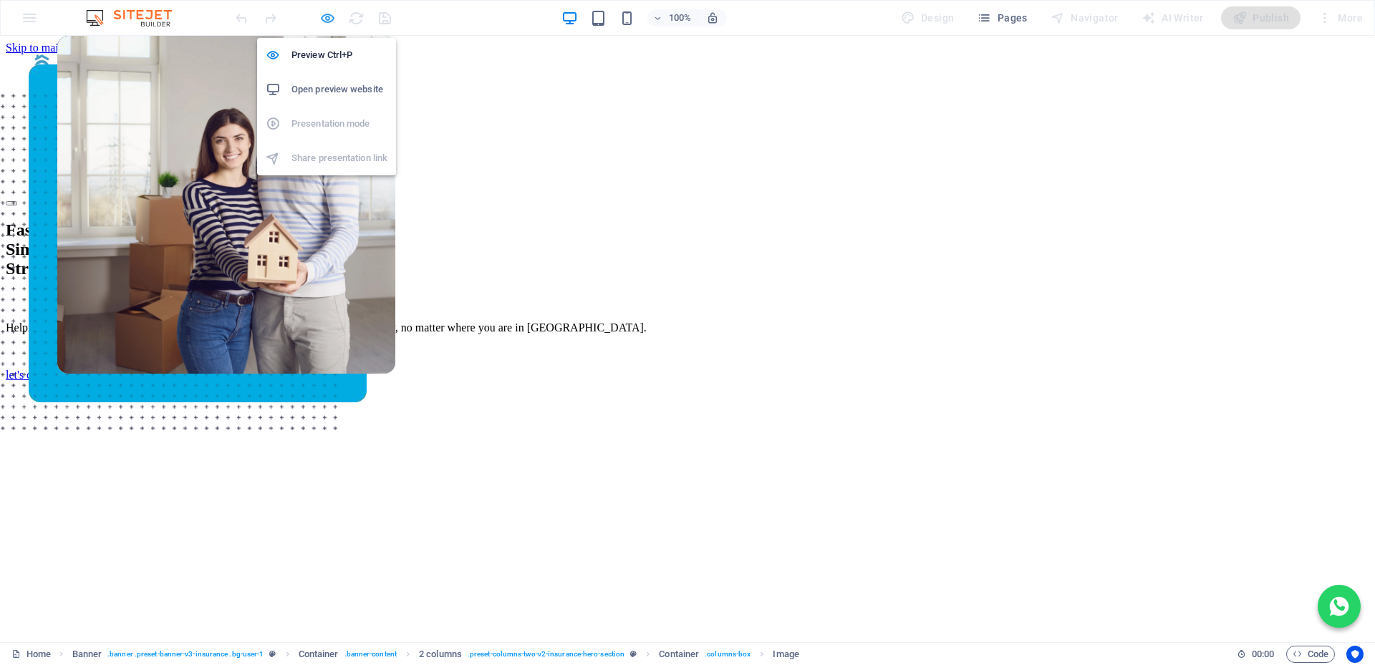
click at [327, 15] on icon "button" at bounding box center [327, 18] width 16 height 16
select select "px"
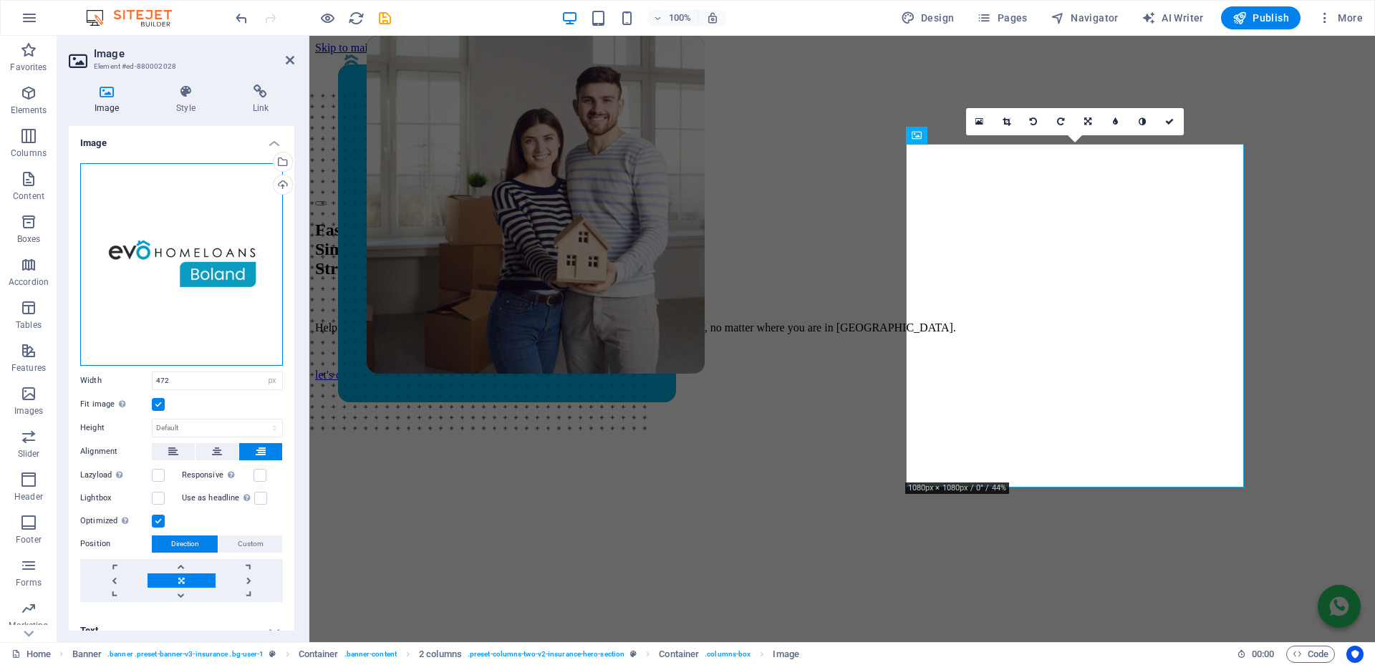
click at [187, 228] on div "Drag files here, click to choose files or select files from Files or our free s…" at bounding box center [181, 264] width 203 height 203
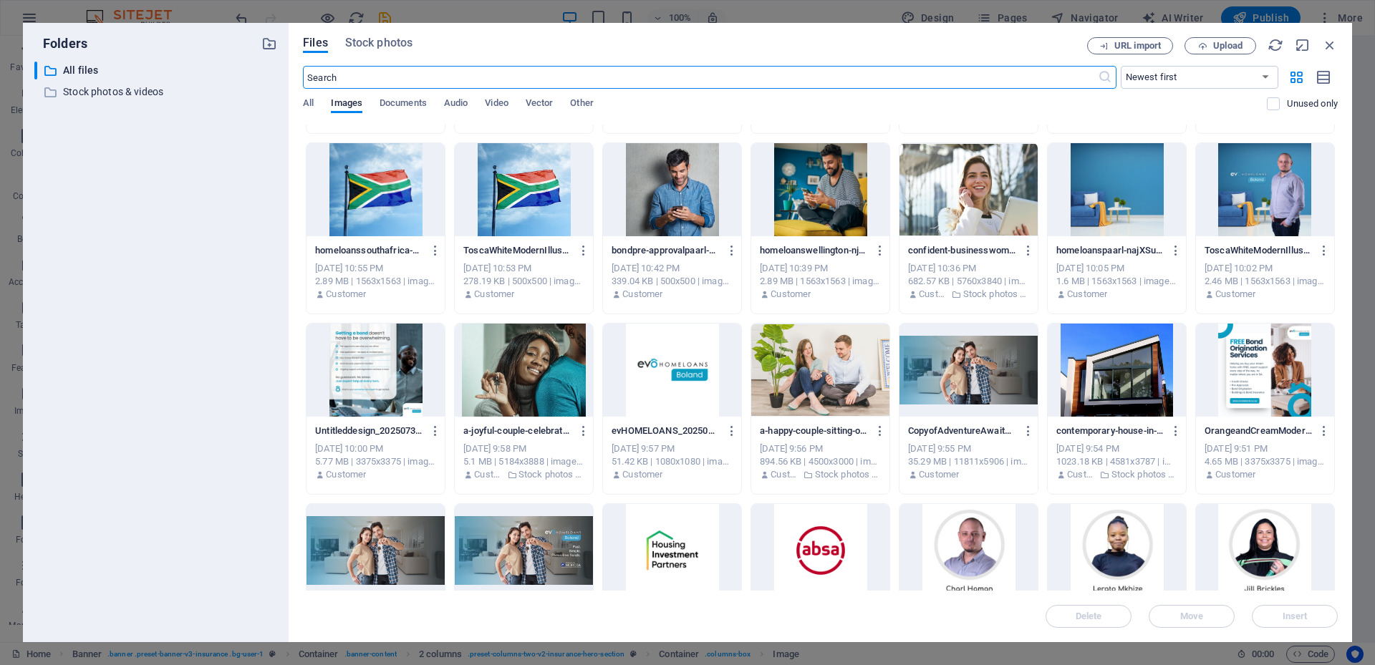
scroll to position [2146, 0]
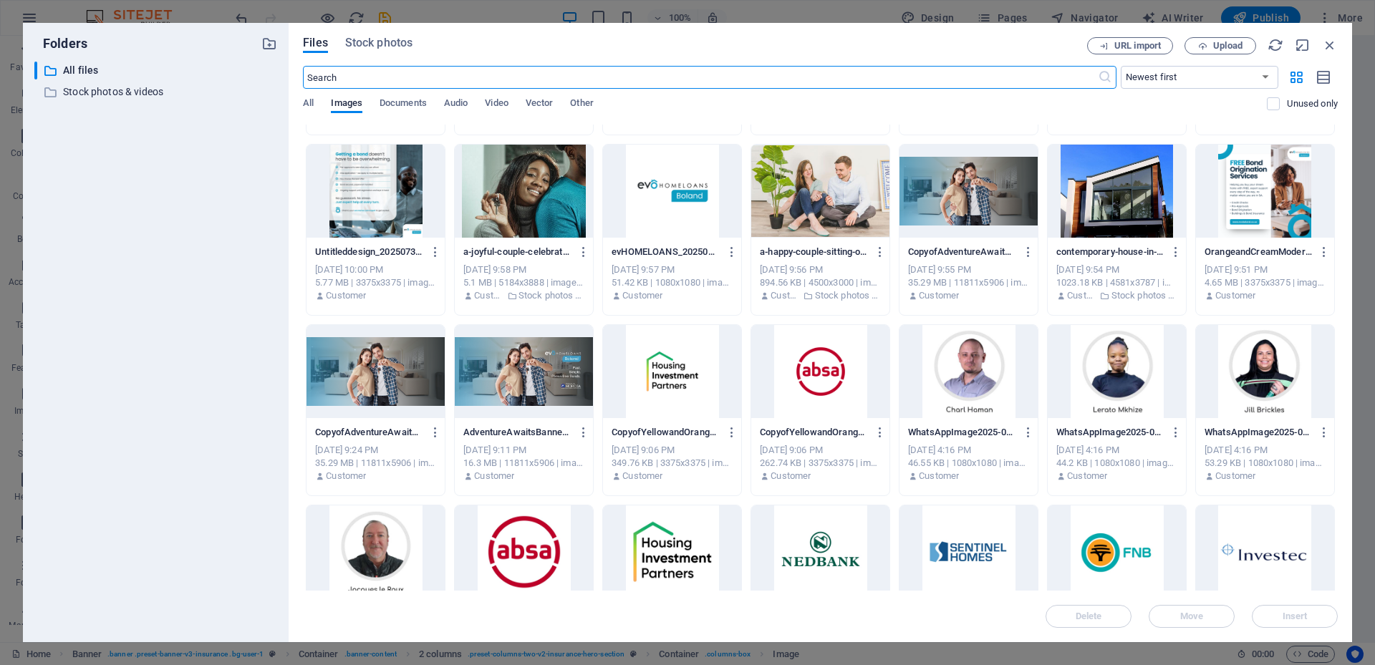
click at [1261, 198] on div at bounding box center [1265, 191] width 138 height 93
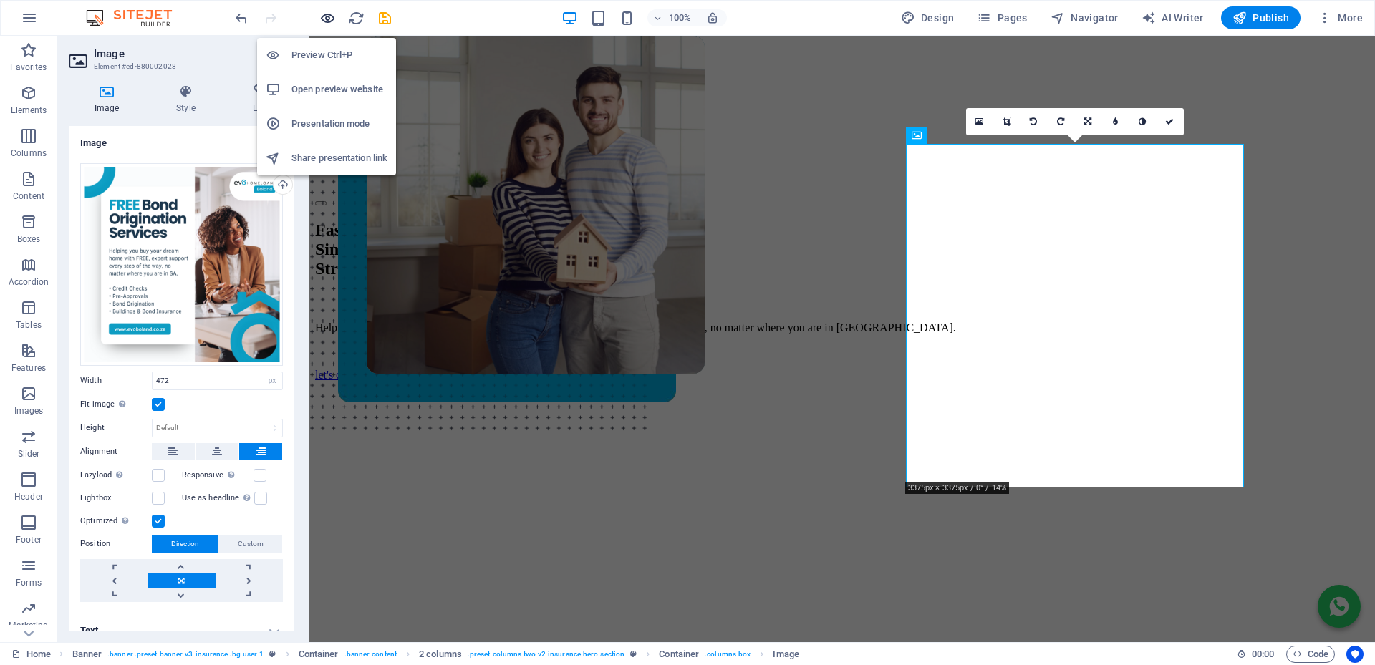
click at [329, 17] on icon "button" at bounding box center [327, 18] width 16 height 16
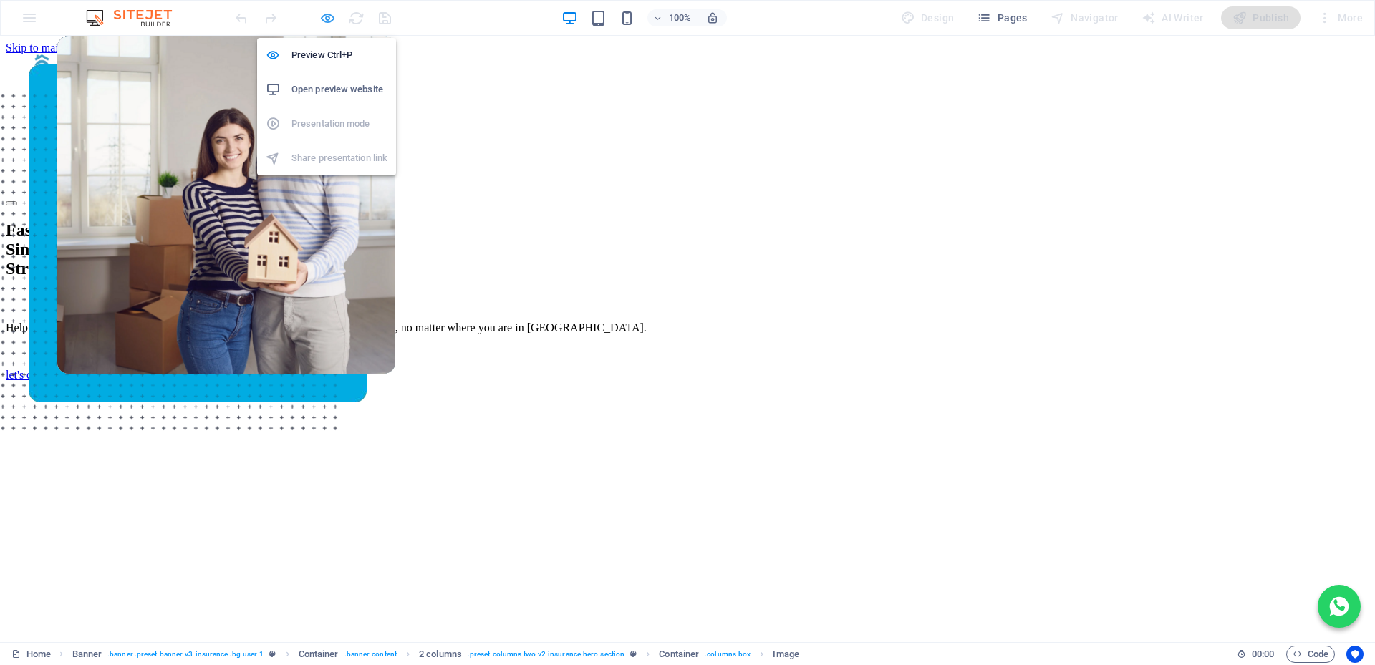
click at [325, 17] on icon "button" at bounding box center [327, 18] width 16 height 16
select select "px"
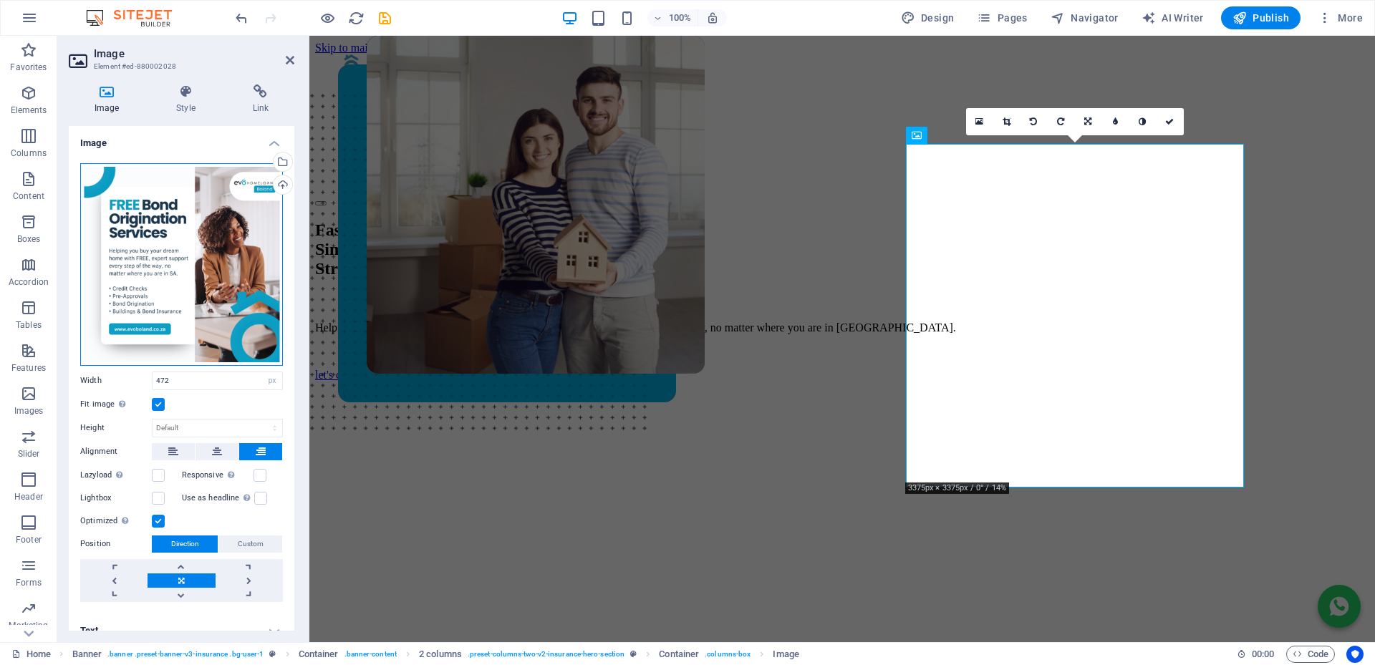
click at [213, 258] on div "Drag files here, click to choose files or select files from Files or our free s…" at bounding box center [181, 264] width 203 height 203
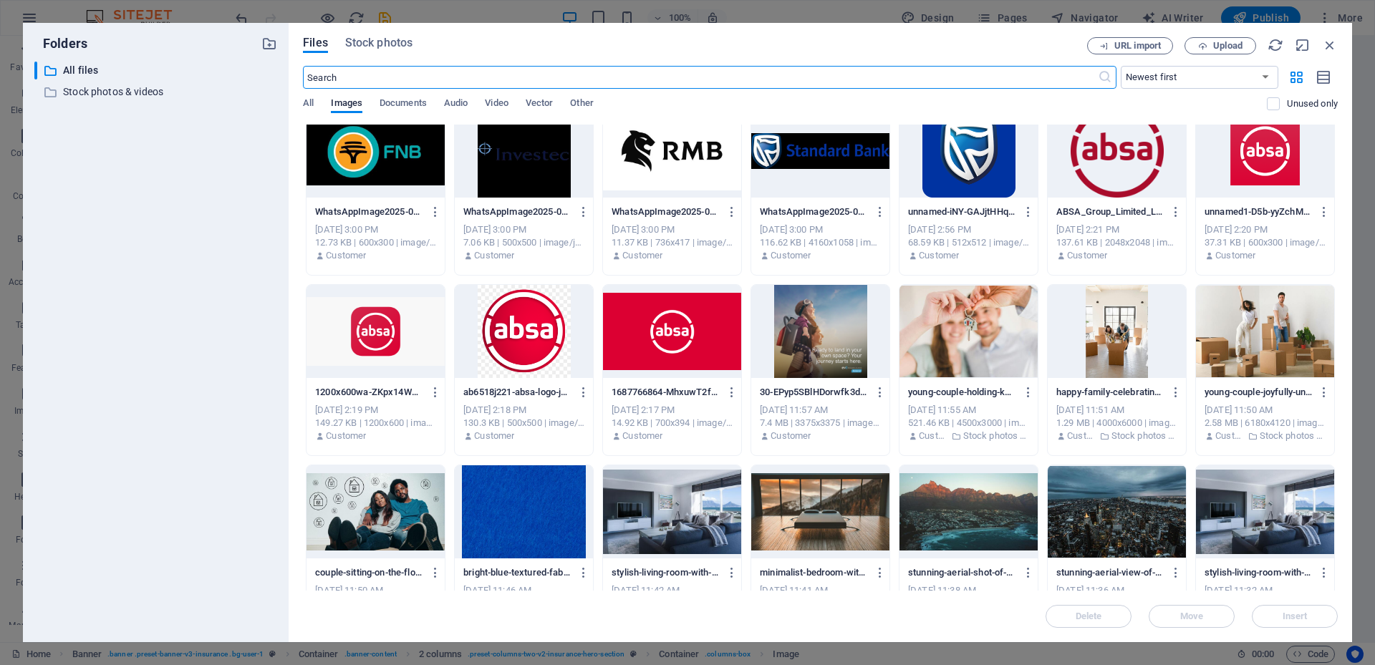
scroll to position [3314, 0]
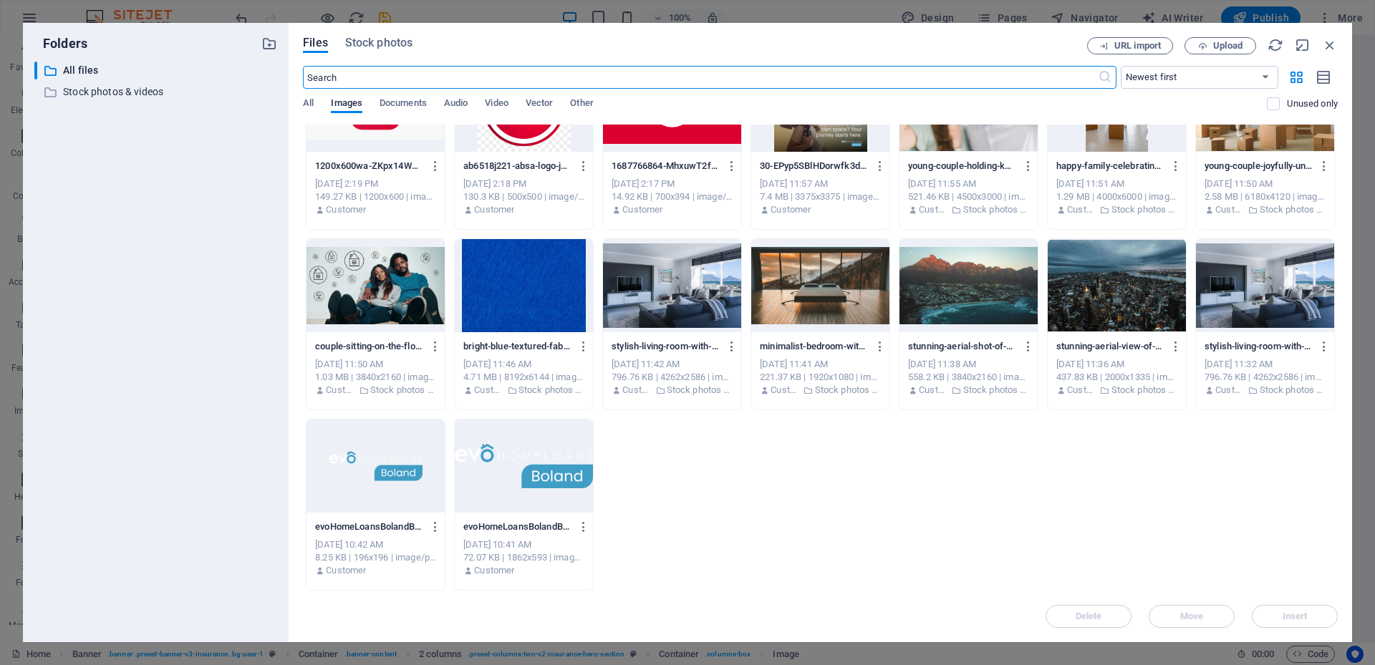
drag, startPoint x: 1257, startPoint y: 290, endPoint x: 386, endPoint y: 132, distance: 885.4
click at [1257, 290] on div at bounding box center [1265, 285] width 138 height 93
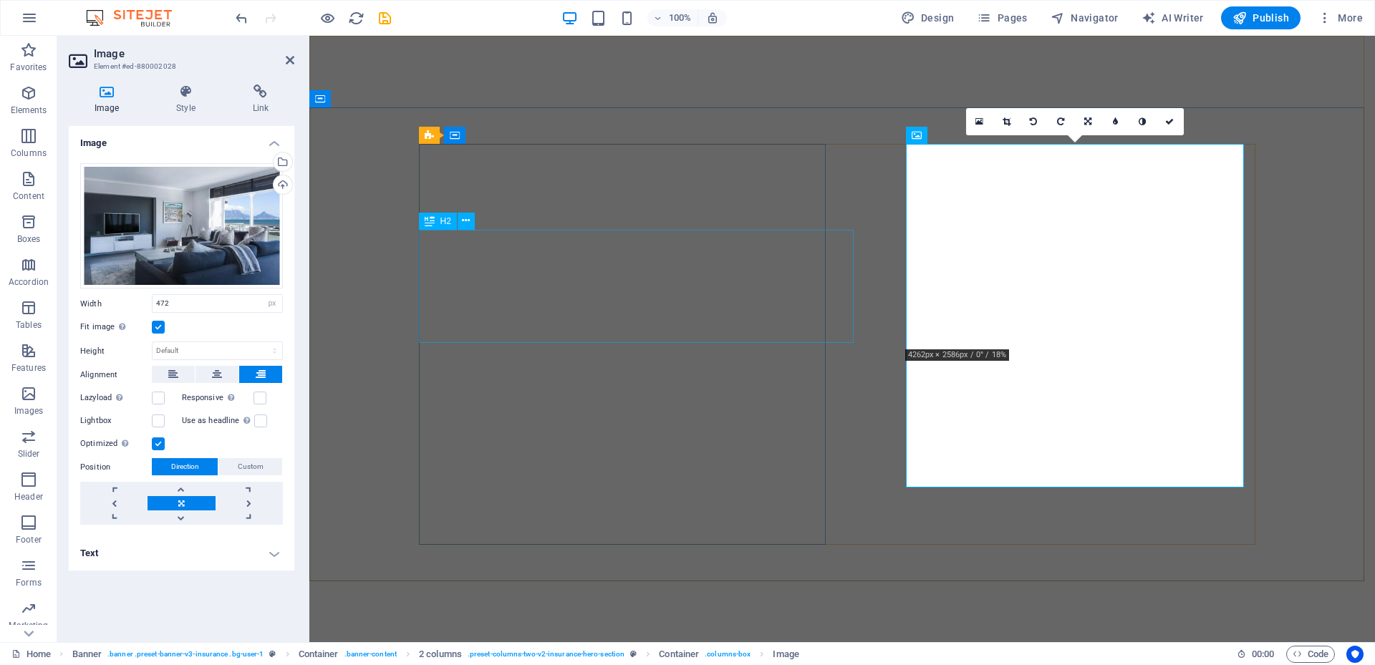
select select "px"
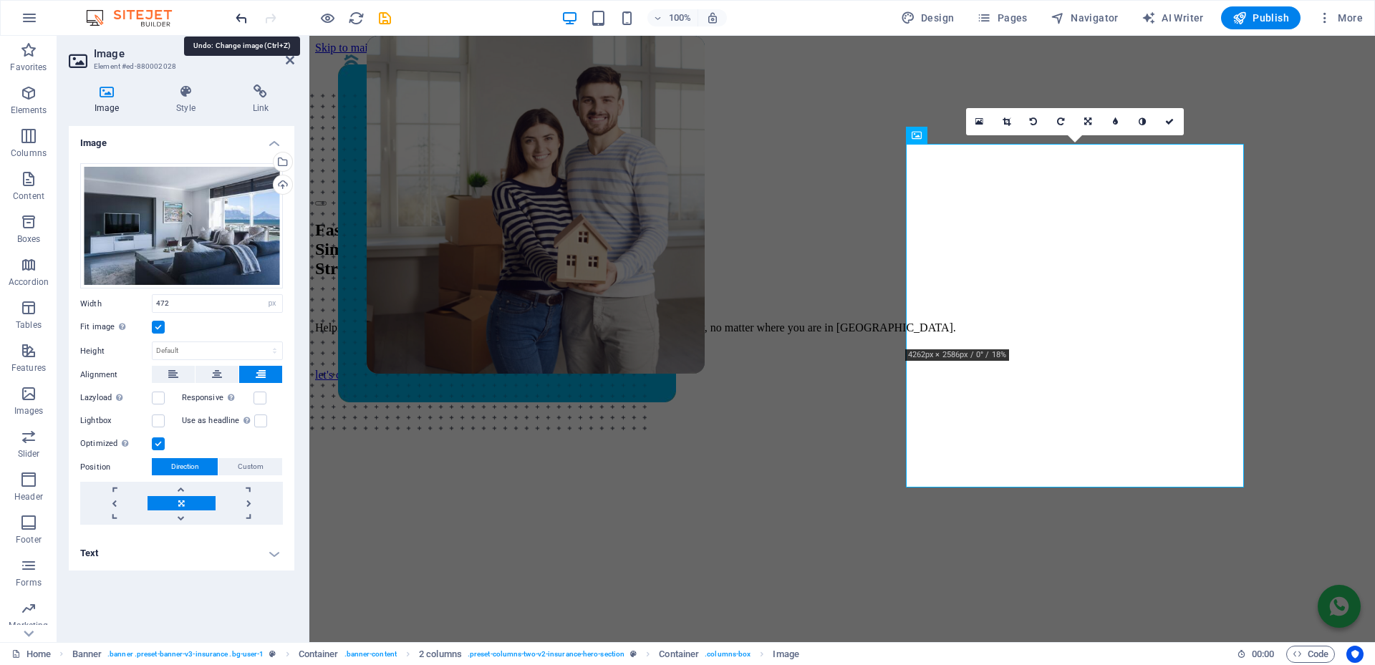
click at [243, 14] on icon "undo" at bounding box center [241, 18] width 16 height 16
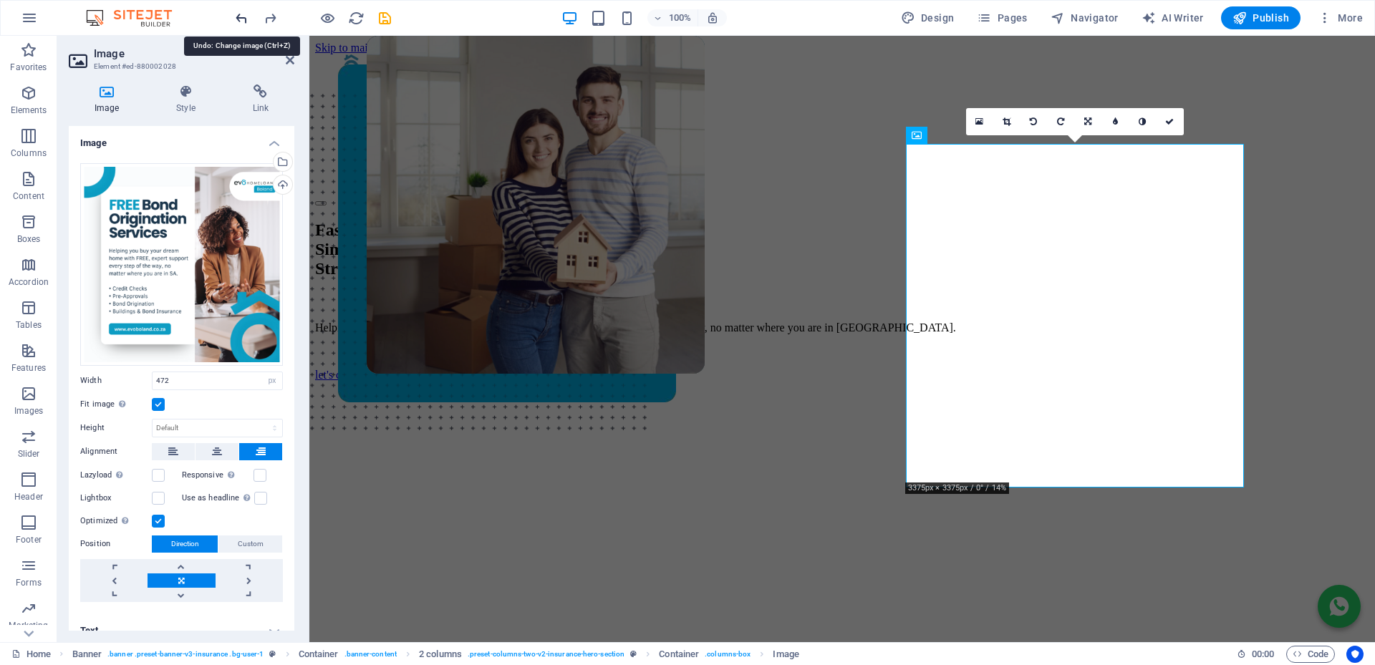
click at [248, 17] on icon "undo" at bounding box center [241, 18] width 16 height 16
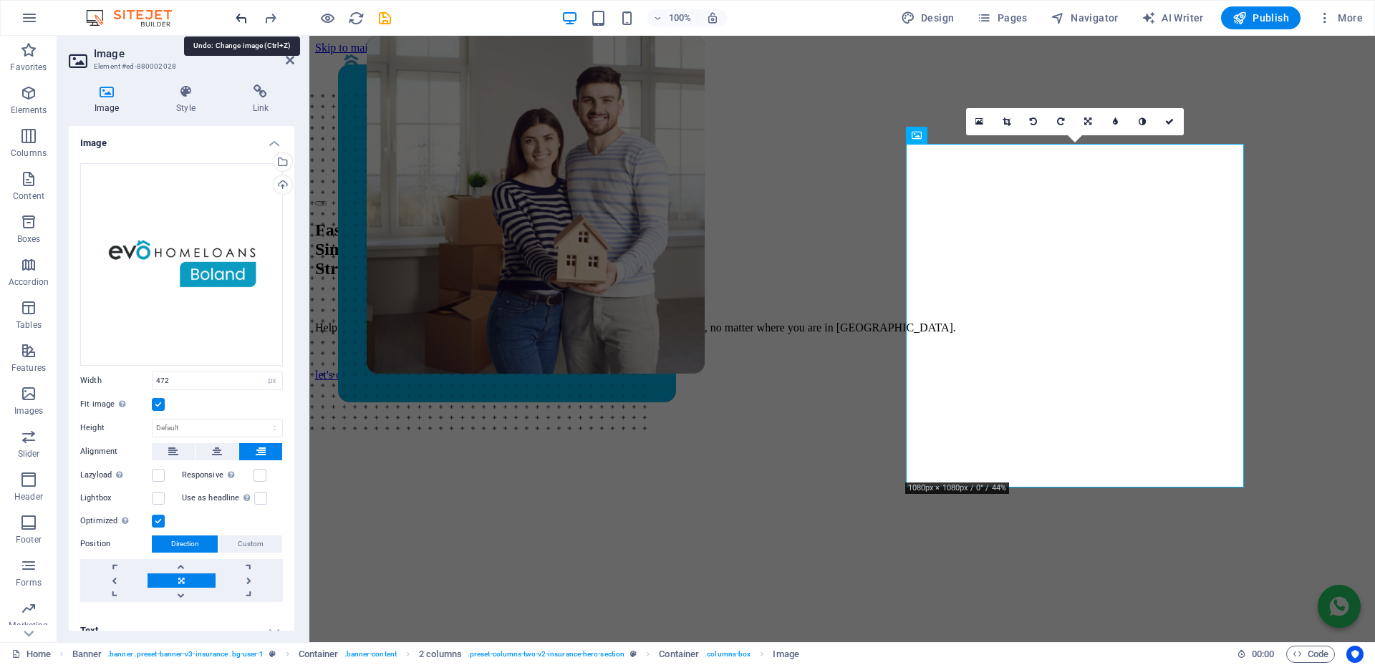
click at [248, 17] on icon "undo" at bounding box center [241, 18] width 16 height 16
click at [271, 15] on icon "redo" at bounding box center [270, 18] width 16 height 16
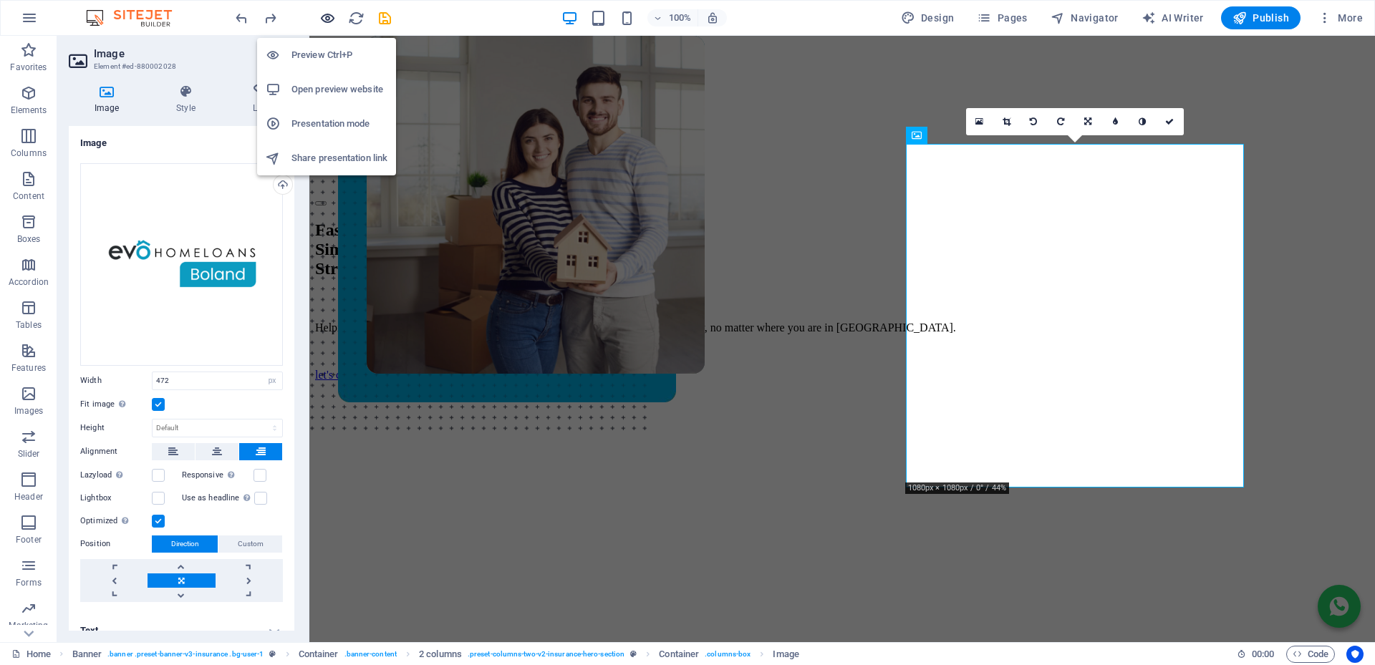
click at [324, 18] on icon "button" at bounding box center [327, 18] width 16 height 16
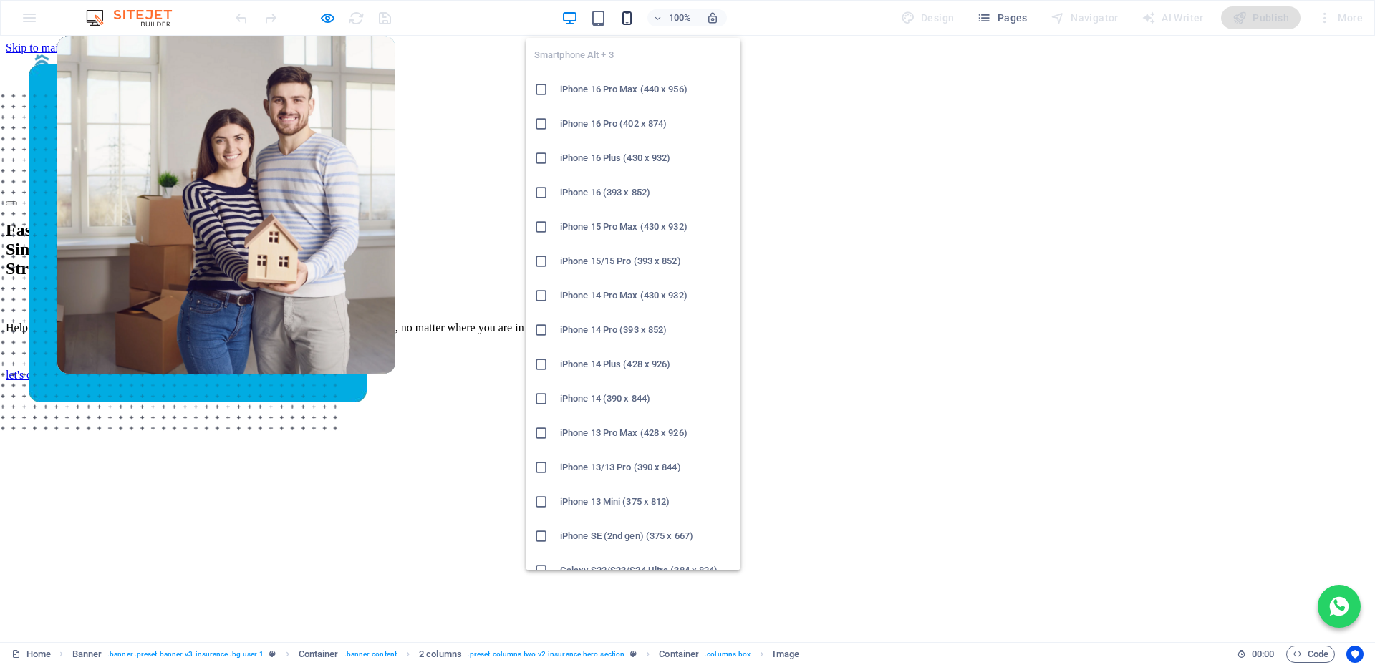
click at [626, 19] on icon "button" at bounding box center [627, 18] width 16 height 16
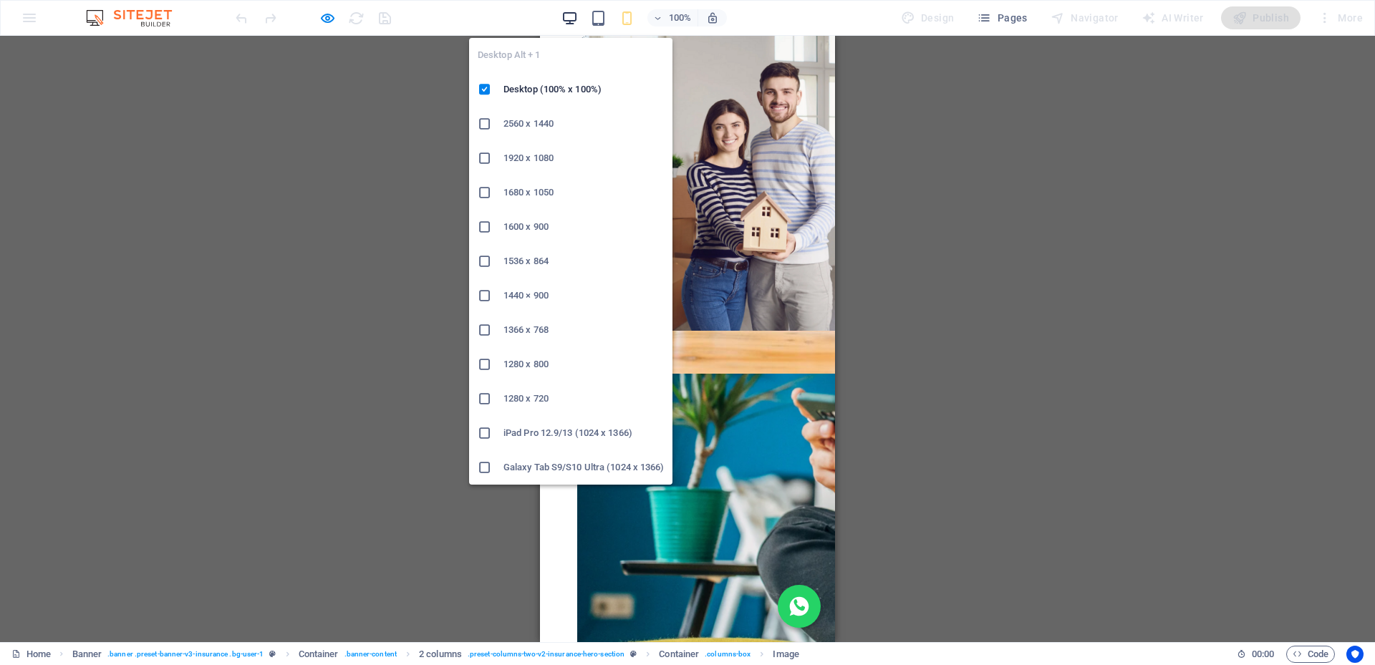
drag, startPoint x: 578, startPoint y: 16, endPoint x: 984, endPoint y: 198, distance: 444.2
click at [578, 16] on icon "button" at bounding box center [569, 18] width 16 height 16
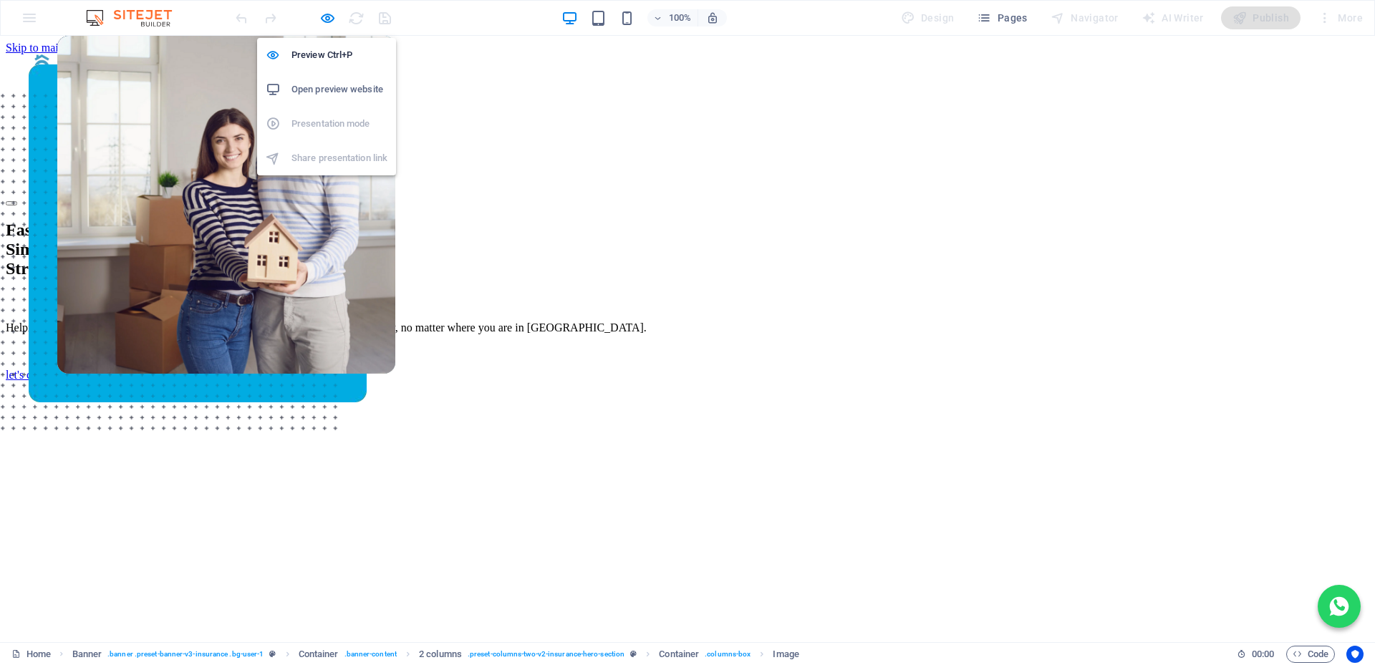
click at [334, 92] on h6 "Open preview website" at bounding box center [339, 89] width 96 height 17
drag, startPoint x: 326, startPoint y: 11, endPoint x: 225, endPoint y: 161, distance: 180.5
click at [326, 11] on icon "button" at bounding box center [327, 18] width 16 height 16
select select "px"
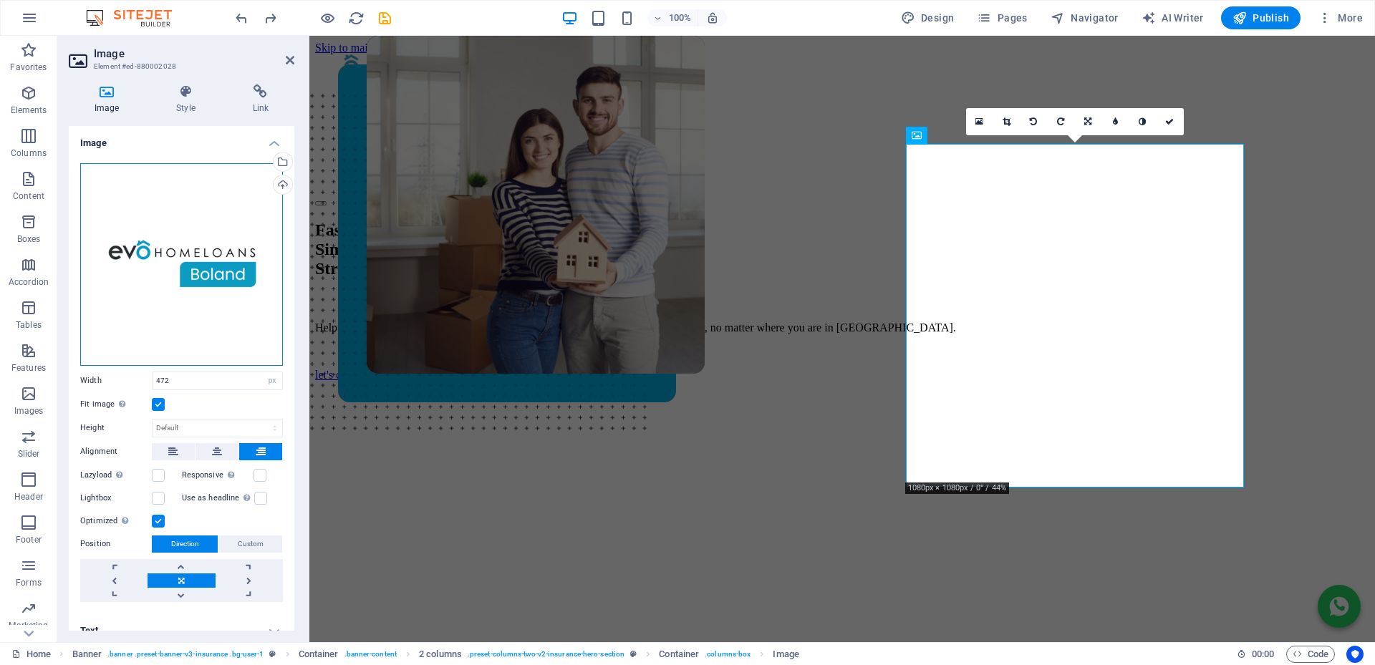
click at [213, 228] on div "Drag files here, click to choose files or select files from Files or our free s…" at bounding box center [181, 264] width 203 height 203
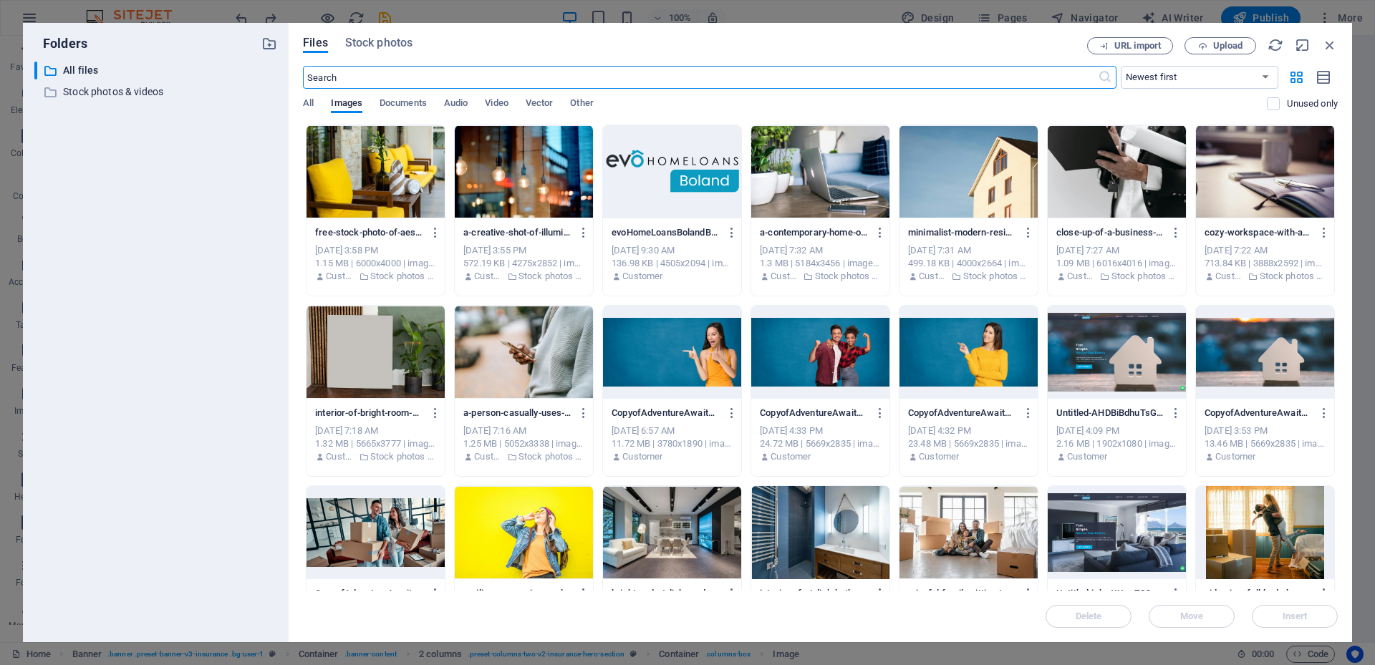
scroll to position [286, 0]
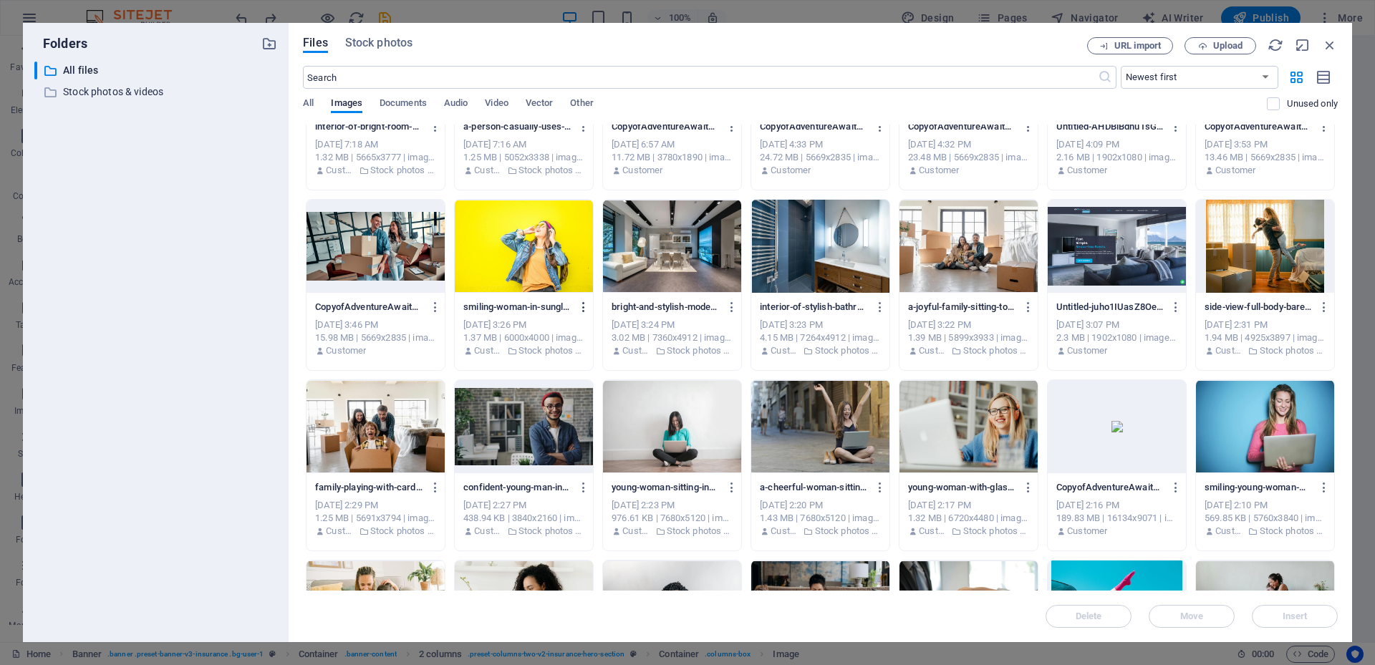
click at [581, 310] on icon "button" at bounding box center [584, 307] width 14 height 13
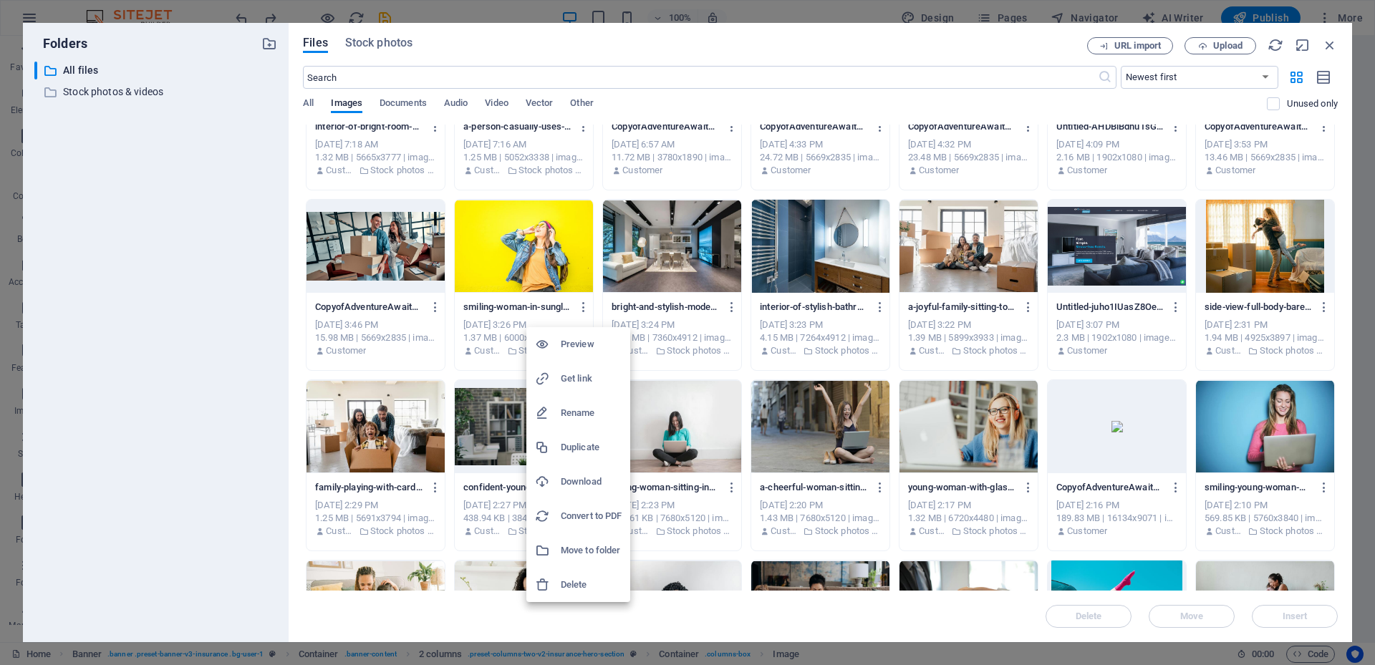
click at [1319, 488] on div at bounding box center [687, 332] width 1375 height 665
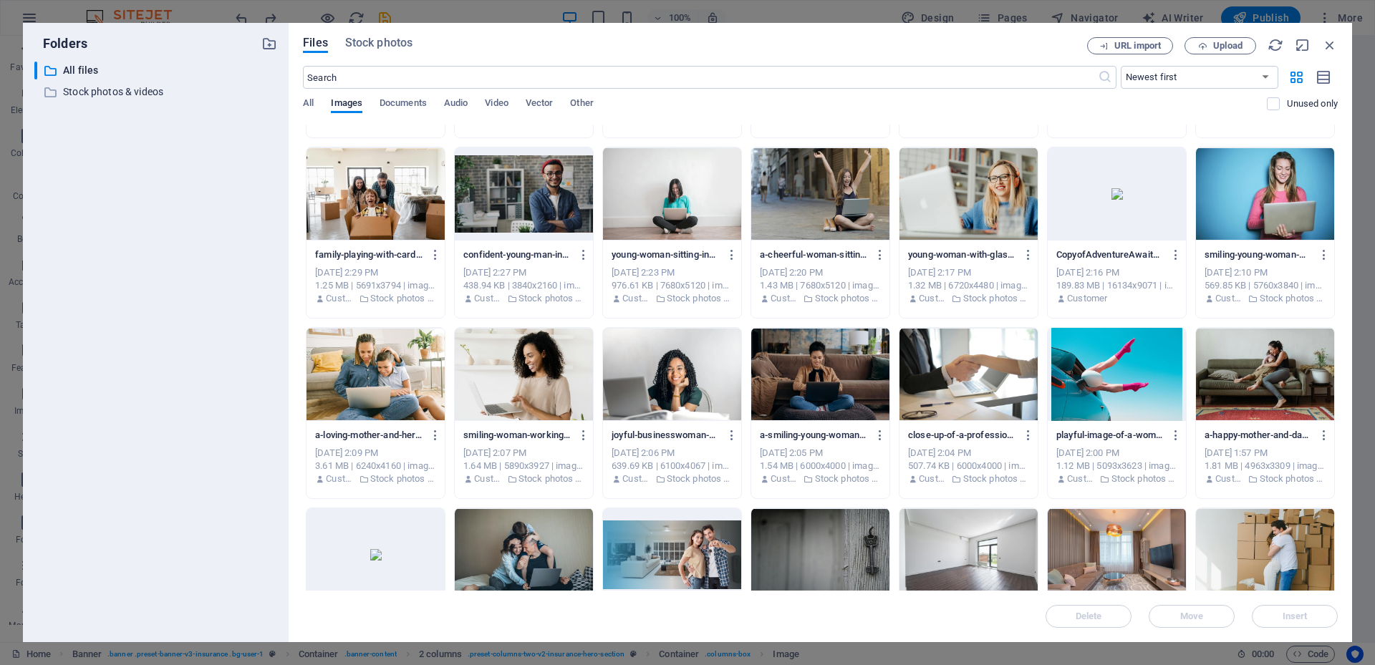
scroll to position [573, 0]
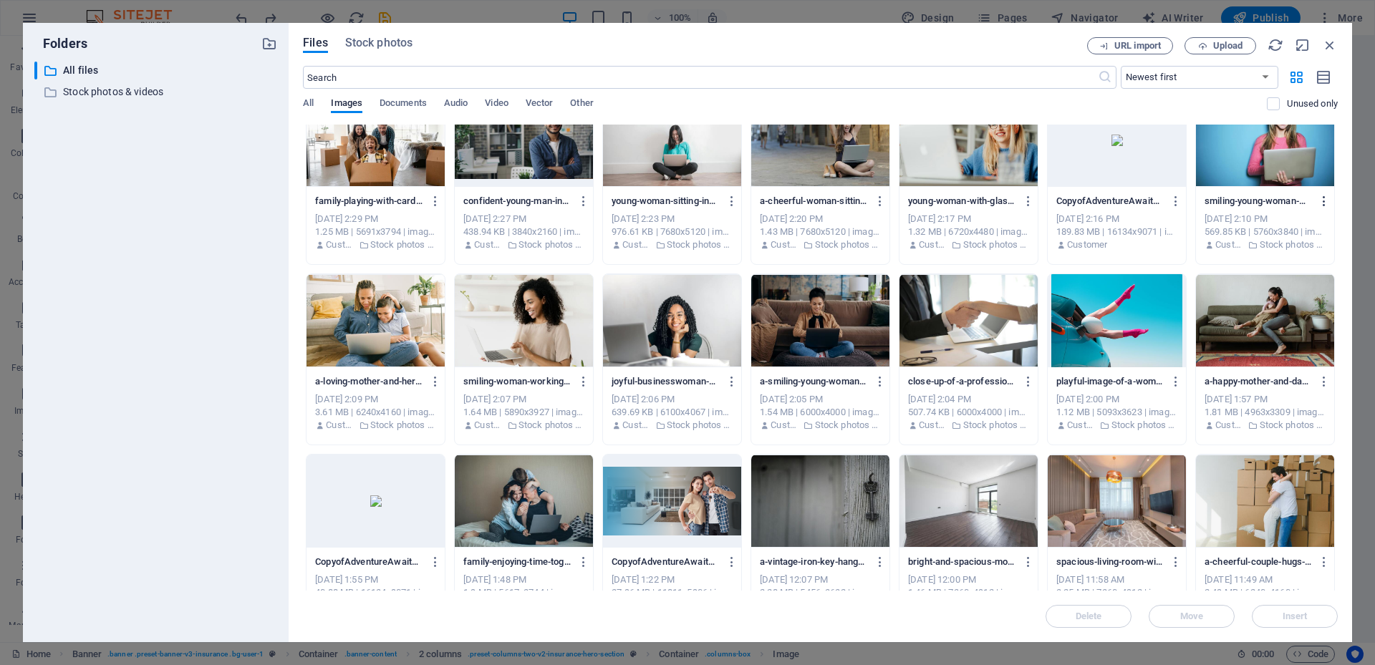
click at [1323, 200] on icon "button" at bounding box center [1324, 201] width 14 height 13
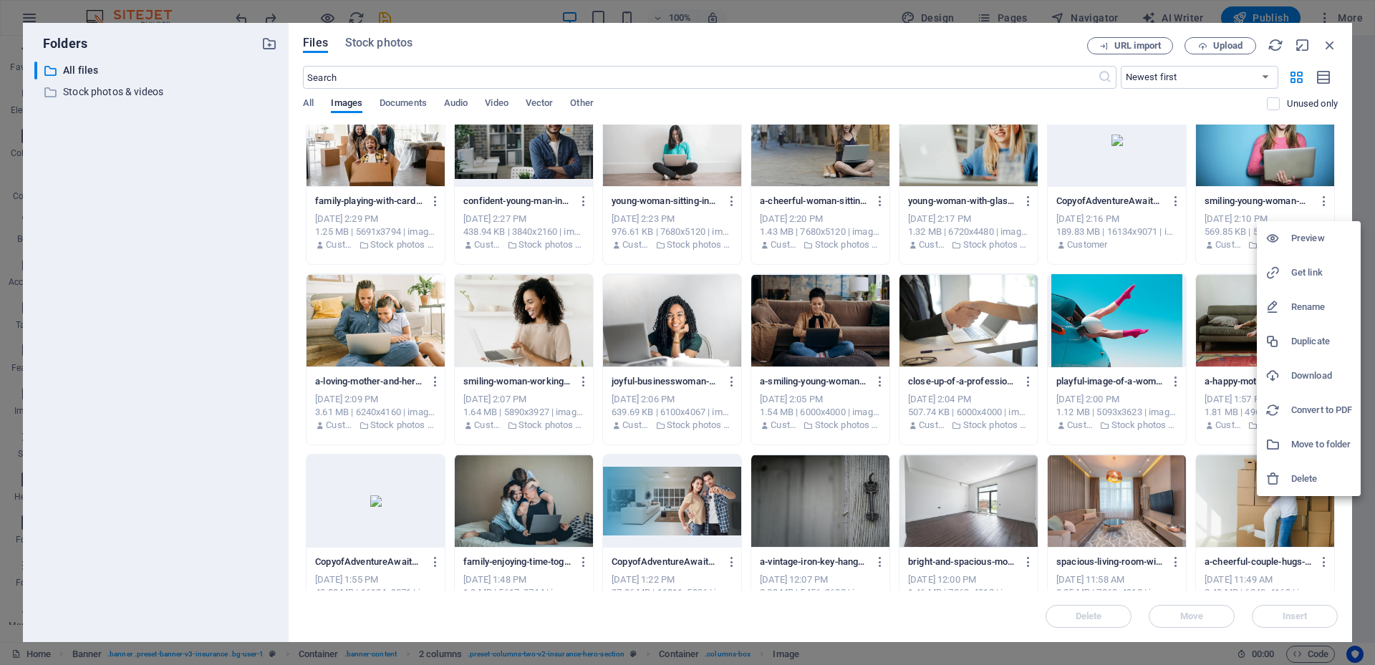
click at [1307, 376] on h6 "Download" at bounding box center [1321, 375] width 61 height 17
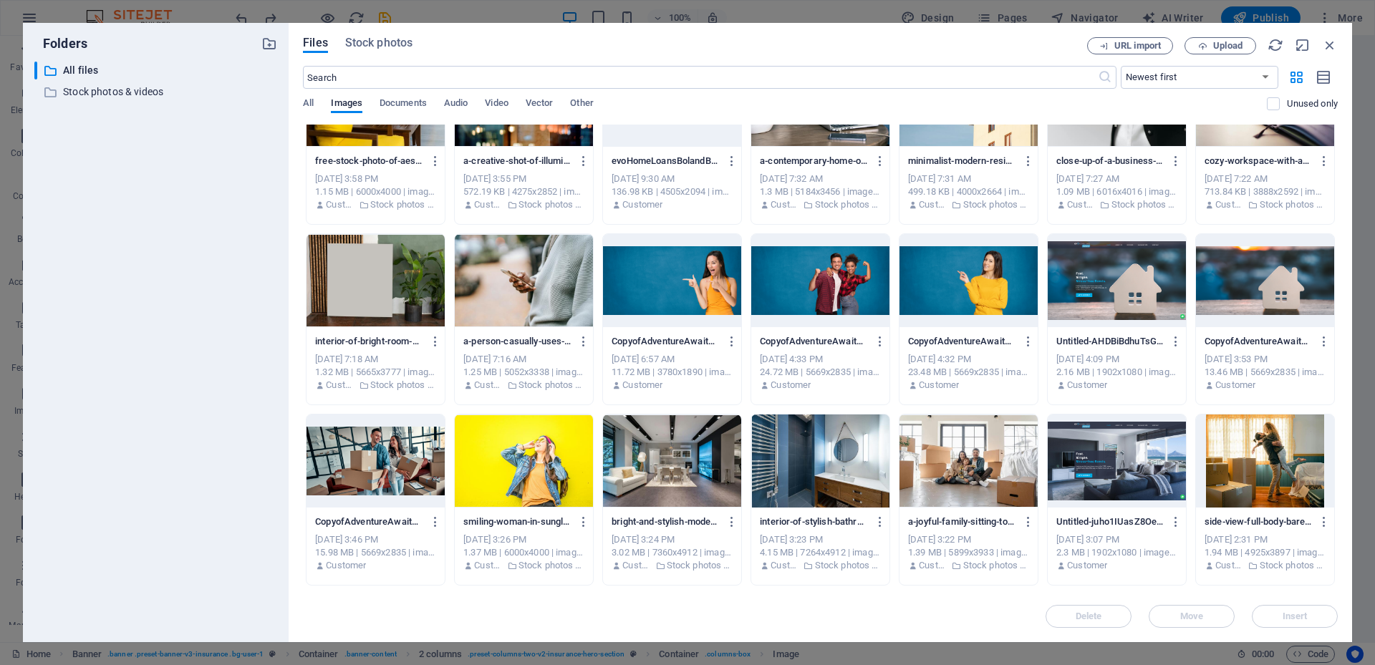
scroll to position [0, 0]
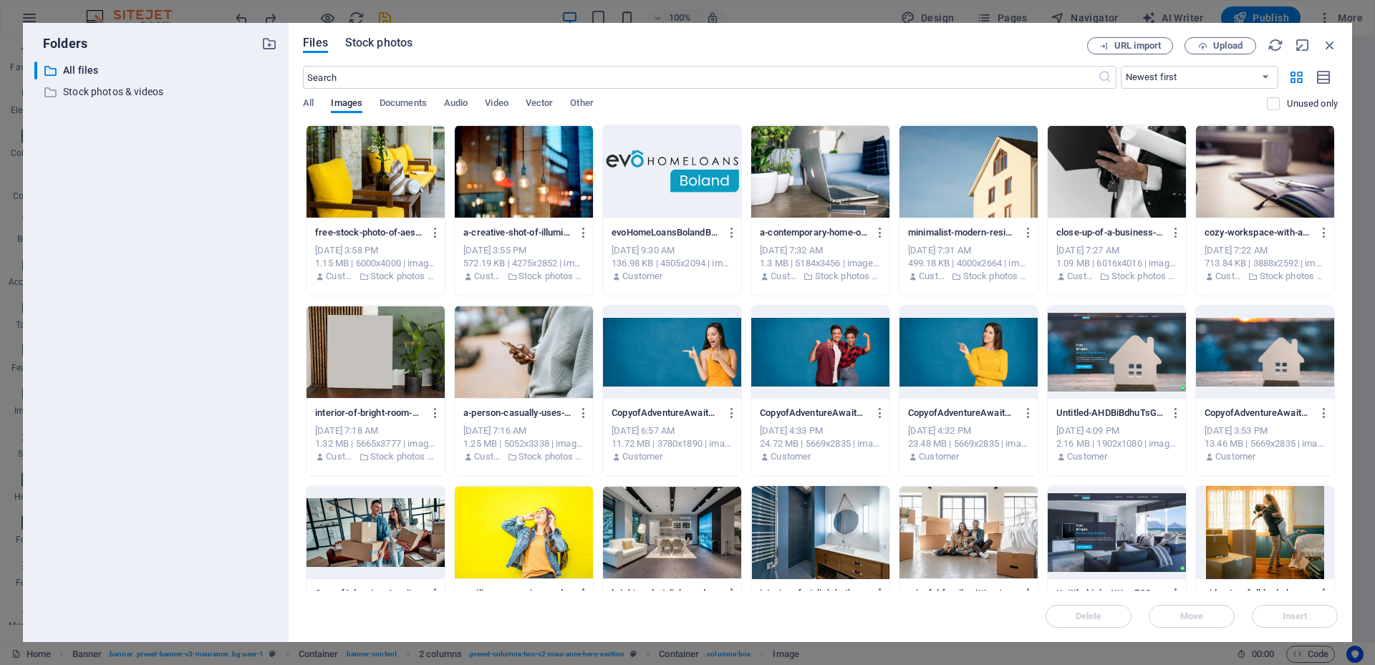
click at [387, 39] on span "Stock photos" at bounding box center [378, 42] width 67 height 17
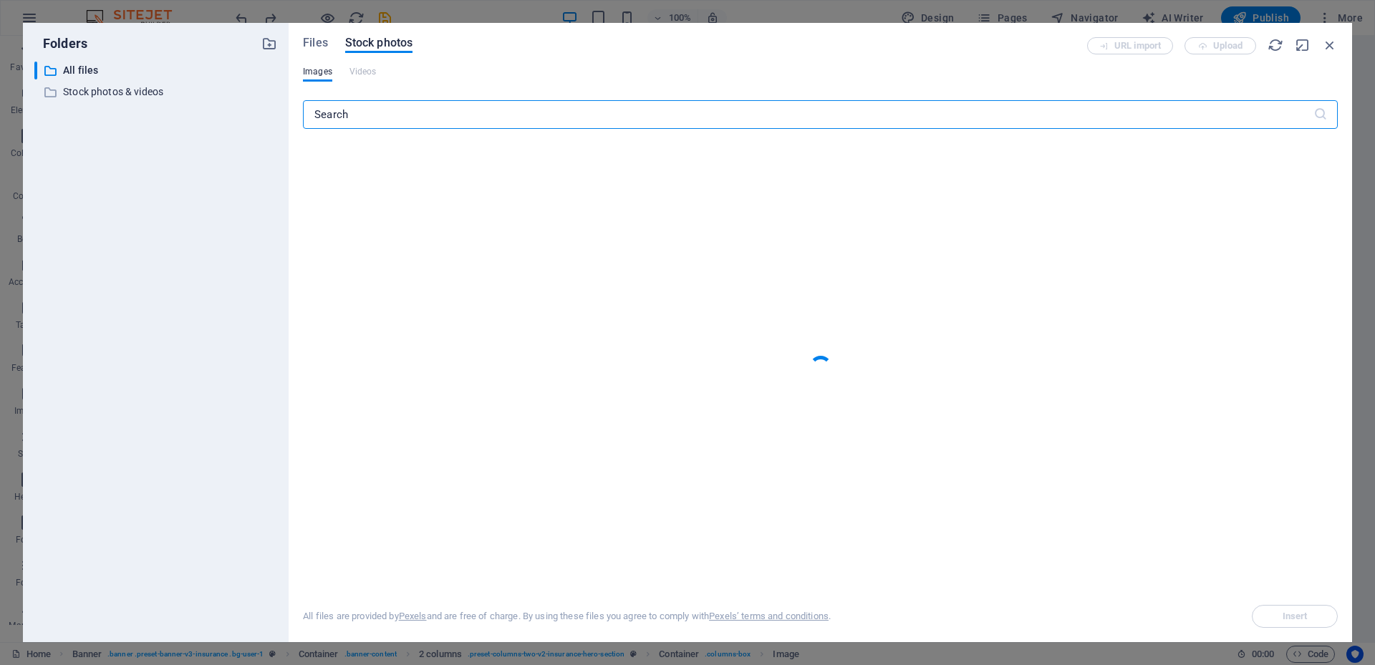
click at [351, 118] on input "text" at bounding box center [808, 114] width 1010 height 29
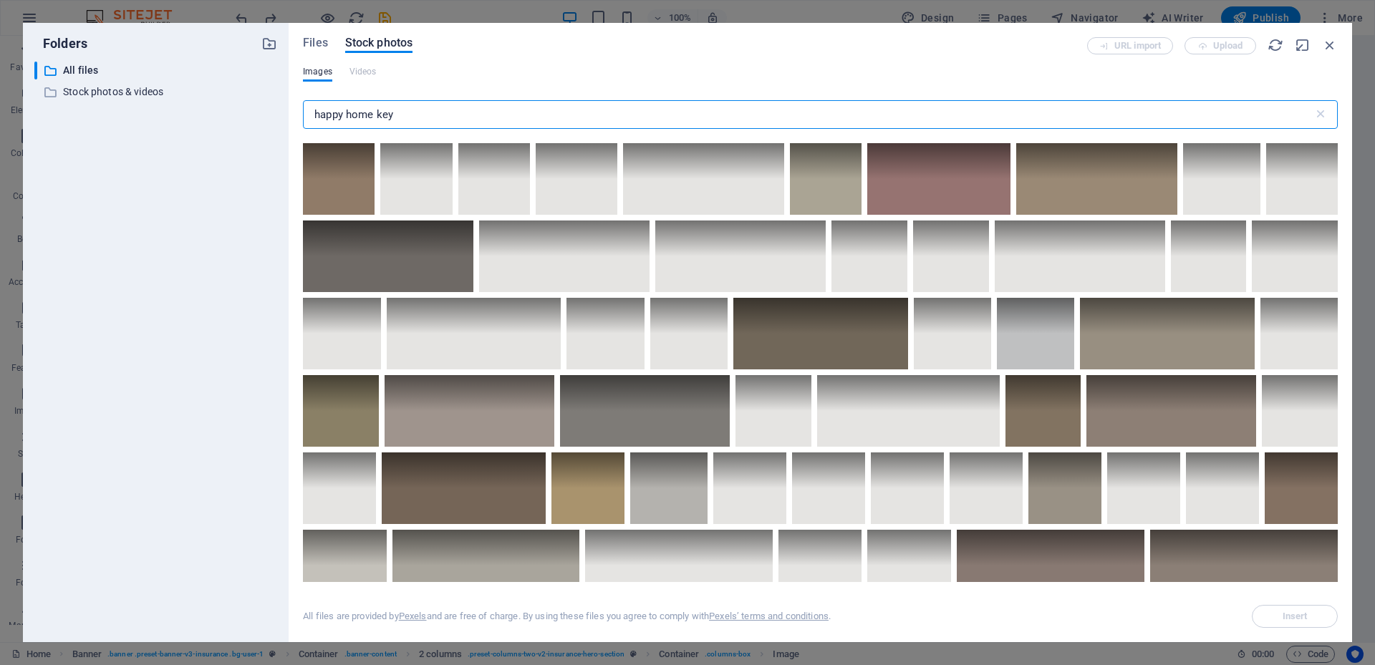
scroll to position [1217, 0]
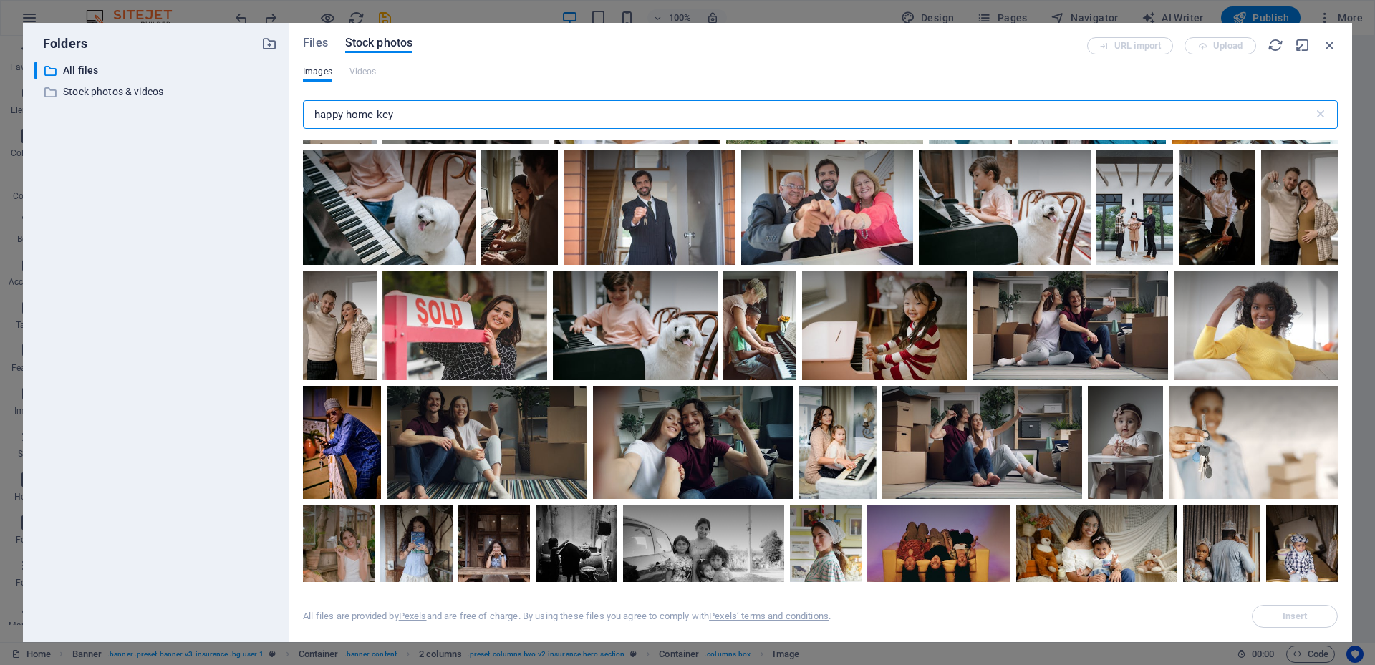
drag, startPoint x: 407, startPoint y: 107, endPoint x: 346, endPoint y: 116, distance: 61.6
click at [346, 116] on input "happy home key" at bounding box center [808, 114] width 1010 height 29
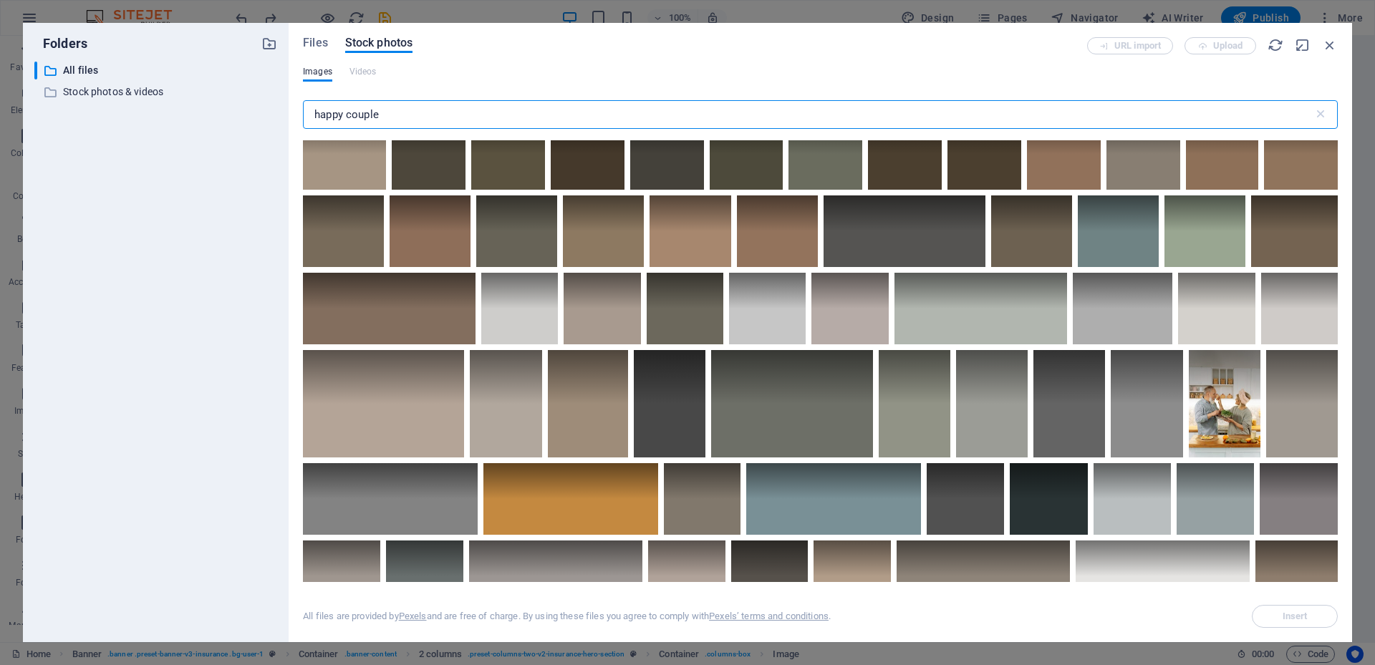
scroll to position [1790, 0]
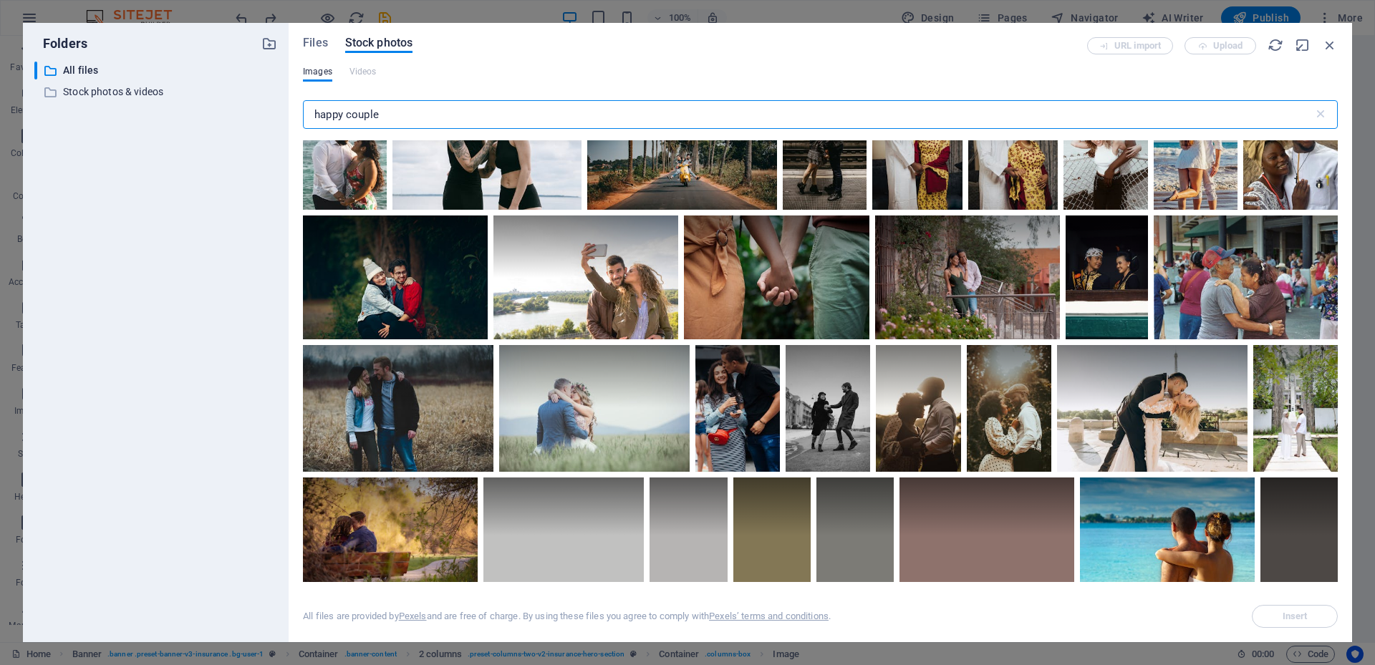
drag, startPoint x: 387, startPoint y: 112, endPoint x: 346, endPoint y: 115, distance: 40.9
click at [347, 115] on input "happy couple" at bounding box center [808, 114] width 1010 height 29
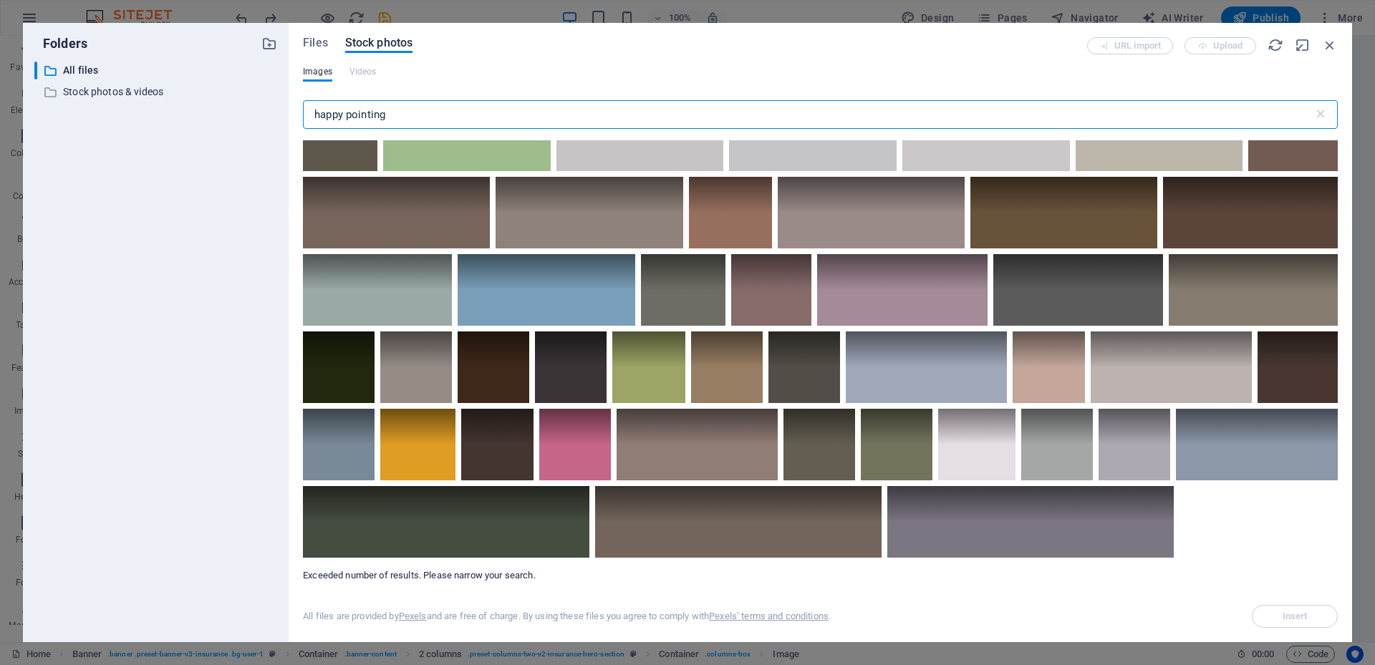
scroll to position [5441, 0]
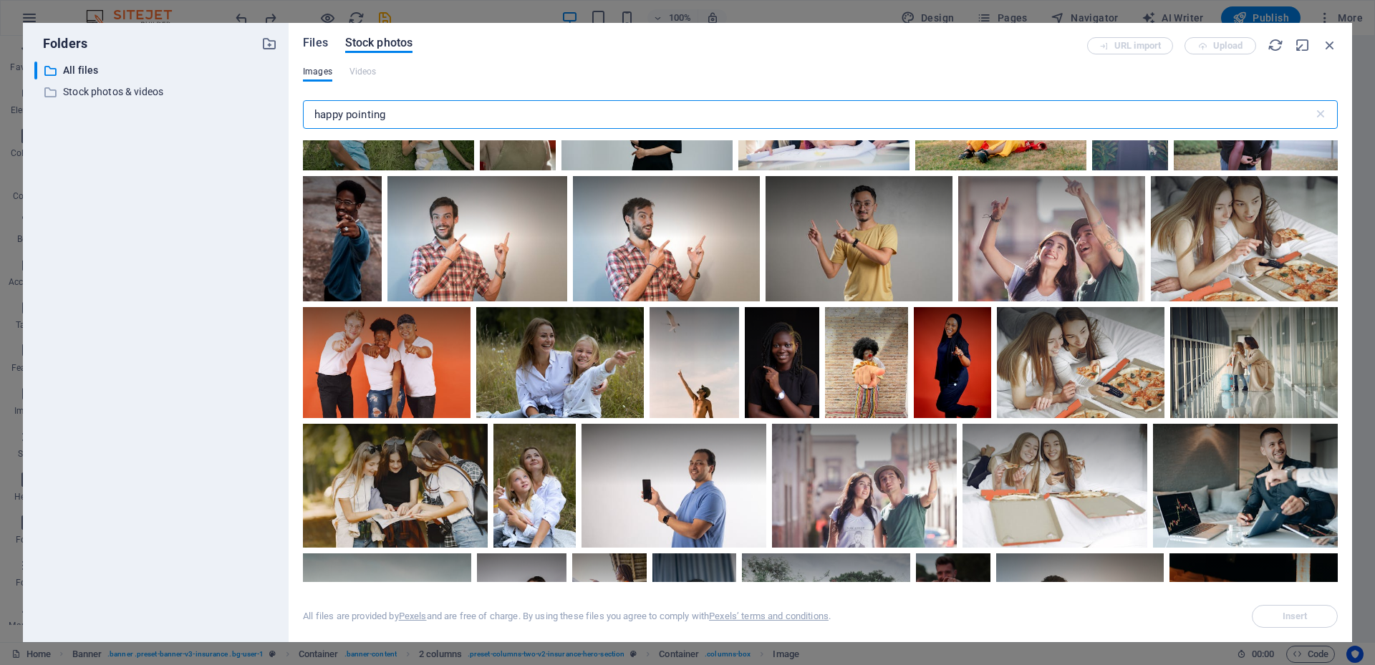
type input "happy pointing"
click at [319, 42] on span "Files" at bounding box center [315, 42] width 25 height 17
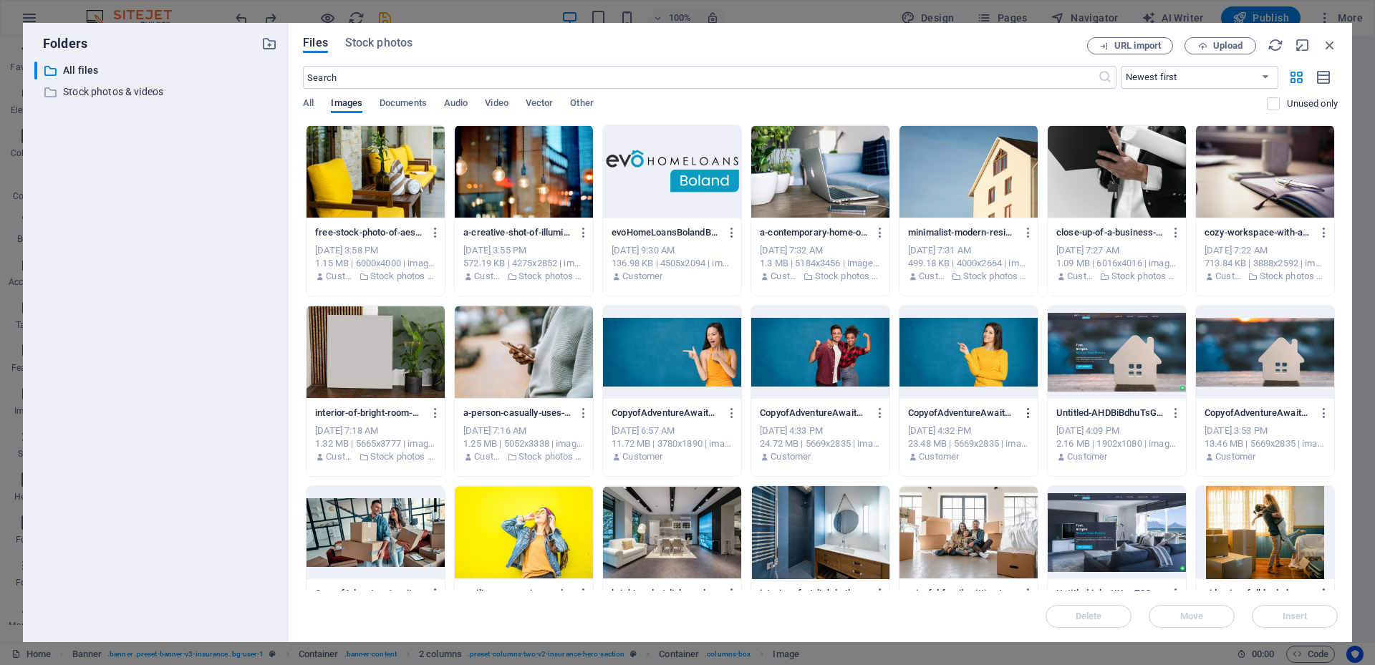
click at [1024, 413] on icon "button" at bounding box center [1029, 413] width 14 height 13
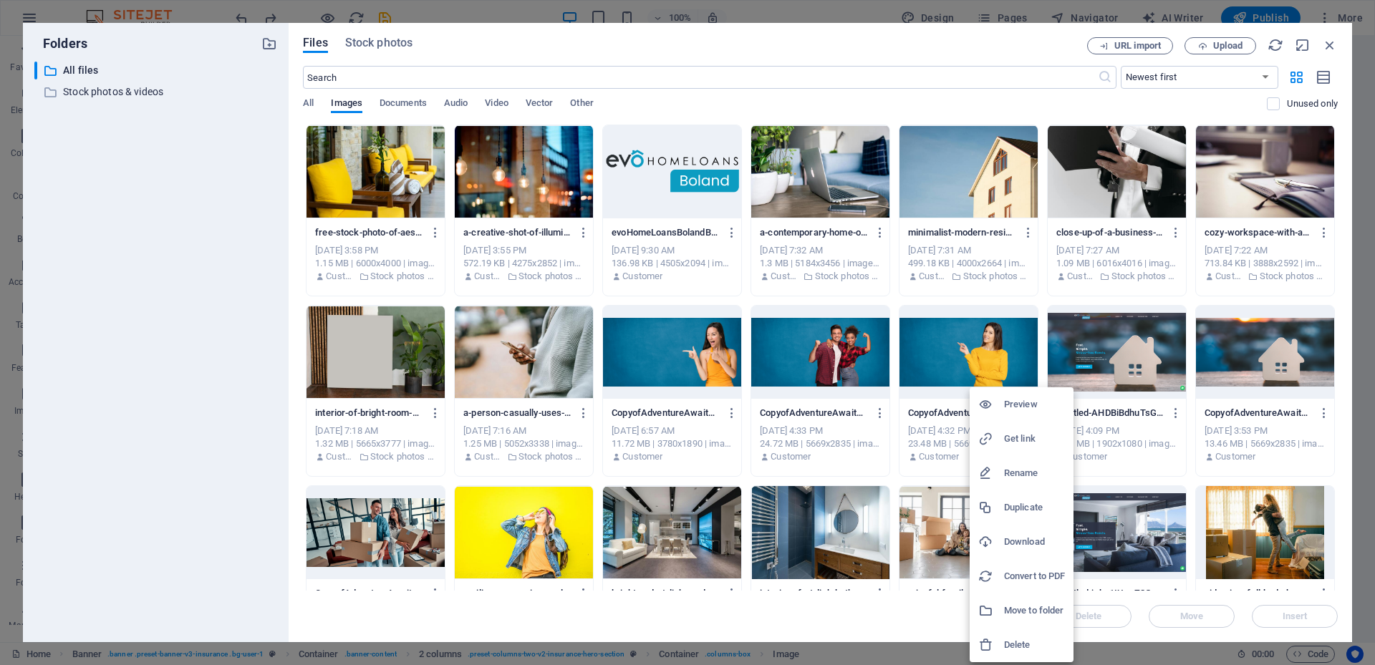
click at [1025, 539] on h6 "Download" at bounding box center [1034, 541] width 61 height 17
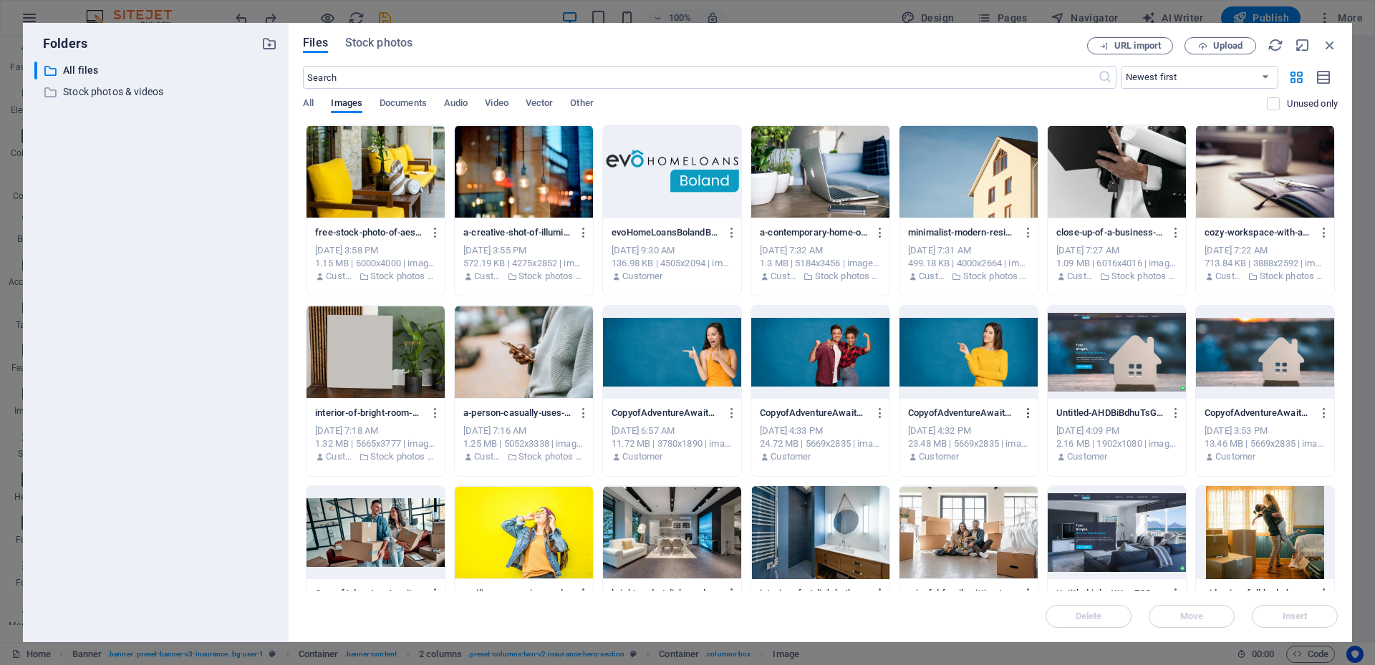
click at [1025, 415] on icon "button" at bounding box center [1029, 413] width 14 height 13
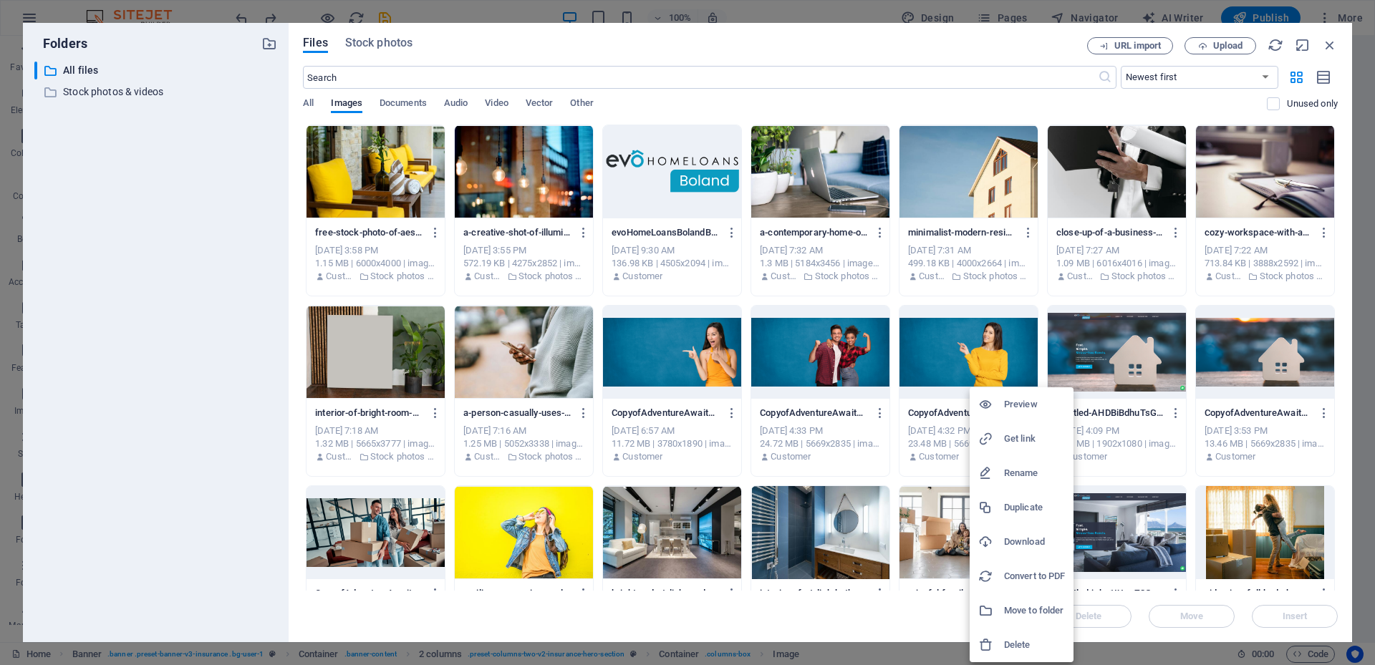
click at [1230, 44] on div at bounding box center [687, 332] width 1375 height 665
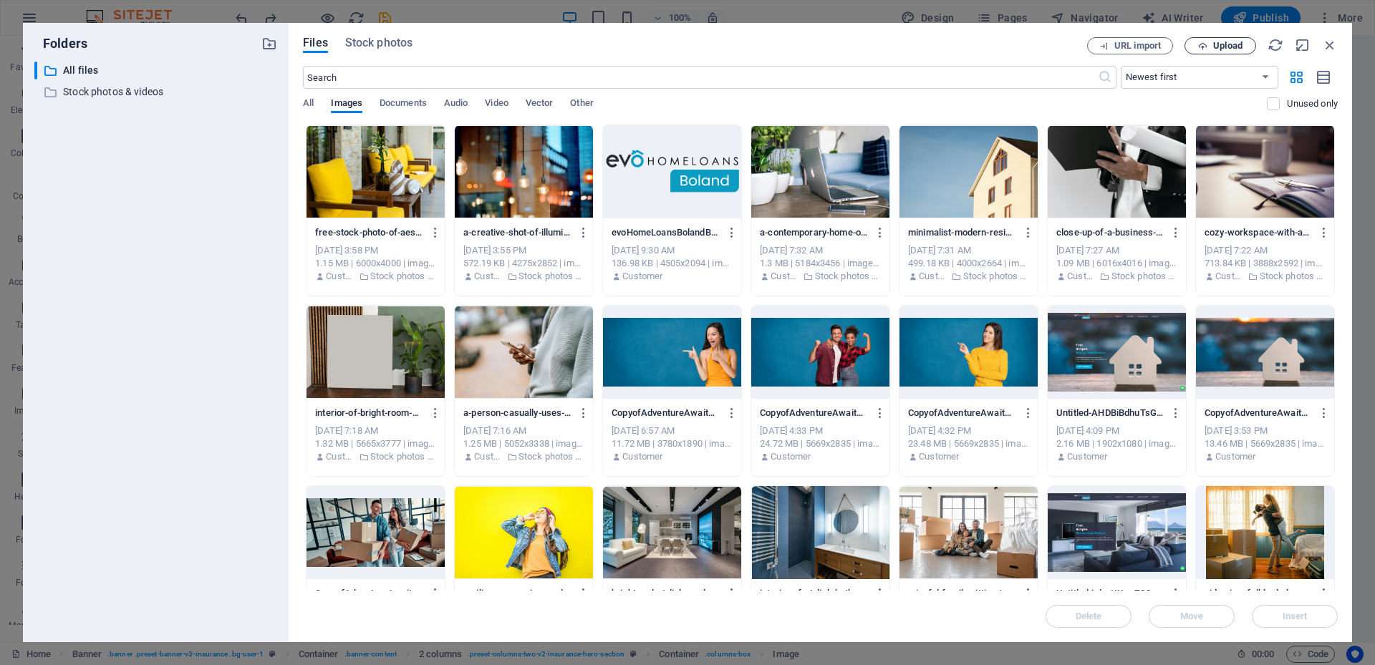
click at [1222, 42] on span "Upload" at bounding box center [1227, 46] width 29 height 9
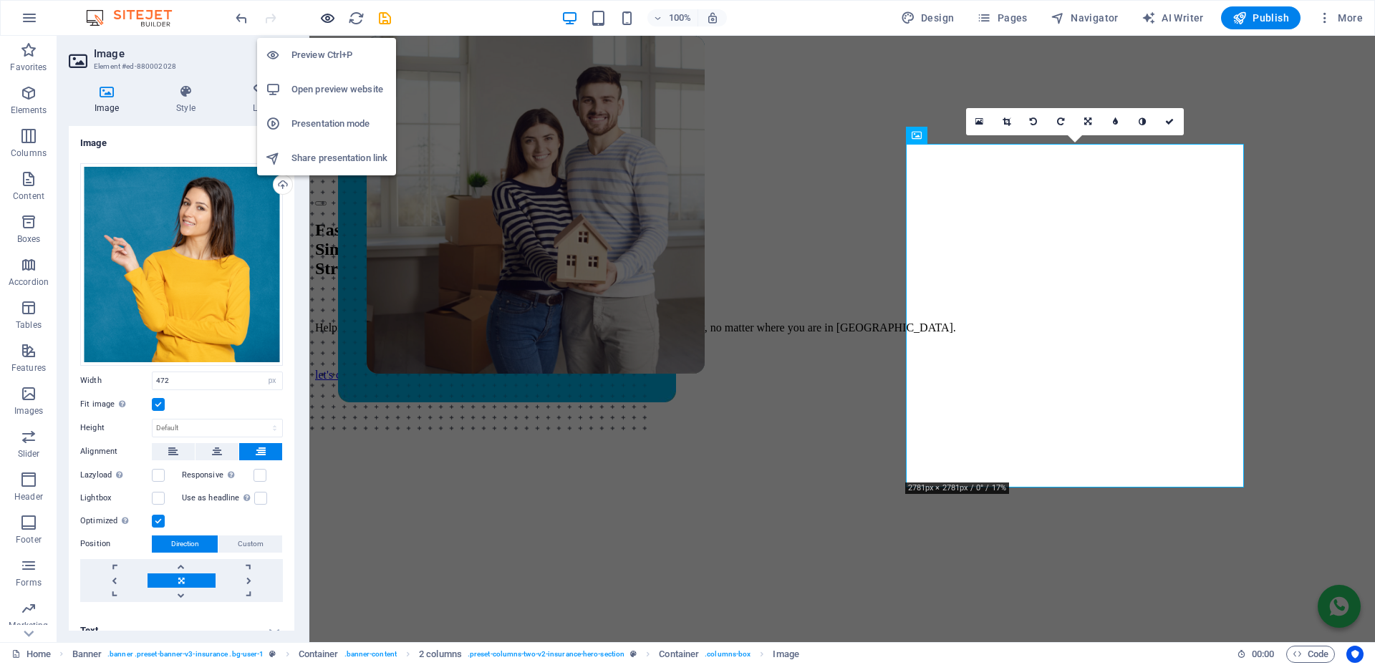
click at [328, 10] on icon "button" at bounding box center [327, 18] width 16 height 16
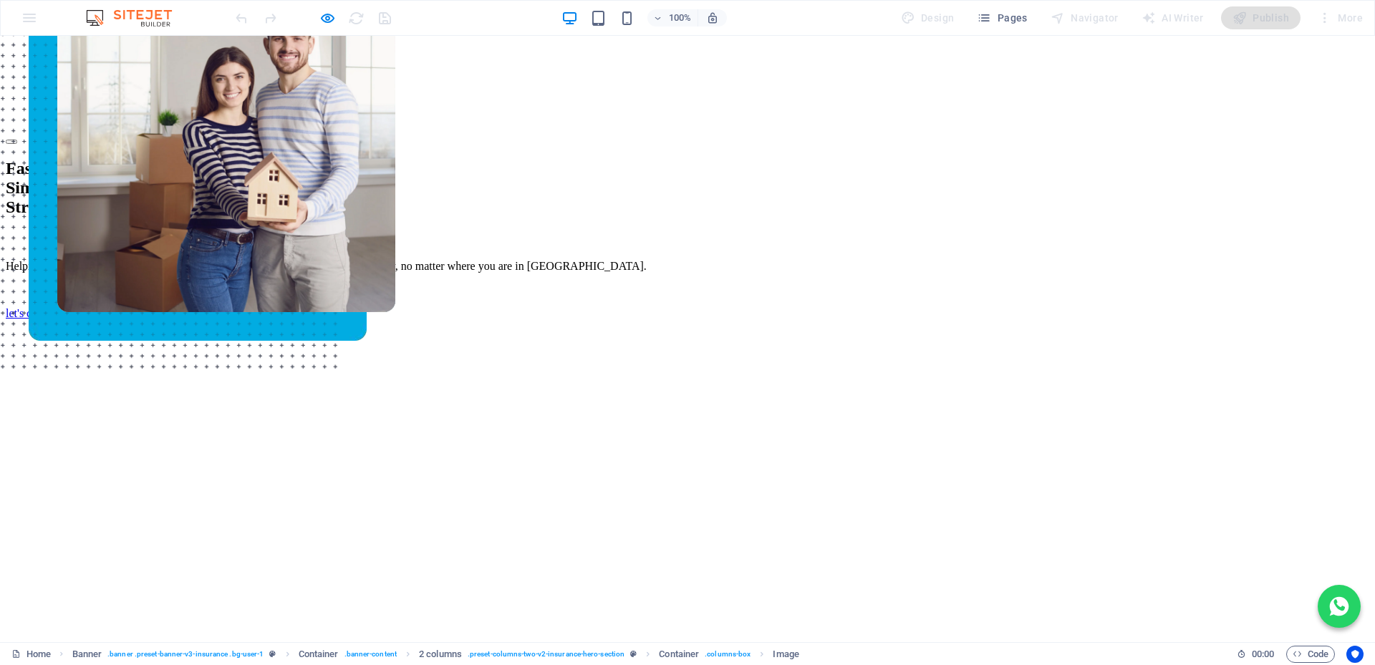
scroll to position [0, 0]
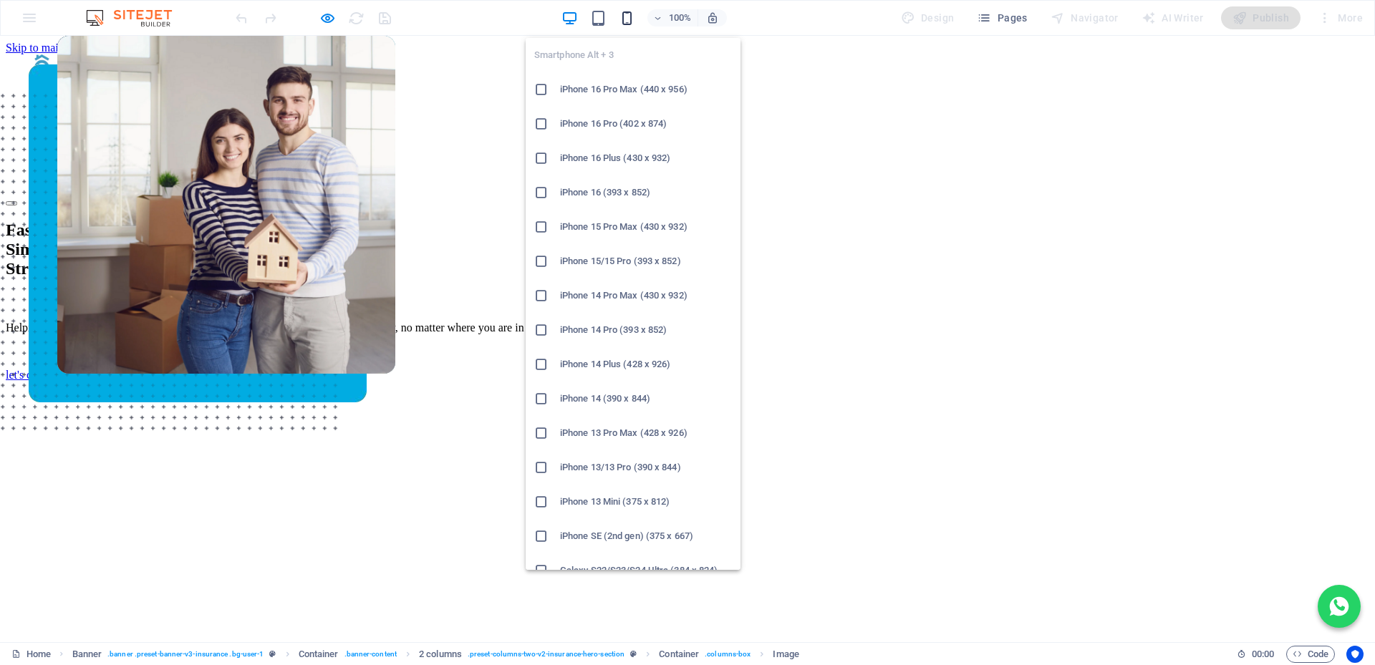
click at [626, 16] on icon "button" at bounding box center [627, 18] width 16 height 16
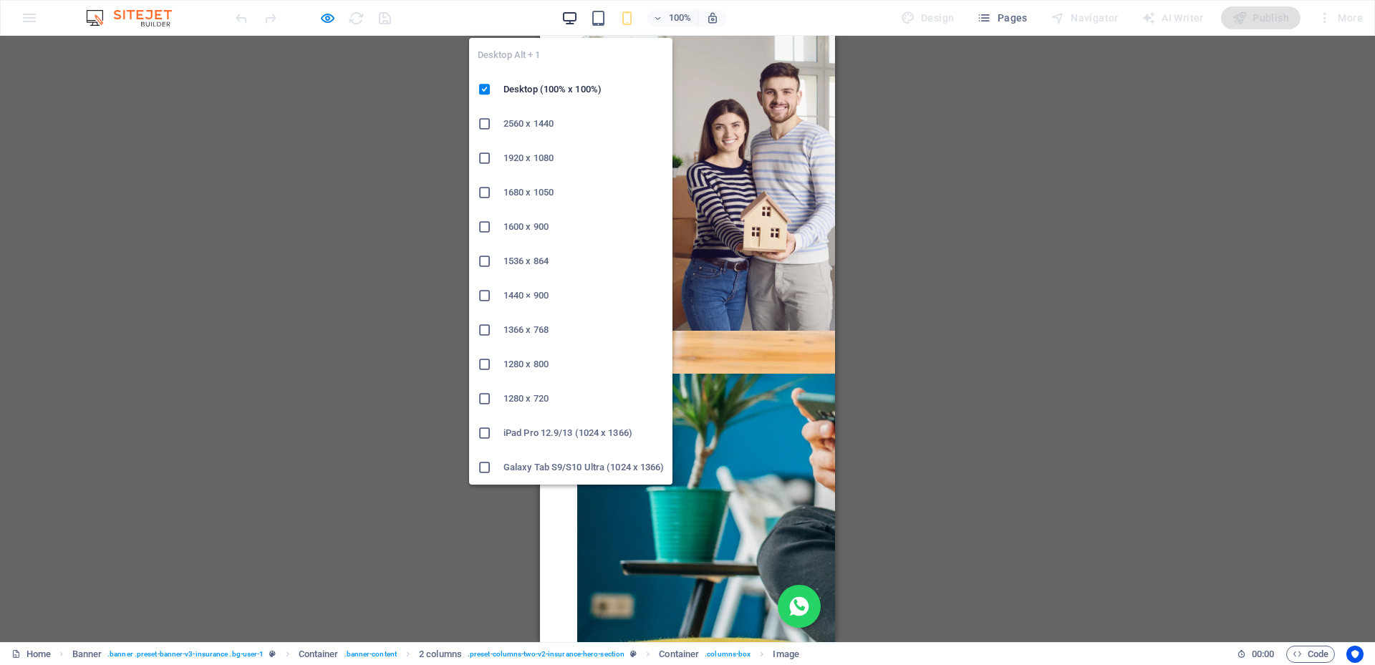
click at [572, 12] on icon "button" at bounding box center [569, 18] width 16 height 16
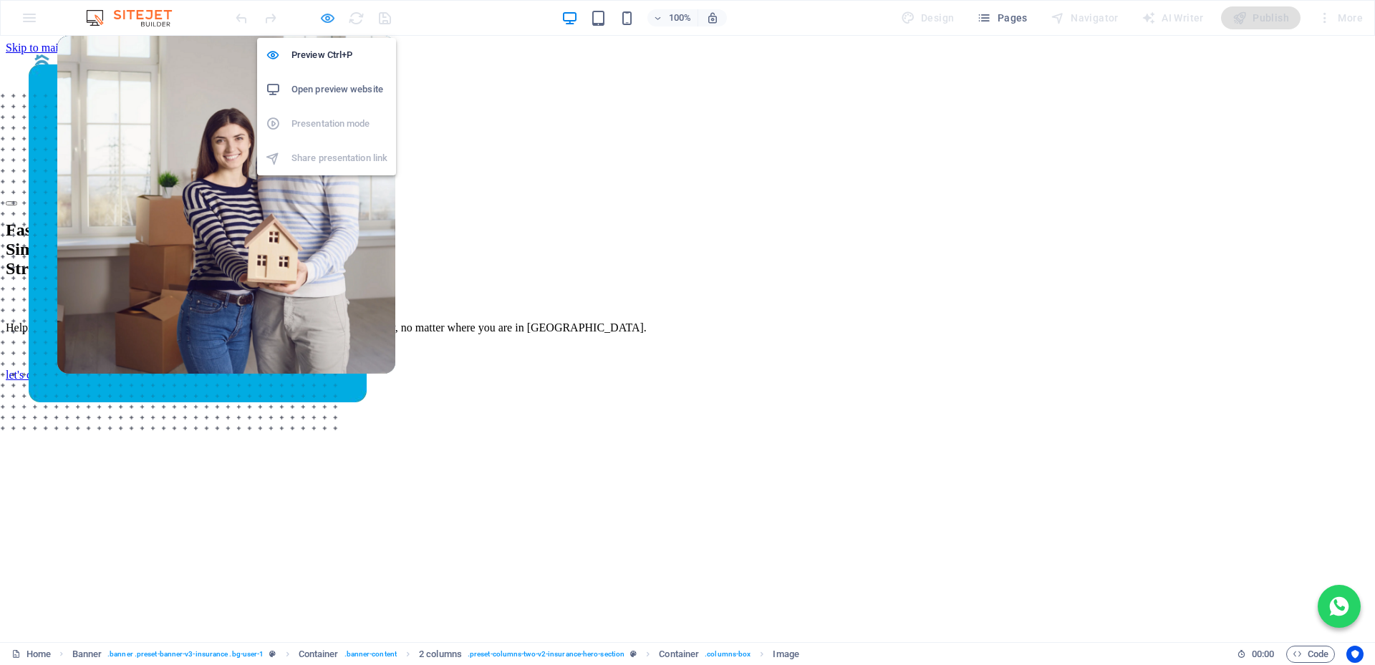
drag, startPoint x: 325, startPoint y: 15, endPoint x: 1, endPoint y: 222, distance: 384.7
click at [325, 15] on icon "button" at bounding box center [327, 18] width 16 height 16
select select "px"
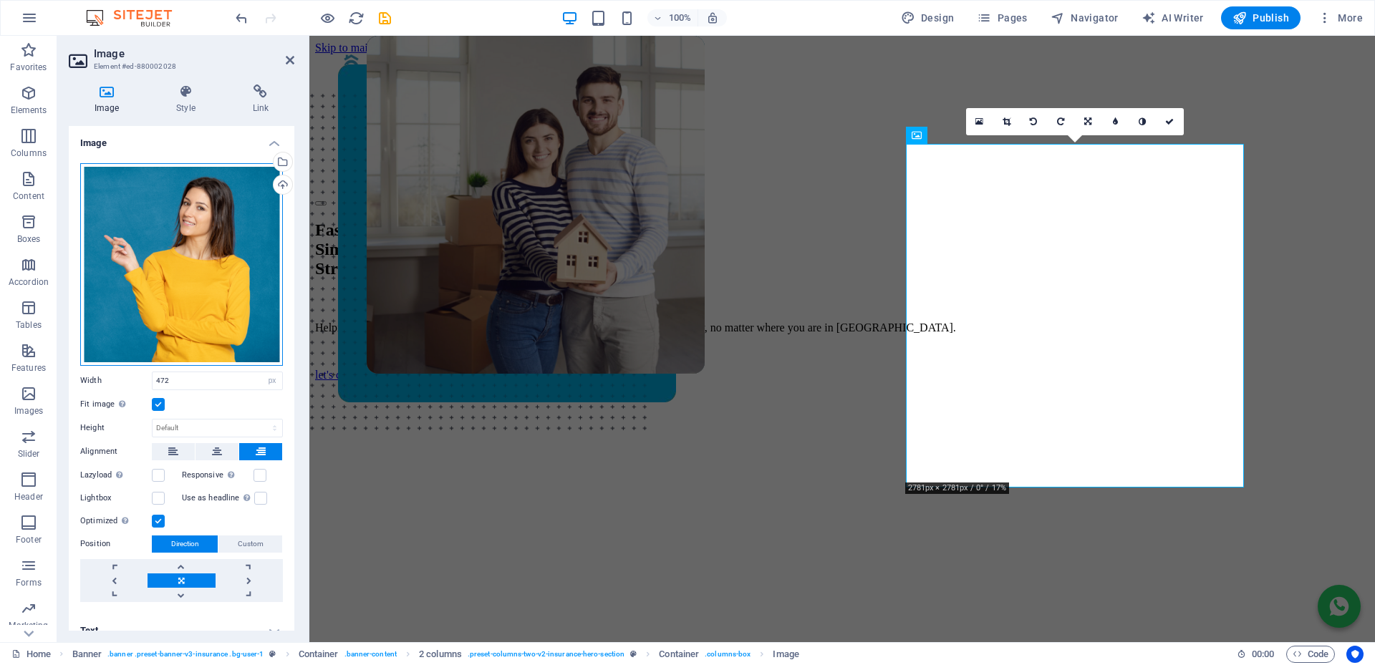
click at [202, 251] on div "Drag files here, click to choose files or select files from Files or our free s…" at bounding box center [181, 264] width 203 height 203
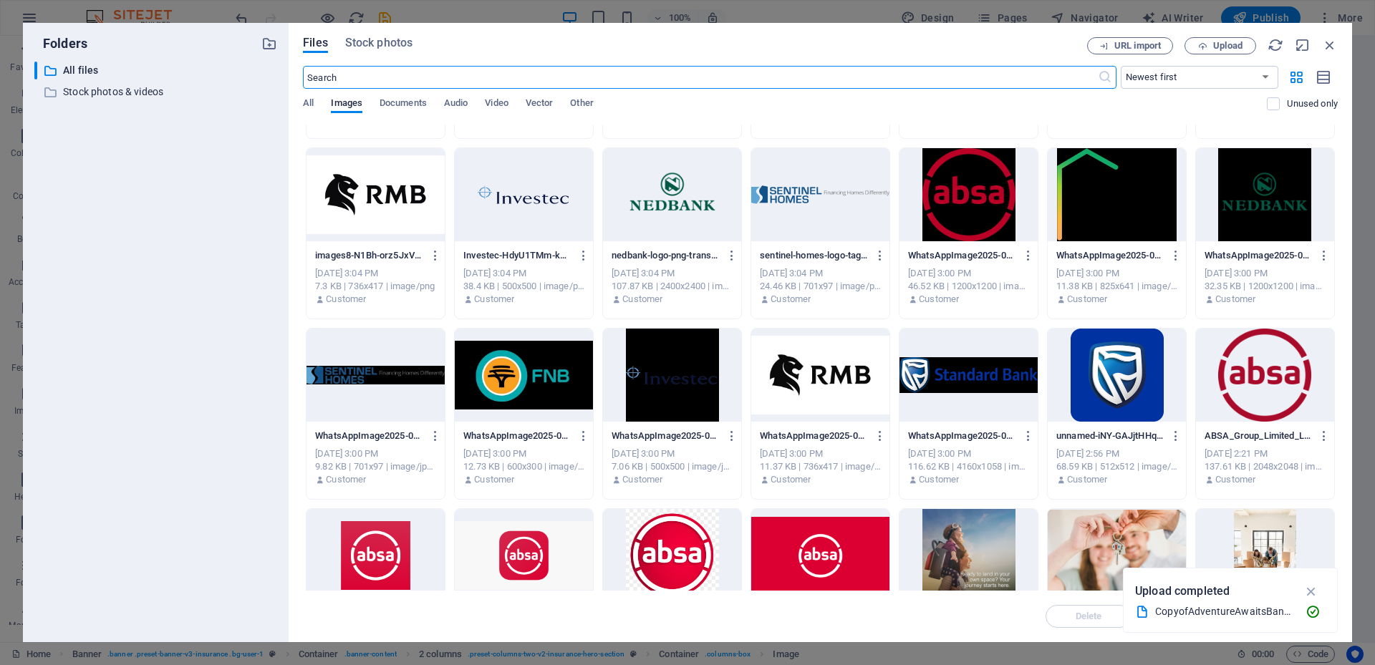
scroll to position [3222, 0]
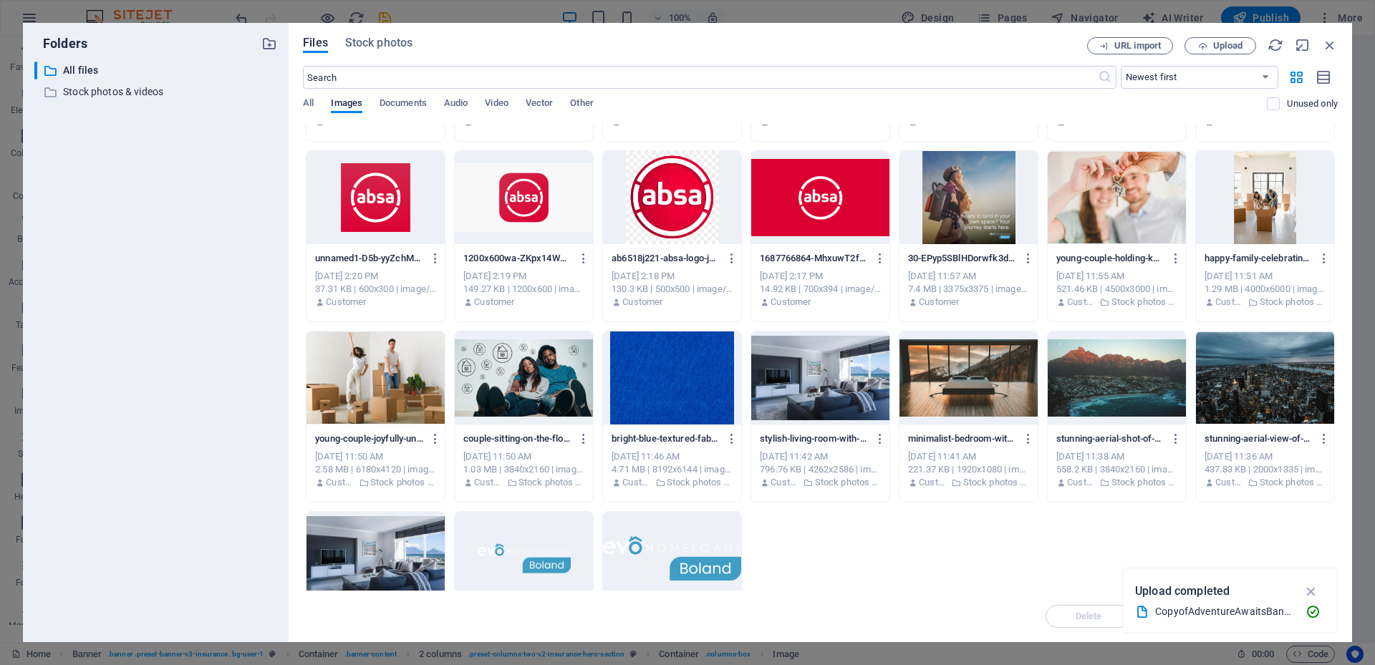
click at [1267, 230] on div at bounding box center [1265, 197] width 138 height 93
click at [1018, 230] on div "Fast. Simple. Stress-free Bonds. Helping you buy your dream home with FREE, exp…" at bounding box center [666, 494] width 703 height 576
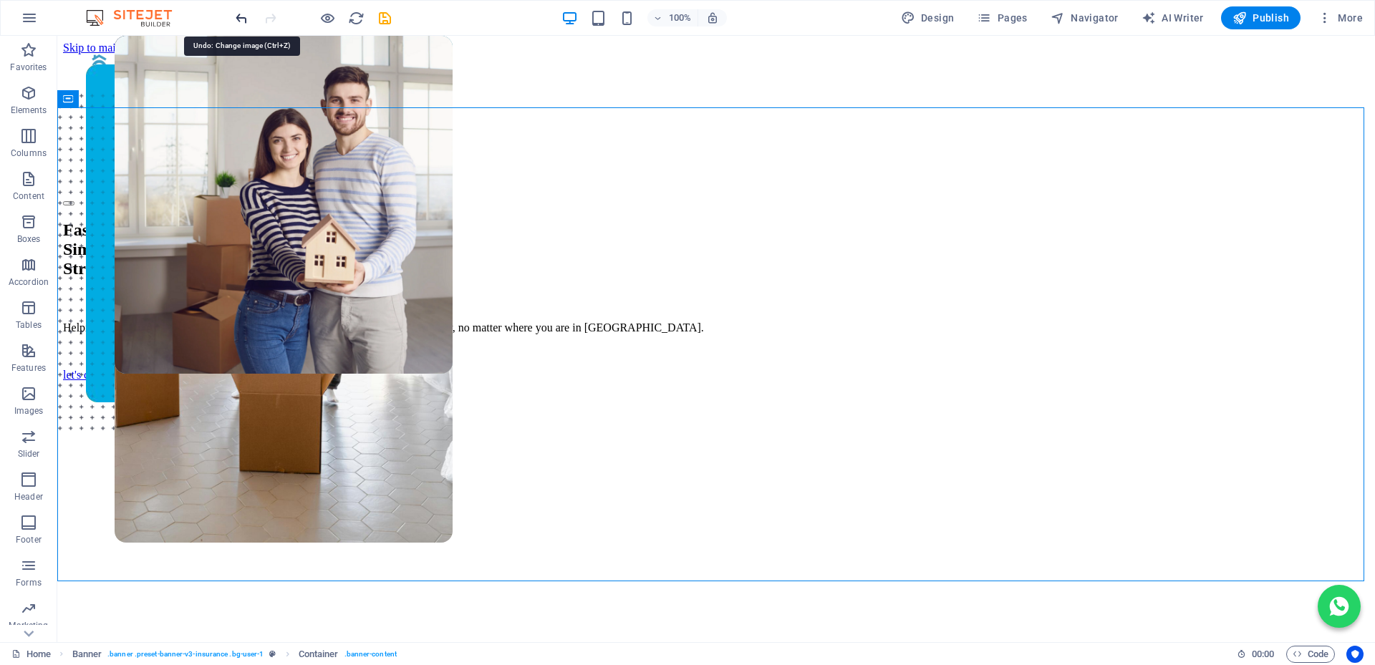
click at [236, 16] on icon "undo" at bounding box center [241, 18] width 16 height 16
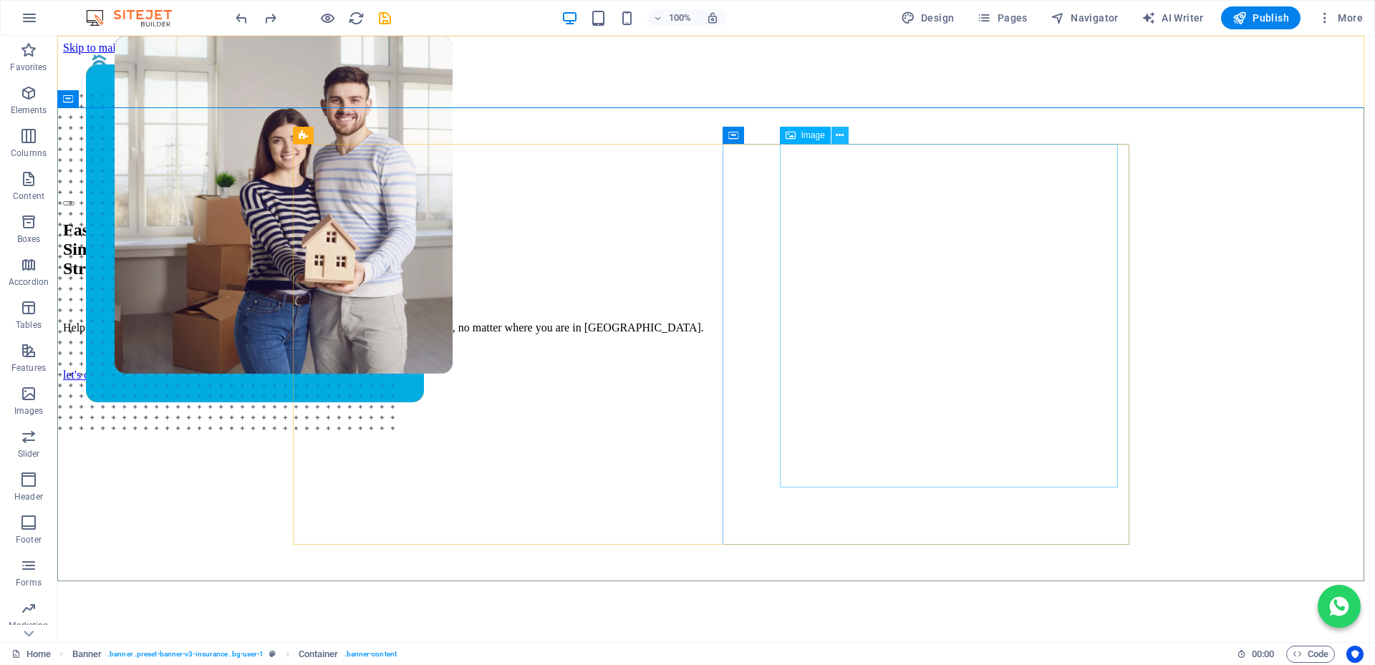
click at [841, 136] on icon at bounding box center [840, 135] width 8 height 15
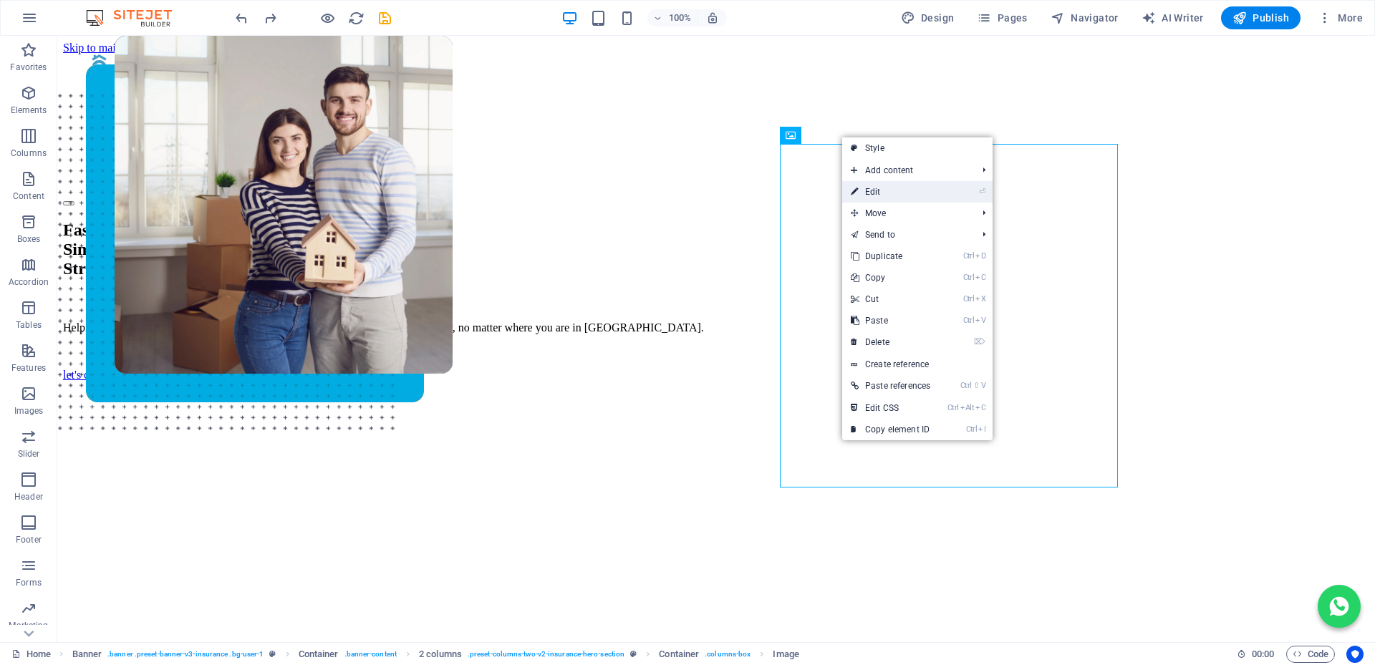
drag, startPoint x: 874, startPoint y: 190, endPoint x: 559, endPoint y: 159, distance: 316.5
click at [874, 190] on link "⏎ Edit" at bounding box center [890, 191] width 97 height 21
select select "px"
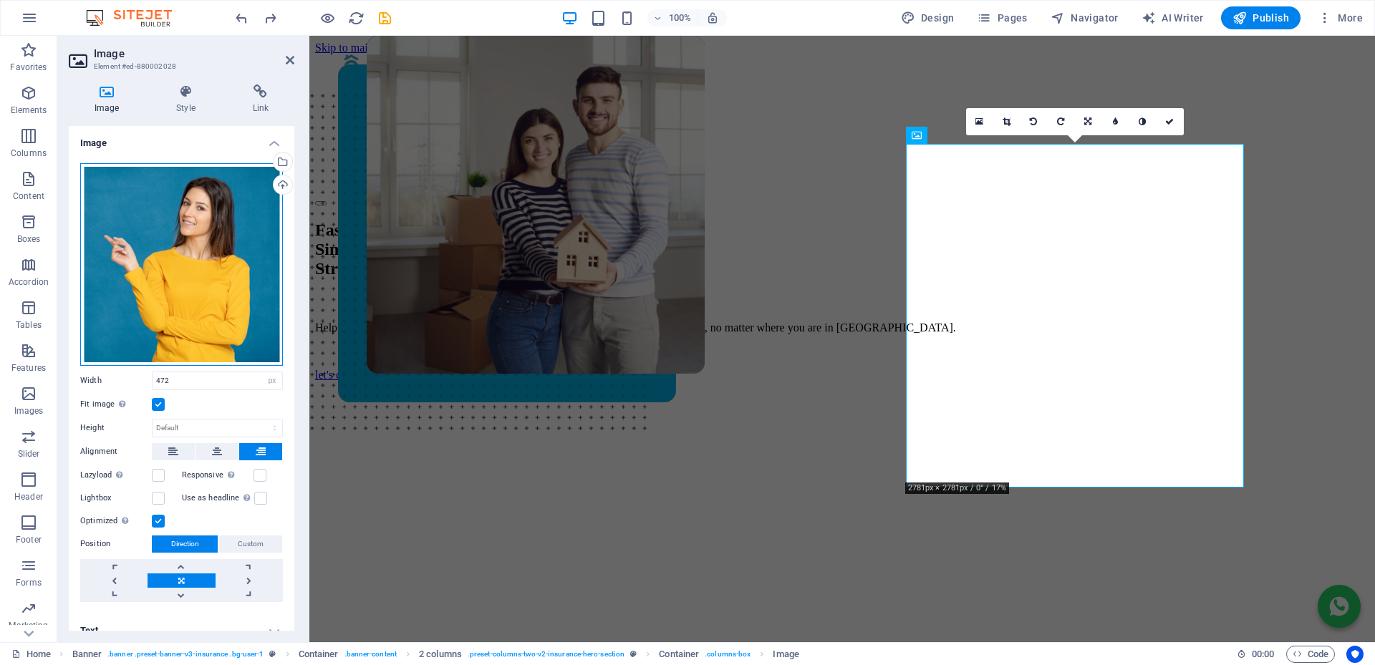
click at [152, 254] on div "Drag files here, click to choose files or select files from Files or our free s…" at bounding box center [181, 264] width 203 height 203
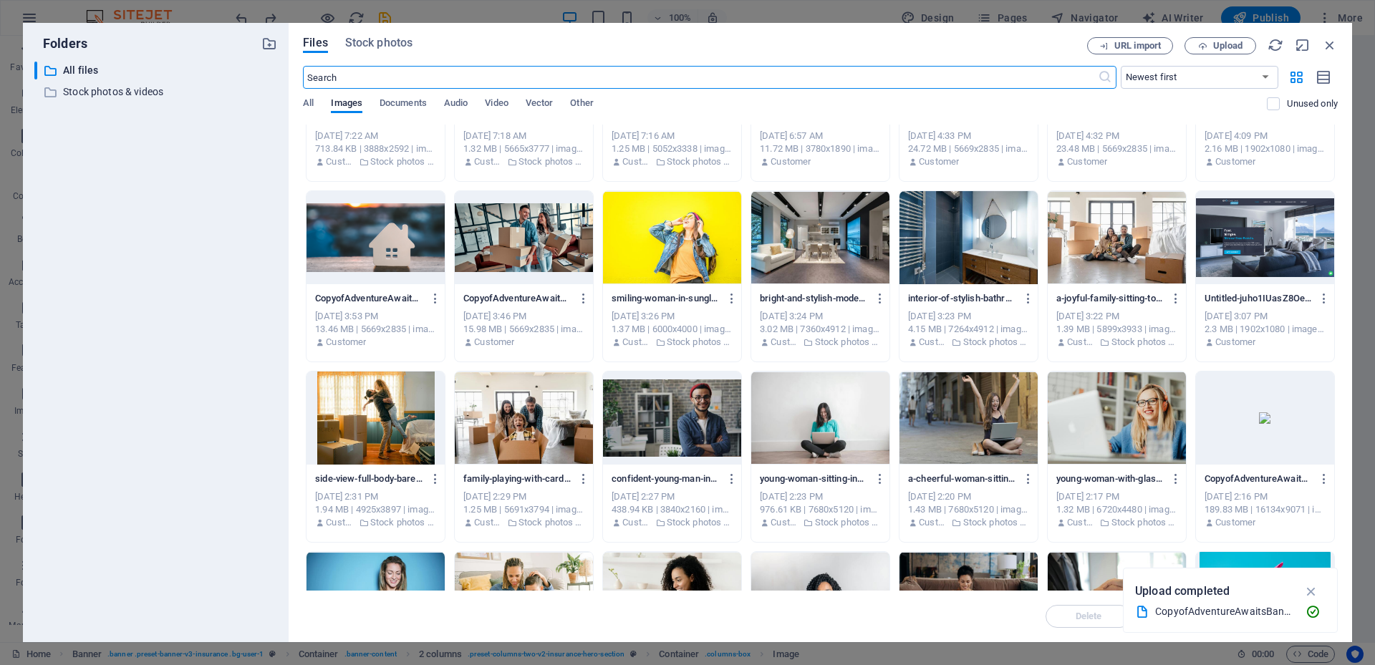
scroll to position [0, 0]
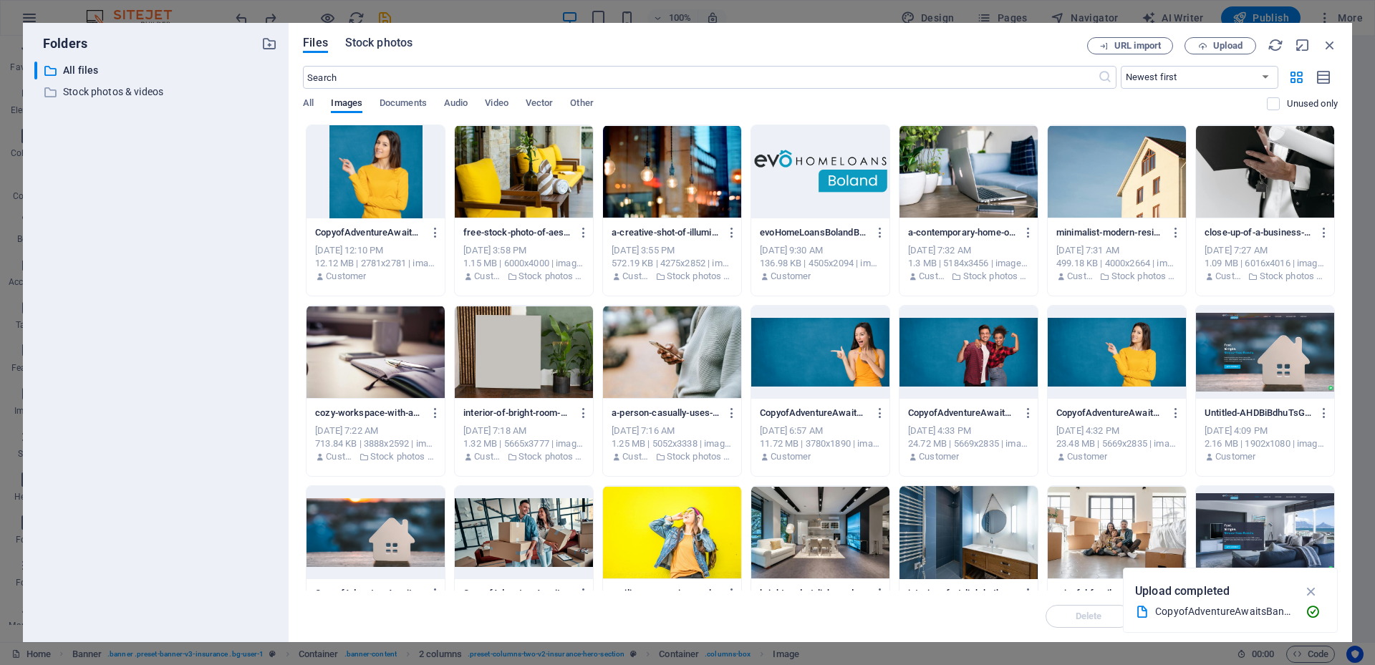
click at [377, 44] on span "Stock photos" at bounding box center [378, 42] width 67 height 17
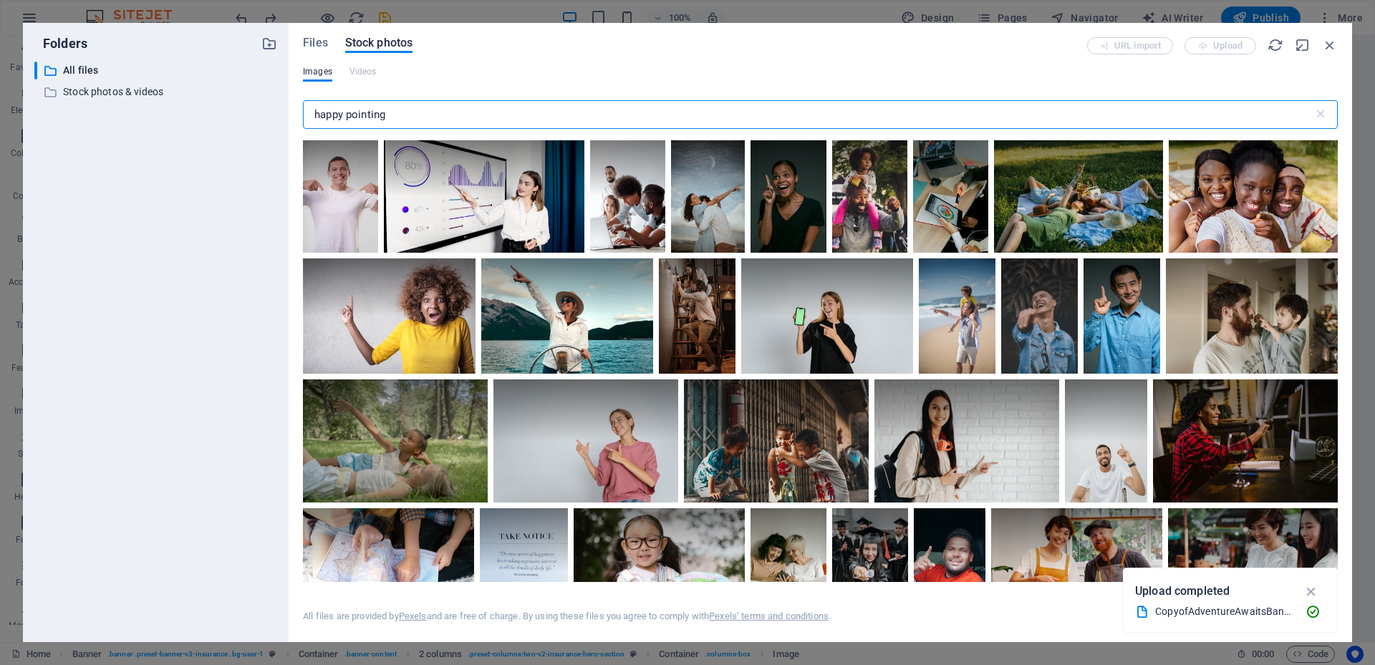
drag, startPoint x: 242, startPoint y: 102, endPoint x: 222, endPoint y: 102, distance: 20.0
click at [223, 102] on div "Folders ​ All files All files ​ Stock photos & videos Stock photos & videos Fil…" at bounding box center [687, 332] width 1329 height 619
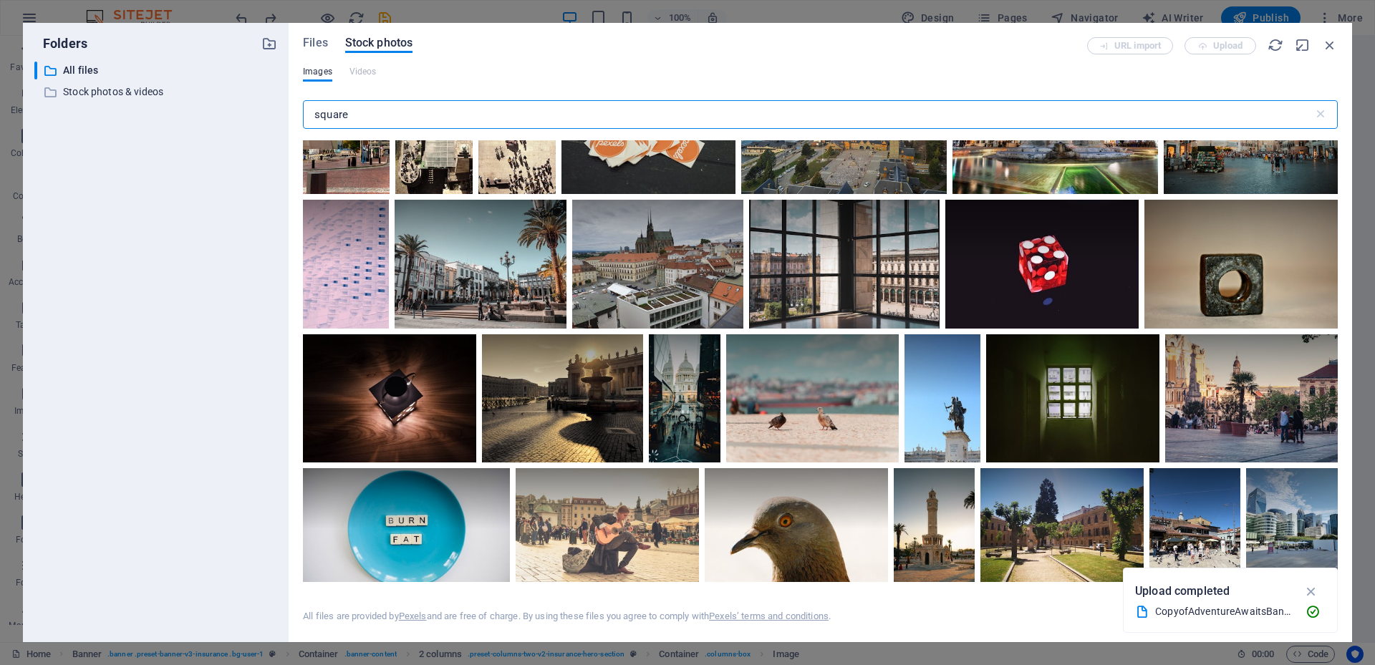
scroll to position [1002, 0]
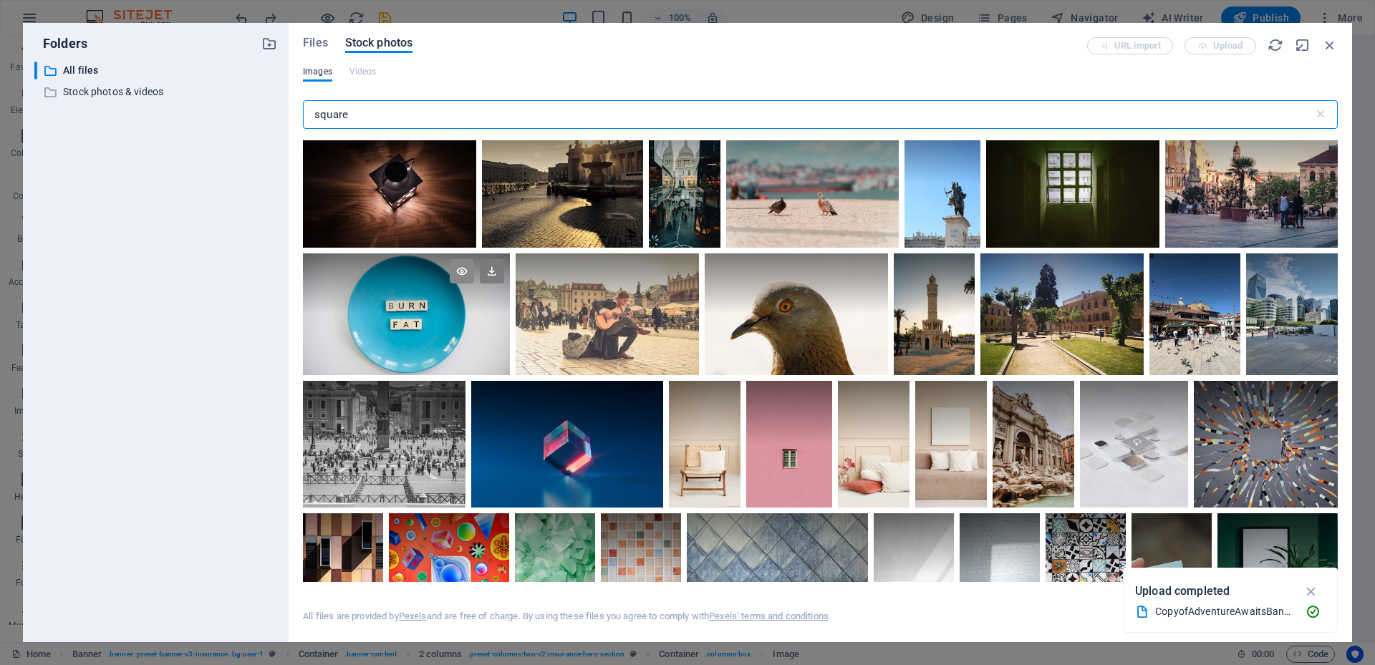
click at [474, 284] on icon at bounding box center [462, 271] width 24 height 24
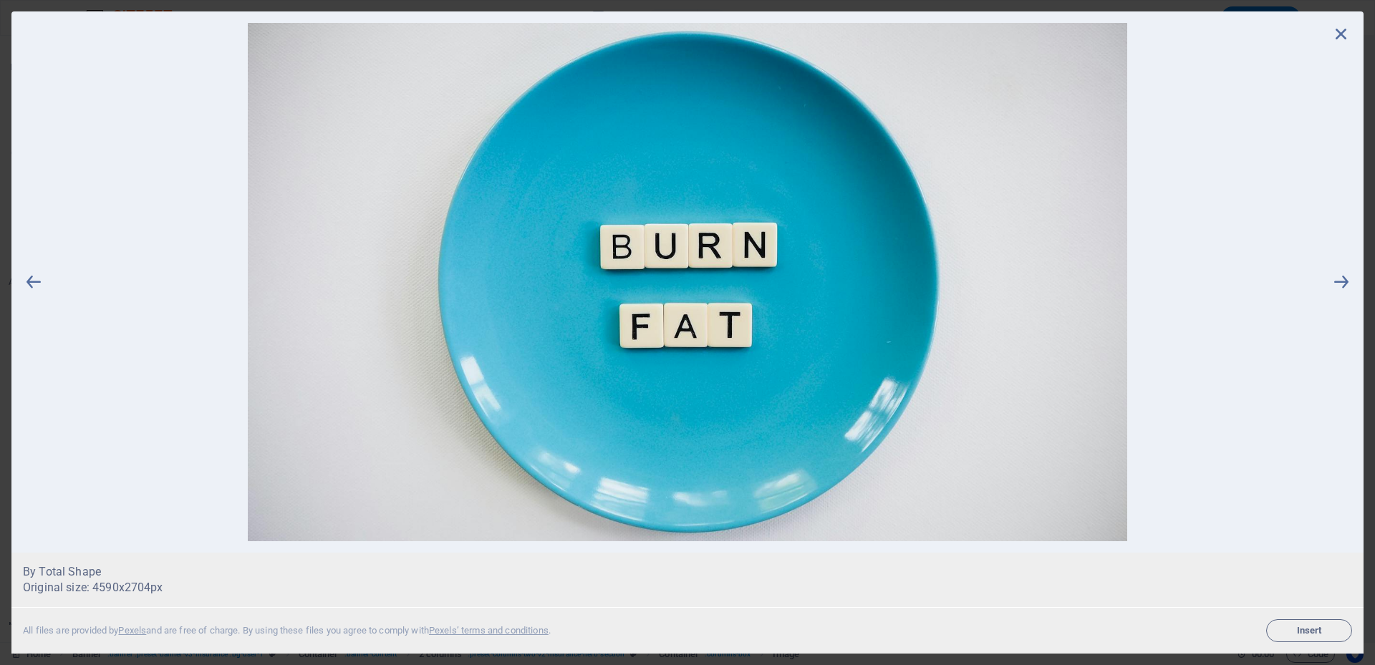
drag, startPoint x: 712, startPoint y: 274, endPoint x: 1345, endPoint y: 33, distance: 677.3
click at [1345, 33] on icon at bounding box center [1340, 33] width 21 height 21
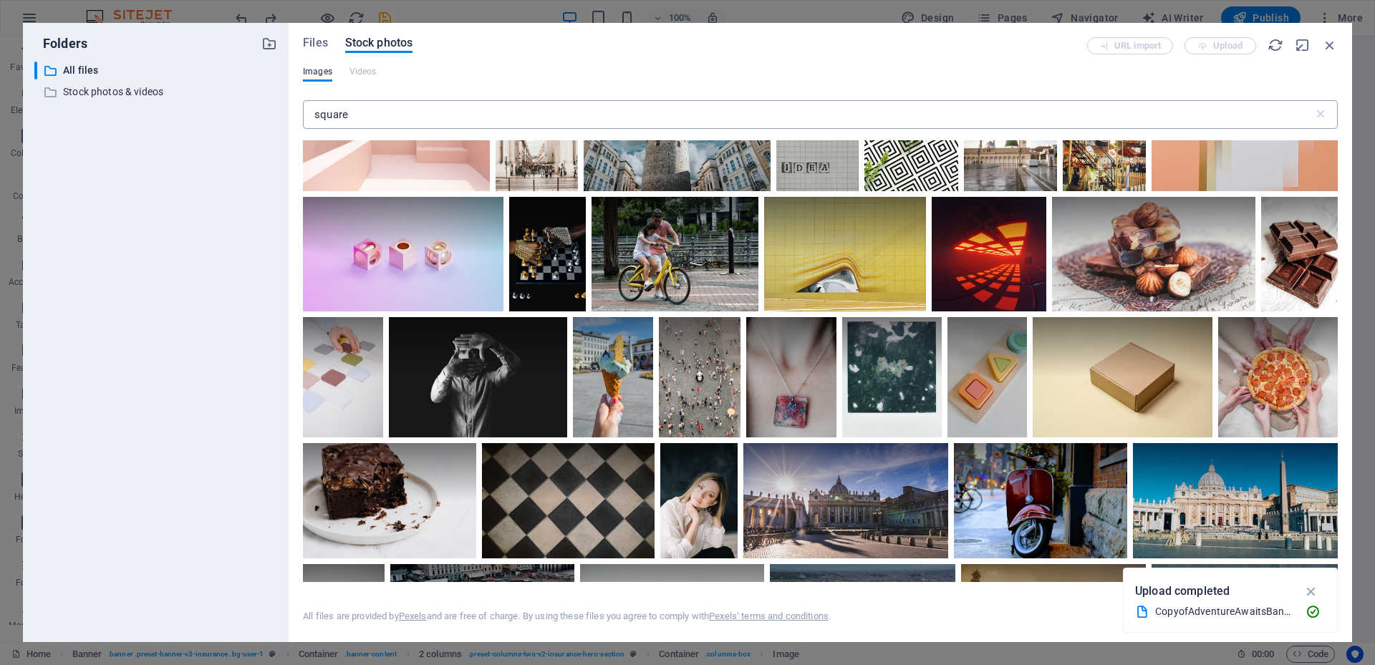
scroll to position [1432, 0]
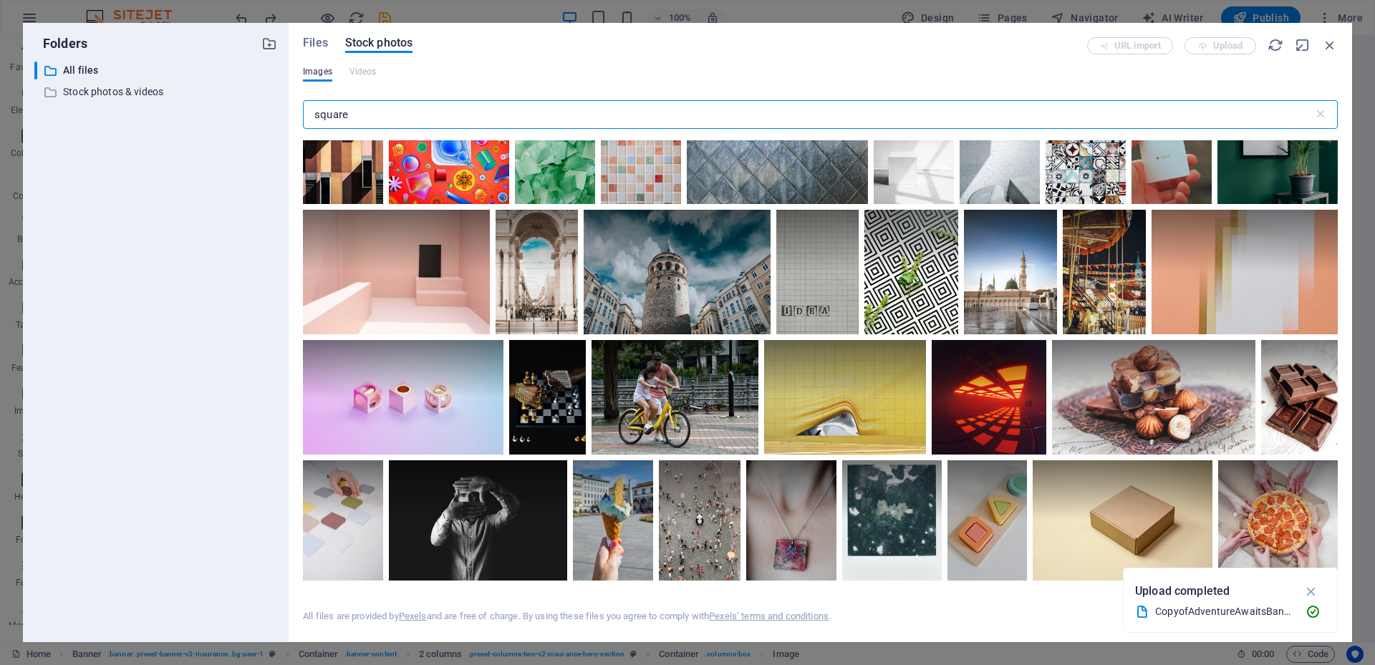
drag, startPoint x: 226, startPoint y: 117, endPoint x: 218, endPoint y: 117, distance: 7.2
click at [218, 117] on div "Folders ​ All files All files ​ Stock photos & videos Stock photos & videos Fil…" at bounding box center [687, 332] width 1329 height 619
type input "mortgage"
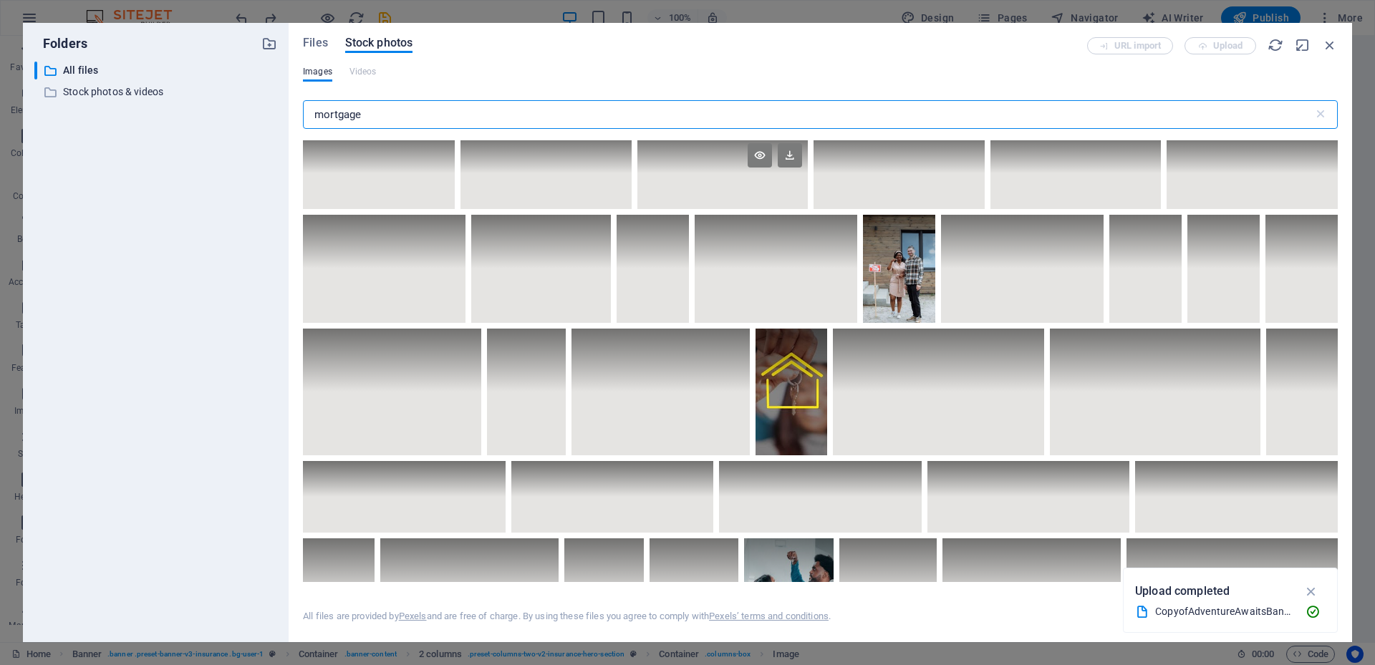
scroll to position [4224, 0]
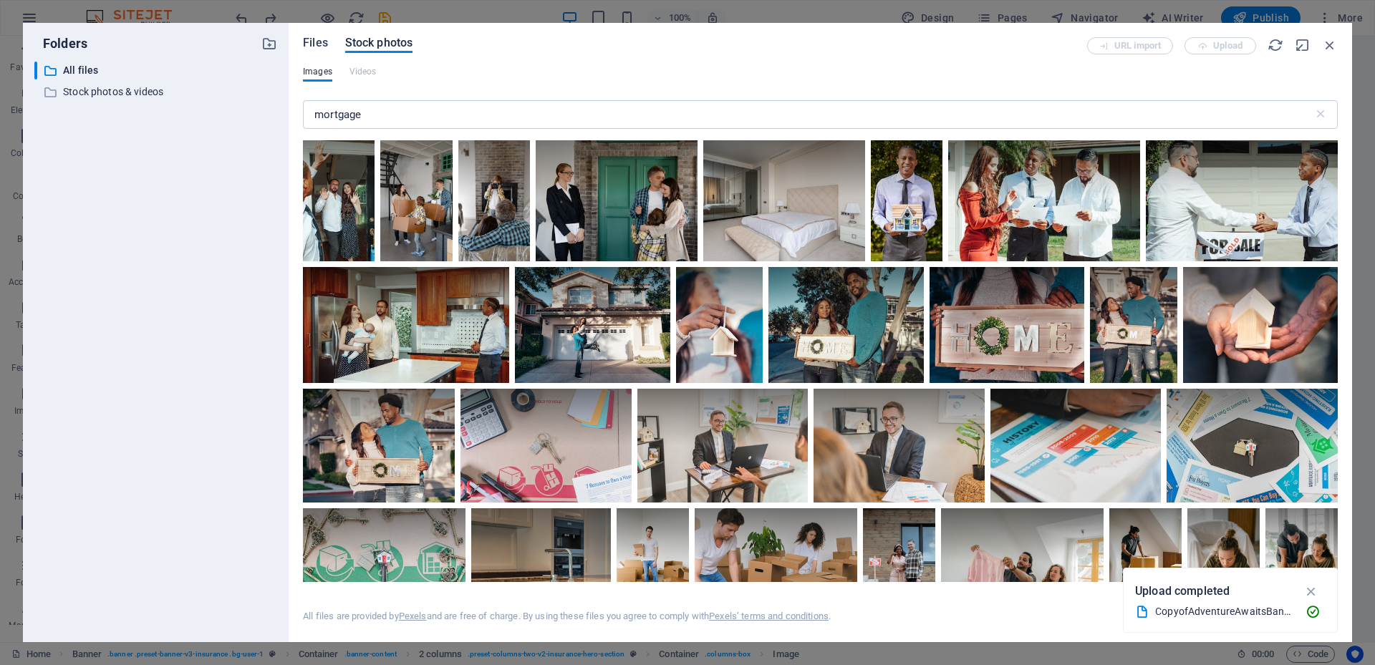
click at [318, 42] on span "Files" at bounding box center [315, 42] width 25 height 17
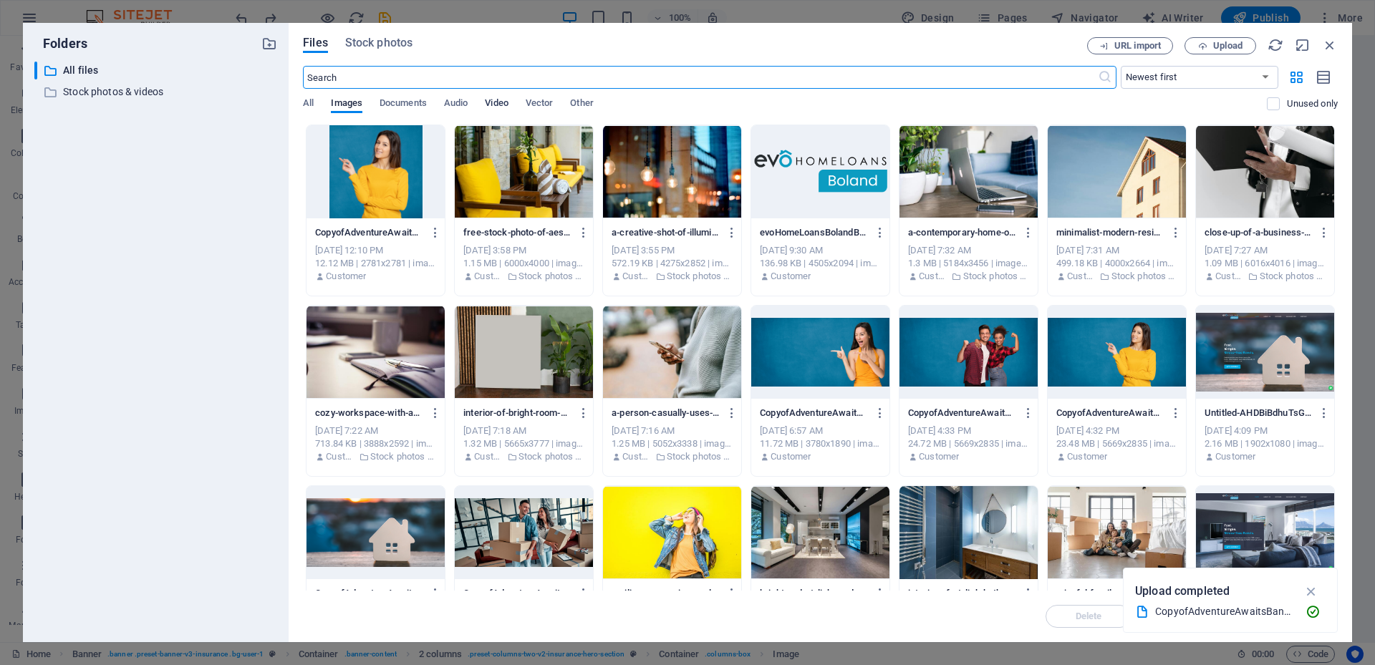
click at [506, 97] on span "Video" at bounding box center [496, 105] width 23 height 20
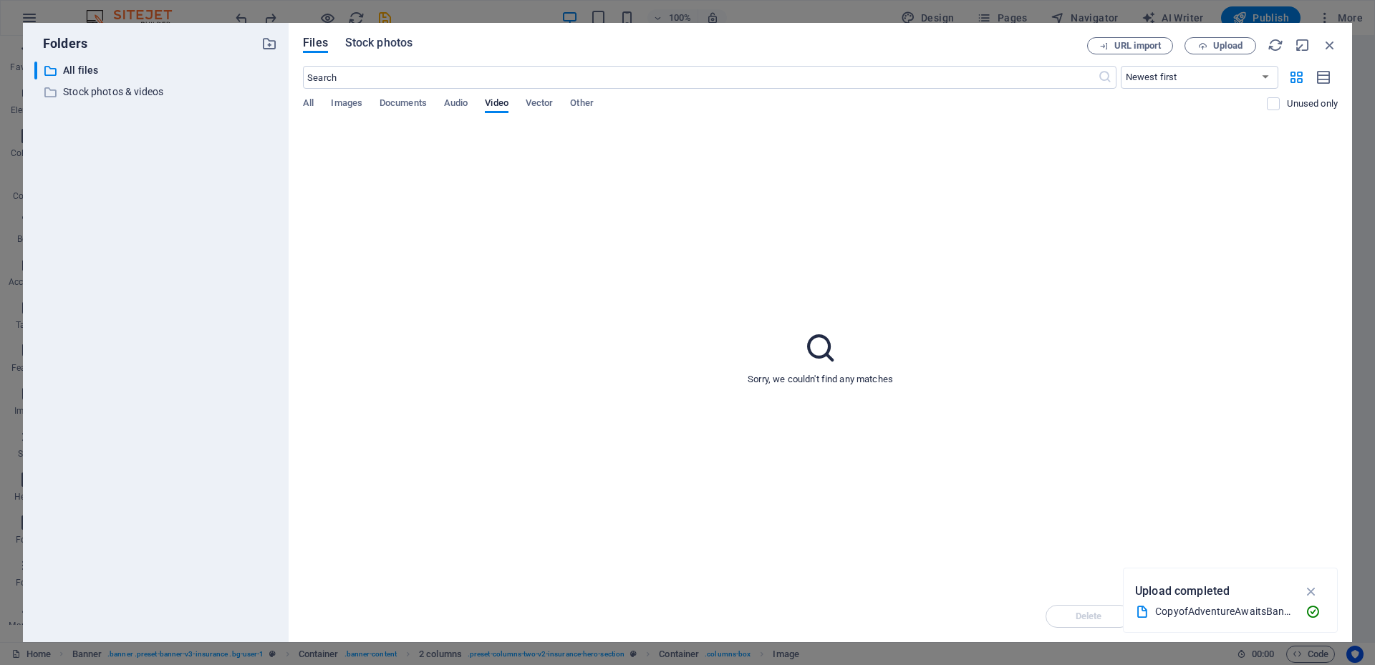
click at [396, 39] on span "Stock photos" at bounding box center [378, 42] width 67 height 17
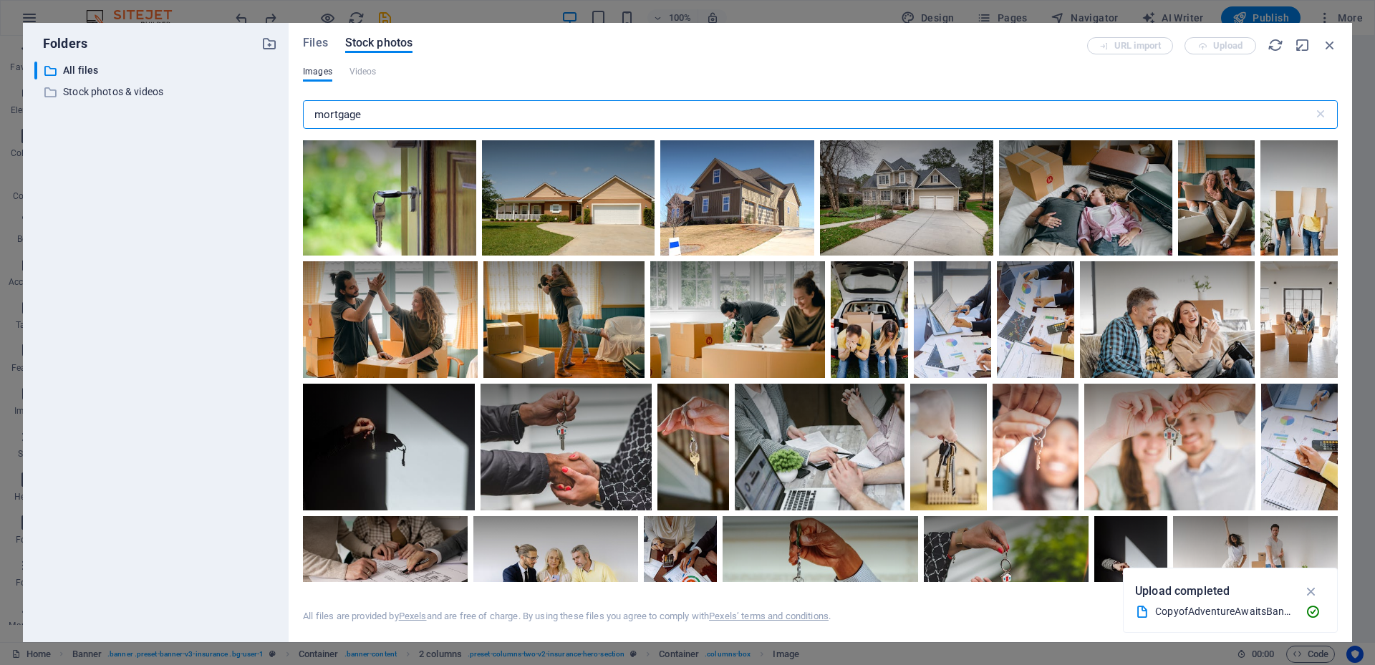
click at [367, 64] on div "Files Stock photos URL import Upload Images Videos mortgage ​ All files are pro…" at bounding box center [820, 332] width 1035 height 591
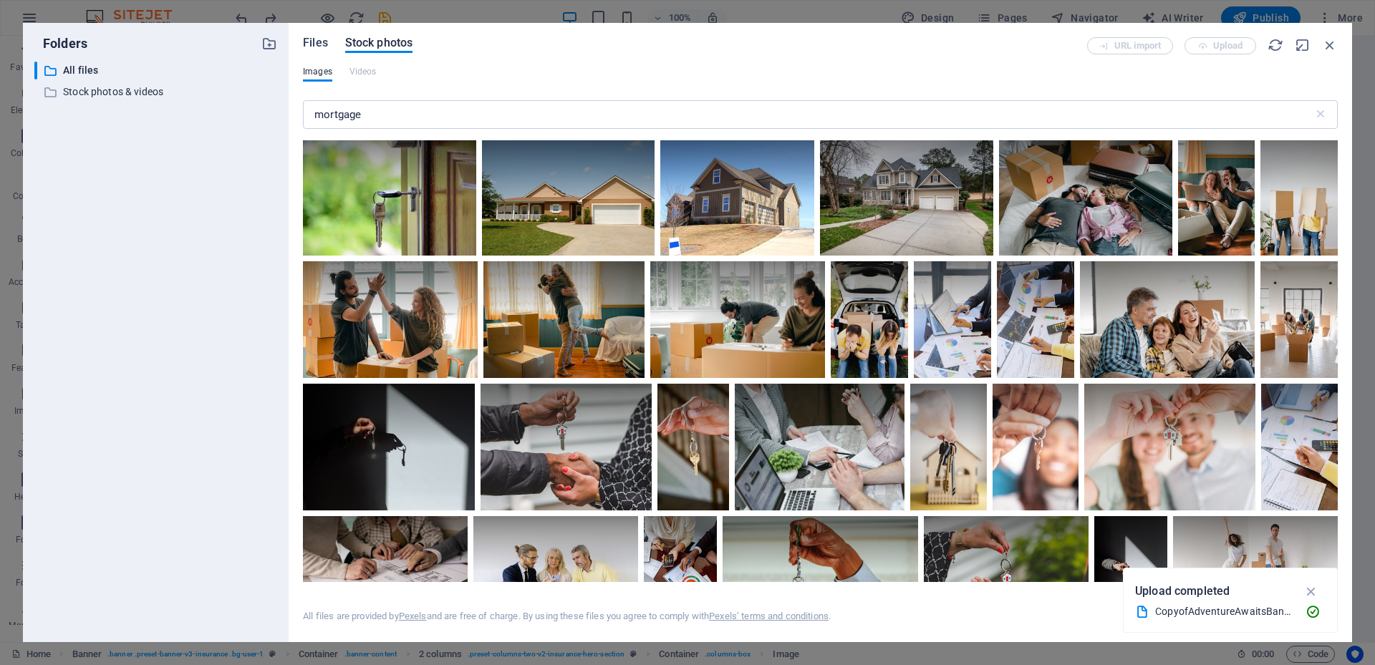
click at [315, 47] on span "Files" at bounding box center [315, 42] width 25 height 17
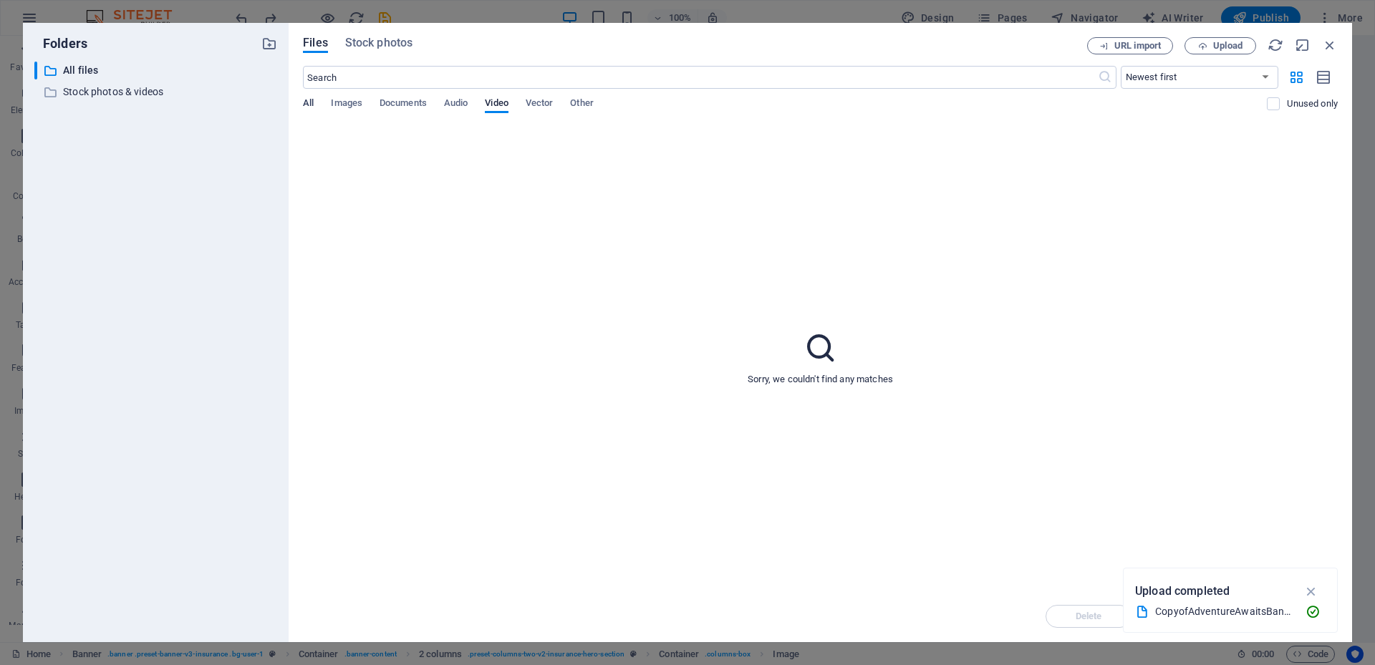
click at [305, 102] on span "All" at bounding box center [308, 105] width 11 height 20
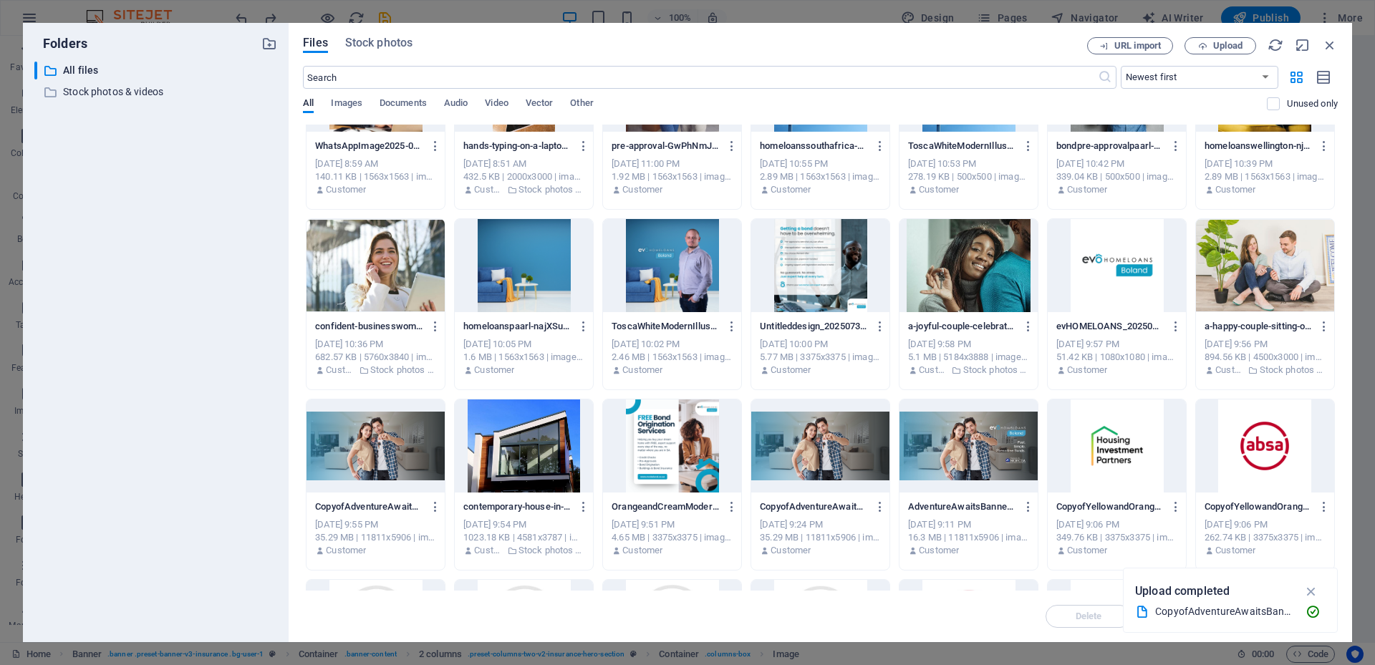
scroll to position [2151, 0]
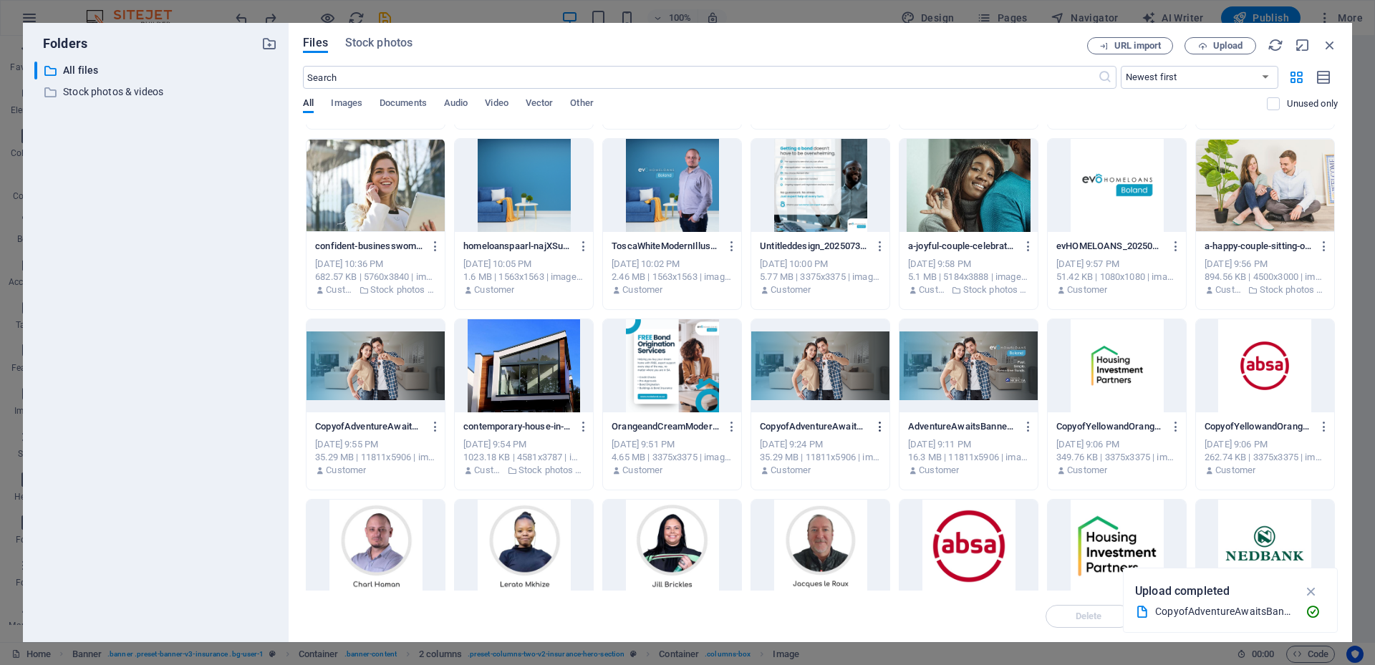
click at [880, 427] on icon "button" at bounding box center [880, 426] width 14 height 13
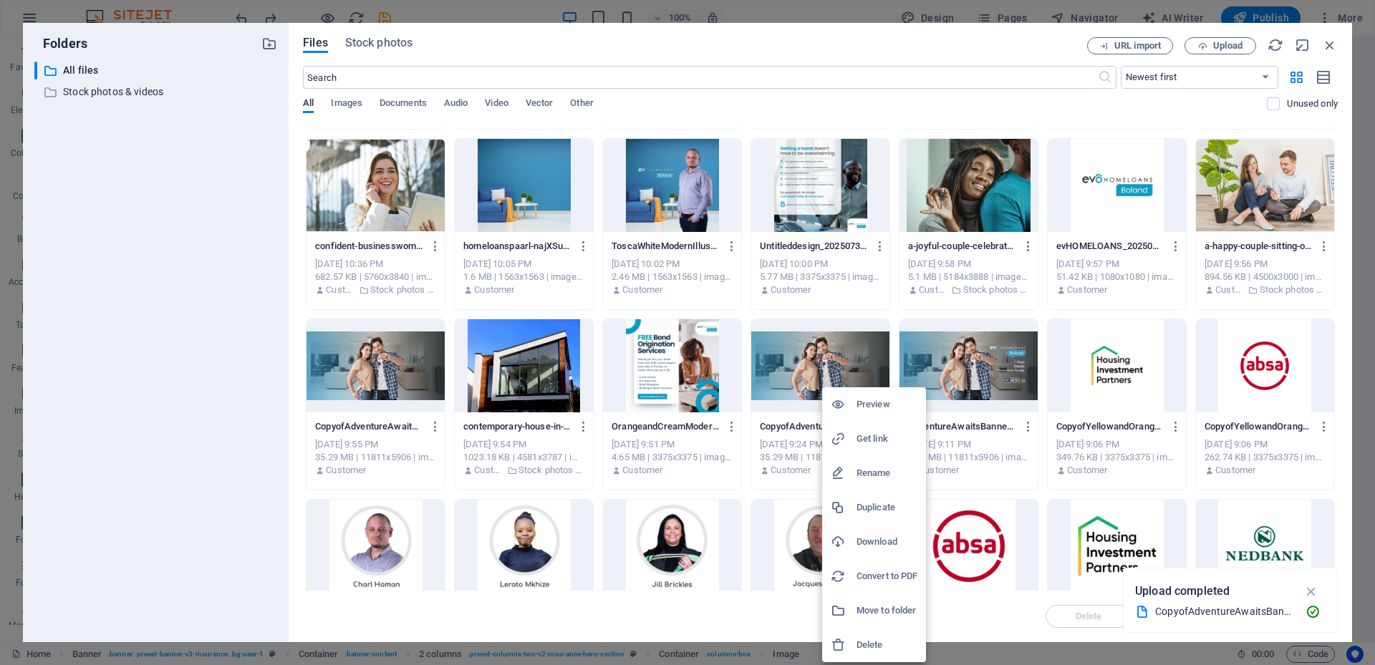
click at [868, 538] on h6 "Download" at bounding box center [886, 541] width 61 height 17
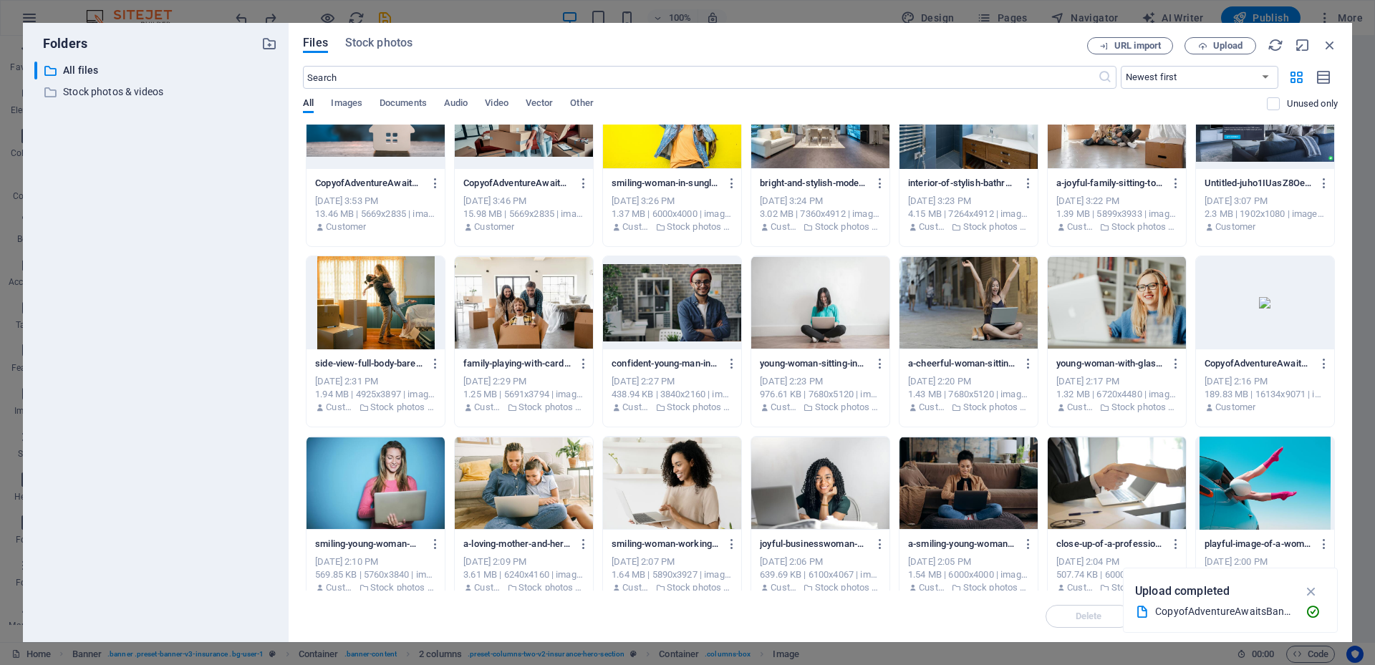
scroll to position [644, 0]
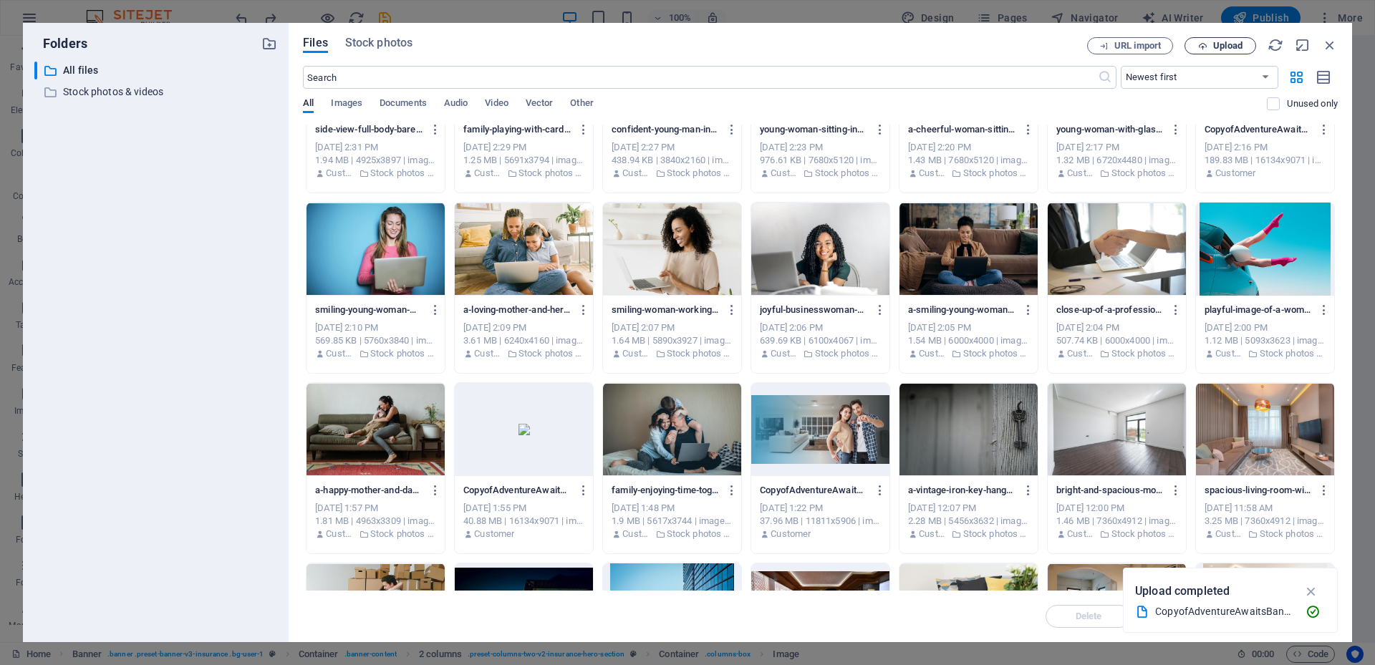
click at [1223, 46] on span "Upload" at bounding box center [1227, 46] width 29 height 9
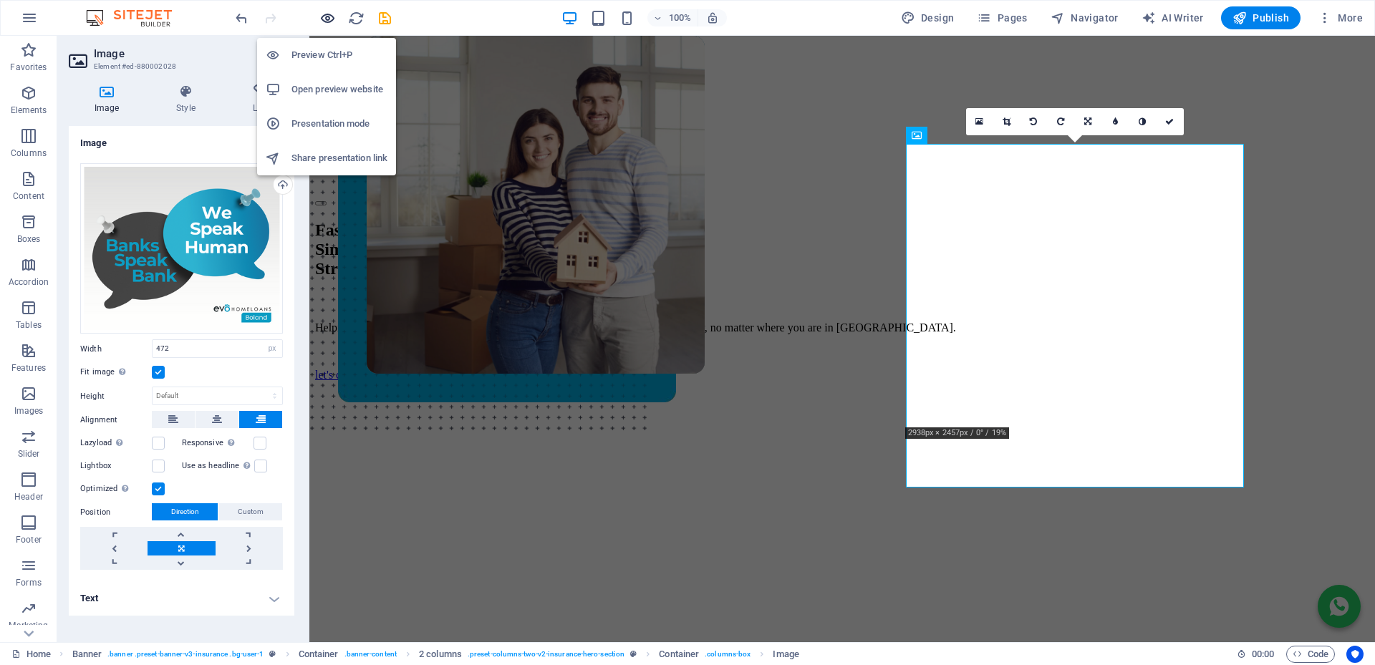
drag, startPoint x: 323, startPoint y: 19, endPoint x: 1025, endPoint y: 173, distance: 718.5
click at [323, 19] on icon "button" at bounding box center [327, 18] width 16 height 16
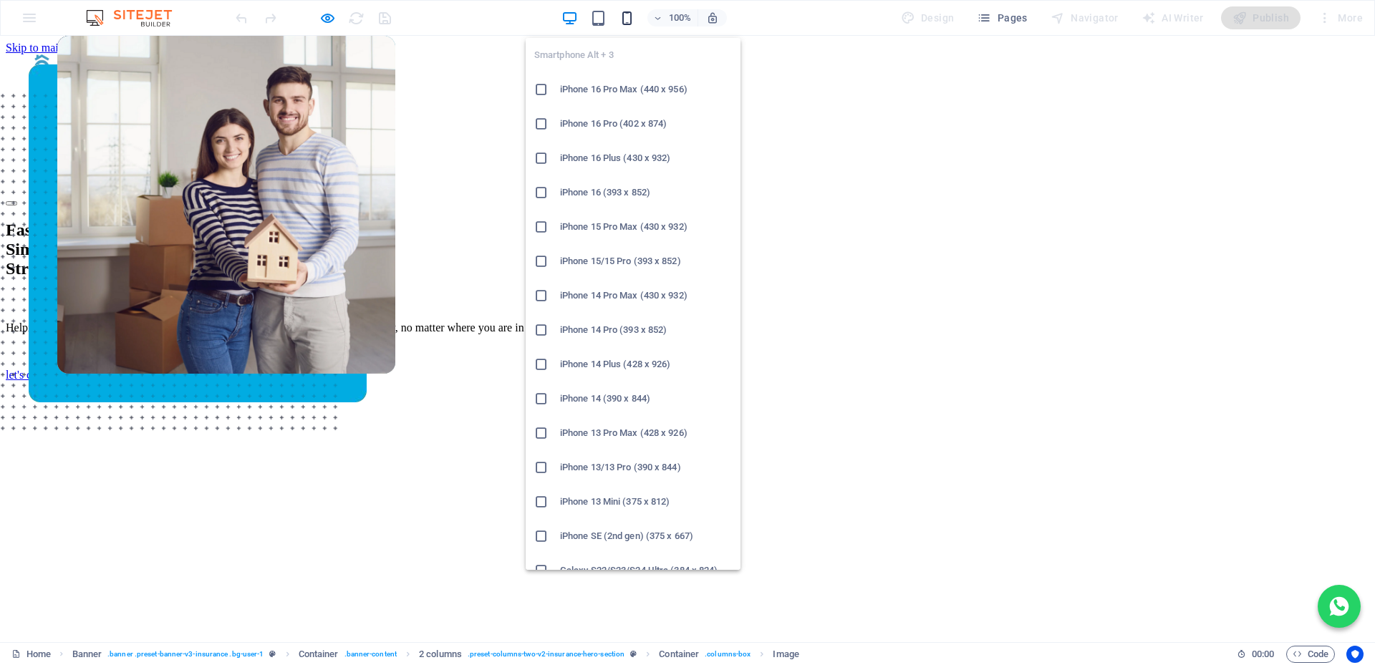
click at [630, 20] on icon "button" at bounding box center [627, 18] width 16 height 16
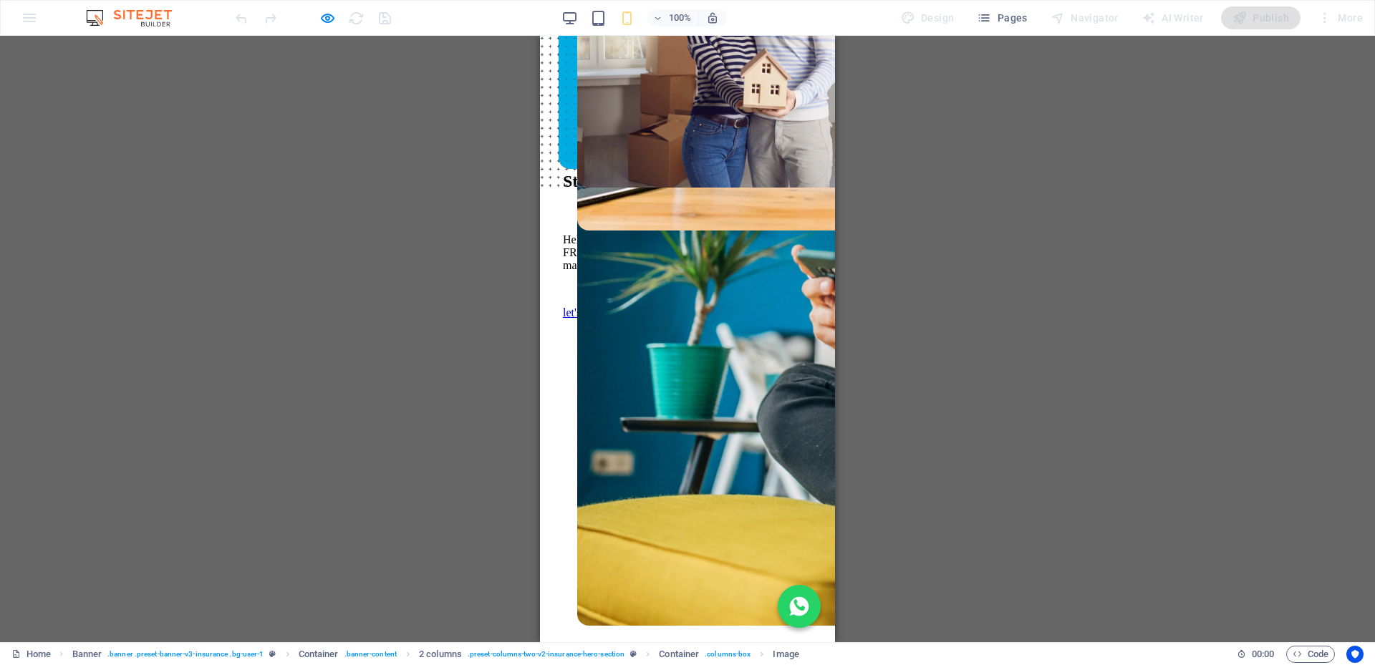
scroll to position [0, 0]
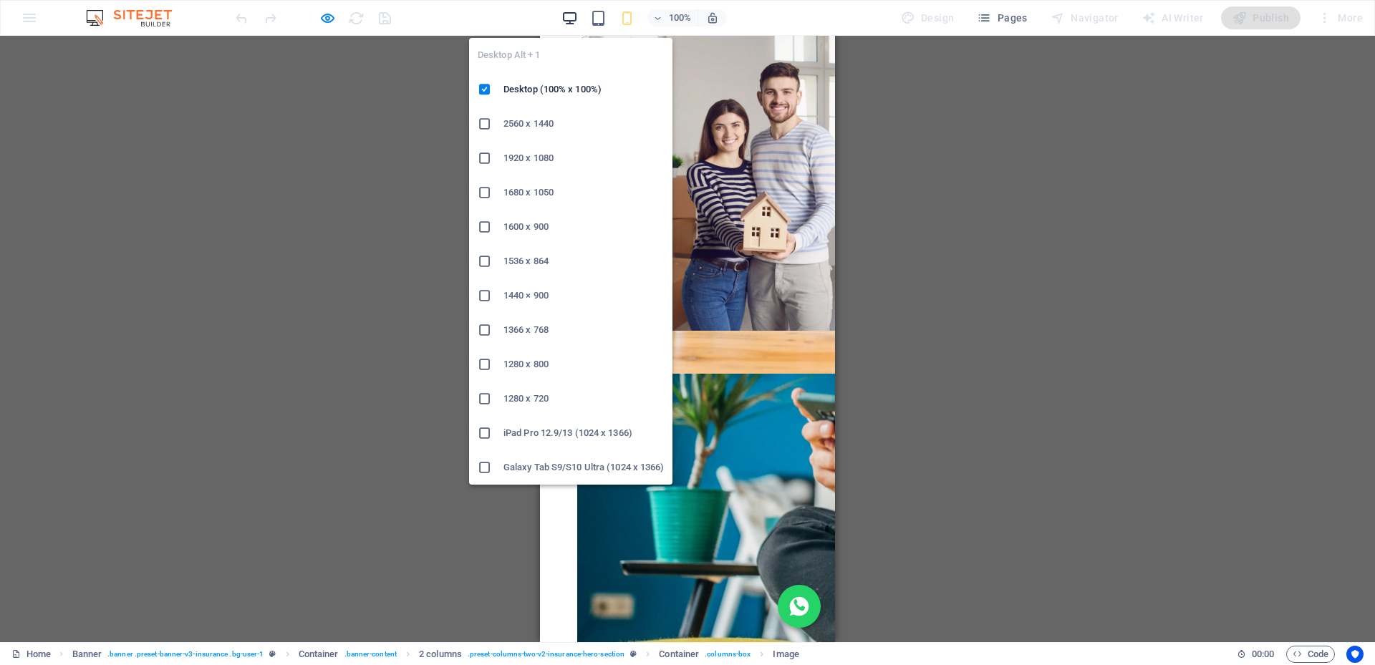
click at [576, 19] on icon "button" at bounding box center [569, 18] width 16 height 16
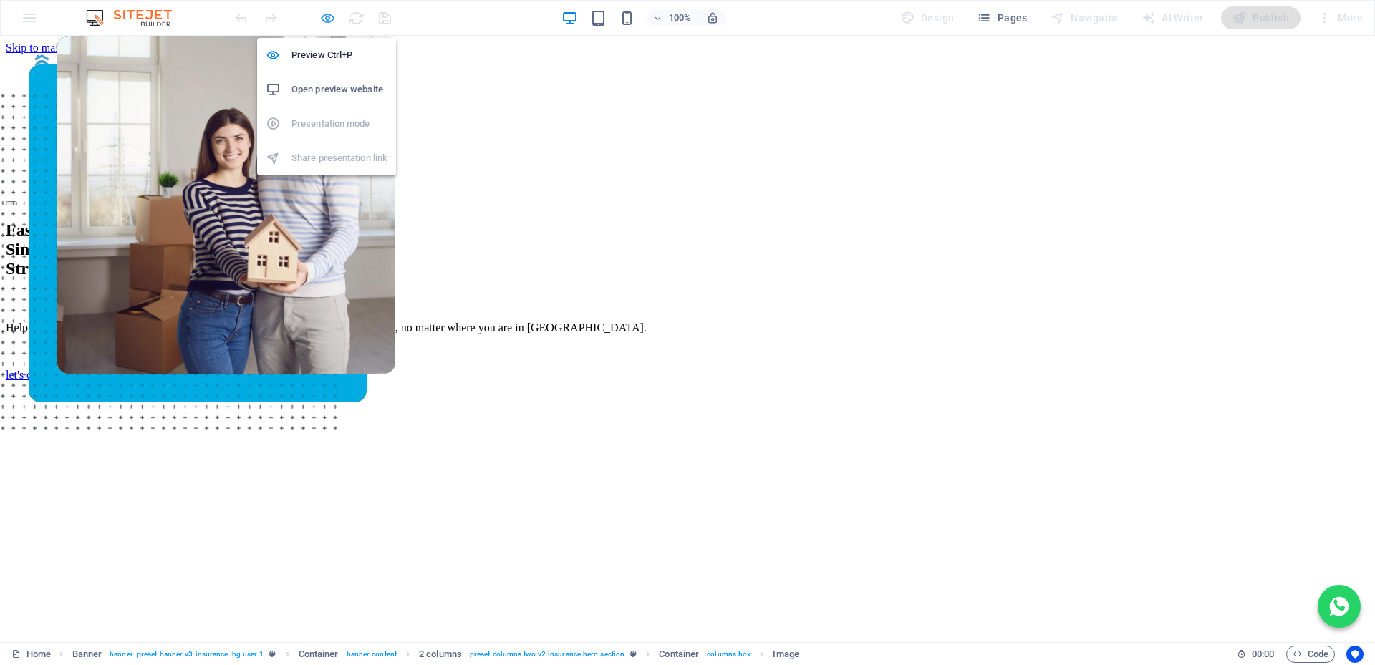
click at [328, 19] on icon "button" at bounding box center [327, 18] width 16 height 16
select select "px"
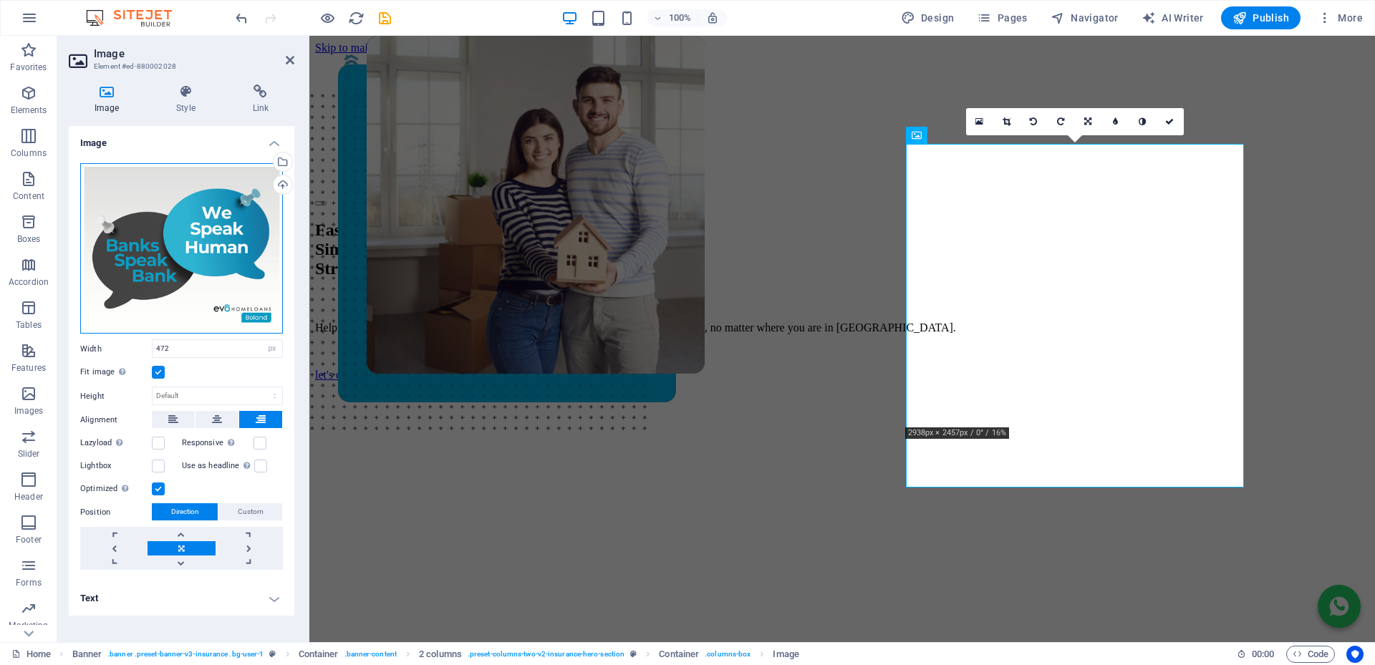
click at [191, 251] on div "Drag files here, click to choose files or select files from Files or our free s…" at bounding box center [181, 248] width 203 height 171
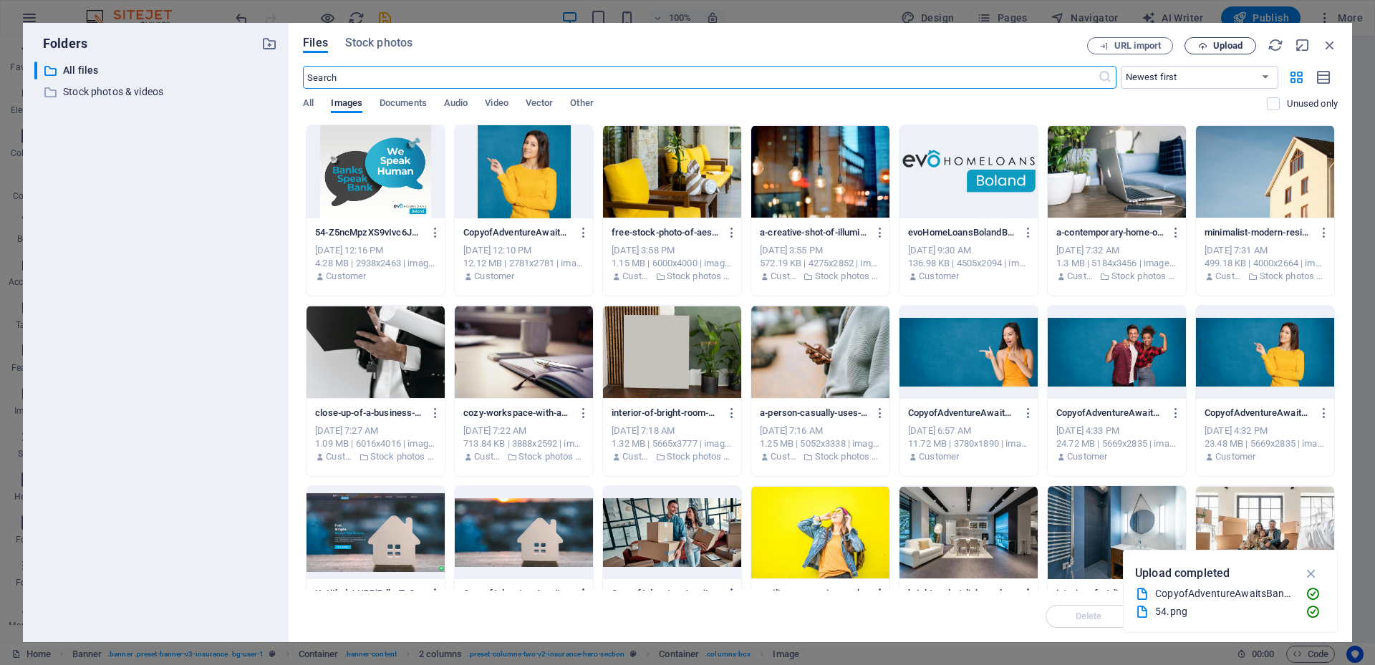
click at [1224, 43] on span "Upload" at bounding box center [1227, 46] width 29 height 9
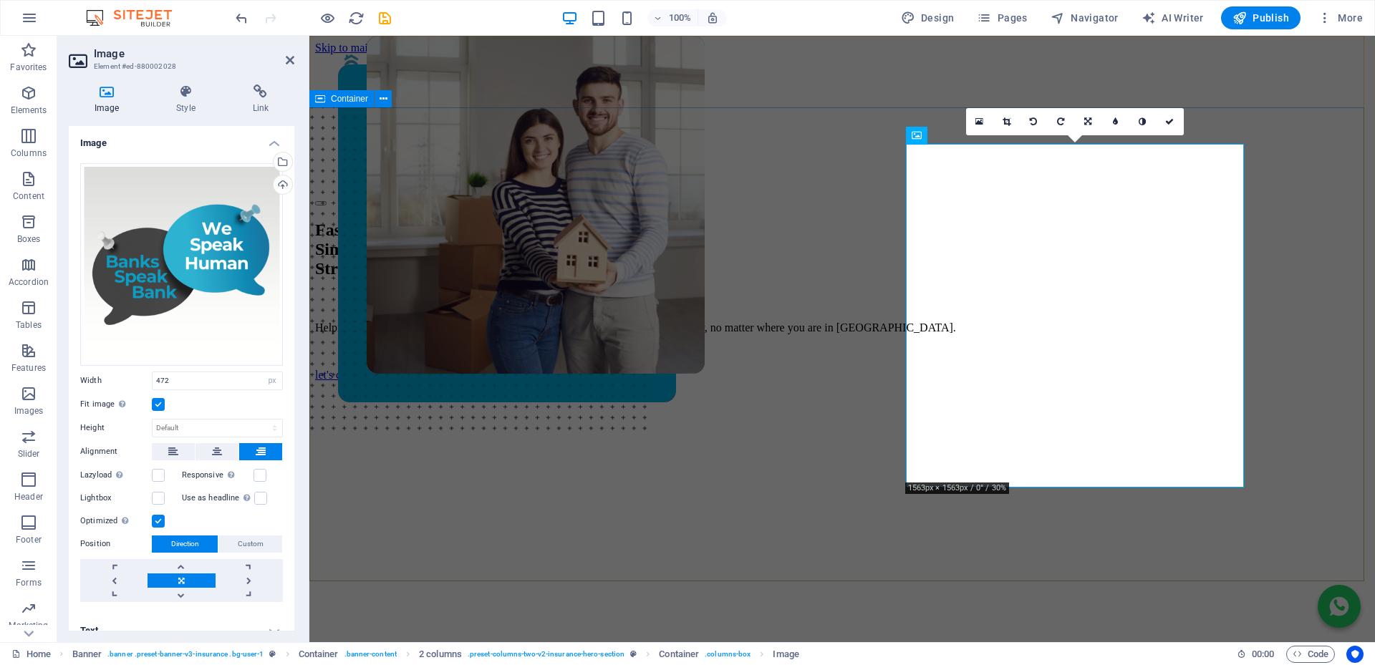
click at [1302, 213] on div "Fast. Simple. Stress-free Bonds. Helping you buy your dream home with FREE, exp…" at bounding box center [842, 494] width 1054 height 576
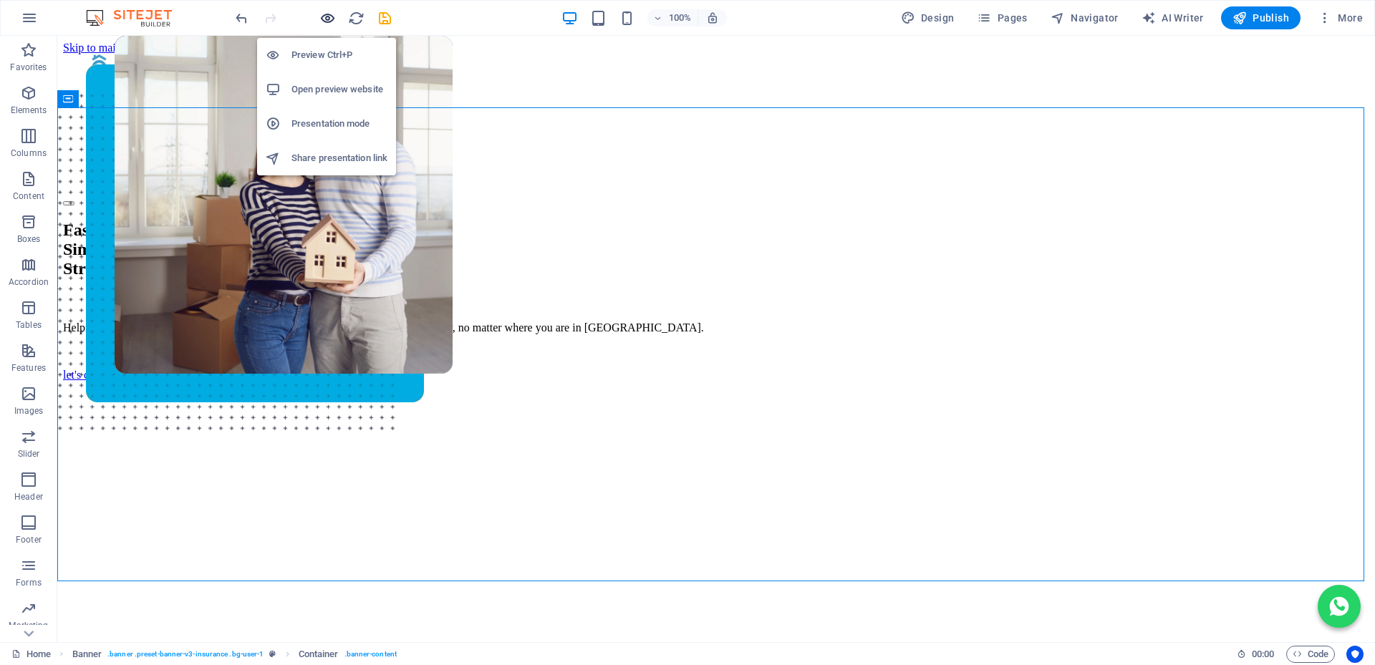
drag, startPoint x: 328, startPoint y: 13, endPoint x: 876, endPoint y: 185, distance: 574.7
click at [328, 12] on icon "button" at bounding box center [327, 18] width 16 height 16
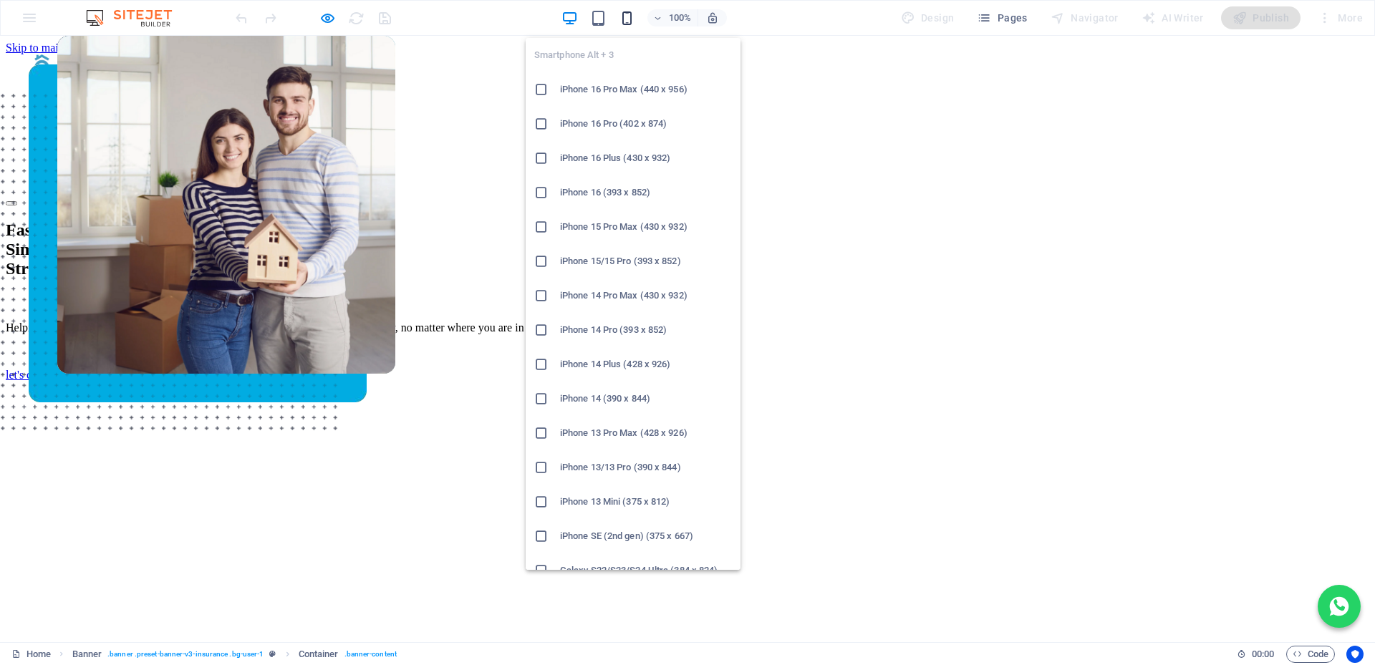
click at [634, 20] on icon "button" at bounding box center [627, 18] width 16 height 16
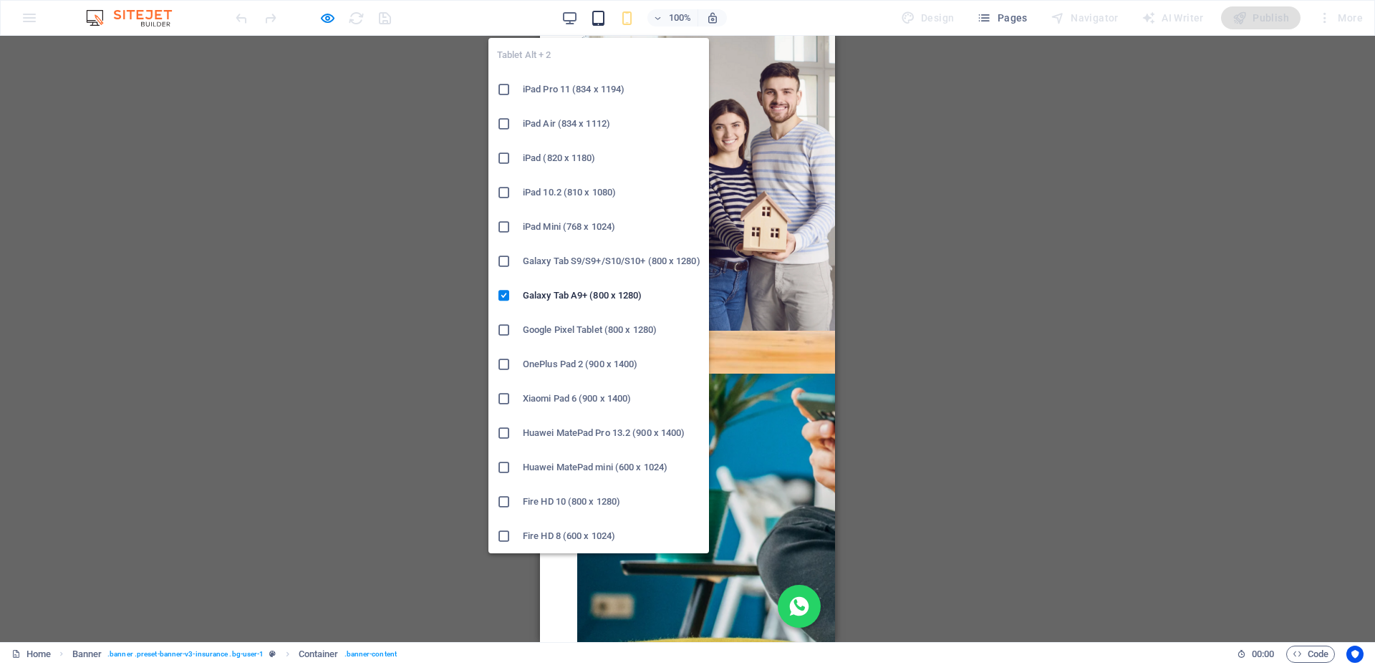
click at [606, 20] on icon "button" at bounding box center [598, 18] width 16 height 16
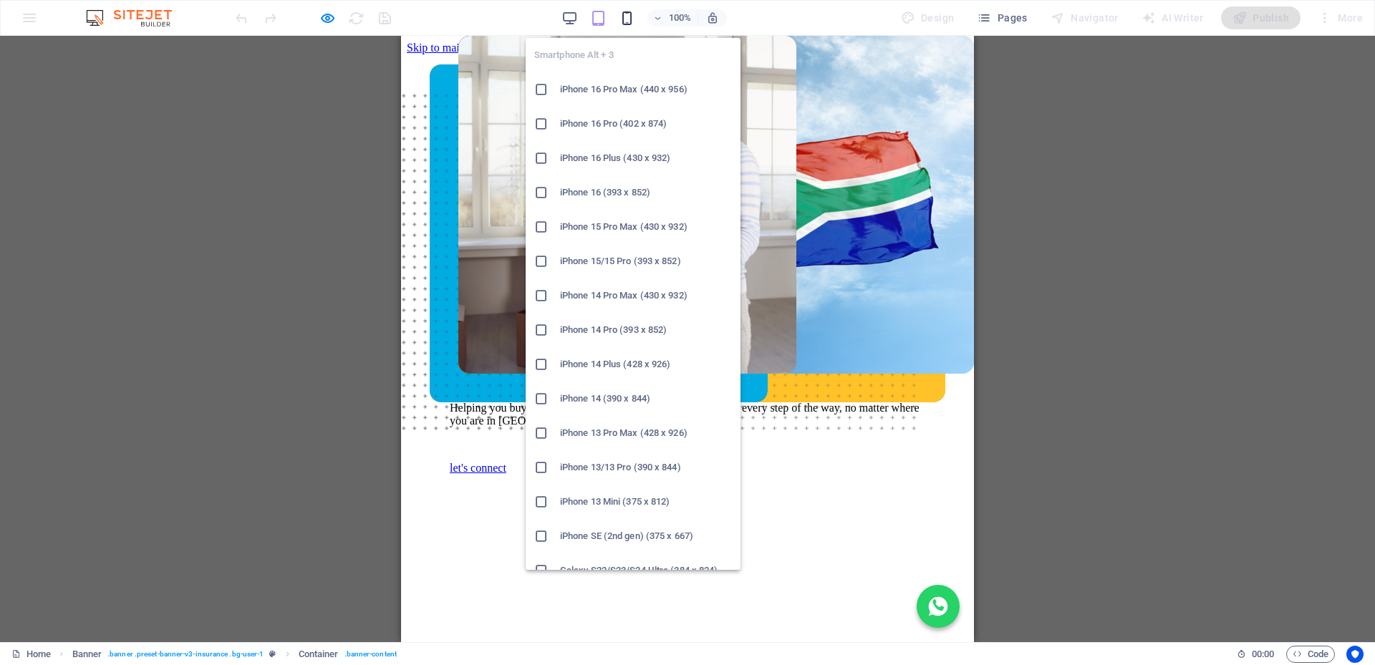
drag, startPoint x: 629, startPoint y: 14, endPoint x: 263, endPoint y: 173, distance: 398.9
click at [629, 14] on icon "button" at bounding box center [627, 18] width 16 height 16
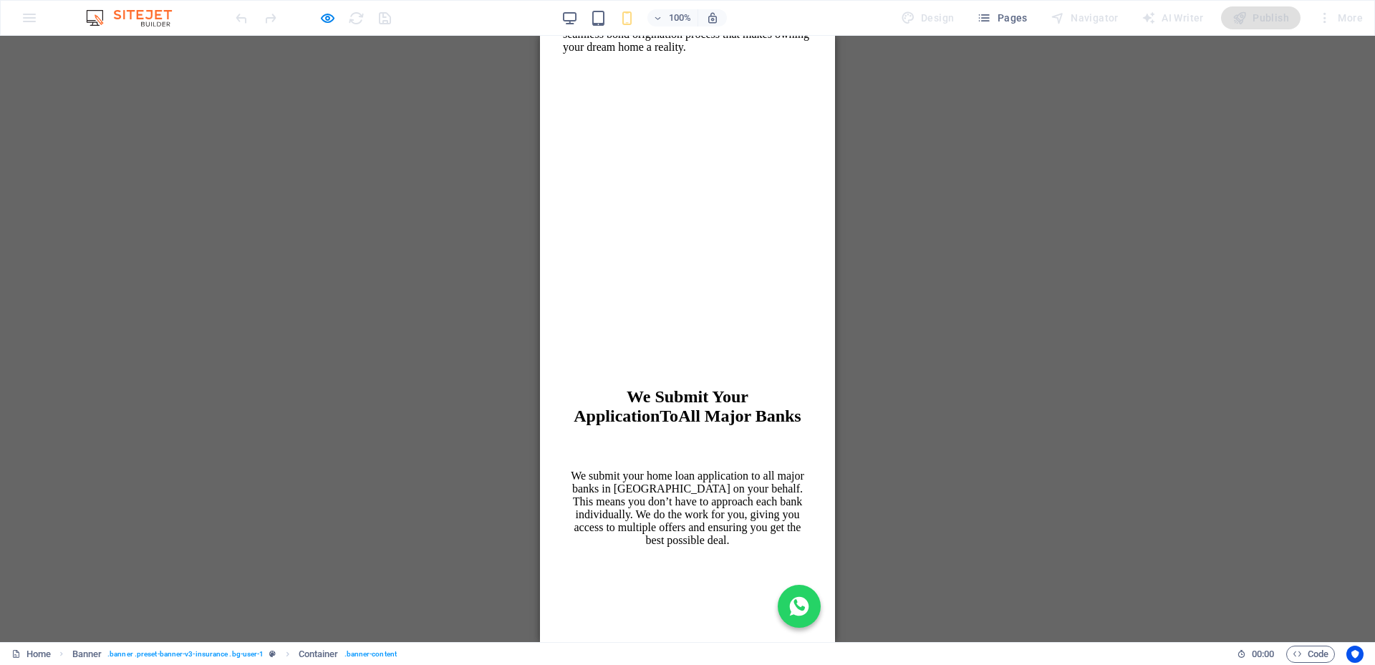
scroll to position [5441, 0]
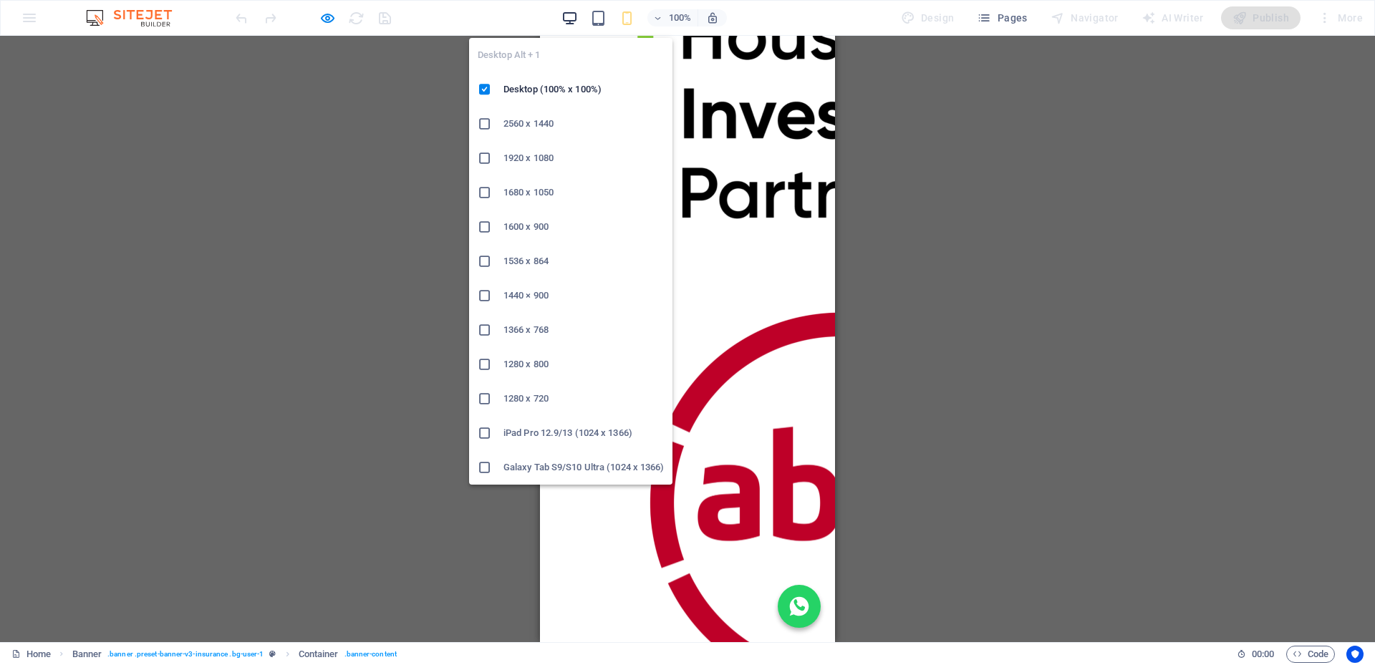
drag, startPoint x: 575, startPoint y: 13, endPoint x: 861, endPoint y: 139, distance: 312.9
click at [575, 13] on icon "button" at bounding box center [569, 18] width 16 height 16
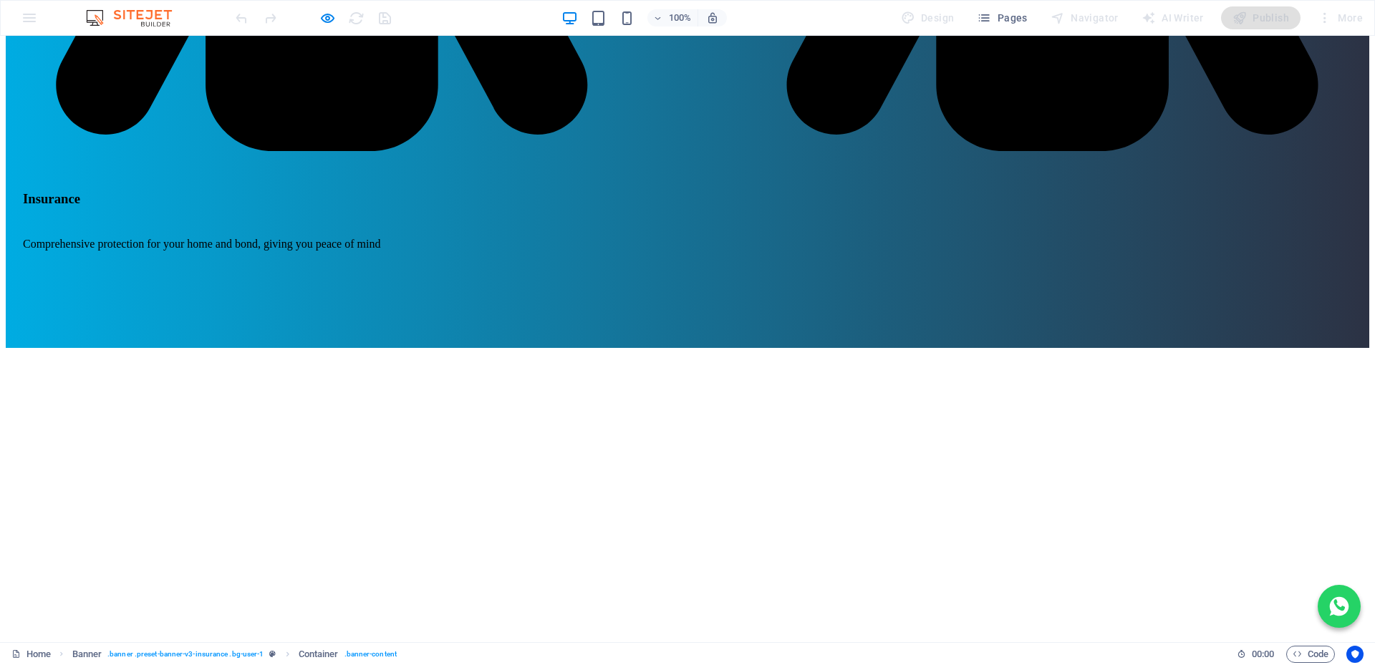
scroll to position [4, 0]
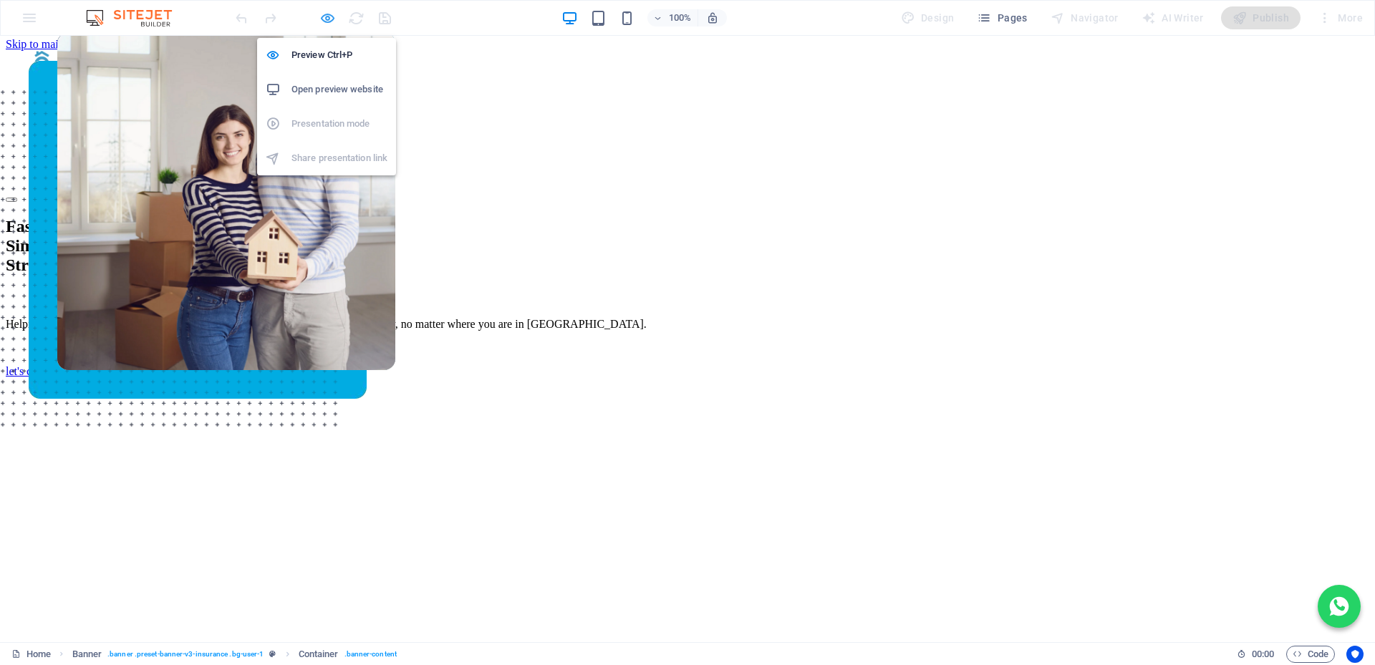
drag, startPoint x: 329, startPoint y: 16, endPoint x: 279, endPoint y: 315, distance: 302.8
click at [329, 16] on icon "button" at bounding box center [327, 18] width 16 height 16
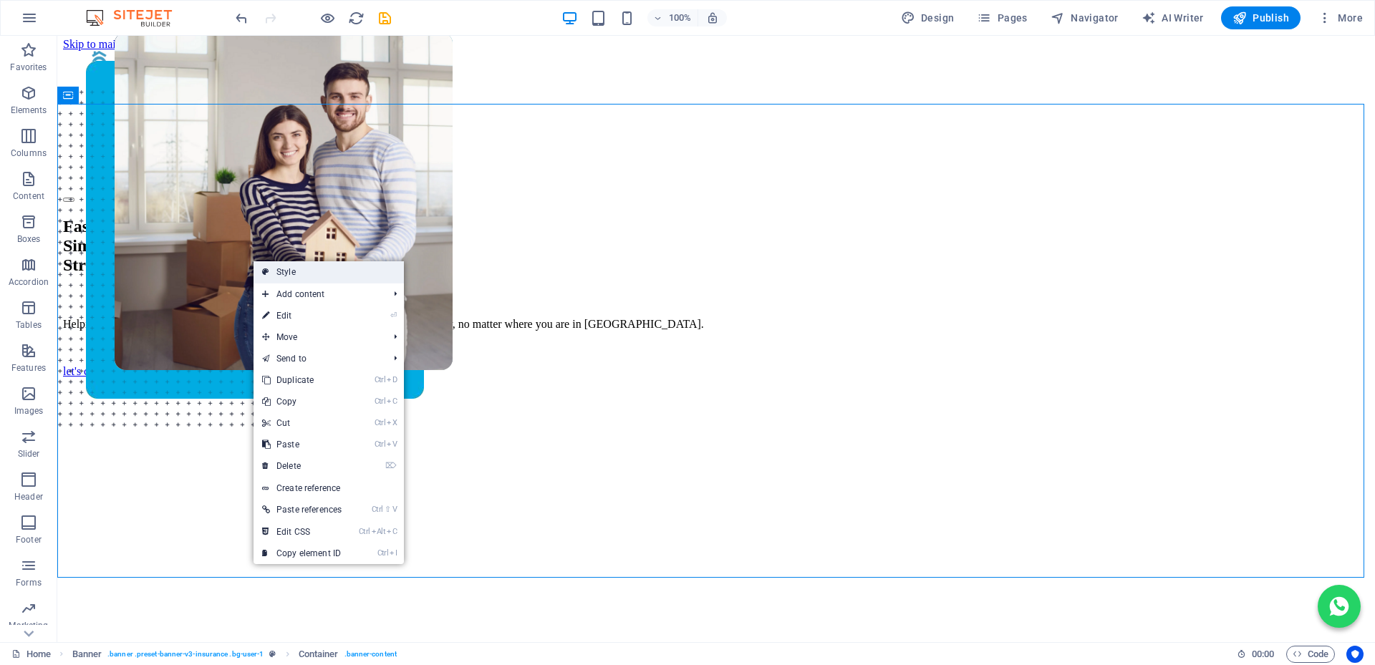
click at [294, 271] on link "Style" at bounding box center [328, 271] width 150 height 21
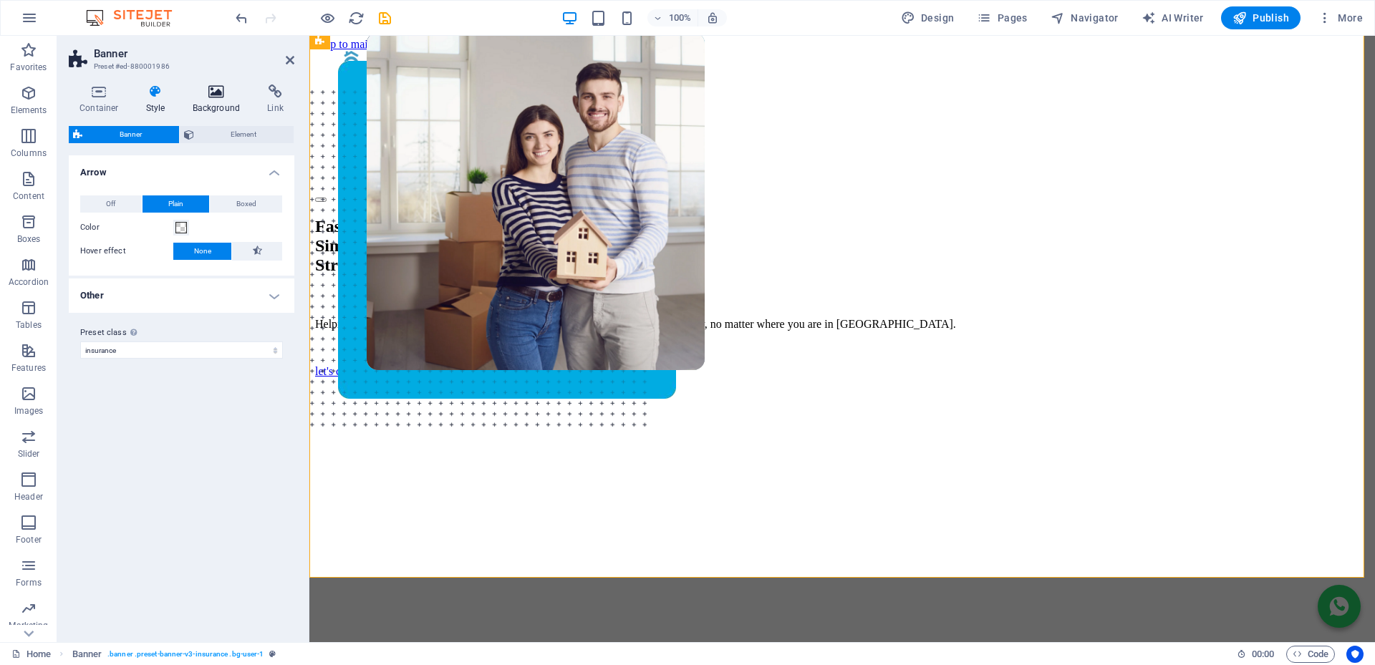
click at [210, 99] on h4 "Background" at bounding box center [219, 99] width 75 height 30
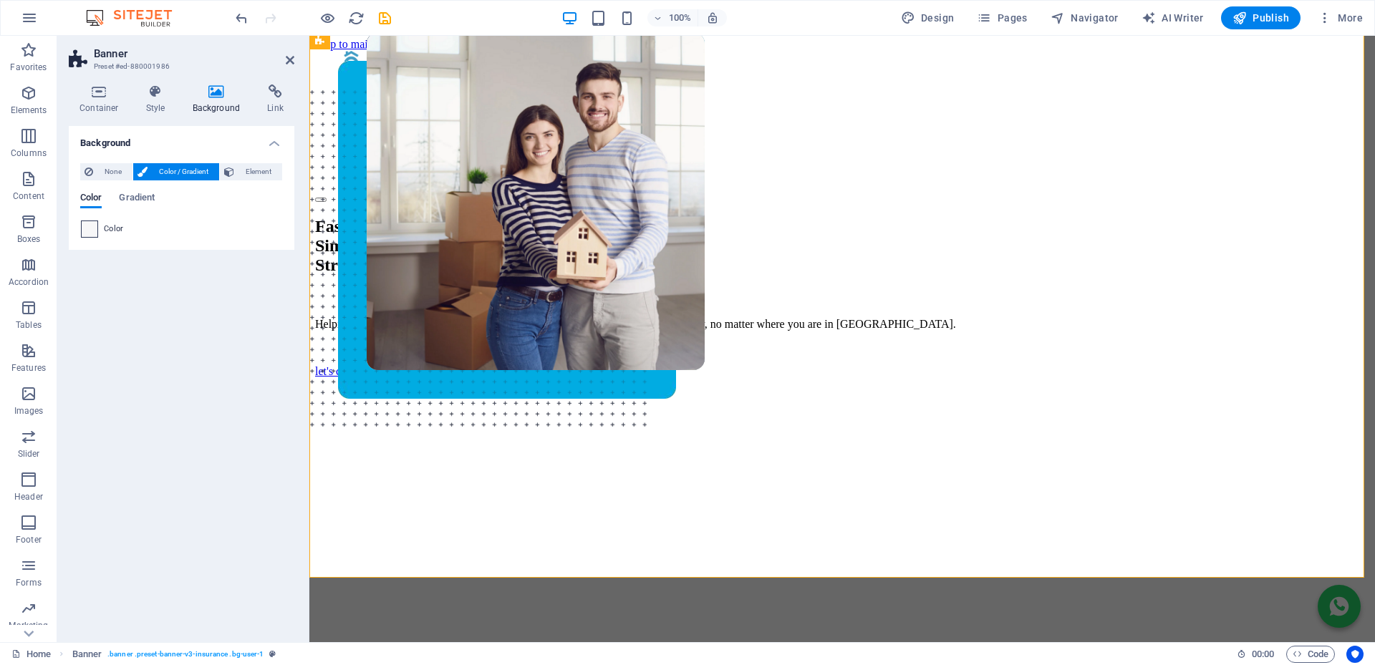
click at [90, 228] on span at bounding box center [90, 229] width 16 height 16
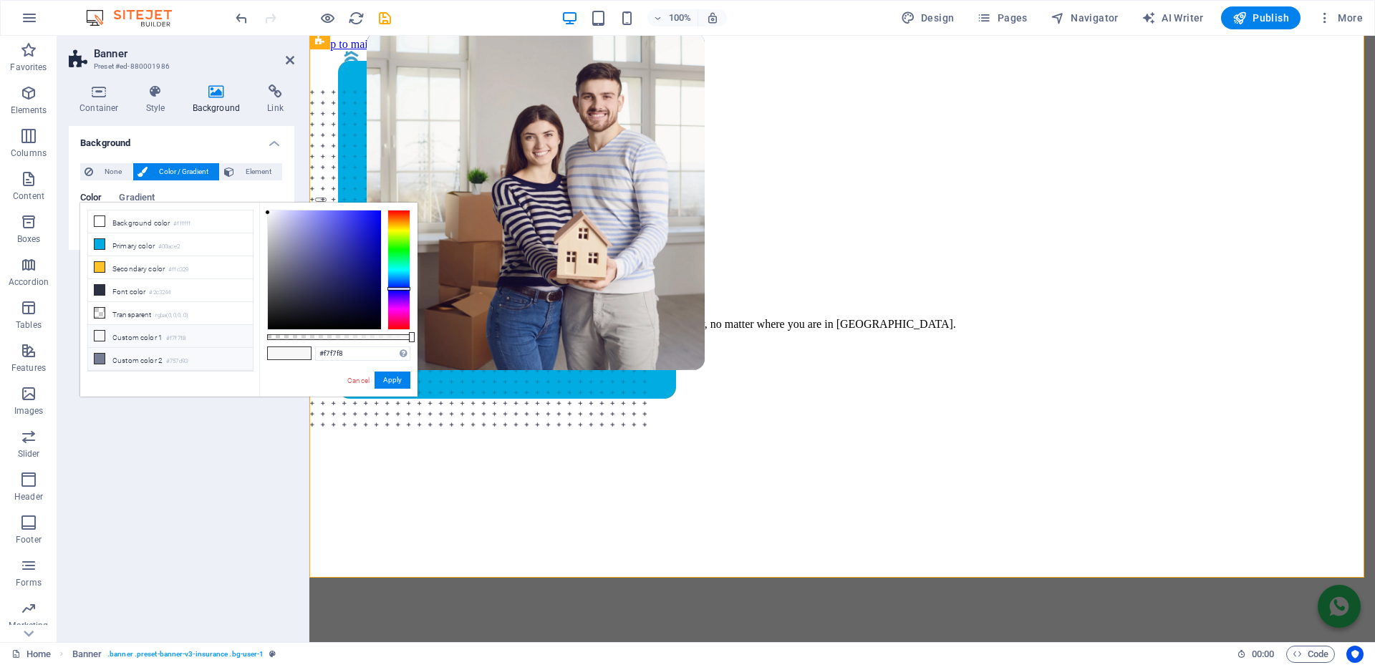
click at [100, 355] on icon at bounding box center [100, 359] width 10 height 10
click at [101, 334] on icon at bounding box center [100, 336] width 10 height 10
drag, startPoint x: 411, startPoint y: 336, endPoint x: 309, endPoint y: 335, distance: 101.7
click at [309, 335] on div at bounding box center [312, 337] width 6 height 10
drag, startPoint x: 309, startPoint y: 336, endPoint x: 283, endPoint y: 203, distance: 135.8
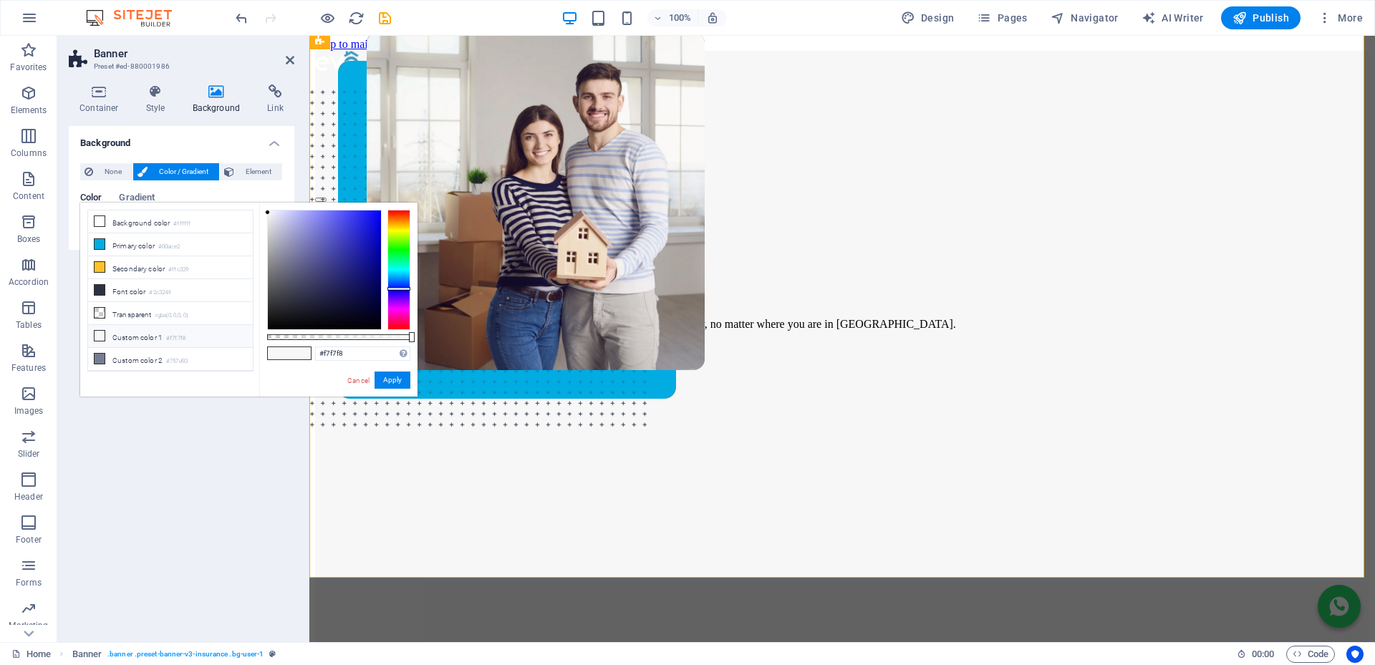
click at [422, 344] on body "evo Homeloans [PERSON_NAME] Home Favorites Elements Columns Content Boxes Accor…" at bounding box center [687, 332] width 1375 height 665
click at [268, 221] on div at bounding box center [324, 269] width 113 height 119
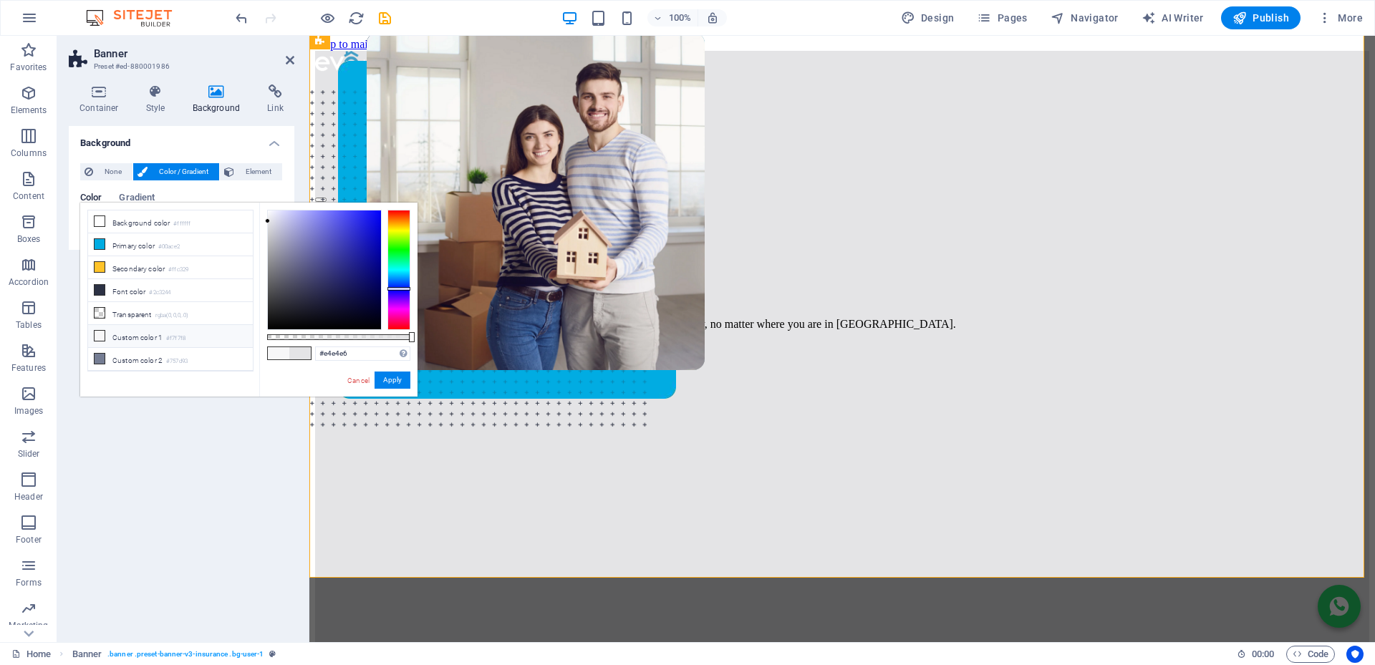
click at [102, 338] on li "Custom color 1 #f7f7f8" at bounding box center [170, 336] width 165 height 23
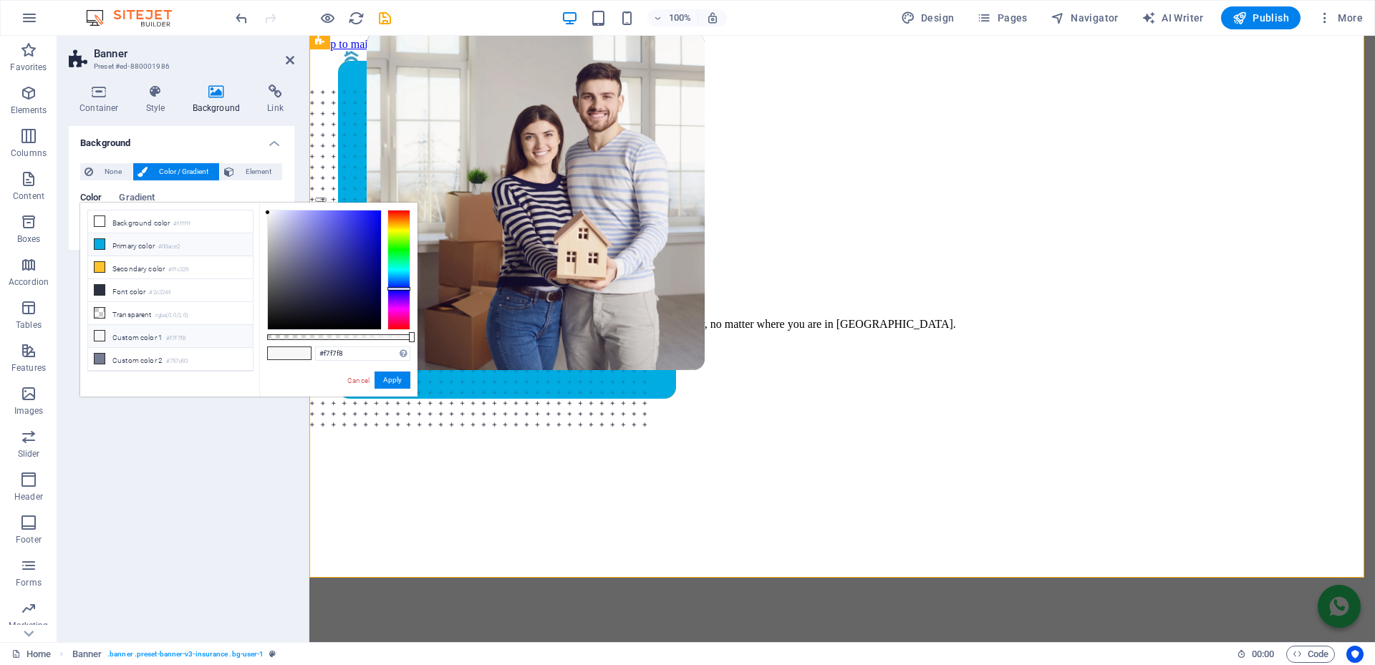
click at [101, 241] on icon at bounding box center [100, 244] width 10 height 10
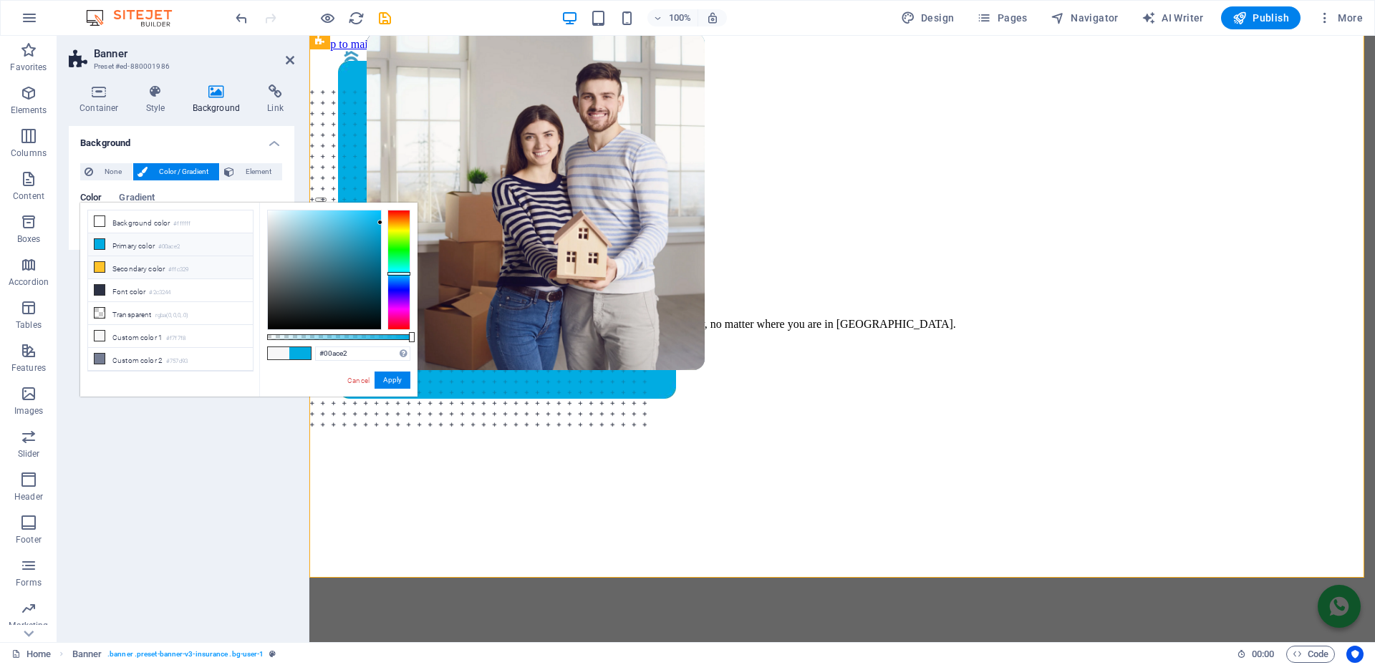
click at [102, 265] on icon at bounding box center [100, 267] width 10 height 10
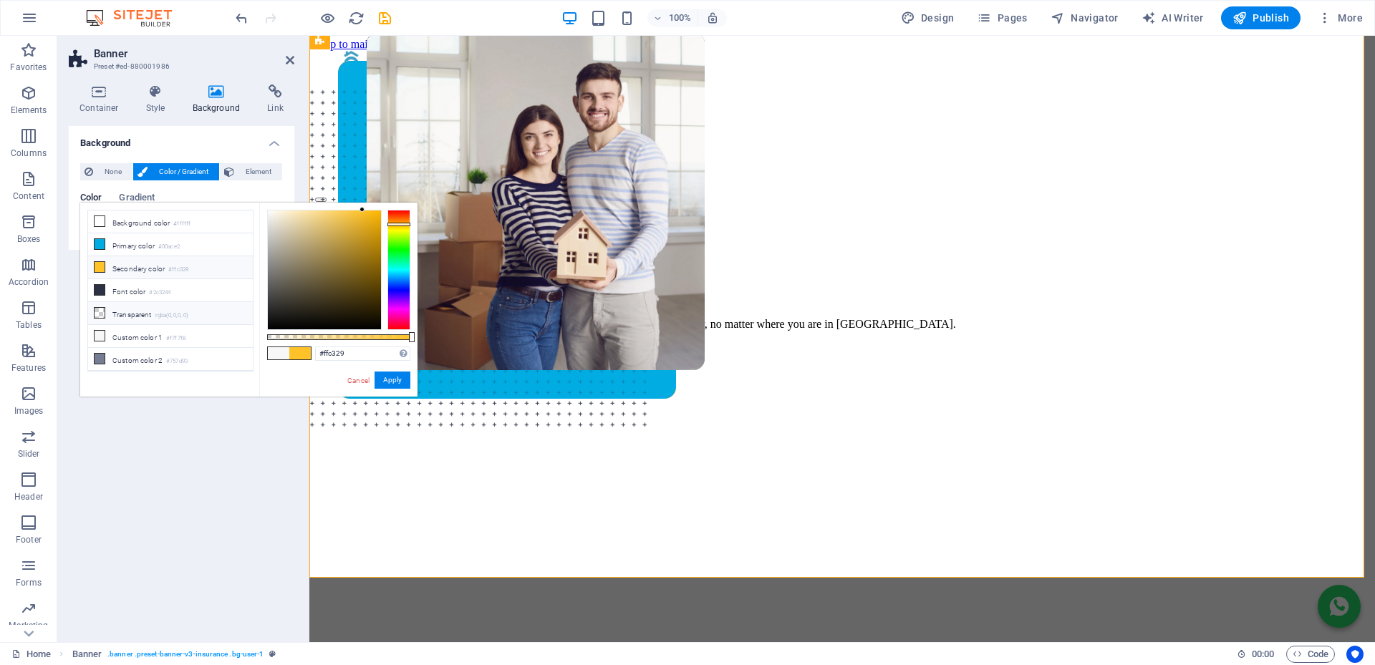
click at [101, 308] on icon at bounding box center [100, 313] width 10 height 10
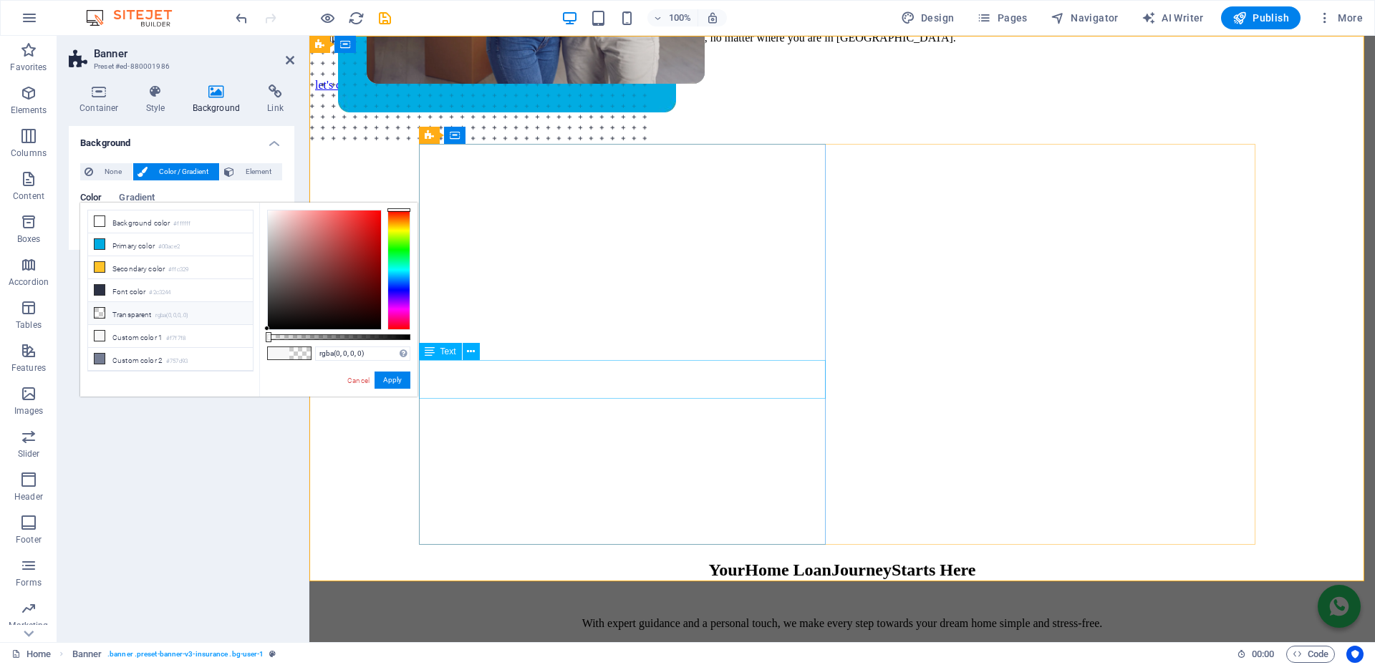
scroll to position [0, 0]
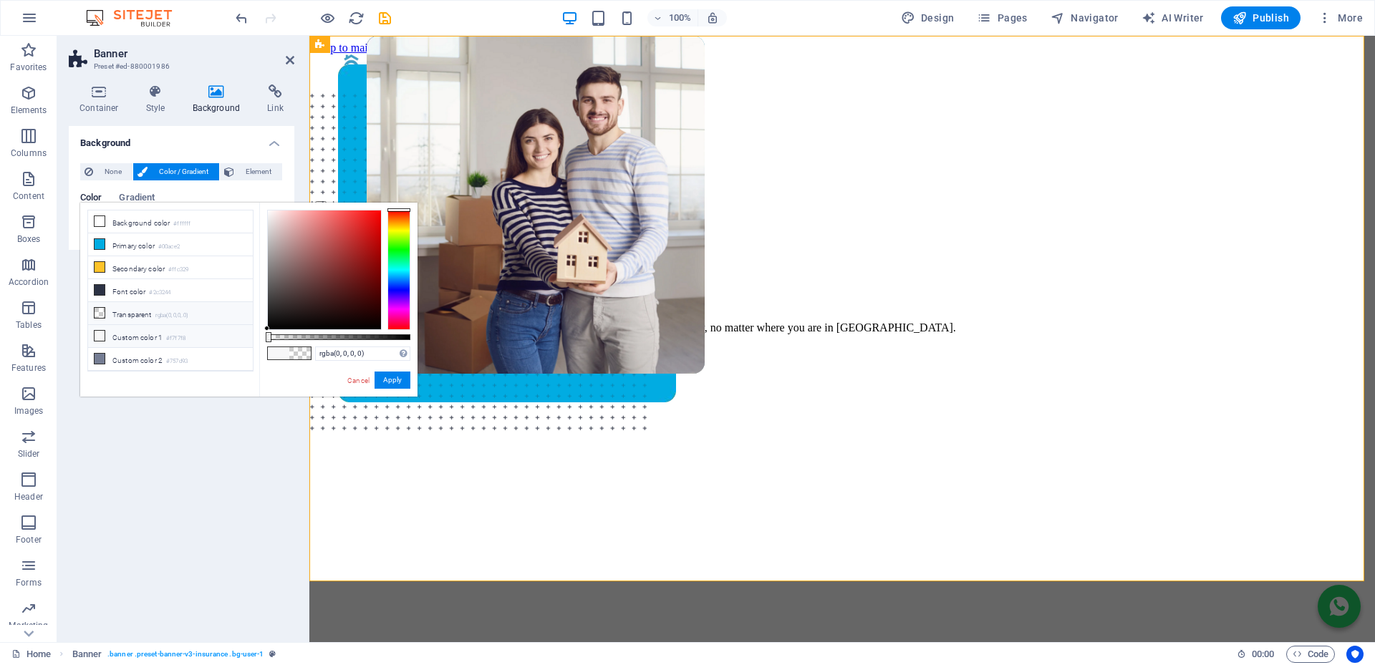
click at [100, 333] on icon at bounding box center [100, 336] width 10 height 10
type input "#f7f7f8"
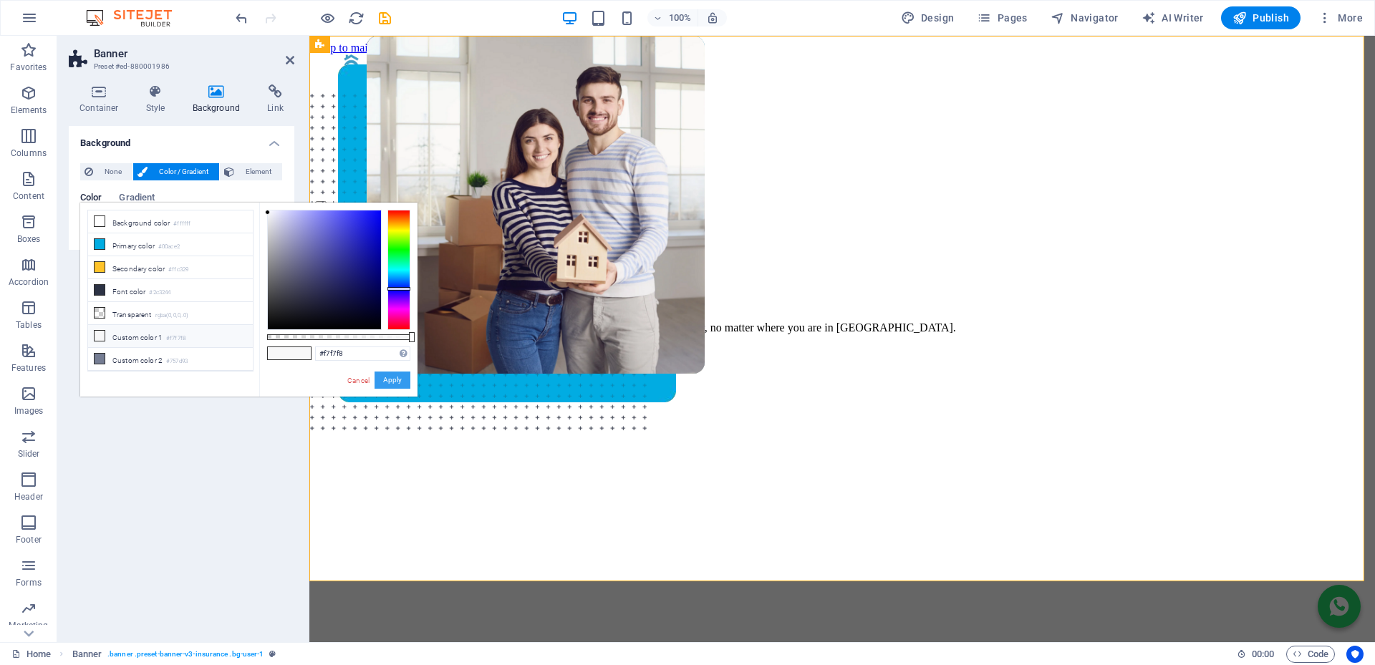
click at [395, 384] on button "Apply" at bounding box center [392, 380] width 36 height 17
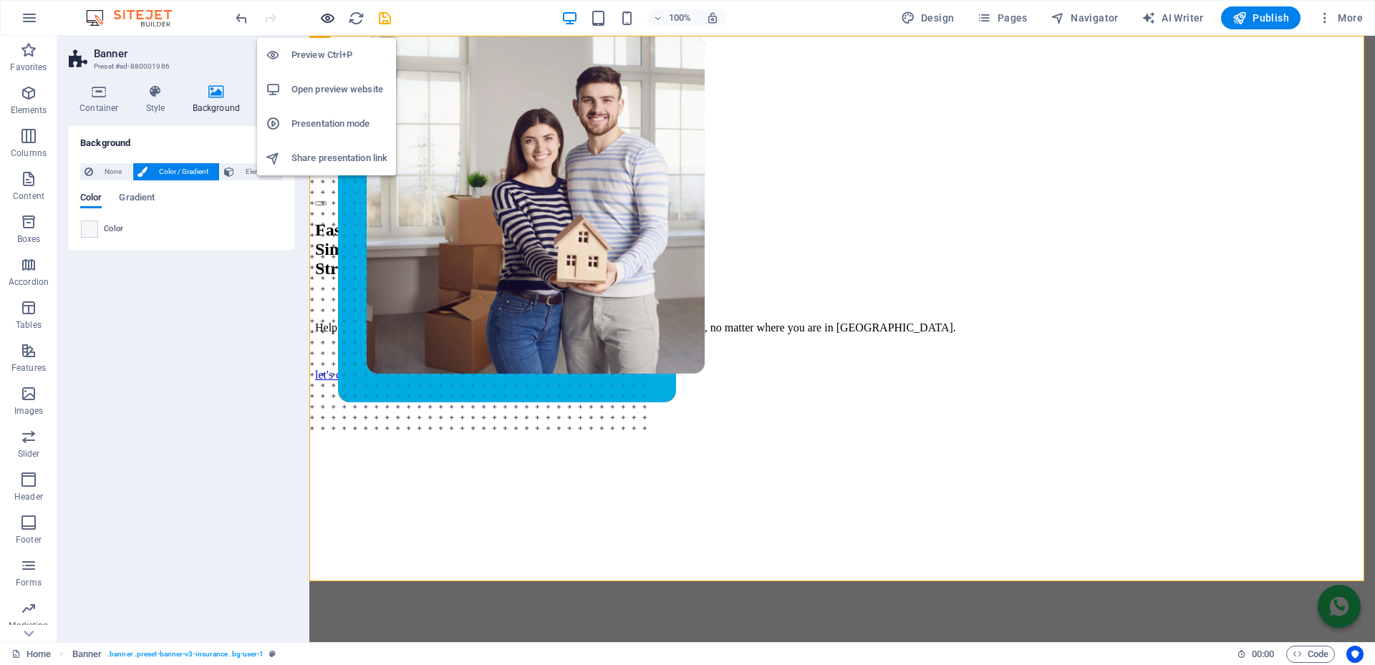
click at [330, 18] on icon "button" at bounding box center [327, 18] width 16 height 16
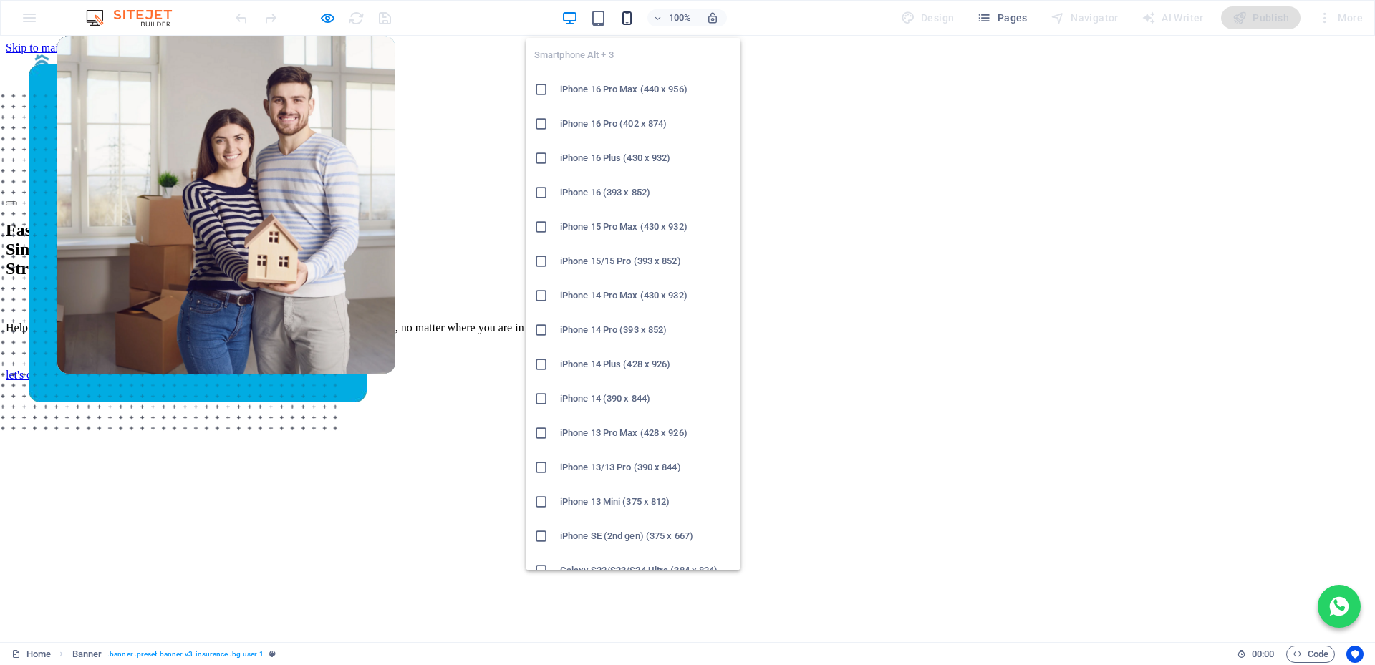
click at [629, 16] on icon "button" at bounding box center [627, 18] width 16 height 16
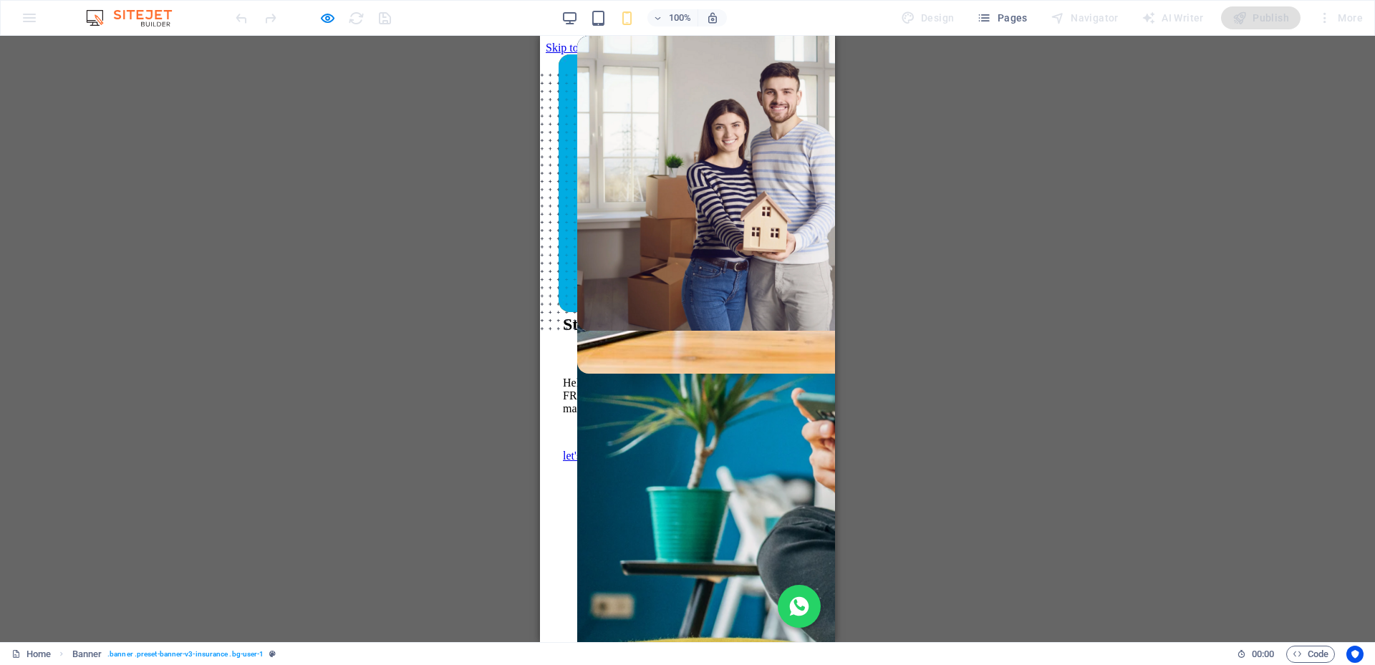
click at [647, 334] on h2 "Fast. Simple. Stress-free Bonds." at bounding box center [687, 305] width 249 height 58
click at [616, 314] on span "Fast. Simple." at bounding box center [590, 295] width 55 height 38
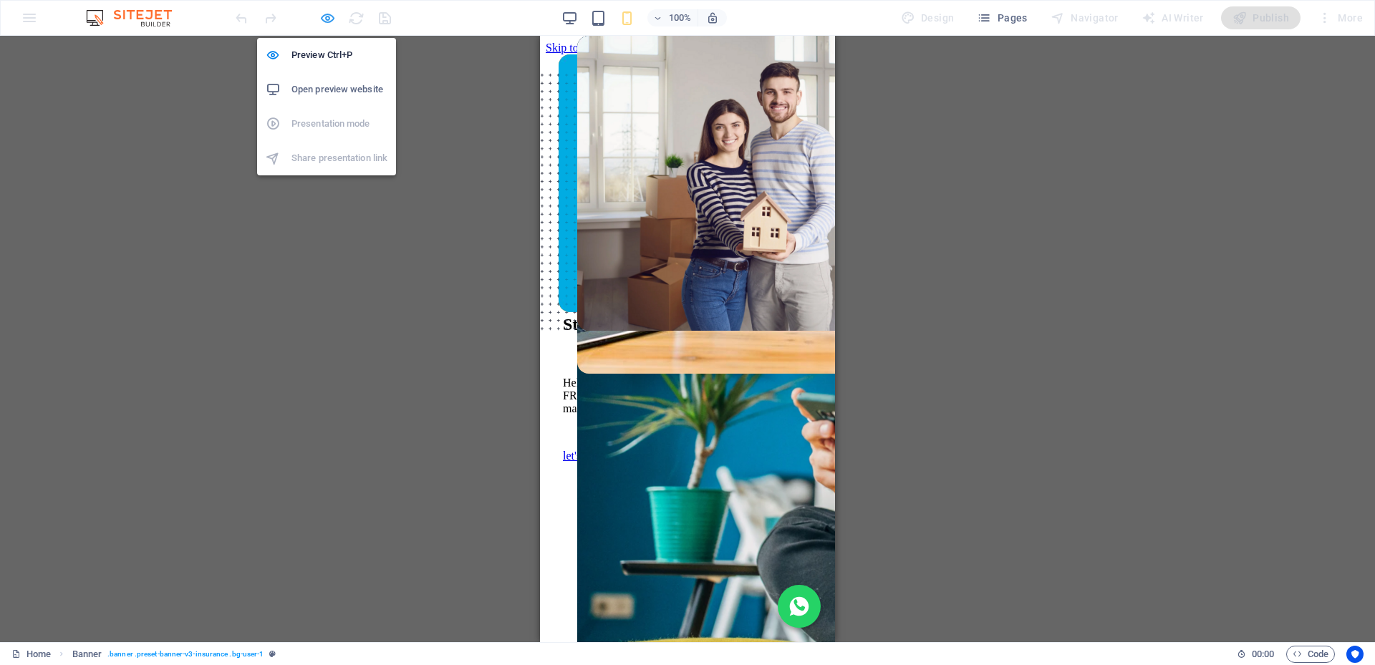
click at [329, 18] on icon "button" at bounding box center [327, 18] width 16 height 16
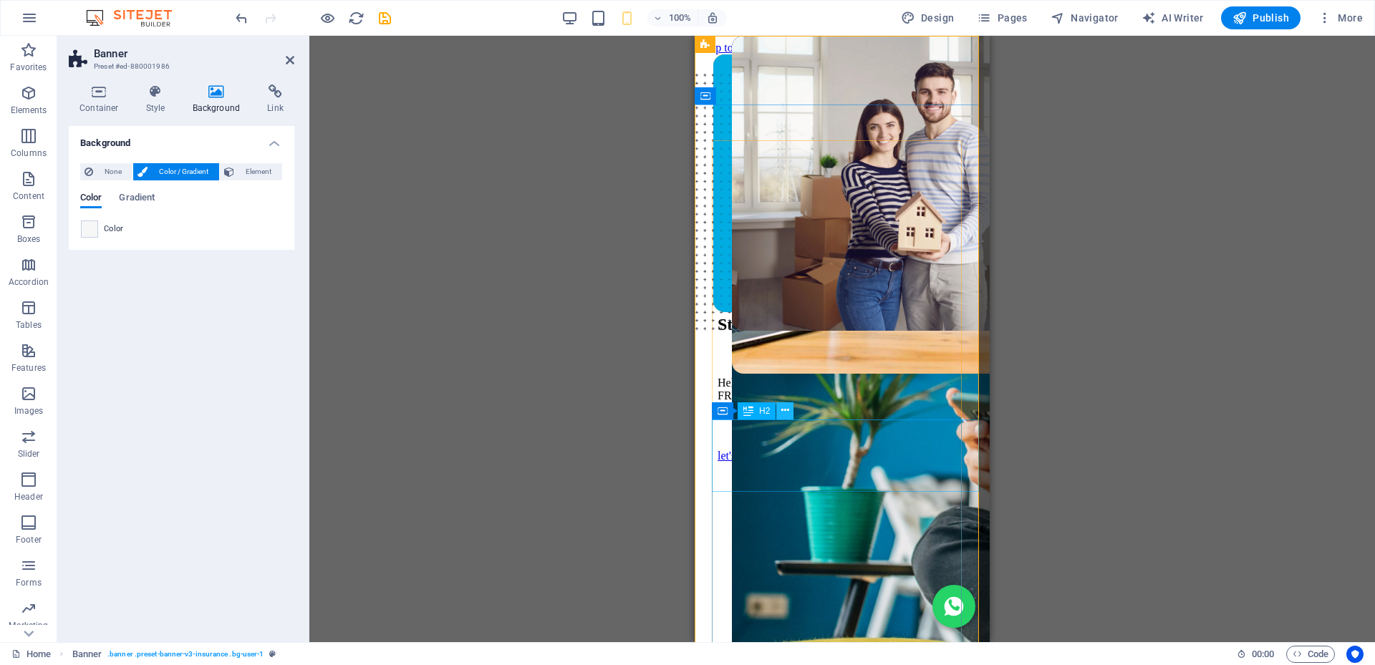
click at [783, 410] on icon at bounding box center [785, 410] width 8 height 15
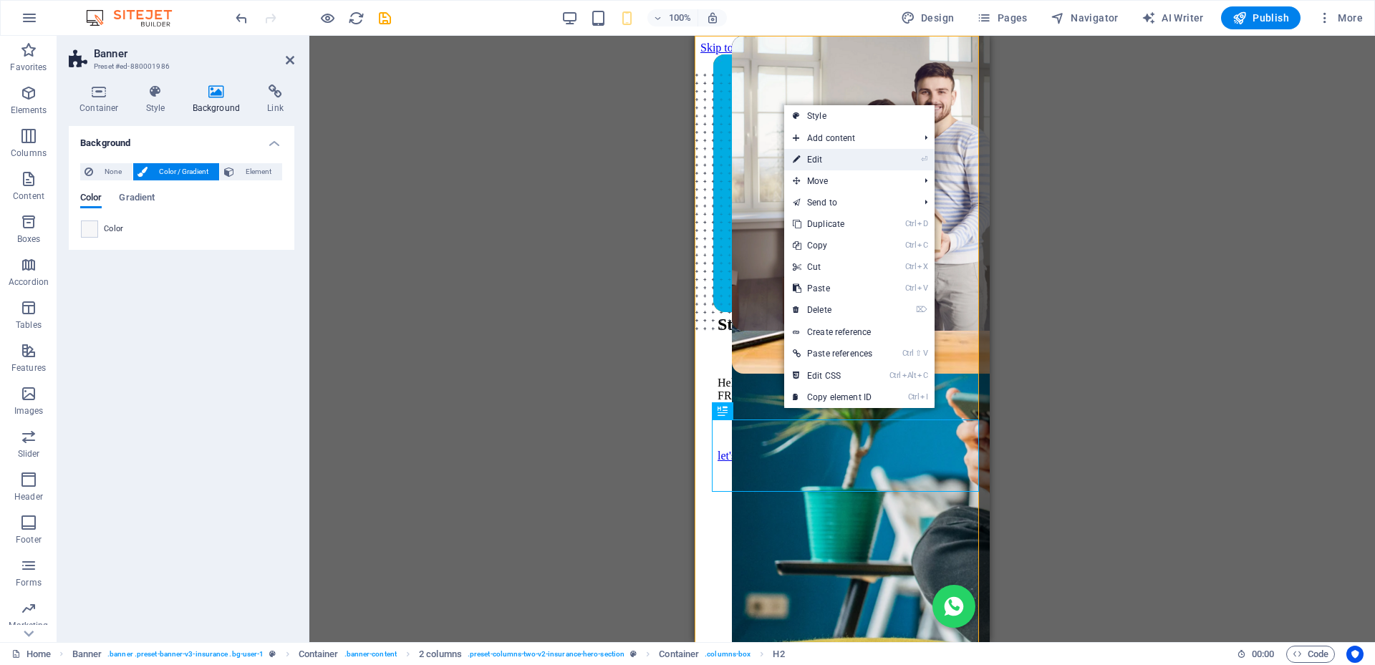
click at [845, 153] on link "⏎ Edit" at bounding box center [832, 159] width 97 height 21
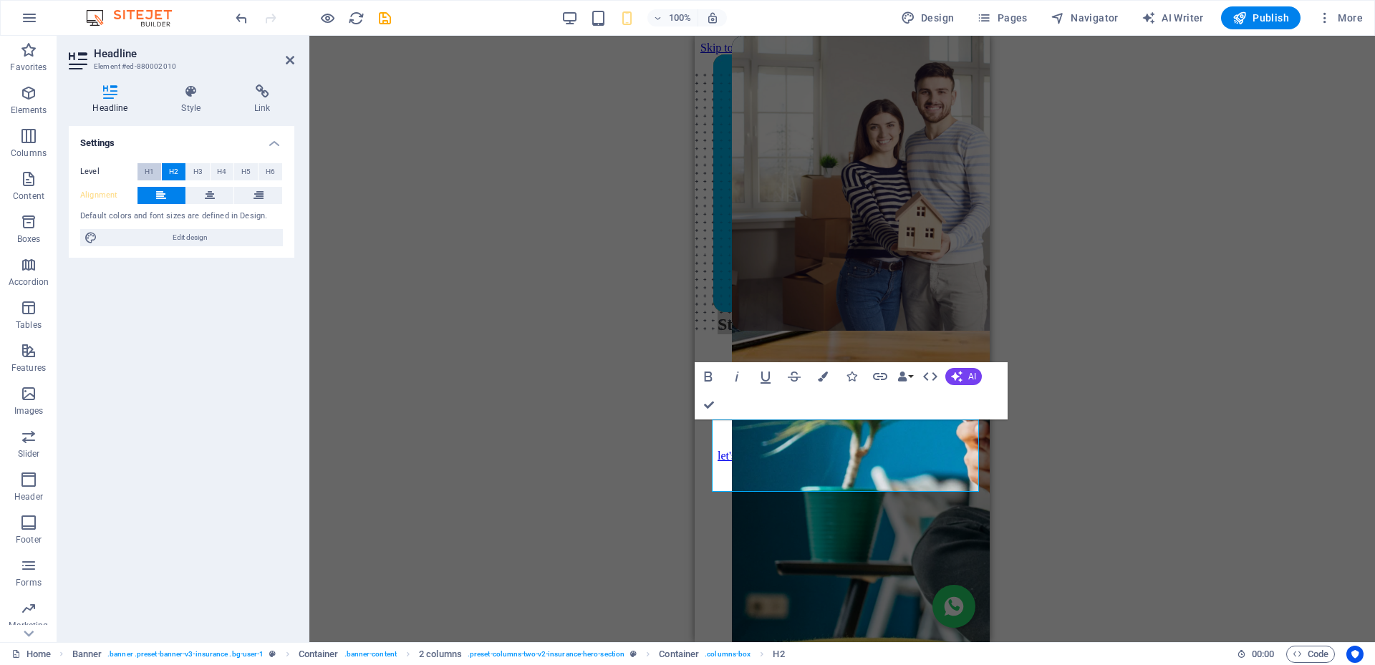
click at [149, 167] on span "H1" at bounding box center [149, 171] width 9 height 17
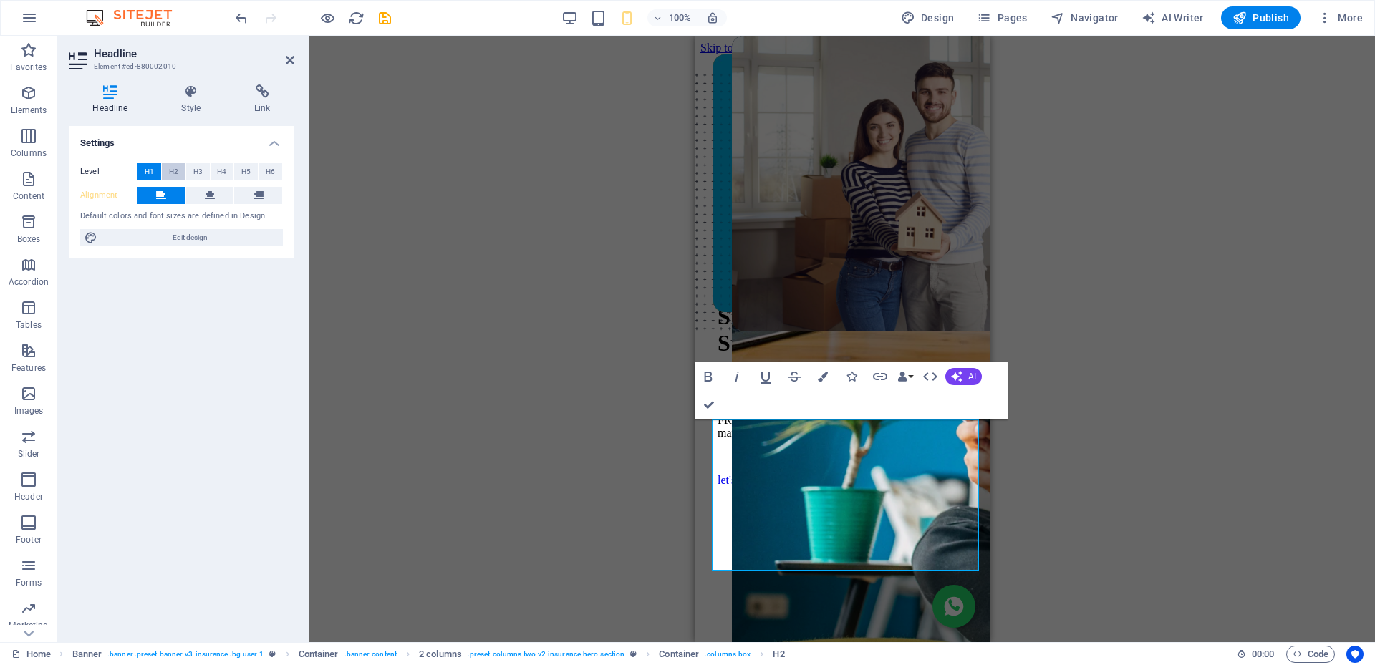
click at [177, 173] on span "H2" at bounding box center [173, 171] width 9 height 17
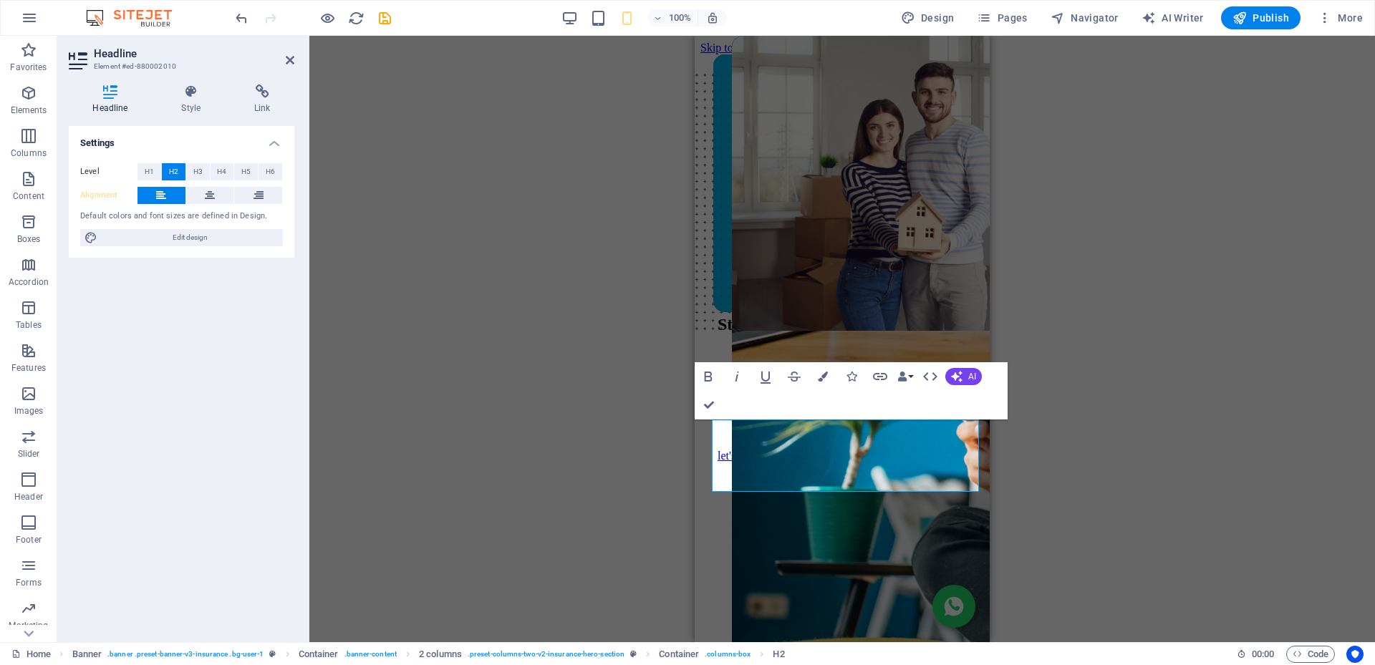
drag, startPoint x: 190, startPoint y: 238, endPoint x: 210, endPoint y: 664, distance: 426.5
click at [190, 238] on span "Edit design" at bounding box center [190, 237] width 177 height 17
click at [196, 101] on h4 "Style" at bounding box center [194, 99] width 73 height 30
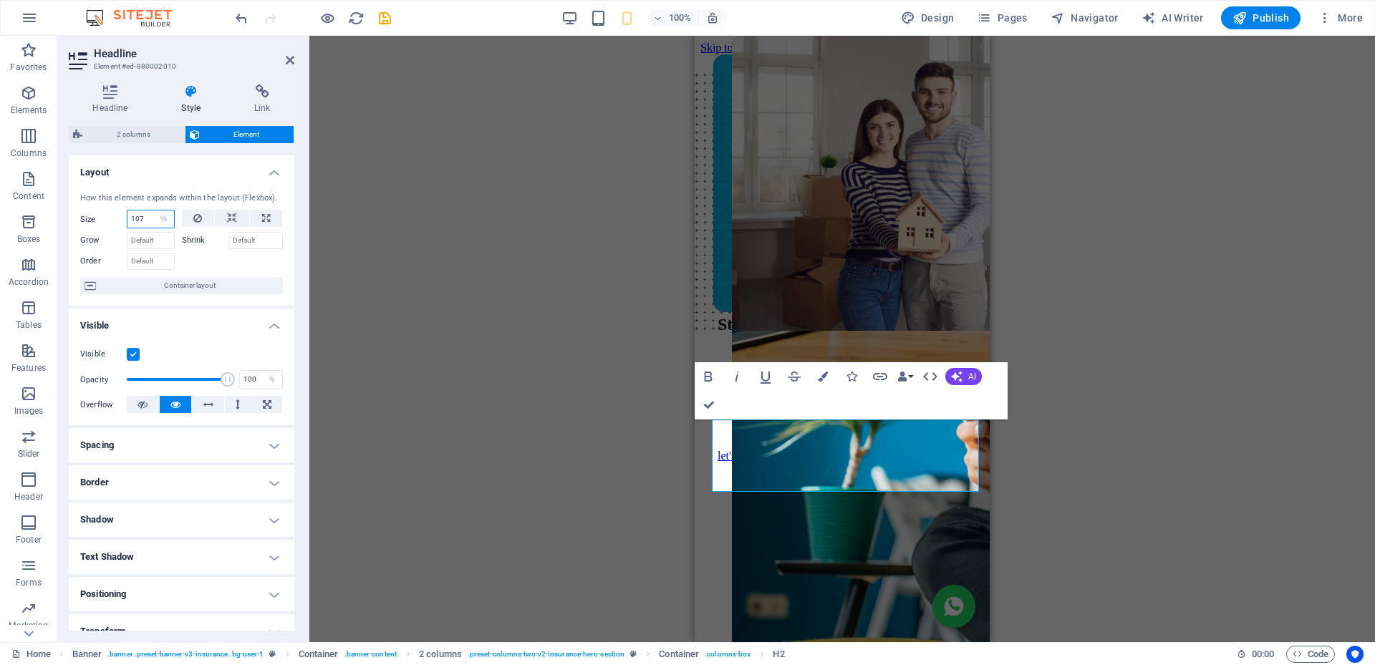
click at [67, 219] on div "Headline Style Link Settings Level H1 H2 H3 H4 H5 H6 Alignment Default colors a…" at bounding box center [181, 357] width 248 height 569
click at [292, 61] on icon at bounding box center [290, 59] width 9 height 11
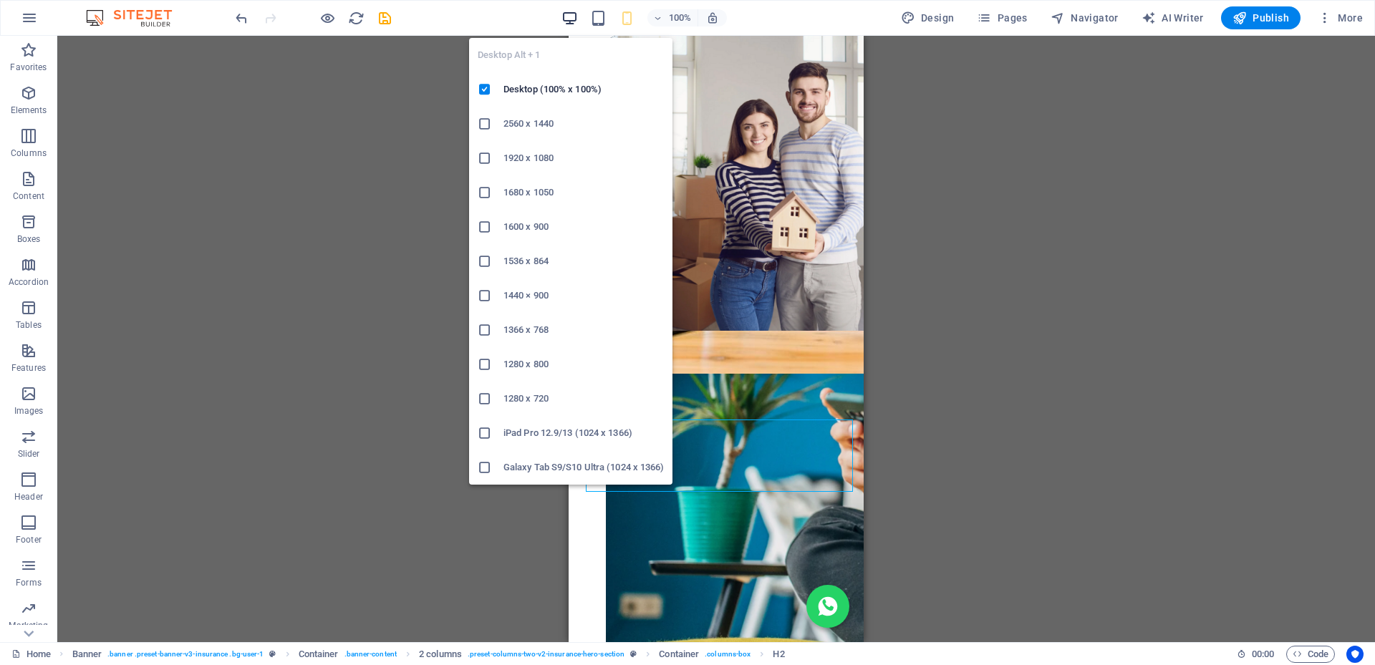
click at [572, 16] on icon "button" at bounding box center [569, 18] width 16 height 16
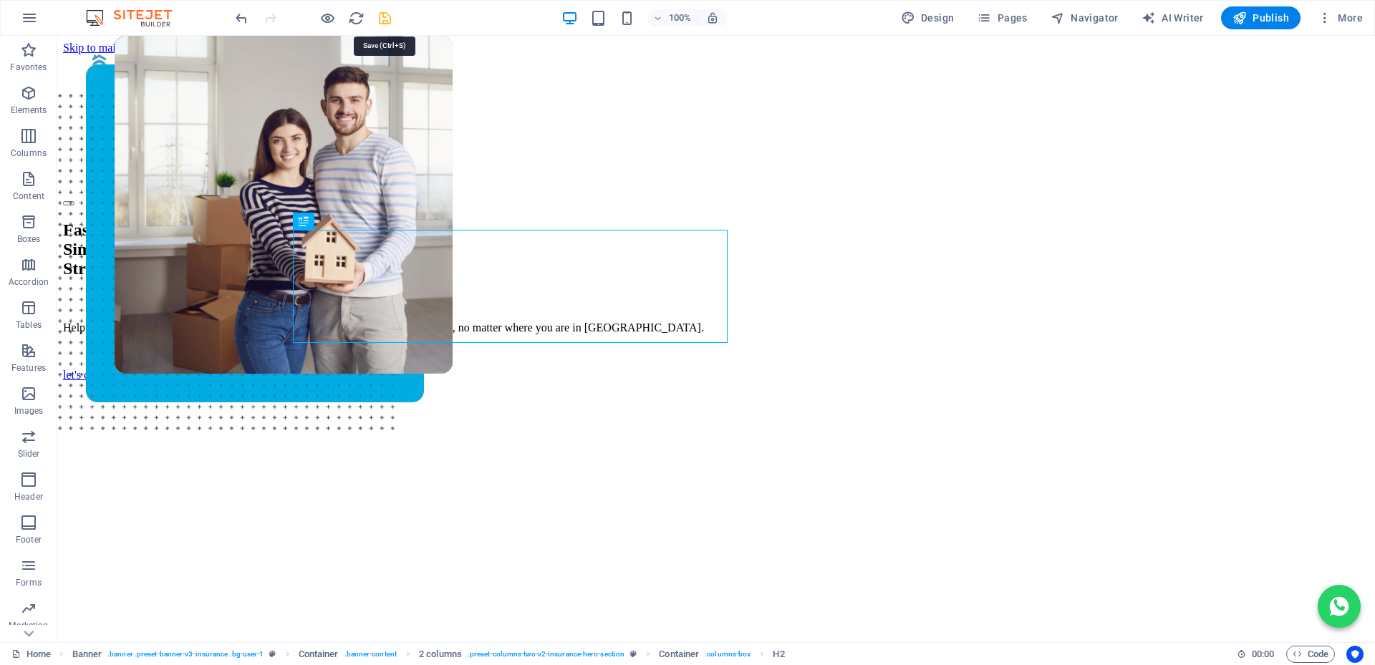
drag, startPoint x: 388, startPoint y: 19, endPoint x: 894, endPoint y: 203, distance: 538.6
click at [388, 19] on icon "save" at bounding box center [385, 18] width 16 height 16
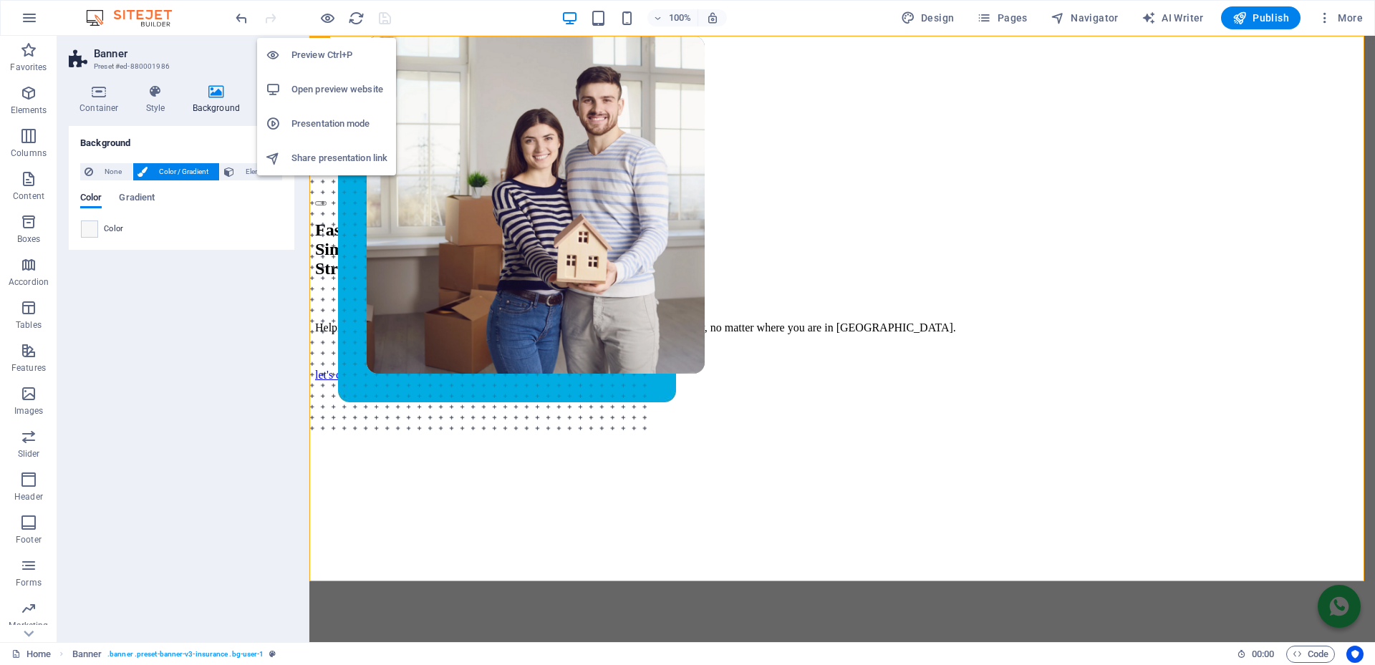
click at [330, 83] on h6 "Open preview website" at bounding box center [339, 89] width 96 height 17
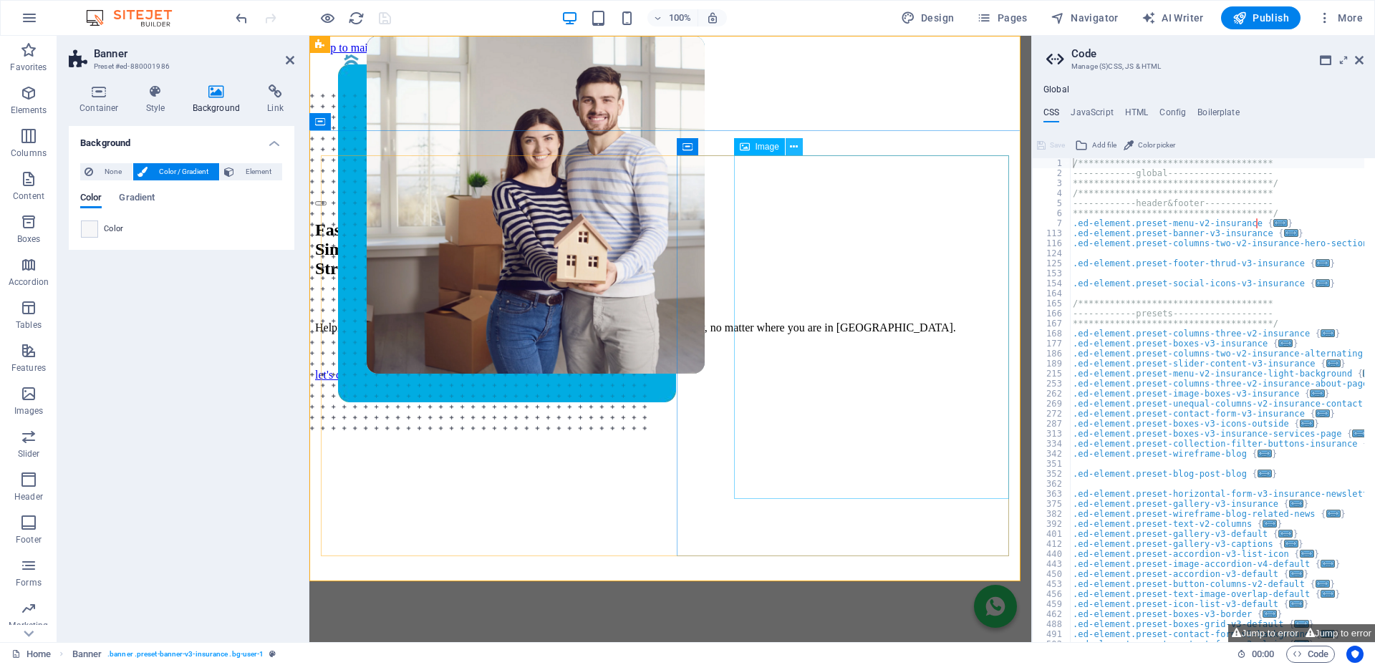
click at [798, 147] on button at bounding box center [793, 146] width 17 height 17
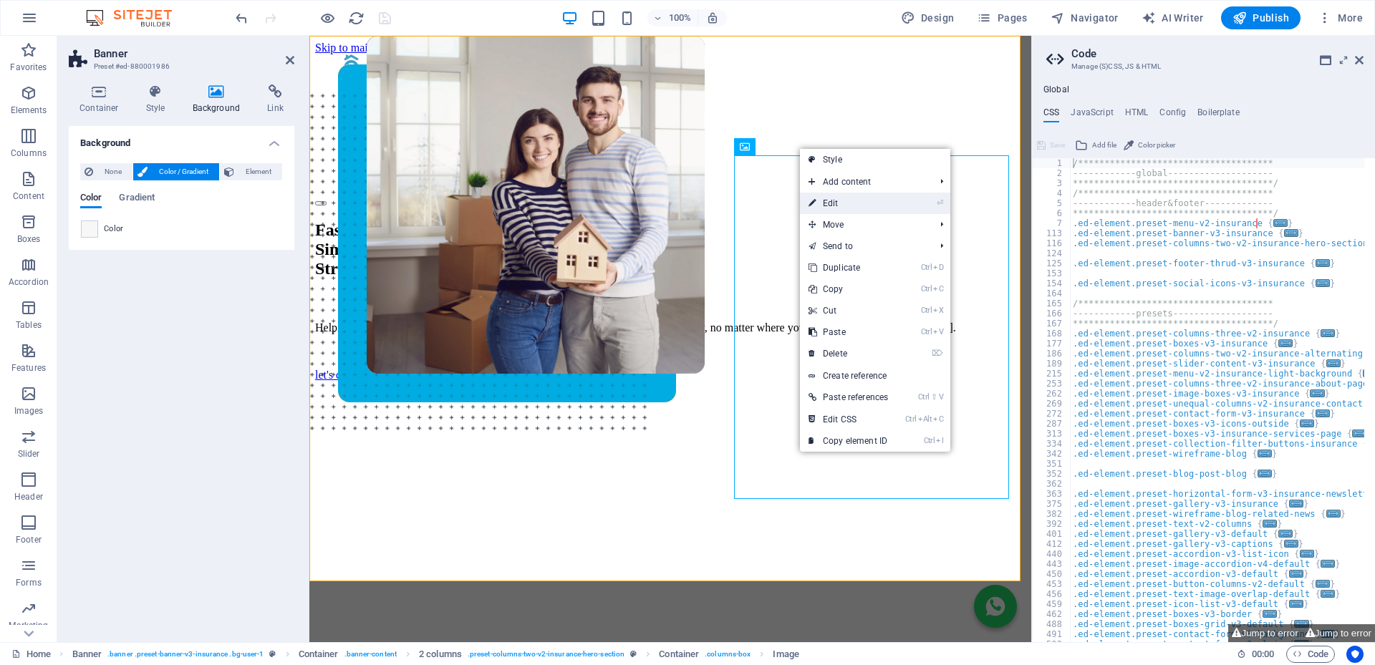
click at [838, 202] on link "⏎ Edit" at bounding box center [848, 203] width 97 height 21
select select "px"
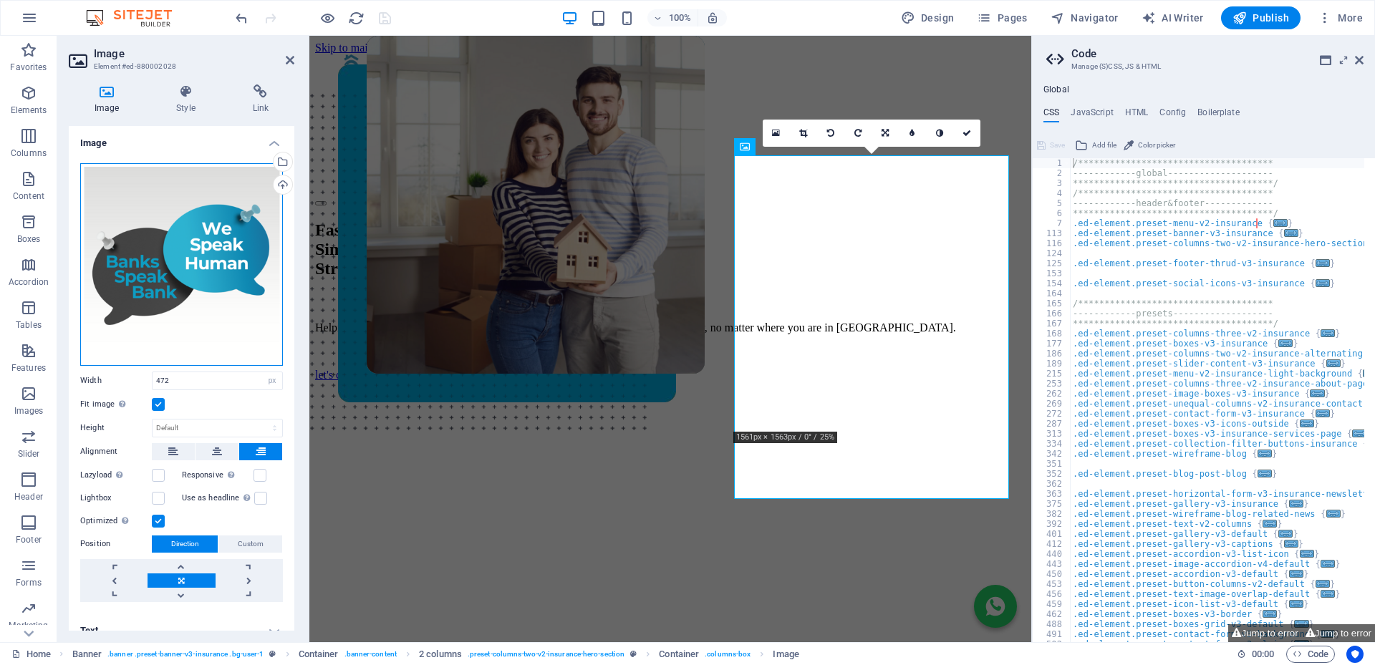
drag, startPoint x: 161, startPoint y: 241, endPoint x: 256, endPoint y: 244, distance: 94.6
click at [161, 241] on div "Drag files here, click to choose files or select files from Files or our free s…" at bounding box center [181, 264] width 203 height 203
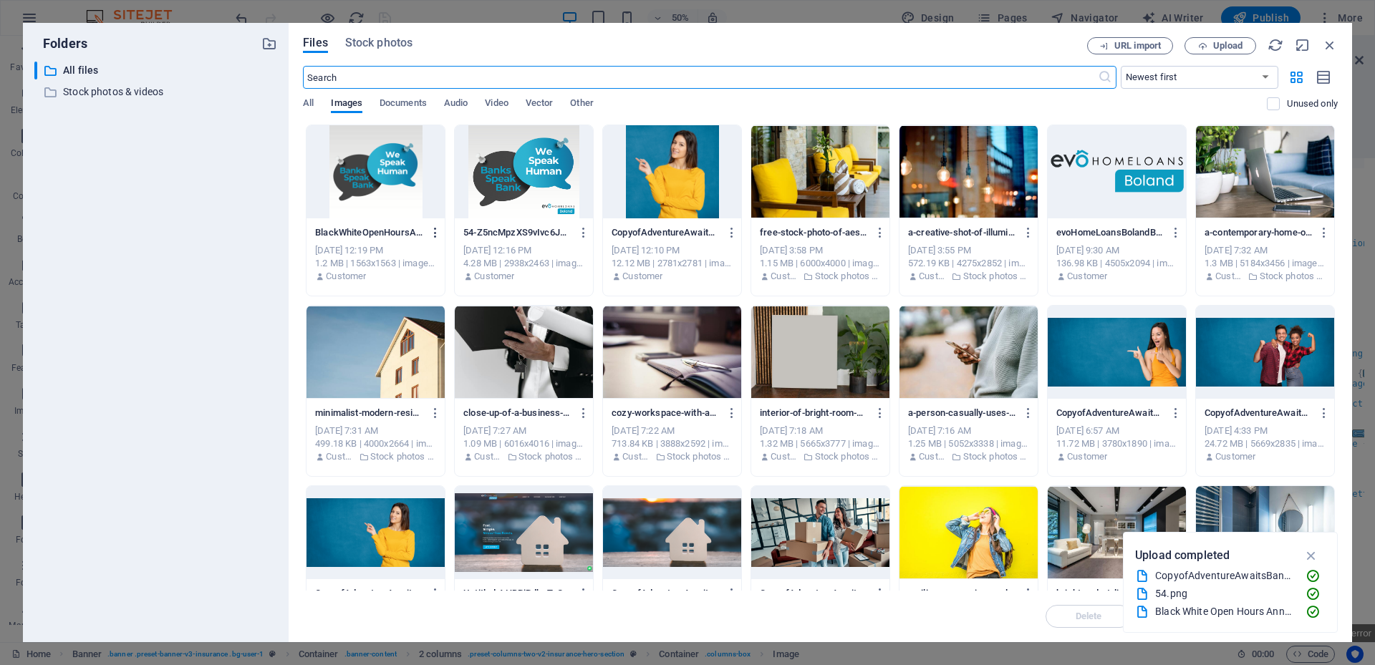
click at [435, 234] on icon "button" at bounding box center [436, 232] width 14 height 13
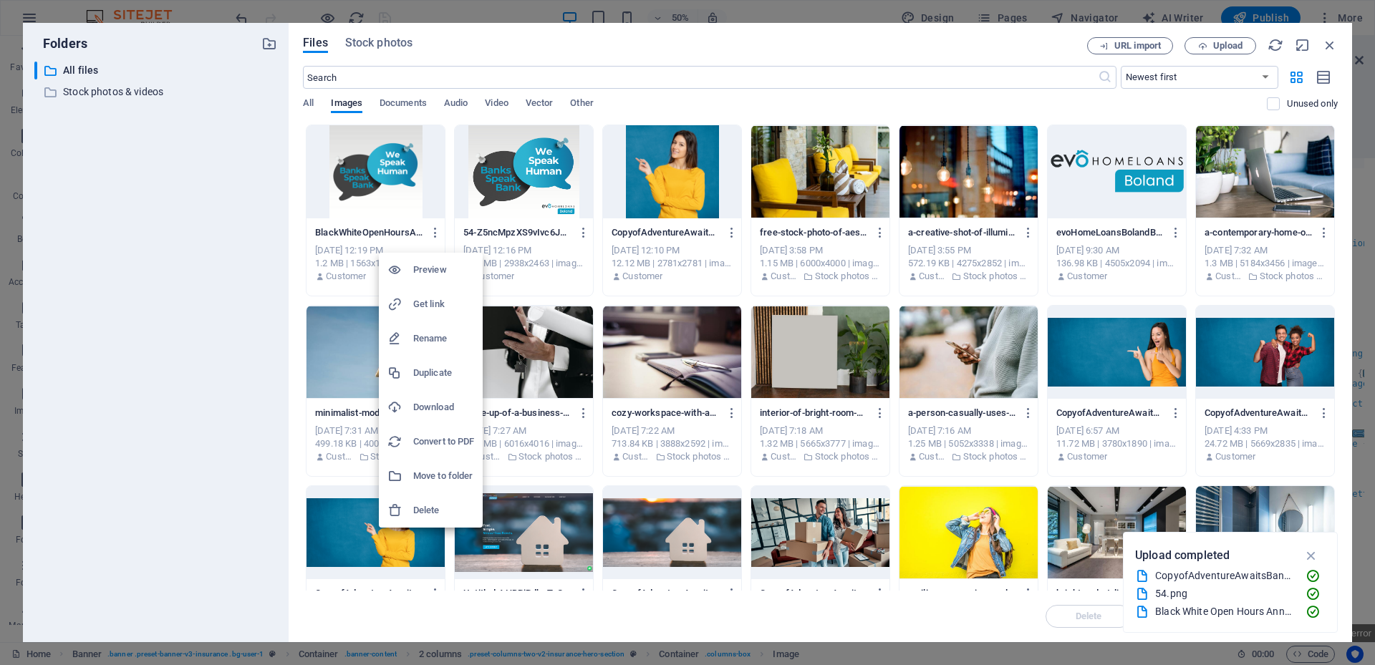
click at [423, 342] on h6 "Rename" at bounding box center [443, 338] width 61 height 17
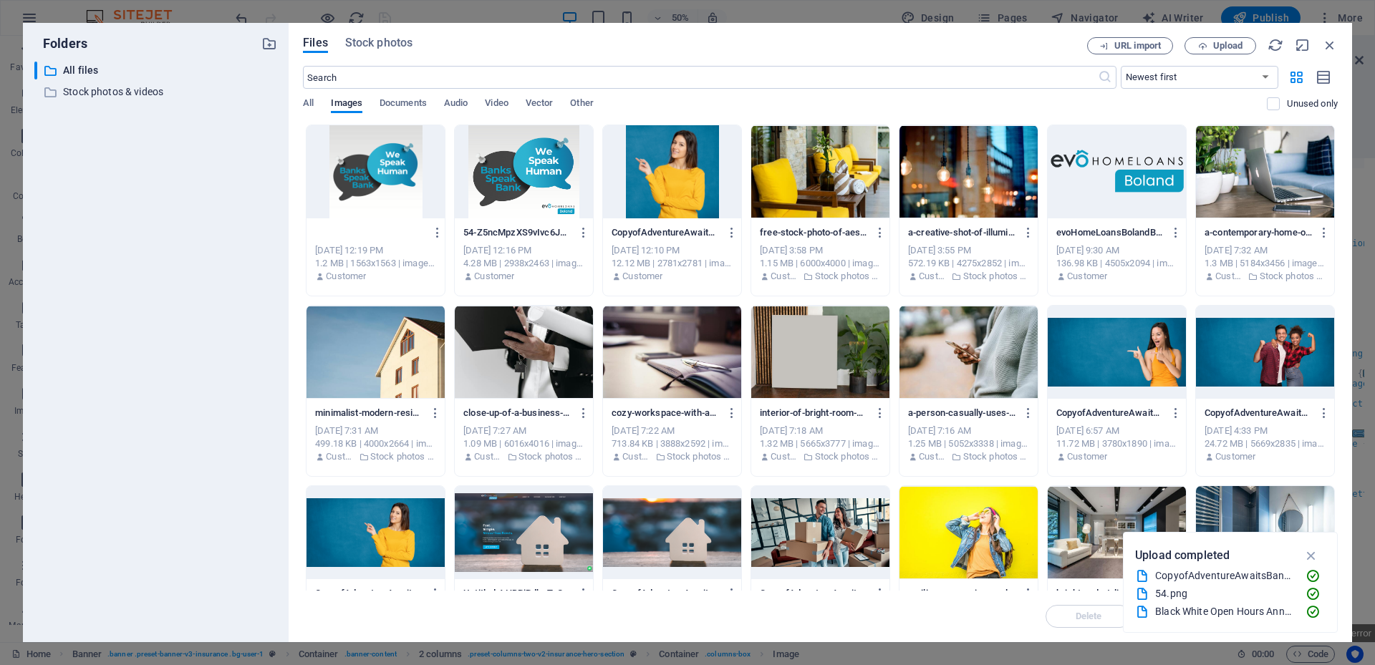
type input "PaarlWellingtonSte.png"
click at [435, 233] on icon "button" at bounding box center [436, 232] width 14 height 13
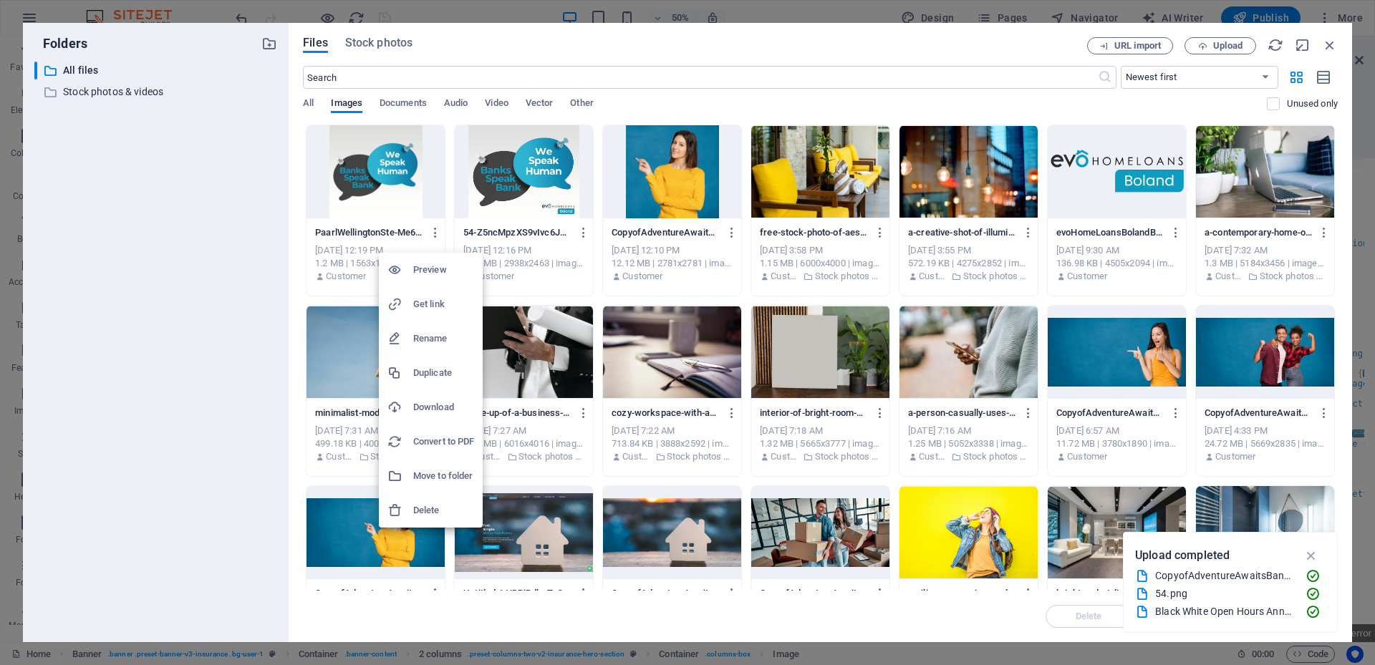
click at [442, 339] on h6 "Rename" at bounding box center [443, 338] width 61 height 17
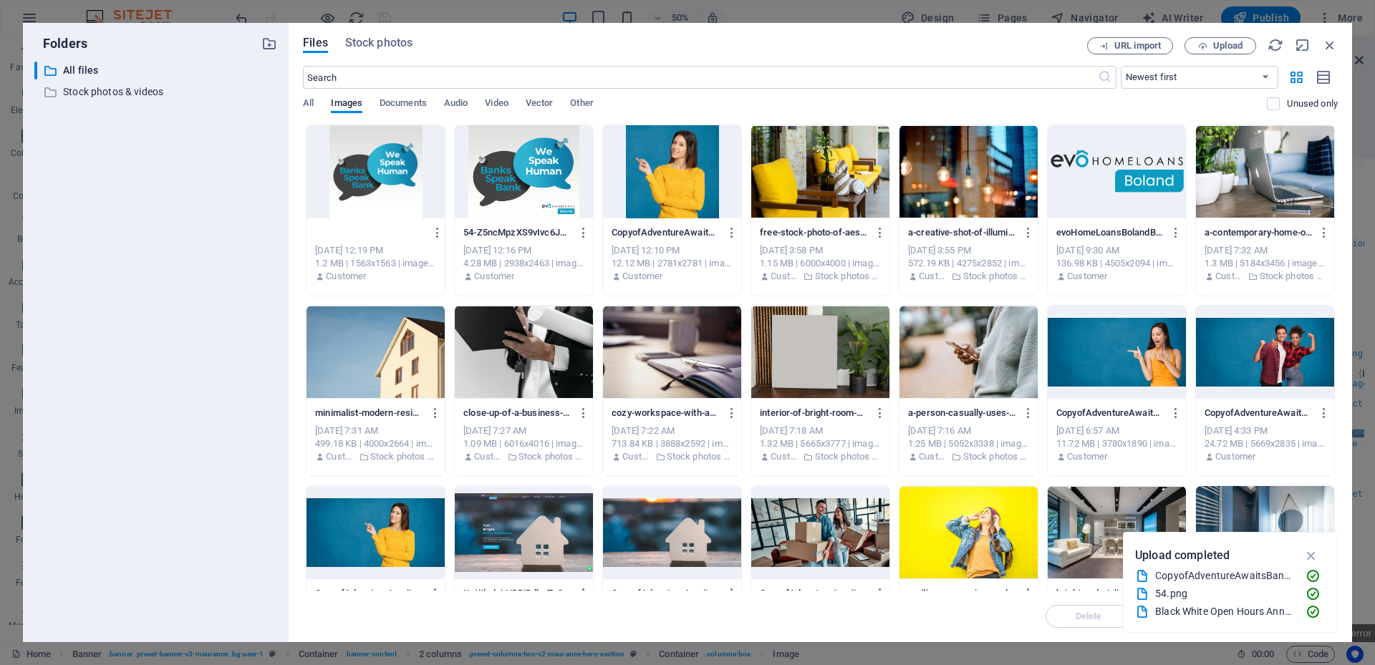
type input "PaarlWellington.png"
click at [389, 187] on div at bounding box center [375, 171] width 138 height 93
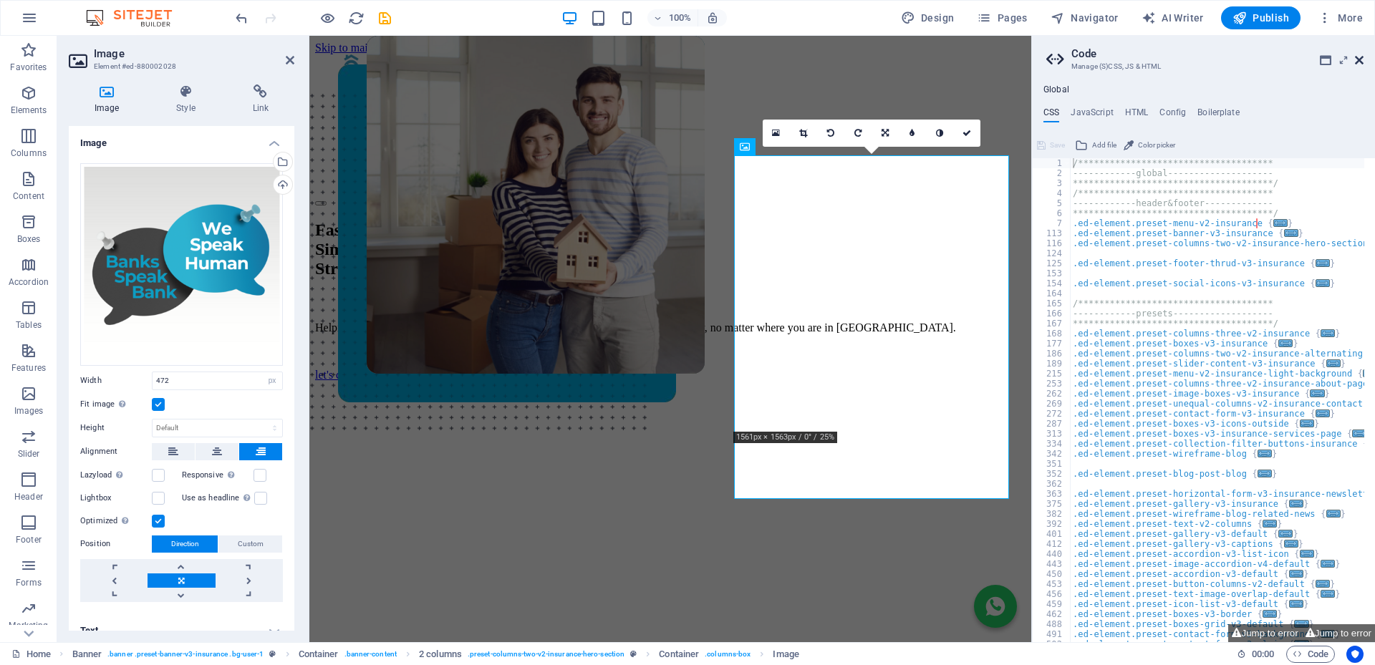
click at [1359, 61] on icon at bounding box center [1359, 59] width 9 height 11
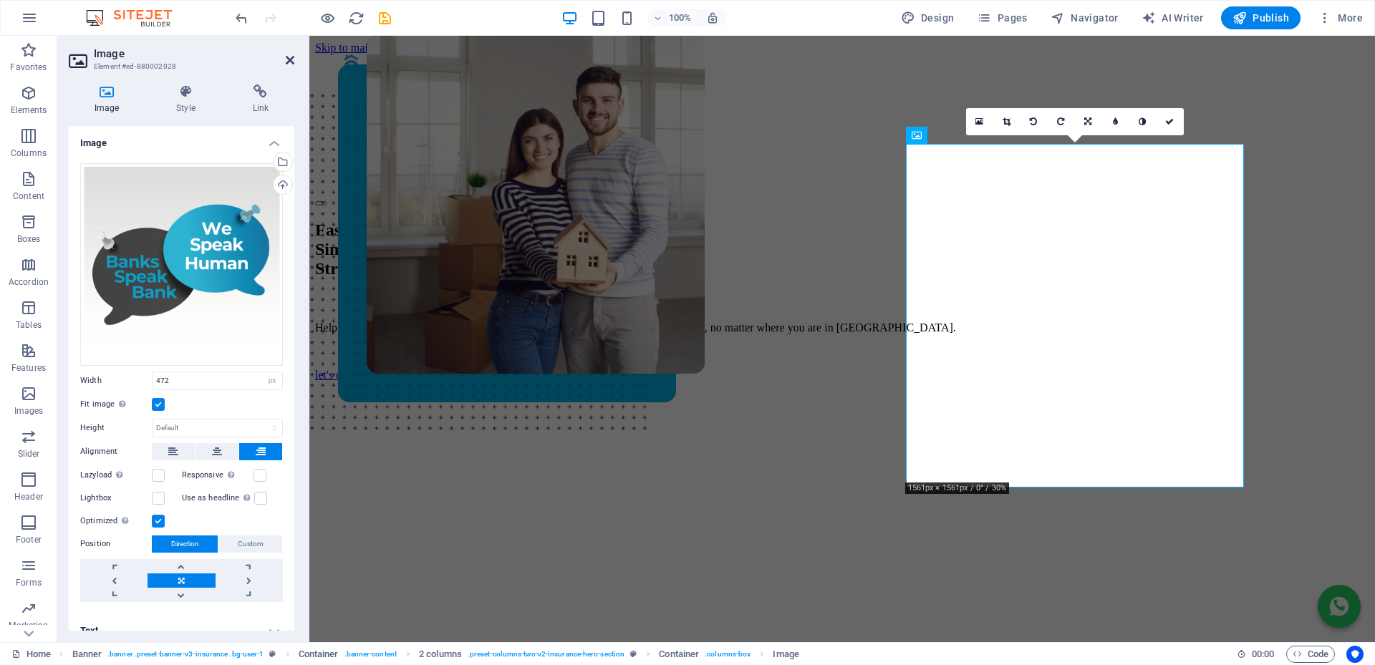
click at [289, 61] on icon at bounding box center [290, 59] width 9 height 11
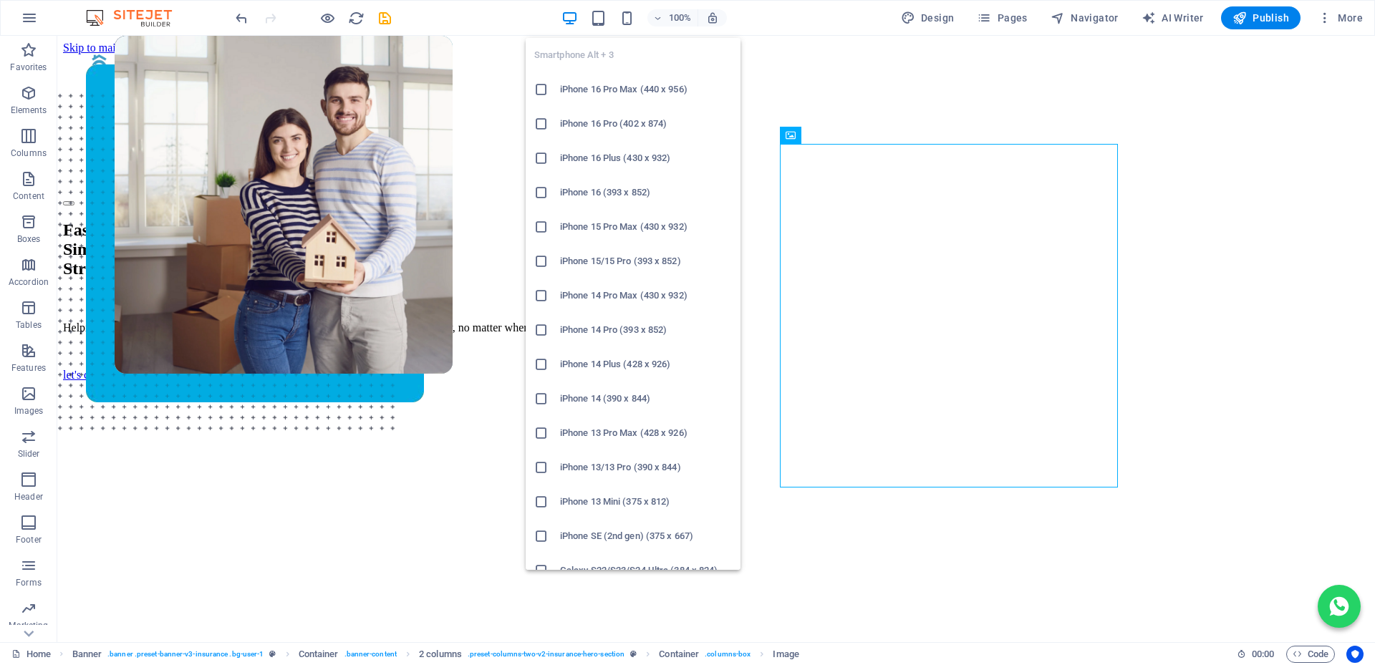
click at [586, 87] on h6 "iPhone 16 Pro Max (440 x 956)" at bounding box center [646, 89] width 172 height 17
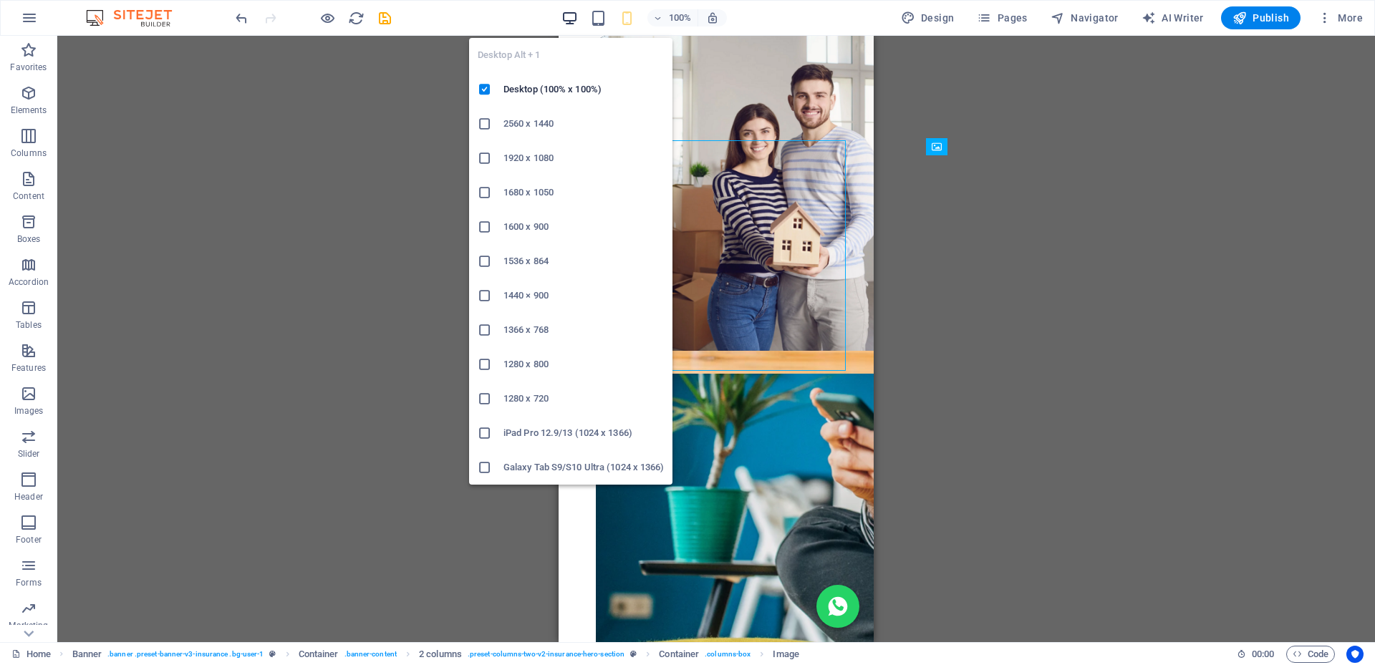
click at [576, 15] on icon "button" at bounding box center [569, 18] width 16 height 16
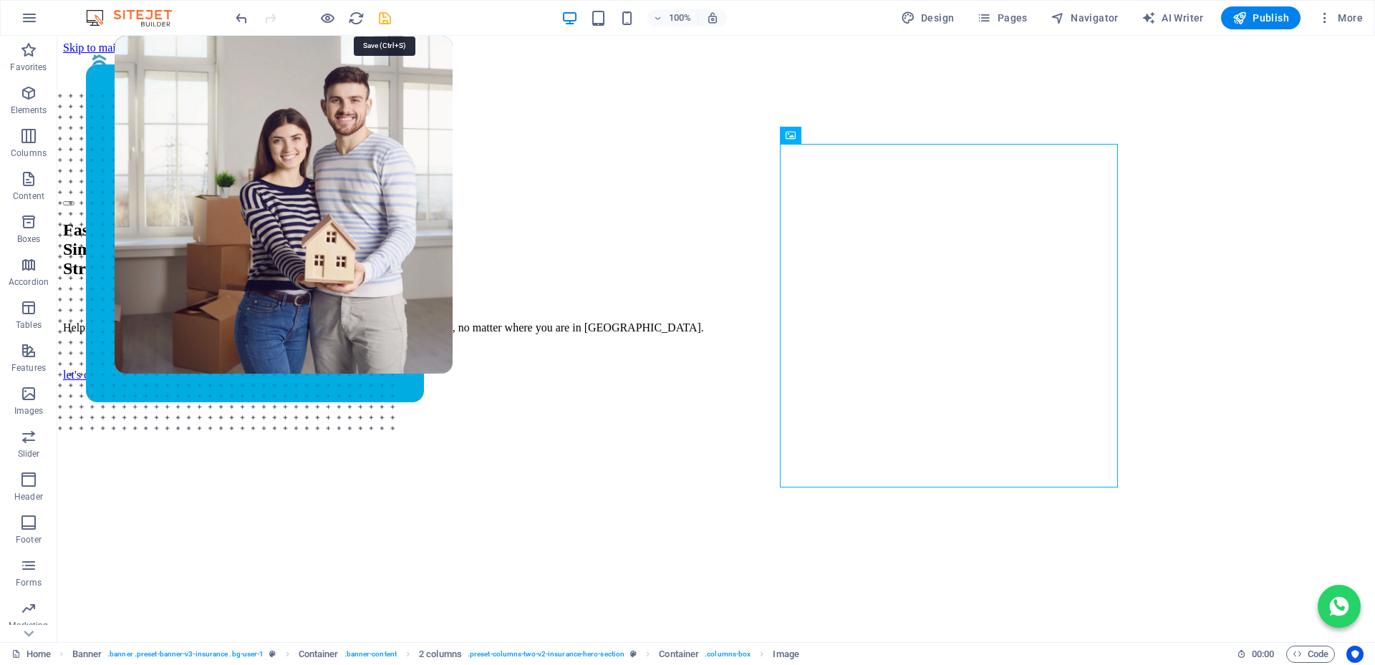
click at [385, 20] on icon "save" at bounding box center [385, 18] width 16 height 16
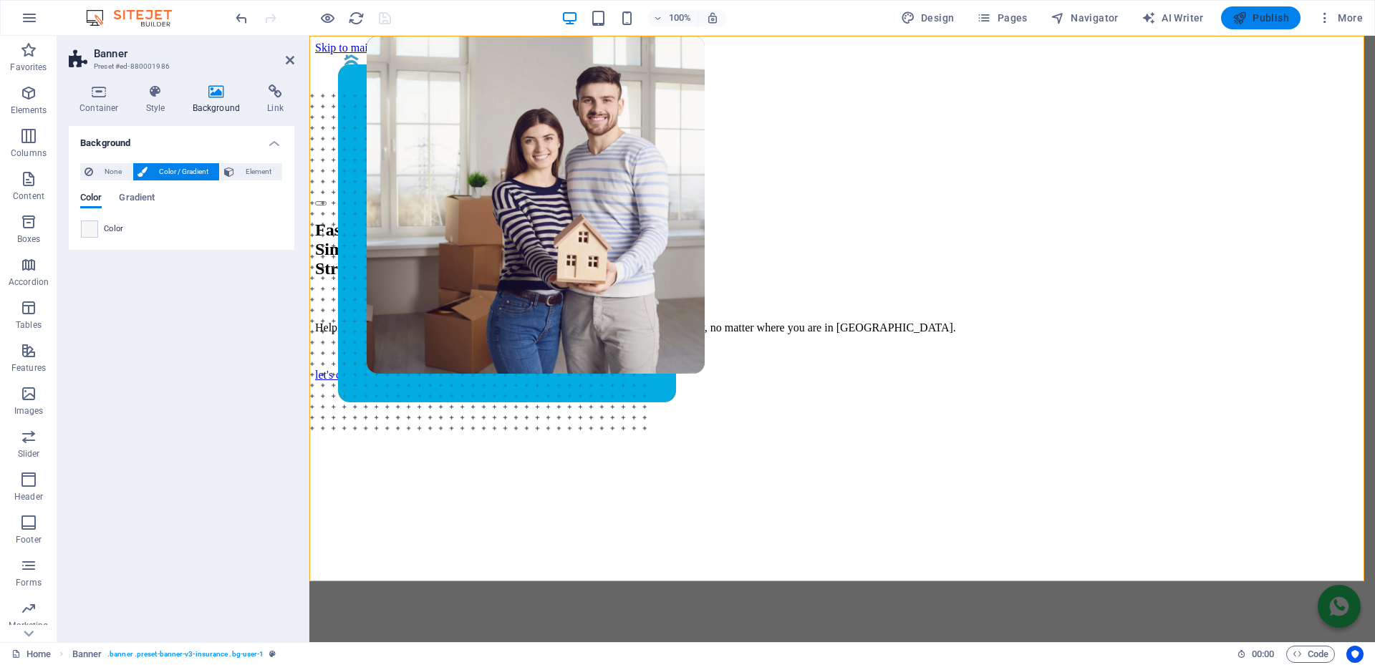
click at [1261, 23] on span "Publish" at bounding box center [1260, 18] width 57 height 14
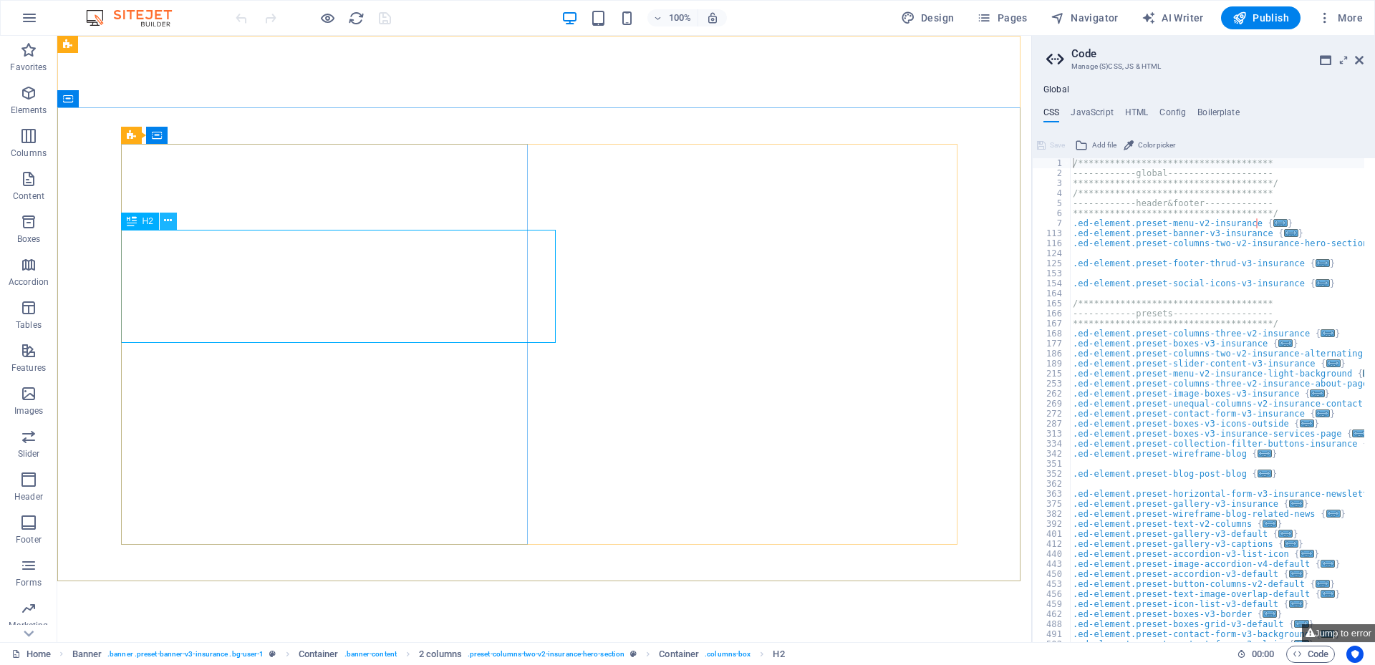
click at [168, 214] on icon at bounding box center [168, 220] width 8 height 15
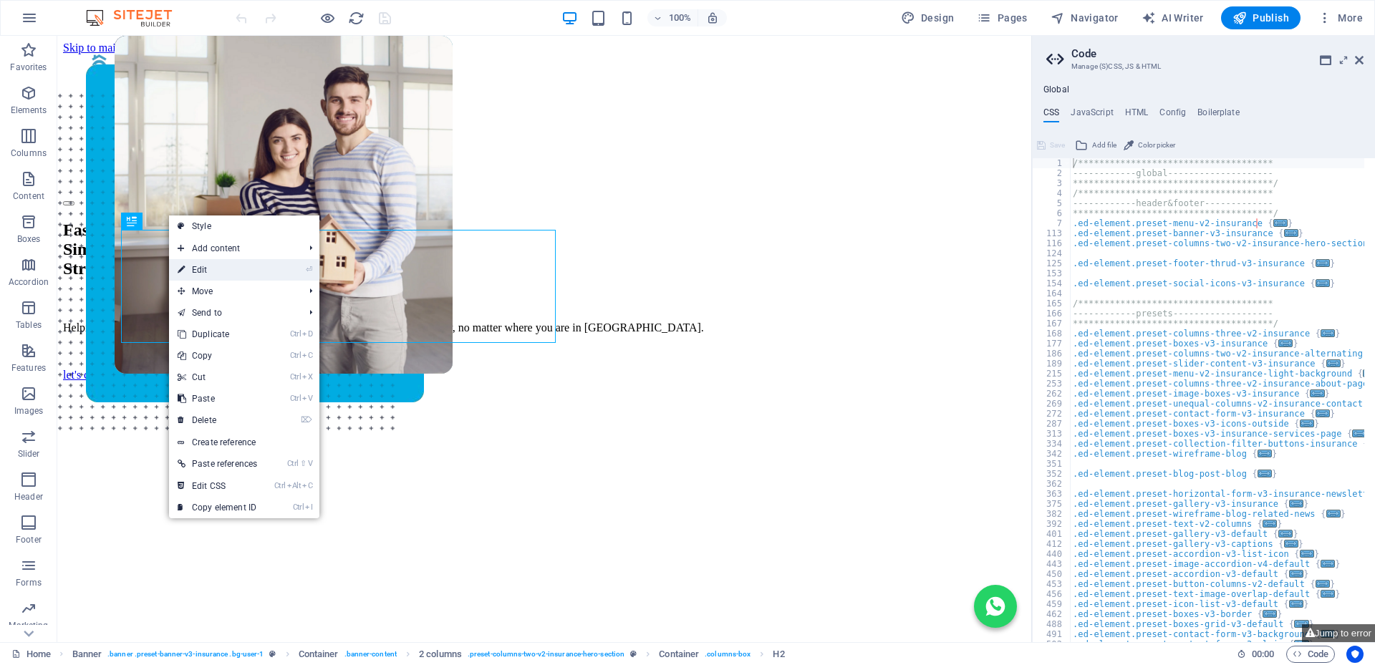
click at [210, 268] on link "⏎ Edit" at bounding box center [217, 269] width 97 height 21
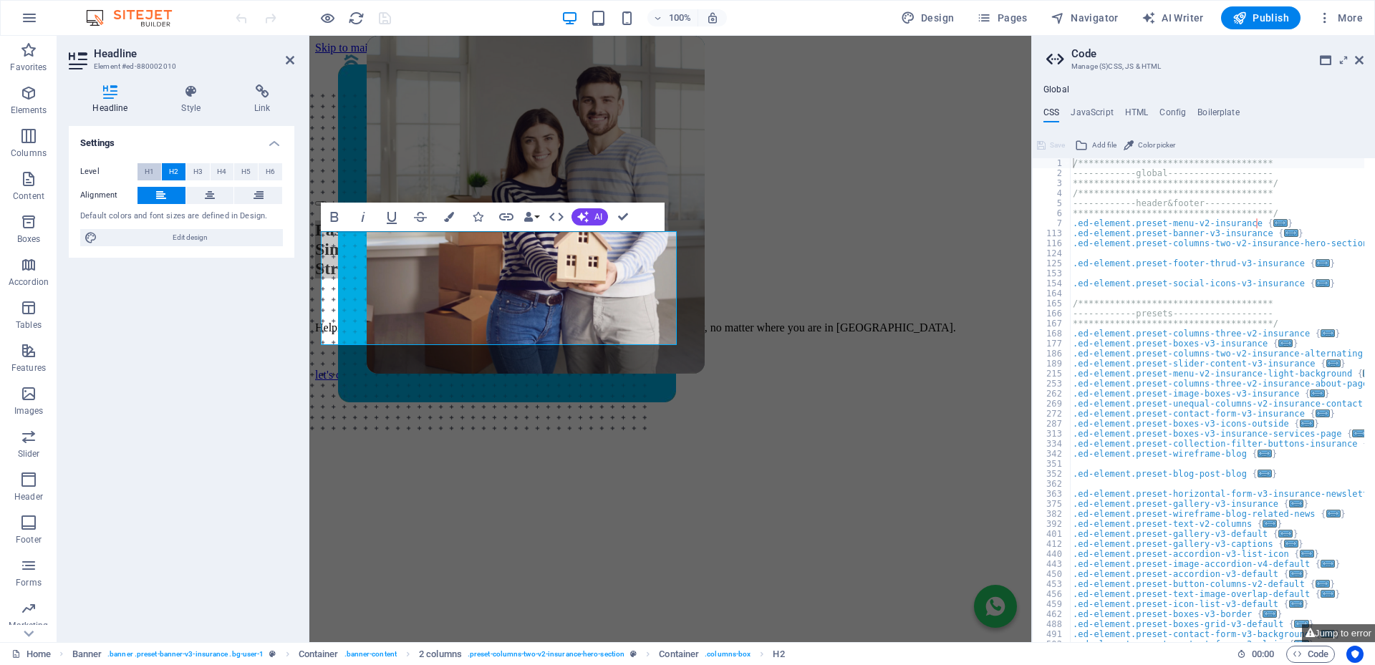
click at [157, 168] on button "H1" at bounding box center [149, 171] width 24 height 17
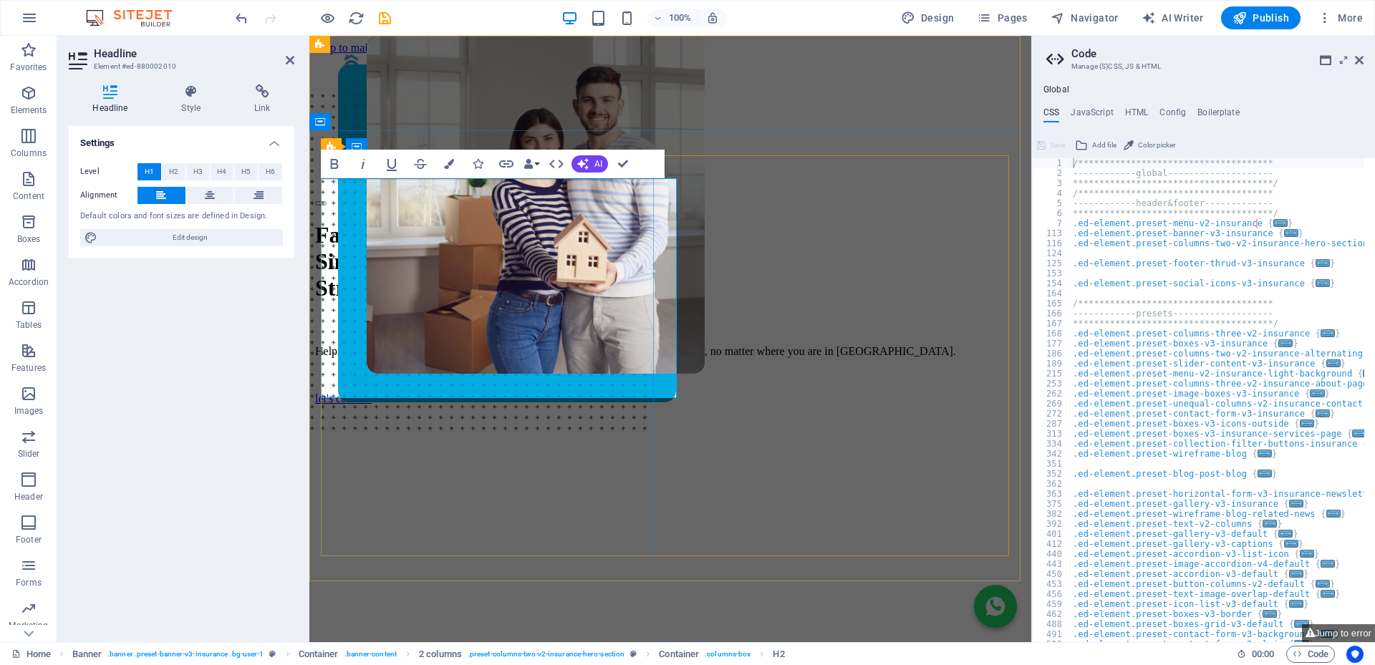
click at [468, 301] on span "Stress-free Bonds." at bounding box center [403, 288] width 176 height 26
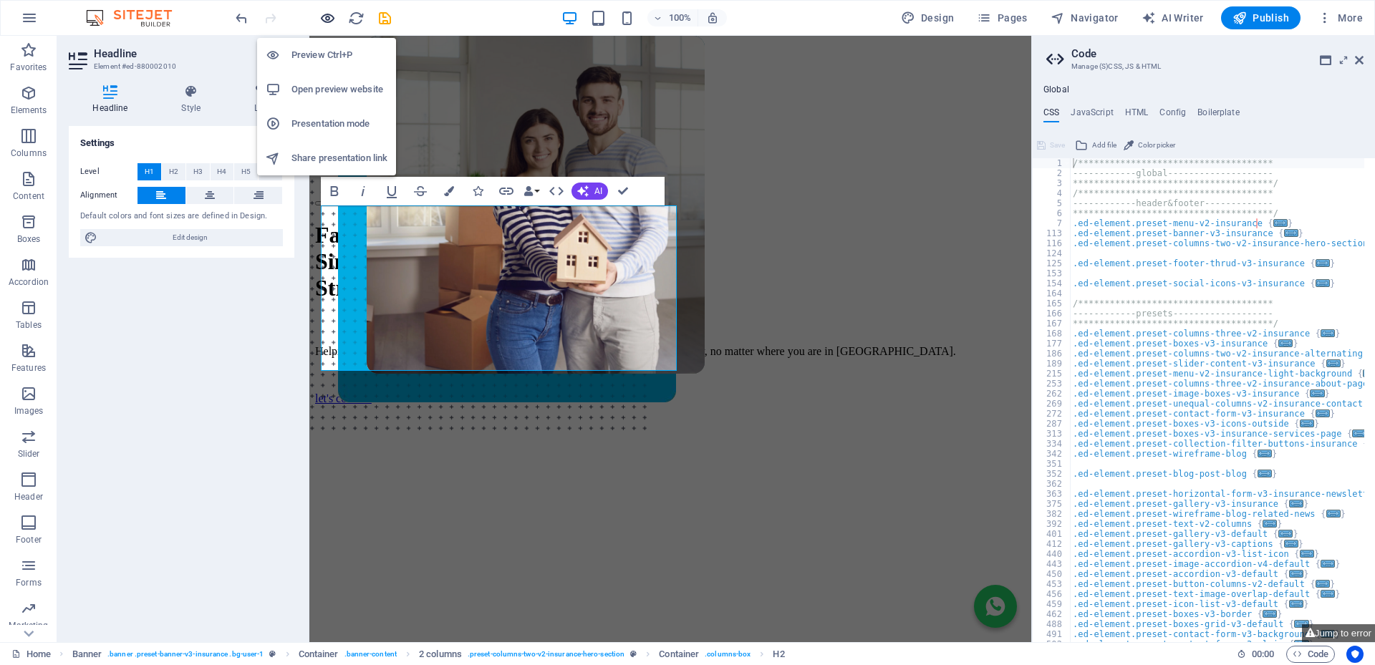
click at [328, 14] on icon "button" at bounding box center [327, 18] width 16 height 16
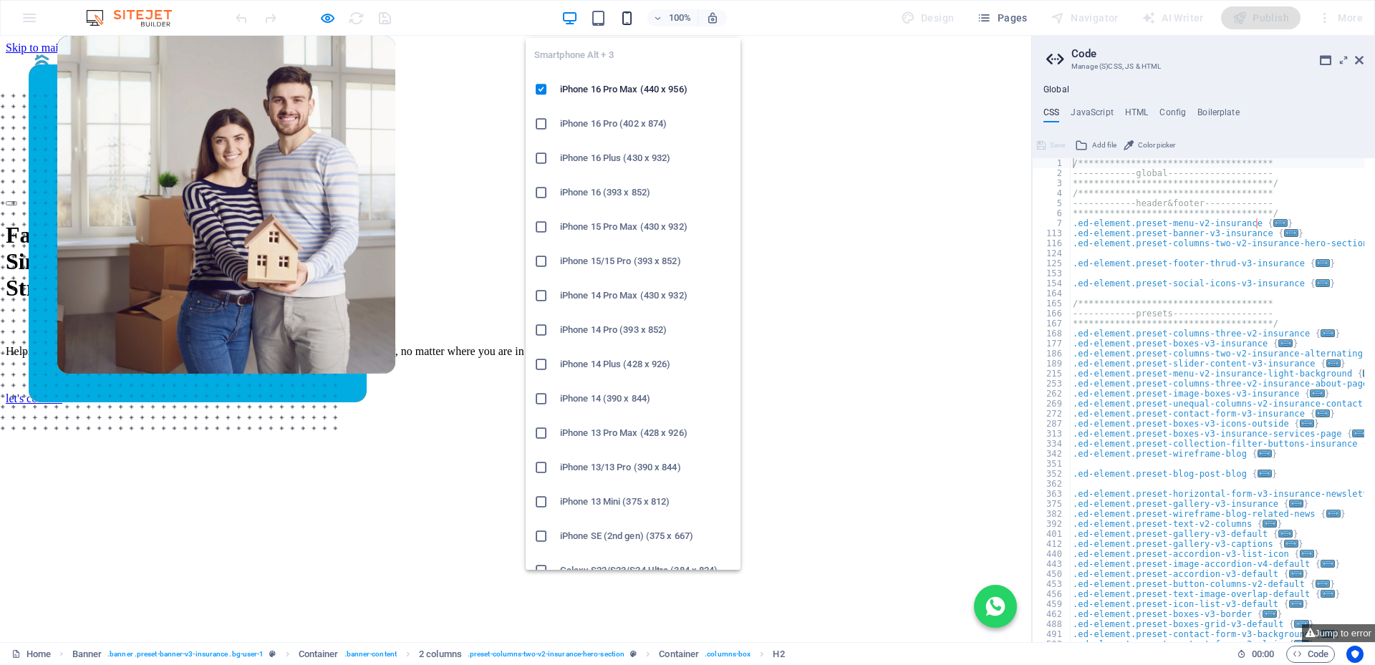
click at [629, 12] on icon "button" at bounding box center [627, 18] width 16 height 16
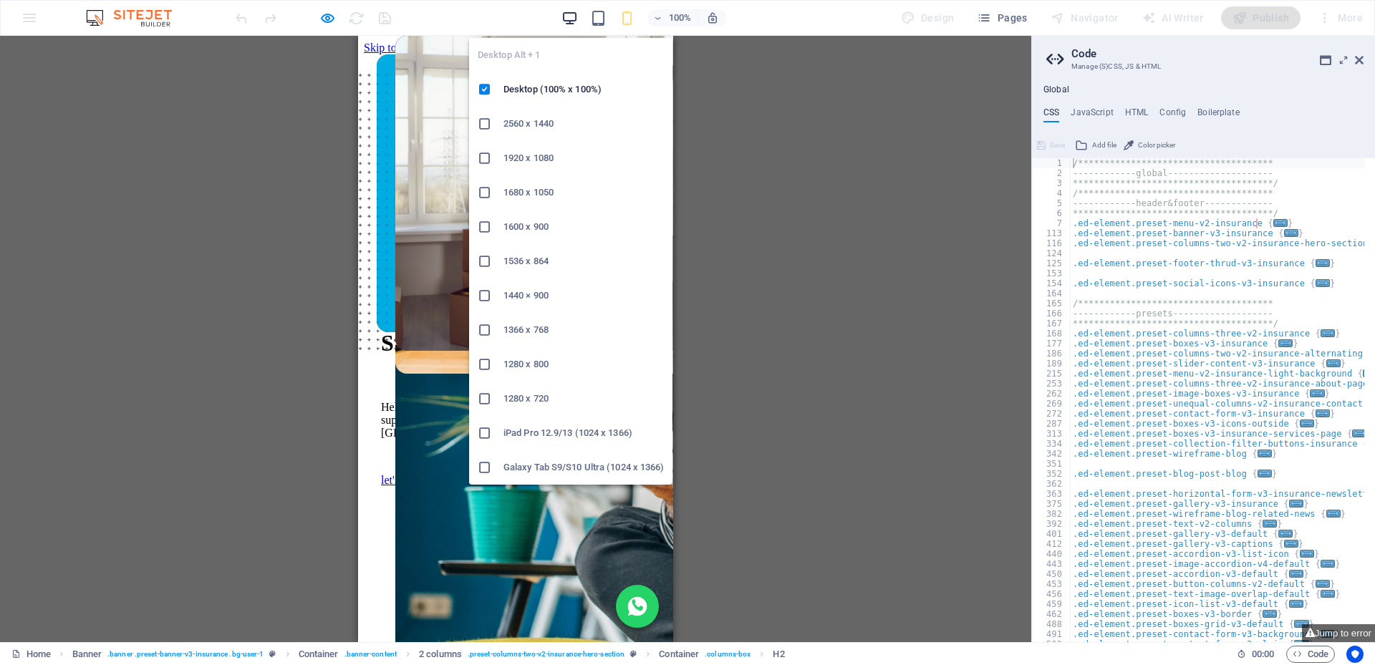
click at [571, 13] on icon "button" at bounding box center [569, 18] width 16 height 16
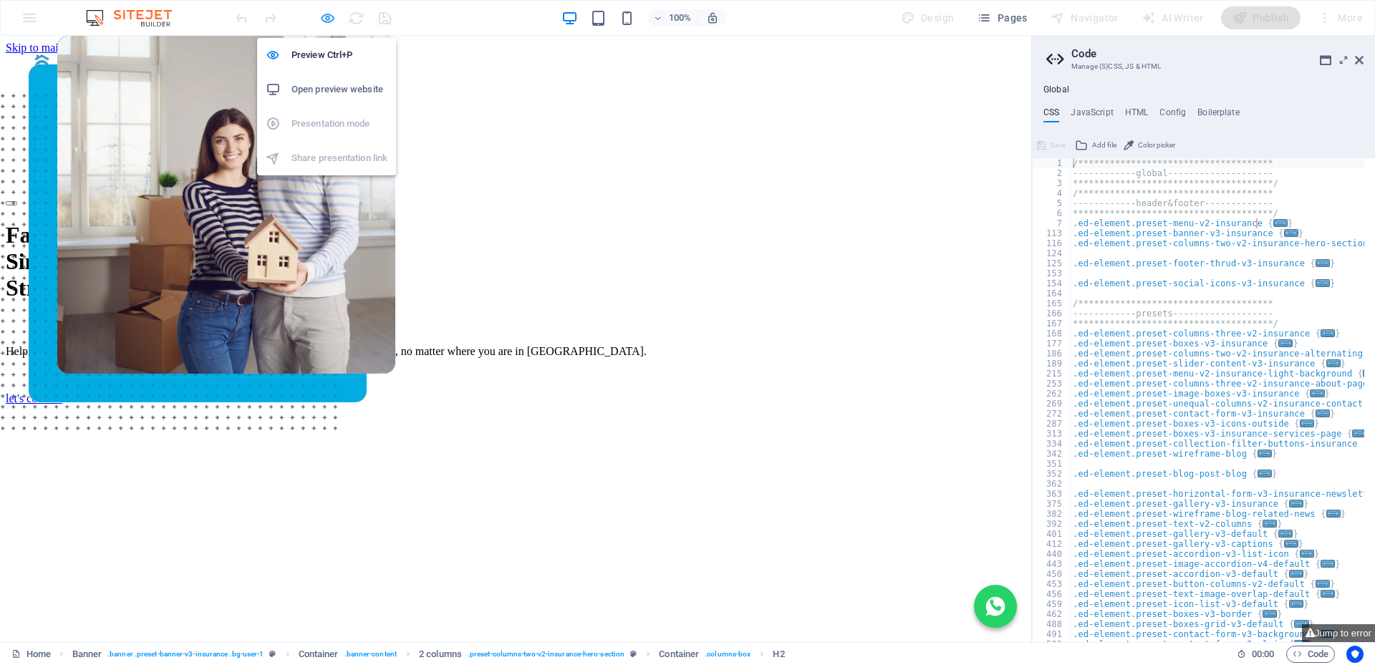
click at [330, 16] on icon "button" at bounding box center [327, 18] width 16 height 16
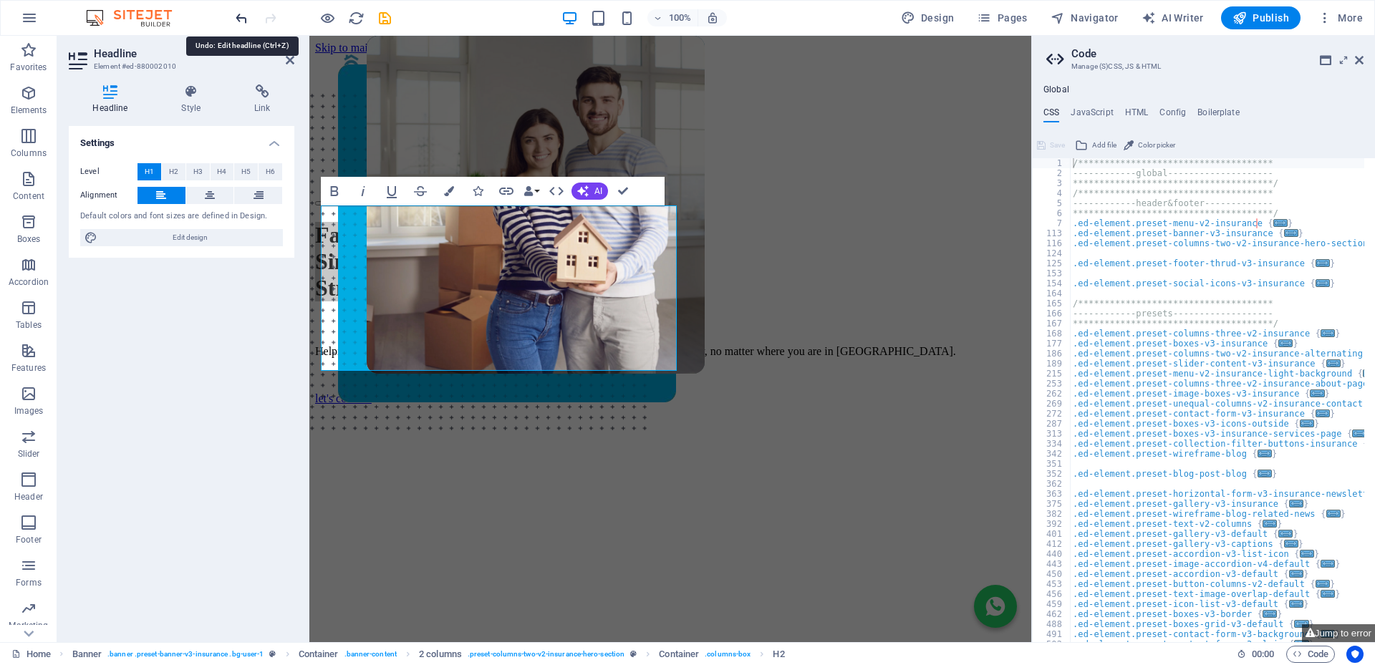
click at [245, 19] on icon "undo" at bounding box center [241, 18] width 16 height 16
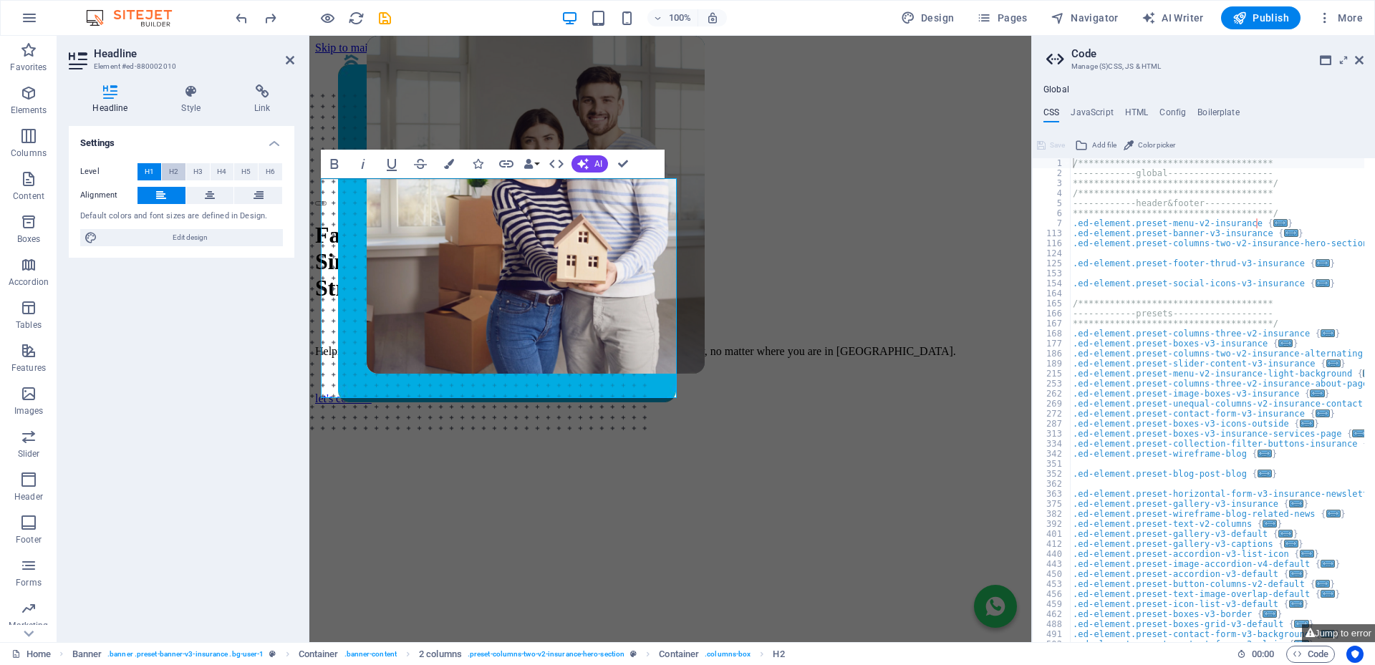
click at [174, 173] on span "H2" at bounding box center [173, 171] width 9 height 17
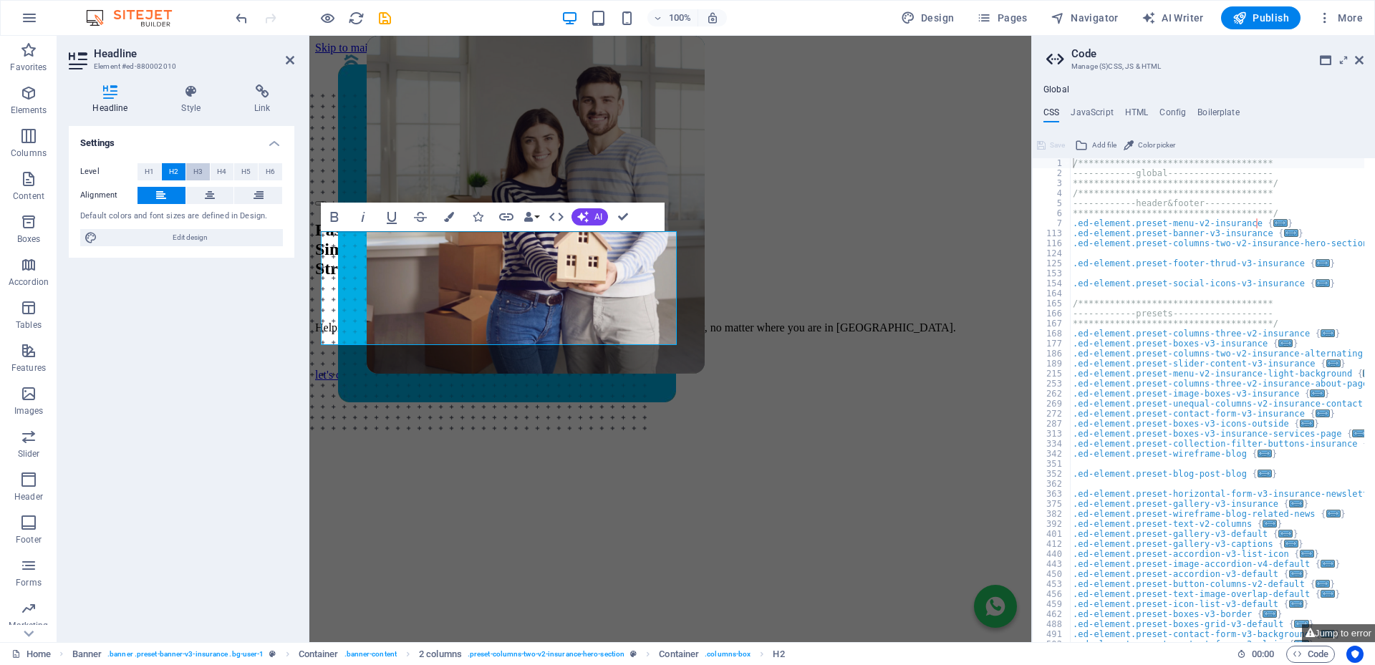
click at [194, 174] on span "H3" at bounding box center [197, 171] width 9 height 17
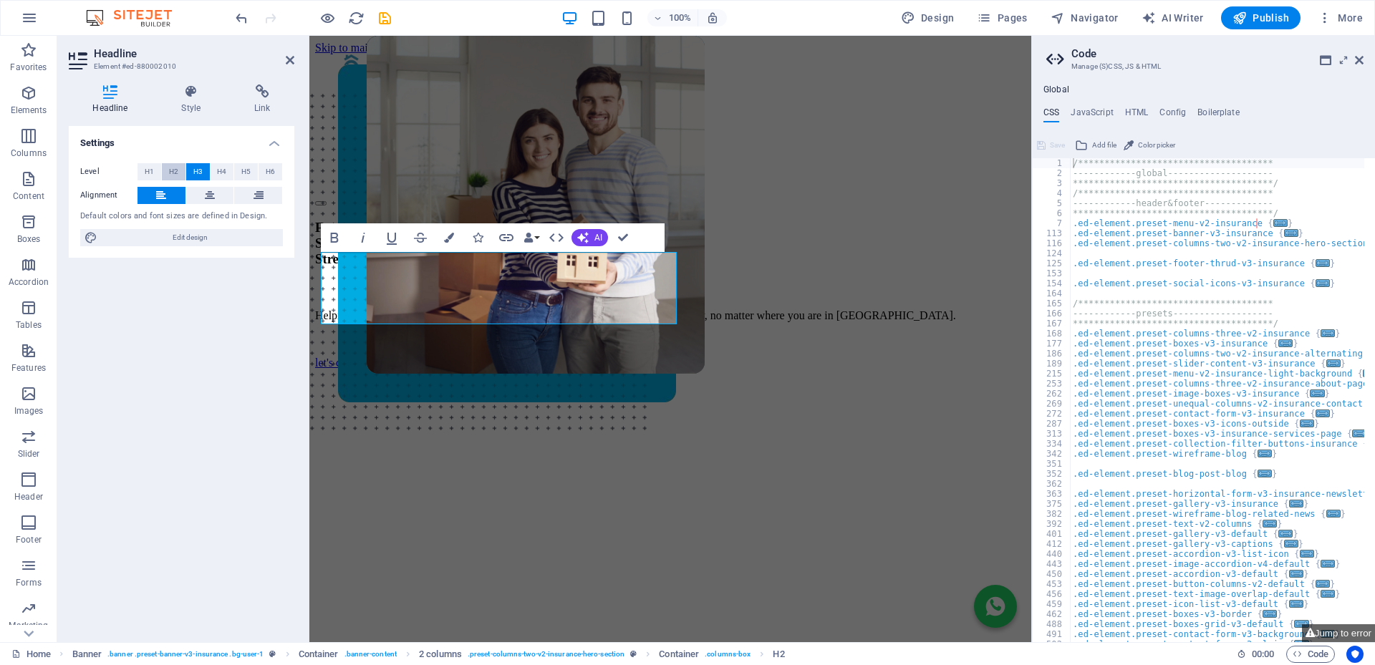
click at [172, 173] on span "H2" at bounding box center [173, 171] width 9 height 17
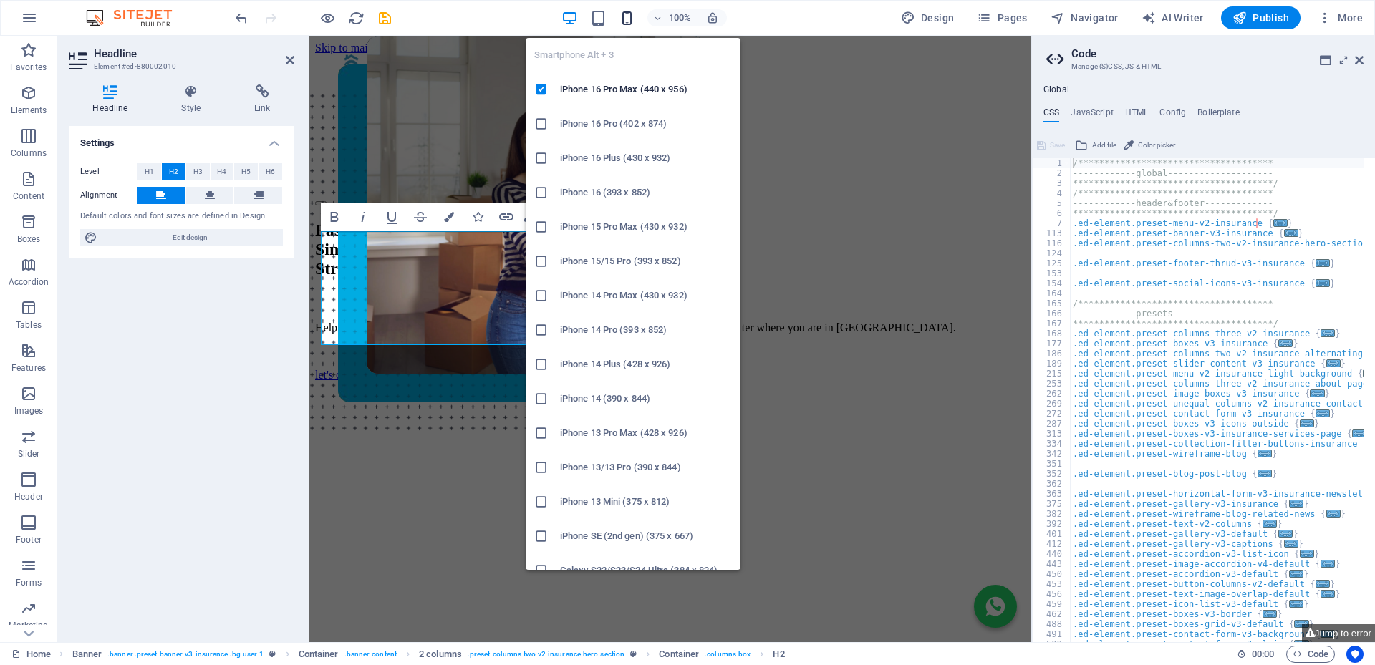
click at [629, 18] on icon "button" at bounding box center [627, 18] width 16 height 16
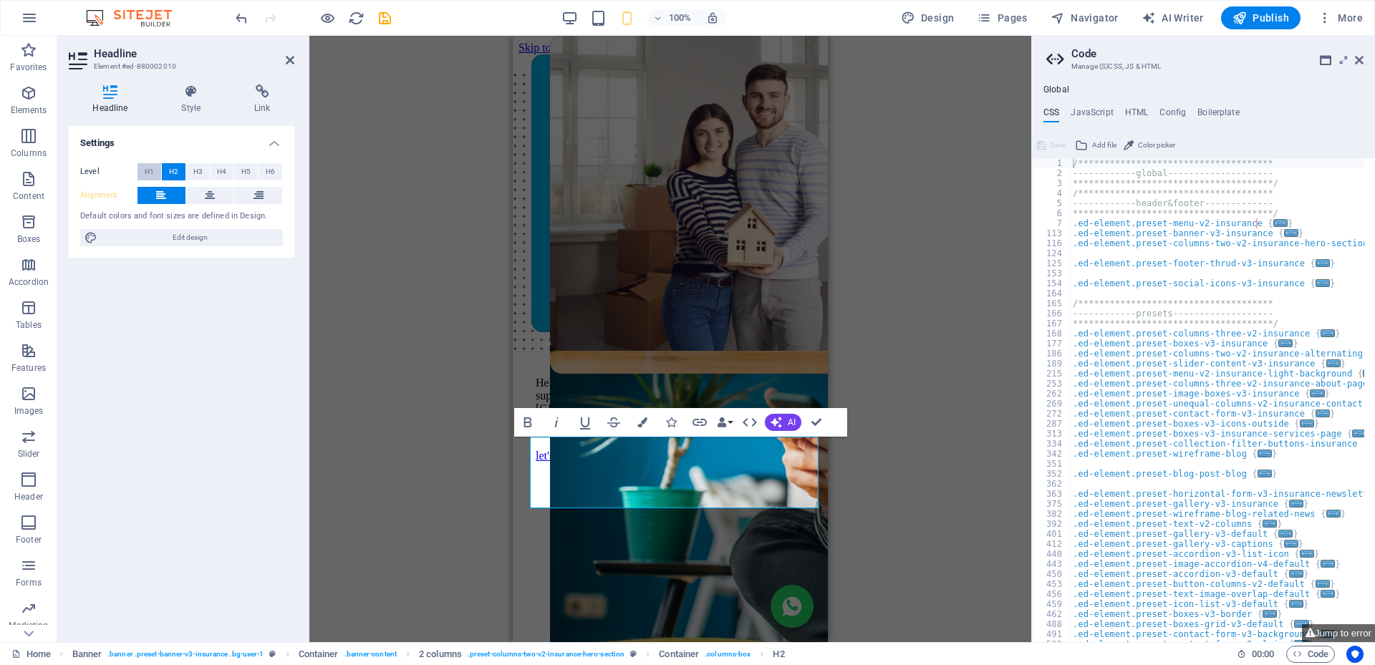
click at [151, 169] on span "H1" at bounding box center [149, 171] width 9 height 17
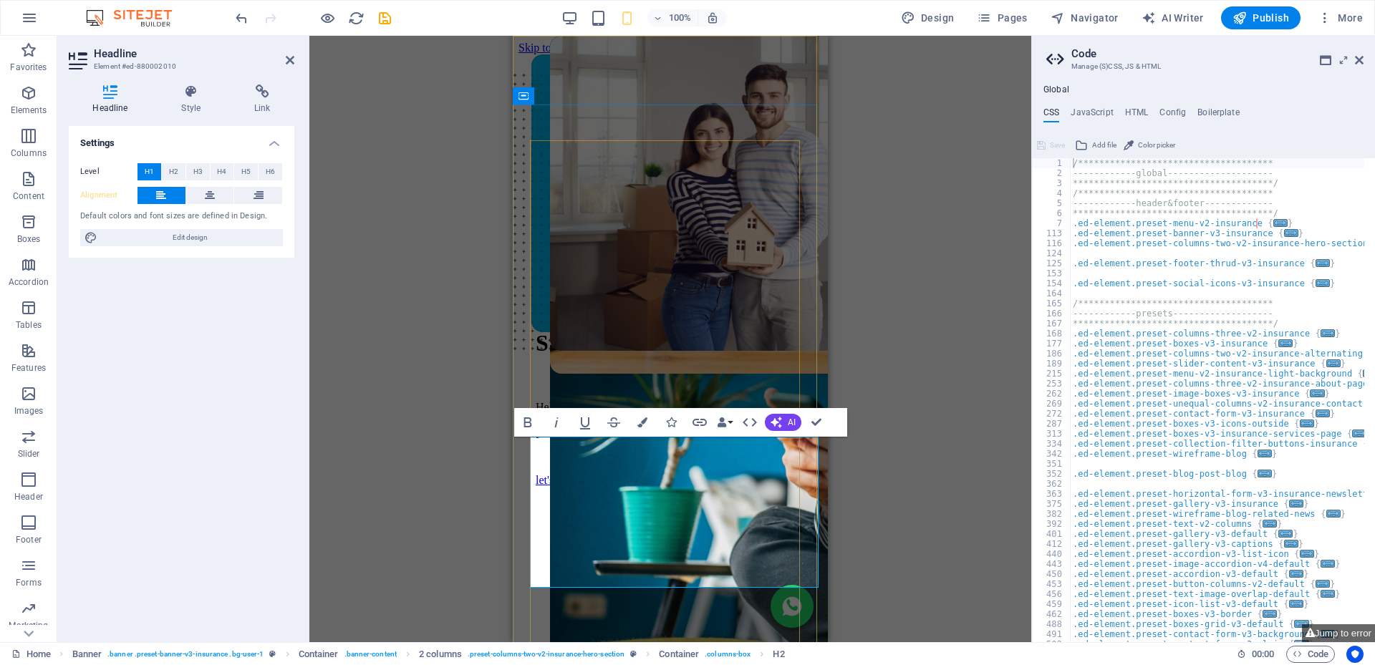
click at [643, 357] on h1 "Fast. Simple. Stress-free Bonds." at bounding box center [670, 316] width 269 height 79
click at [628, 356] on span "Stress-free Bonds." at bounding box center [624, 343] width 176 height 26
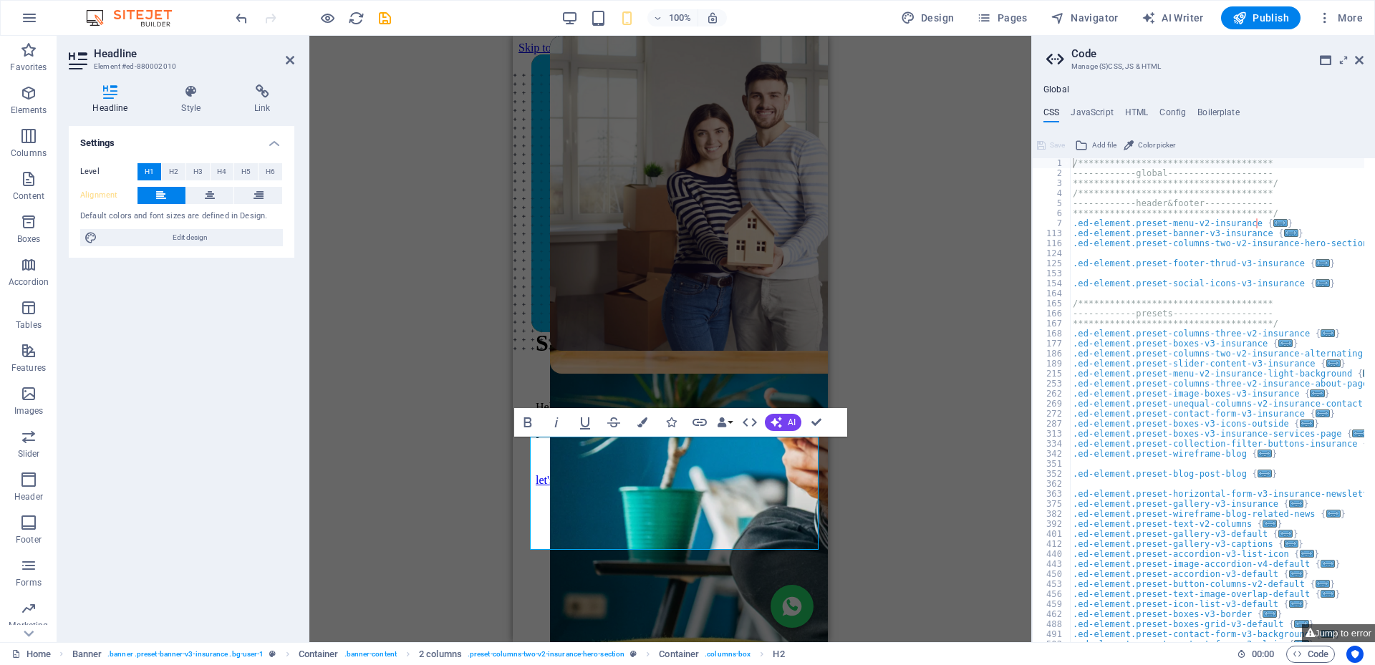
click at [964, 309] on div "Drag here to replace the existing content. Press “Ctrl” if you want to create a…" at bounding box center [670, 339] width 722 height 606
click at [291, 57] on icon at bounding box center [290, 59] width 9 height 11
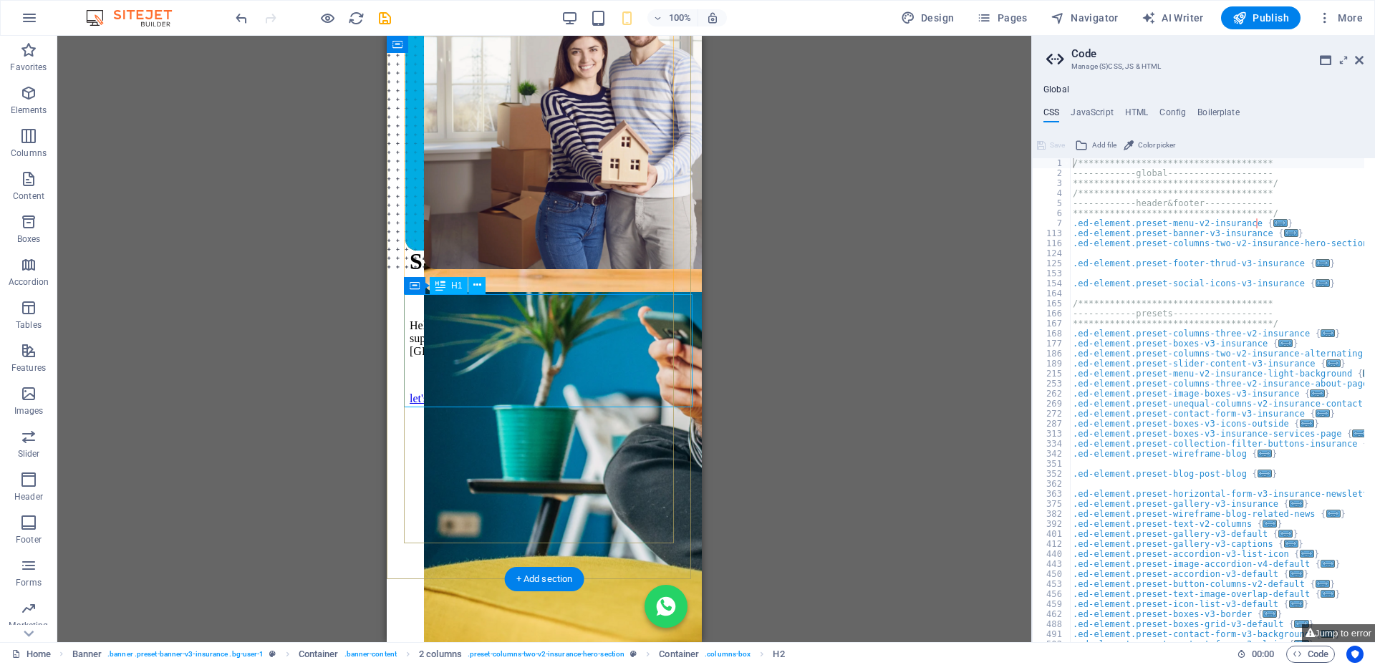
scroll to position [143, 0]
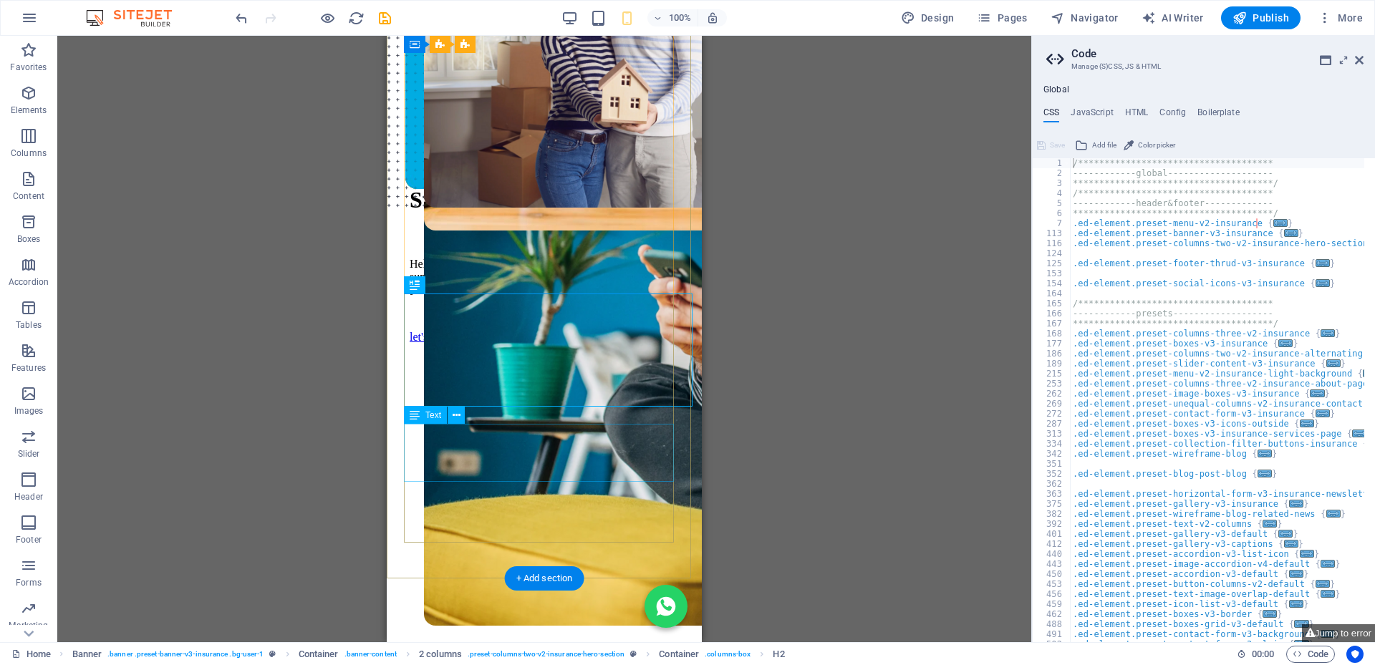
click at [643, 296] on div "Helping you buy your dream home with FREE, expert support every step of the way…" at bounding box center [544, 277] width 269 height 39
click at [456, 412] on icon at bounding box center [456, 415] width 8 height 15
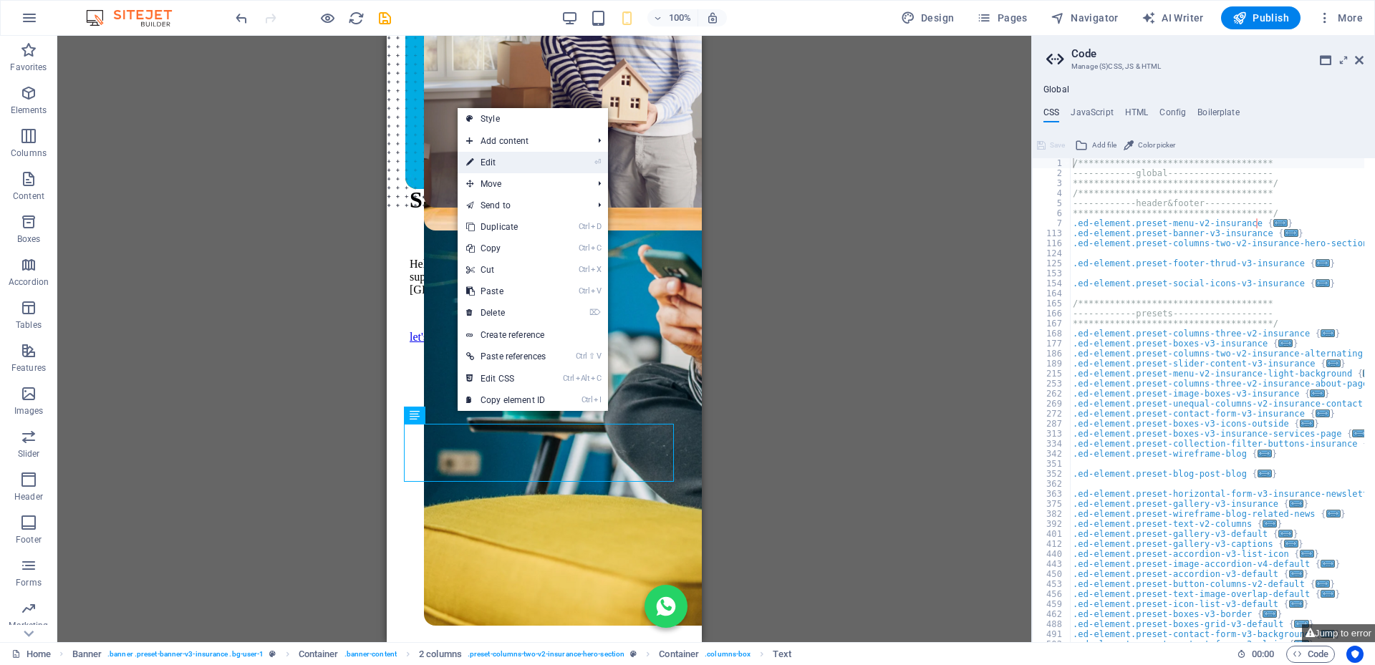
click at [498, 158] on link "⏎ Edit" at bounding box center [505, 162] width 97 height 21
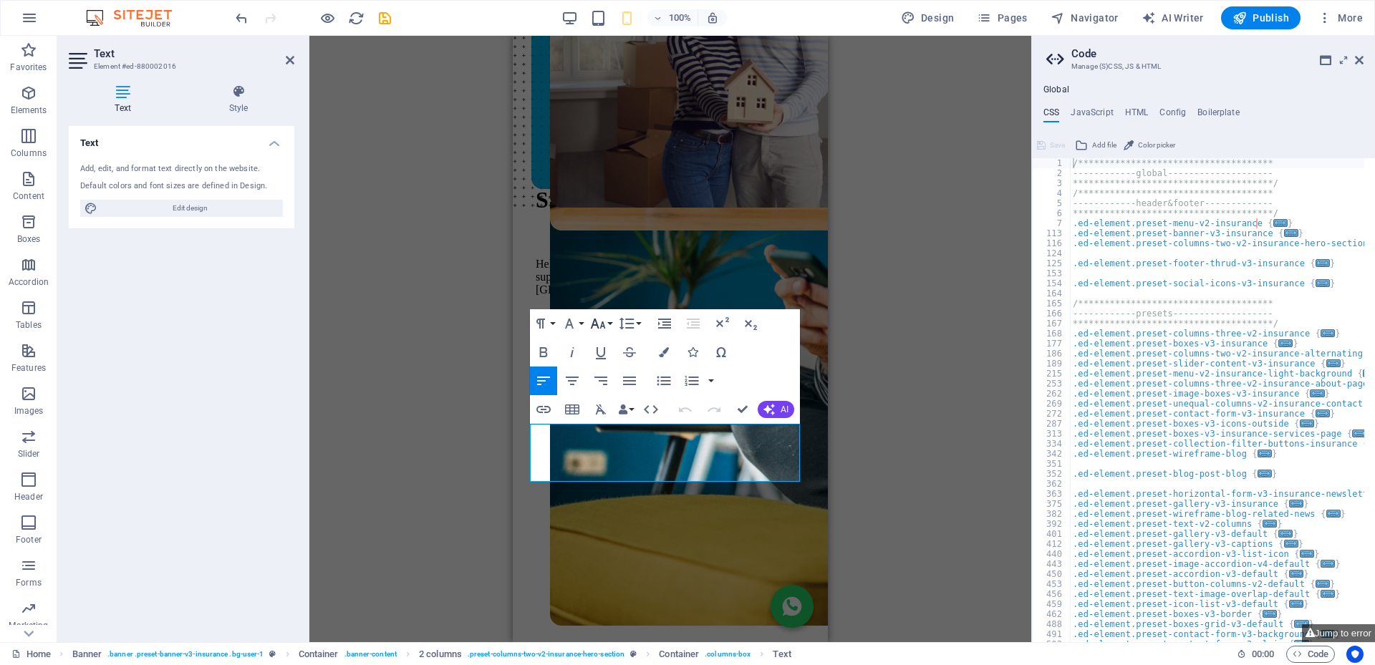
click at [601, 322] on icon "button" at bounding box center [597, 323] width 17 height 17
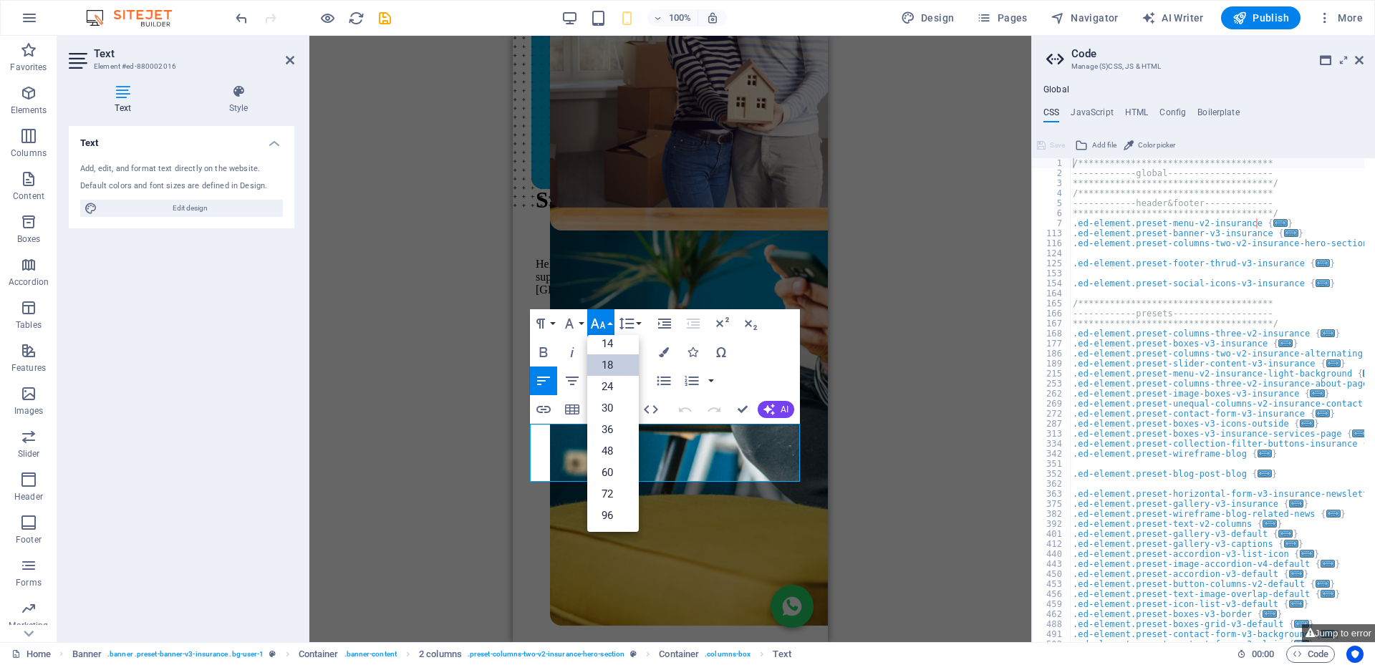
scroll to position [115, 0]
click at [611, 391] on link "24" at bounding box center [613, 386] width 52 height 21
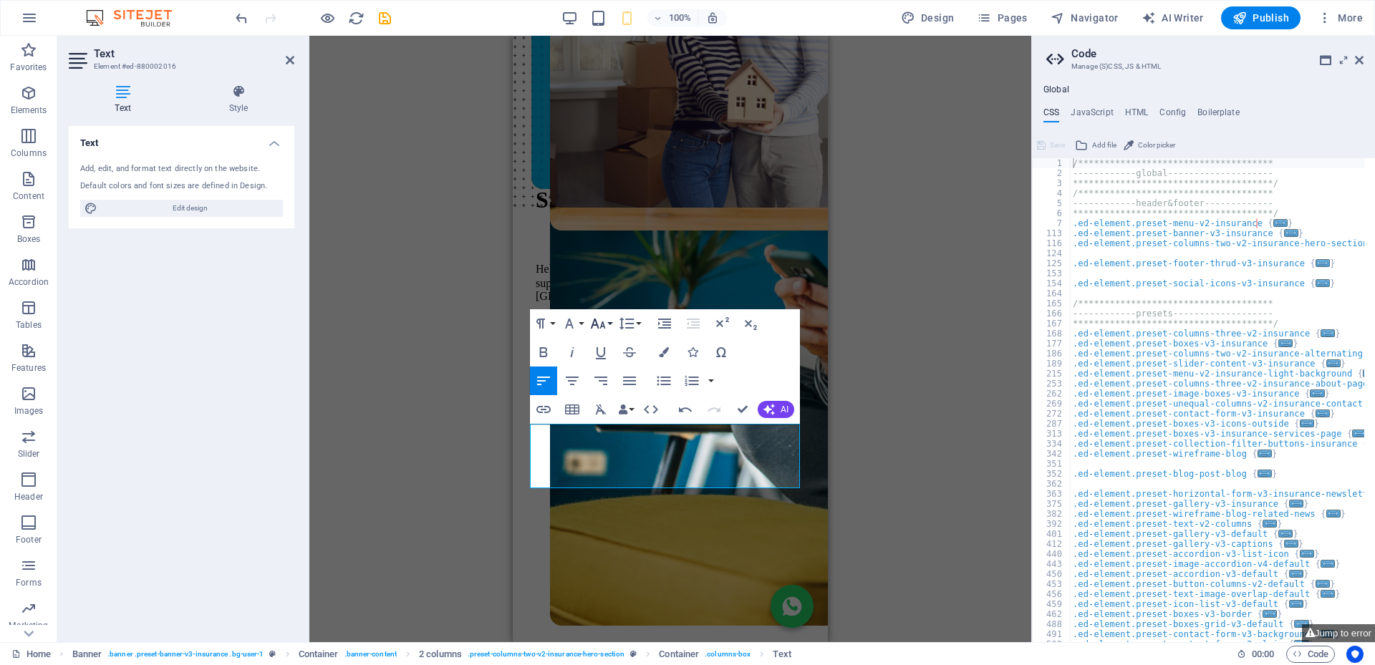
click at [596, 321] on icon "button" at bounding box center [598, 324] width 15 height 10
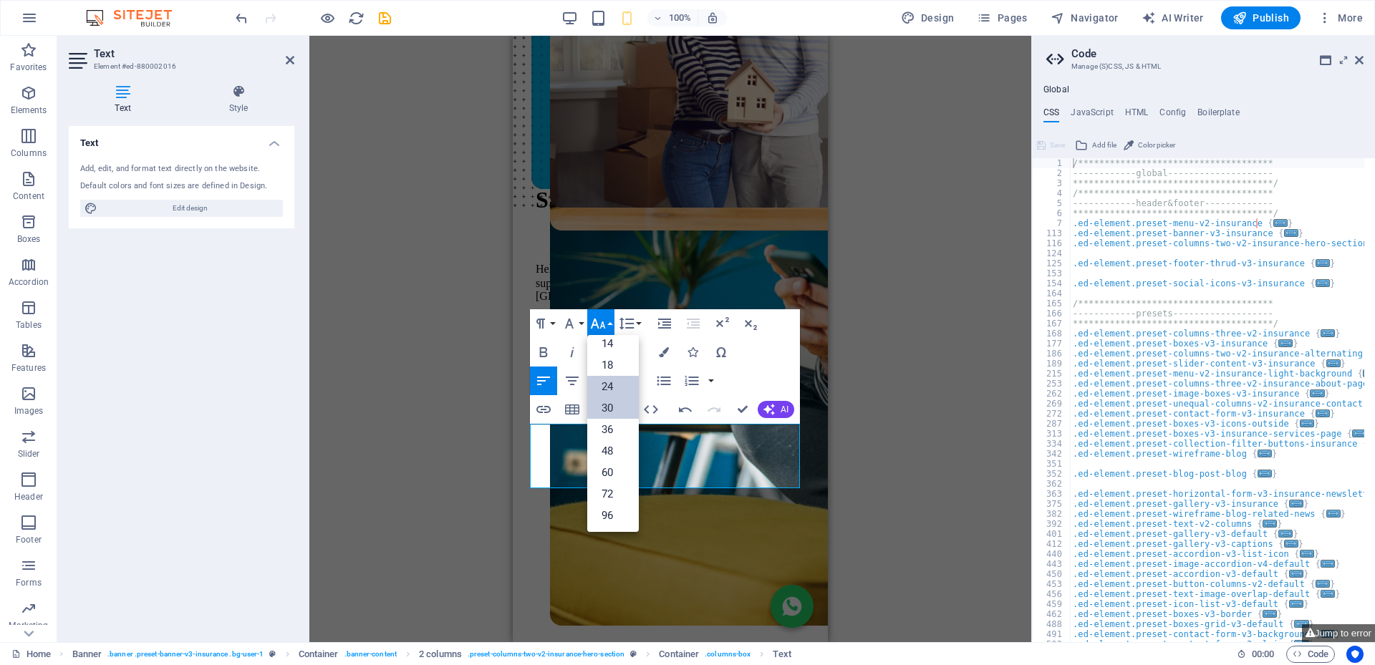
click at [611, 402] on link "30" at bounding box center [613, 407] width 52 height 21
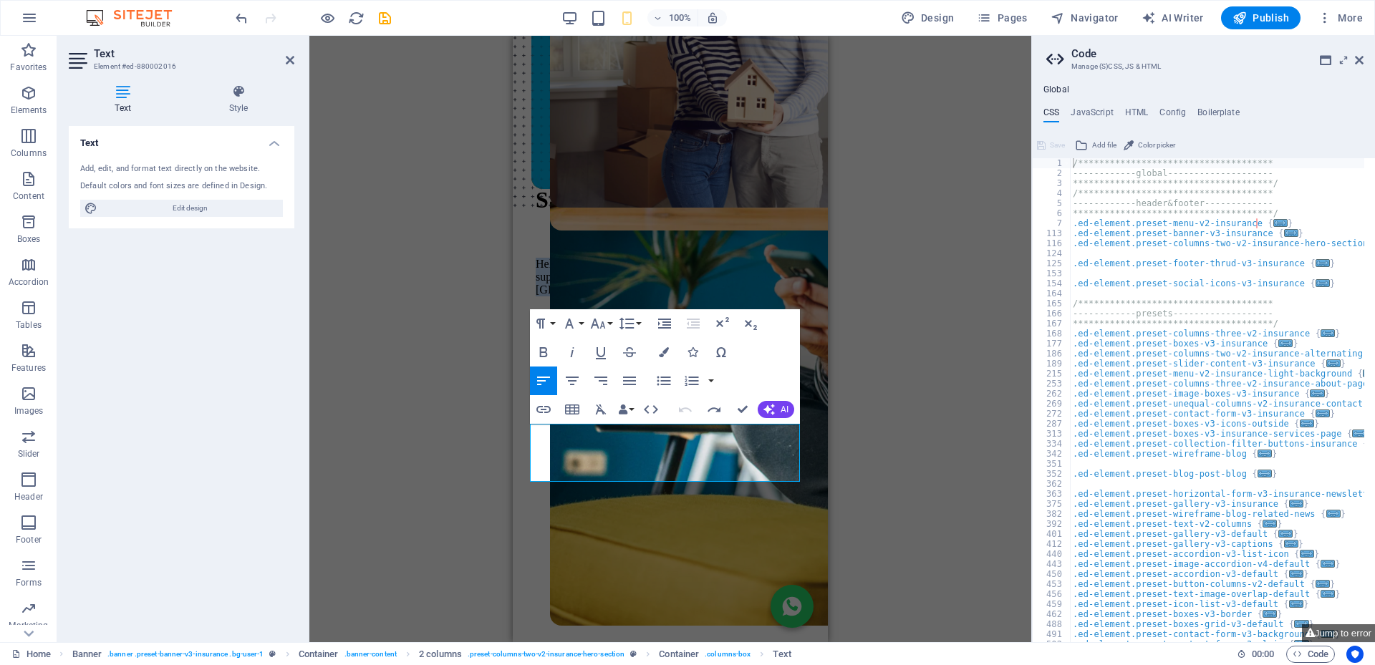
drag, startPoint x: 771, startPoint y: 469, endPoint x: 518, endPoint y: 423, distance: 257.6
click at [518, 423] on div "Fast. Simple. Stress-free. Helping you buy your dream home with FREE, expert su…" at bounding box center [670, 365] width 304 height 564
click at [604, 323] on icon "button" at bounding box center [597, 323] width 17 height 17
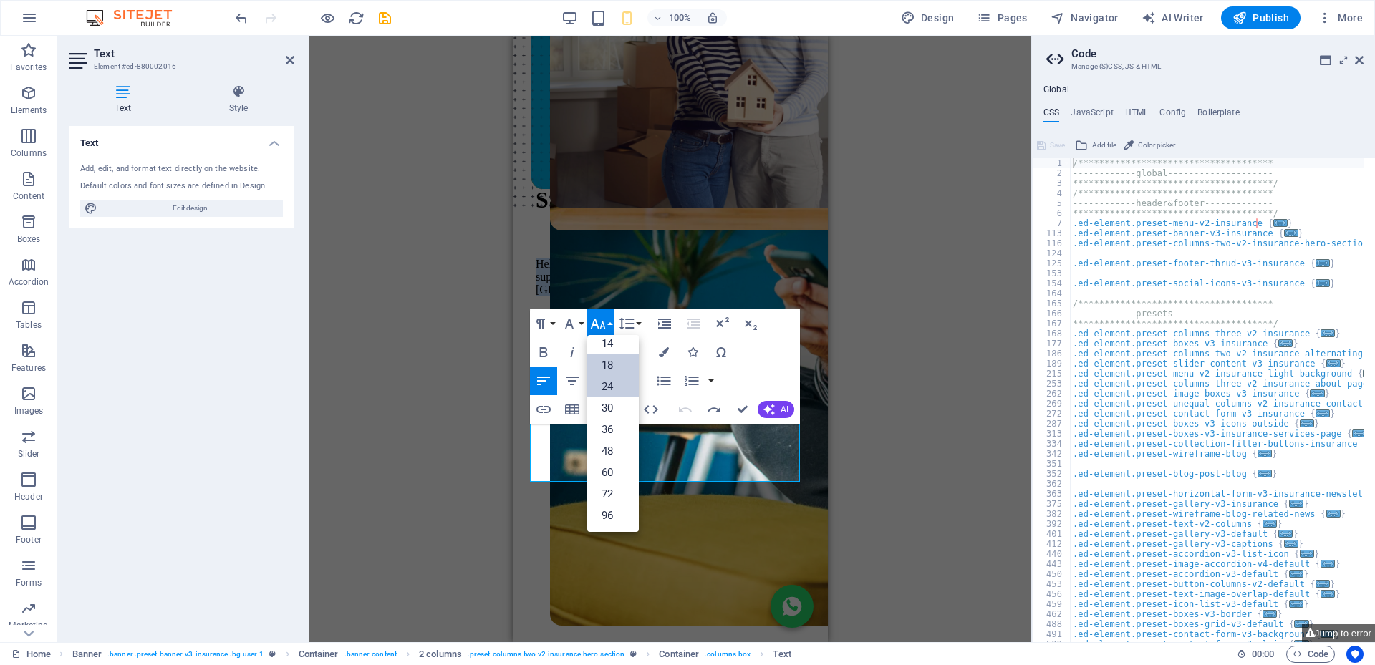
click at [611, 388] on link "24" at bounding box center [613, 386] width 52 height 21
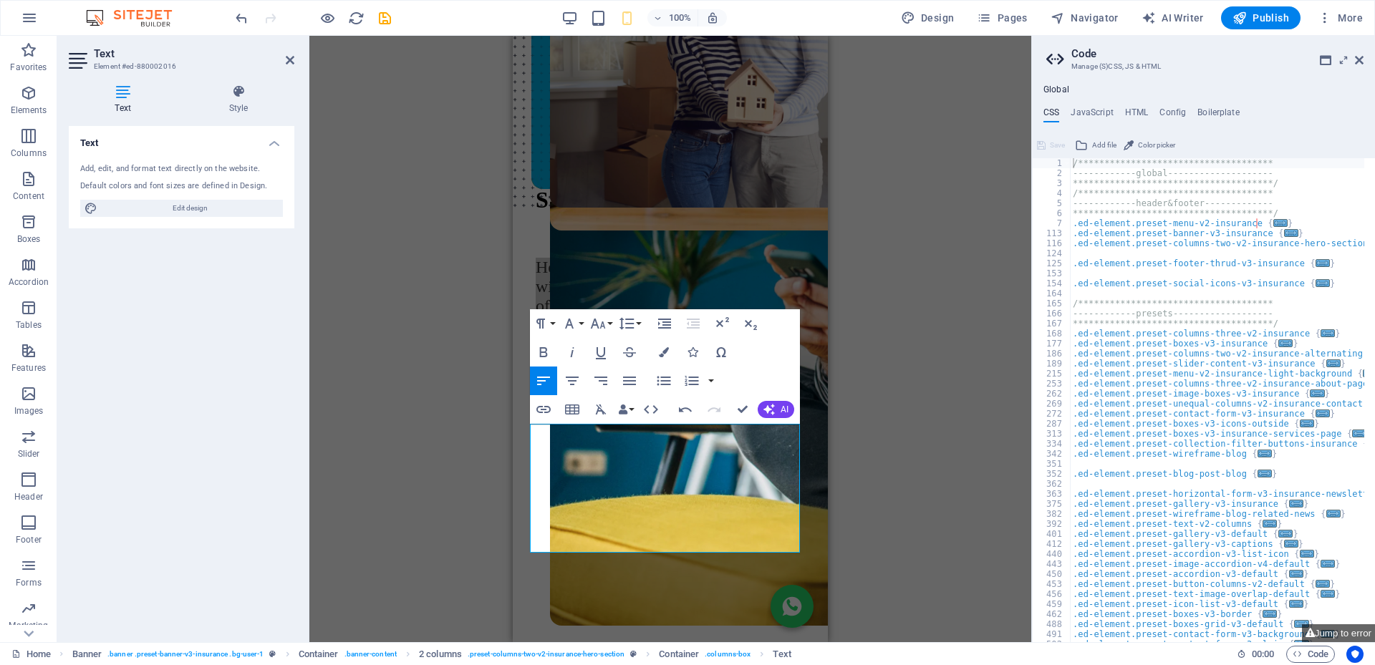
click at [859, 452] on div "Drag here to replace the existing content. Press “Ctrl” if you want to create a…" at bounding box center [670, 339] width 722 height 606
click at [674, 335] on p "Helping you buy your dream home with FREE, expert support every step of the way…" at bounding box center [670, 296] width 269 height 77
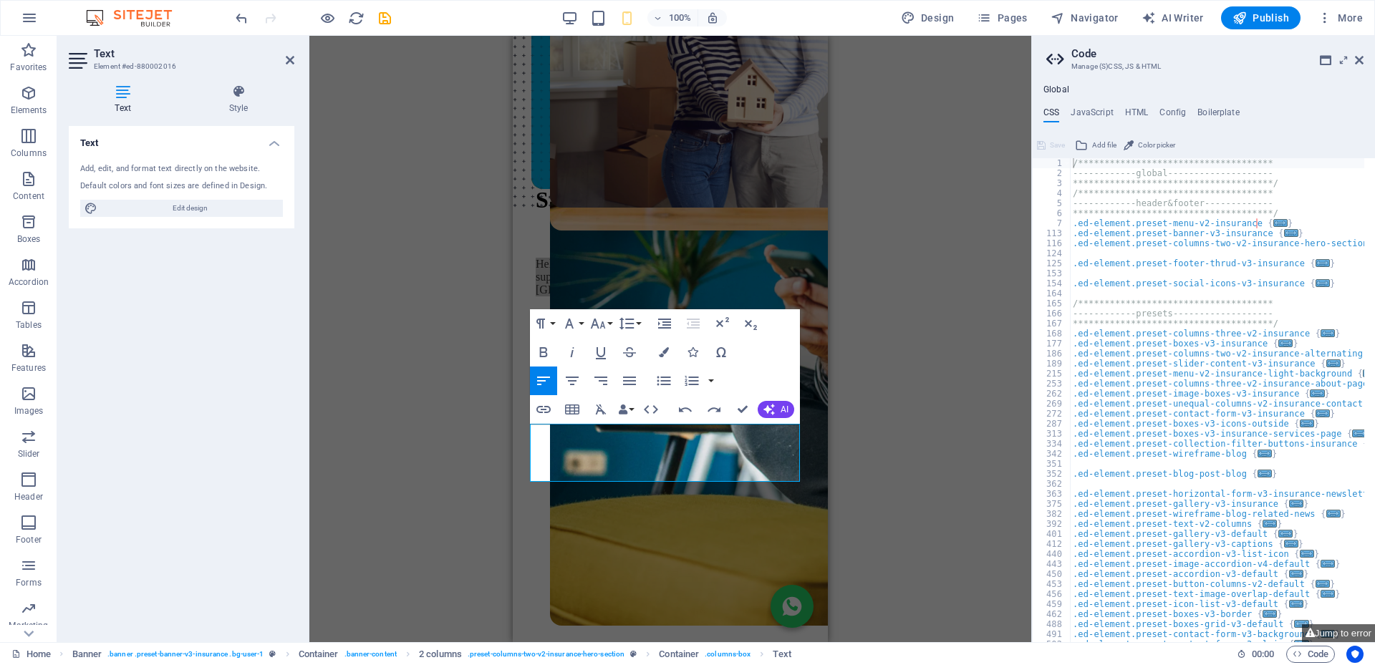
click at [290, 58] on icon at bounding box center [290, 59] width 9 height 11
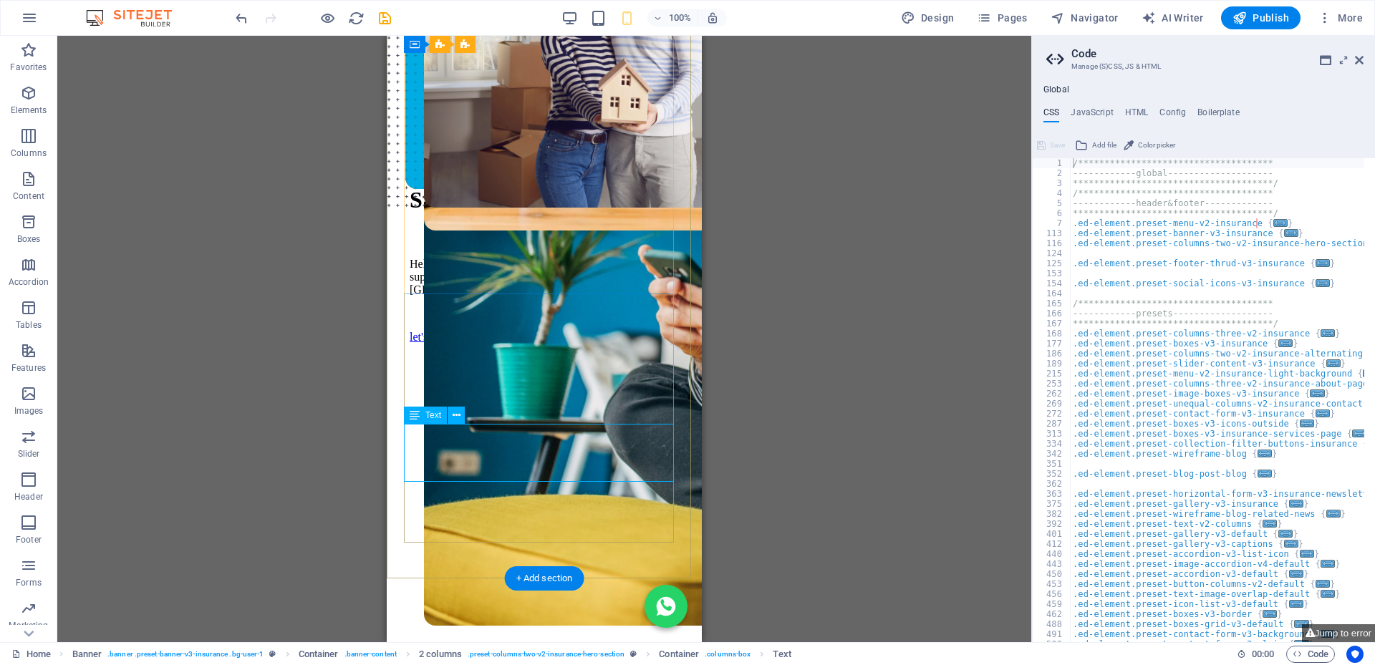
click at [636, 296] on div "Helping you buy your dream home with FREE, expert support every step of the way…" at bounding box center [544, 277] width 269 height 39
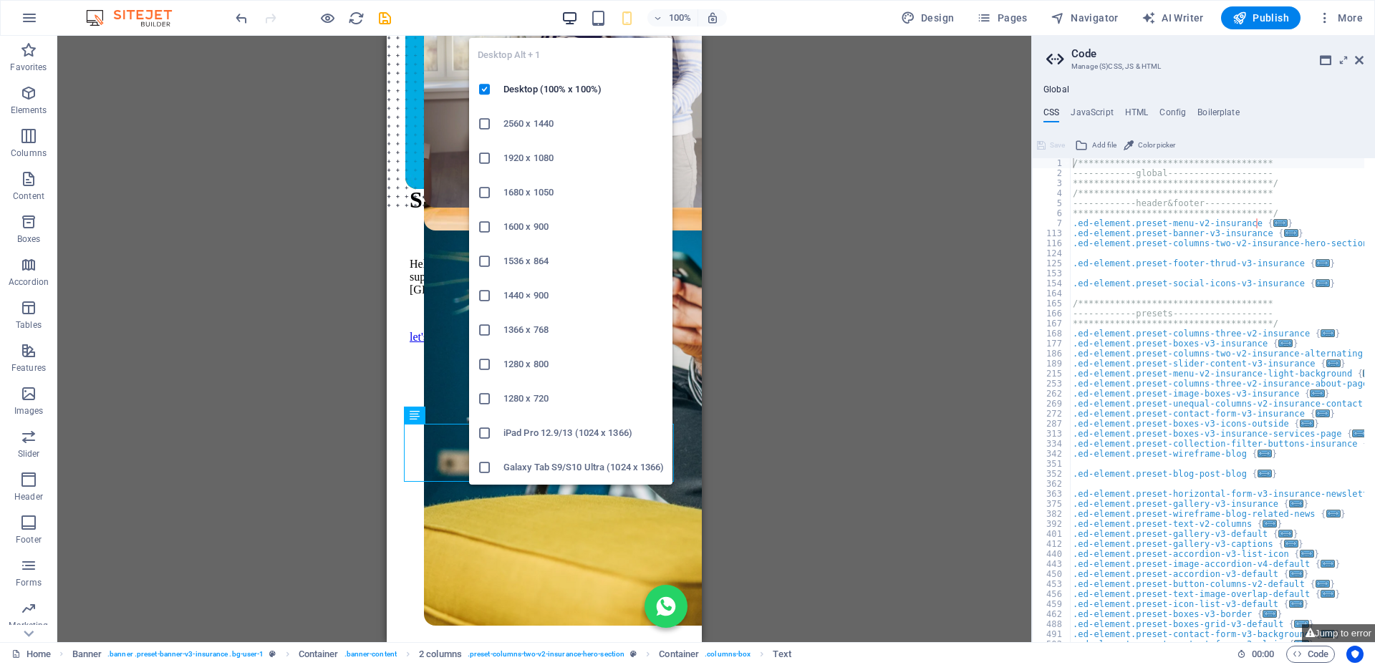
drag, startPoint x: 569, startPoint y: 14, endPoint x: 873, endPoint y: 202, distance: 357.2
click at [569, 14] on icon "button" at bounding box center [569, 18] width 16 height 16
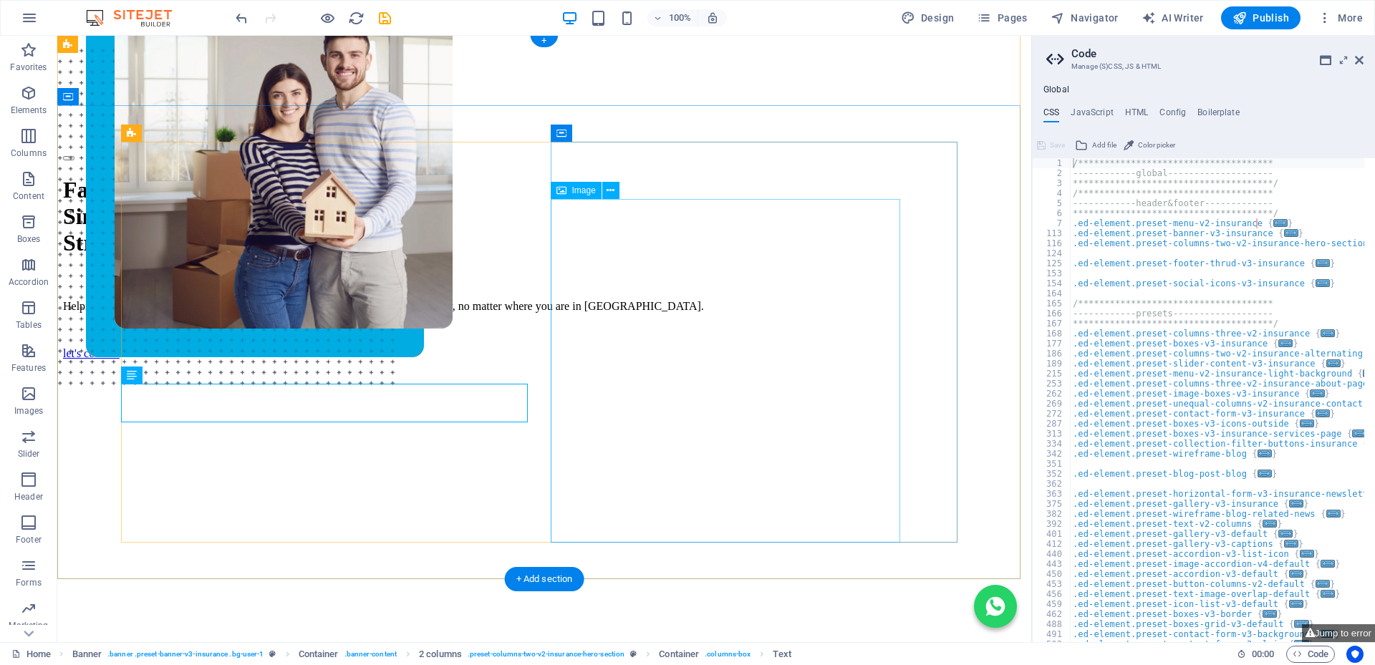
scroll to position [2, 0]
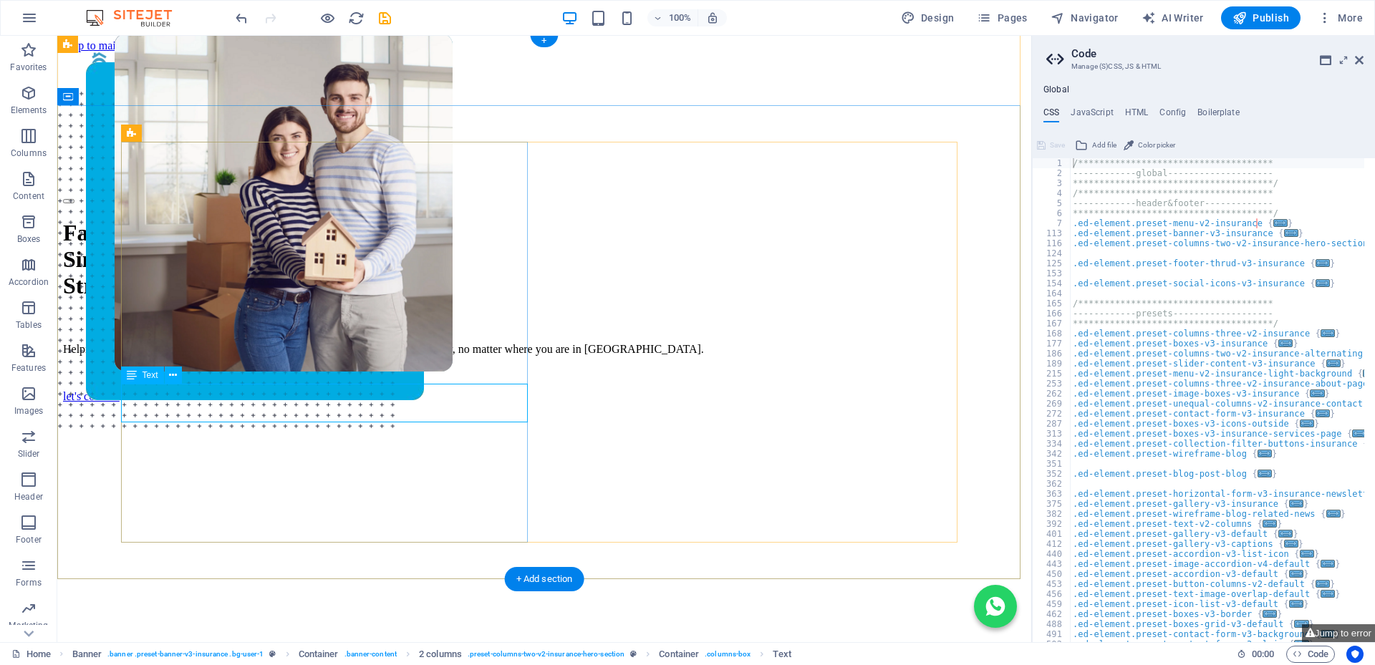
click at [478, 356] on div "Helping you buy your dream home with FREE, expert support every step of the way…" at bounding box center [544, 349] width 962 height 13
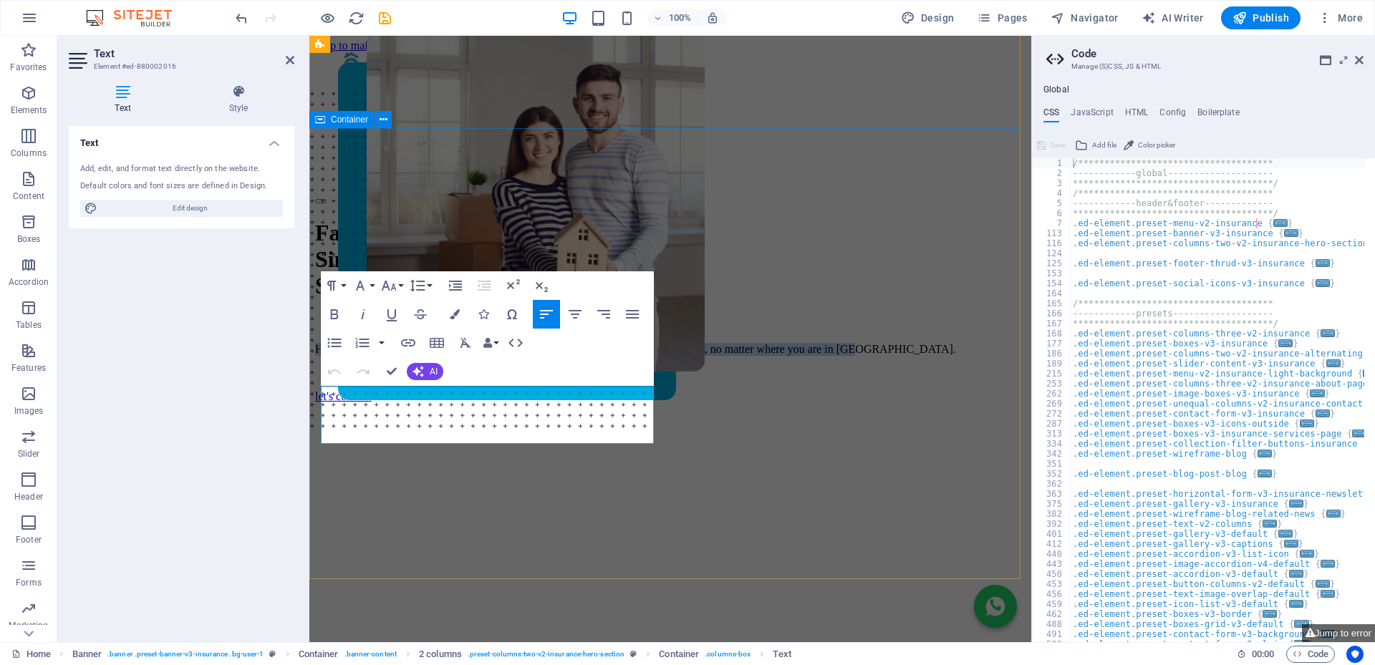
drag, startPoint x: 558, startPoint y: 436, endPoint x: 317, endPoint y: 386, distance: 245.7
click at [315, 389] on div "Fast. Simple. Stress-free. Helping you buy your dream home with FREE, expert su…" at bounding box center [670, 504] width 710 height 600
click at [394, 282] on icon "button" at bounding box center [388, 285] width 17 height 17
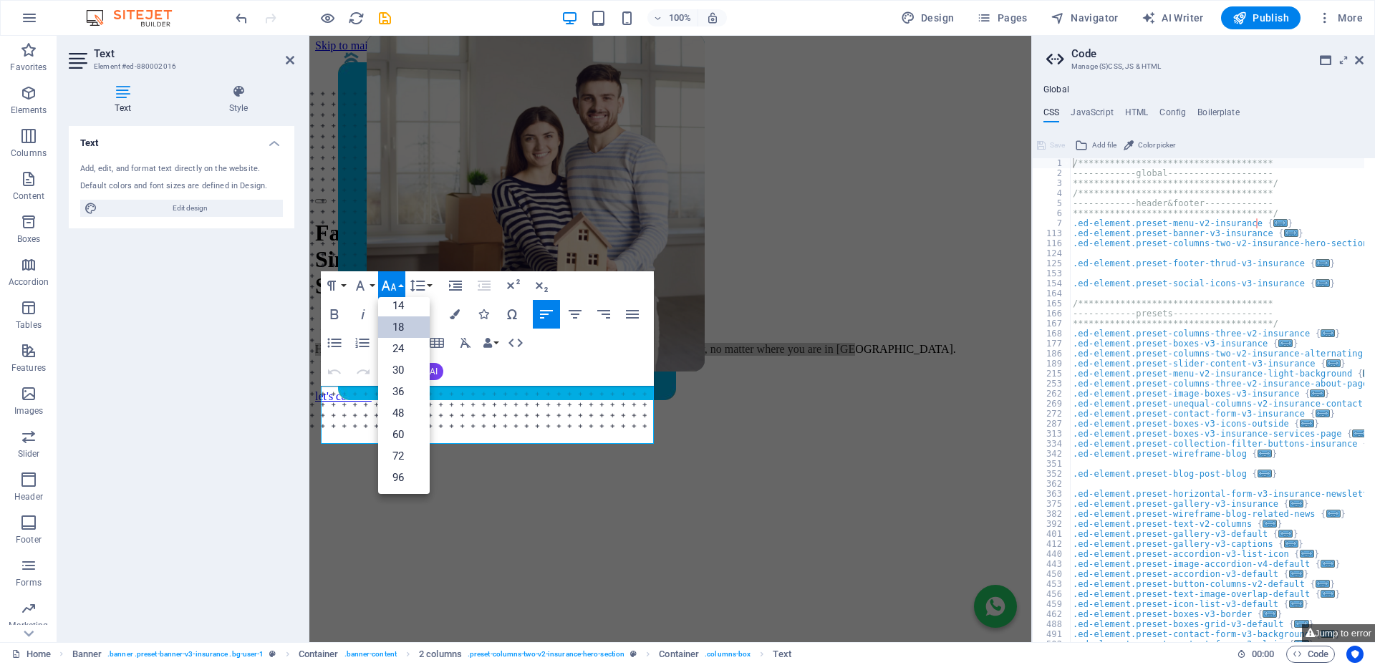
scroll to position [115, 0]
drag, startPoint x: 405, startPoint y: 348, endPoint x: 197, endPoint y: 171, distance: 272.7
click at [405, 348] on link "24" at bounding box center [404, 348] width 52 height 21
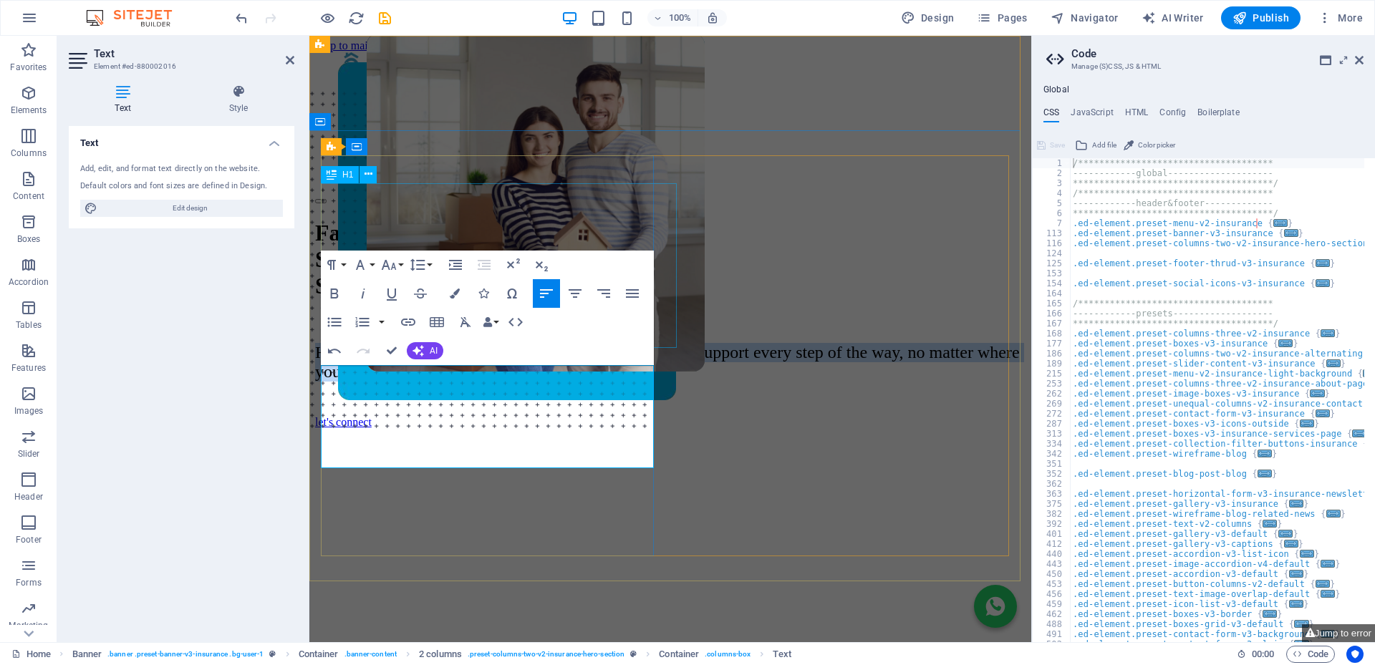
scroll to position [0, 0]
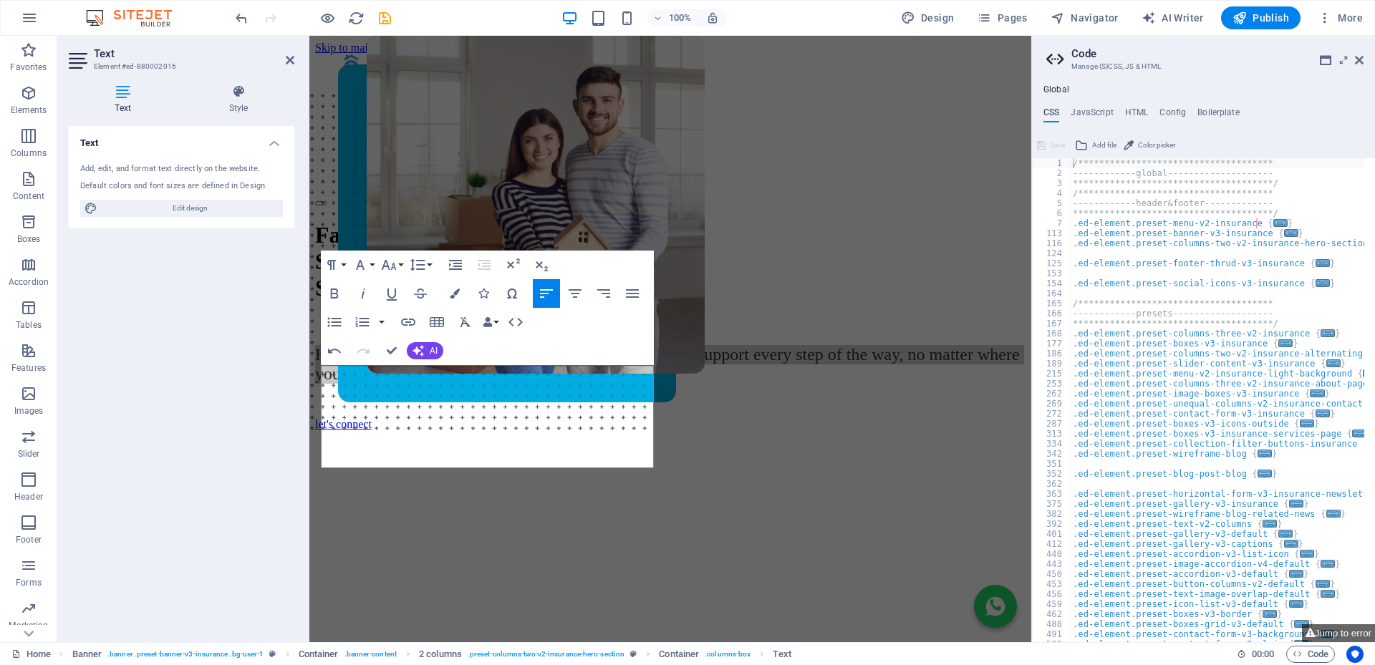
click at [282, 55] on h2 "Text" at bounding box center [194, 53] width 200 height 13
click at [290, 59] on icon at bounding box center [290, 59] width 9 height 11
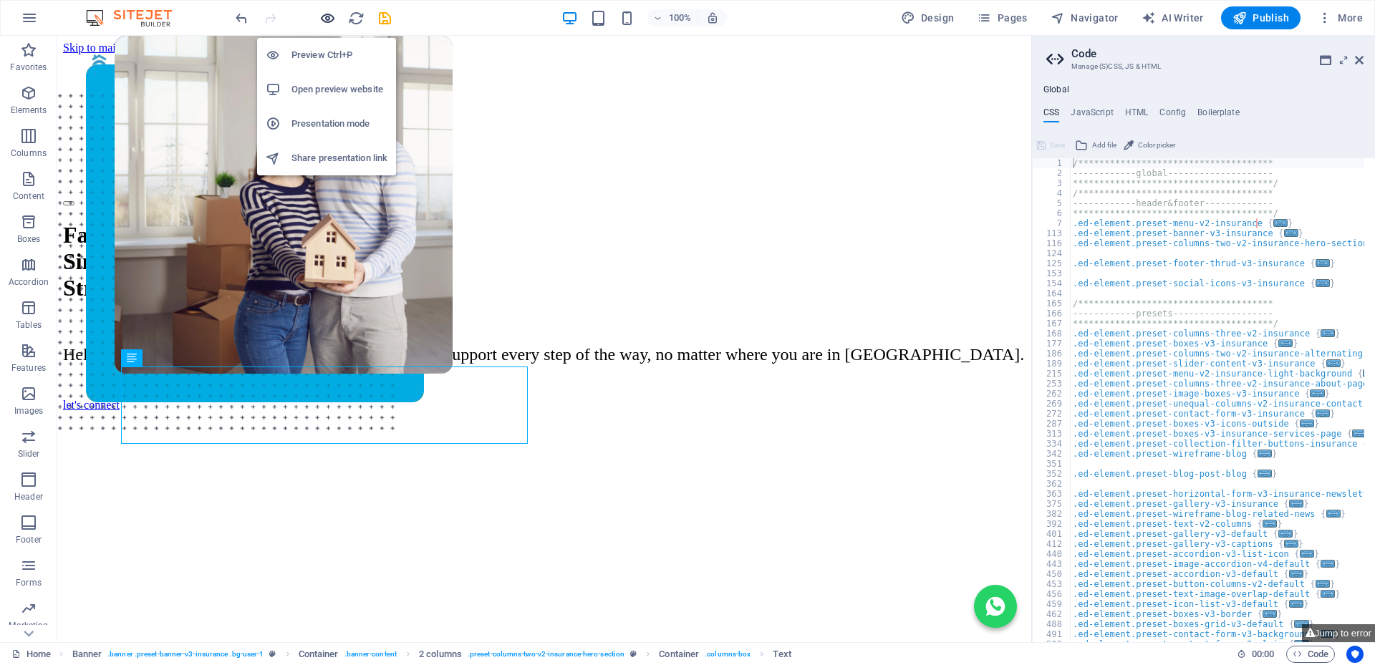
click at [328, 18] on icon "button" at bounding box center [327, 18] width 16 height 16
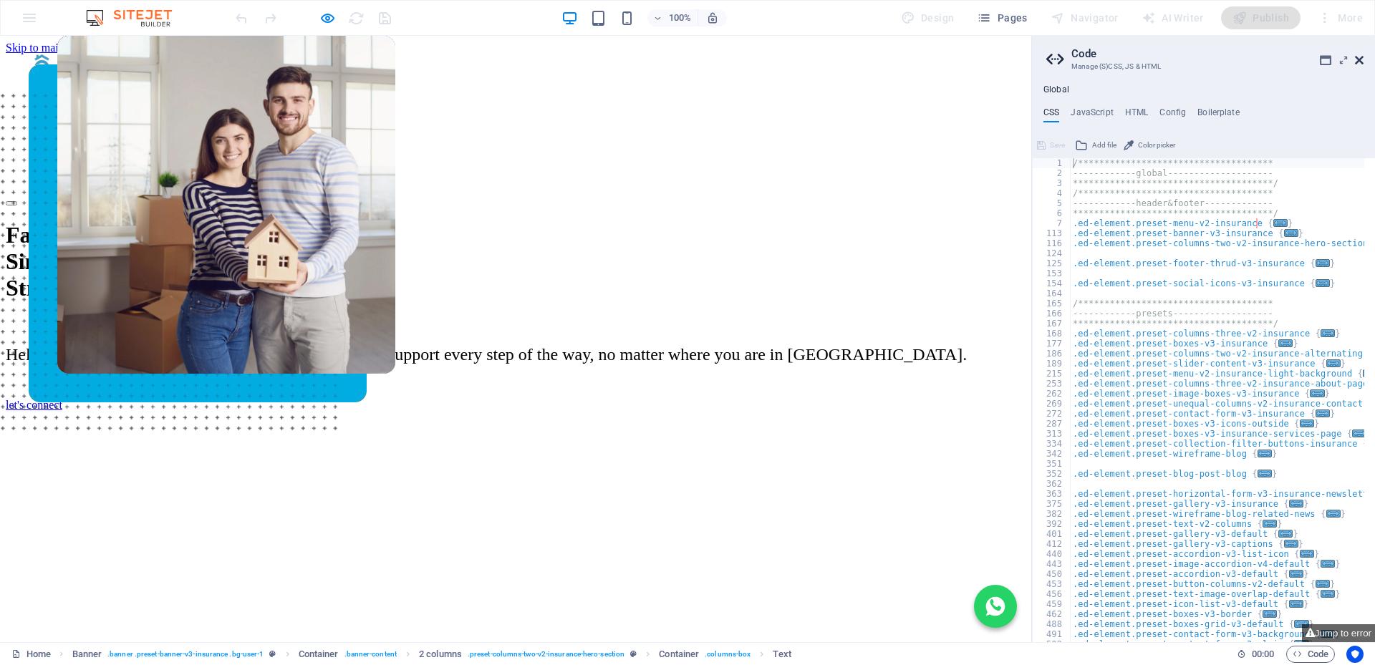
drag, startPoint x: 1357, startPoint y: 59, endPoint x: 889, endPoint y: 152, distance: 476.8
click at [1357, 59] on icon at bounding box center [1359, 59] width 9 height 11
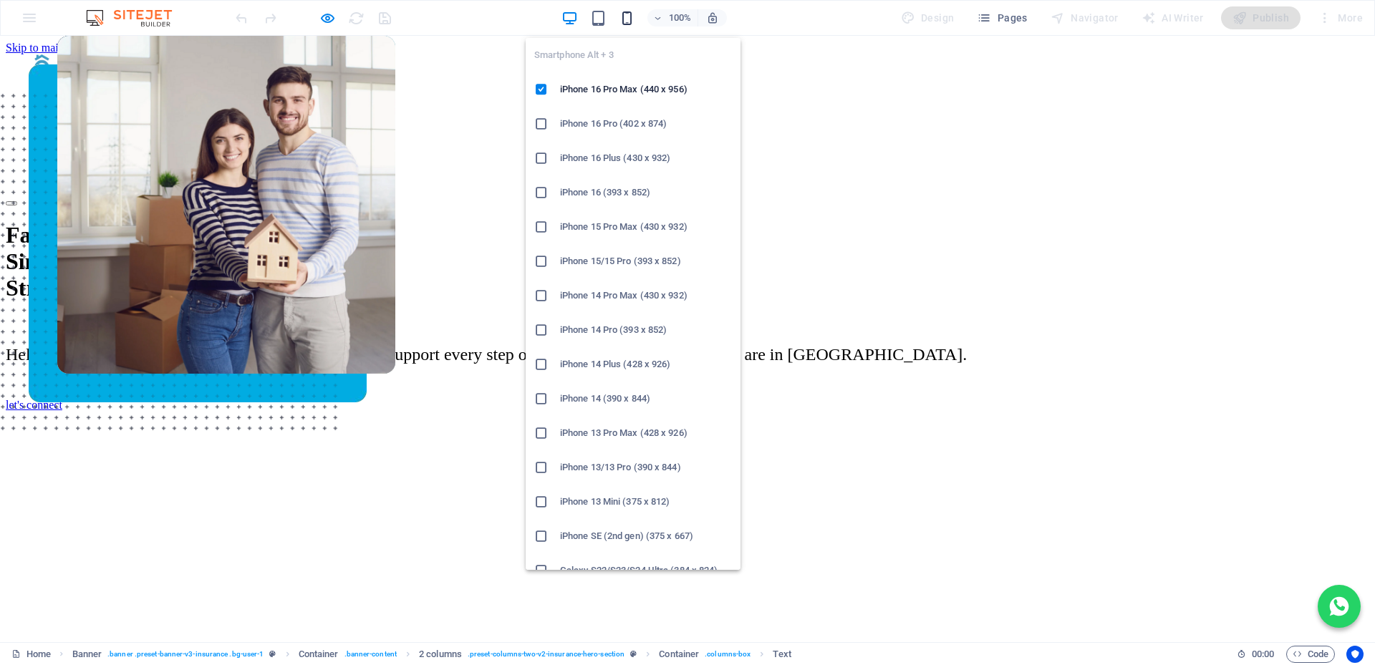
click at [633, 16] on icon "button" at bounding box center [627, 18] width 16 height 16
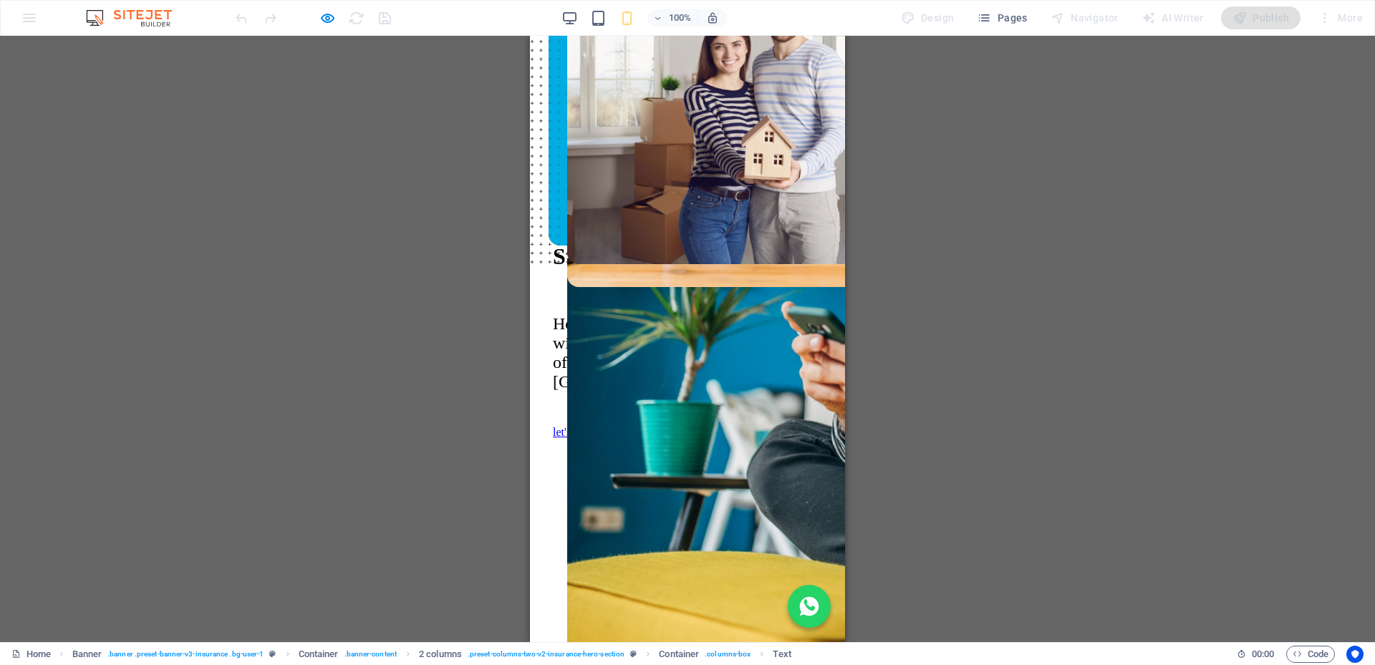
scroll to position [72, 0]
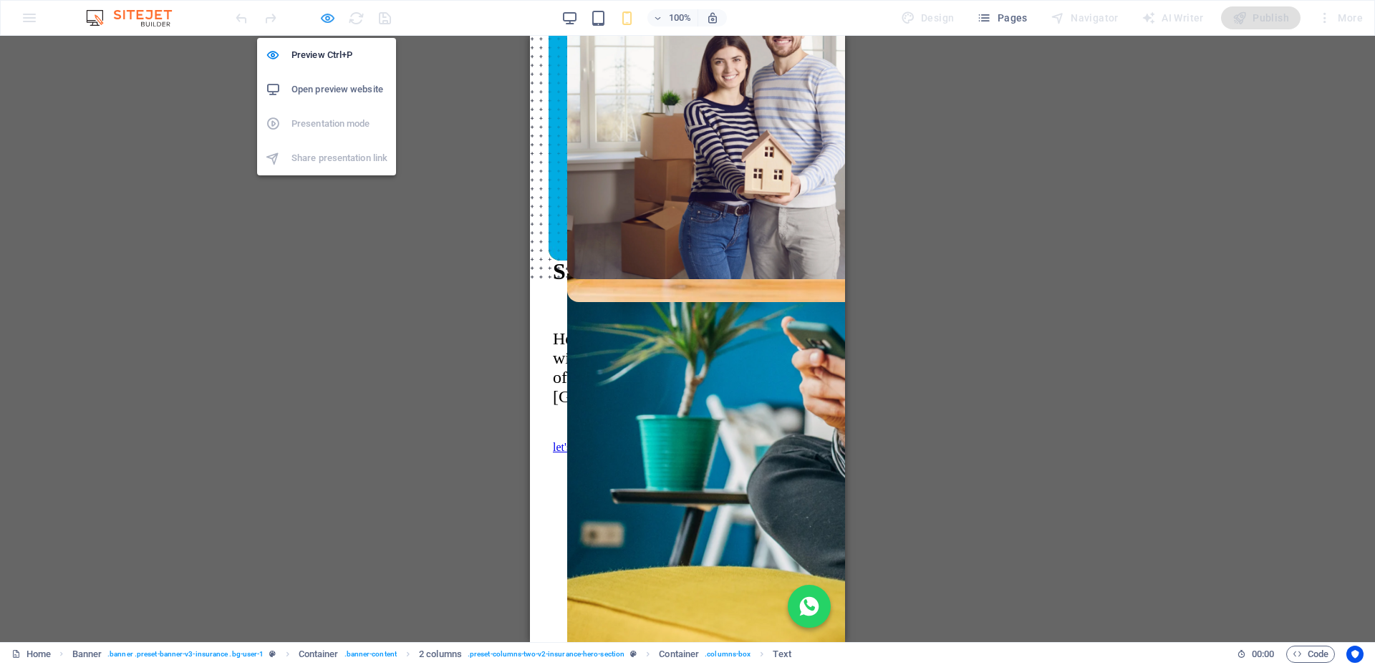
click at [324, 16] on icon "button" at bounding box center [327, 18] width 16 height 16
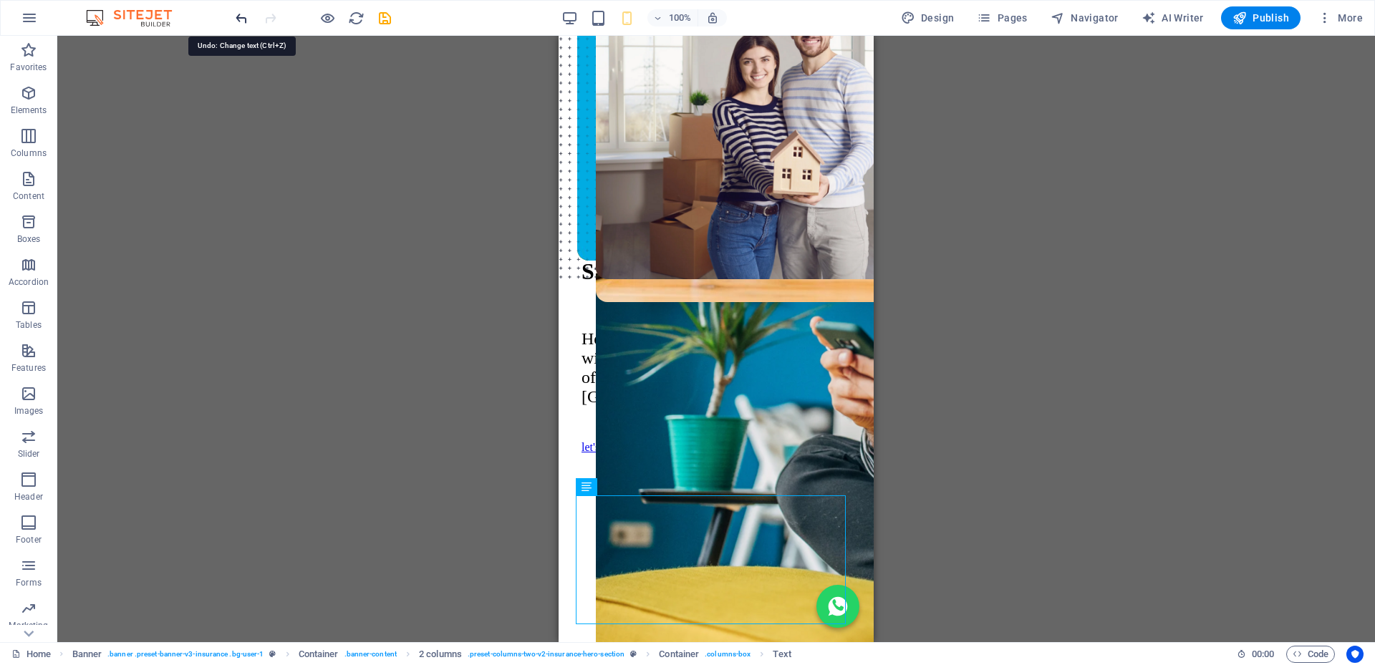
click at [238, 22] on icon "undo" at bounding box center [241, 18] width 16 height 16
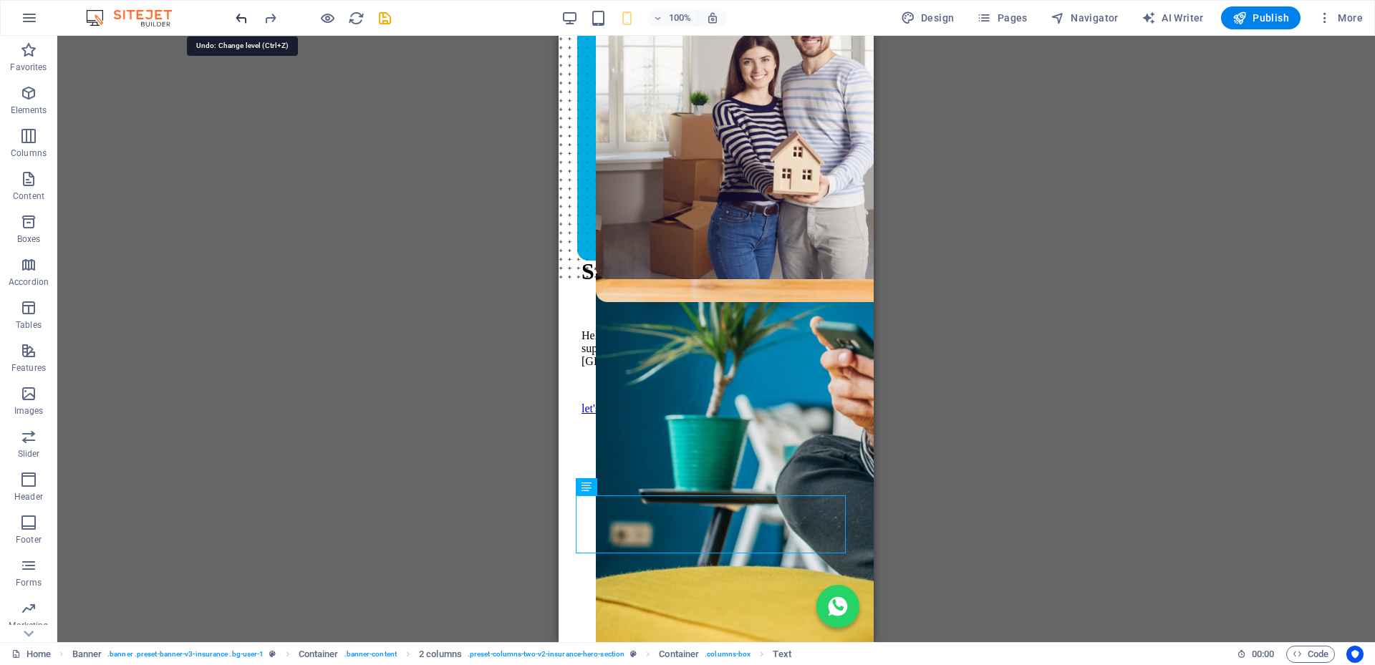
click at [238, 22] on icon "undo" at bounding box center [241, 18] width 16 height 16
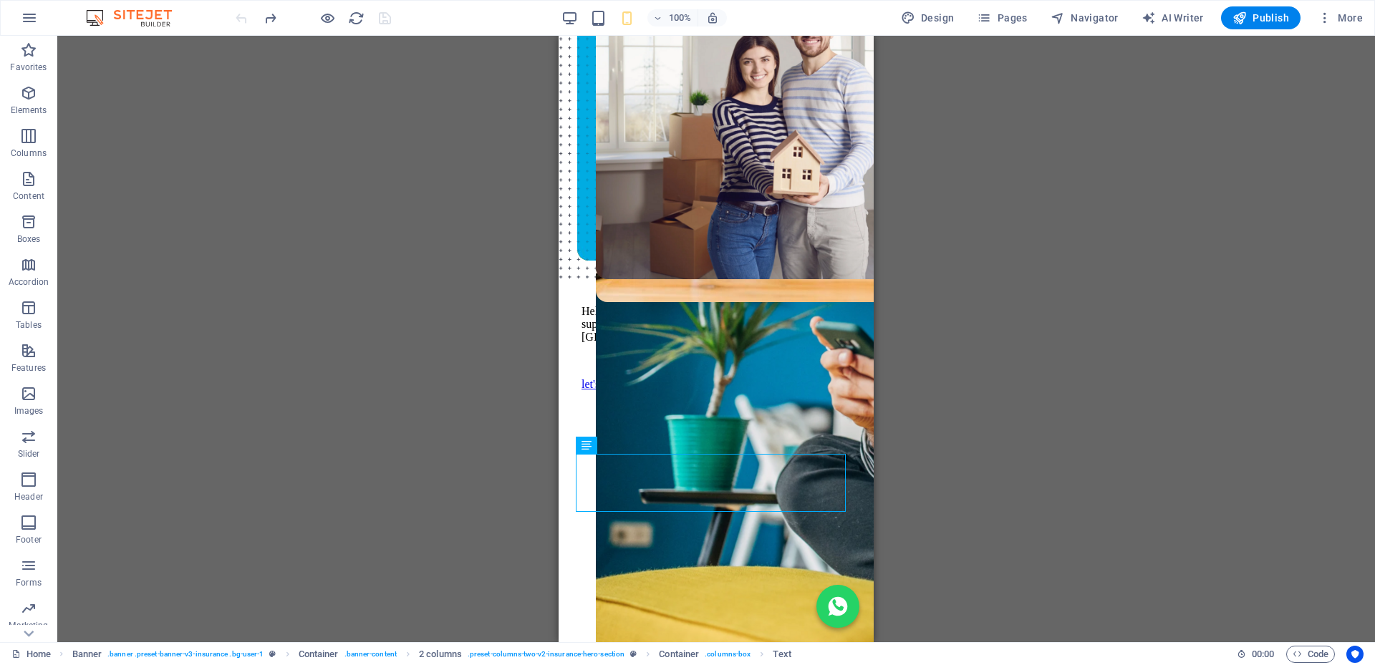
click at [238, 22] on div at bounding box center [313, 17] width 160 height 23
click at [356, 15] on icon "reload" at bounding box center [356, 18] width 16 height 16
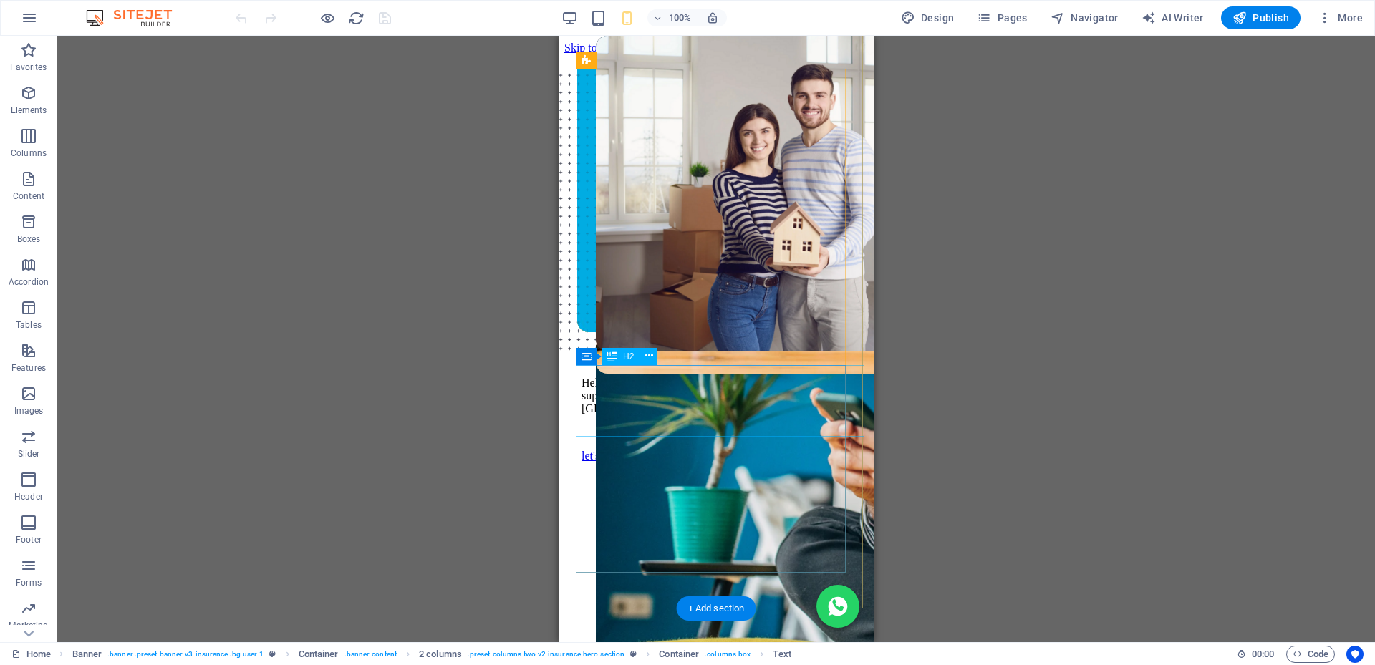
scroll to position [0, 0]
click at [762, 334] on div "Fast. Simple. Stress-free Bonds." at bounding box center [715, 305] width 269 height 58
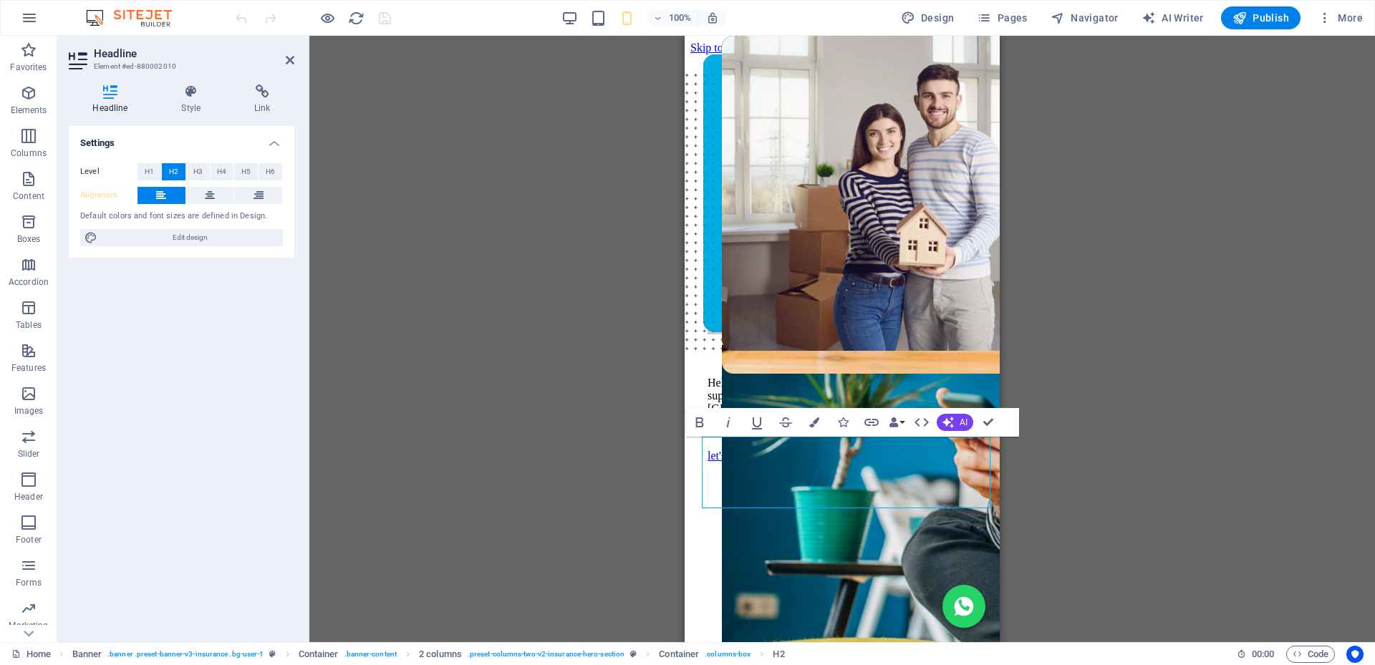
click at [1126, 404] on div "Image Banner Container 2 columns Container Container H2 Container Bold Italic U…" at bounding box center [841, 339] width 1065 height 606
click at [1152, 402] on div "Image Banner Container 2 columns Container Container H2 Container Bold Italic U…" at bounding box center [841, 339] width 1065 height 606
click at [293, 59] on icon at bounding box center [290, 59] width 9 height 11
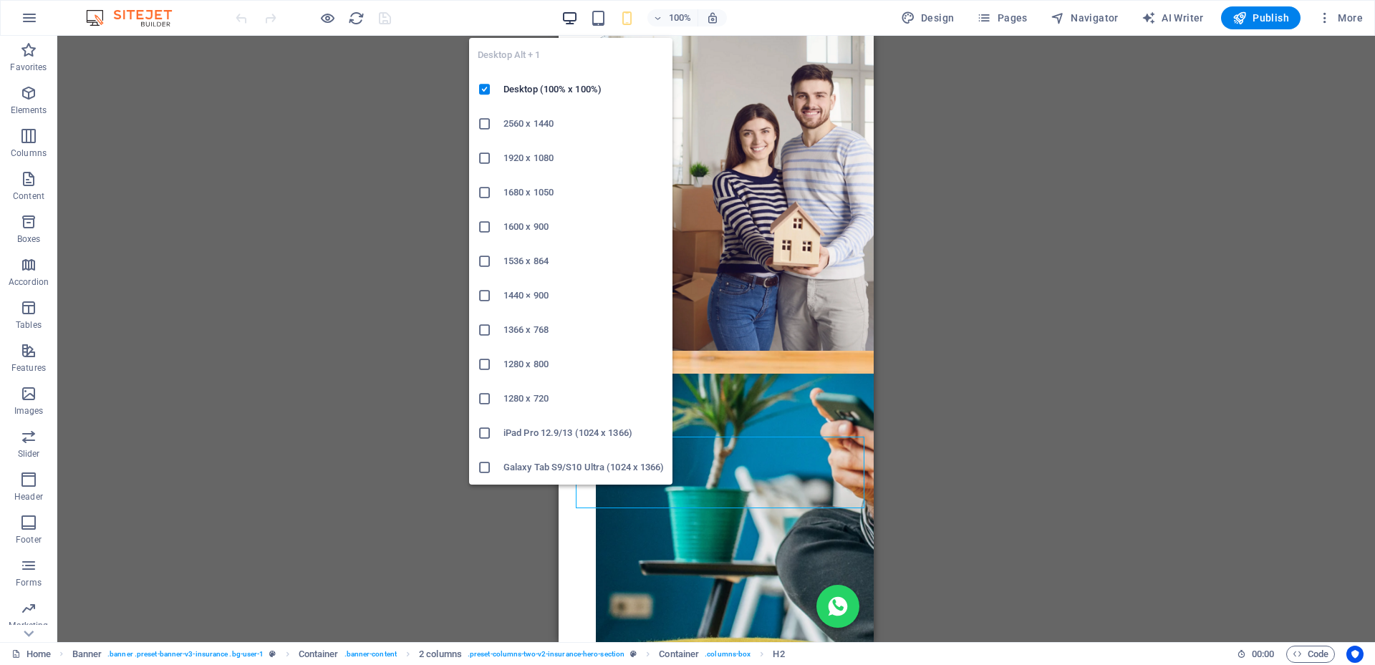
drag, startPoint x: 571, startPoint y: 16, endPoint x: 662, endPoint y: 140, distance: 152.6
click at [571, 16] on icon "button" at bounding box center [569, 18] width 16 height 16
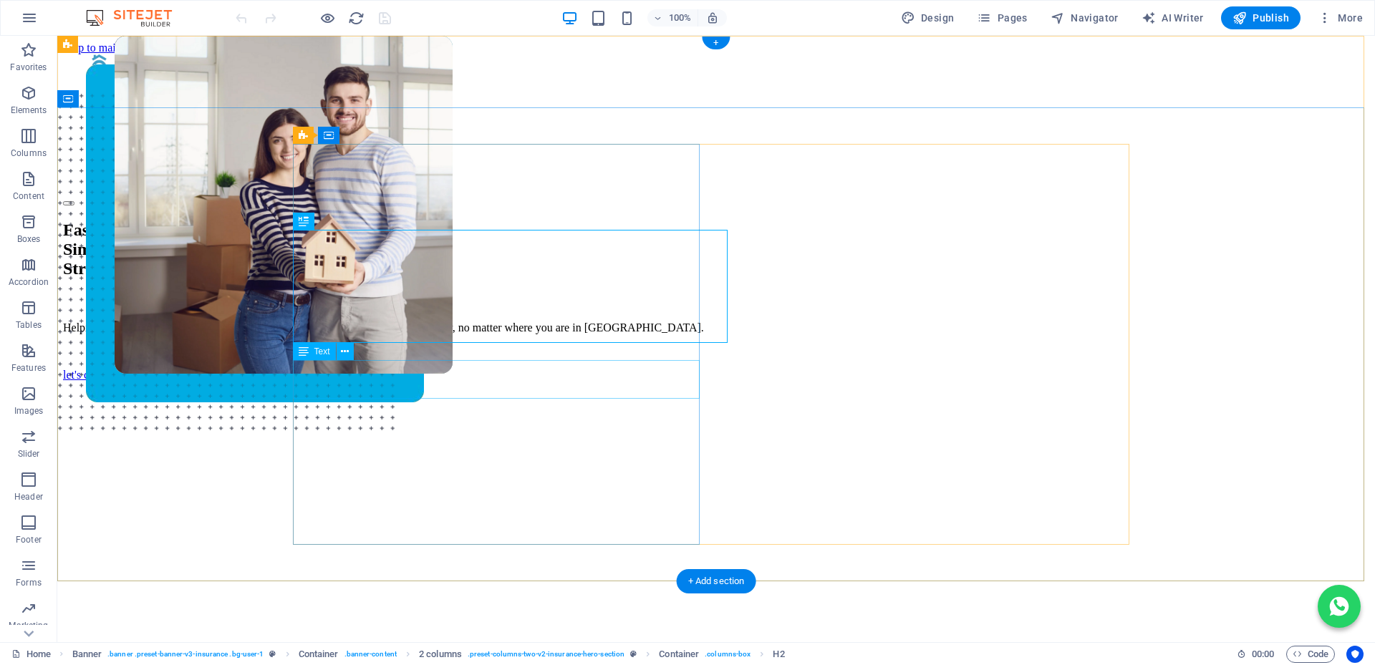
click at [536, 334] on div "Helping you buy your dream home with FREE, expert support every step of the way…" at bounding box center [716, 327] width 1306 height 13
click at [652, 334] on div "Helping you buy your dream home with FREE, expert support every step of the way…" at bounding box center [716, 327] width 1306 height 13
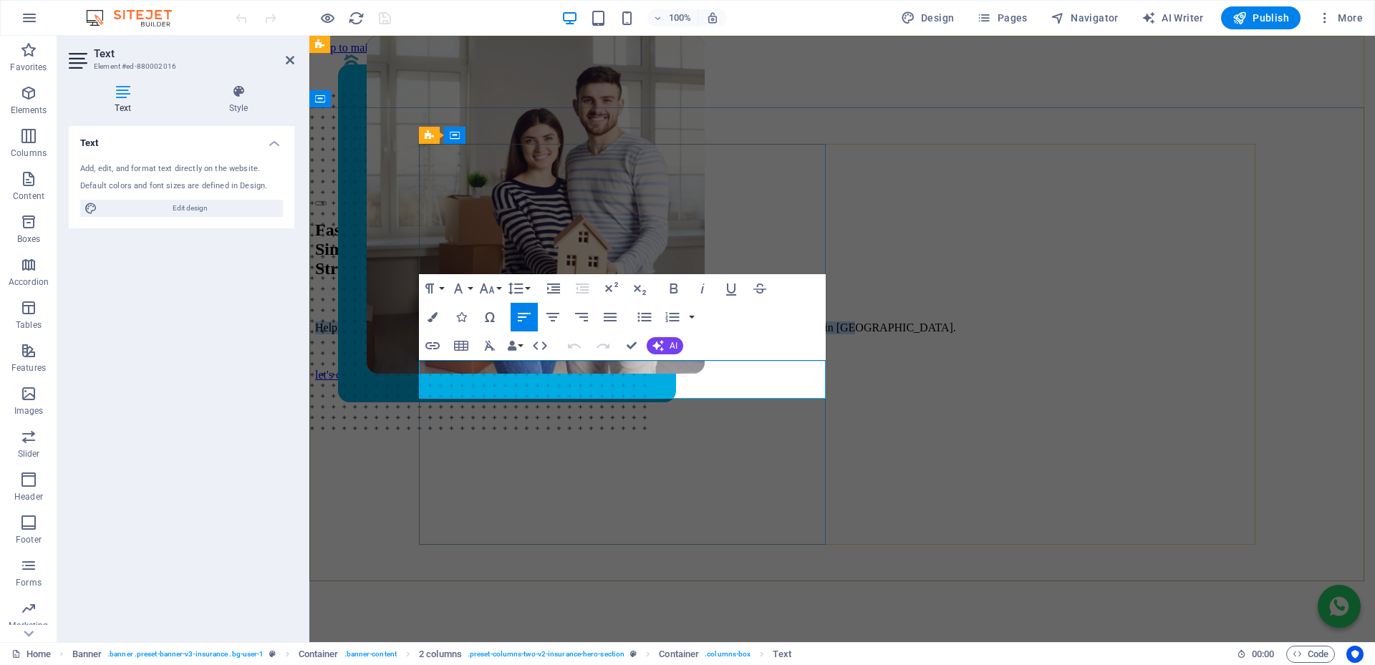
drag, startPoint x: 457, startPoint y: 354, endPoint x: 422, endPoint y: 364, distance: 37.4
click at [422, 334] on p "Helping you buy your dream home with FREE, expert support every step of the way…" at bounding box center [842, 327] width 1054 height 13
click at [467, 289] on button "Font Family" at bounding box center [460, 288] width 27 height 29
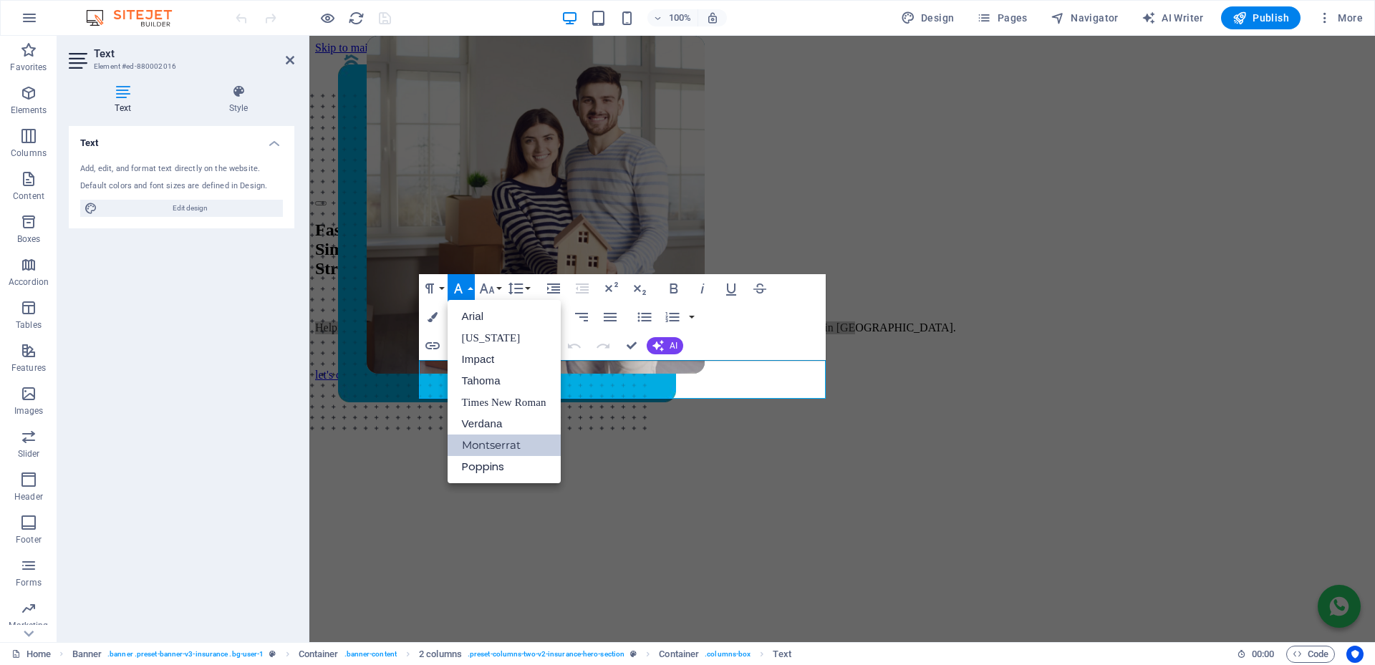
click at [467, 289] on button "Font Family" at bounding box center [460, 288] width 27 height 29
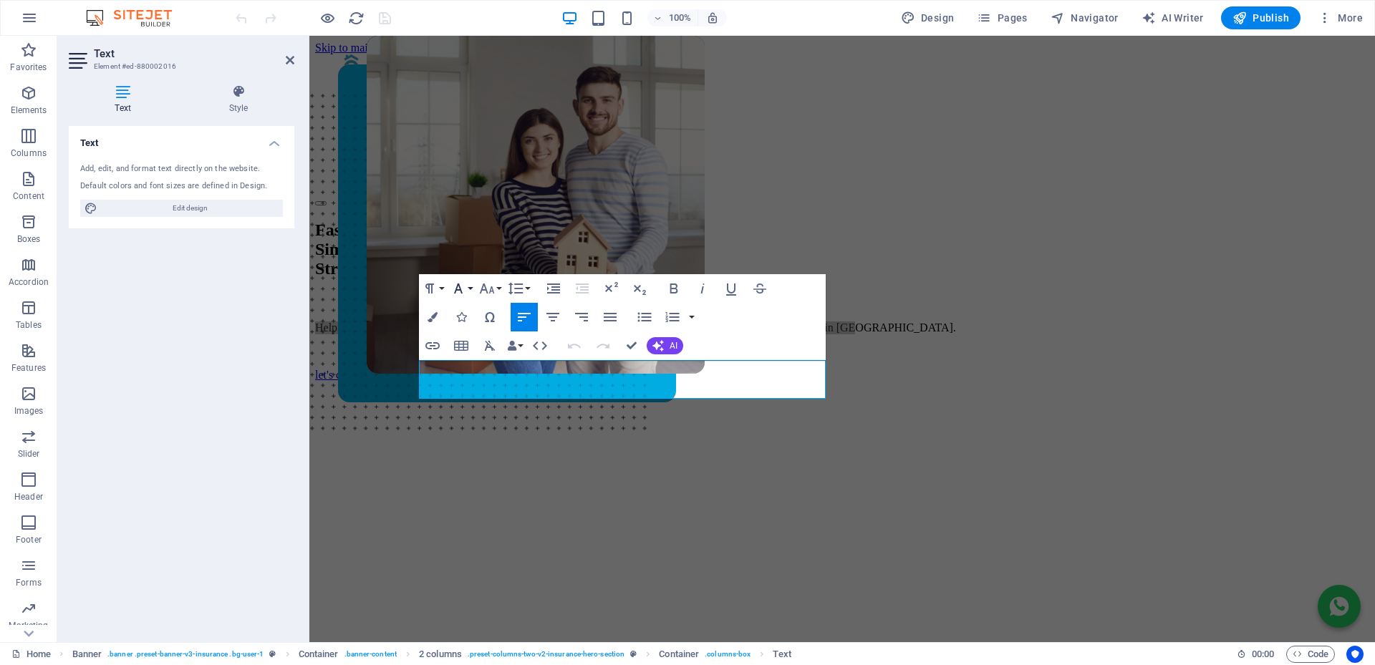
click at [467, 289] on button "Font Family" at bounding box center [460, 288] width 27 height 29
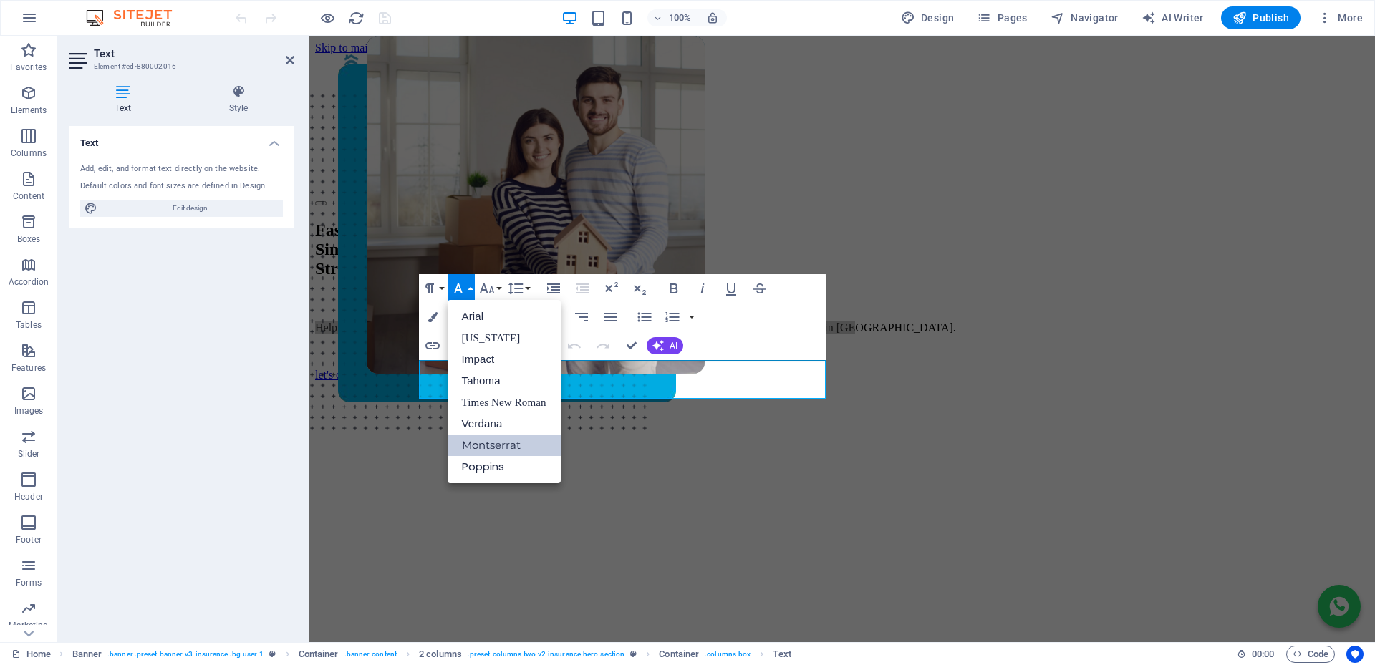
click at [467, 289] on button "Font Family" at bounding box center [460, 288] width 27 height 29
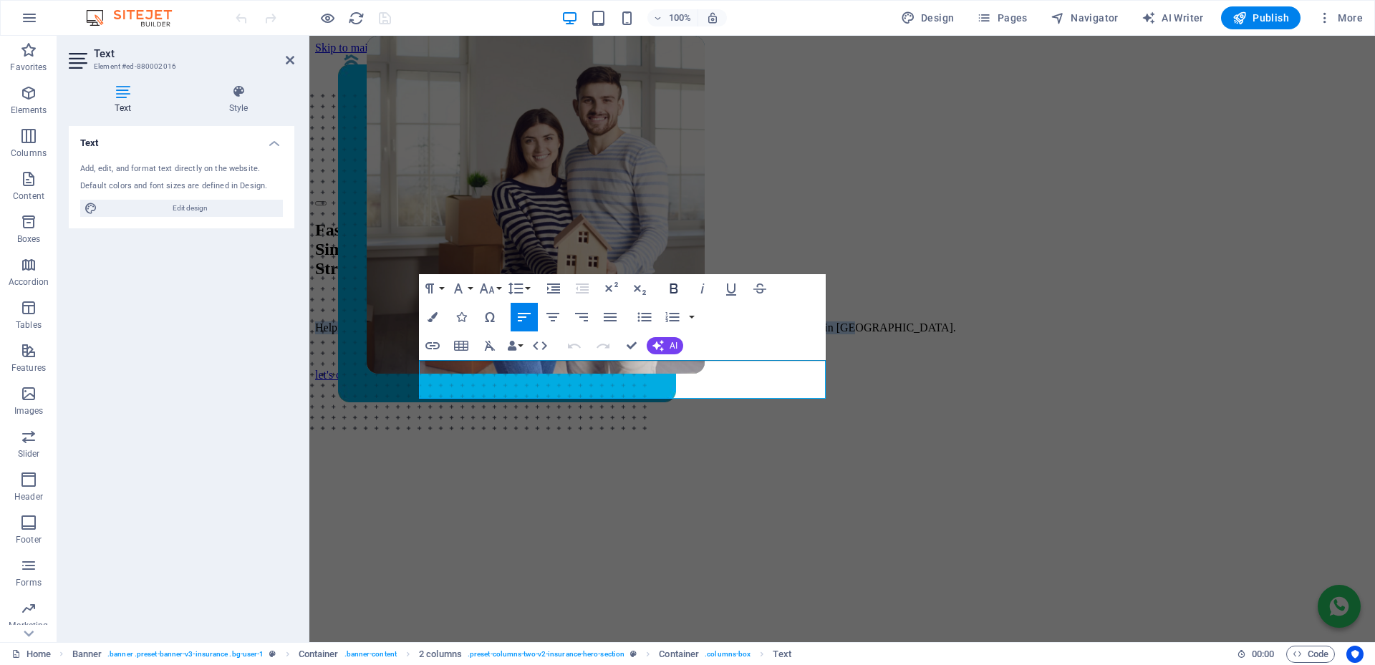
click at [675, 286] on icon "button" at bounding box center [673, 288] width 17 height 17
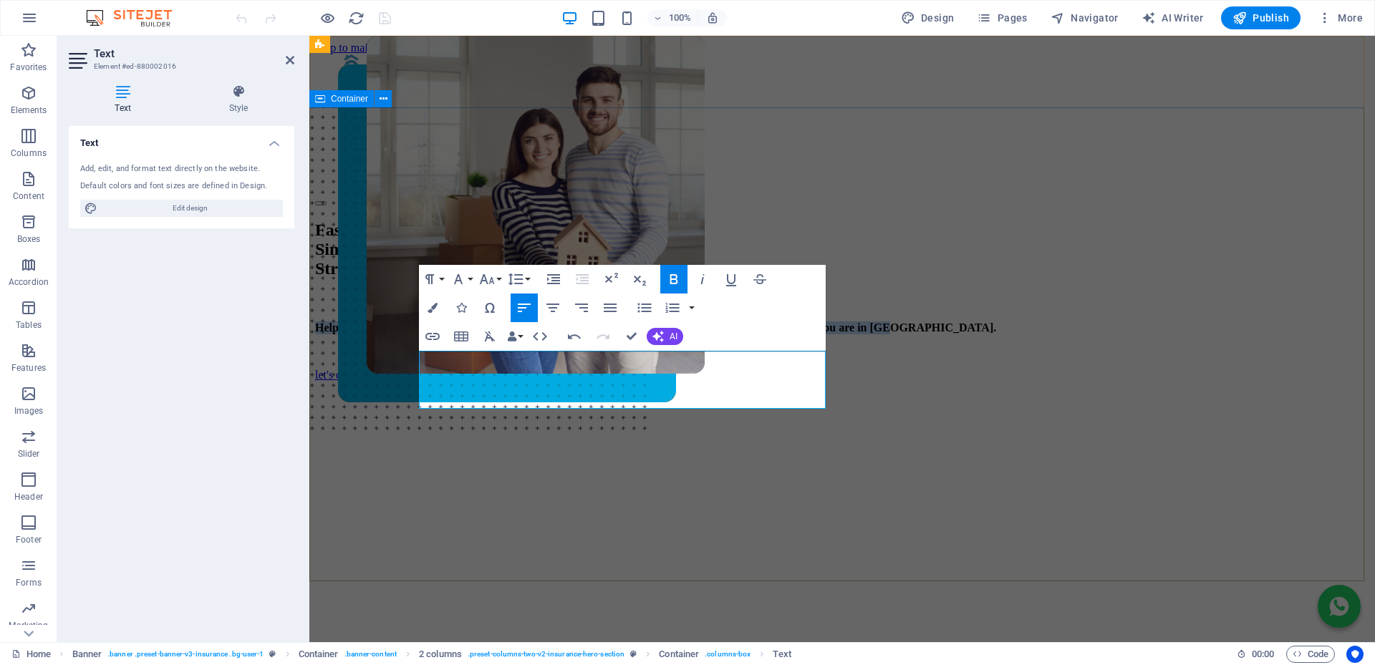
click at [376, 206] on div "Fast. Simple. Stress-free Bonds. Helping you buy your dream home with FREE, exp…" at bounding box center [842, 494] width 1054 height 576
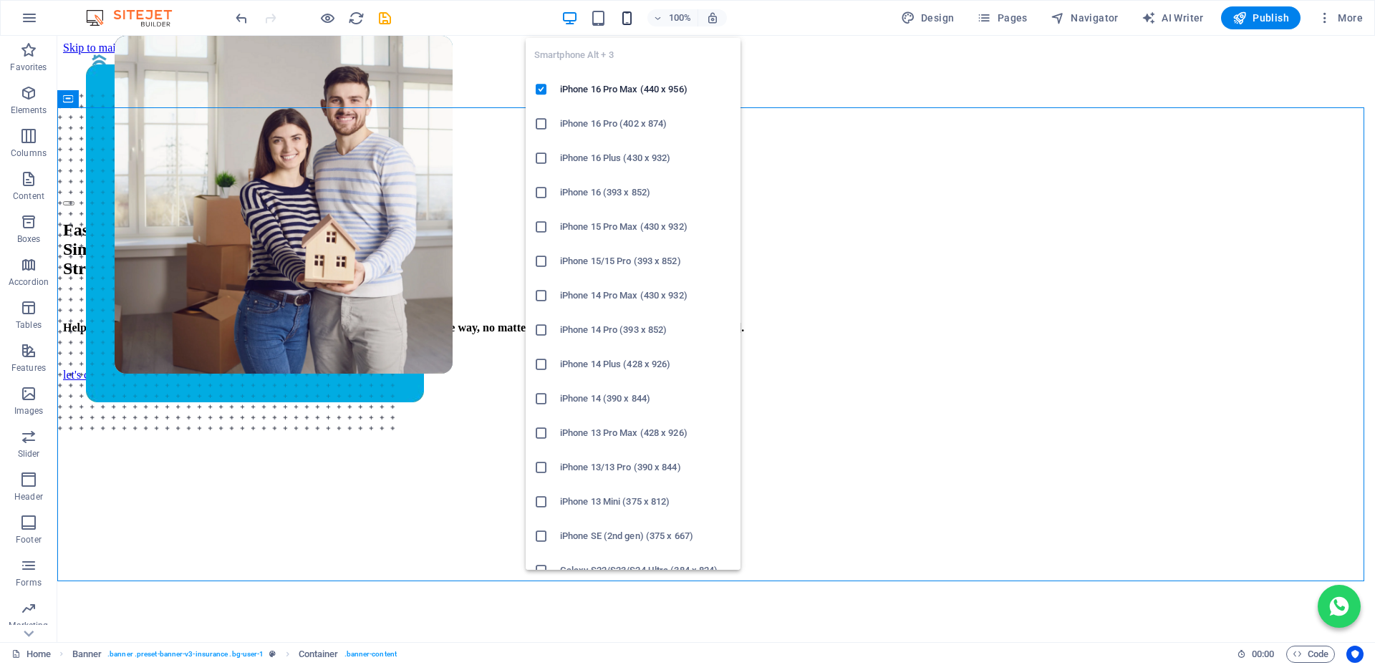
click at [630, 14] on icon "button" at bounding box center [627, 18] width 16 height 16
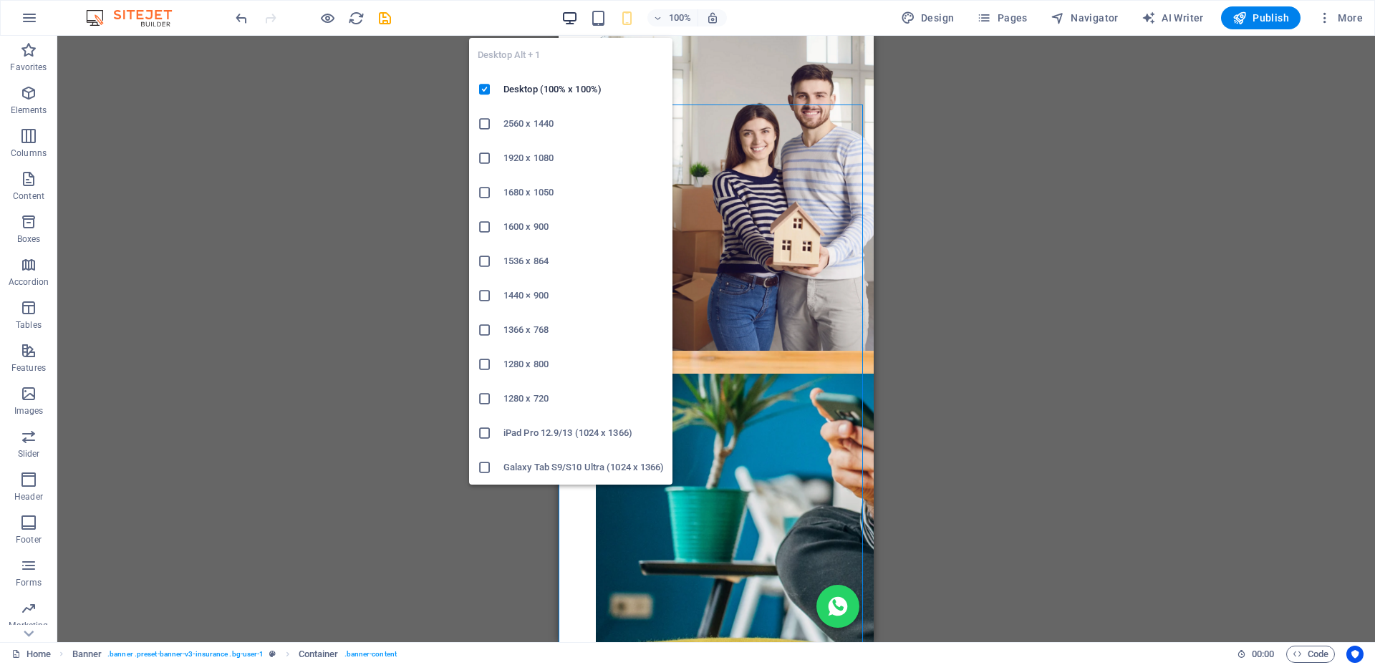
click at [568, 19] on icon "button" at bounding box center [569, 18] width 16 height 16
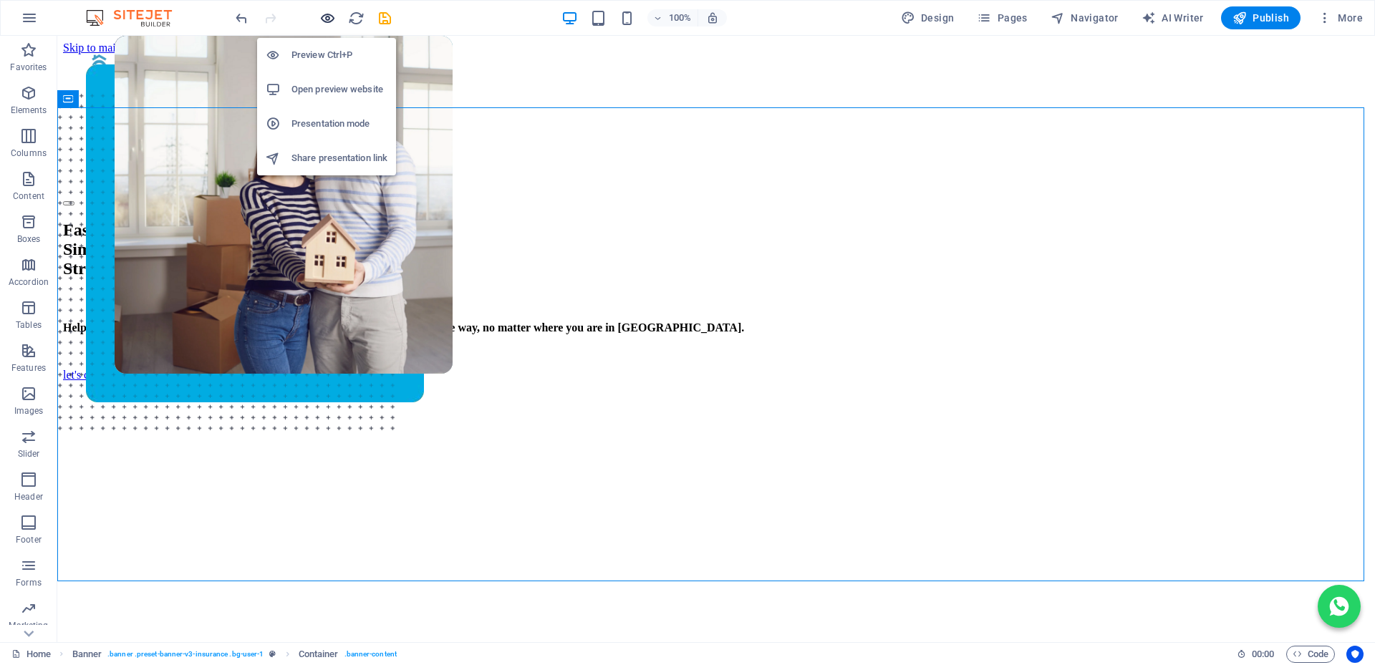
click at [334, 19] on icon "button" at bounding box center [327, 18] width 16 height 16
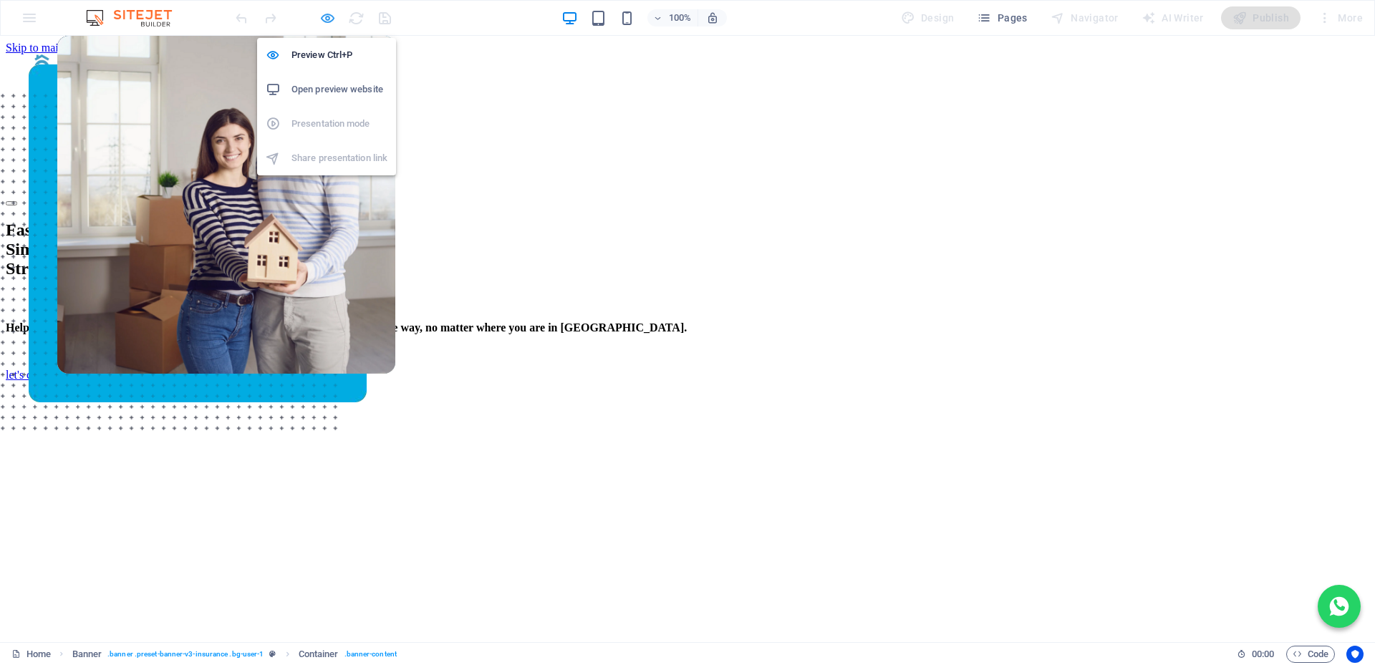
click at [324, 18] on icon "button" at bounding box center [327, 18] width 16 height 16
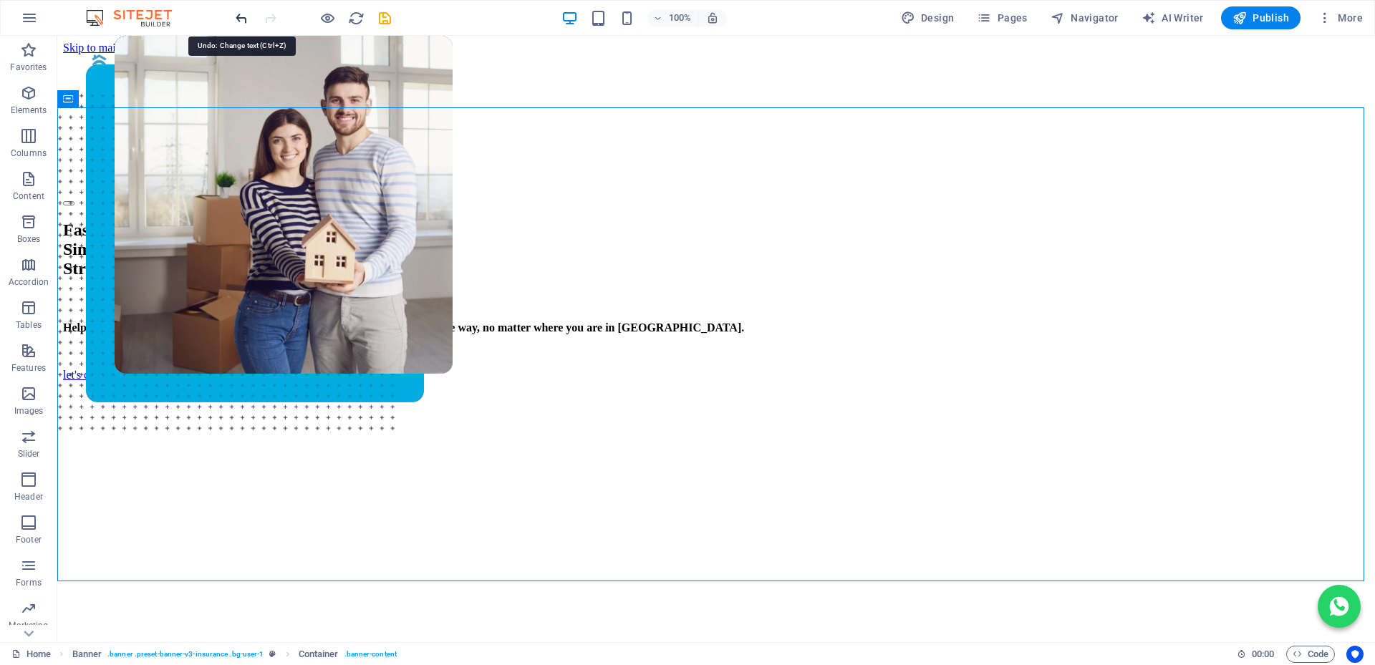
click at [243, 20] on icon "undo" at bounding box center [241, 18] width 16 height 16
click at [270, 18] on icon "redo" at bounding box center [270, 18] width 16 height 16
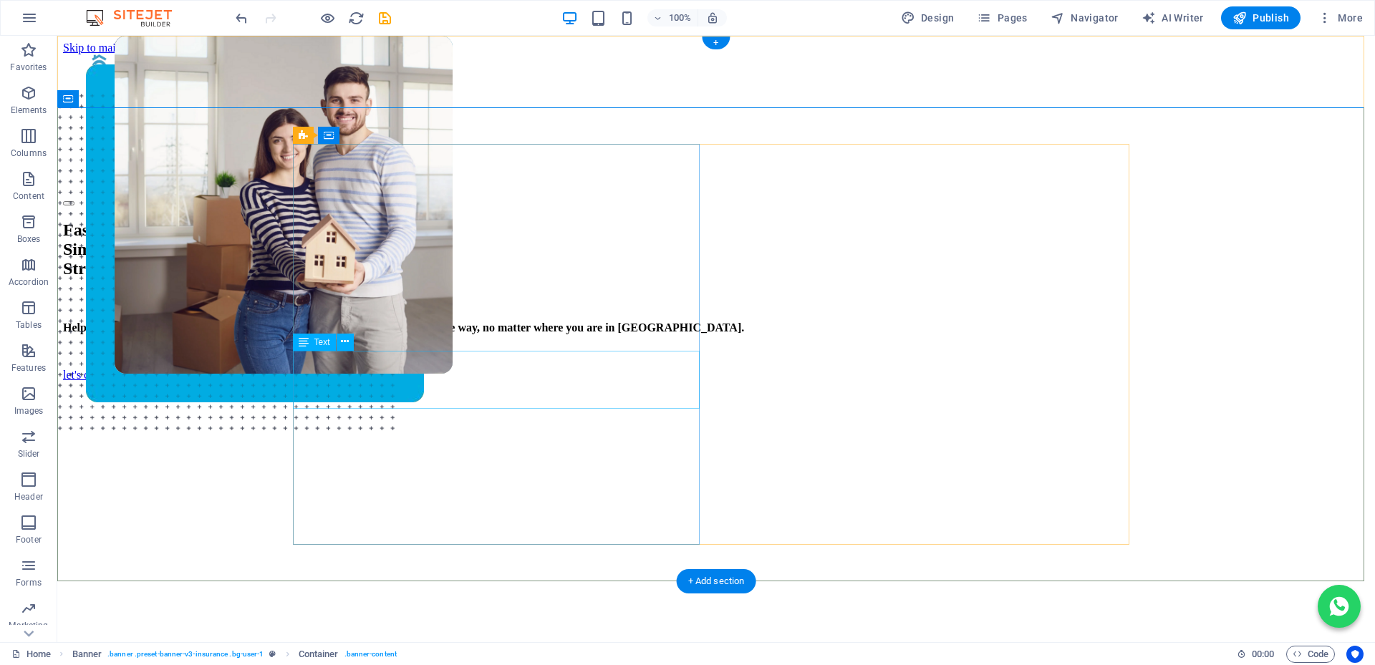
click at [338, 334] on div "Helping you buy your dream home with FREE, expert support every step of the way…" at bounding box center [716, 327] width 1306 height 13
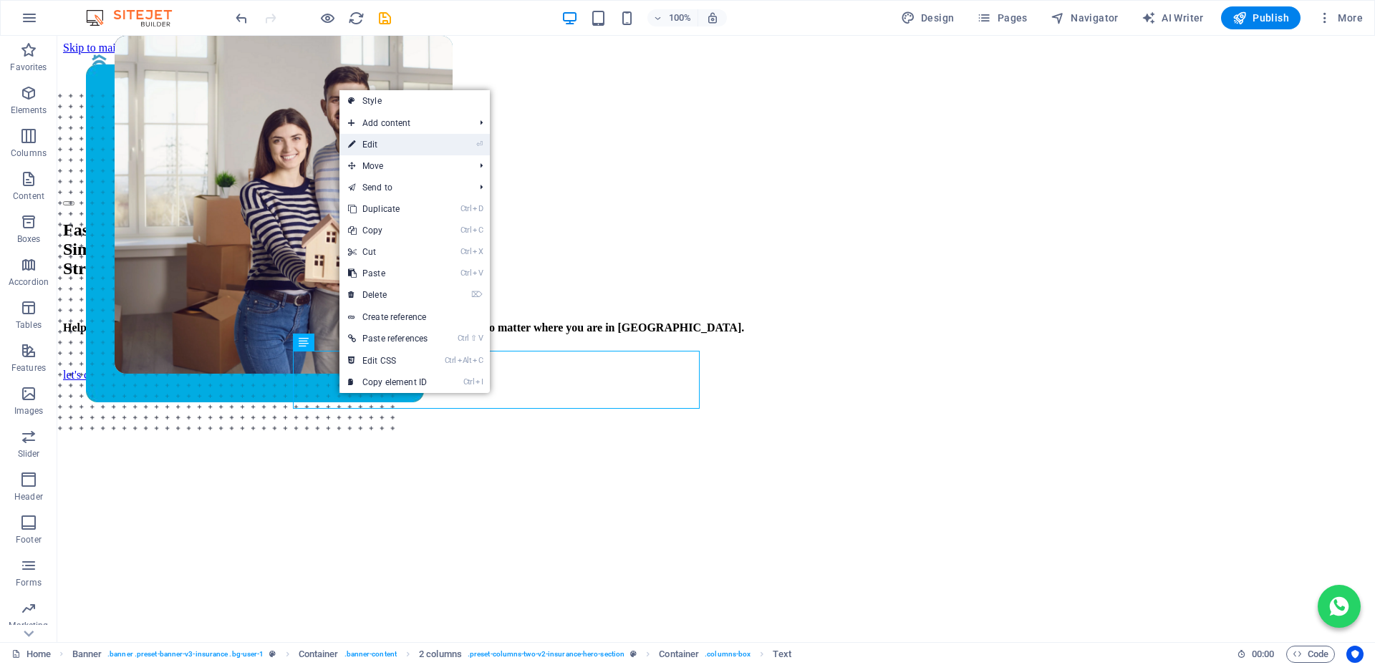
click at [373, 144] on link "⏎ Edit" at bounding box center [387, 144] width 97 height 21
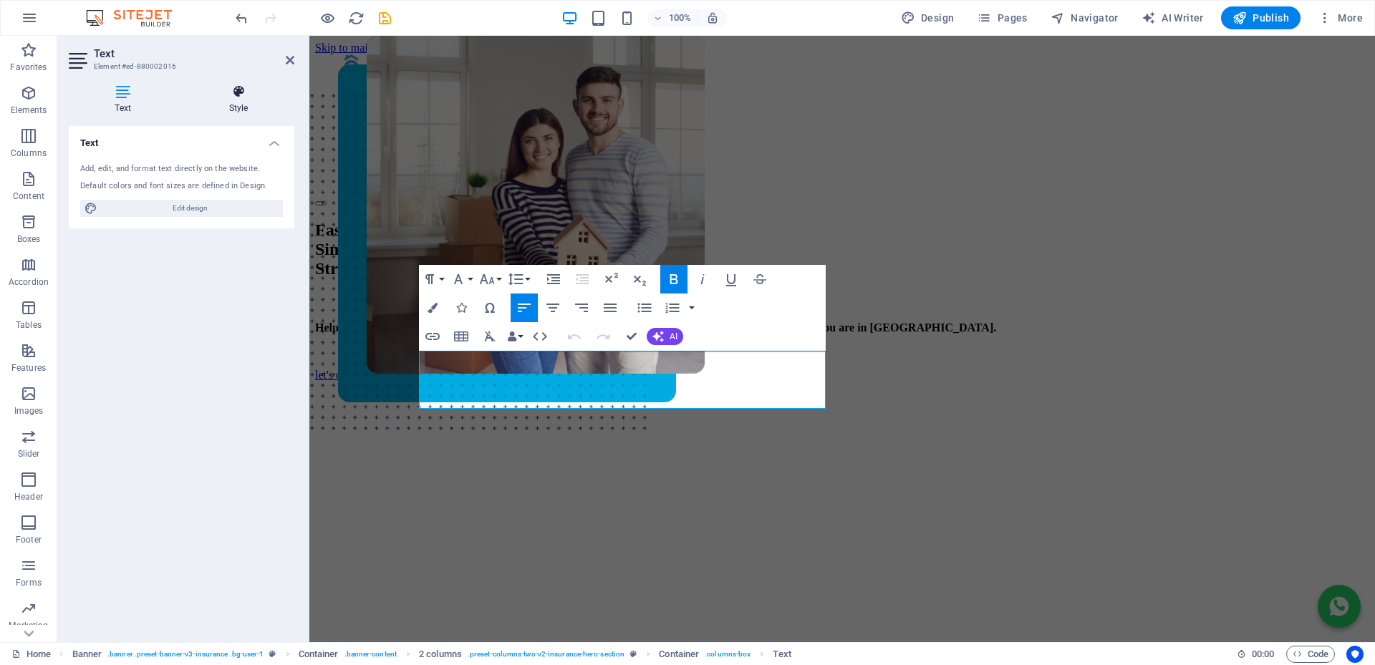
click at [235, 92] on icon at bounding box center [239, 91] width 112 height 14
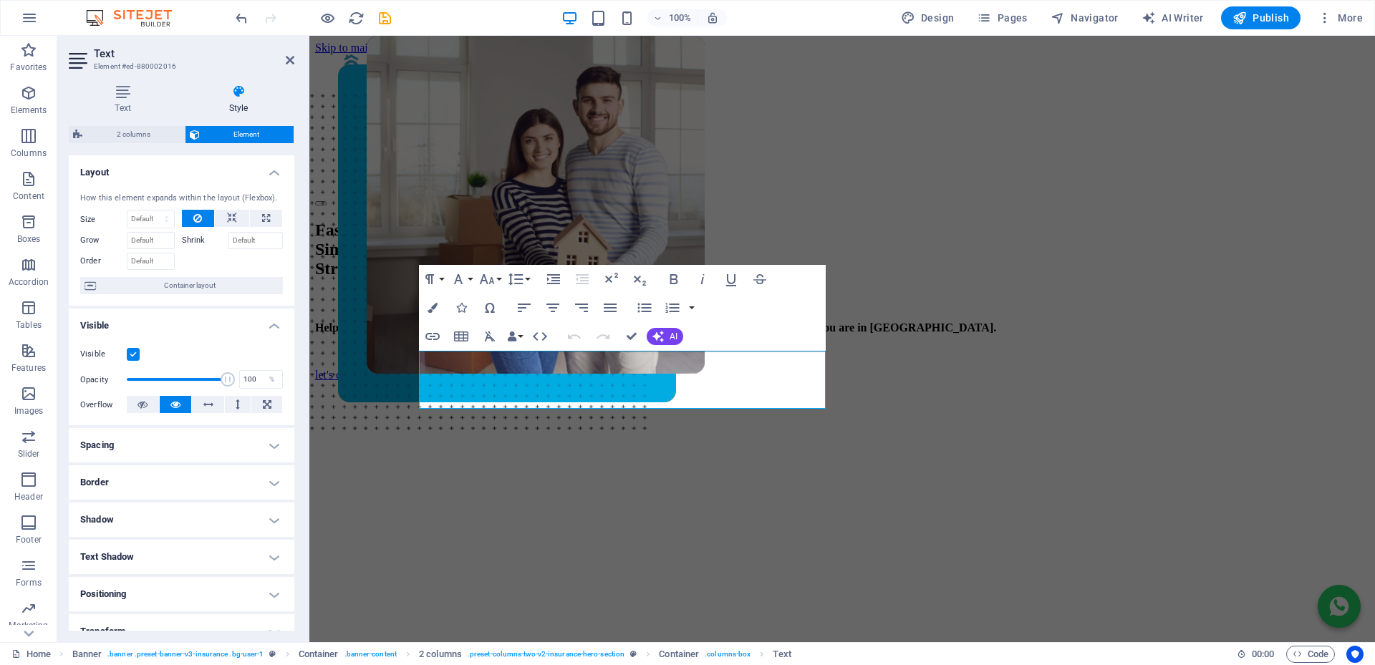
click at [141, 440] on h4 "Spacing" at bounding box center [182, 445] width 226 height 34
click at [243, 496] on span "Custom" at bounding box center [253, 498] width 49 height 17
click at [253, 539] on input "number" at bounding box center [257, 535] width 49 height 17
type input "10"
type input "0"
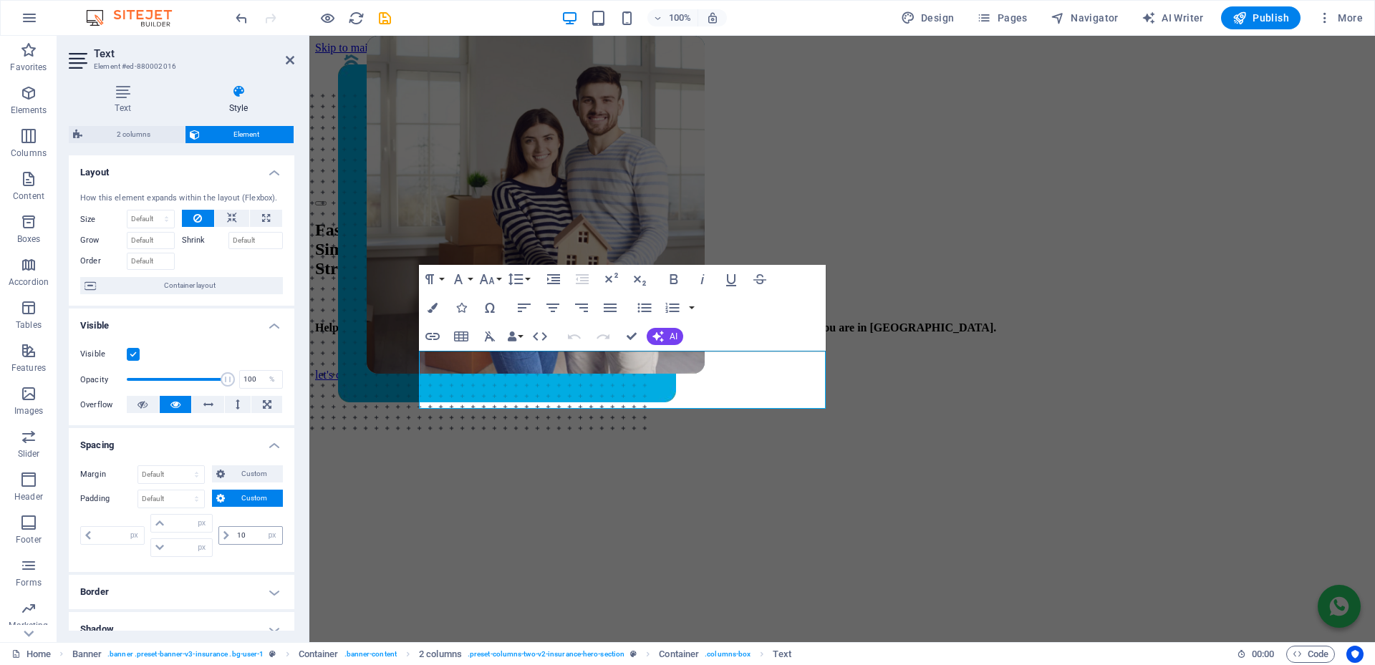
type input "0"
drag, startPoint x: 253, startPoint y: 539, endPoint x: 183, endPoint y: 520, distance: 72.1
click at [183, 520] on div "0 px rem % vh vw 0 px rem % vh vw 0 px rem % vh vw 10 px rem % vh vw" at bounding box center [181, 535] width 203 height 43
type input "0"
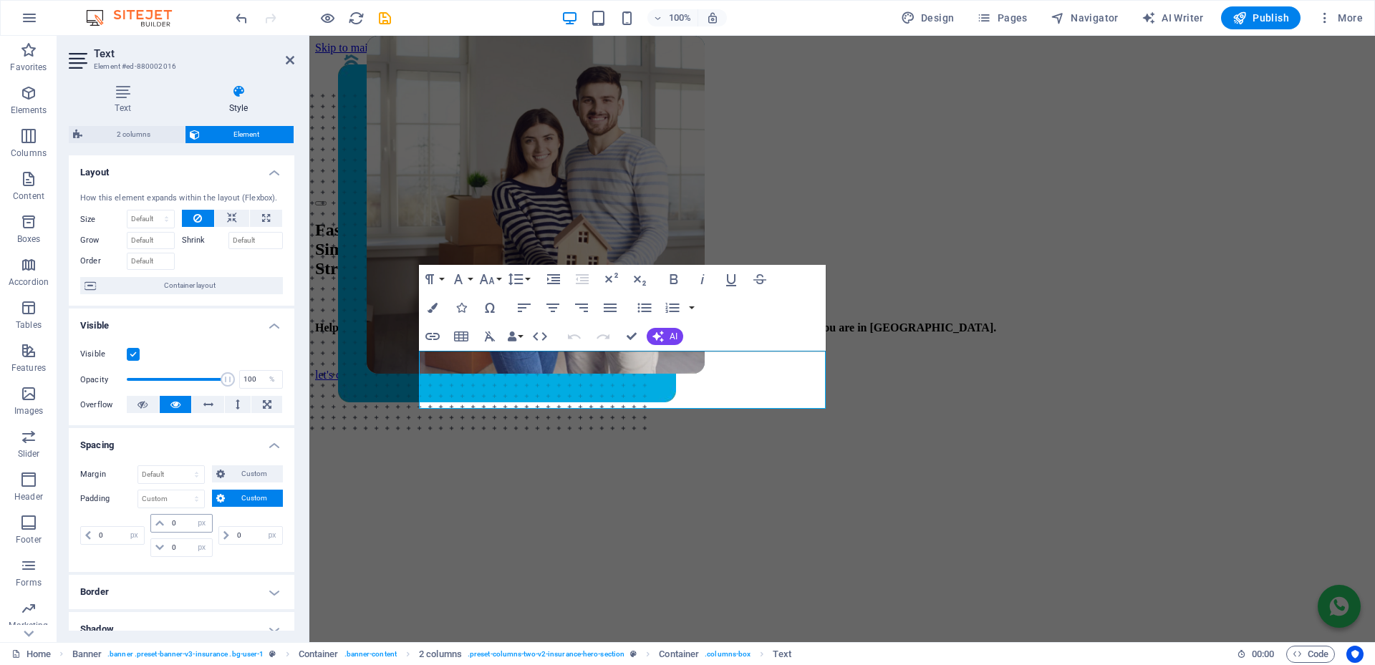
type input "0"
click at [190, 497] on select "Default px rem % vh vw Custom" at bounding box center [194, 498] width 20 height 17
select select "default"
click at [184, 490] on select "Default px rem % vh vw Custom" at bounding box center [194, 498] width 20 height 17
select select "DISABLED_OPTION_VALUE"
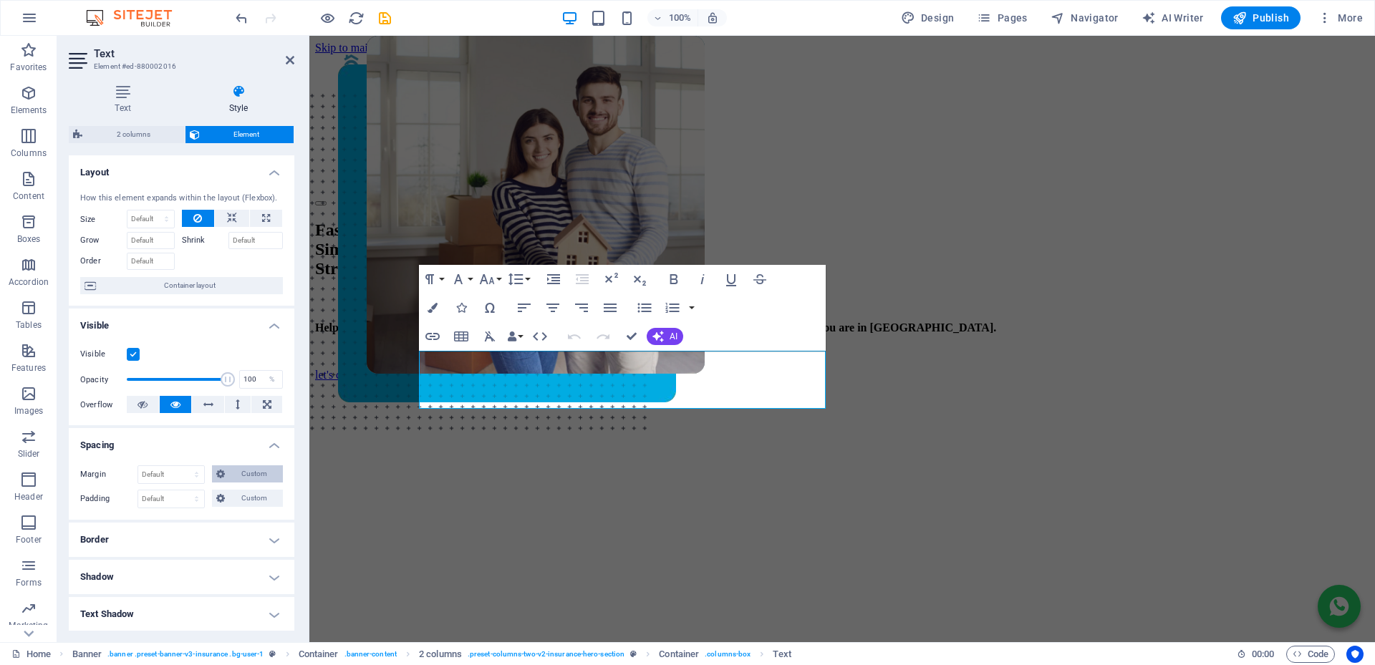
click at [250, 476] on span "Custom" at bounding box center [253, 473] width 49 height 17
click at [246, 510] on select "auto px % rem vw vh" at bounding box center [250, 511] width 63 height 17
select select "px"
click at [259, 503] on select "auto px % rem vw vh" at bounding box center [250, 511] width 63 height 17
type input "0"
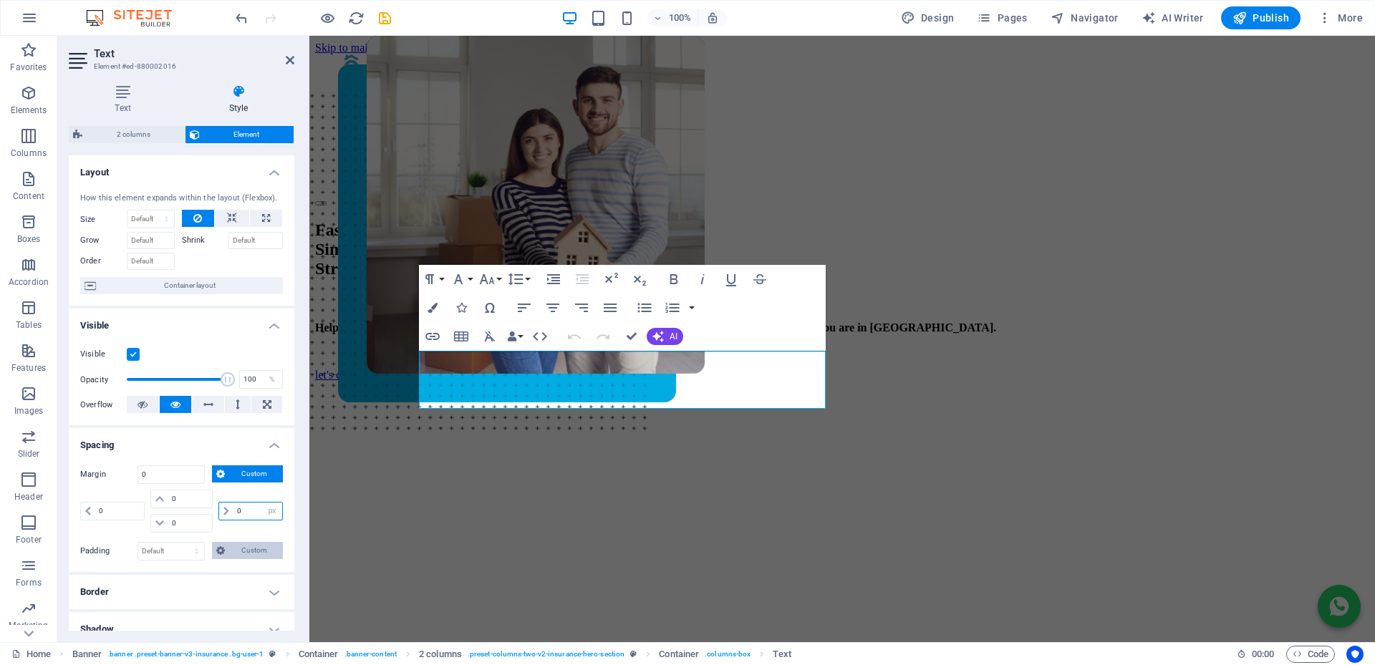
select select "px"
type input "0"
select select "px"
type input "0"
select select "px"
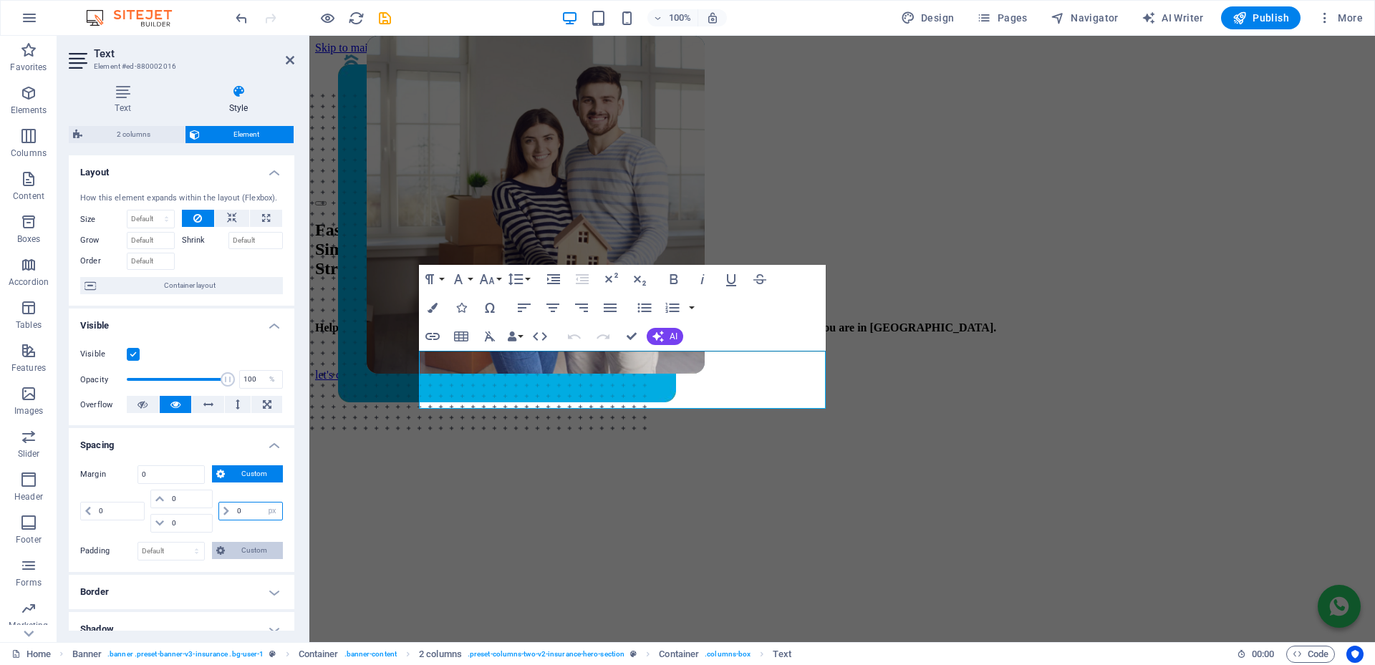
type input "0"
select select "px"
type input "10"
select select "DISABLED_OPTION_VALUE"
type input "0"
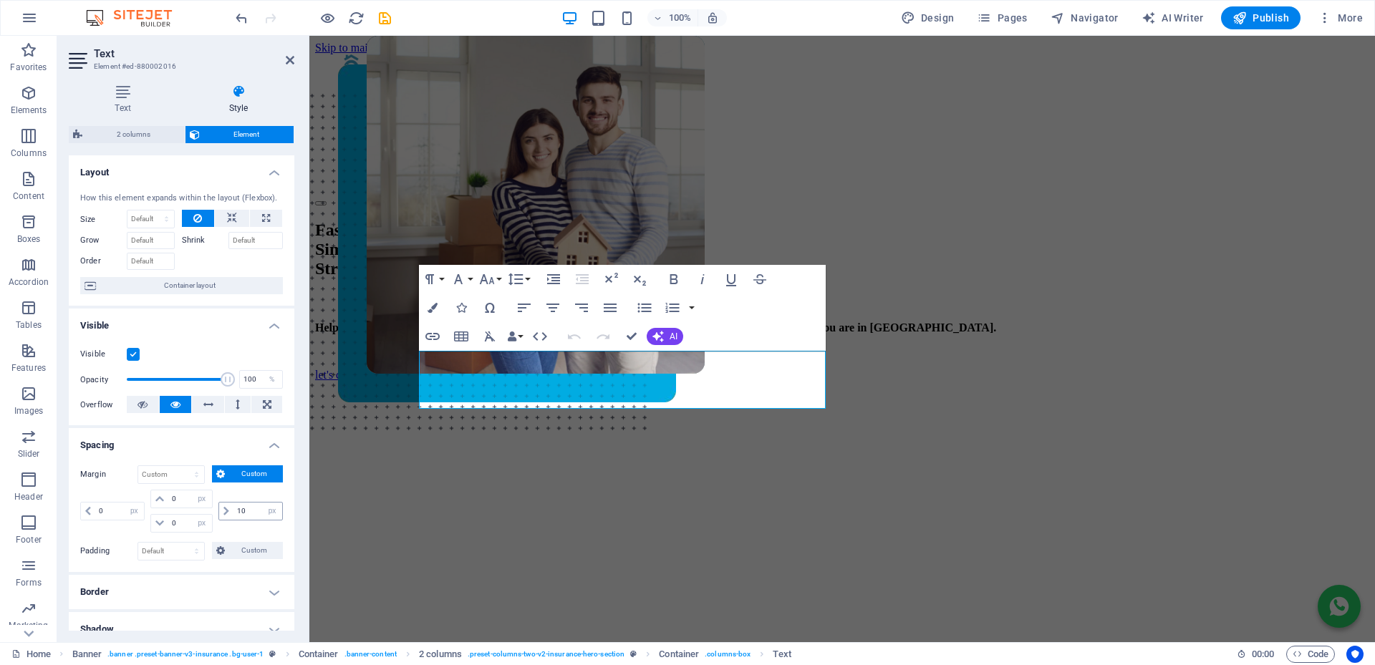
select select "px"
type input "0"
click at [274, 514] on select "auto px % rem vw vh" at bounding box center [272, 511] width 20 height 17
click at [195, 474] on select "Default auto px % rem vw vh Custom" at bounding box center [194, 474] width 20 height 17
select select "default"
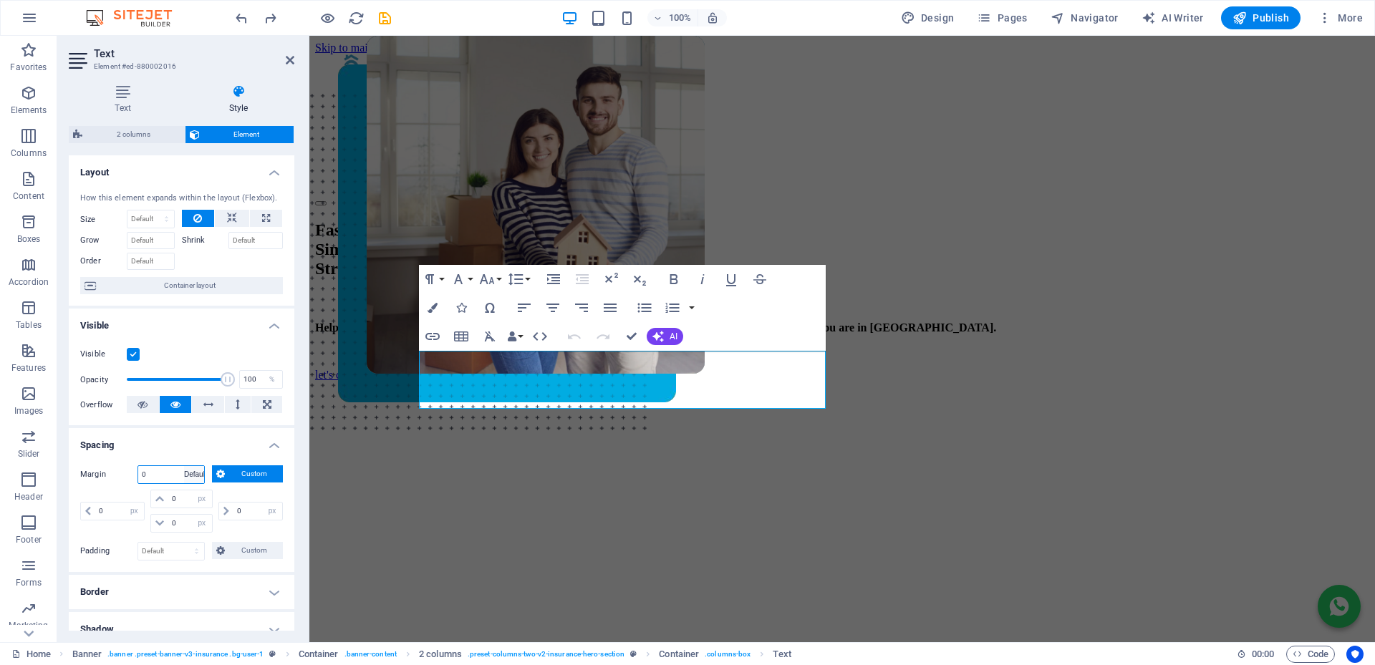
click at [184, 466] on select "Default auto px % rem vw vh Custom" at bounding box center [194, 474] width 20 height 17
select select "DISABLED_OPTION_VALUE"
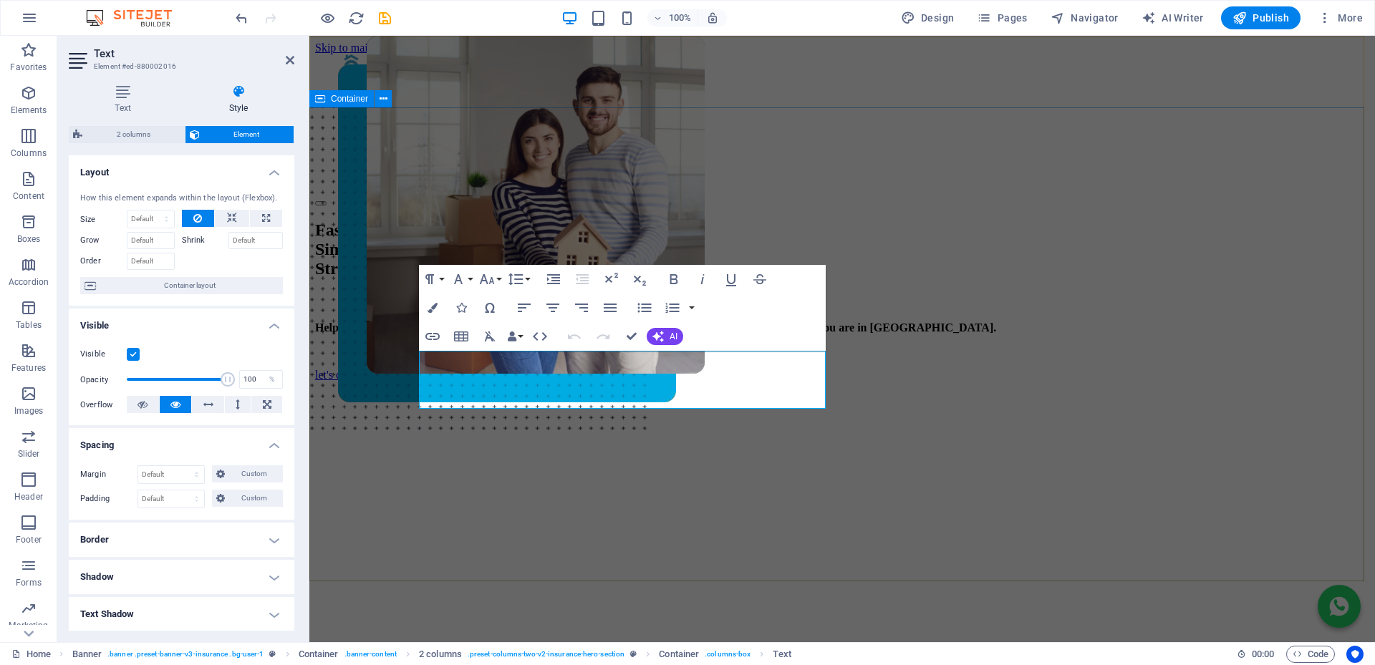
click at [382, 206] on div "Fast. Simple. Stress-free Bonds. Helping you buy your dream home with FREE, exp…" at bounding box center [842, 494] width 1054 height 576
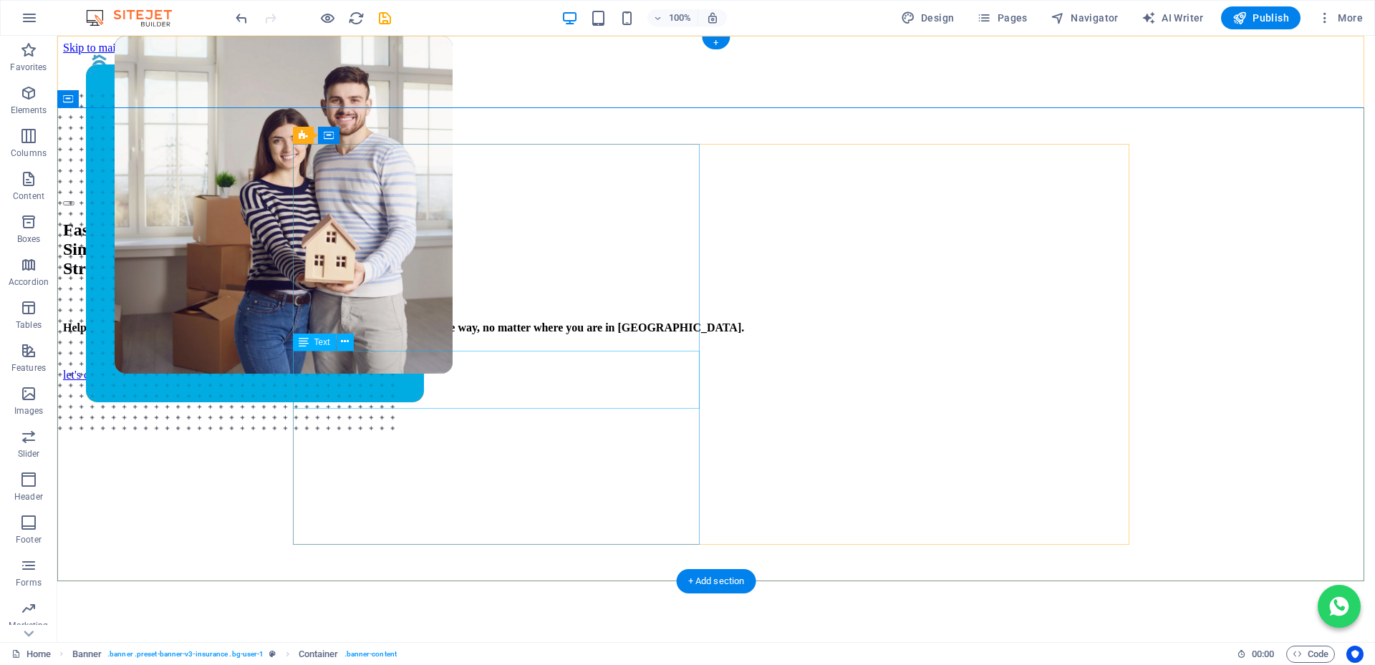
click at [694, 334] on div "Helping you buy your dream home with FREE, expert support every step of the way…" at bounding box center [716, 327] width 1306 height 13
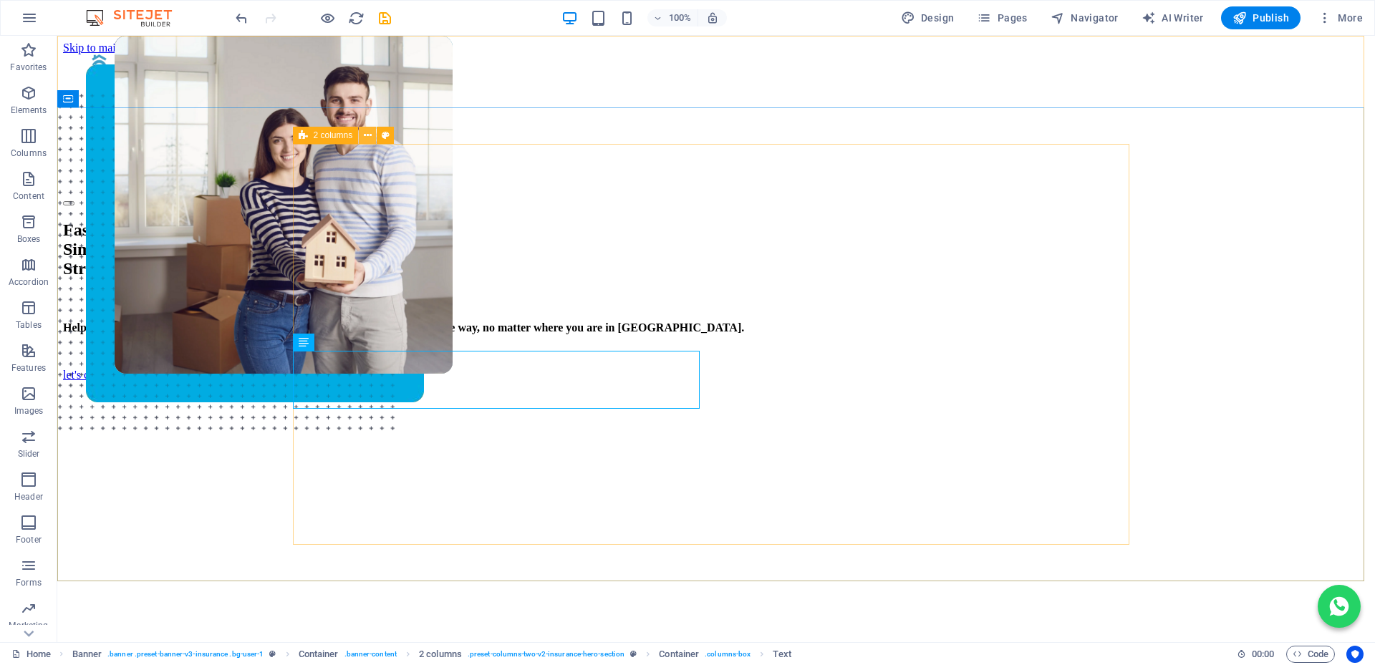
click at [368, 138] on icon at bounding box center [368, 135] width 8 height 15
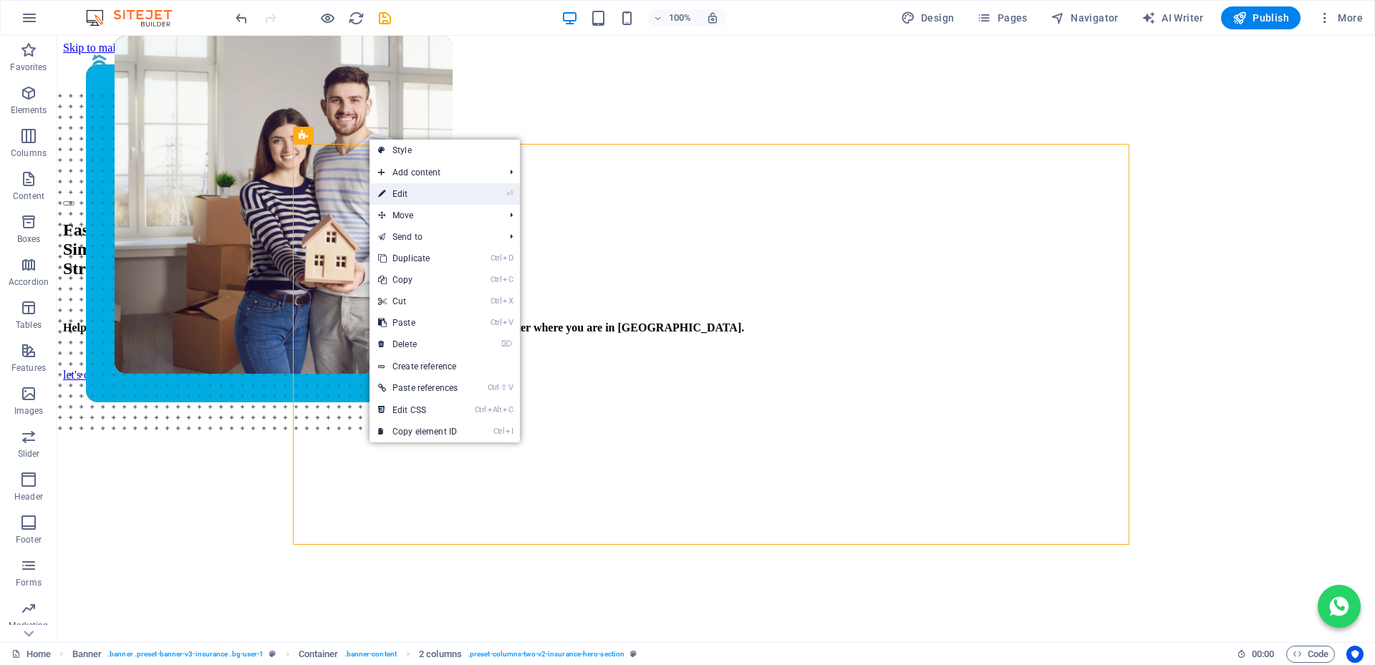
click at [403, 193] on link "⏎ Edit" at bounding box center [417, 193] width 97 height 21
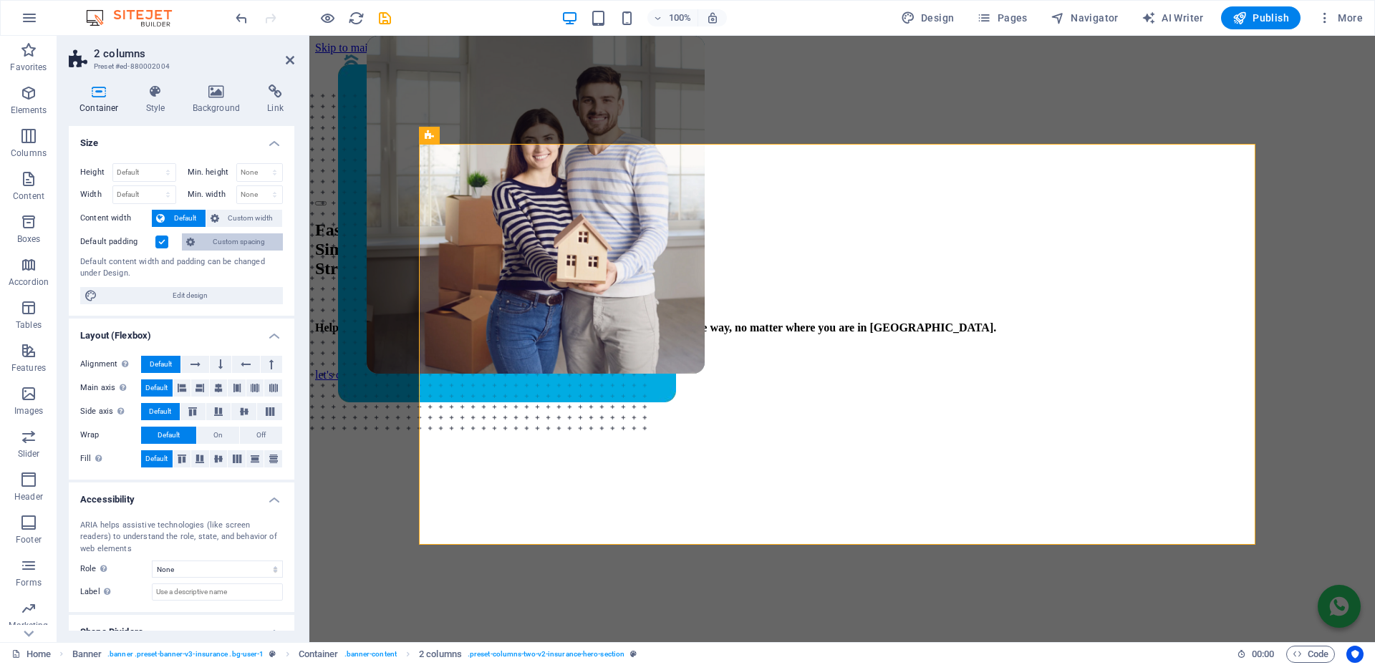
click at [236, 236] on span "Custom spacing" at bounding box center [238, 241] width 79 height 17
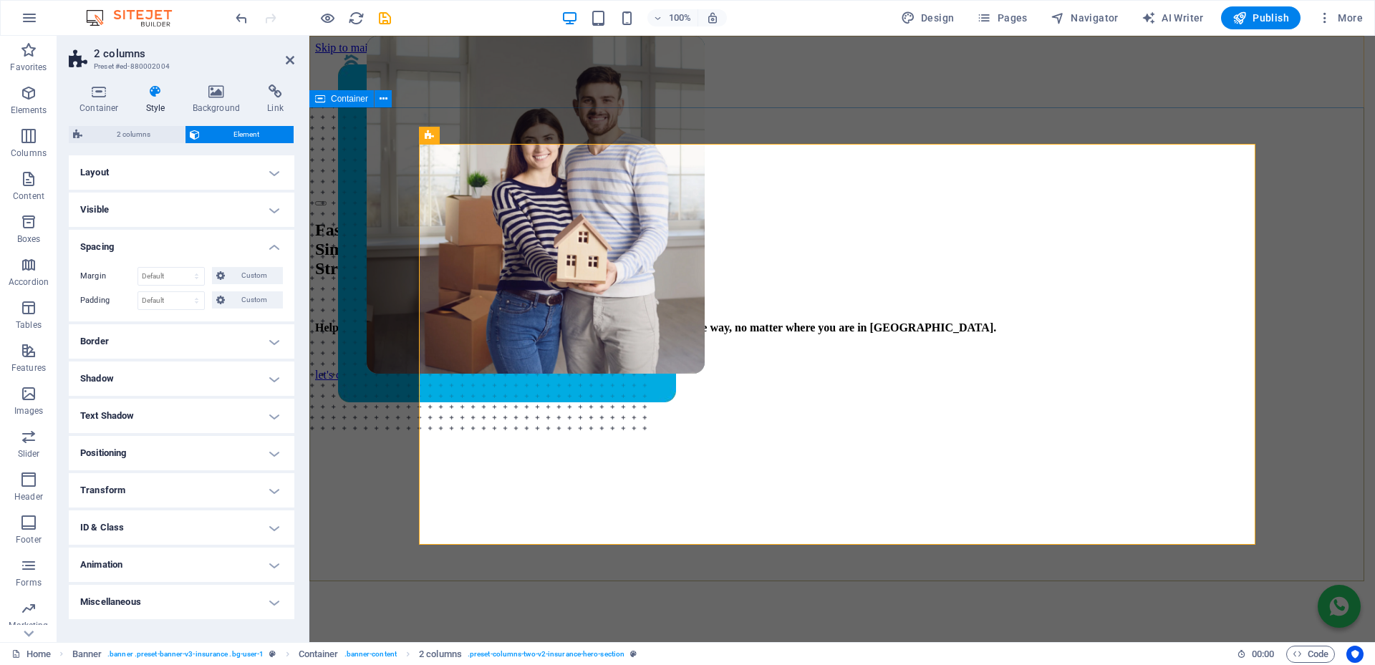
click at [349, 234] on div "Fast. Simple. Stress-free Bonds. Helping you buy your dream home with FREE, exp…" at bounding box center [842, 494] width 1054 height 576
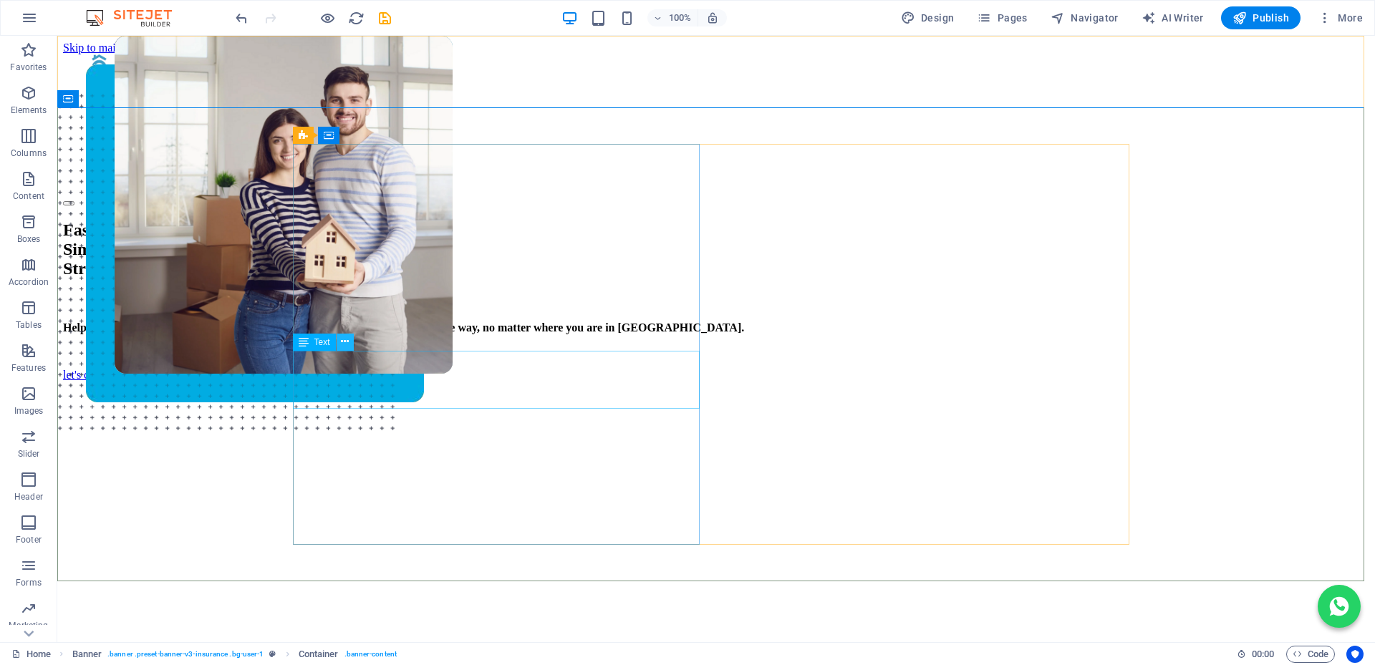
click at [344, 340] on icon at bounding box center [345, 341] width 8 height 15
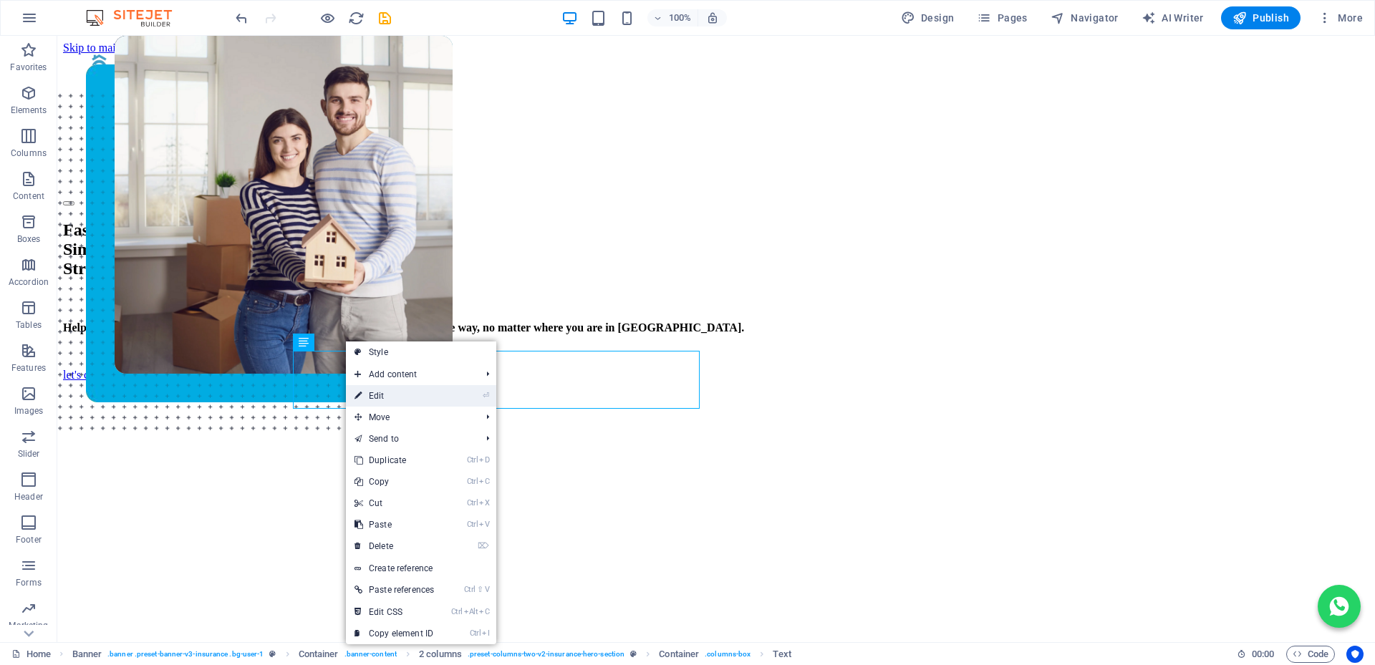
click at [371, 394] on link "⏎ Edit" at bounding box center [394, 395] width 97 height 21
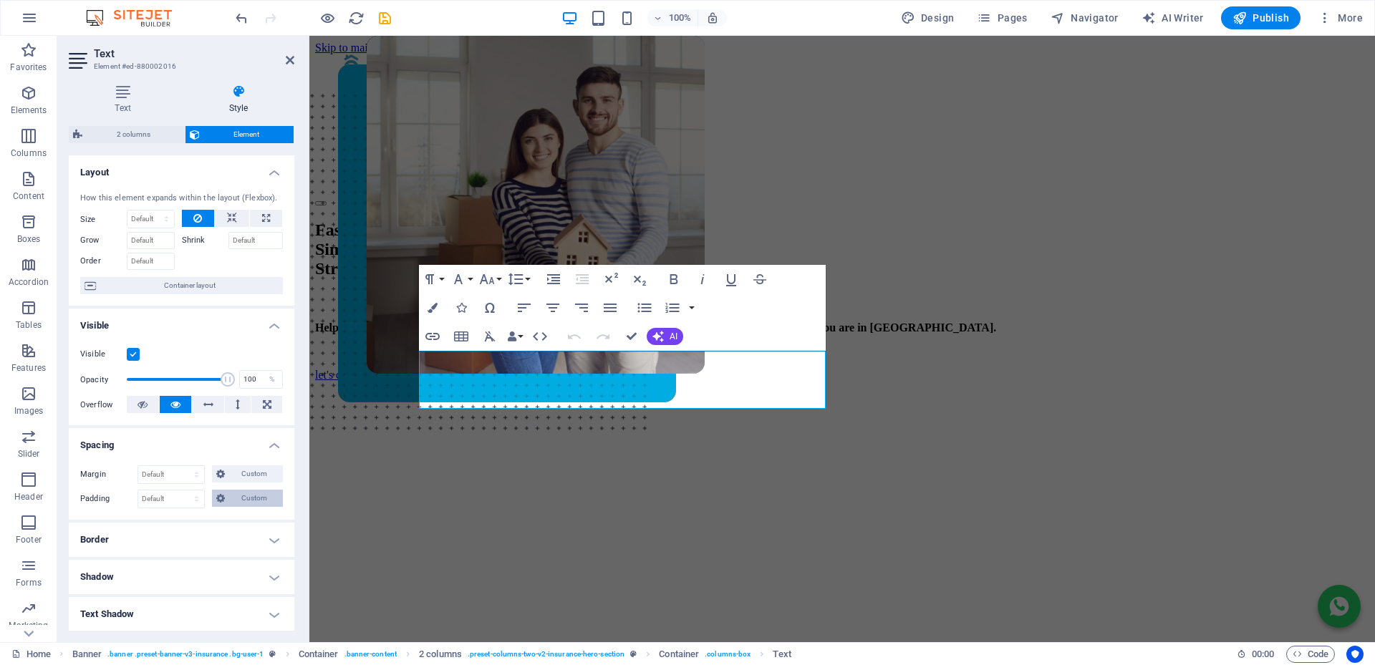
click at [256, 500] on span "Custom" at bounding box center [253, 498] width 49 height 17
drag, startPoint x: 114, startPoint y: 536, endPoint x: 74, endPoint y: 536, distance: 40.1
click at [74, 536] on div "Margin Default auto px % rem vw vh Custom Custom auto px % rem vw vh auto px % …" at bounding box center [182, 513] width 226 height 118
type input "50"
type input "0"
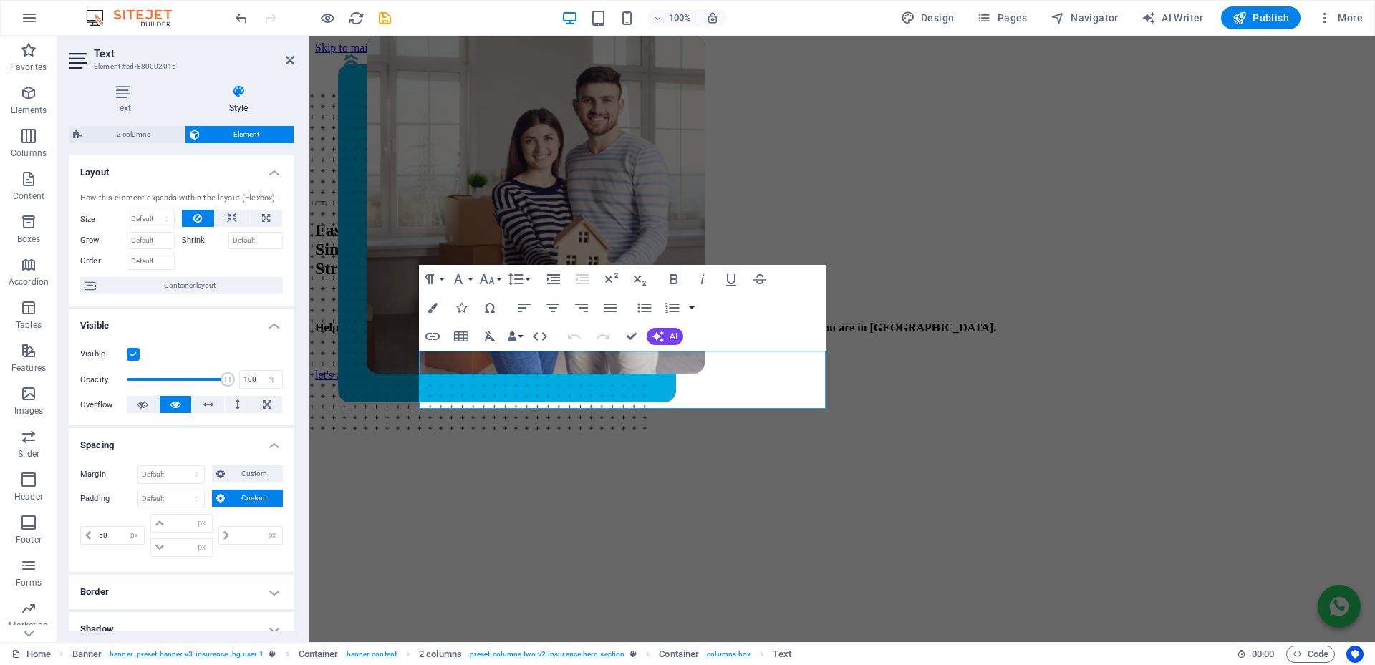
type input "0"
drag, startPoint x: 243, startPoint y: 539, endPoint x: 163, endPoint y: 536, distance: 80.2
click at [163, 536] on div "px rem % vh vw px rem % vh vw px rem % vh vw px rem % vh vw" at bounding box center [181, 535] width 203 height 43
type input "0"
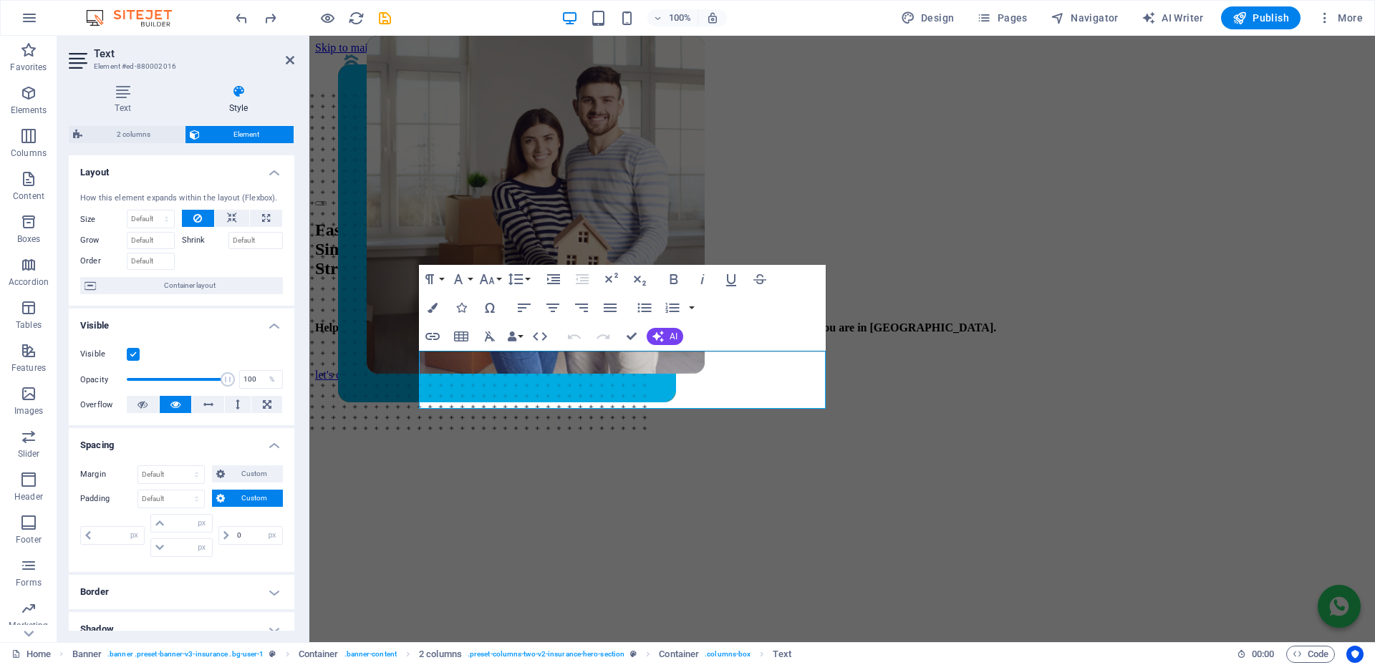
type input "0"
select select "px"
type input "0"
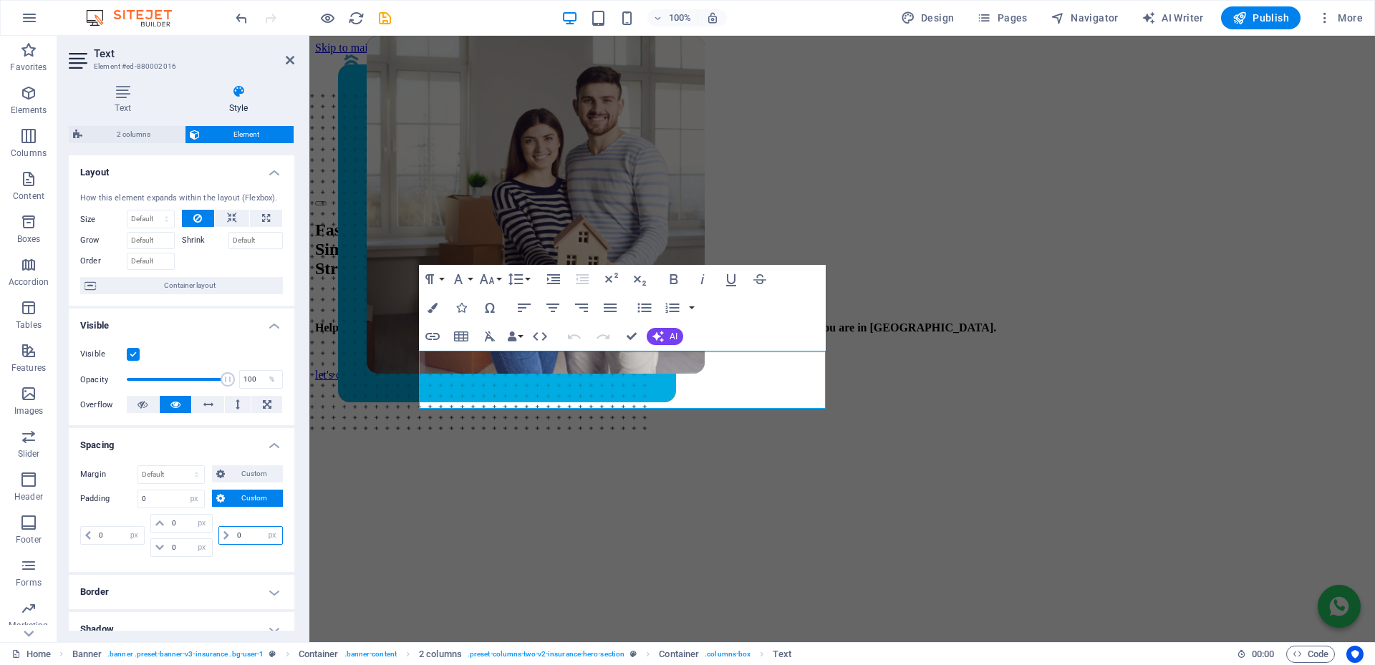
drag, startPoint x: 248, startPoint y: 539, endPoint x: 175, endPoint y: 536, distance: 73.1
click at [175, 536] on div "0 px rem % vh vw 0 px rem % vh vw 0 px rem % vh vw 0 px rem % vh vw" at bounding box center [181, 535] width 203 height 43
type input "50"
select select "DISABLED_OPTION_VALUE"
click at [169, 527] on div "0 px rem % vh vw 0 px rem % vh vw 0 px rem % vh vw 50 px rem % vh vw" at bounding box center [181, 535] width 203 height 43
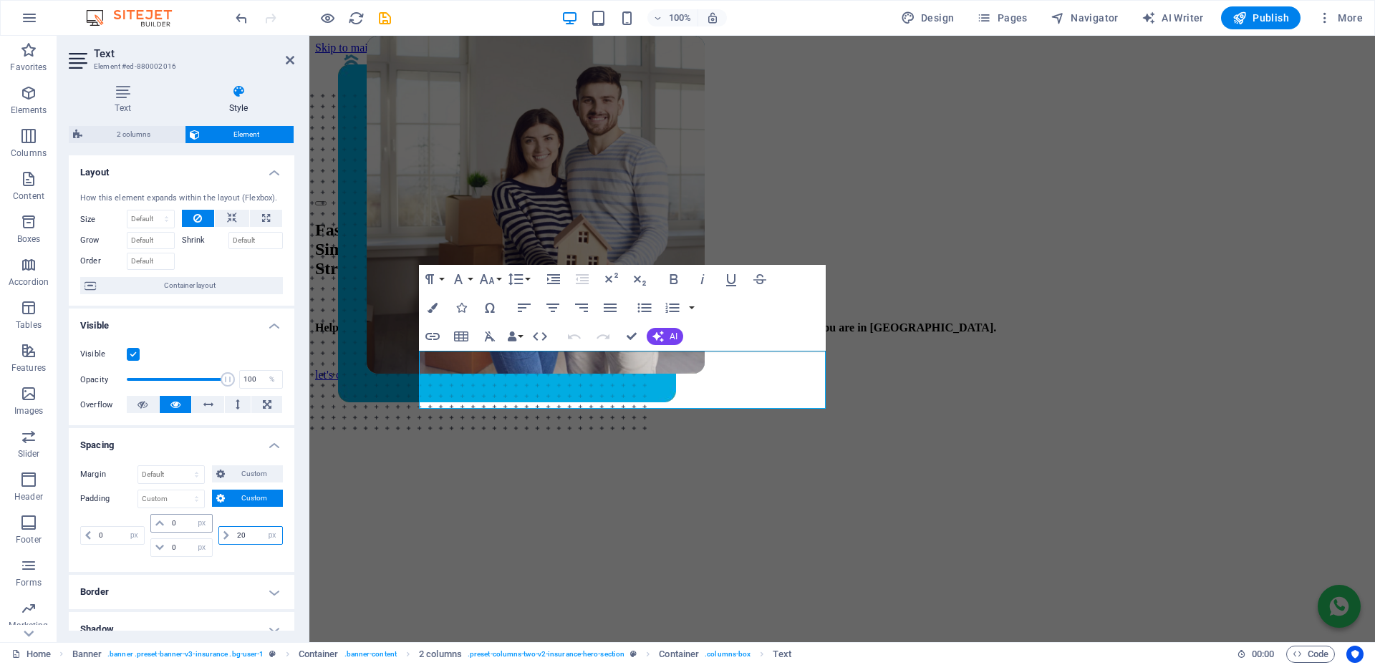
type input "2"
click at [226, 533] on icon at bounding box center [226, 535] width 6 height 9
click at [199, 497] on select "Default px rem % vh vw Custom" at bounding box center [171, 498] width 66 height 17
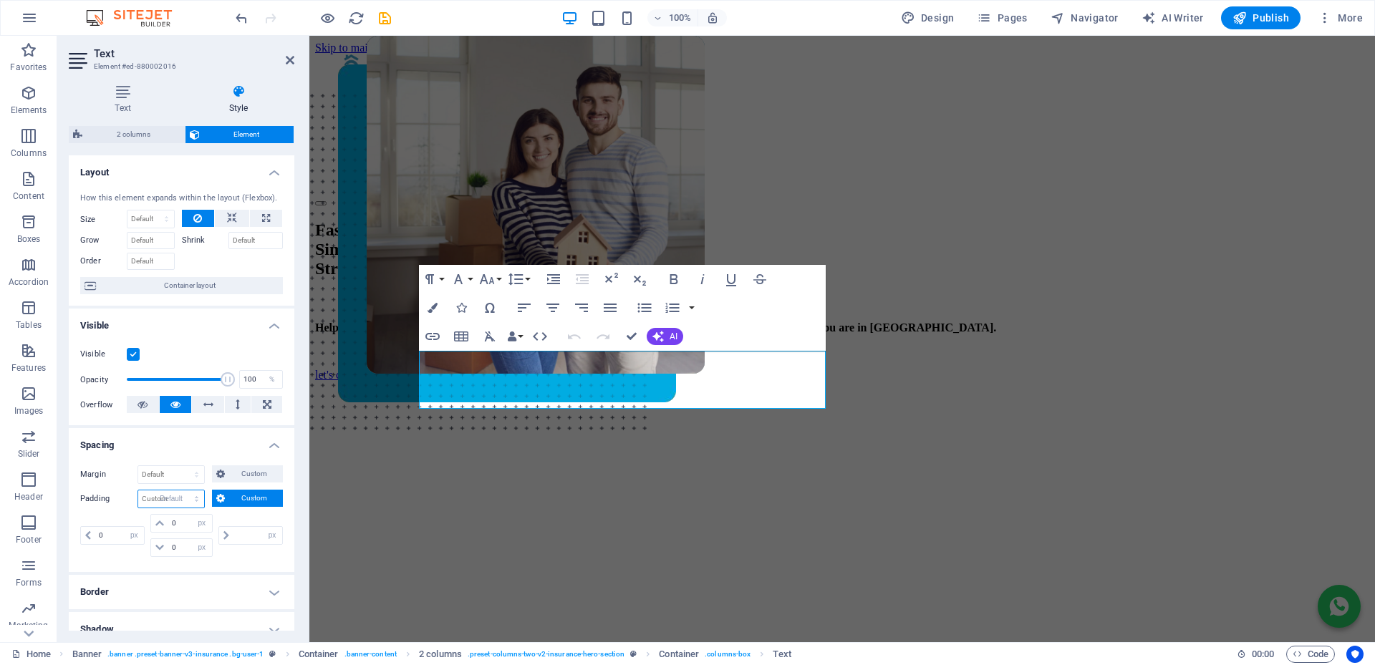
click at [138, 490] on select "Default px rem % vh vw Custom" at bounding box center [171, 498] width 66 height 17
select select "DISABLED_OPTION_VALUE"
click at [253, 468] on span "Custom" at bounding box center [253, 473] width 49 height 17
click at [261, 510] on select "auto px % rem vw vh" at bounding box center [250, 511] width 63 height 17
select select "px"
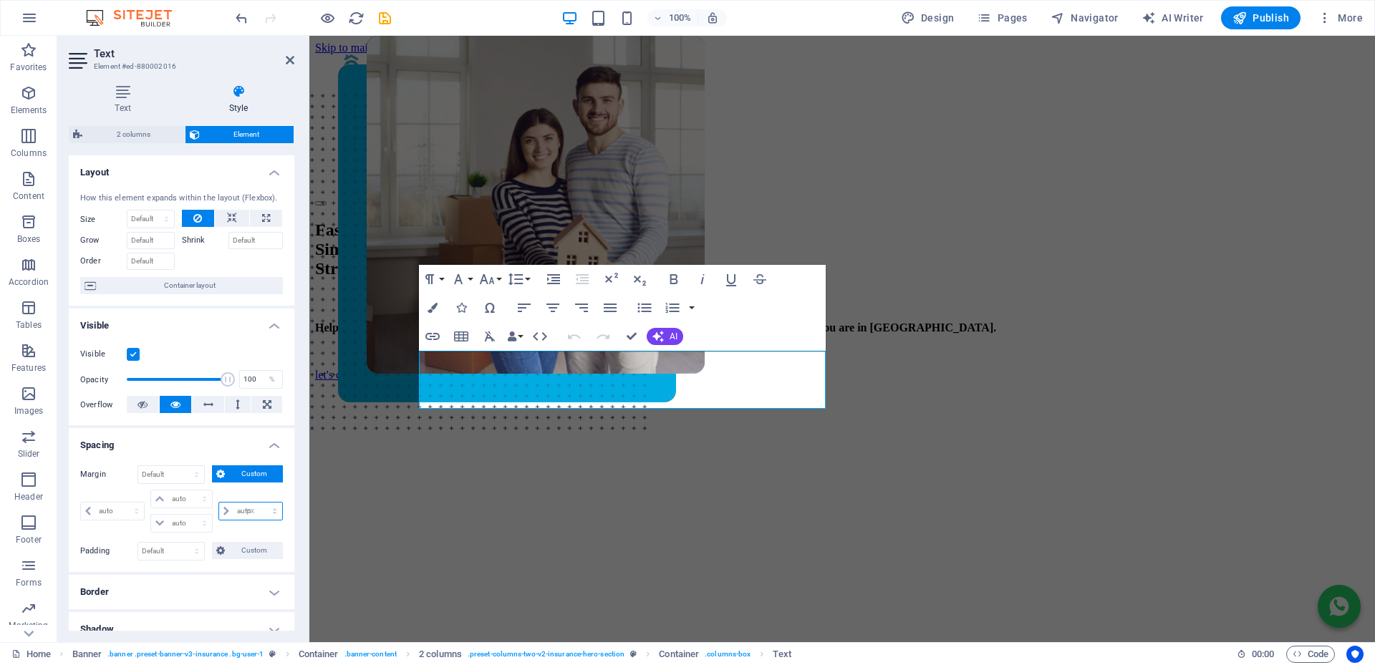
click at [259, 503] on select "auto px % rem vw vh" at bounding box center [250, 511] width 63 height 17
type input "0"
select select "px"
type input "0"
select select "px"
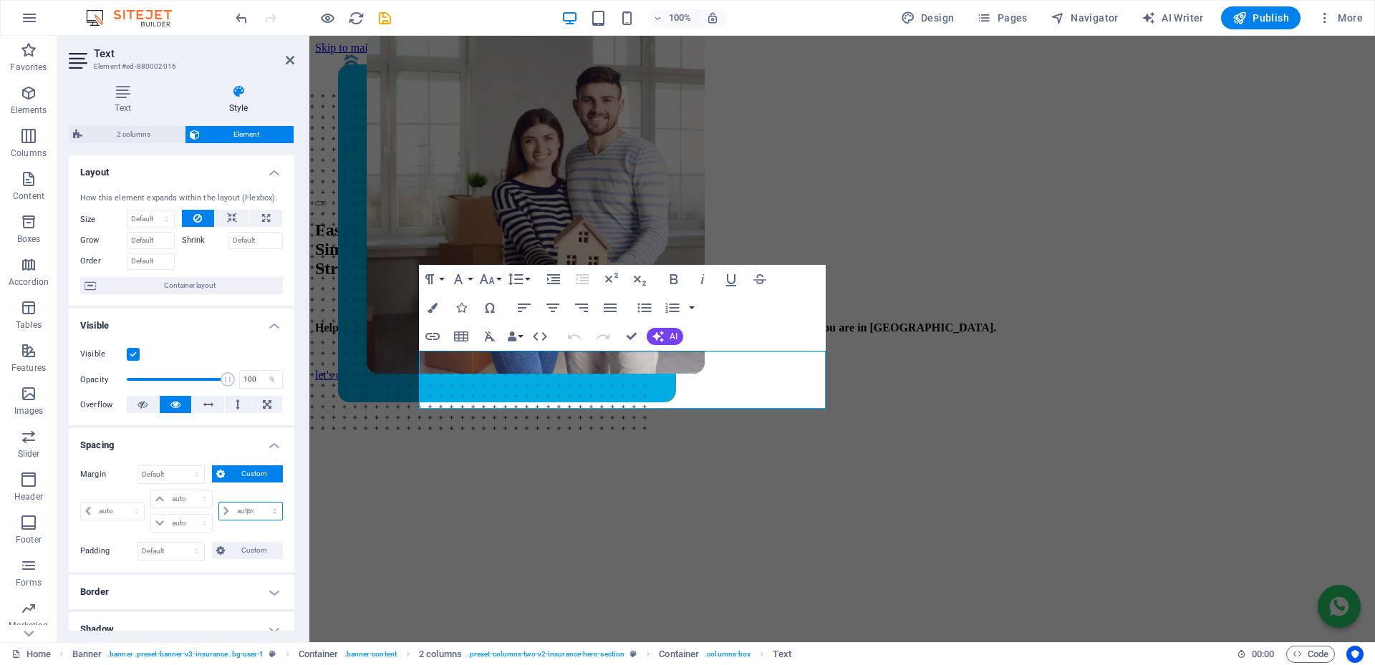
type input "0"
select select "px"
type input "0"
select select "px"
type input "50"
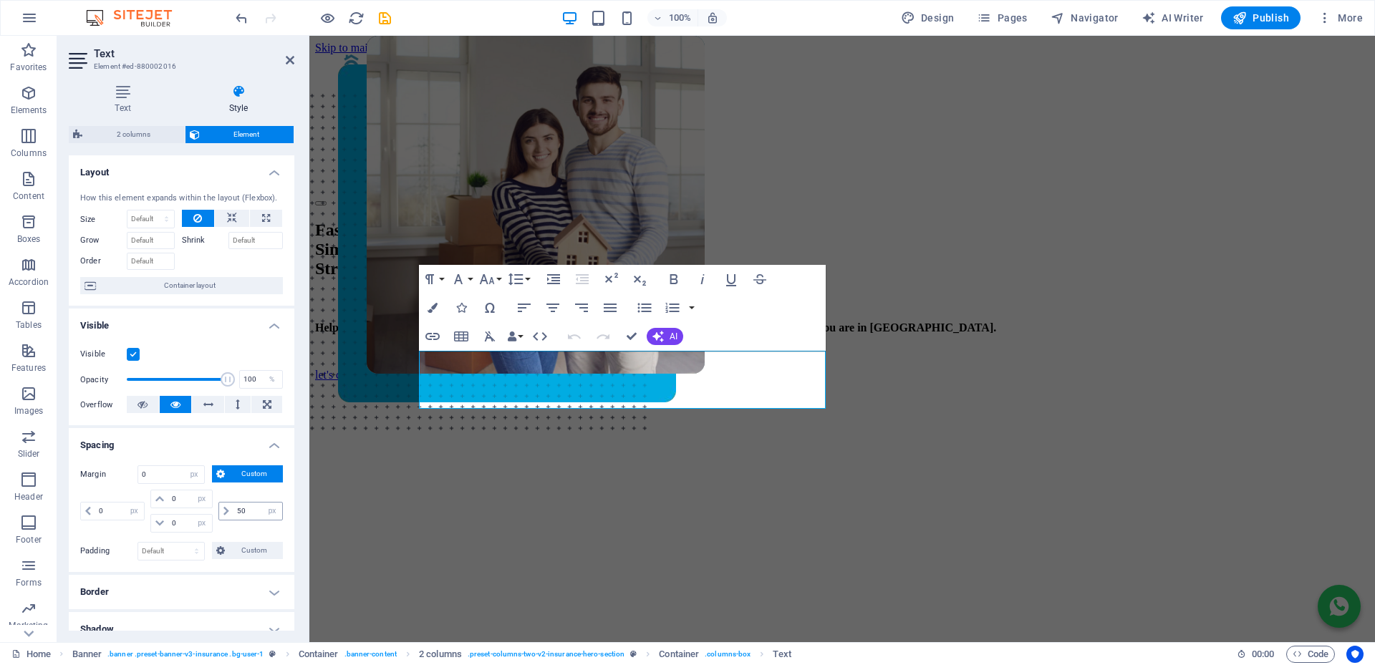
select select "DISABLED_OPTION_VALUE"
drag, startPoint x: 248, startPoint y: 517, endPoint x: 186, endPoint y: 501, distance: 63.6
click at [186, 501] on div "0 auto px % rem vw vh 0 auto px % rem vw vh 0 auto px % rem vw vh 50 auto px % …" at bounding box center [181, 511] width 203 height 43
type input "50"
type input "0"
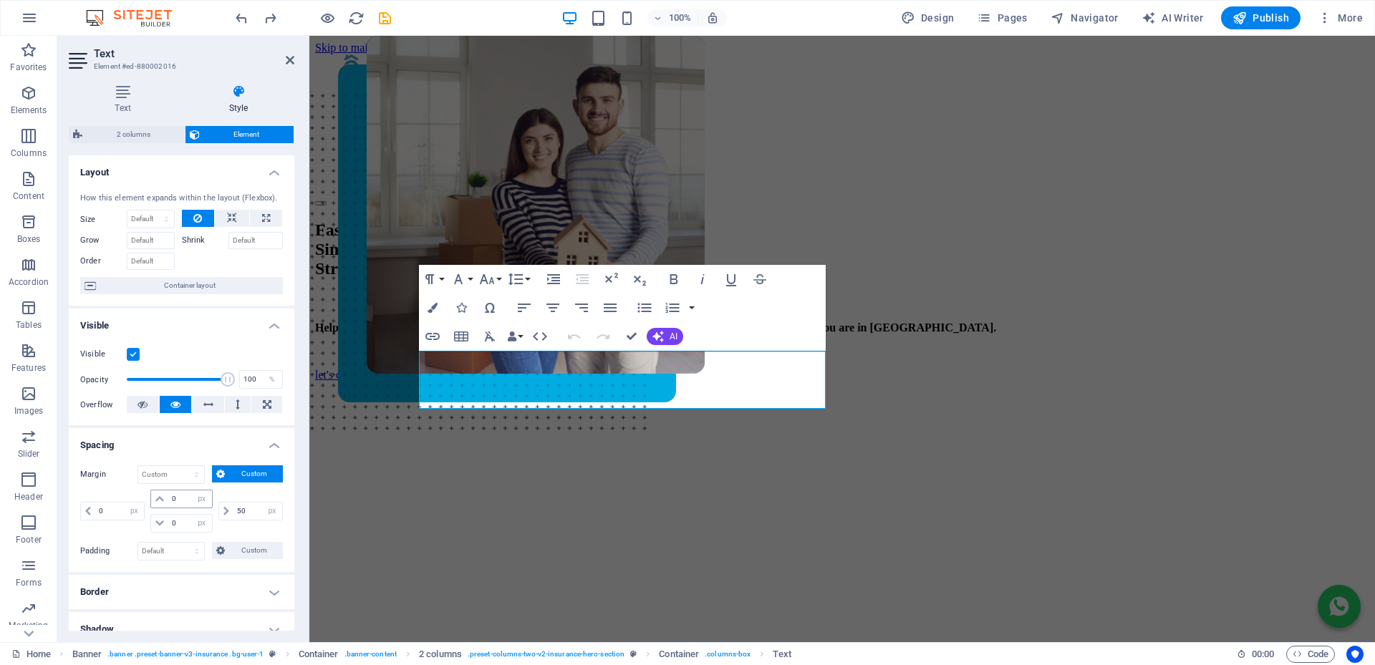
select select "px"
type input "0"
select select "DISABLED_OPTION_VALUE"
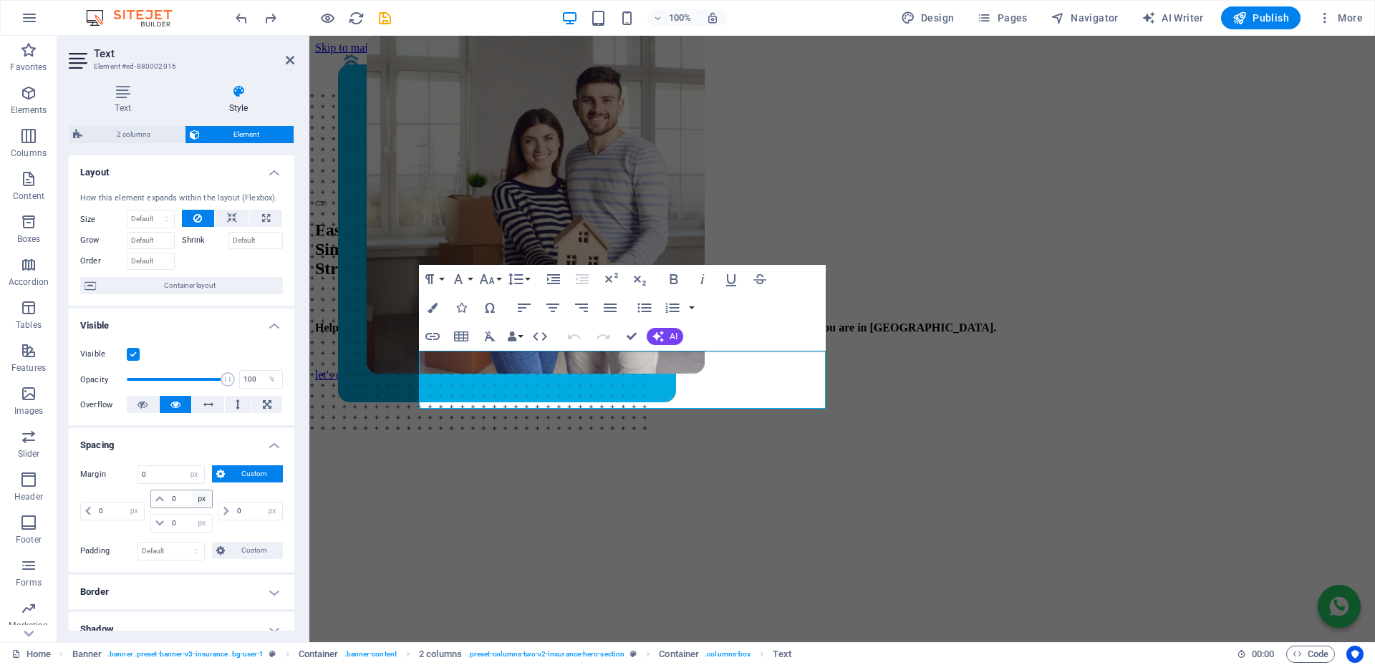
select select "DISABLED_OPTION_VALUE"
click at [135, 359] on label at bounding box center [133, 354] width 13 height 13
click at [0, 0] on input "Visible" at bounding box center [0, 0] width 0 height 0
click at [135, 359] on label at bounding box center [133, 354] width 13 height 13
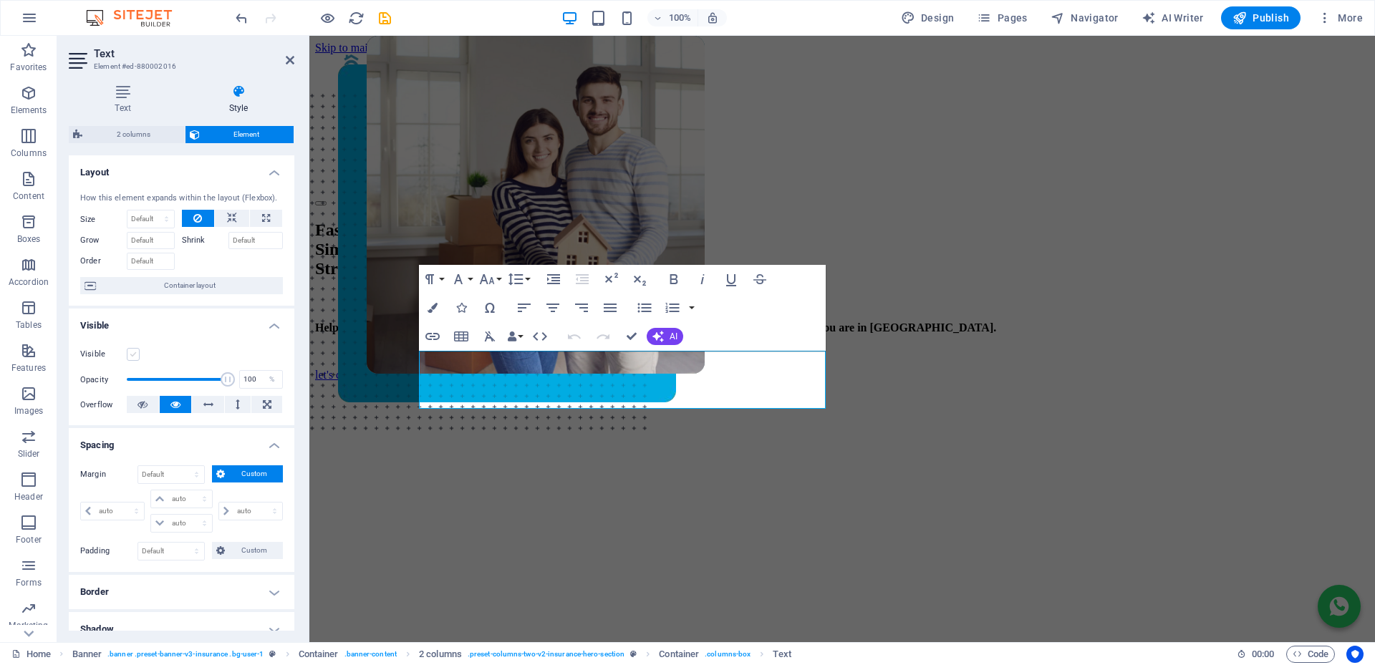
click at [0, 0] on input "Visible" at bounding box center [0, 0] width 0 height 0
click at [240, 552] on span "Custom" at bounding box center [253, 550] width 49 height 17
click at [188, 553] on select "Default px rem % vh vw Custom" at bounding box center [171, 551] width 66 height 17
click at [192, 551] on select "Default px rem % vh vw Custom" at bounding box center [171, 551] width 66 height 17
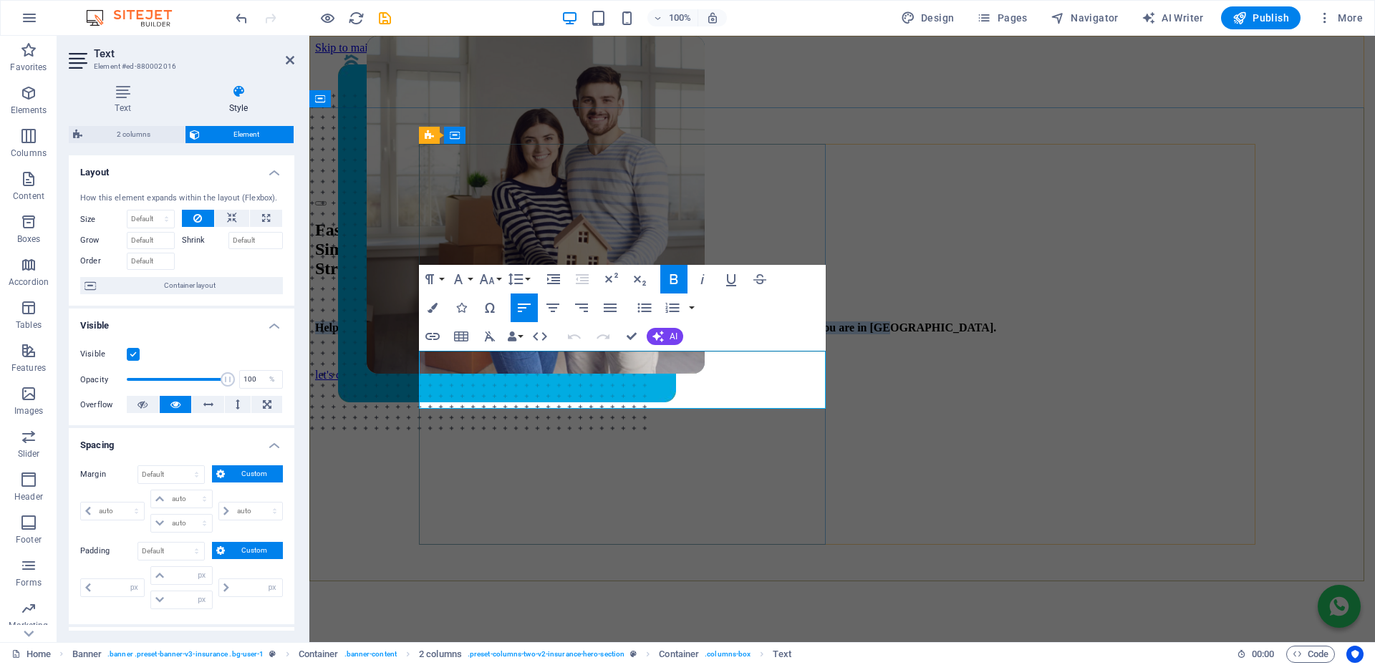
drag, startPoint x: 451, startPoint y: 397, endPoint x: 424, endPoint y: 360, distance: 45.5
click at [424, 334] on p "Helping you buy your dream home with FREE, expert support every step of the way…" at bounding box center [842, 327] width 1054 height 13
click at [491, 277] on icon "button" at bounding box center [486, 279] width 15 height 10
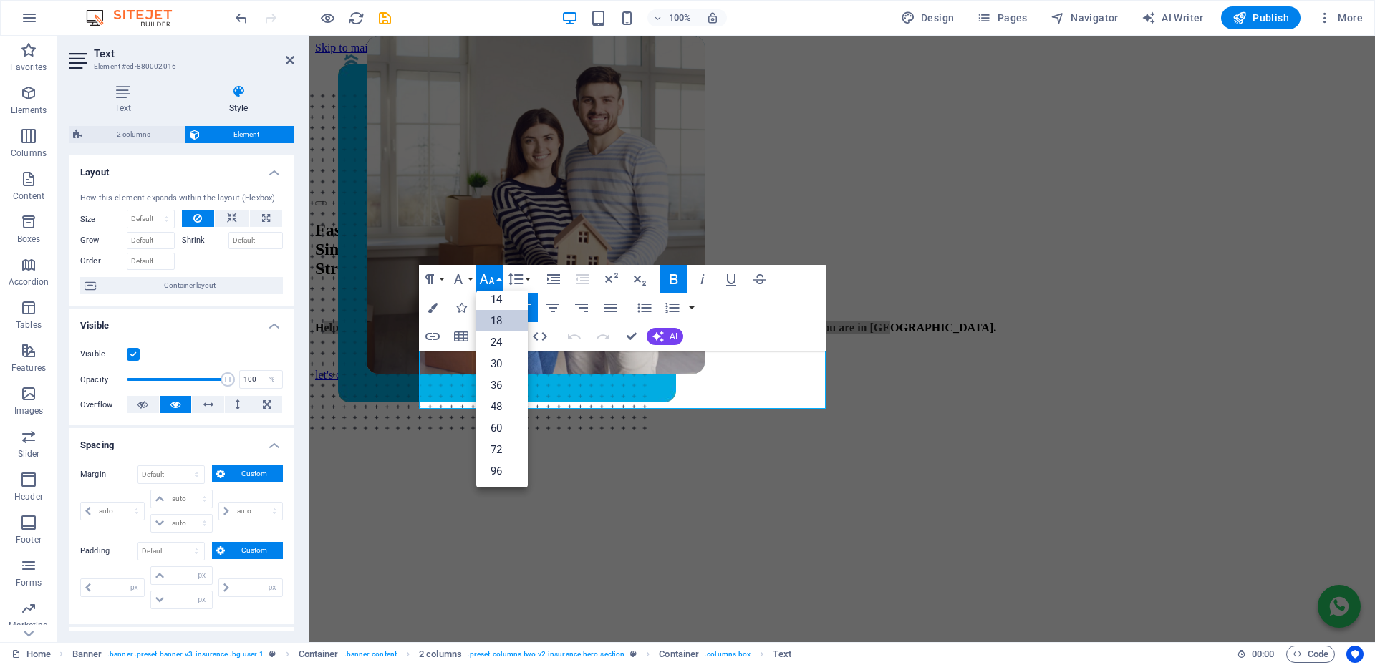
scroll to position [115, 0]
click at [498, 321] on link "18" at bounding box center [502, 320] width 52 height 21
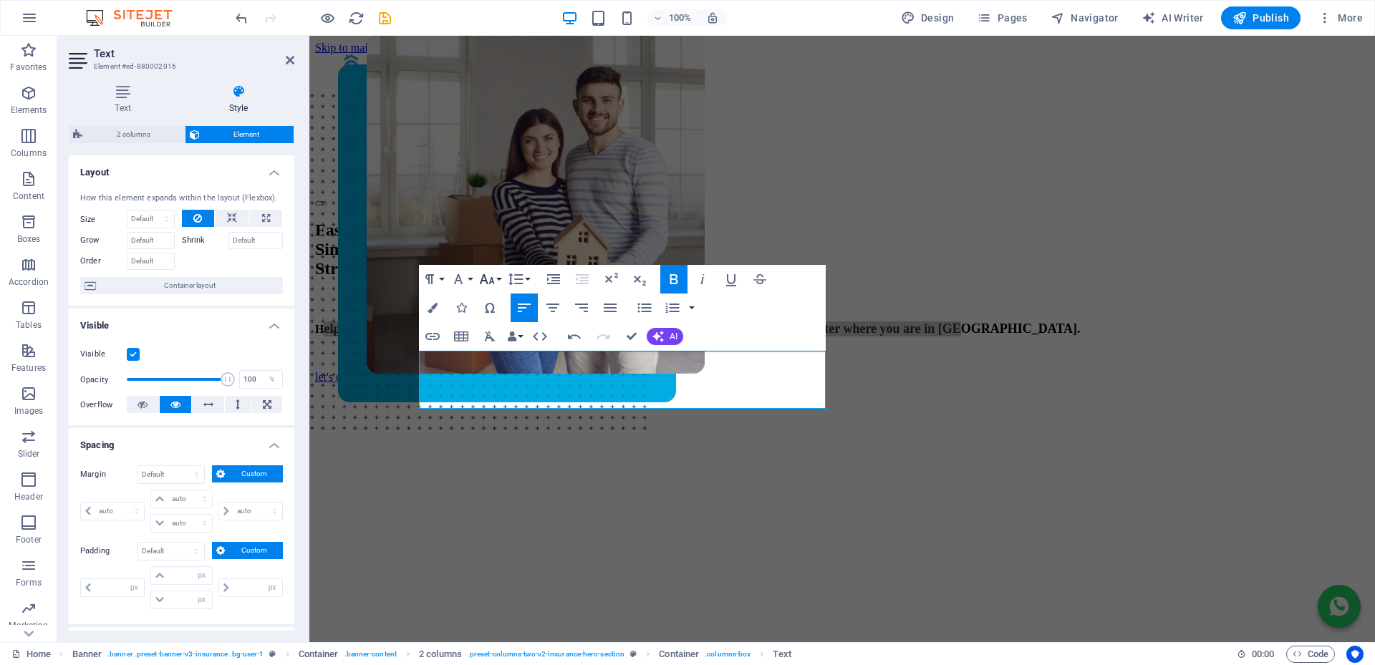
click at [488, 275] on icon "button" at bounding box center [486, 279] width 17 height 17
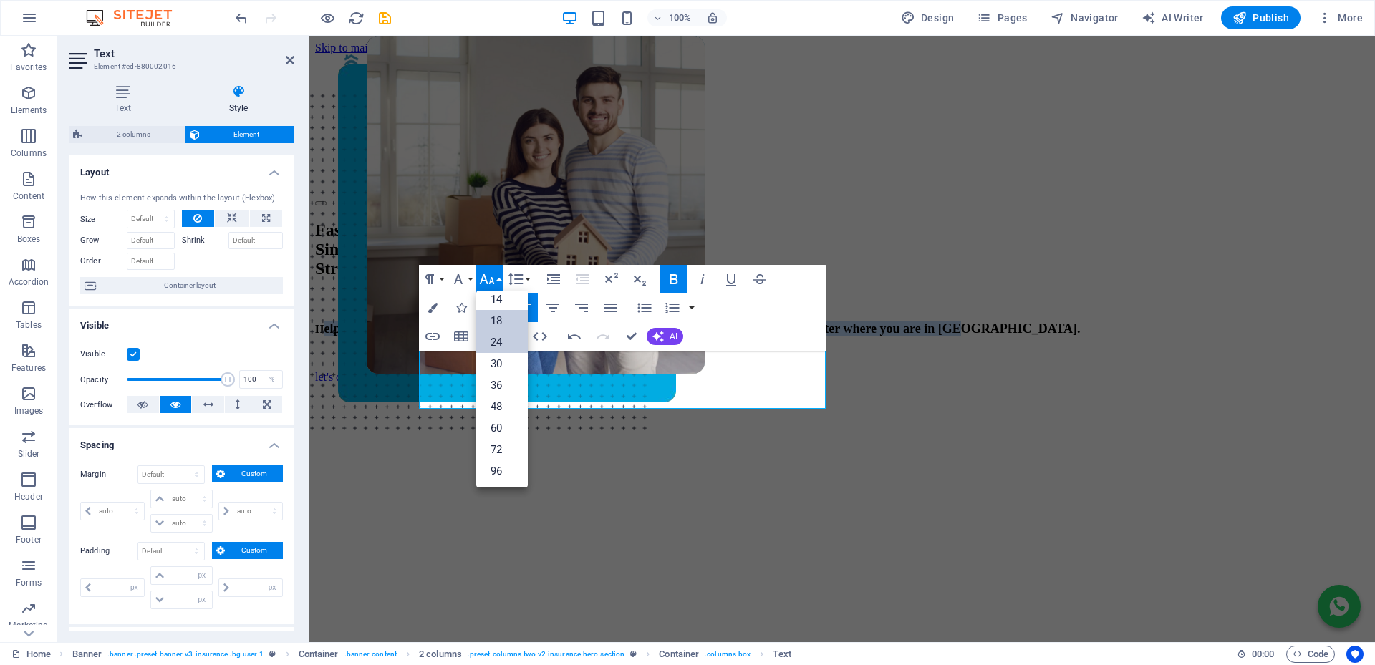
click at [505, 334] on link "24" at bounding box center [502, 341] width 52 height 21
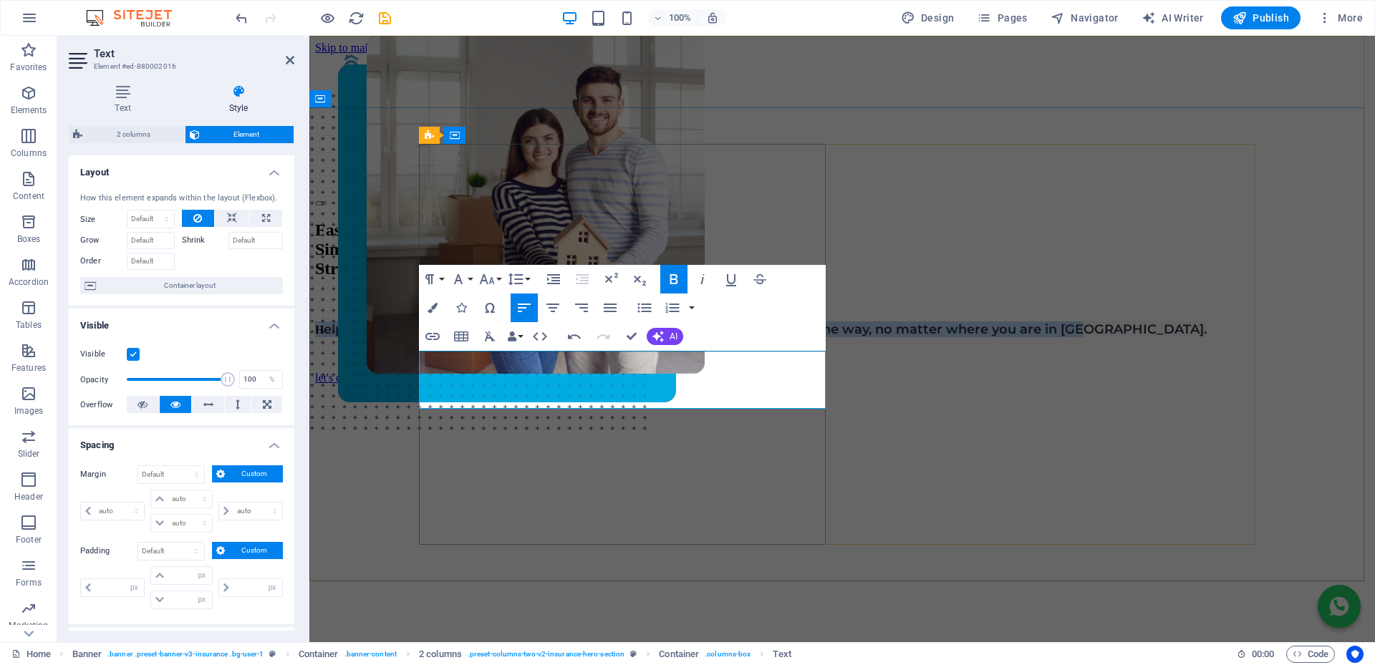
drag, startPoint x: 448, startPoint y: 398, endPoint x: 420, endPoint y: 359, distance: 48.1
click at [420, 337] on p "H elping you buy your dream home with FREE, expert support every step of the wa…" at bounding box center [842, 329] width 1054 height 16
click at [122, 92] on icon at bounding box center [123, 91] width 108 height 14
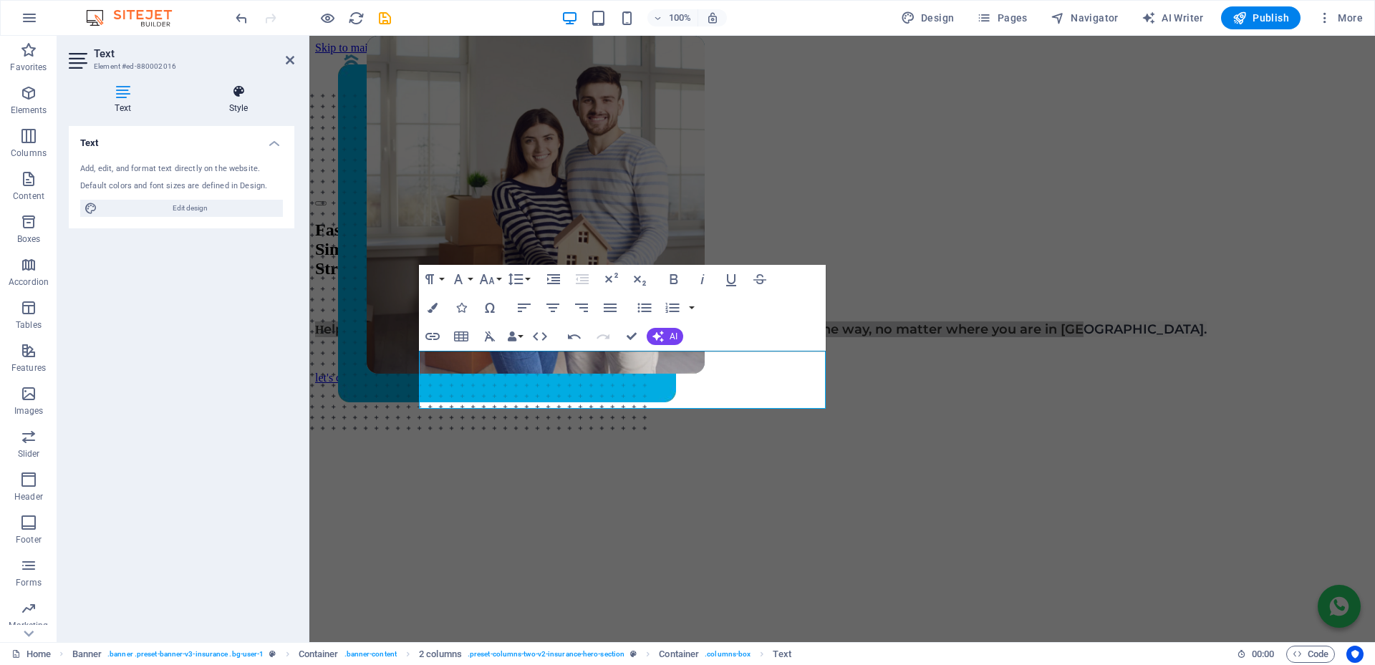
click at [242, 91] on icon at bounding box center [239, 91] width 112 height 14
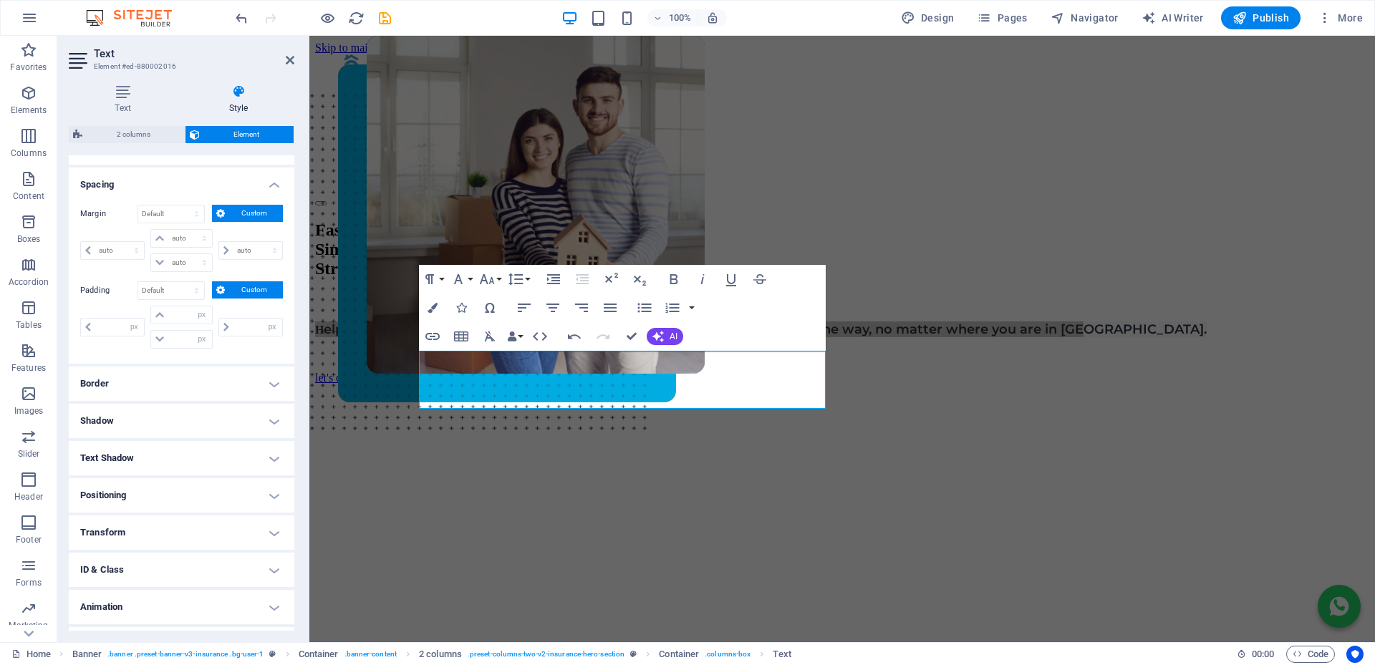
scroll to position [291, 0]
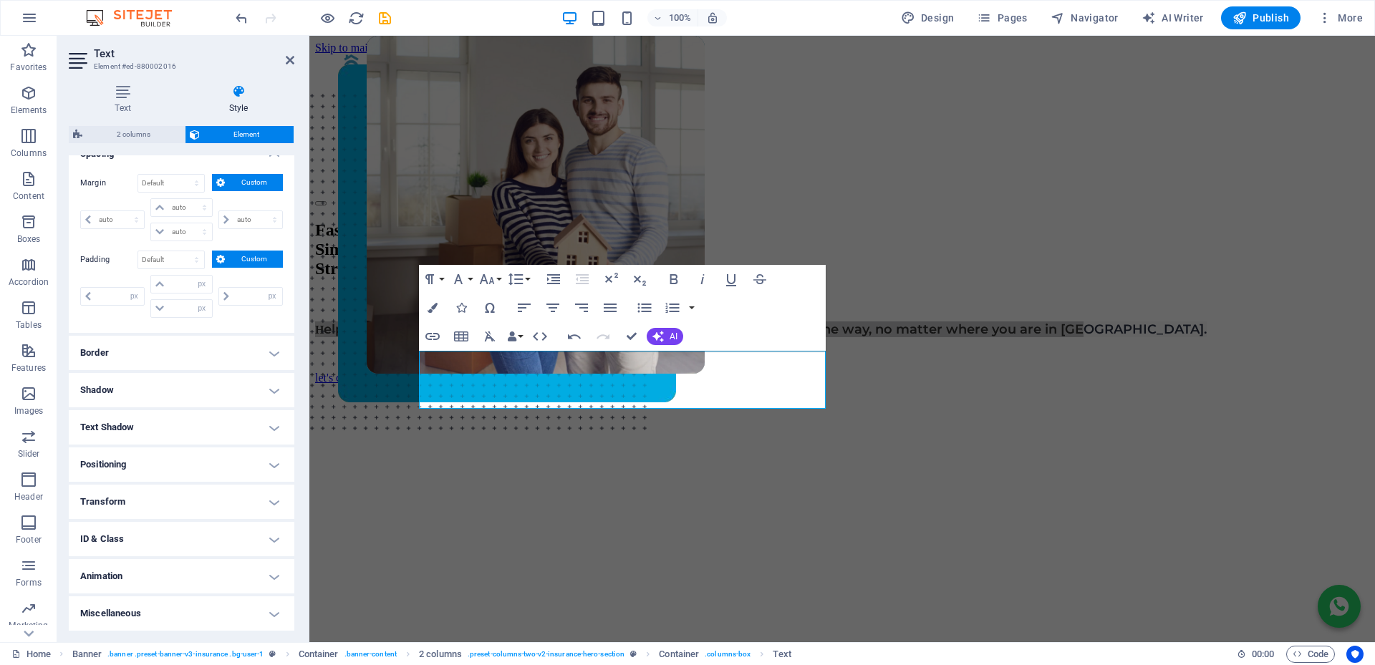
click at [197, 421] on h4 "Text Shadow" at bounding box center [182, 427] width 226 height 34
click at [197, 421] on h4 "Text Shadow" at bounding box center [182, 423] width 226 height 26
click at [162, 473] on h4 "Positioning" at bounding box center [182, 464] width 226 height 34
click at [161, 455] on h4 "Positioning" at bounding box center [182, 460] width 226 height 26
click at [145, 498] on h4 "Transform" at bounding box center [182, 502] width 226 height 34
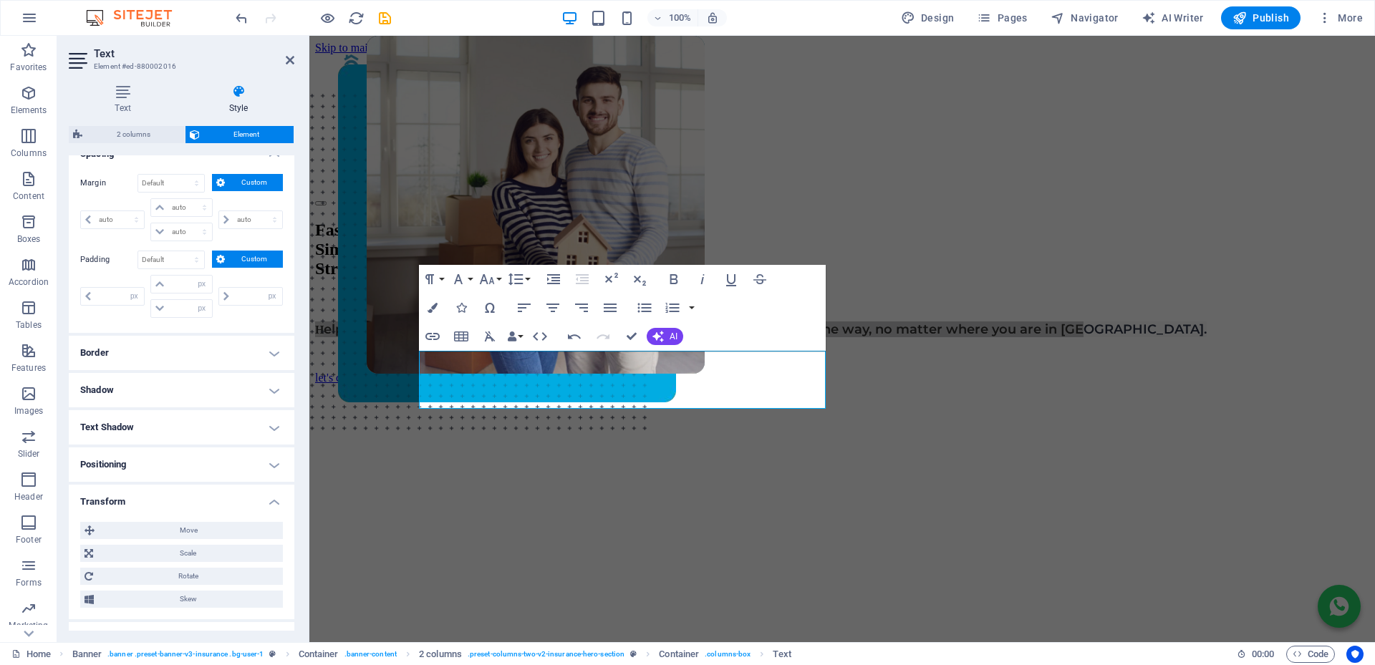
click at [145, 498] on h4 "Transform" at bounding box center [182, 498] width 226 height 26
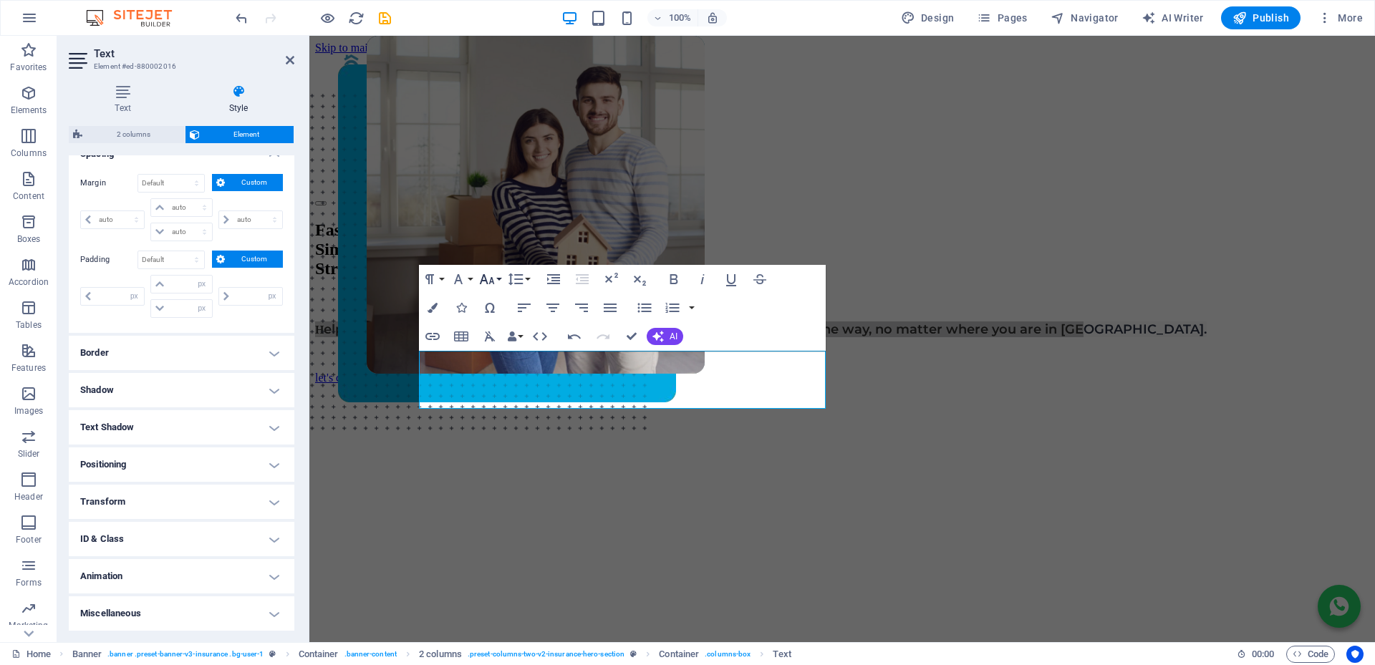
click at [488, 279] on icon "button" at bounding box center [486, 279] width 17 height 17
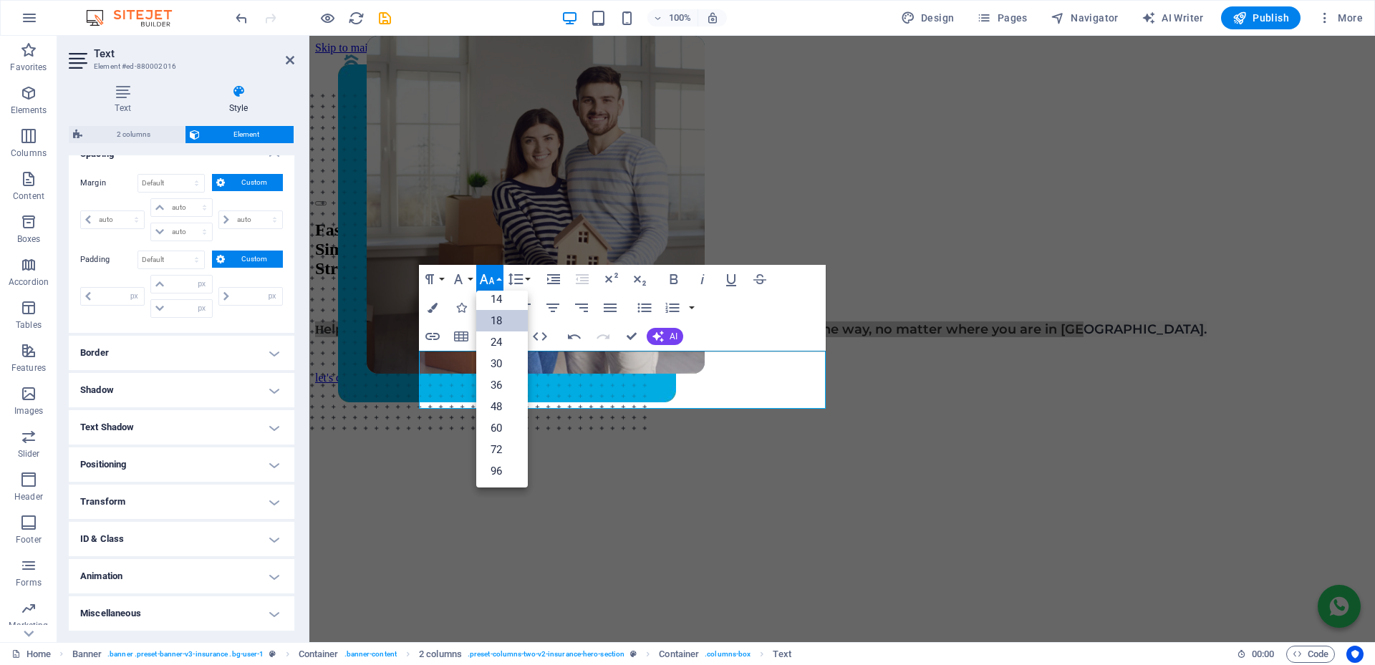
scroll to position [115, 0]
click at [511, 326] on link "18" at bounding box center [502, 320] width 52 height 21
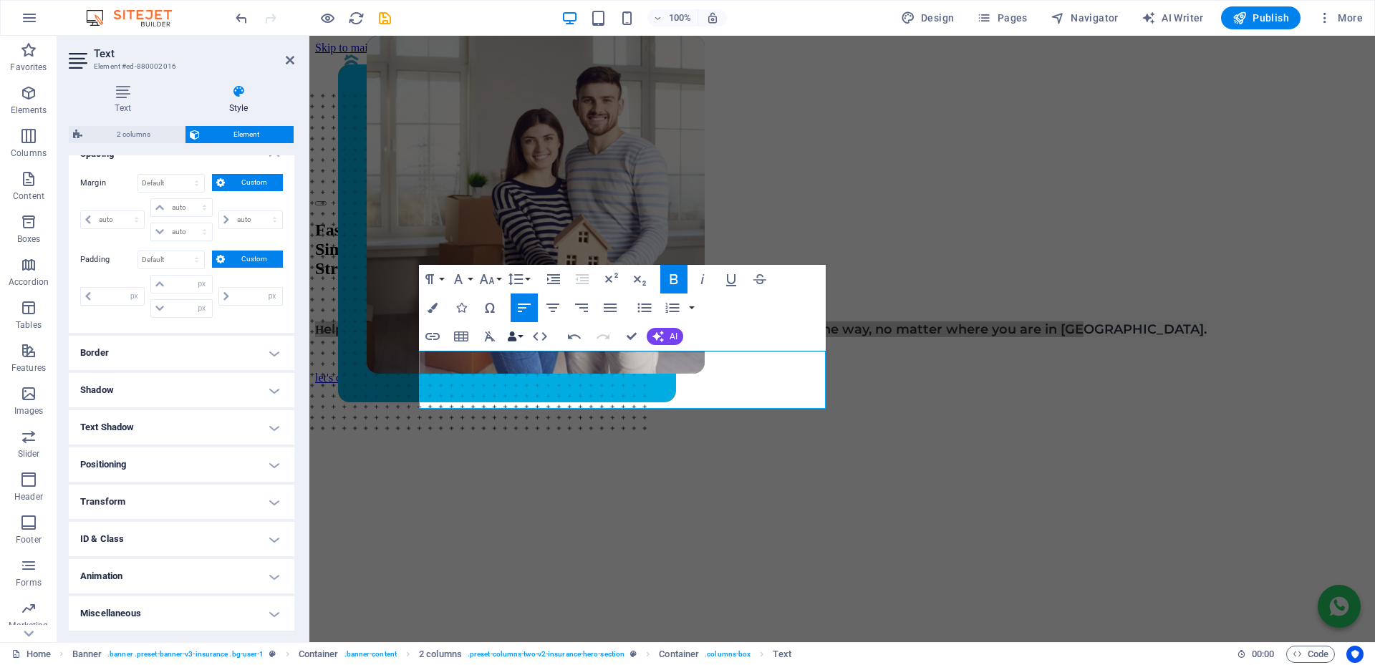
click at [511, 326] on button "Data Bindings" at bounding box center [515, 336] width 20 height 29
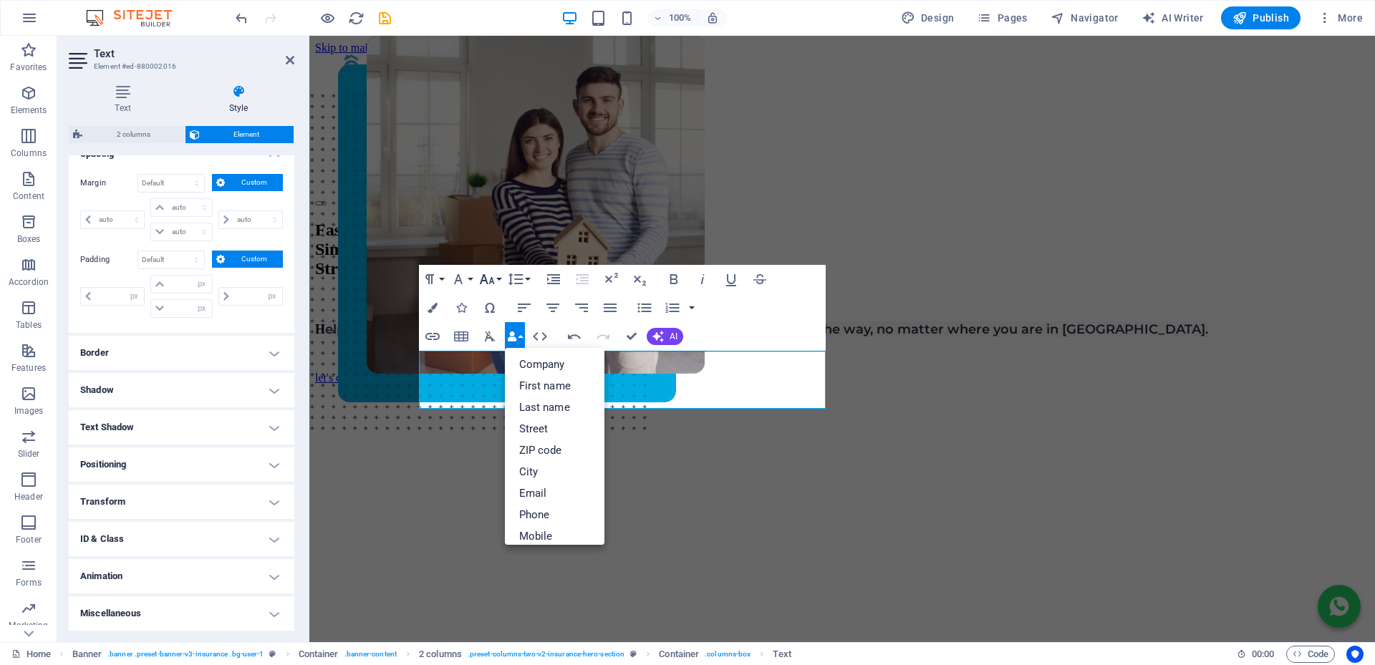
click at [490, 277] on icon "button" at bounding box center [486, 279] width 17 height 17
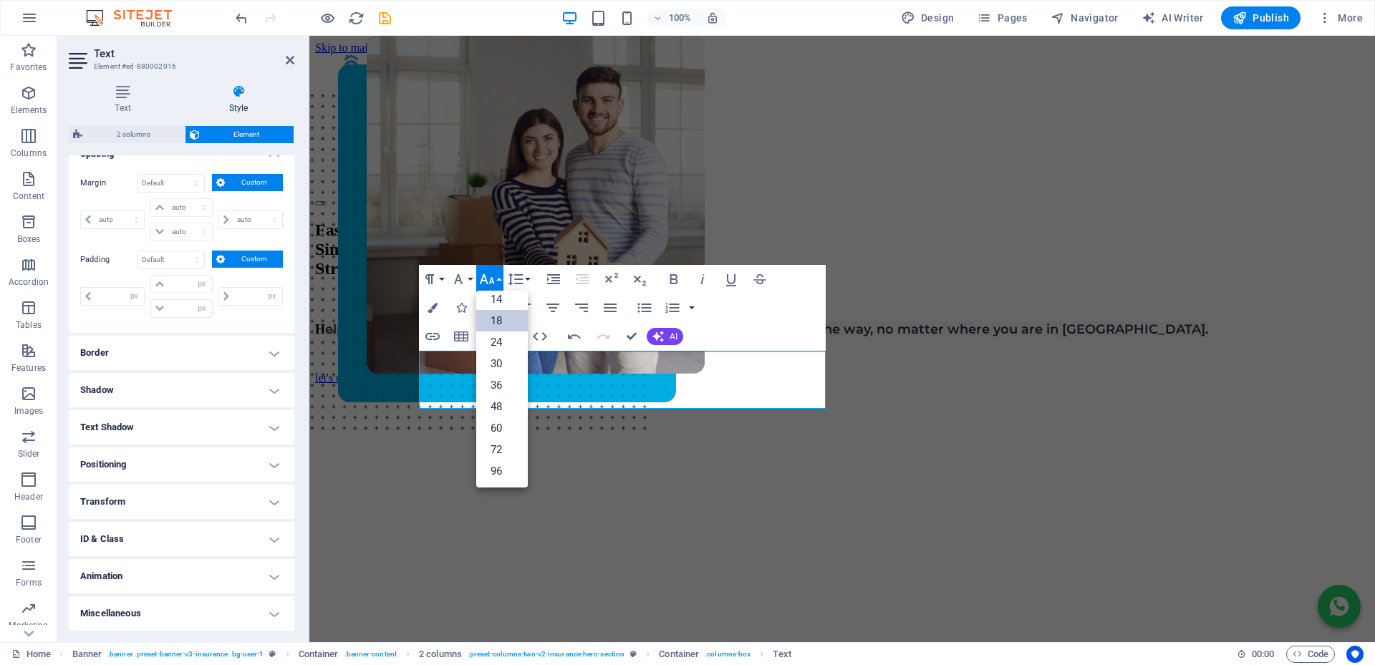
click at [490, 277] on icon "button" at bounding box center [486, 279] width 17 height 17
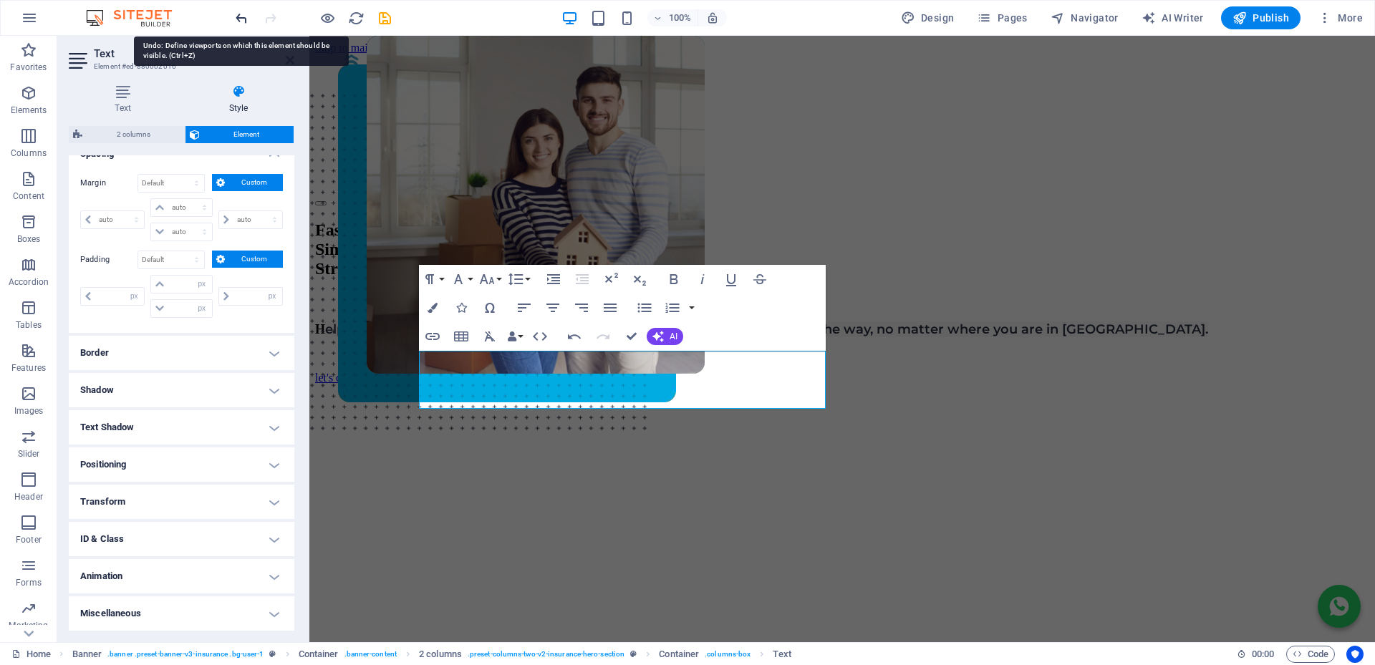
click at [239, 19] on icon "undo" at bounding box center [241, 18] width 16 height 16
